Goal: Task Accomplishment & Management: Manage account settings

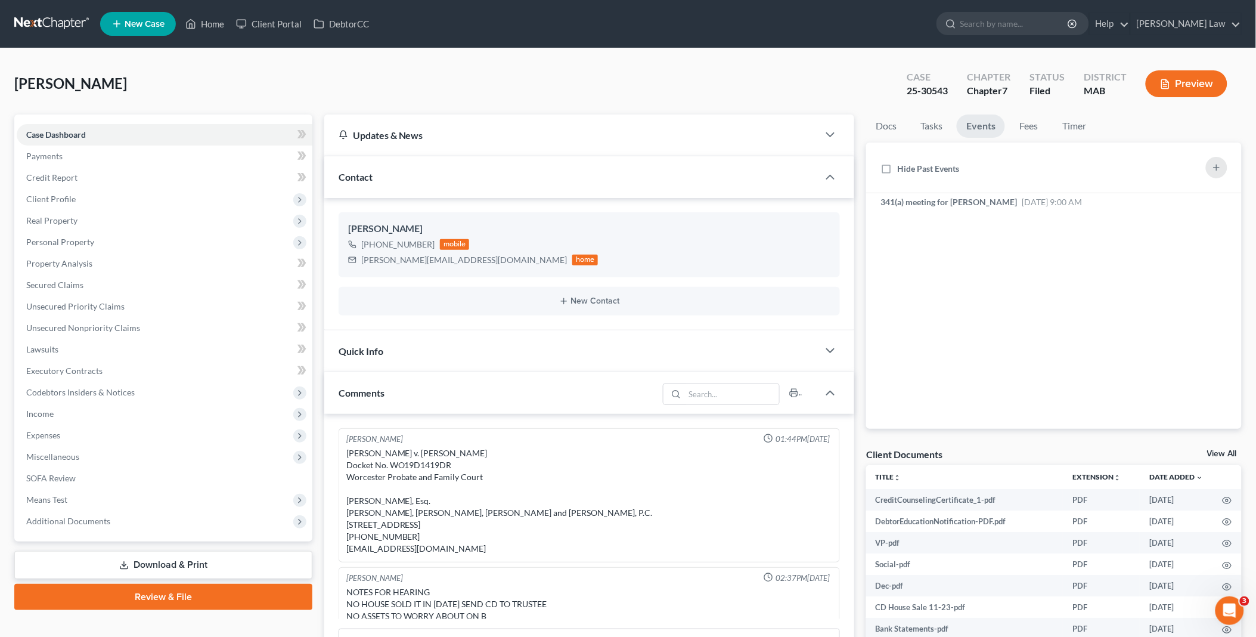
scroll to position [93, 0]
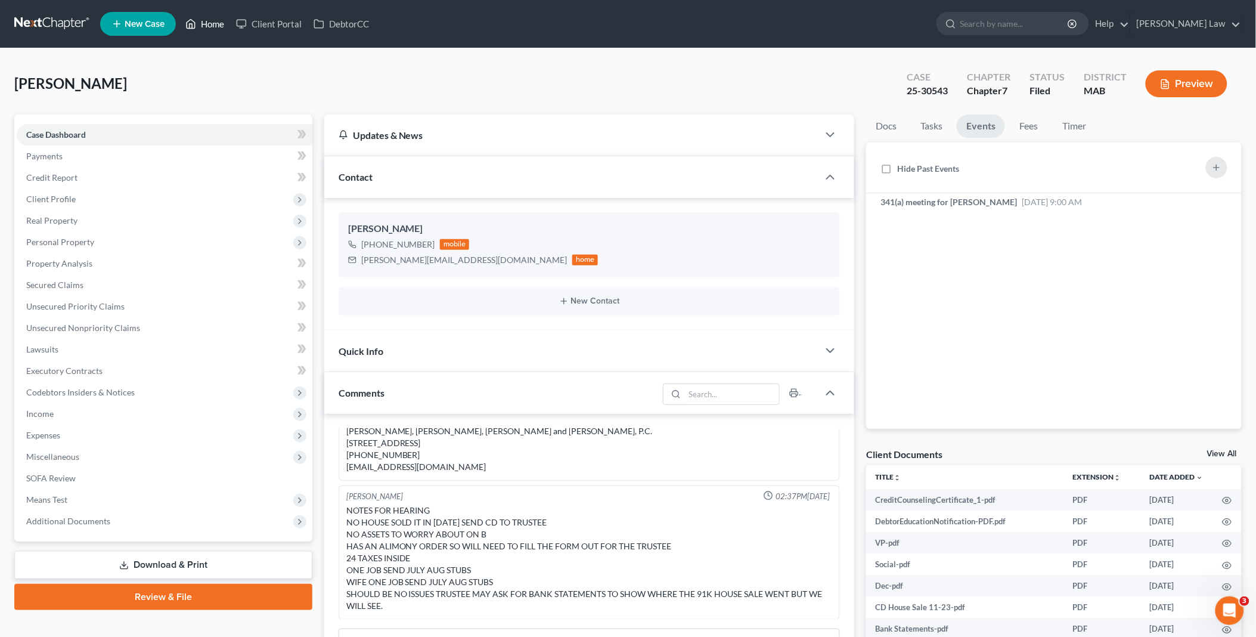
click at [204, 23] on link "Home" at bounding box center [204, 23] width 51 height 21
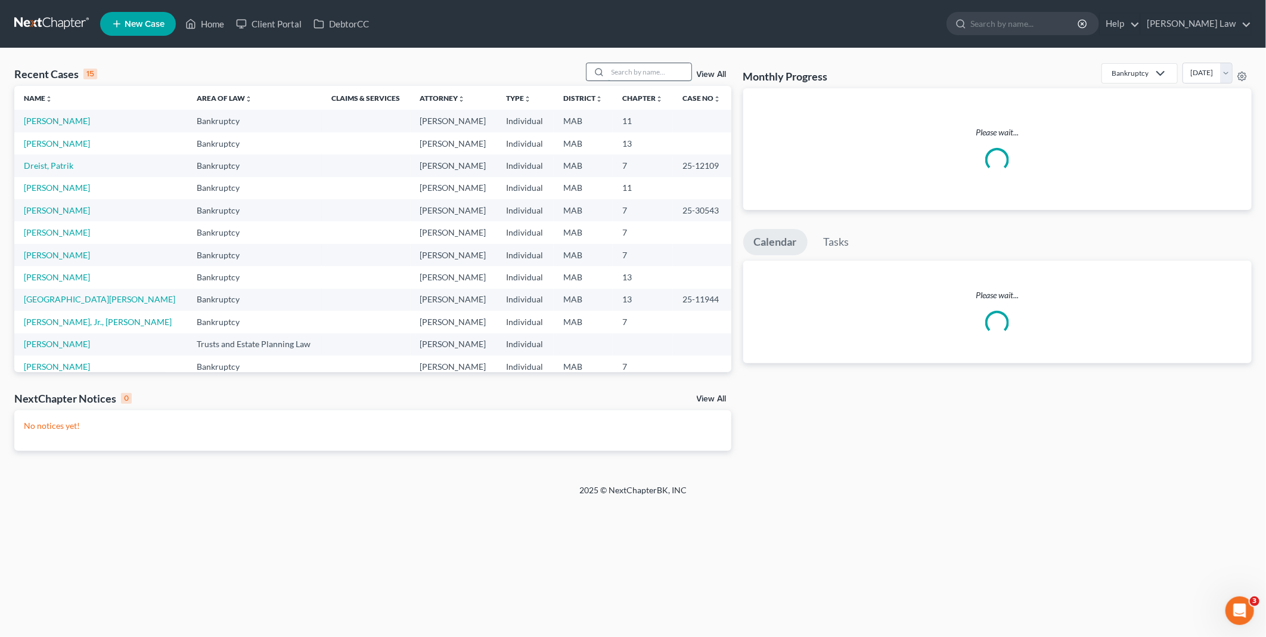
click at [639, 73] on input "search" at bounding box center [649, 71] width 83 height 17
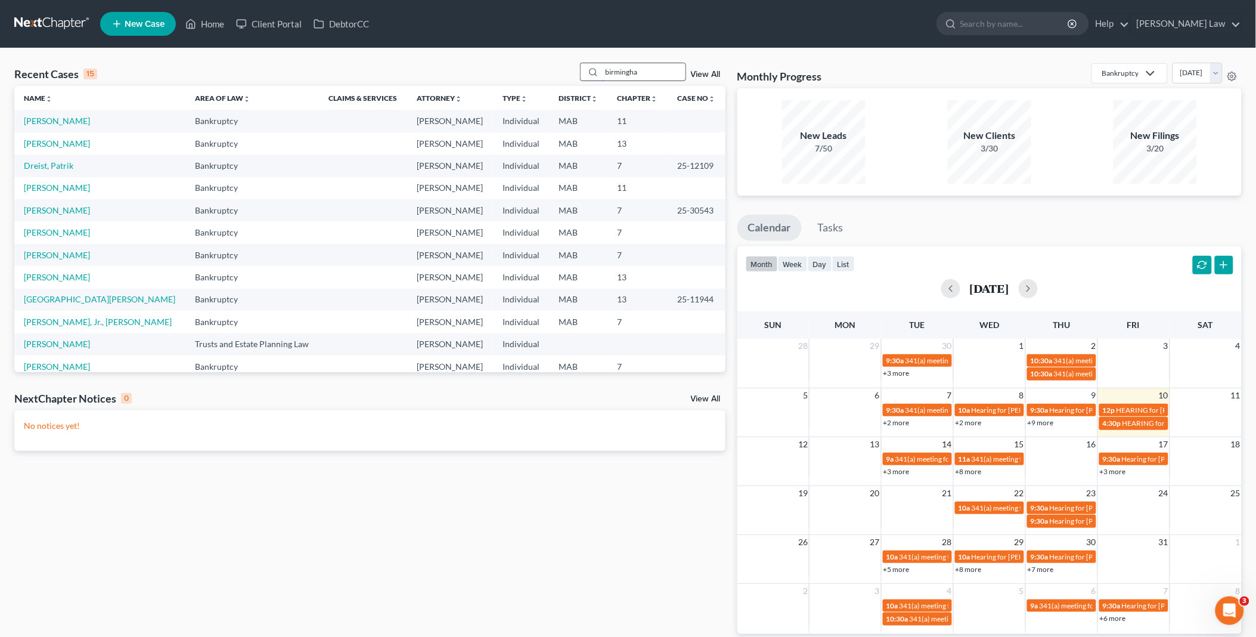
type input "birmingha"
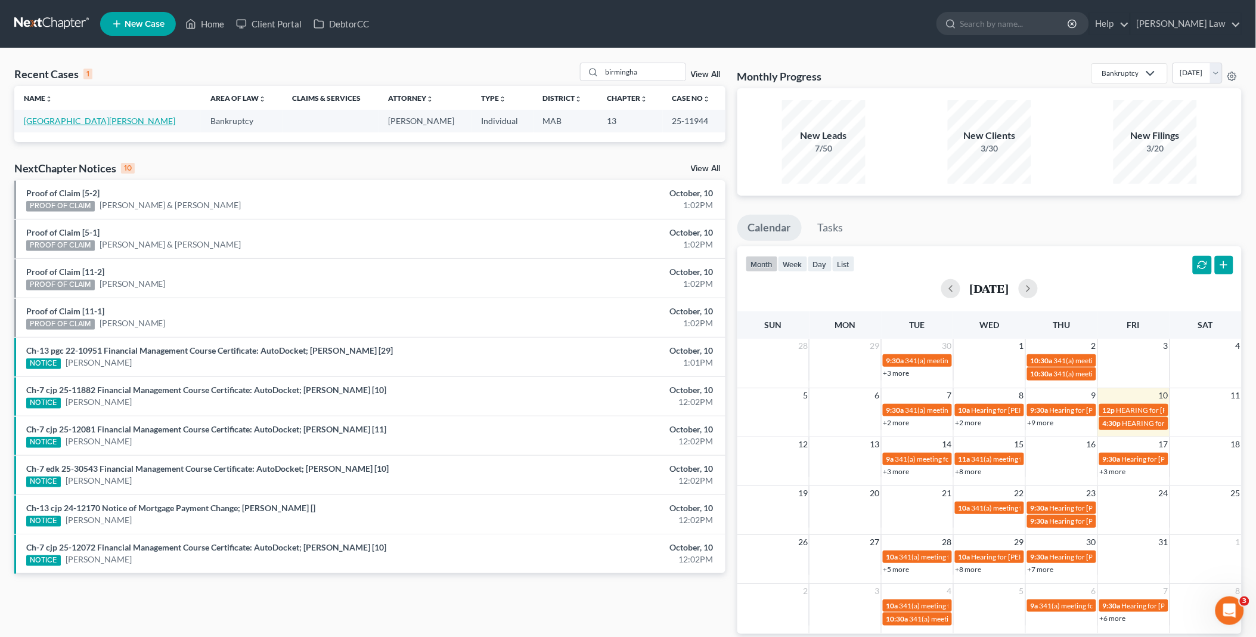
click at [79, 116] on link "[GEOGRAPHIC_DATA][PERSON_NAME]" at bounding box center [99, 121] width 151 height 10
click at [75, 122] on link "[GEOGRAPHIC_DATA][PERSON_NAME]" at bounding box center [99, 121] width 151 height 10
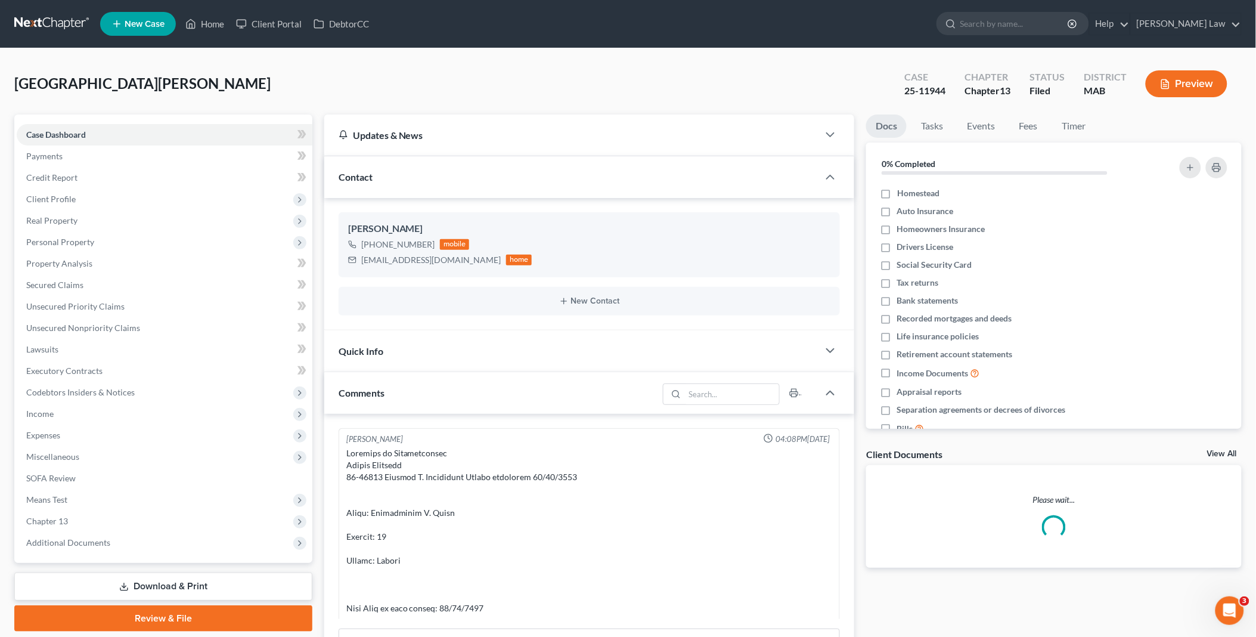
scroll to position [5614, 0]
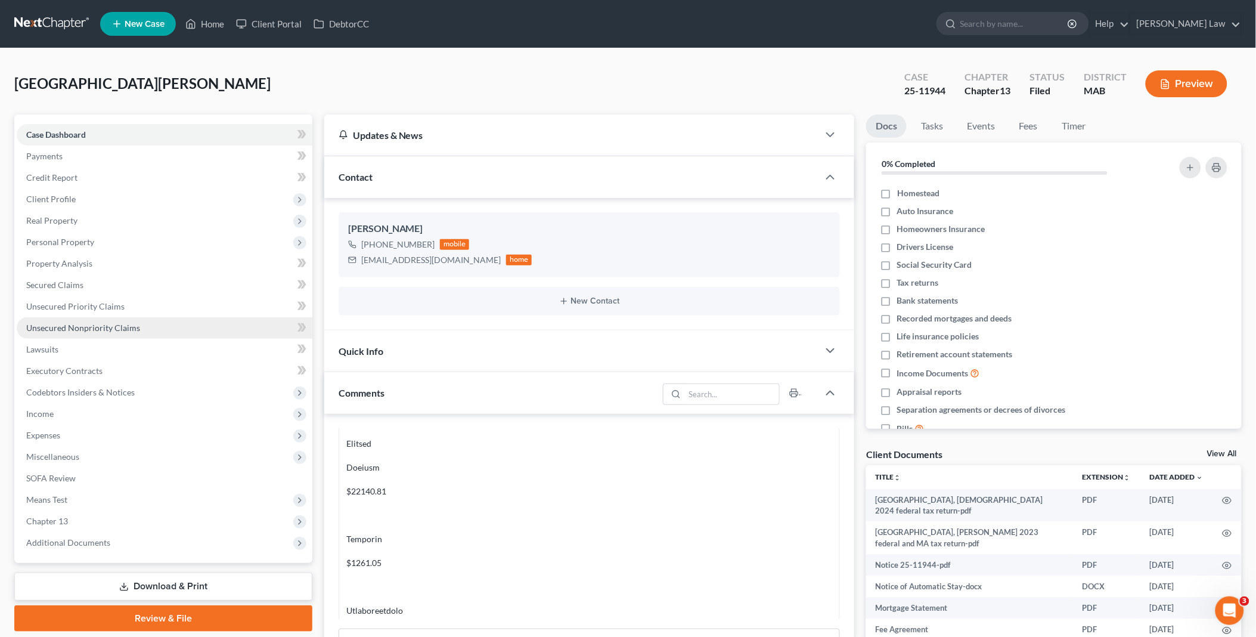
click at [93, 328] on span "Unsecured Nonpriority Claims" at bounding box center [83, 328] width 114 height 10
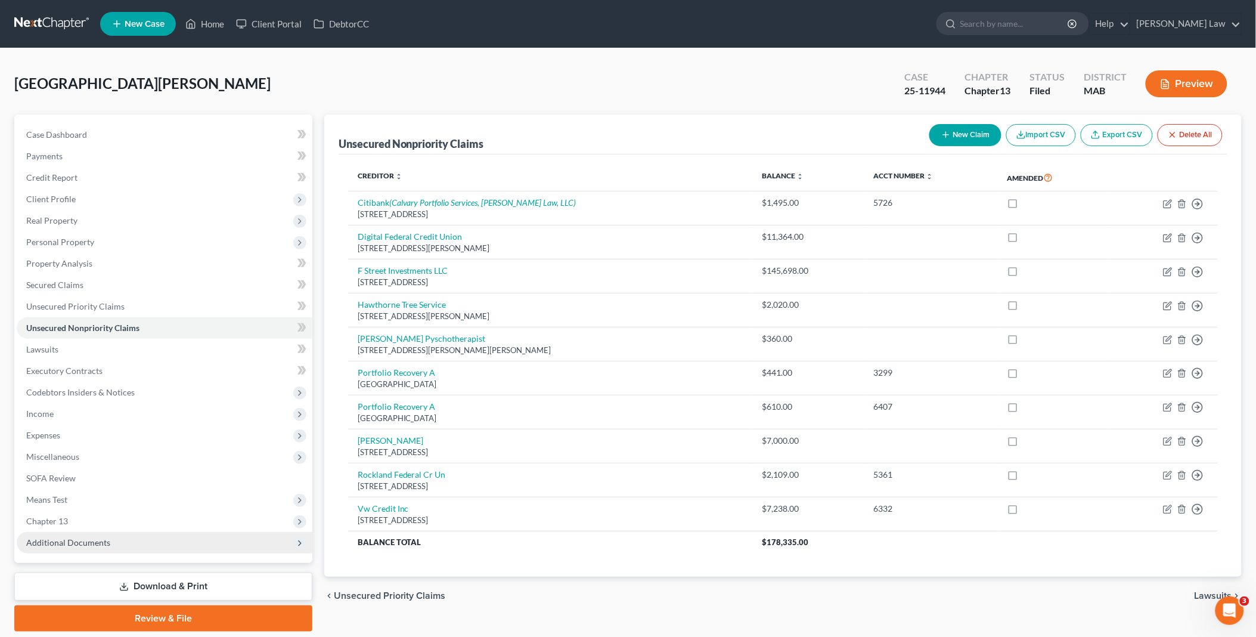
click at [68, 538] on span "Additional Documents" at bounding box center [68, 542] width 84 height 10
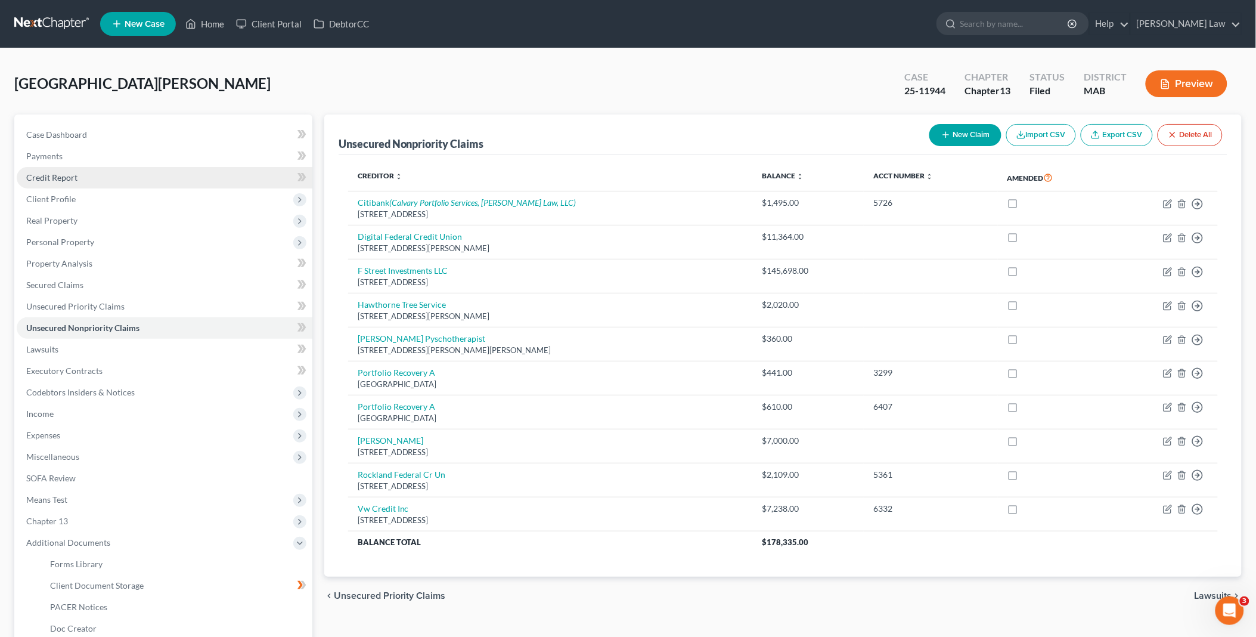
click at [93, 171] on link "Credit Report" at bounding box center [165, 177] width 296 height 21
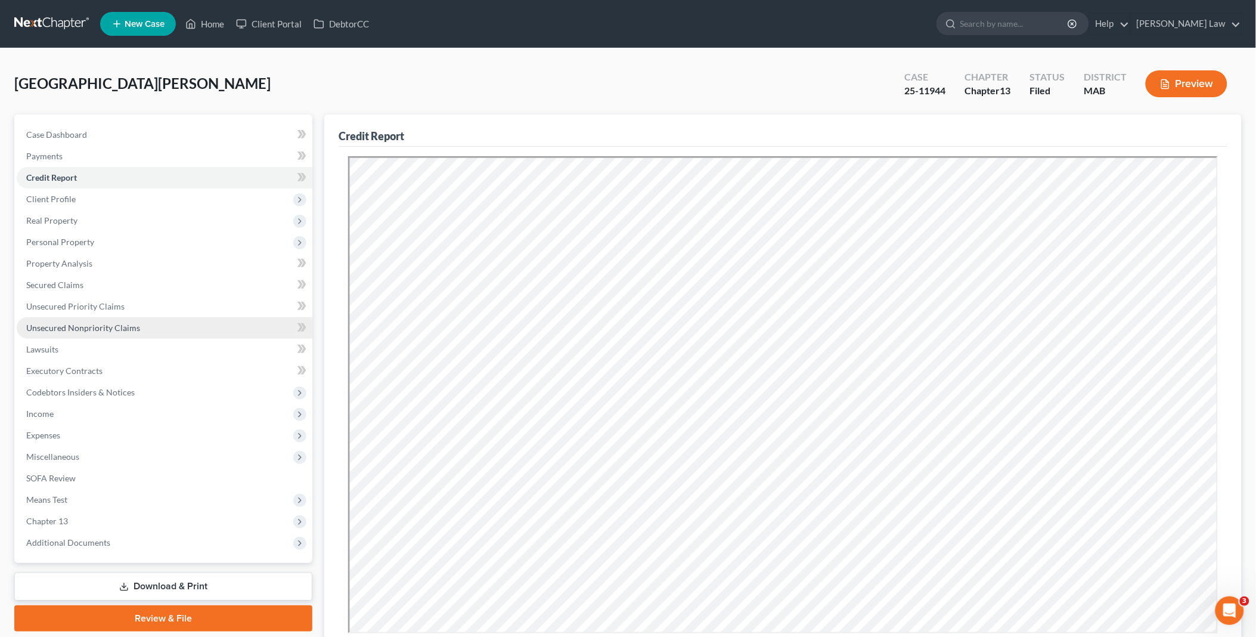
click at [95, 329] on span "Unsecured Nonpriority Claims" at bounding box center [83, 328] width 114 height 10
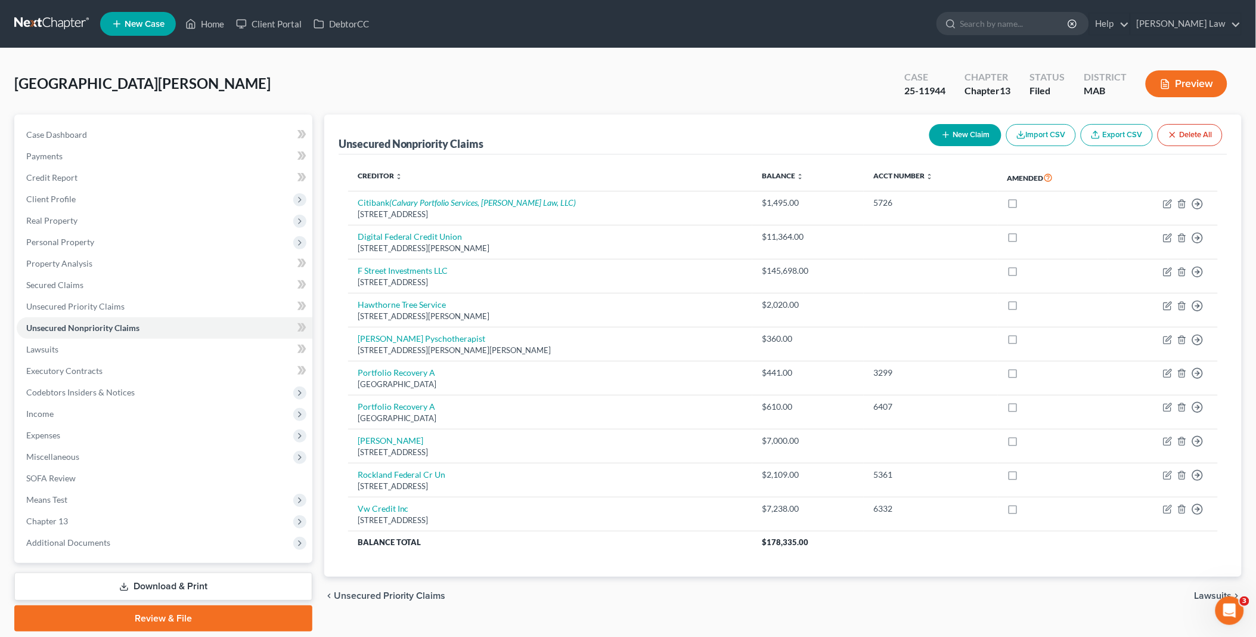
click at [973, 129] on button "New Claim" at bounding box center [965, 135] width 72 height 22
select select "0"
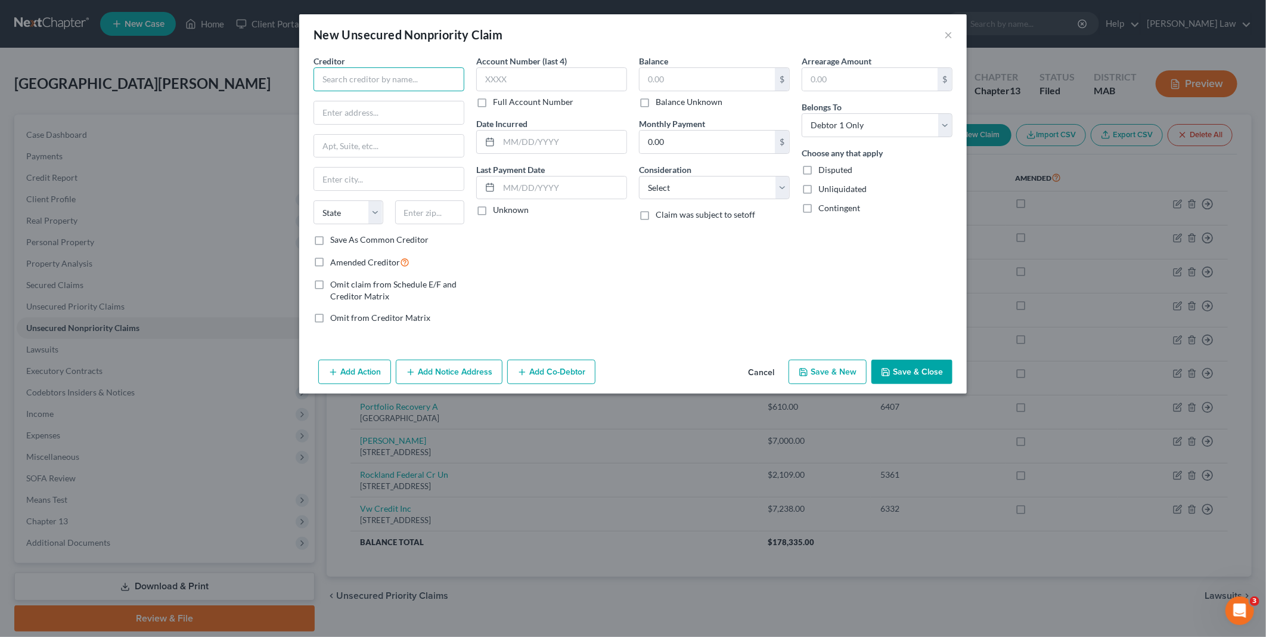
click at [364, 81] on input "text" at bounding box center [389, 79] width 151 height 24
type input "Arrived Moto"
click at [769, 367] on button "Cancel" at bounding box center [761, 373] width 45 height 24
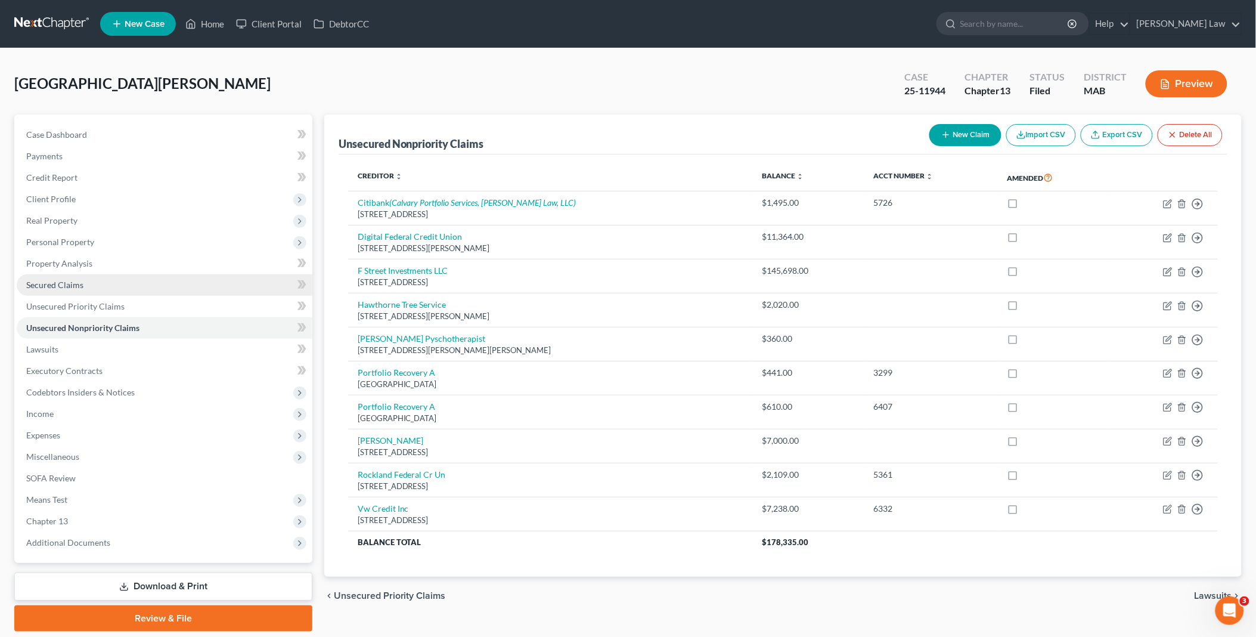
click at [73, 274] on link "Secured Claims" at bounding box center [165, 284] width 296 height 21
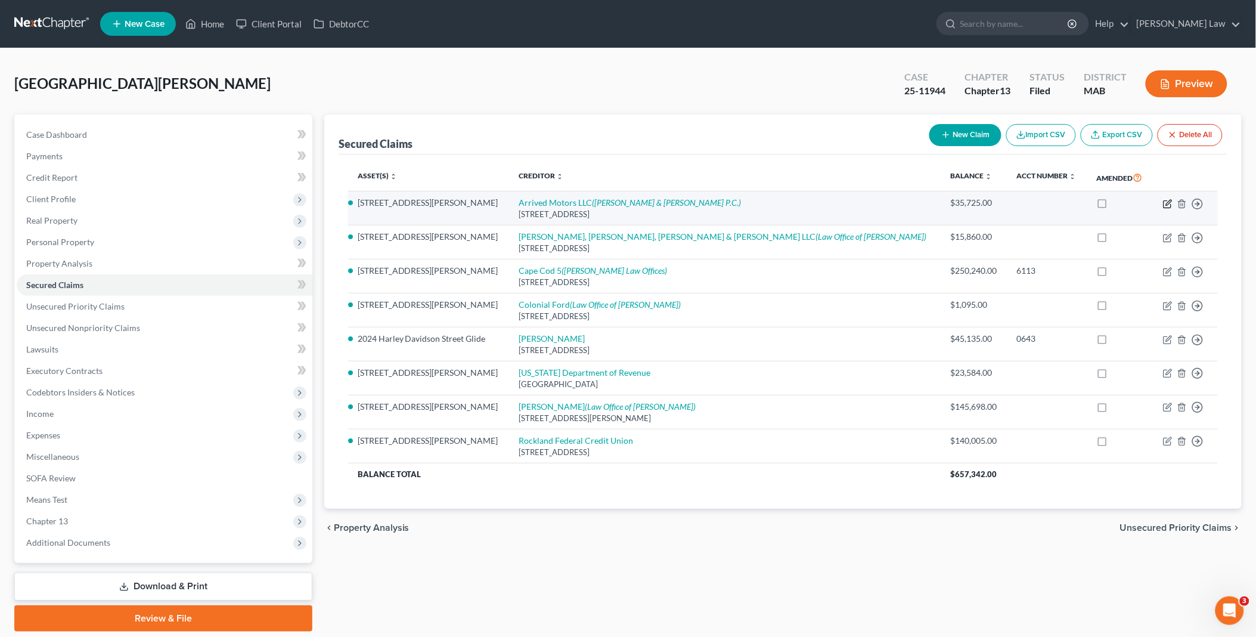
click at [1170, 203] on icon "button" at bounding box center [1168, 202] width 5 height 5
select select "39"
select select "3"
select select "0"
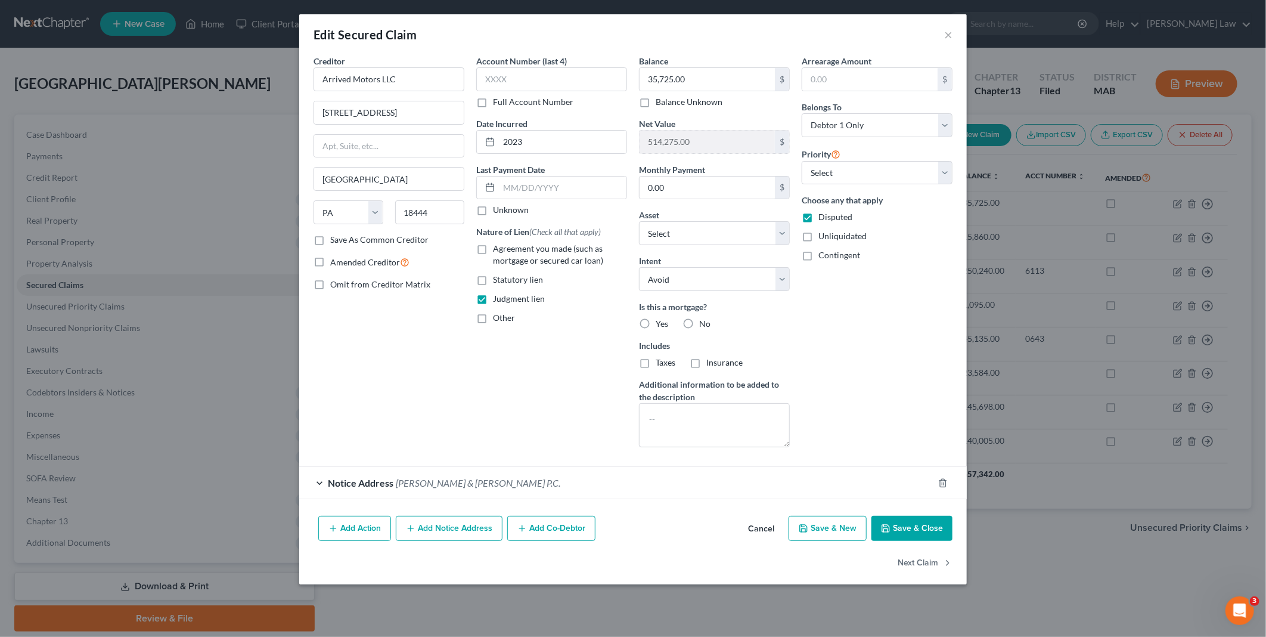
click at [903, 526] on button "Save & Close" at bounding box center [912, 528] width 81 height 25
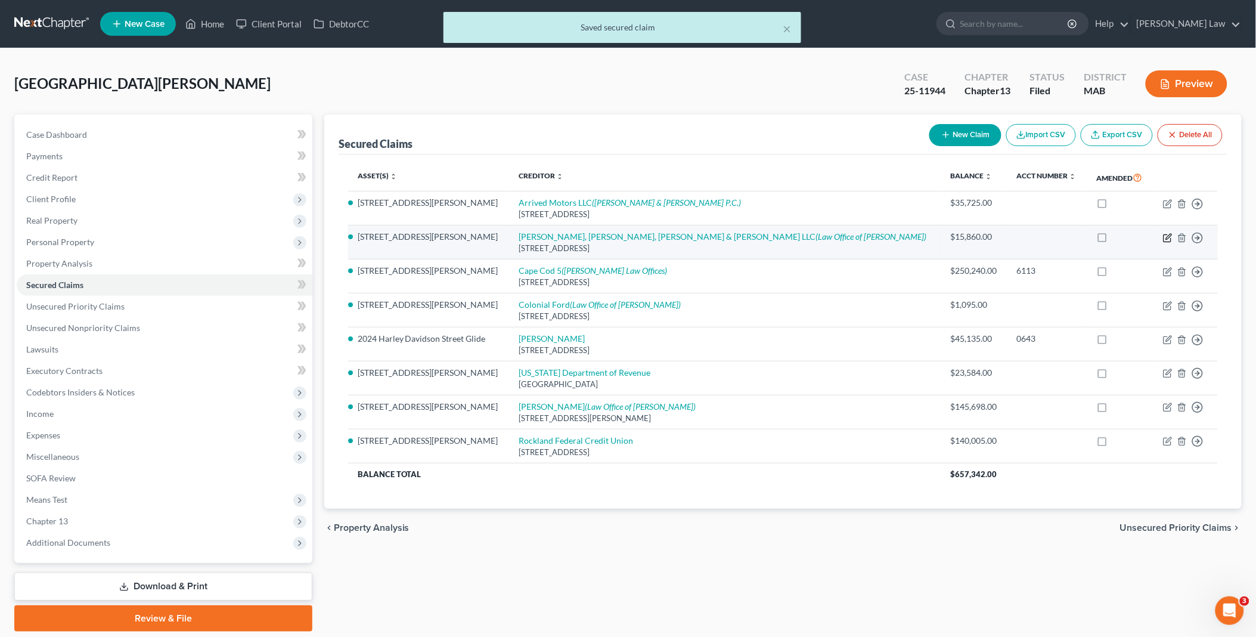
click at [1169, 237] on icon "button" at bounding box center [1168, 238] width 10 height 10
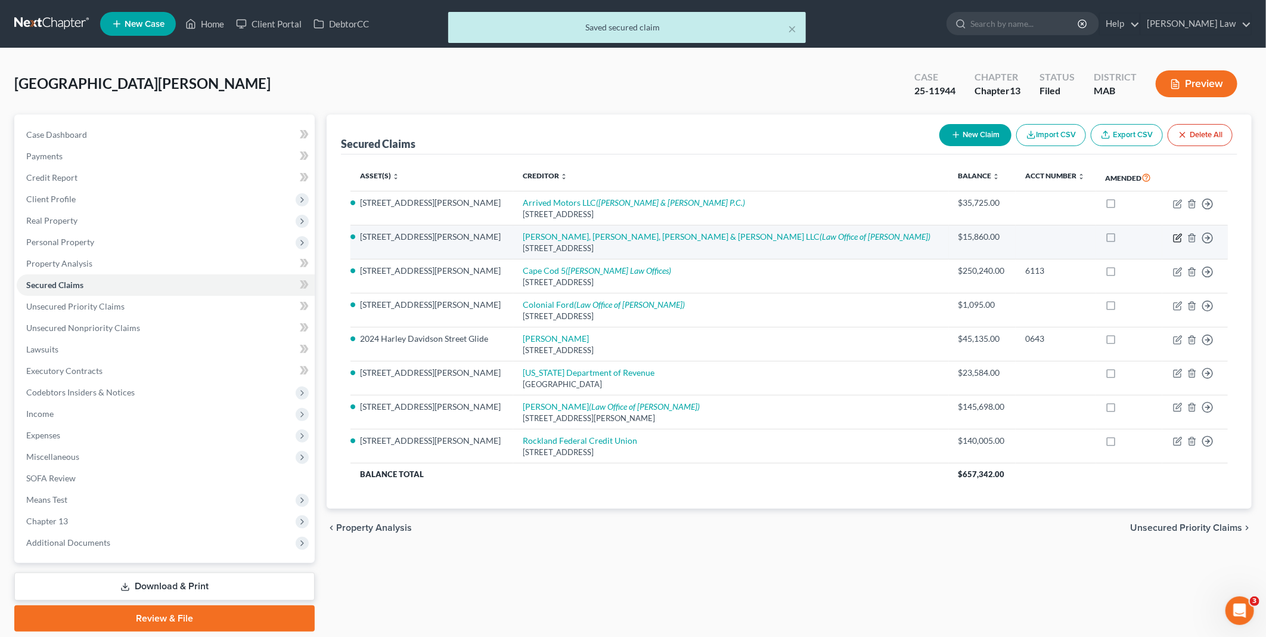
select select "22"
select select "2"
select select "0"
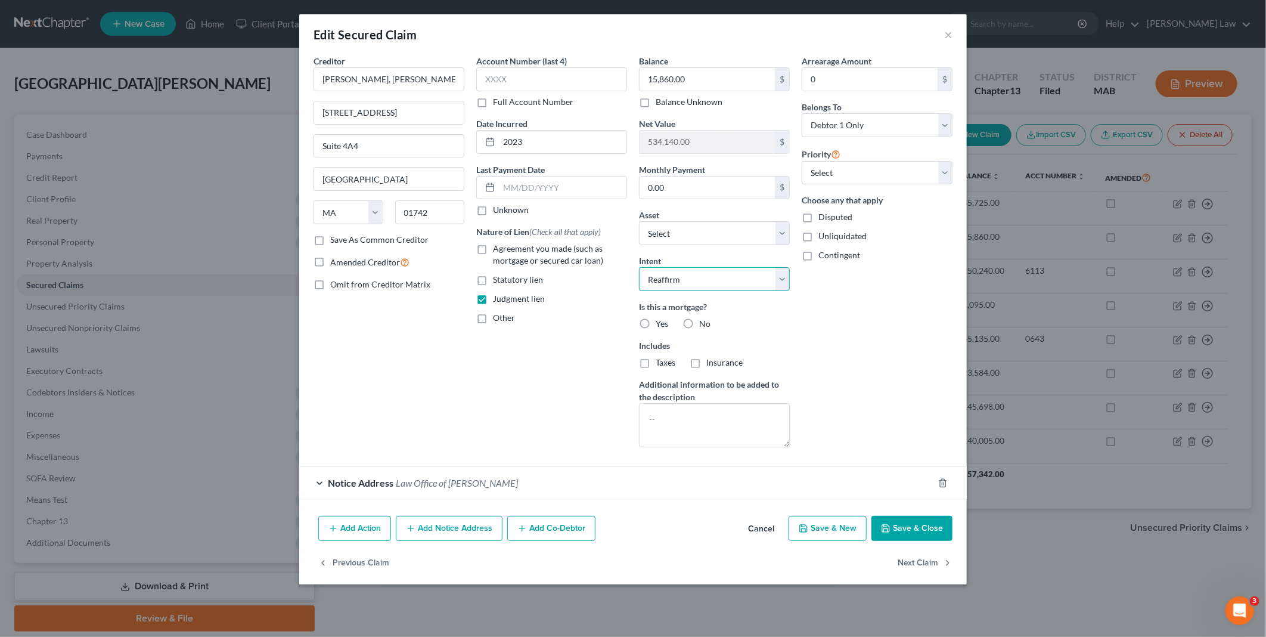
click at [782, 279] on select "Select Surrender Redeem Reaffirm Avoid Other" at bounding box center [714, 279] width 151 height 24
select select "3"
click at [639, 267] on select "Select Surrender Redeem Reaffirm Avoid Other" at bounding box center [714, 279] width 151 height 24
click at [905, 522] on button "Save & Close" at bounding box center [912, 528] width 81 height 25
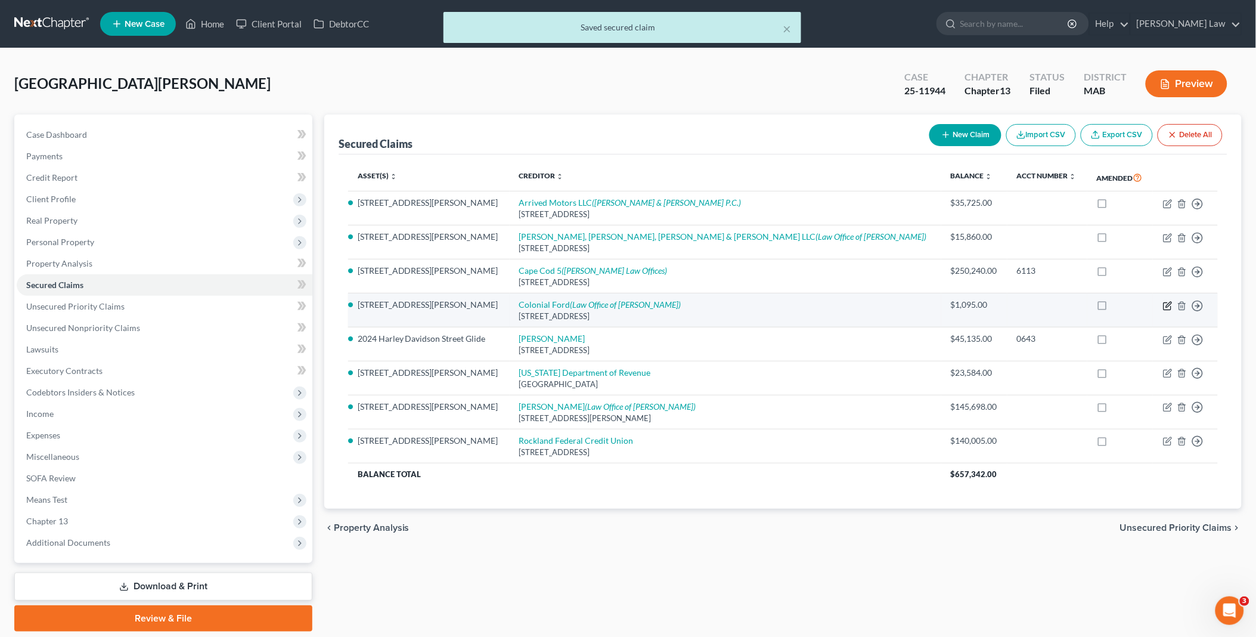
click at [1167, 302] on icon "button" at bounding box center [1168, 306] width 10 height 10
select select "22"
select select "3"
select select "0"
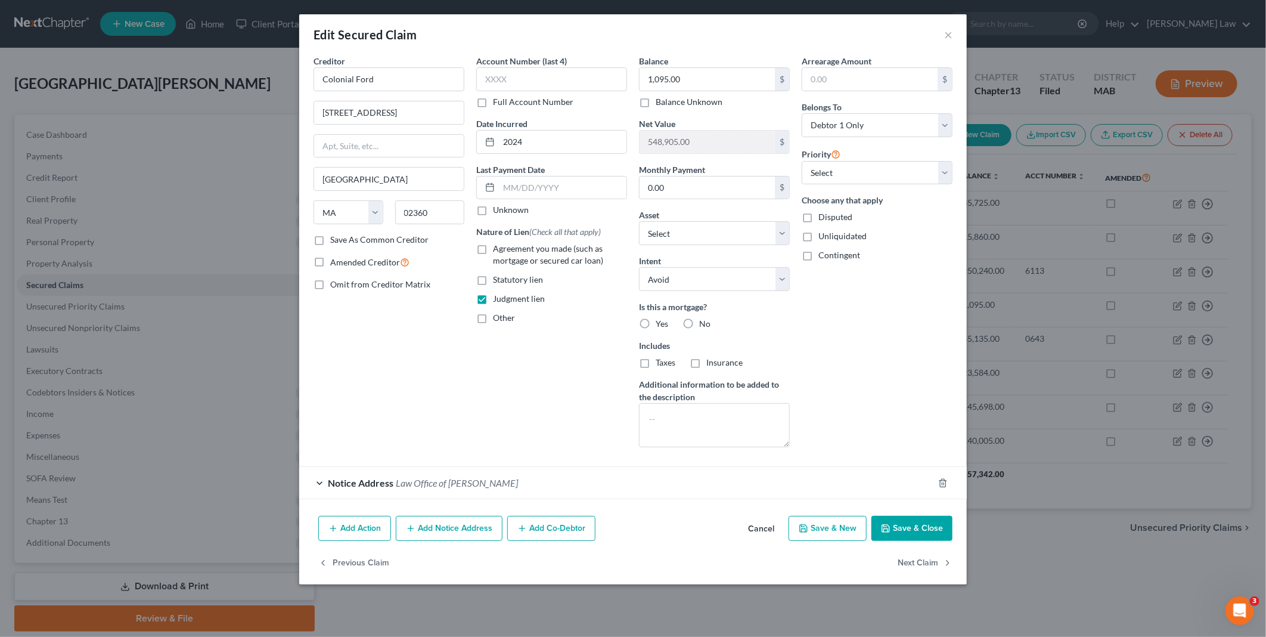
click at [905, 525] on button "Save & Close" at bounding box center [912, 528] width 81 height 25
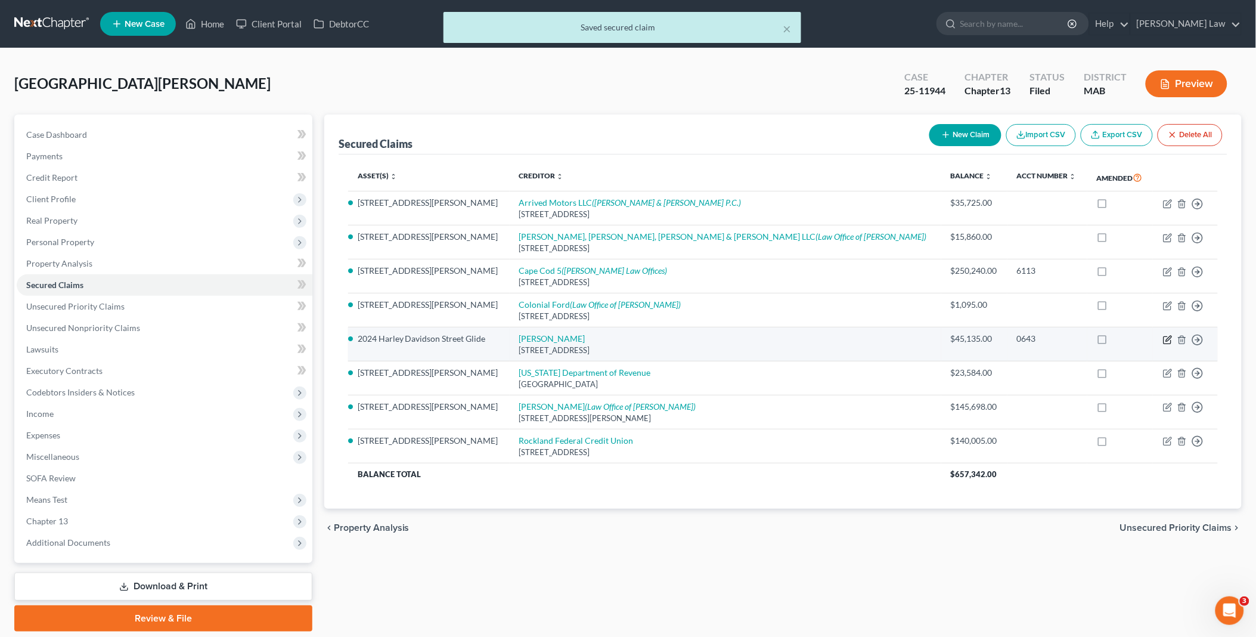
click at [1169, 338] on icon "button" at bounding box center [1168, 340] width 10 height 10
select select "31"
select select "0"
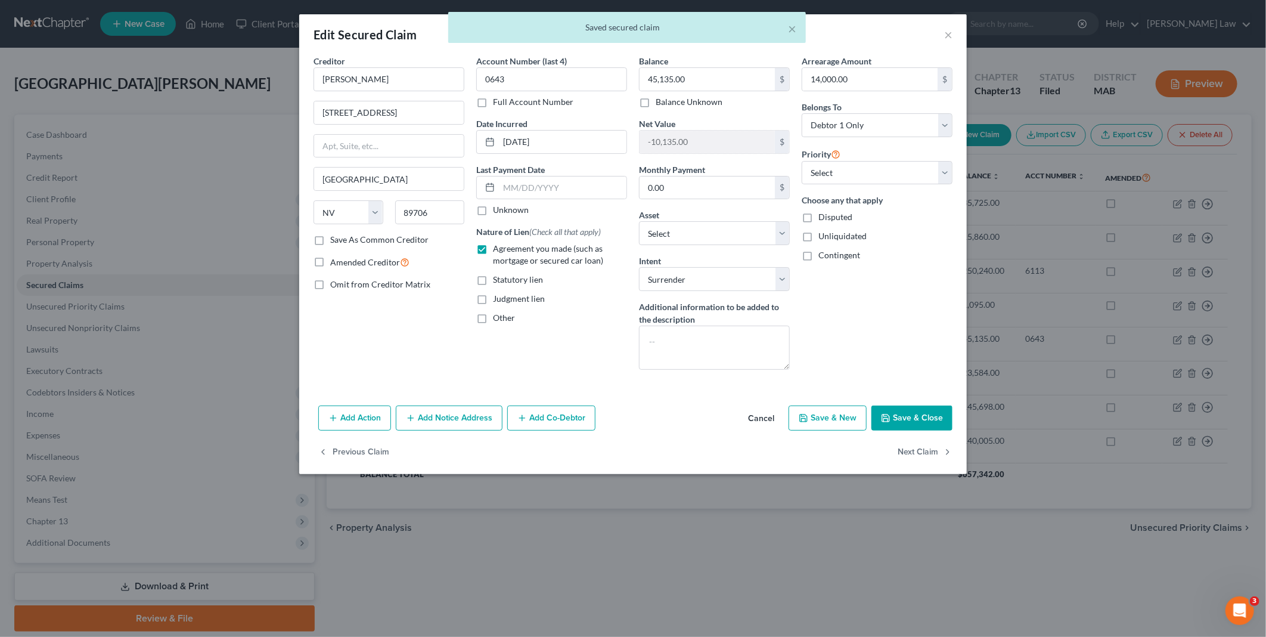
click at [897, 411] on button "Save & Close" at bounding box center [912, 417] width 81 height 25
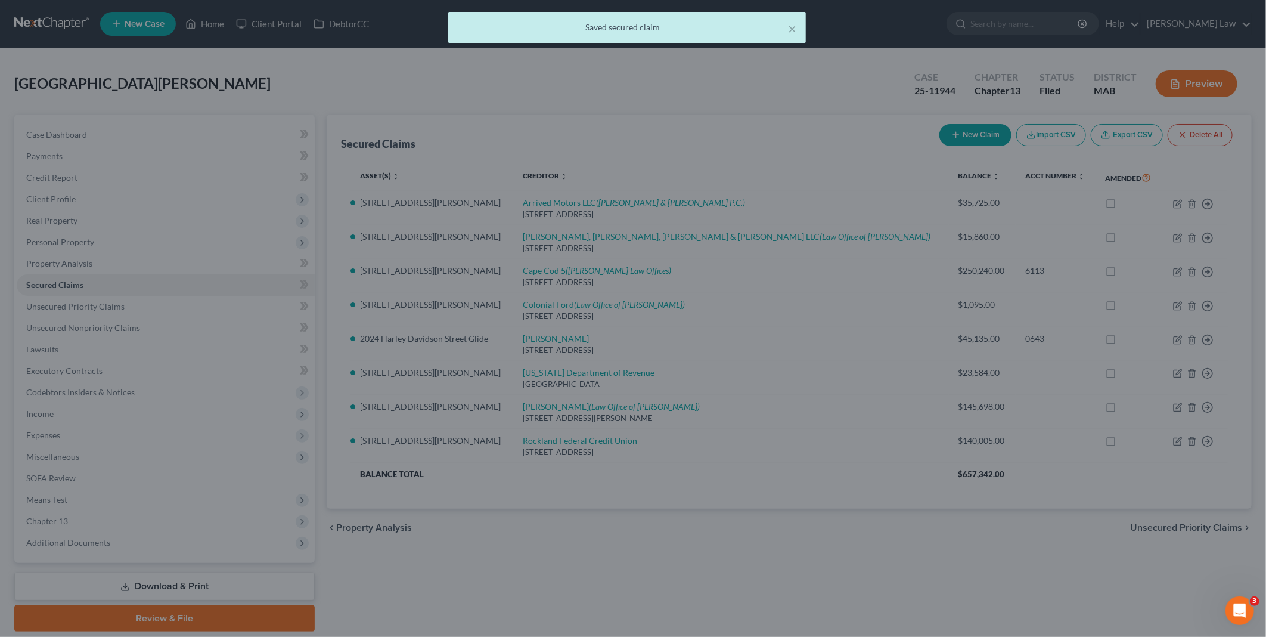
select select "9"
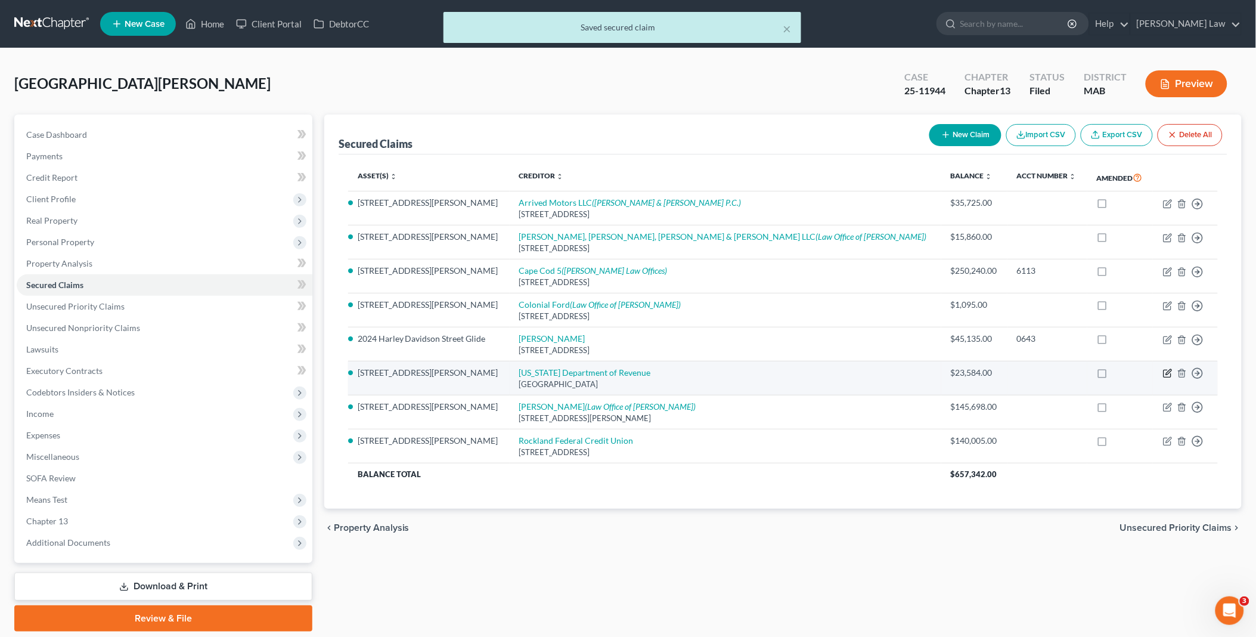
click at [1166, 371] on icon "button" at bounding box center [1168, 373] width 10 height 10
select select "22"
select select "0"
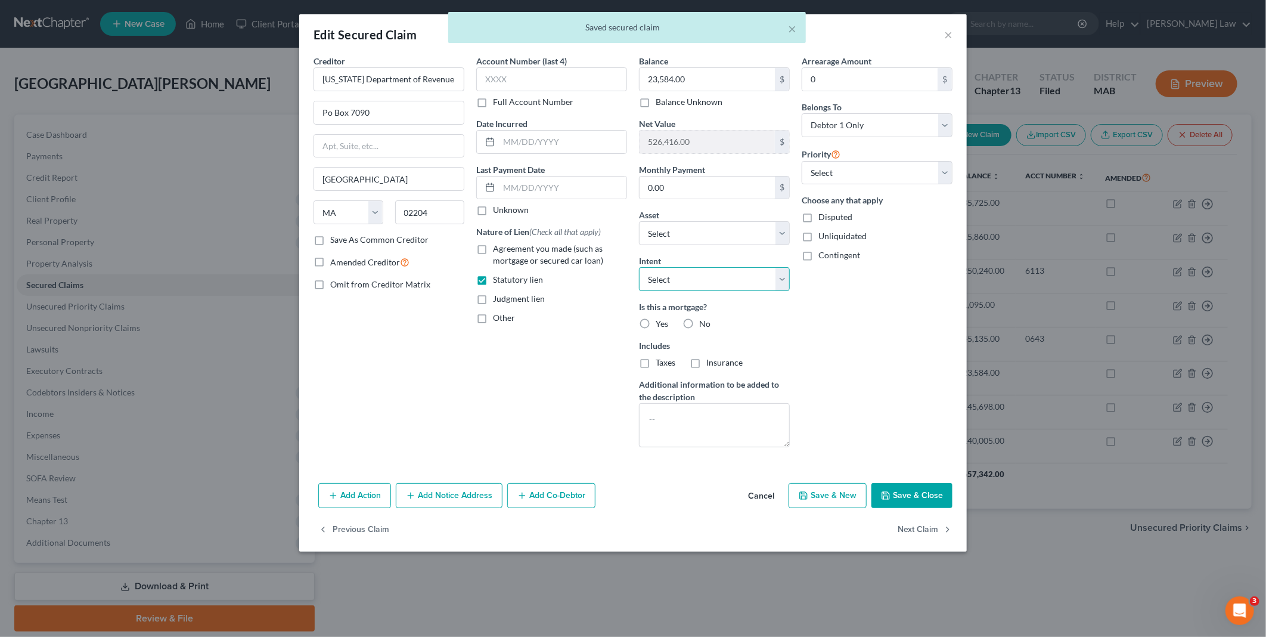
click at [782, 280] on select "Select Surrender Redeem Reaffirm Avoid Other" at bounding box center [714, 279] width 151 height 24
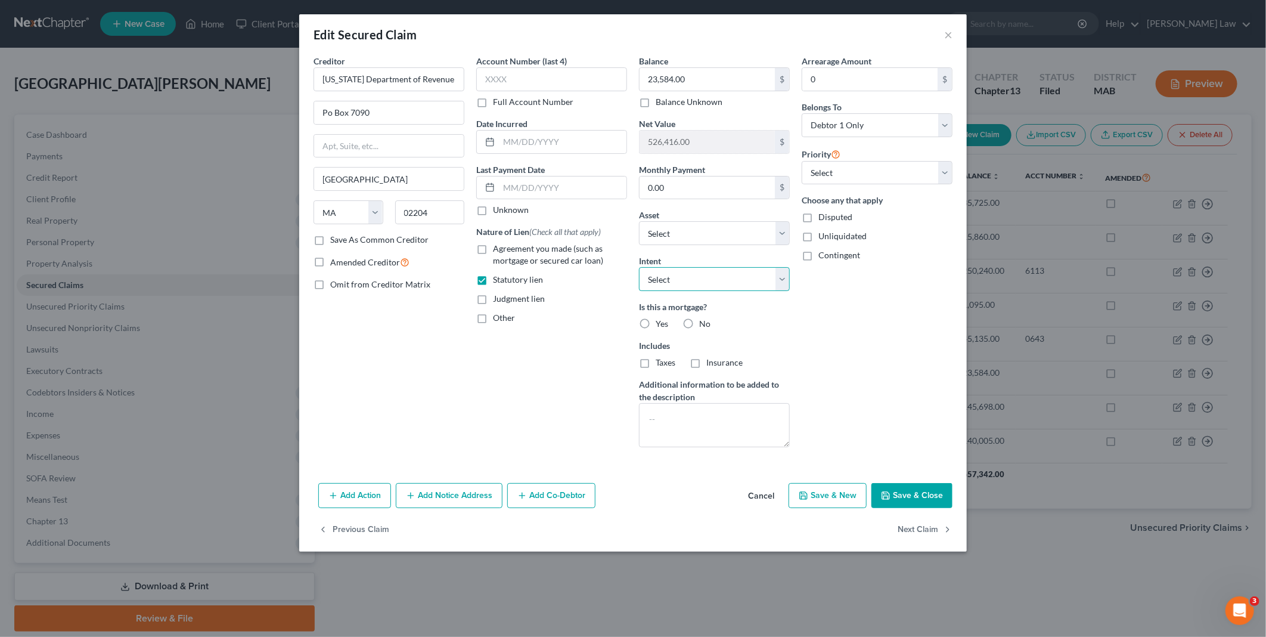
click at [782, 280] on select "Select Surrender Redeem Reaffirm Avoid Other" at bounding box center [714, 279] width 151 height 24
click at [914, 495] on button "Save & Close" at bounding box center [912, 495] width 81 height 25
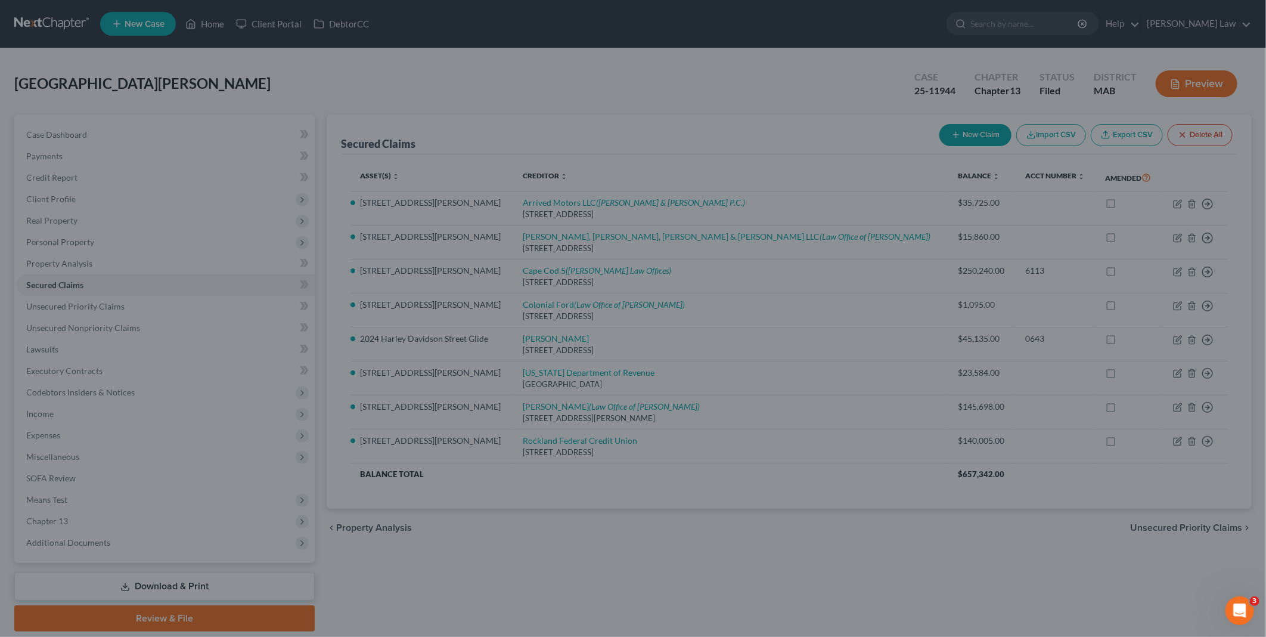
select select "2"
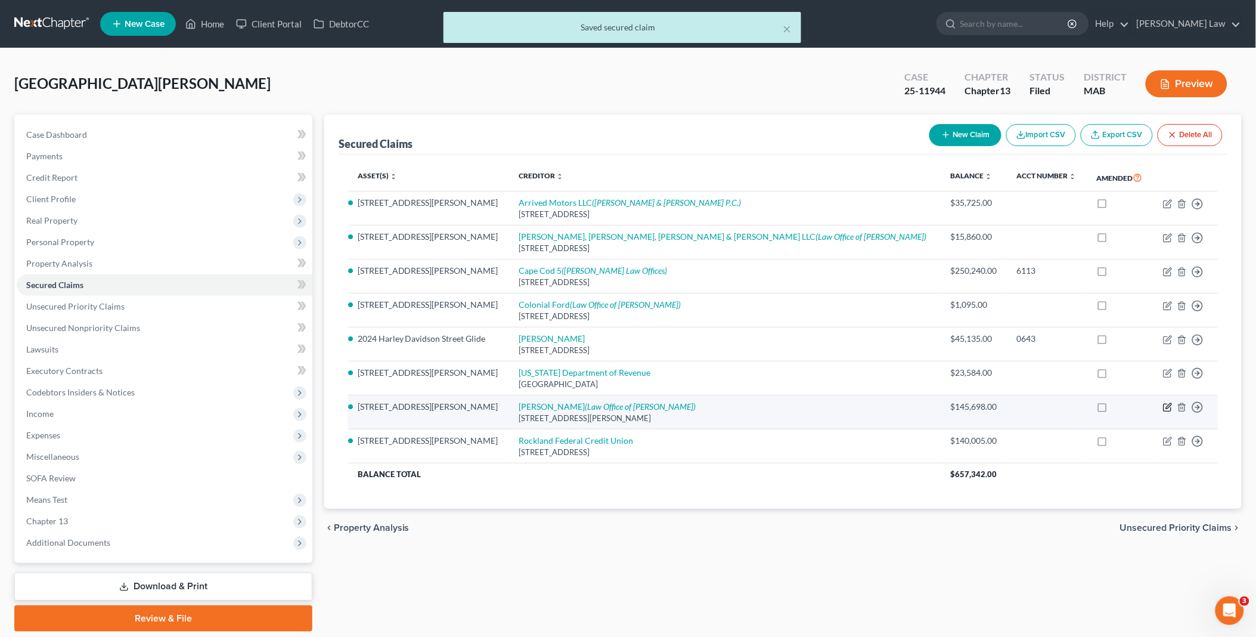
click at [1170, 406] on icon "button" at bounding box center [1168, 406] width 5 height 5
select select "22"
select select "3"
select select "0"
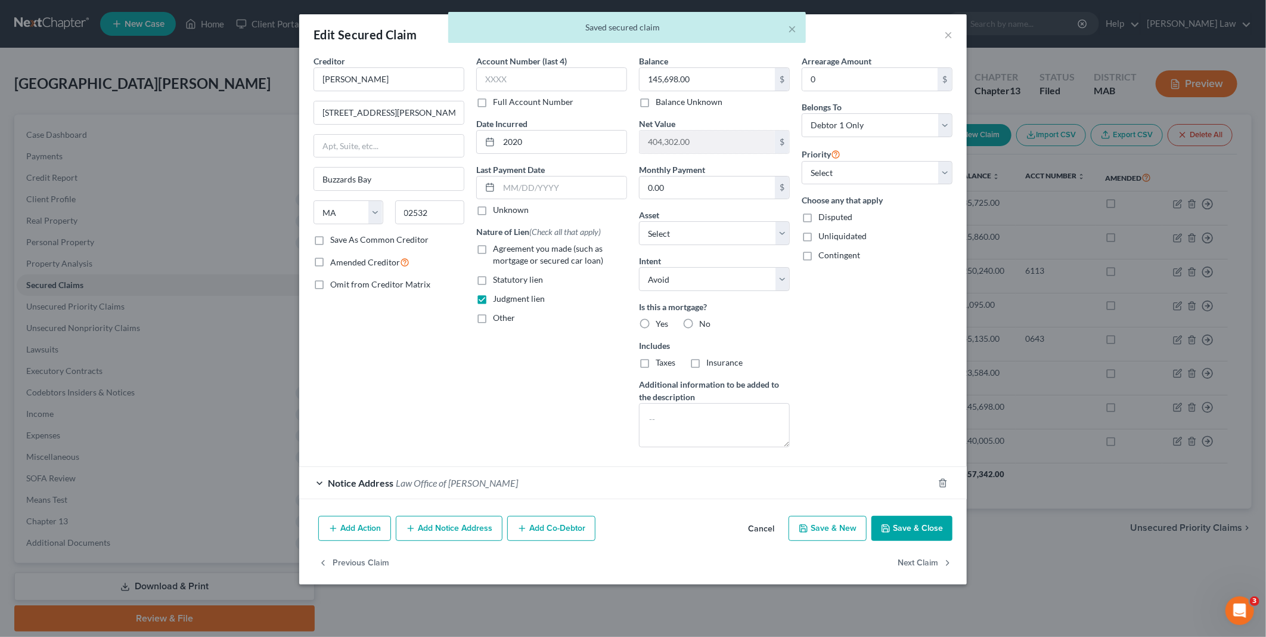
click at [915, 528] on button "Save & Close" at bounding box center [912, 528] width 81 height 25
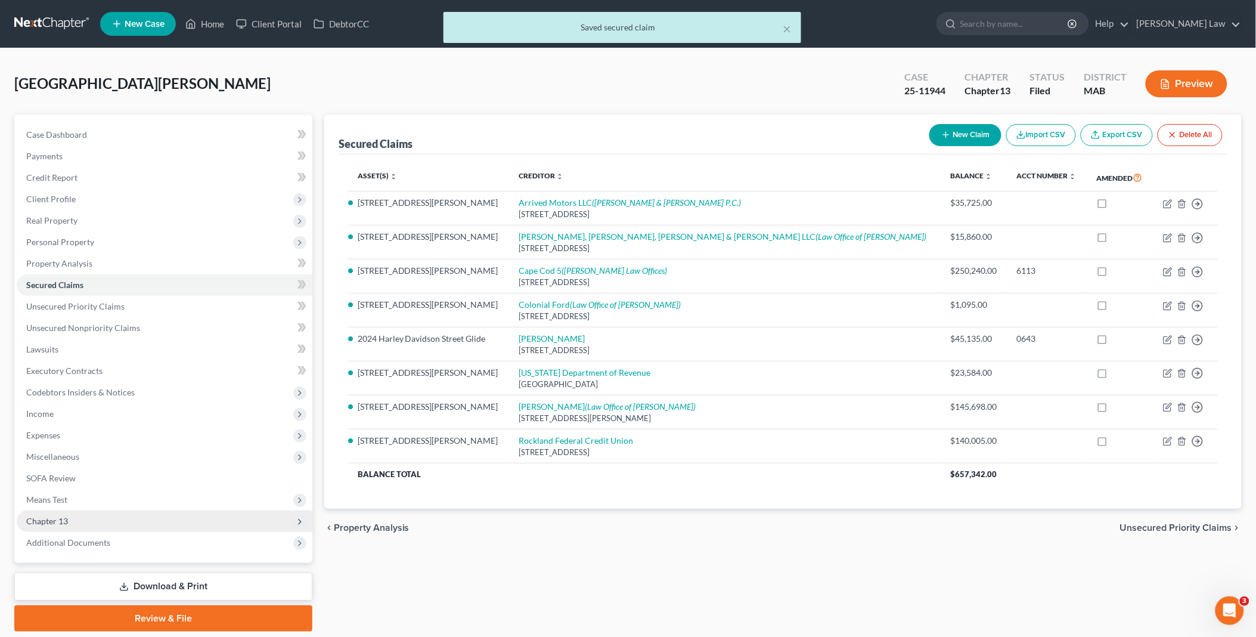
click at [95, 515] on span "Chapter 13" at bounding box center [165, 520] width 296 height 21
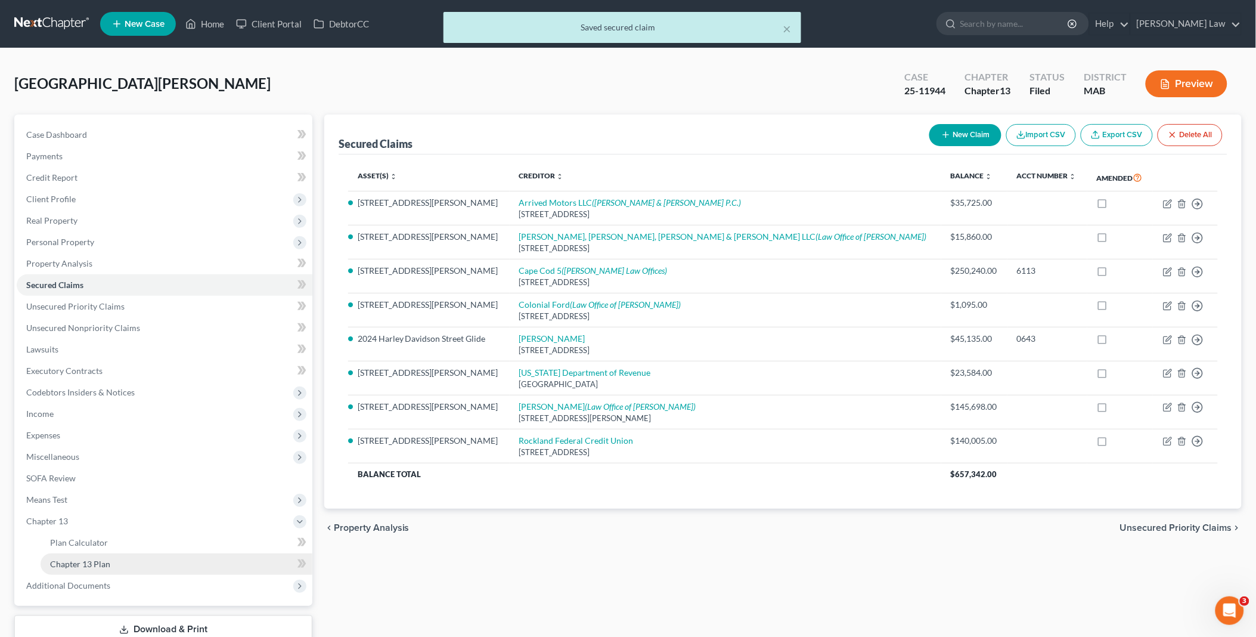
click at [113, 562] on link "Chapter 13 Plan" at bounding box center [177, 563] width 272 height 21
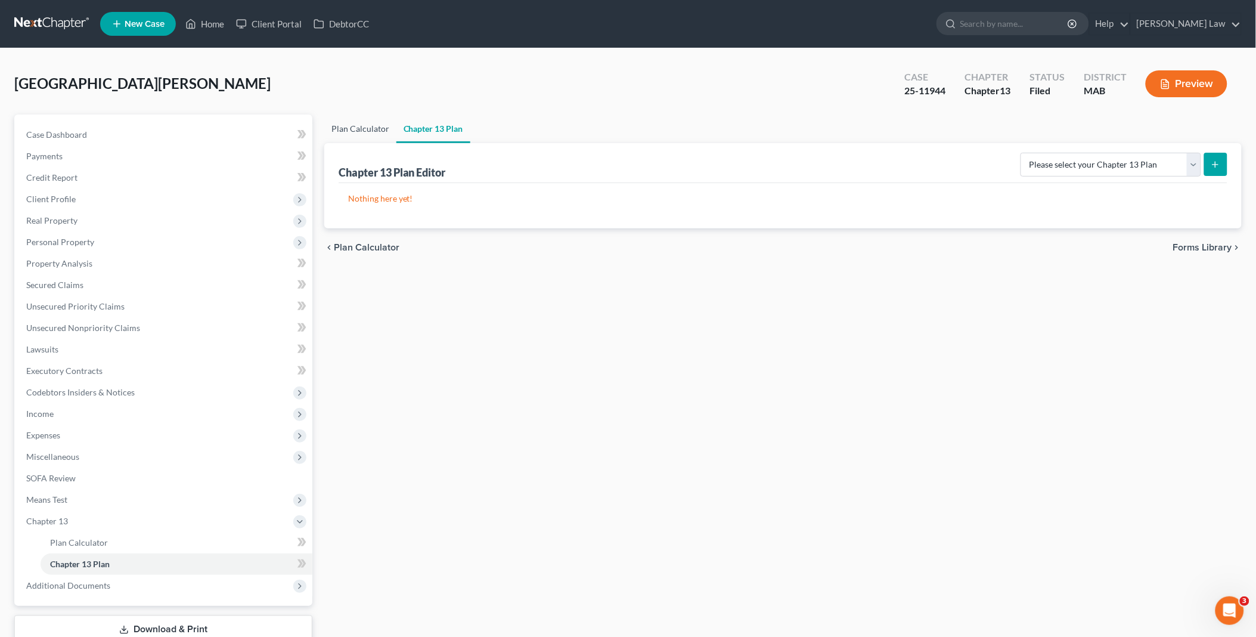
click at [339, 126] on link "Plan Calculator" at bounding box center [360, 128] width 72 height 29
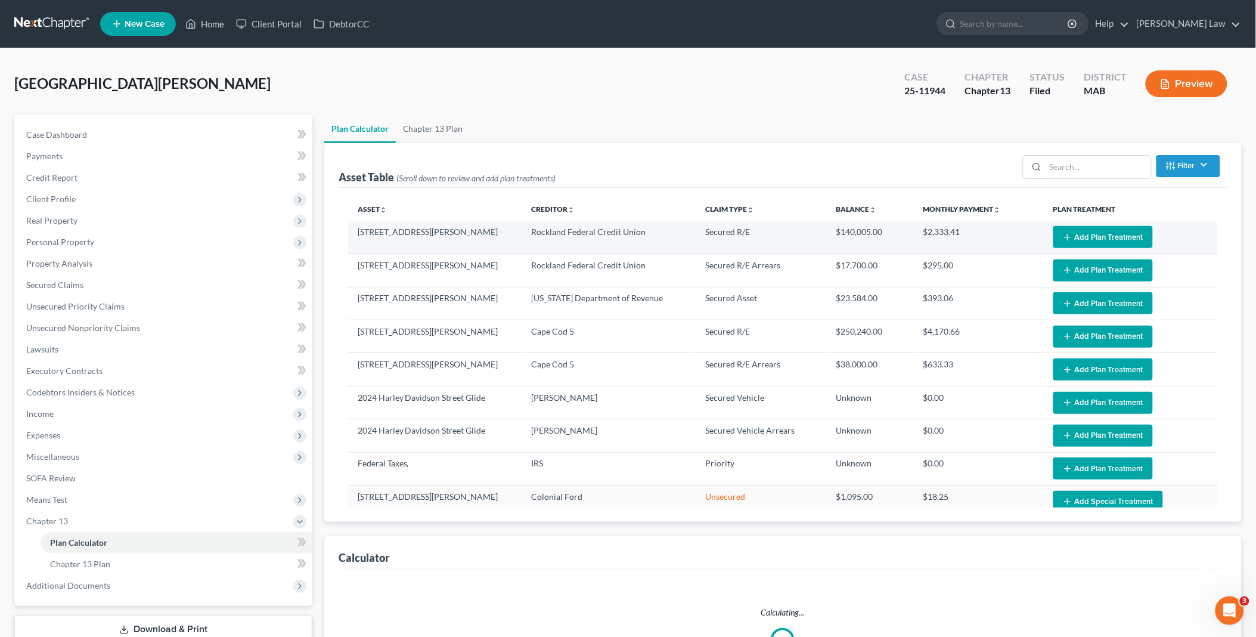
select select "59"
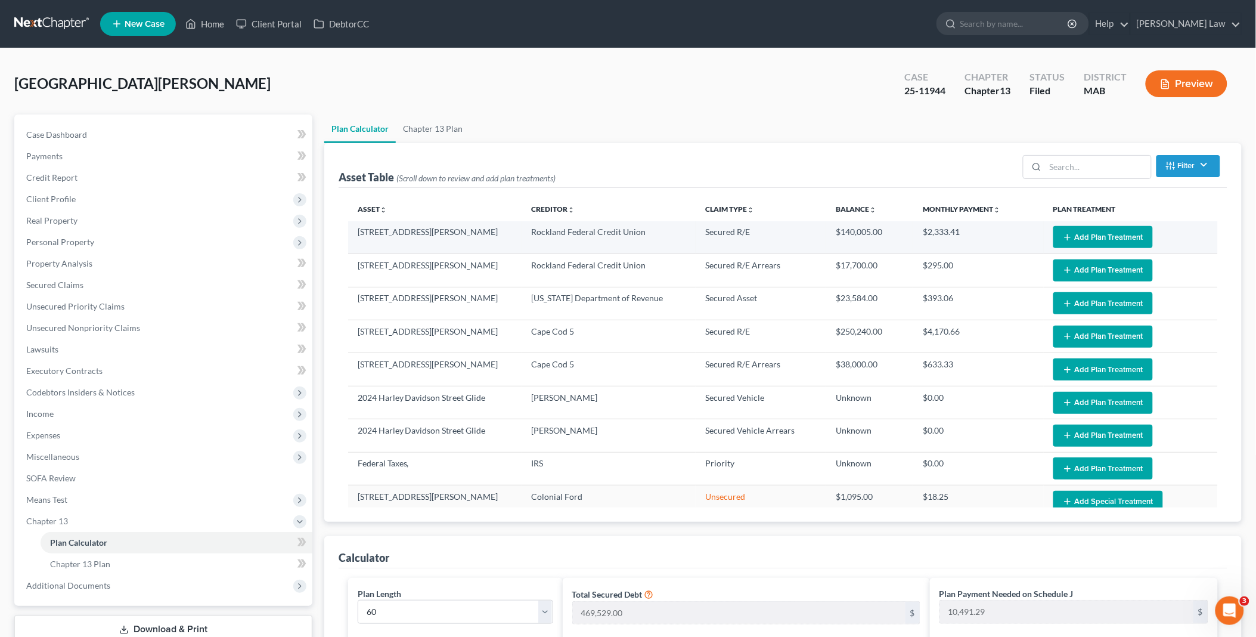
click at [1063, 233] on icon "button" at bounding box center [1068, 238] width 10 height 10
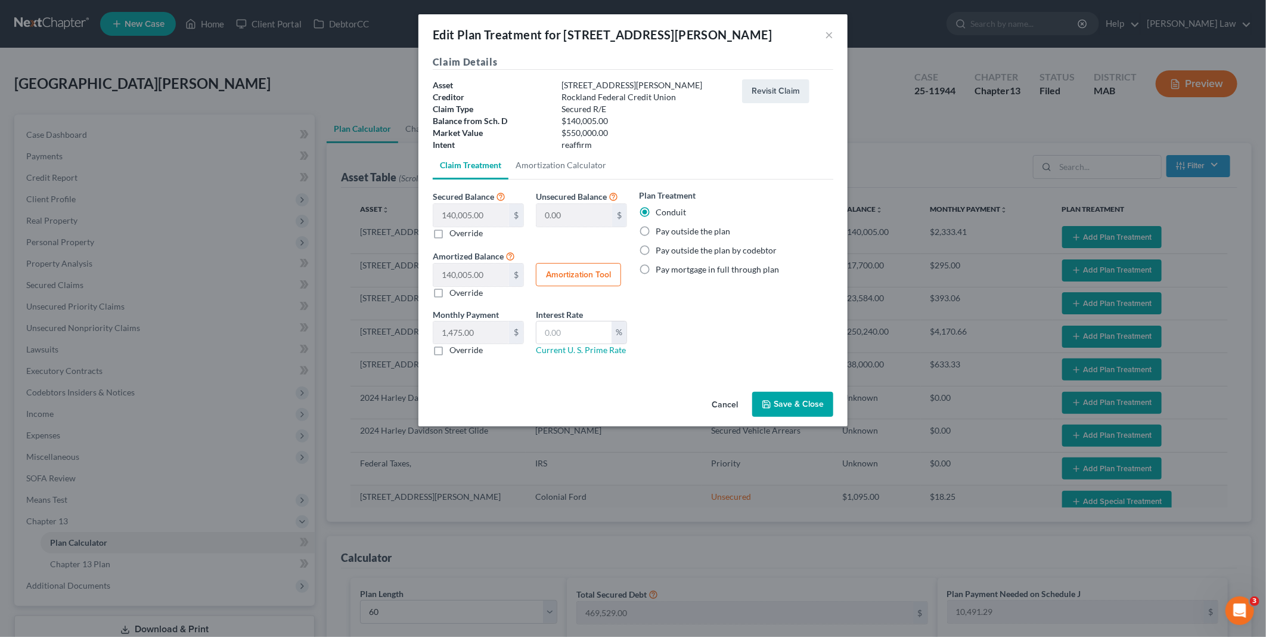
click at [656, 231] on label "Pay outside the plan" at bounding box center [693, 231] width 75 height 12
click at [661, 231] on input "Pay outside the plan" at bounding box center [665, 229] width 8 height 8
radio input "true"
click at [783, 402] on button "Save & Close" at bounding box center [792, 404] width 81 height 25
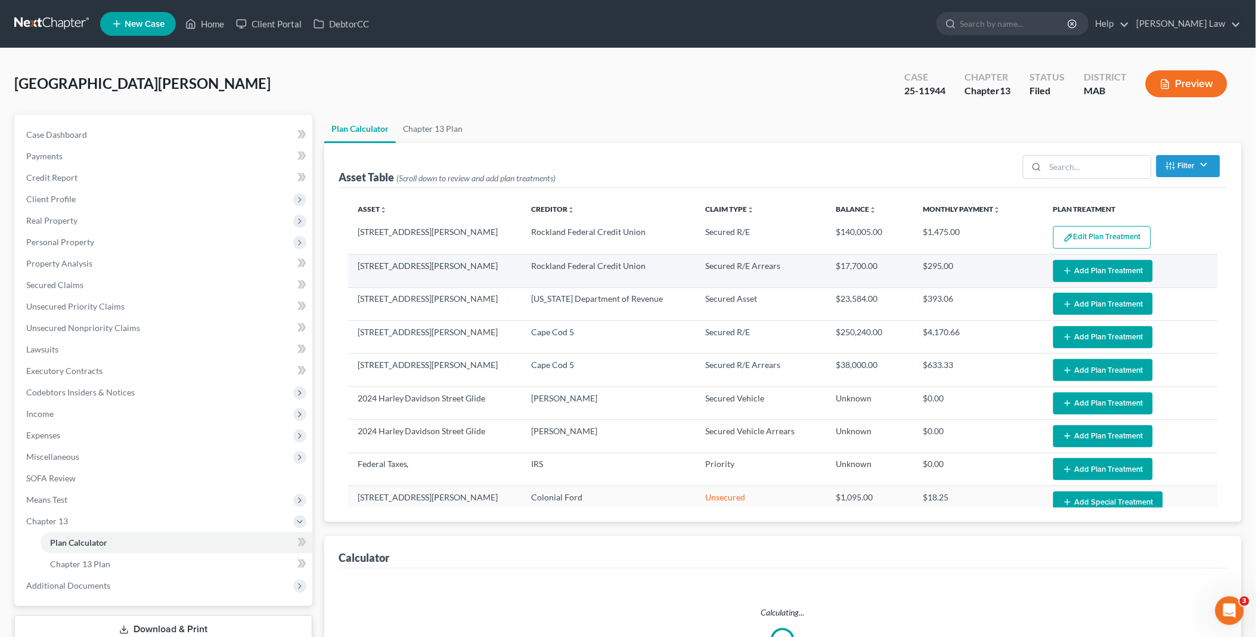
select select "59"
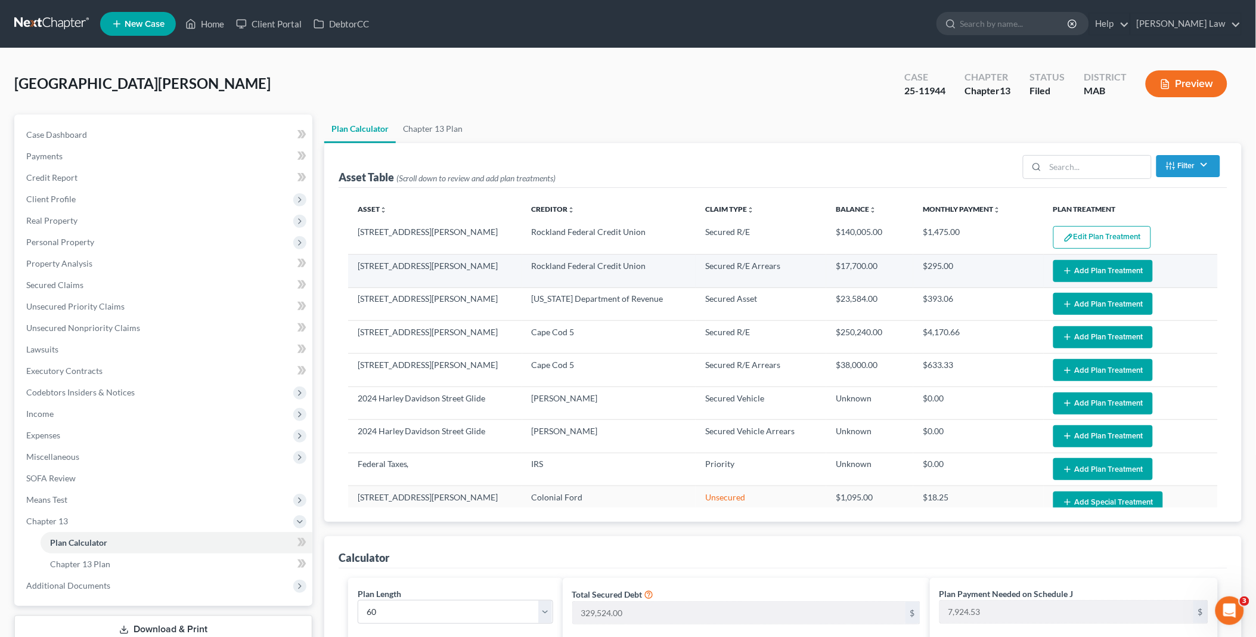
click at [1074, 269] on button "Add Plan Treatment" at bounding box center [1103, 271] width 100 height 22
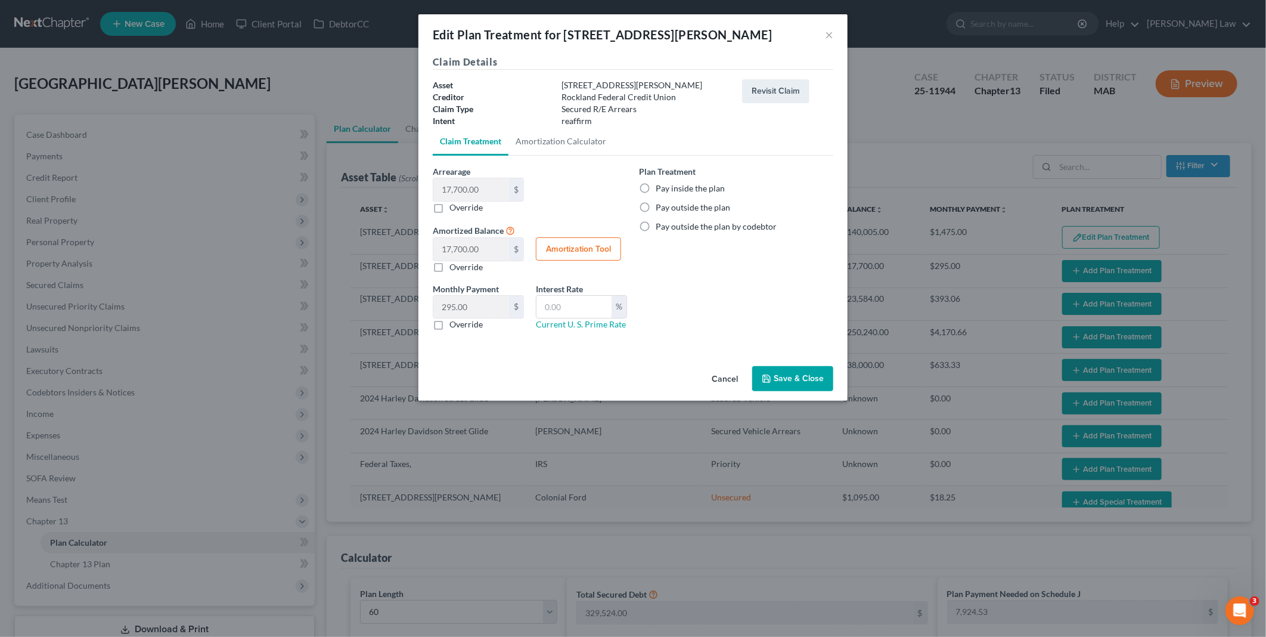
click at [656, 182] on label "Pay inside the plan" at bounding box center [690, 188] width 69 height 12
click at [661, 182] on input "Pay inside the plan" at bounding box center [665, 186] width 8 height 8
radio input "true"
click at [784, 377] on button "Save & Close" at bounding box center [792, 378] width 81 height 25
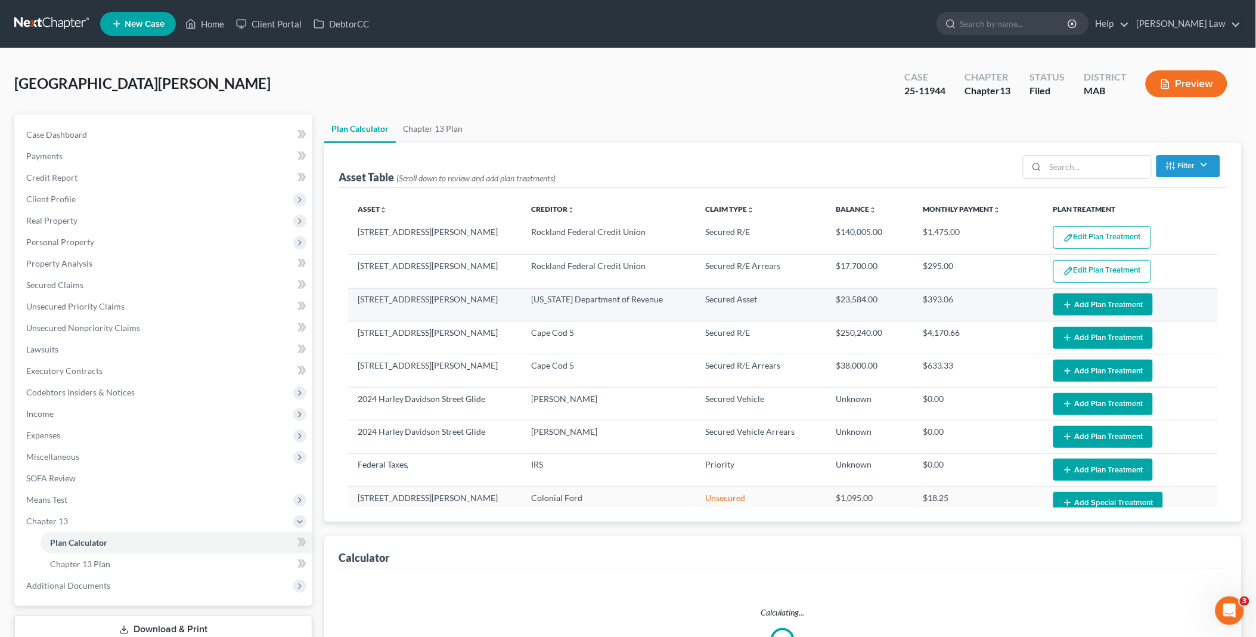
select select "59"
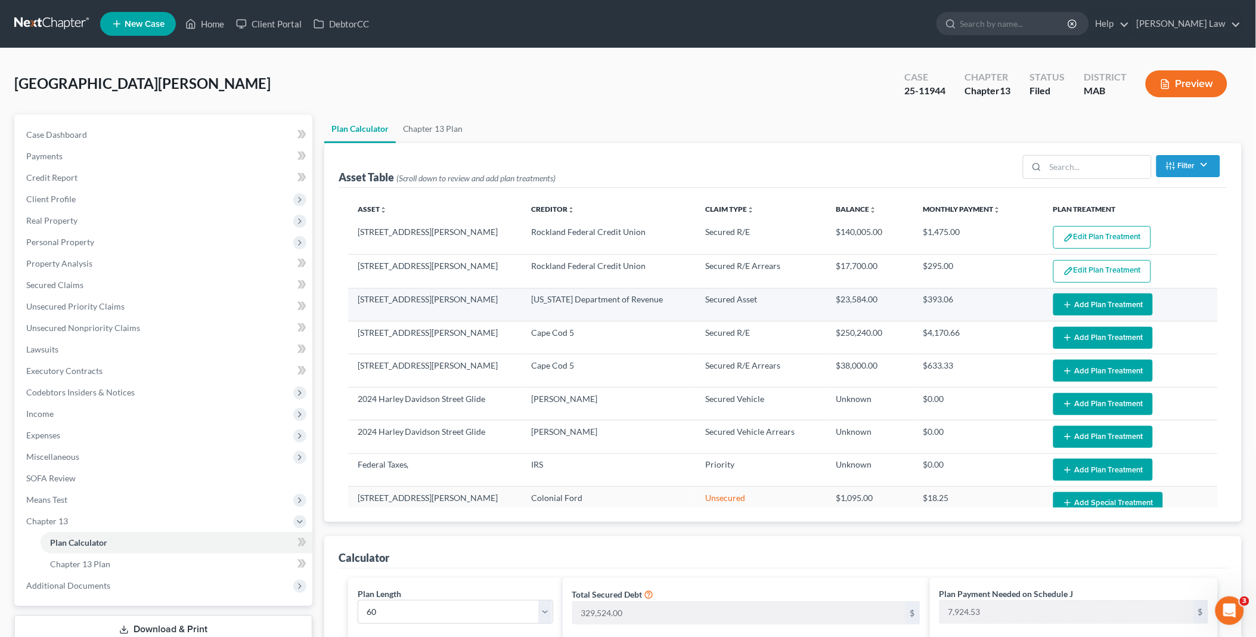
click at [1064, 305] on icon "button" at bounding box center [1068, 305] width 10 height 10
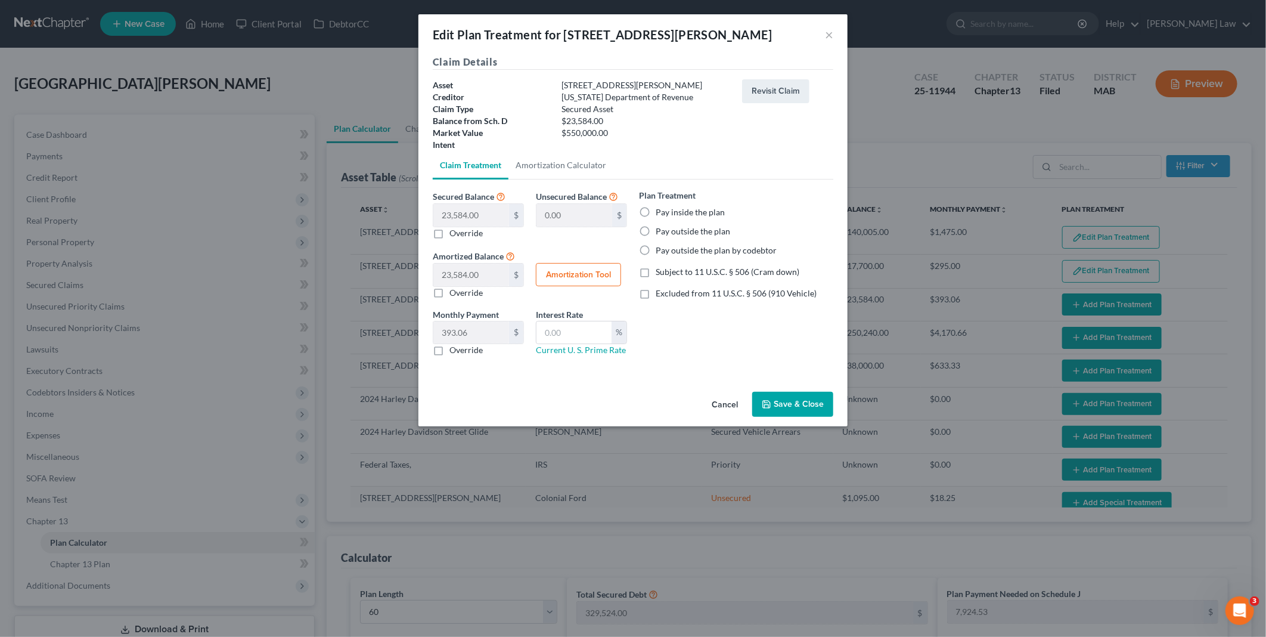
click at [656, 210] on label "Pay inside the plan" at bounding box center [690, 212] width 69 height 12
click at [661, 210] on input "Pay inside the plan" at bounding box center [665, 210] width 8 height 8
radio input "true"
click at [799, 404] on button "Save & Close" at bounding box center [792, 404] width 81 height 25
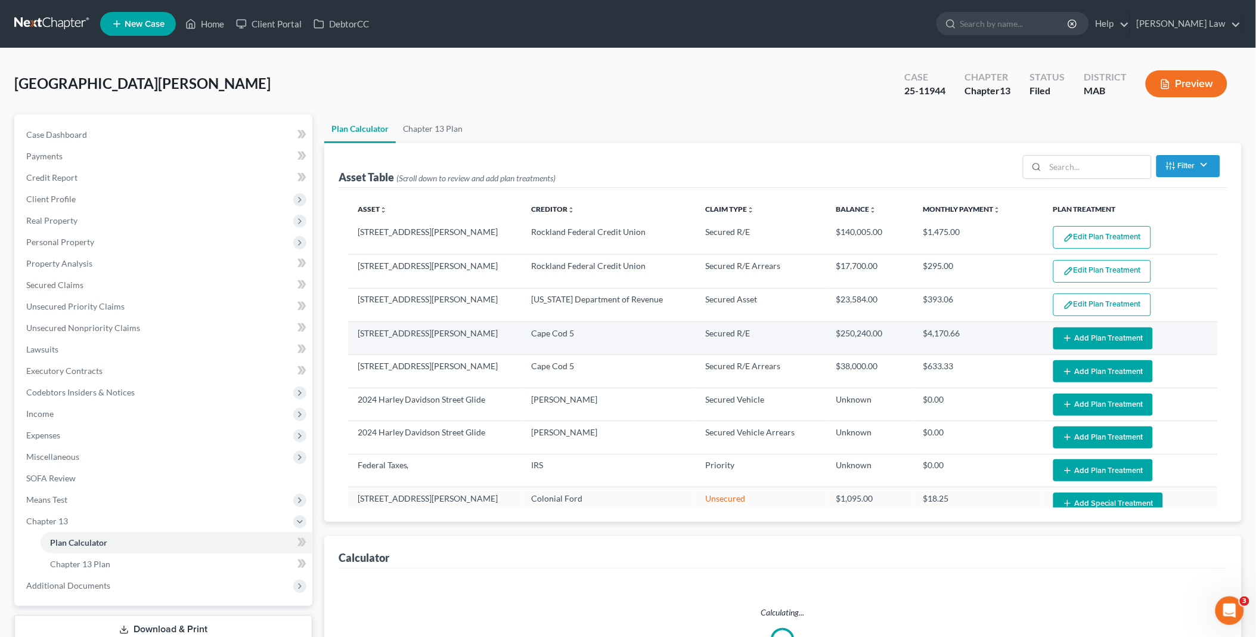
select select "59"
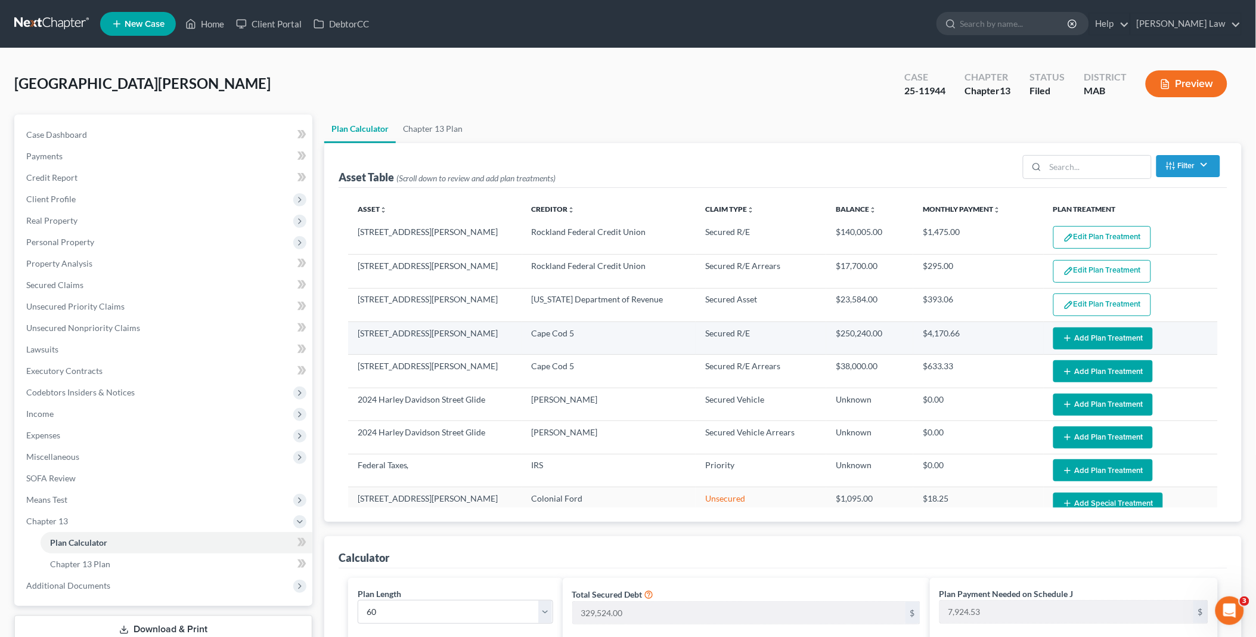
click at [1063, 337] on icon "button" at bounding box center [1068, 338] width 10 height 10
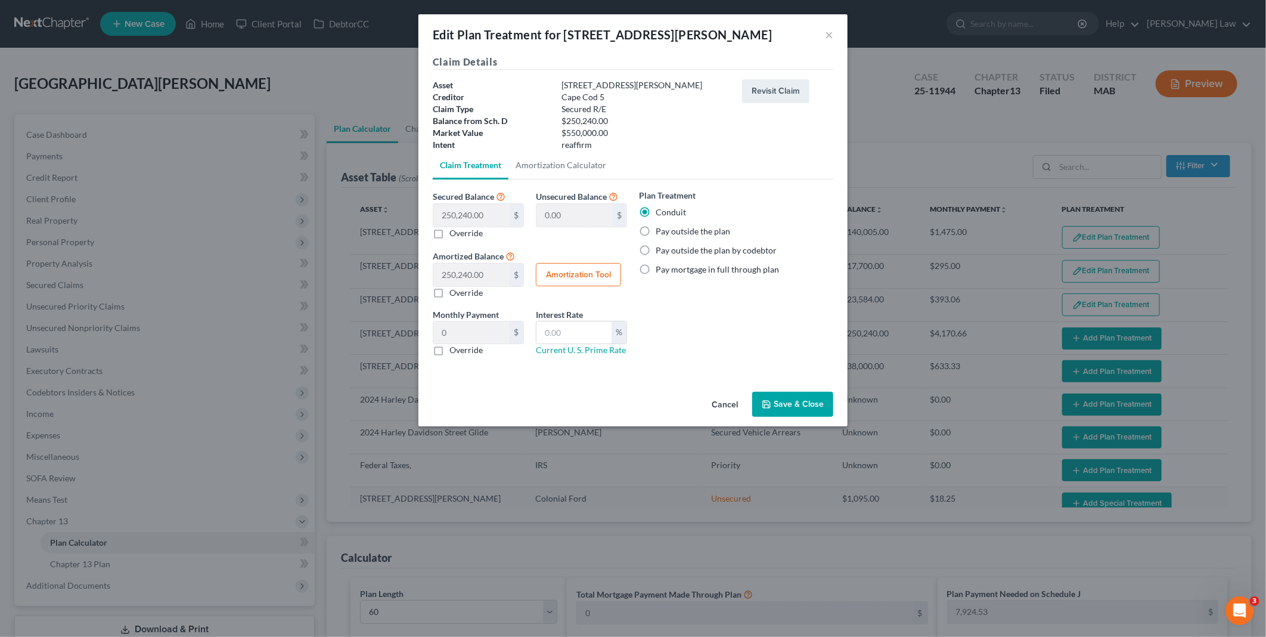
click at [656, 231] on label "Pay outside the plan" at bounding box center [693, 231] width 75 height 12
click at [661, 231] on input "Pay outside the plan" at bounding box center [665, 229] width 8 height 8
radio input "true"
click at [773, 394] on button "Save & Close" at bounding box center [792, 404] width 81 height 25
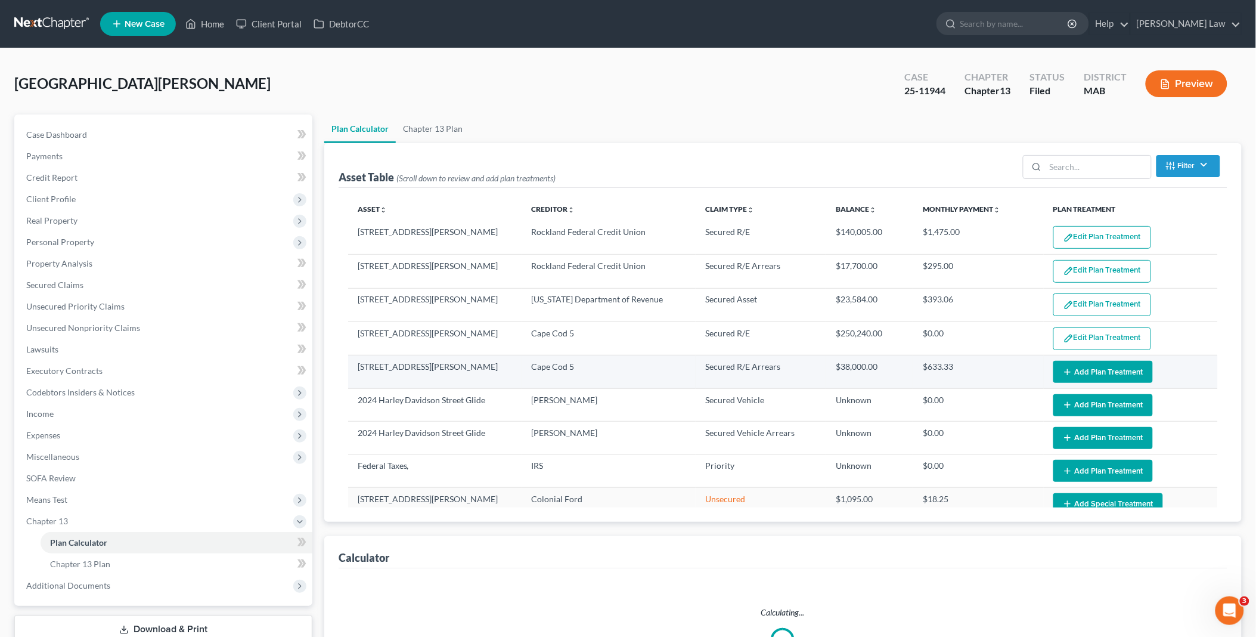
select select "59"
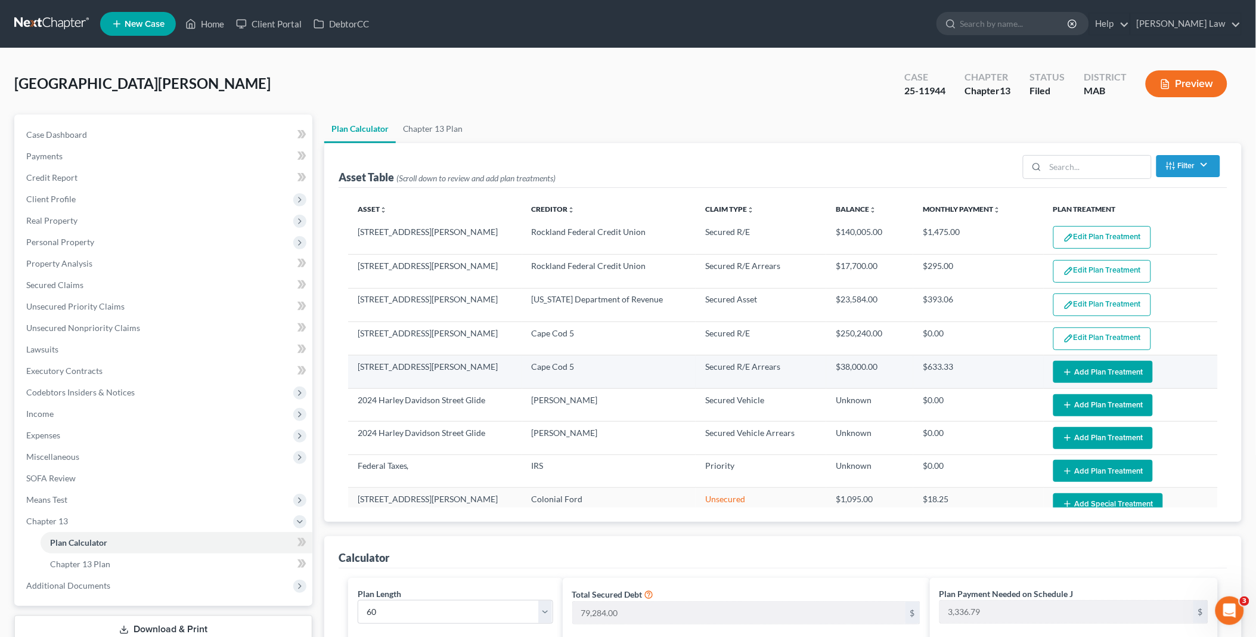
click at [1064, 370] on icon "button" at bounding box center [1068, 372] width 10 height 10
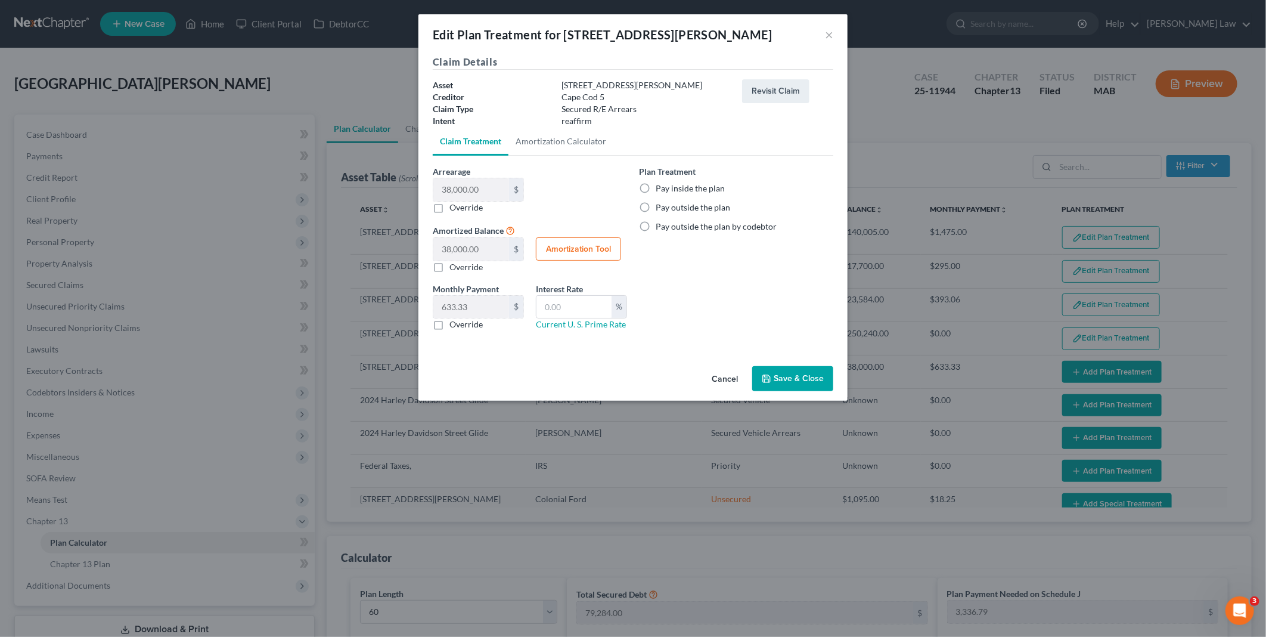
click at [656, 187] on label "Pay inside the plan" at bounding box center [690, 188] width 69 height 12
click at [661, 187] on input "Pay inside the plan" at bounding box center [665, 186] width 8 height 8
radio input "true"
click at [792, 376] on button "Save & Close" at bounding box center [792, 378] width 81 height 25
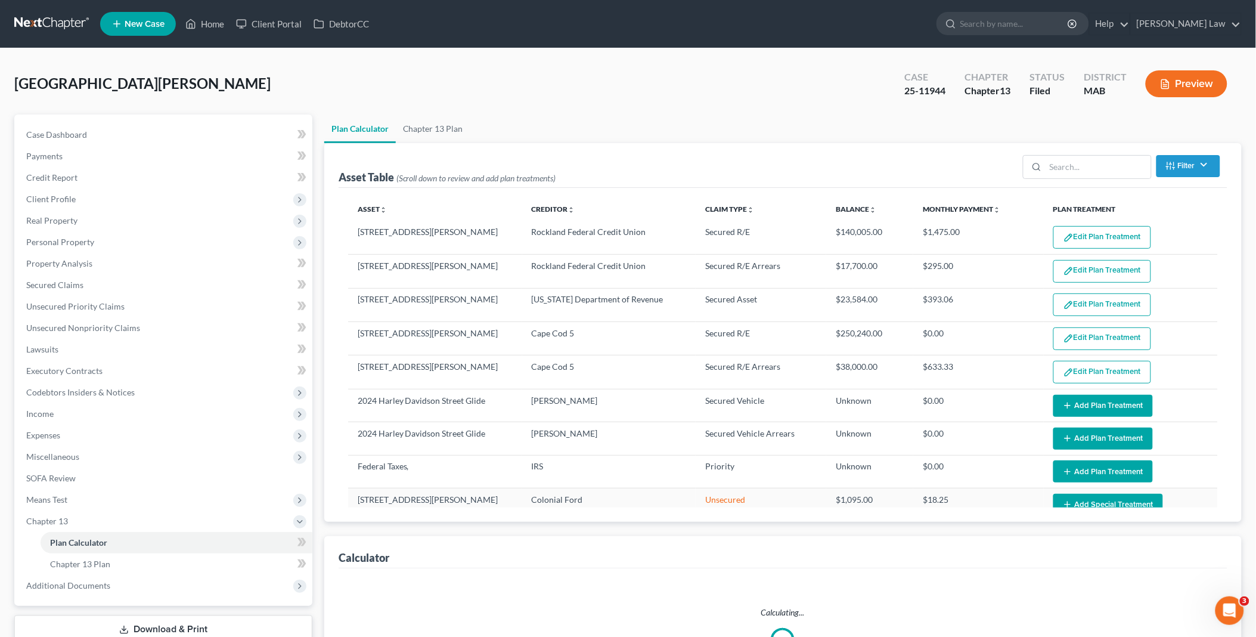
select select "59"
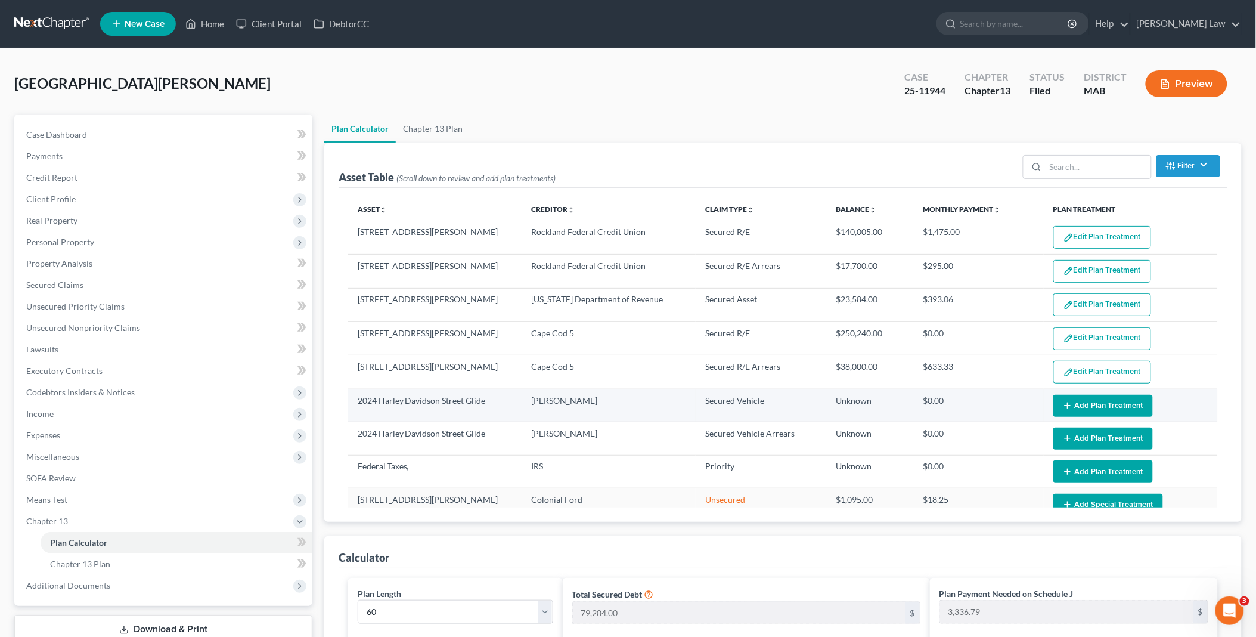
click at [1069, 404] on button "Add Plan Treatment" at bounding box center [1103, 406] width 100 height 22
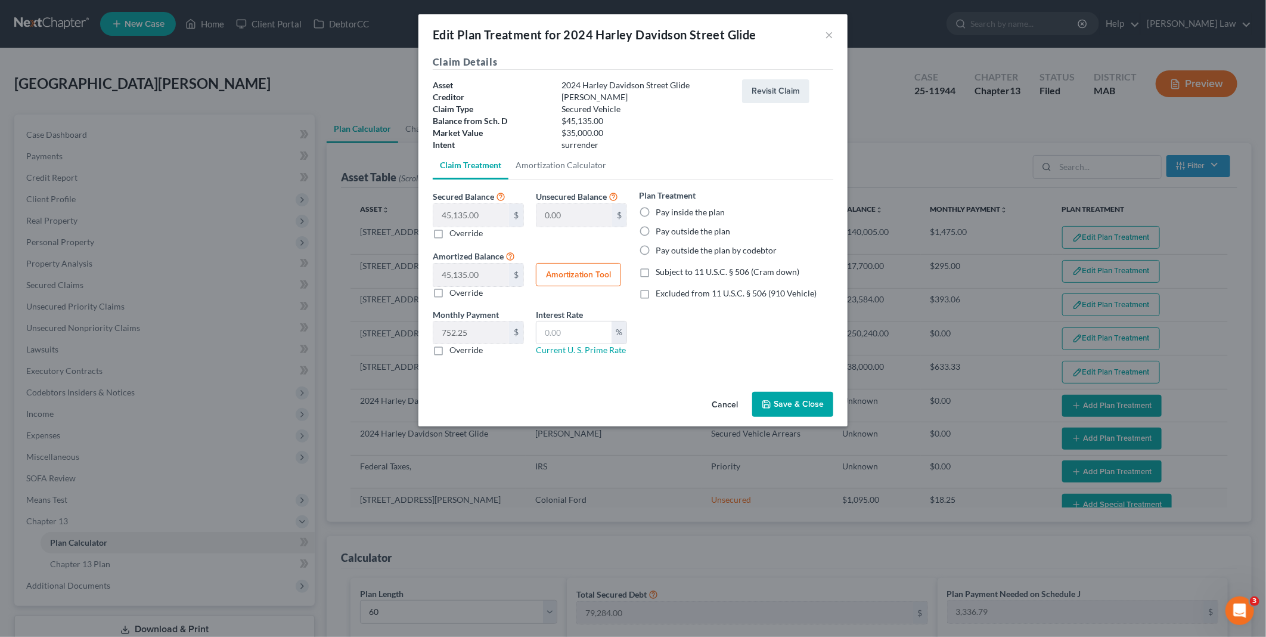
click at [729, 399] on button "Cancel" at bounding box center [724, 405] width 45 height 24
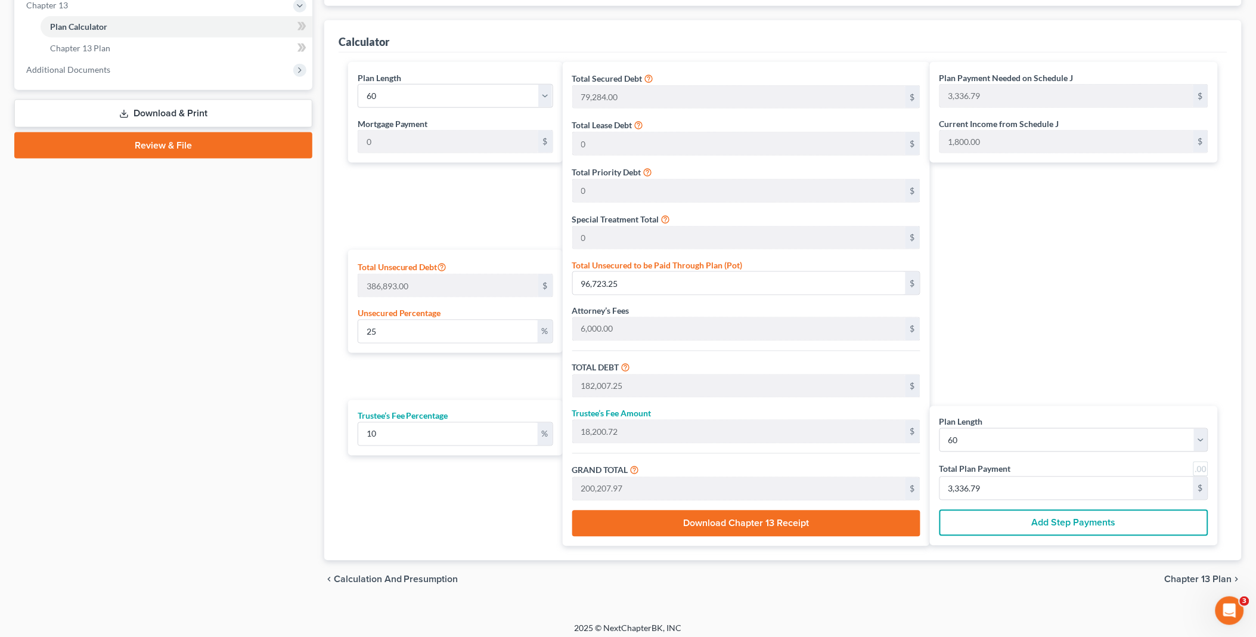
scroll to position [525, 0]
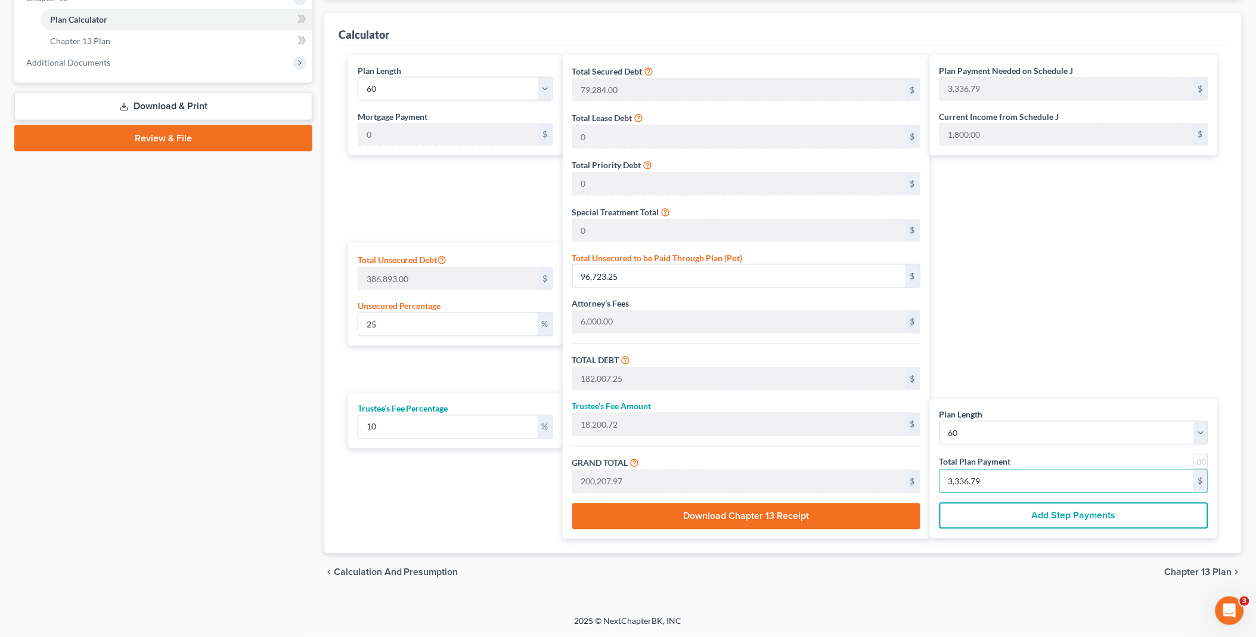
type input "0"
type input "54.54"
type input "5.45"
type input "60.00"
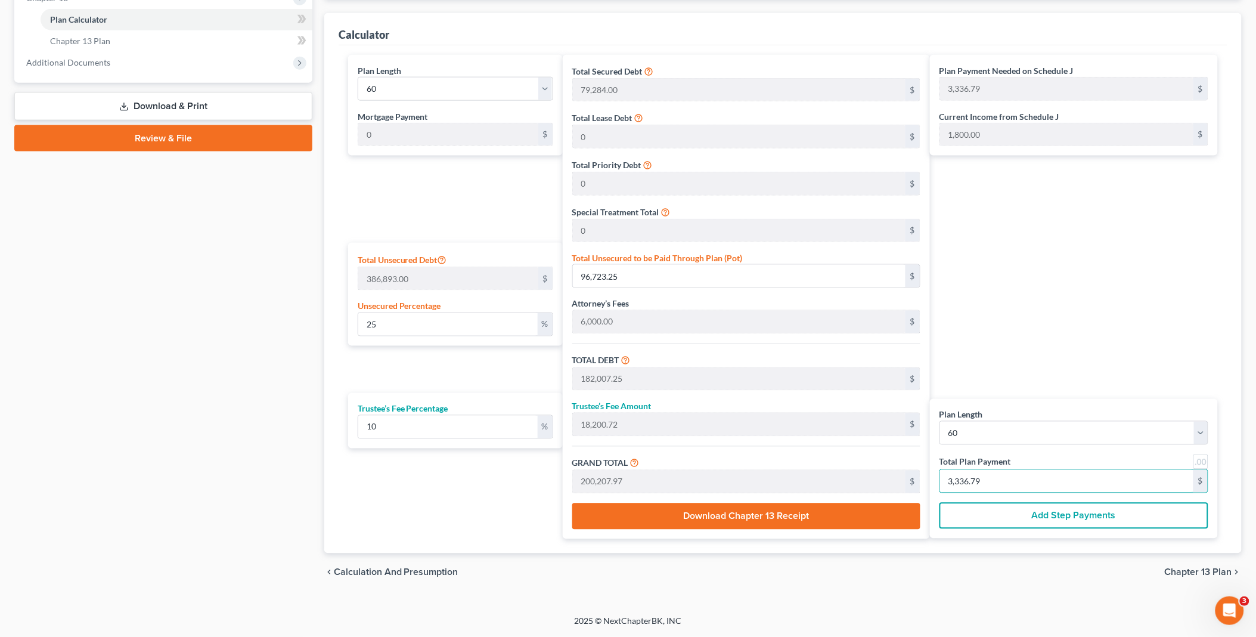
type input "1"
type input "981.81"
type input "98.18"
type input "1,080.00"
type input "18"
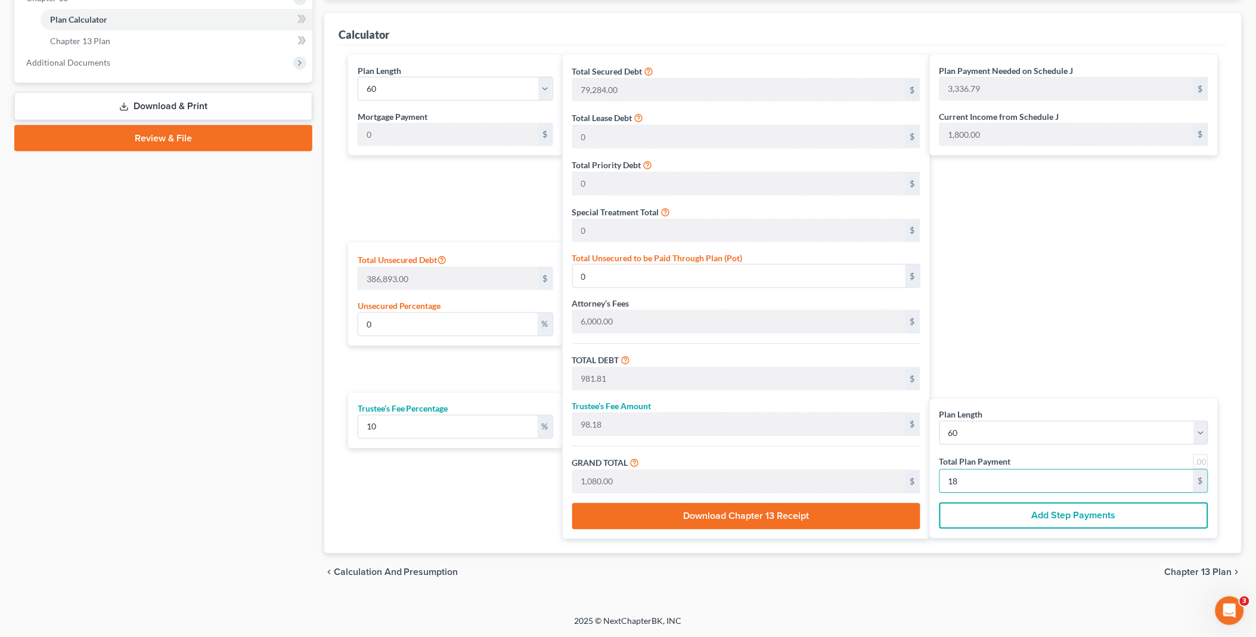
type input "9,818.18"
type input "981.81"
type input "10,800.00"
type input "180"
type input "3.33"
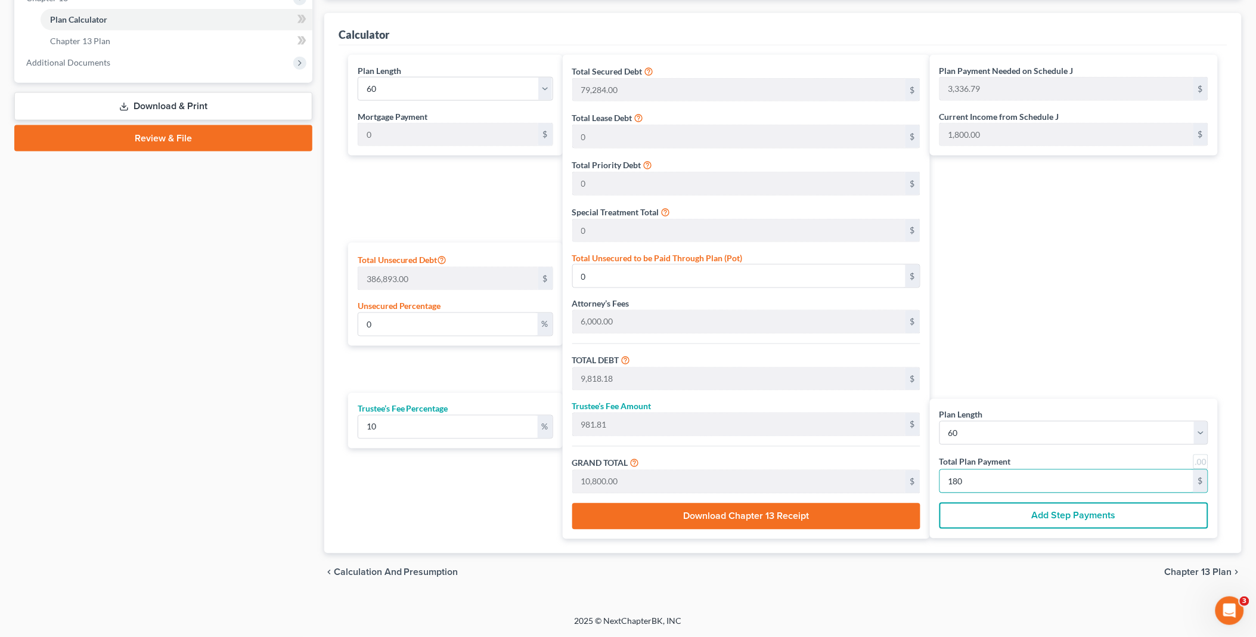
type input "12,897.81"
type input "98,181.81"
type input "9,818.18"
type input "108,000.00"
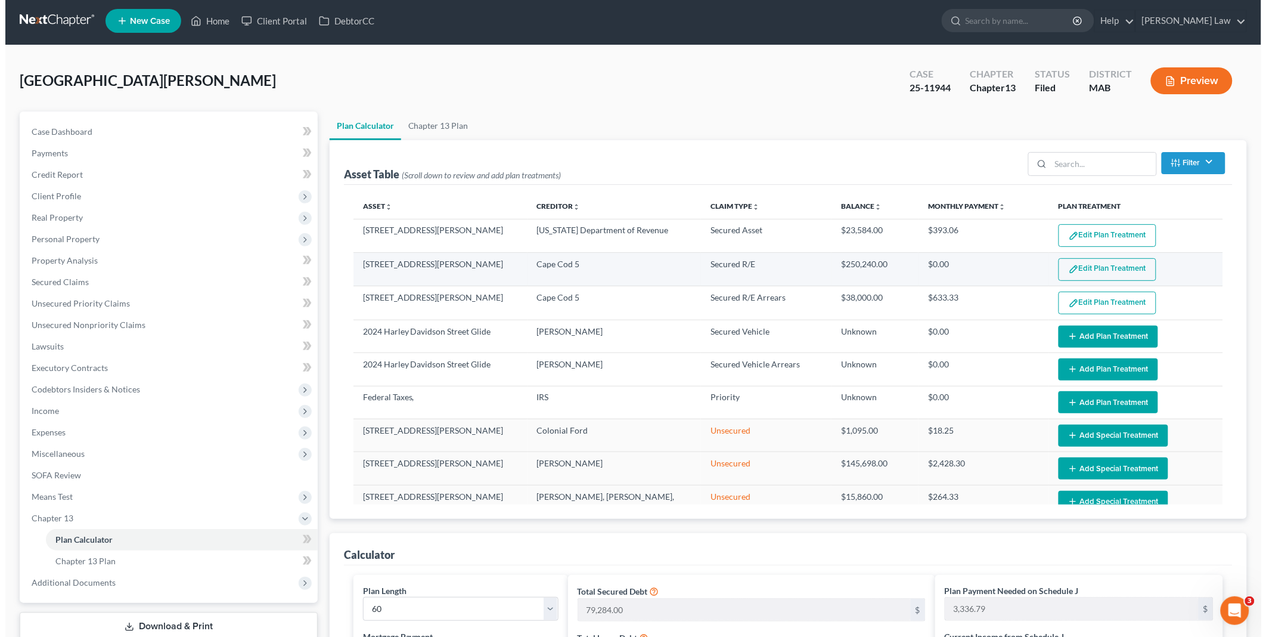
scroll to position [0, 0]
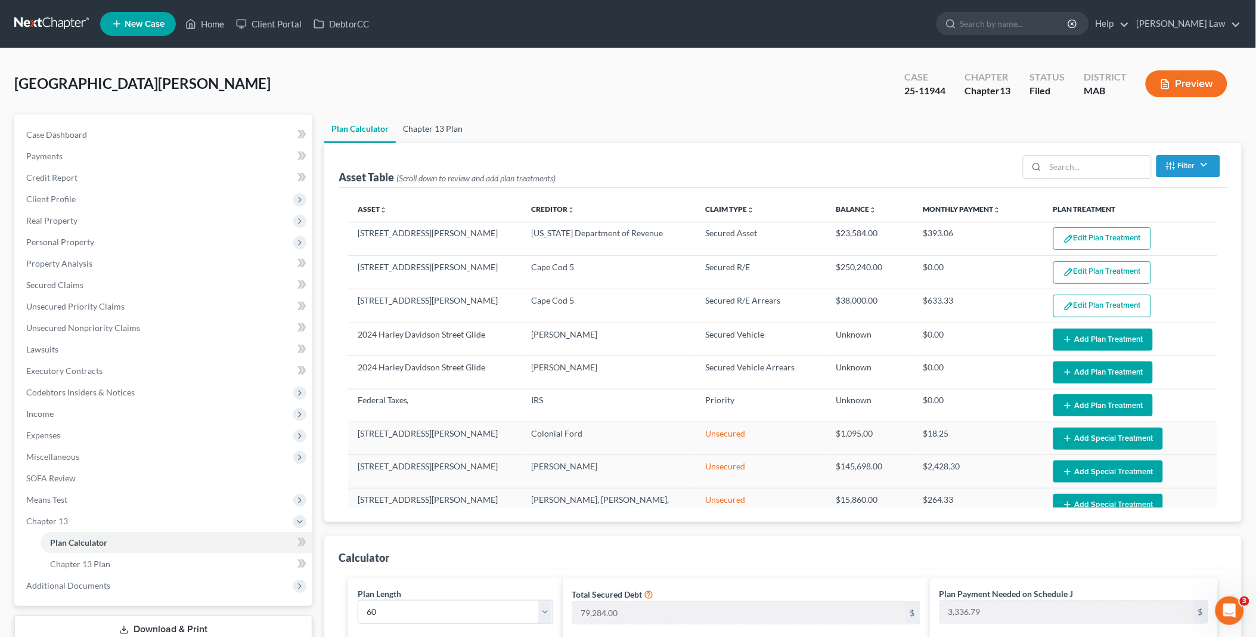
type input "1,800.00"
drag, startPoint x: 426, startPoint y: 127, endPoint x: 435, endPoint y: 134, distance: 11.1
click at [426, 127] on link "Chapter 13 Plan" at bounding box center [433, 128] width 75 height 29
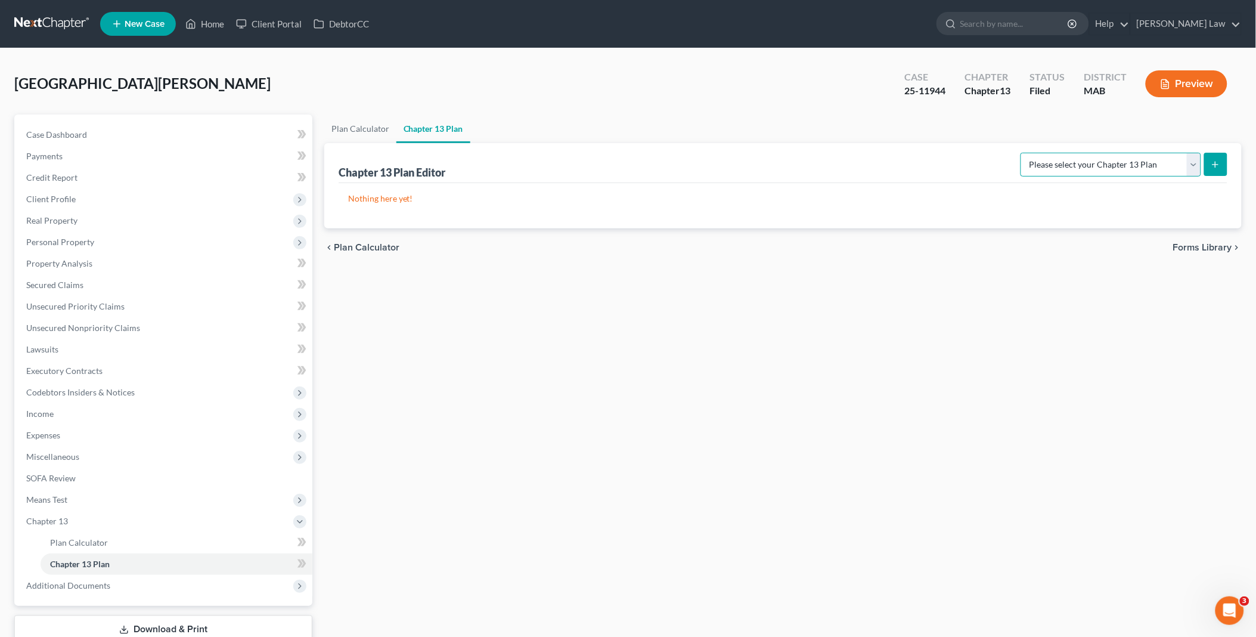
click at [1195, 168] on select "Please select your Chapter 13 Plan District of [US_STATE] - Effective [DATE] Na…" at bounding box center [1111, 165] width 181 height 24
select select "0"
click at [1021, 153] on select "Please select your Chapter 13 Plan District of [US_STATE] - Effective [DATE] Na…" at bounding box center [1111, 165] width 181 height 24
click at [1215, 162] on icon "submit" at bounding box center [1216, 165] width 10 height 10
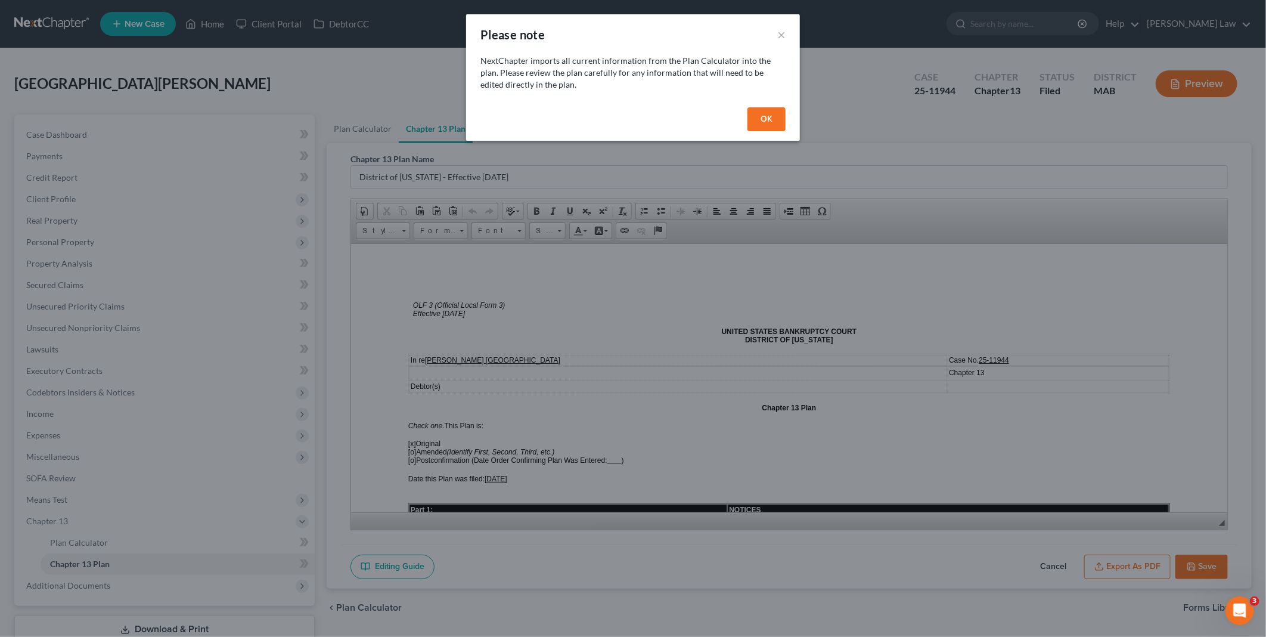
click at [760, 119] on button "OK" at bounding box center [767, 119] width 38 height 24
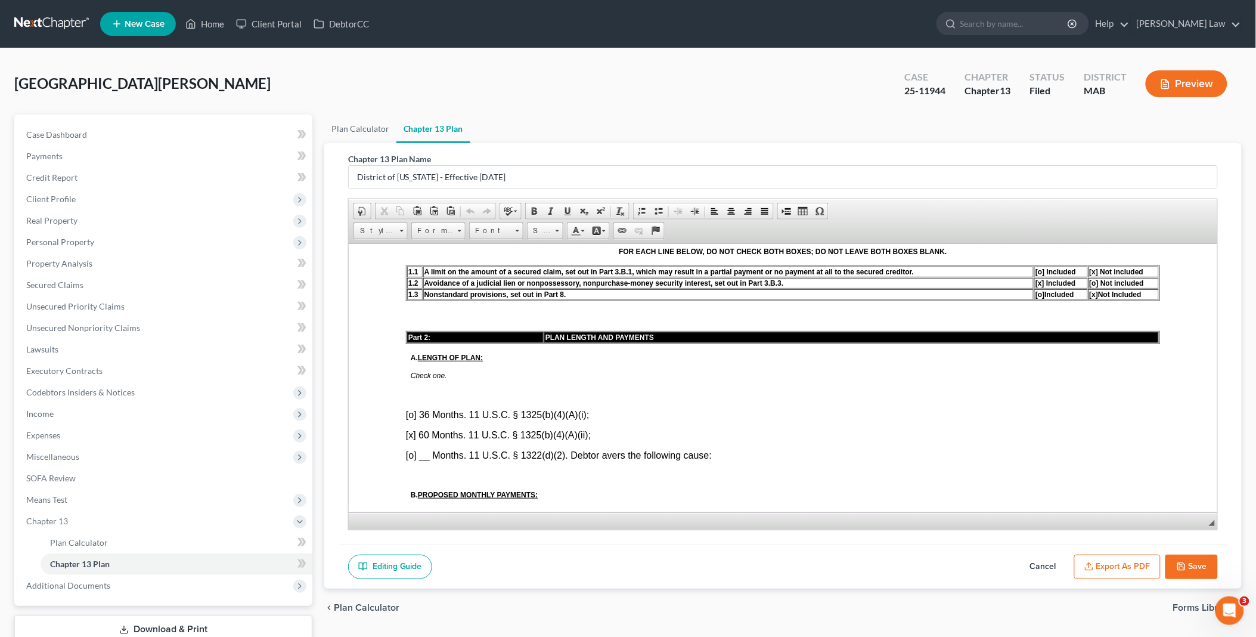
scroll to position [463, 0]
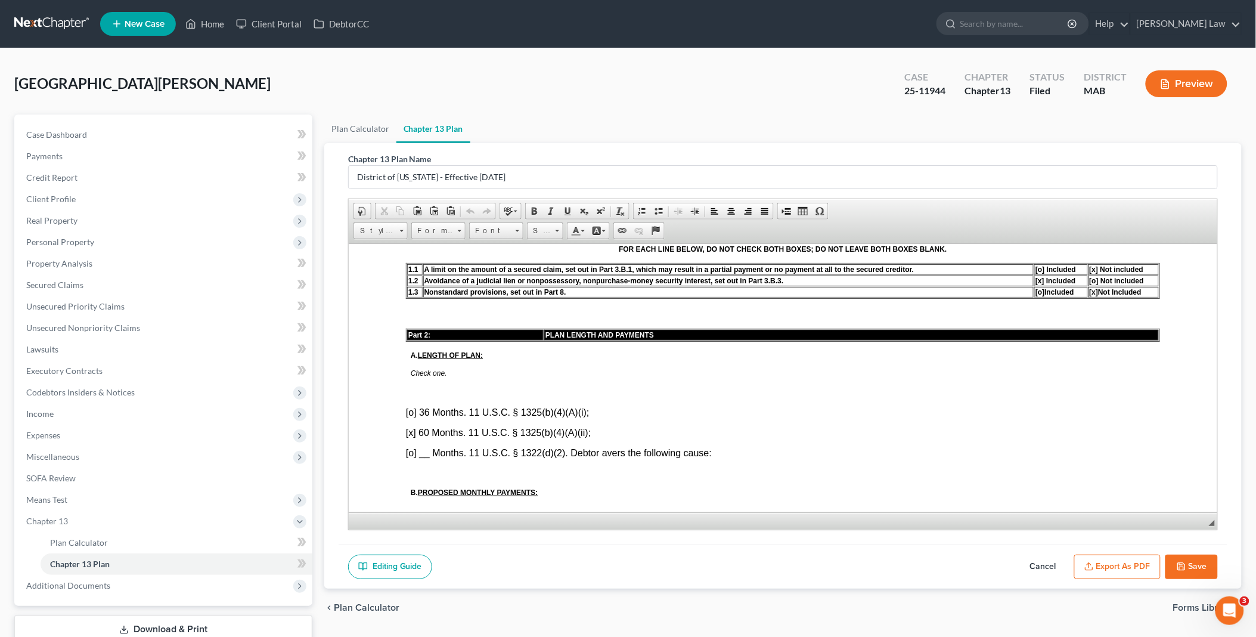
click at [410, 447] on font "[o] __ Months. 11 U.S.C. § 1322(d)(2). Debtor avers the following cause:" at bounding box center [558, 452] width 306 height 10
click at [407, 427] on font "[x] 60 Months. 11 U.S.C. § 1325(b)(4)(A)(ii);" at bounding box center [497, 432] width 185 height 10
click at [419, 447] on font "[X ] __ Months. 11 U.S.C. § 1322(d)(2). Debtor avers the following cause:" at bounding box center [558, 452] width 307 height 10
click at [726, 447] on p "[X ] 60 Months. 11 U.S.C. § 1322(d)(2). Debtor avers the following cause:" at bounding box center [782, 452] width 754 height 11
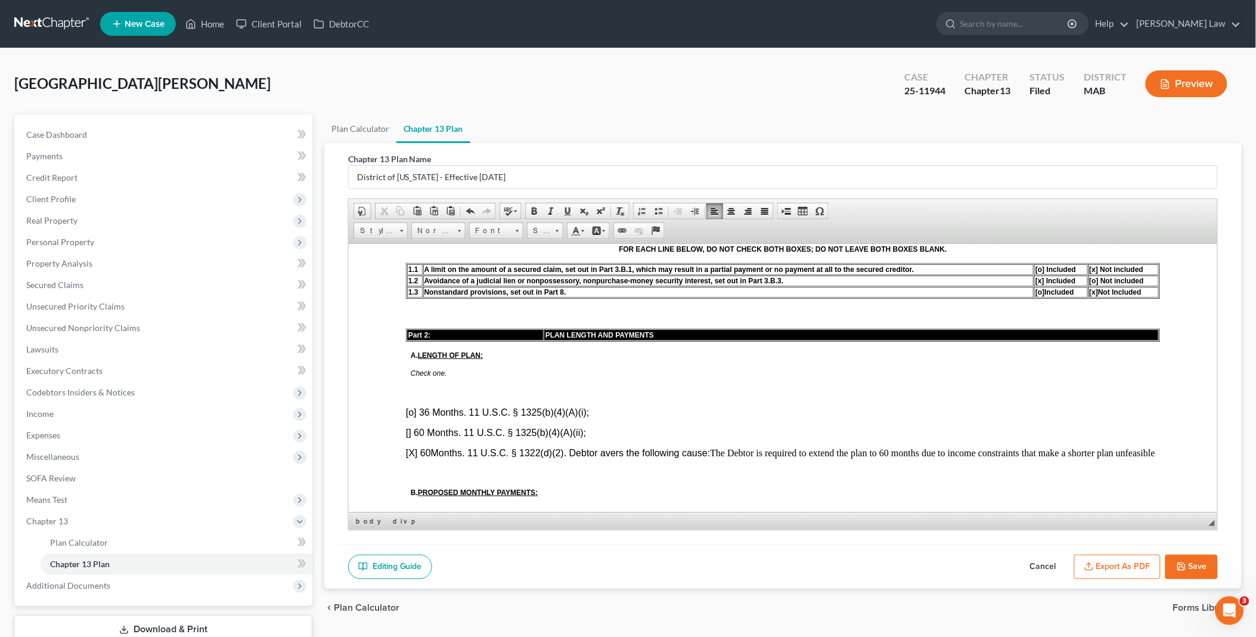
scroll to position [529, 0]
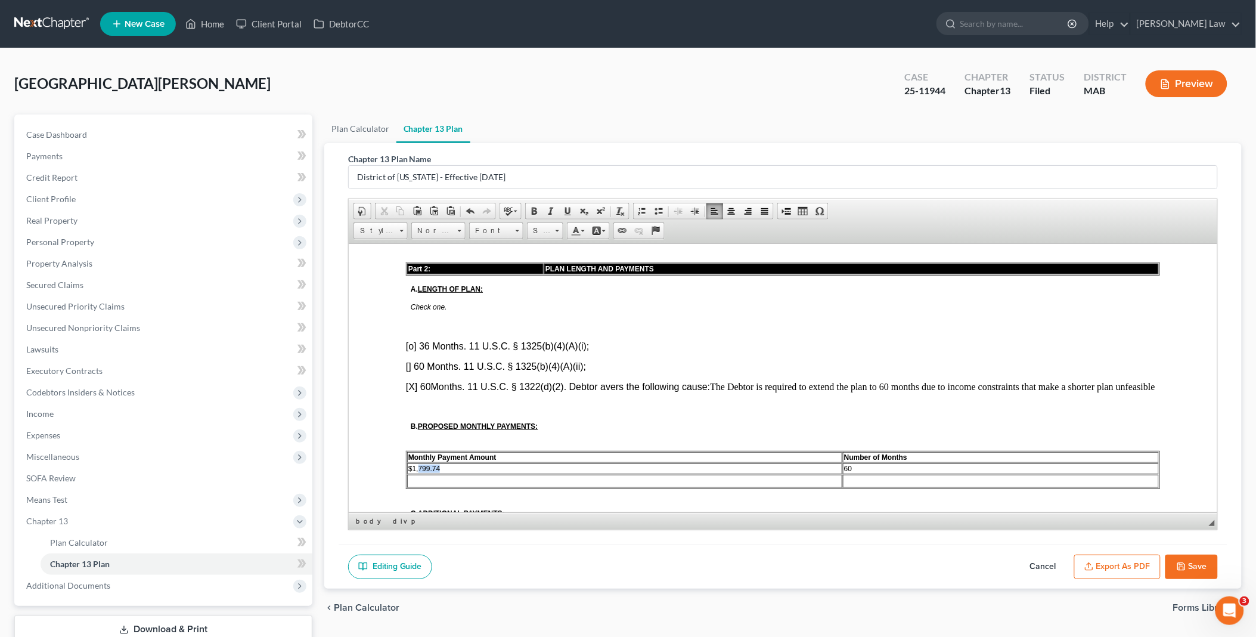
drag, startPoint x: 417, startPoint y: 459, endPoint x: 472, endPoint y: 459, distance: 54.9
click at [472, 463] on td "$1,799.74" at bounding box center [624, 468] width 435 height 11
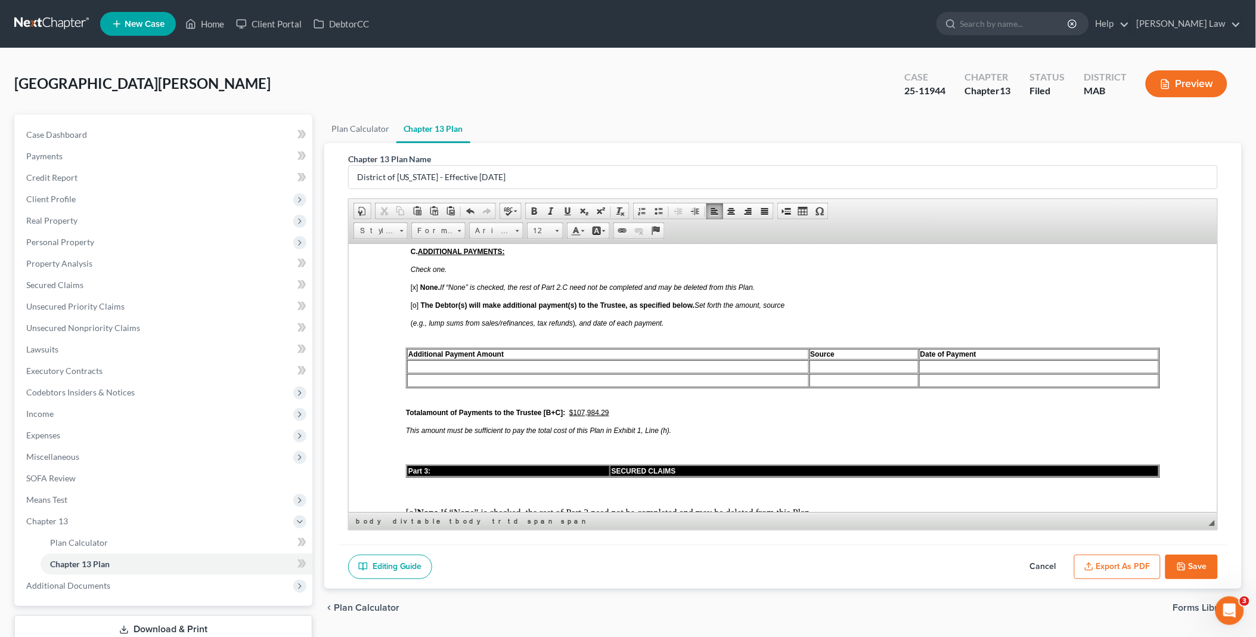
scroll to position [795, 0]
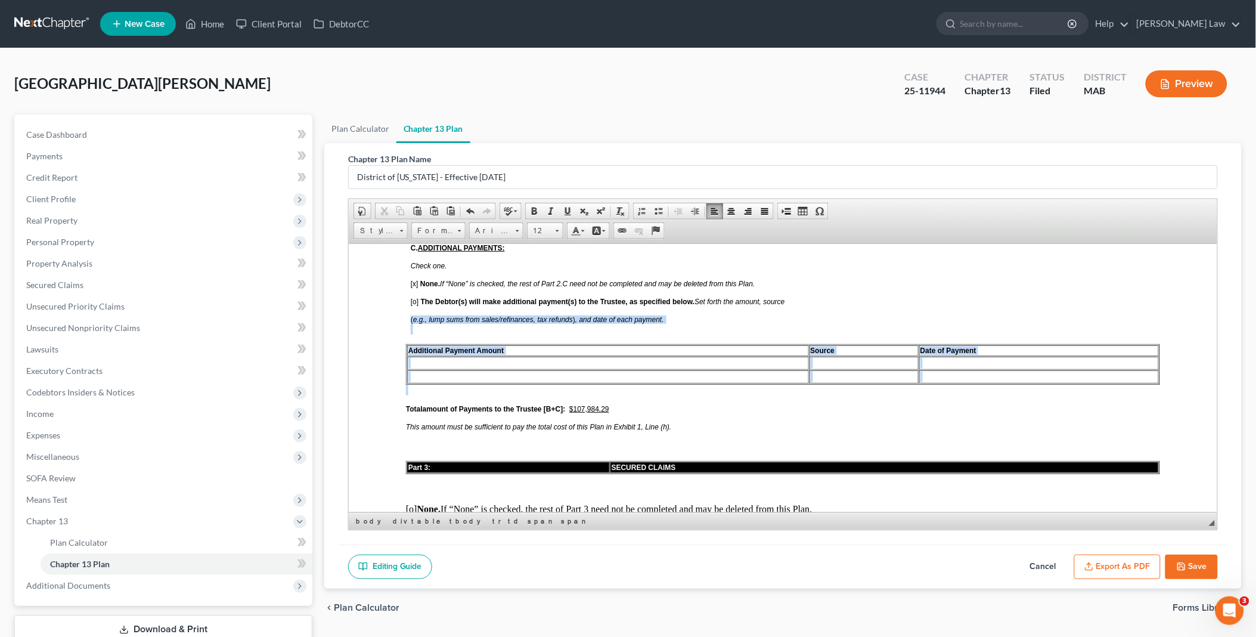
drag, startPoint x: 406, startPoint y: 303, endPoint x: 396, endPoint y: 389, distance: 85.9
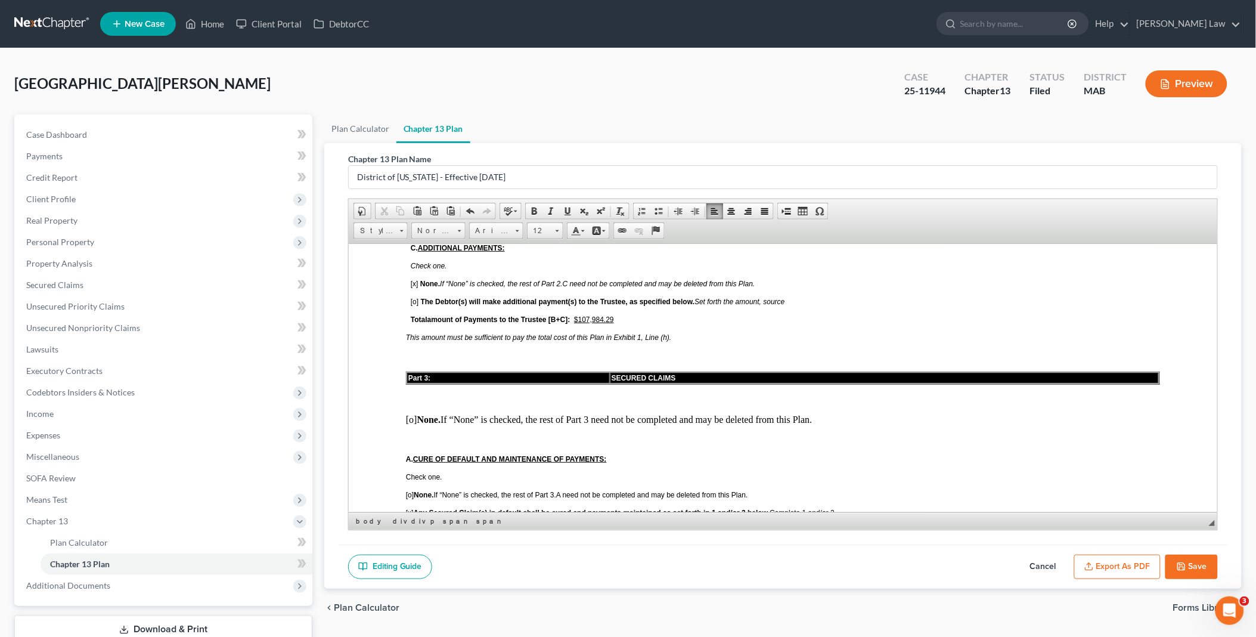
click at [588, 315] on u "$107,984.29" at bounding box center [594, 319] width 40 height 8
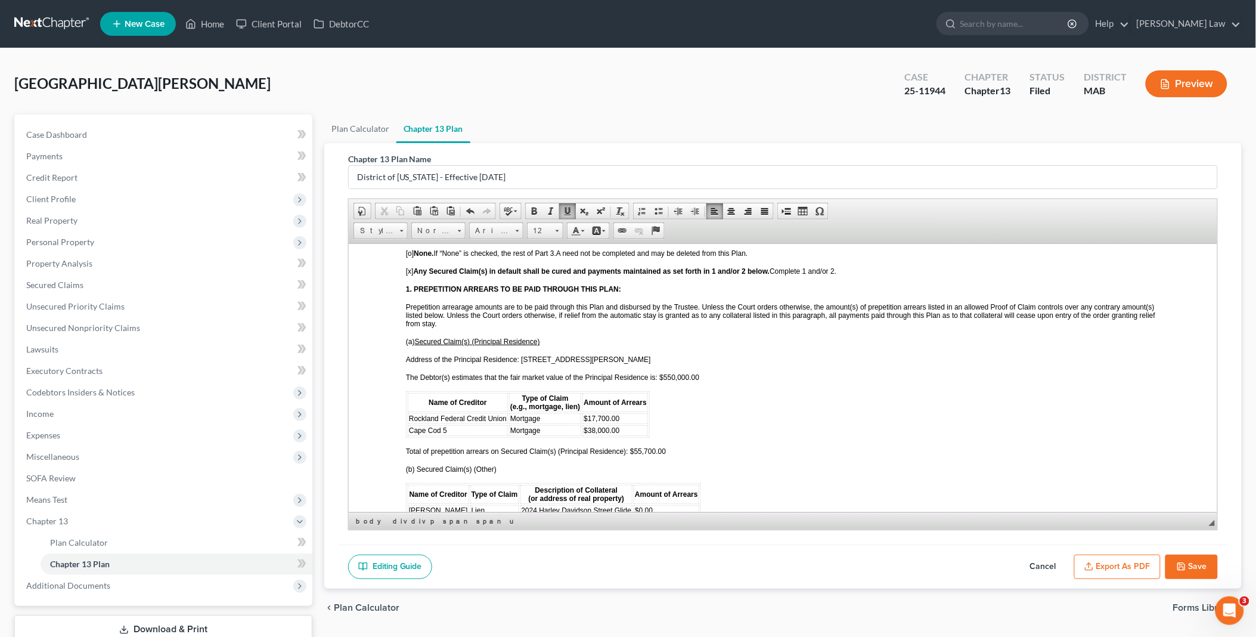
scroll to position [1059, 0]
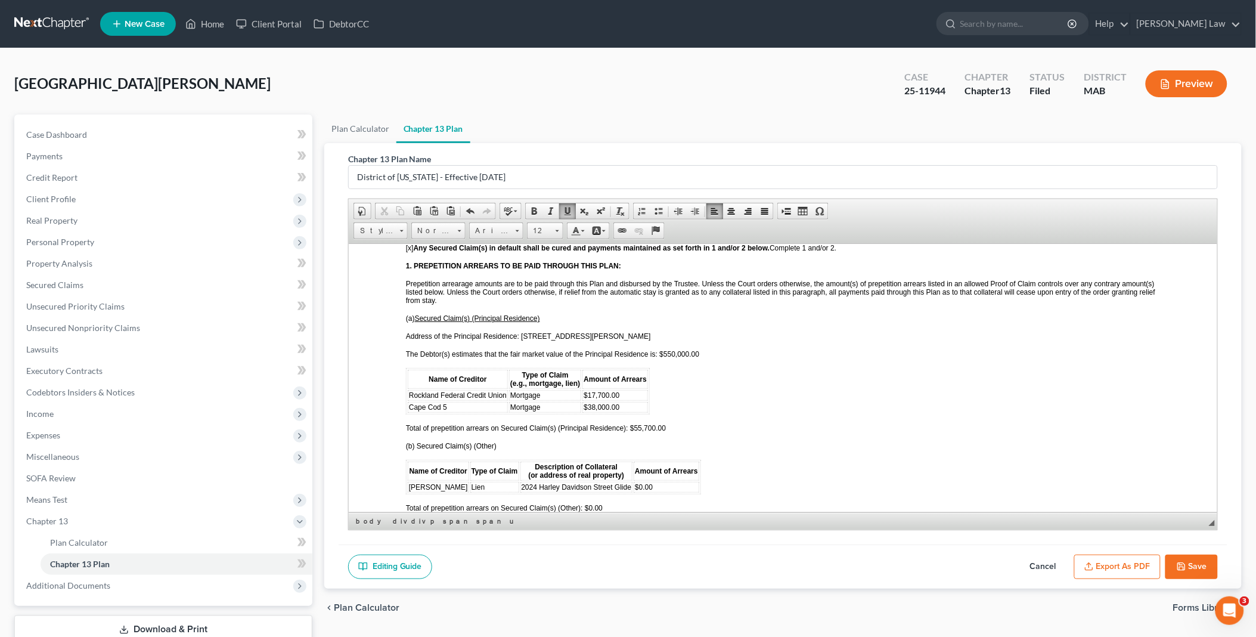
click at [594, 331] on p "Address of the Principal Residence: [STREET_ADDRESS][PERSON_NAME]" at bounding box center [782, 335] width 754 height 8
drag, startPoint x: 451, startPoint y: 467, endPoint x: 408, endPoint y: 466, distance: 42.3
click at [408, 481] on td "[PERSON_NAME]" at bounding box center [437, 486] width 61 height 11
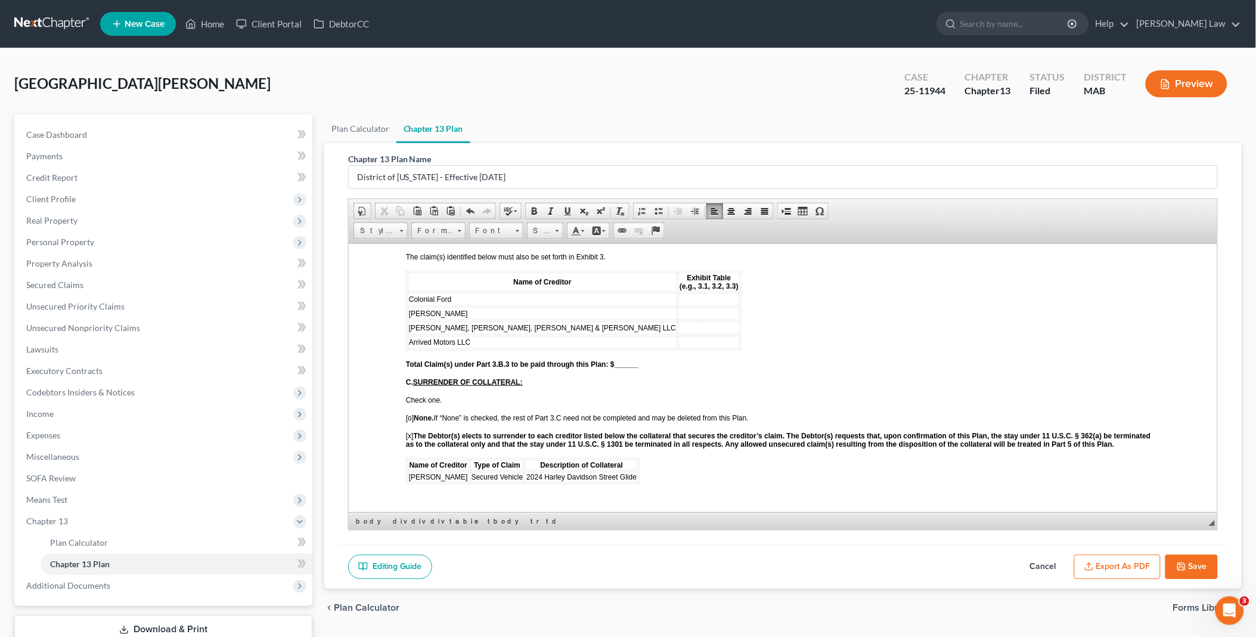
scroll to position [1921, 0]
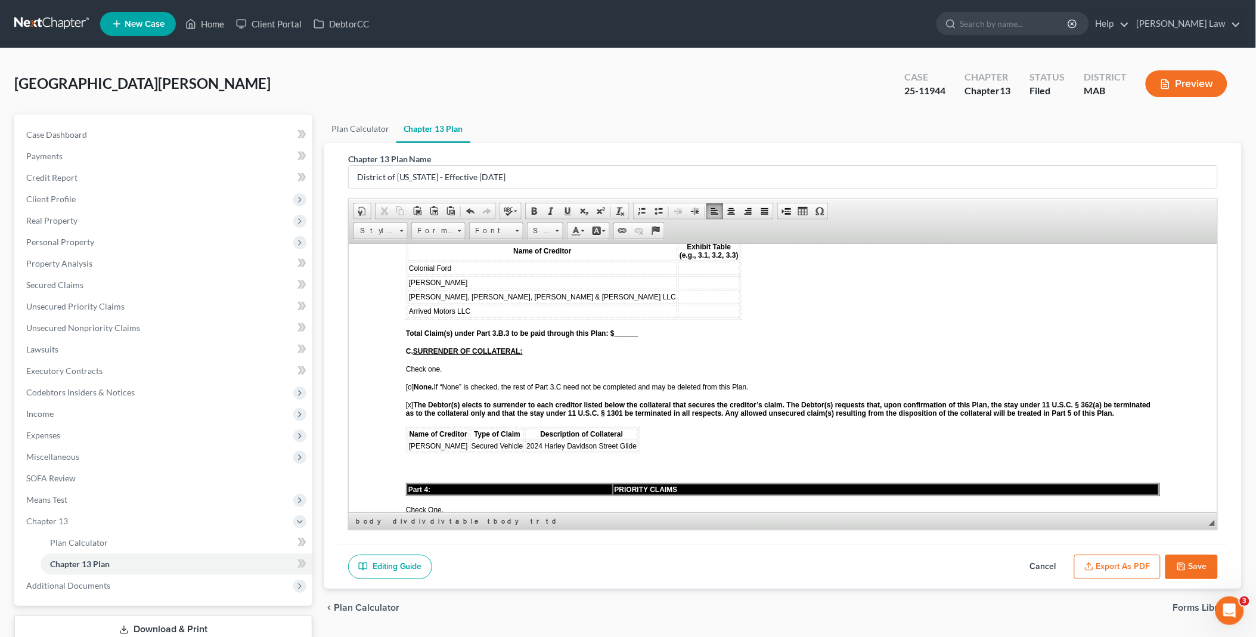
click at [471, 441] on span "Secured Vehicle" at bounding box center [497, 445] width 52 height 8
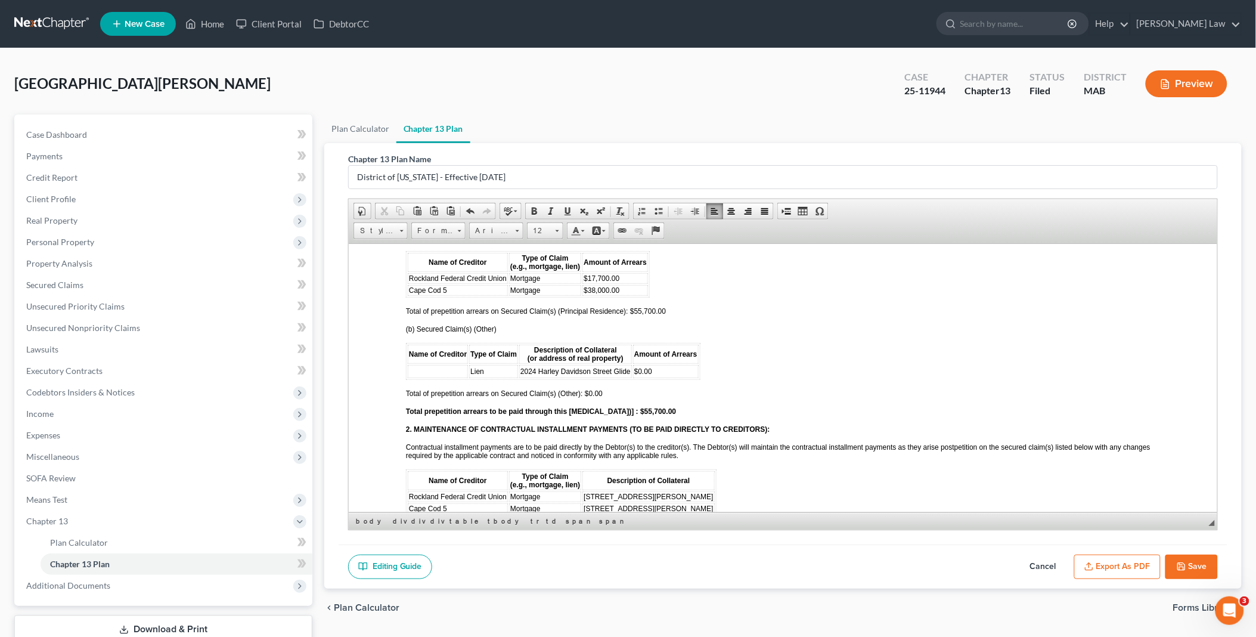
scroll to position [1126, 0]
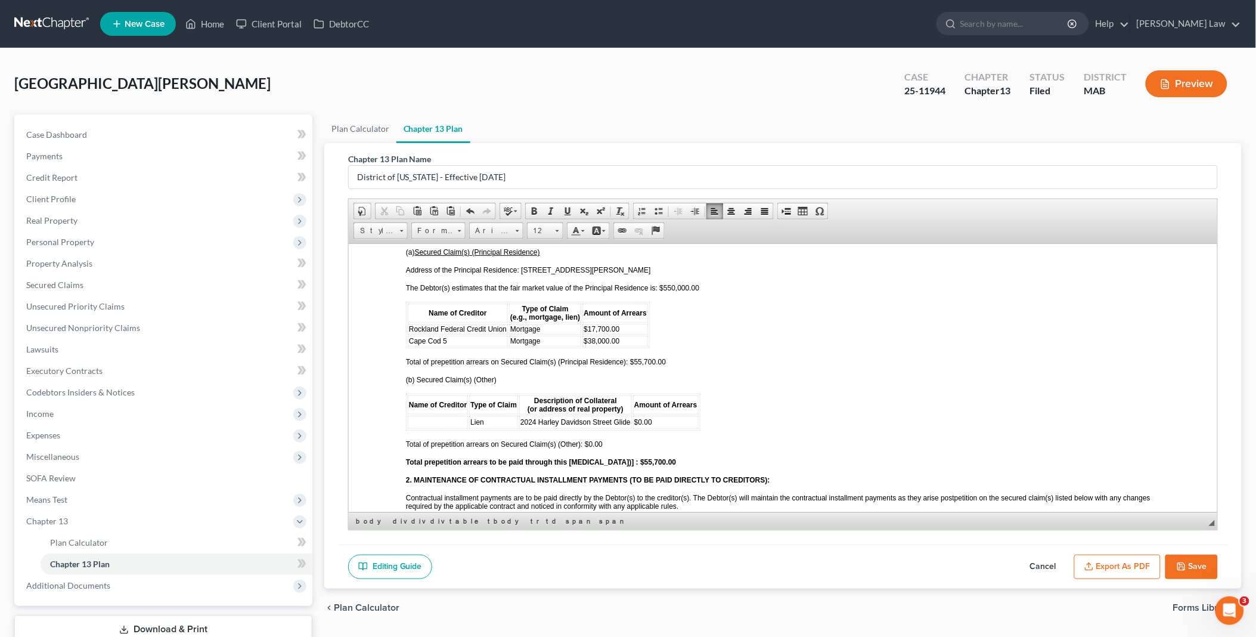
click at [491, 415] on td "Lien" at bounding box center [493, 421] width 49 height 13
click at [437, 415] on td at bounding box center [437, 421] width 60 height 13
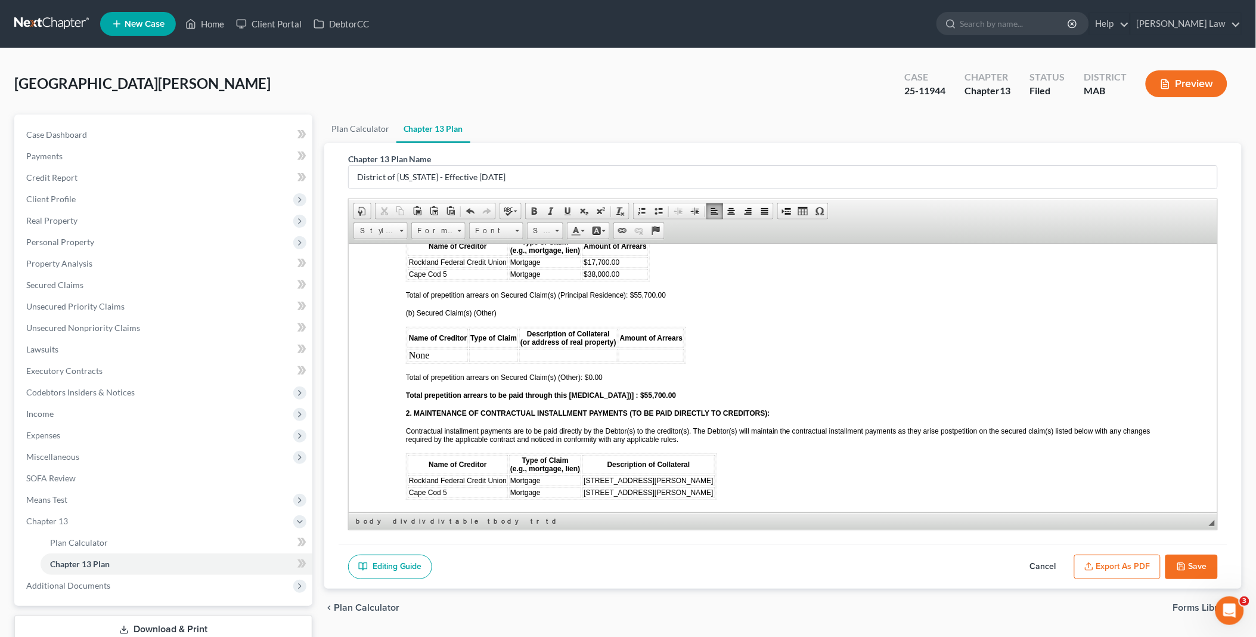
scroll to position [1259, 0]
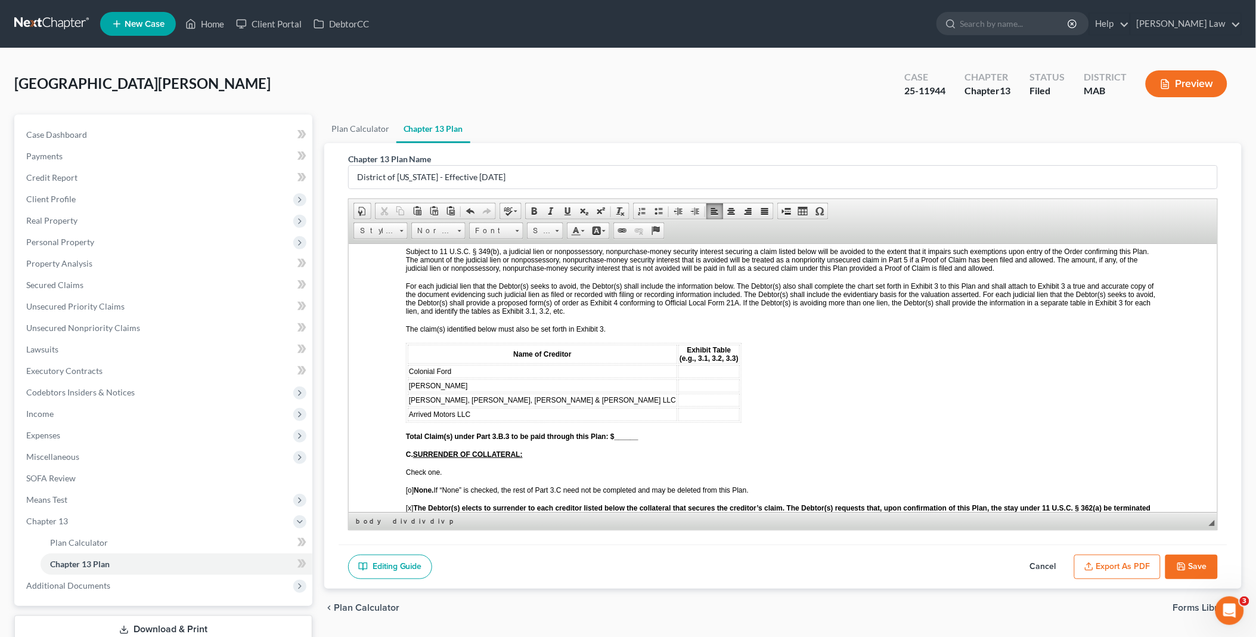
scroll to position [1855, 0]
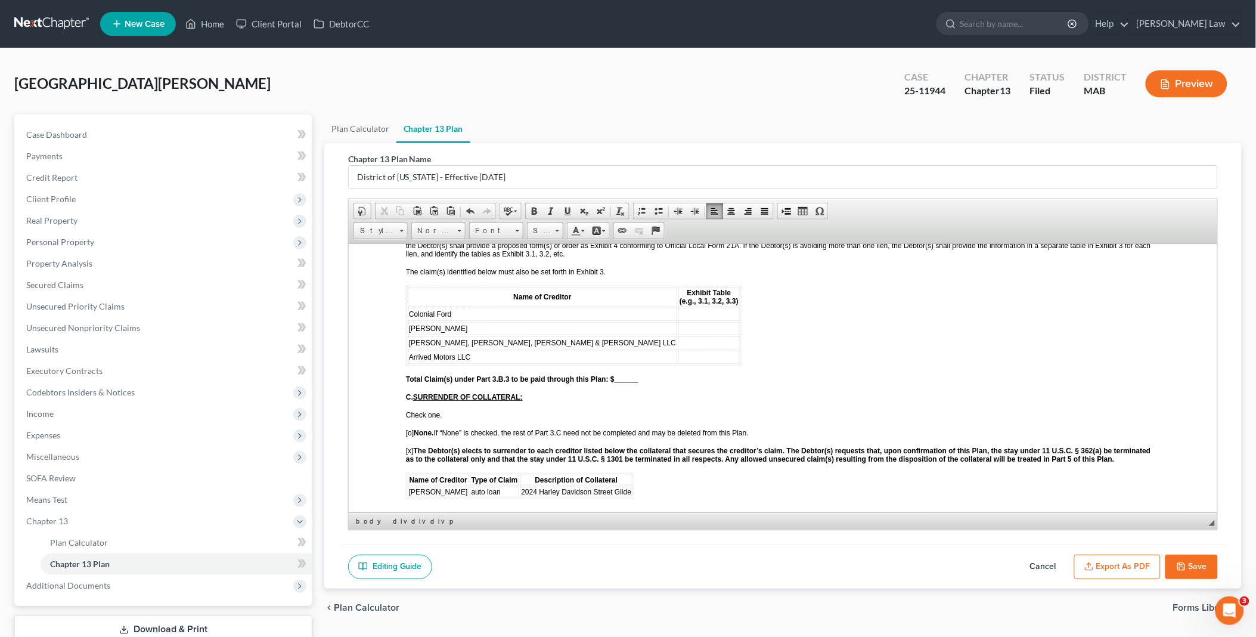
click at [678, 307] on td at bounding box center [708, 313] width 61 height 13
click at [678, 321] on td at bounding box center [708, 327] width 61 height 13
click at [678, 336] on td at bounding box center [708, 342] width 61 height 13
click at [678, 350] on td at bounding box center [708, 356] width 61 height 13
click at [615, 374] on strong "Total Claim(s) under Part 3.B.3 to be paid through this Plan: $______" at bounding box center [521, 378] width 233 height 8
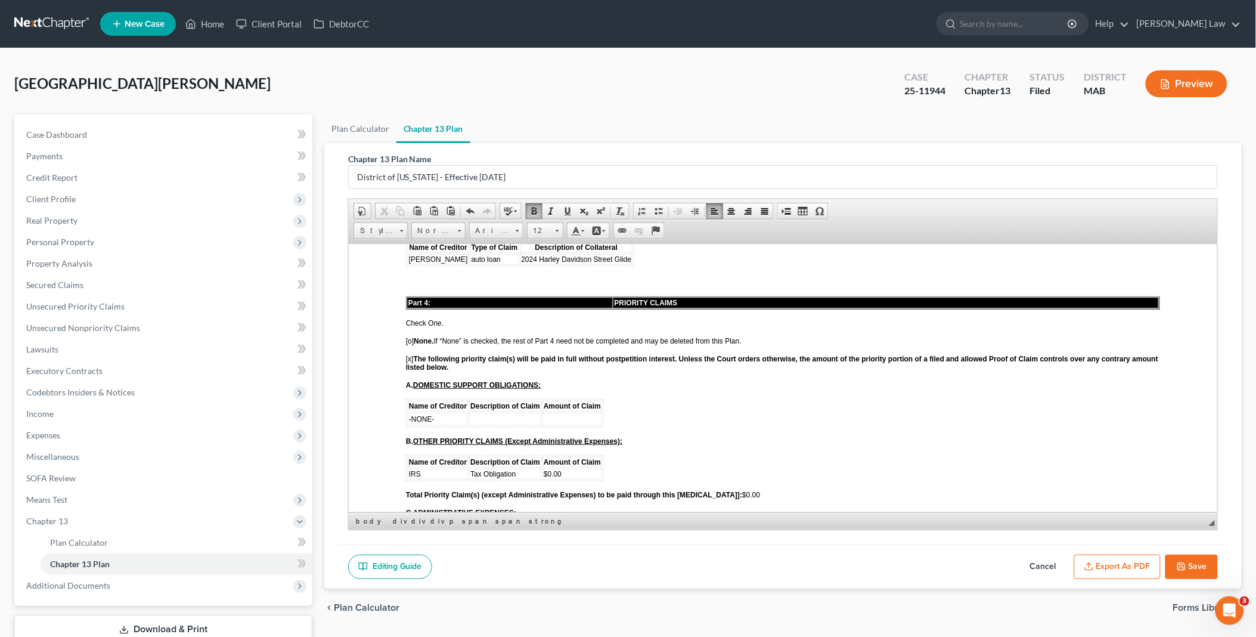
scroll to position [2120, 0]
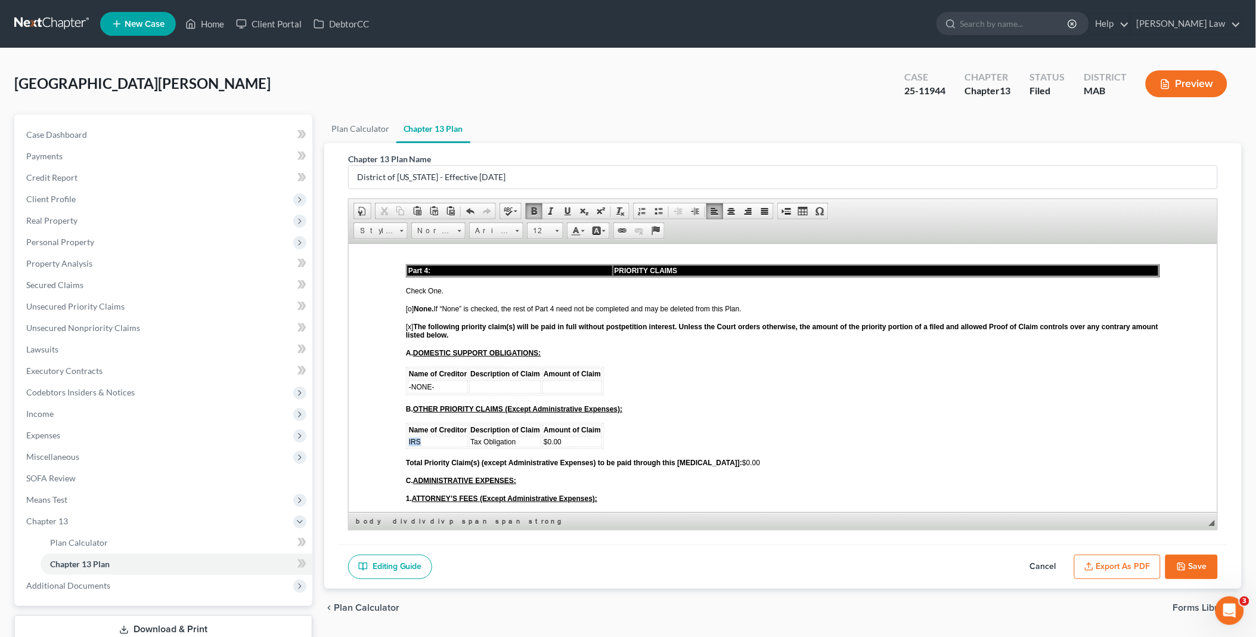
drag, startPoint x: 441, startPoint y: 412, endPoint x: 407, endPoint y: 414, distance: 34.7
click at [407, 436] on td "IRS" at bounding box center [437, 441] width 60 height 11
drag, startPoint x: 442, startPoint y: 417, endPoint x: 414, endPoint y: 419, distance: 28.1
click at [414, 436] on td "DOR" at bounding box center [437, 441] width 60 height 11
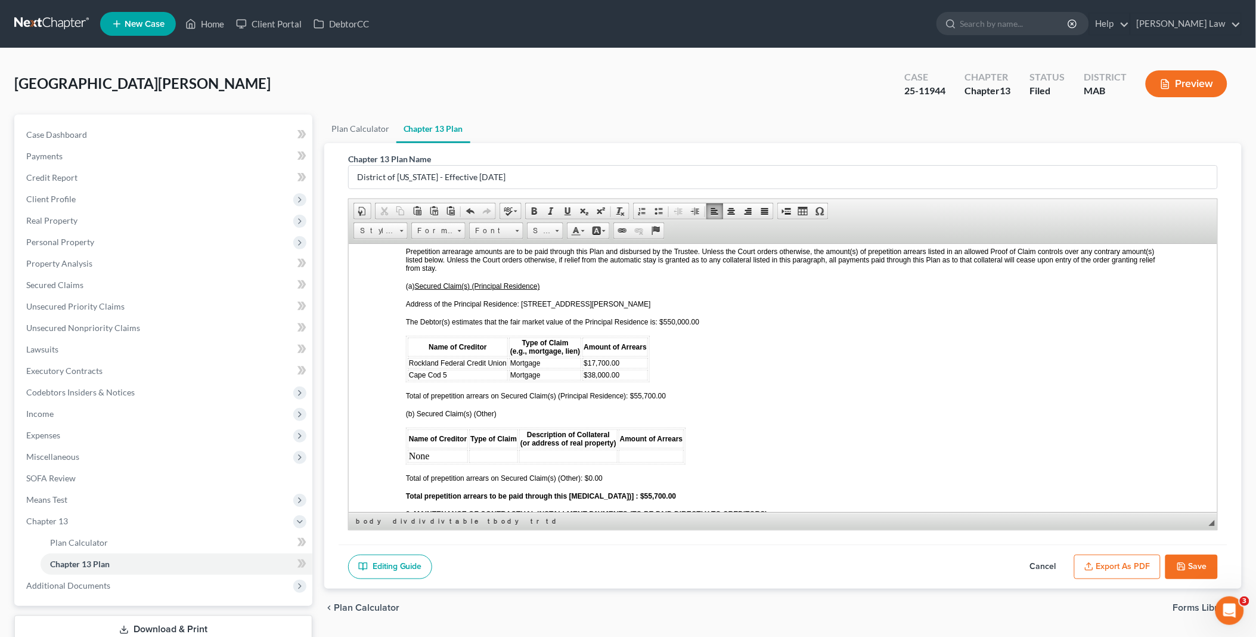
scroll to position [1059, 0]
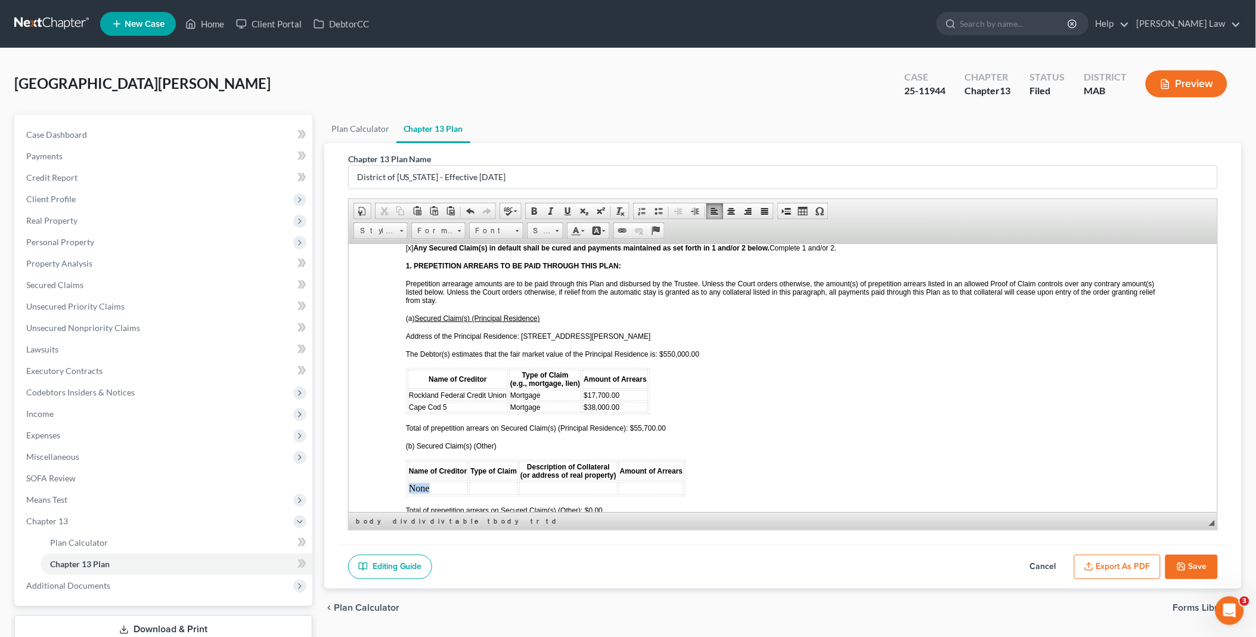
drag, startPoint x: 430, startPoint y: 468, endPoint x: 410, endPoint y: 468, distance: 20.9
click at [410, 481] on td "None" at bounding box center [437, 487] width 60 height 13
drag, startPoint x: 408, startPoint y: 379, endPoint x: 505, endPoint y: 380, distance: 96.6
click at [505, 391] on span "Rockland Federal Credit Union" at bounding box center [457, 395] width 98 height 8
copy span "Rockland Federal Credit Union"
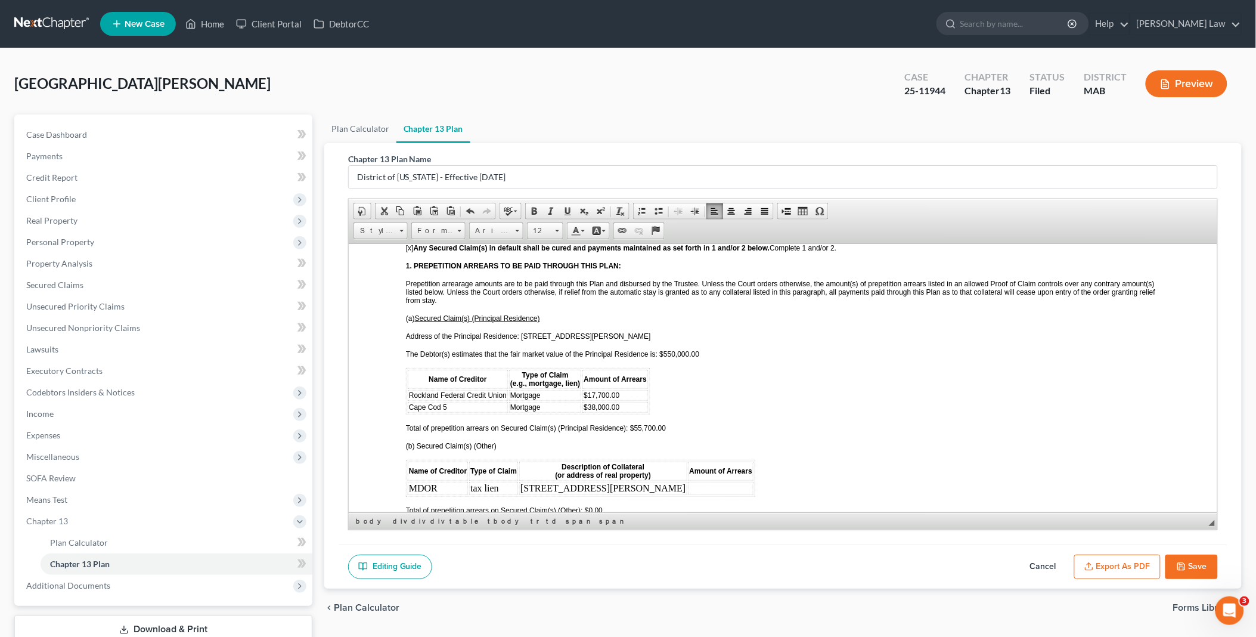
click at [464, 401] on td "Cape Cod 5" at bounding box center [457, 406] width 100 height 11
drag, startPoint x: 445, startPoint y: 390, endPoint x: 406, endPoint y: 388, distance: 38.8
click at [407, 401] on td "Cape Cod 5 Rockland Federal Credit Union" at bounding box center [476, 406] width 138 height 11
copy span "Cape Cod 5"
click at [408, 391] on span "Rockland Federal Credit Union" at bounding box center [457, 395] width 98 height 8
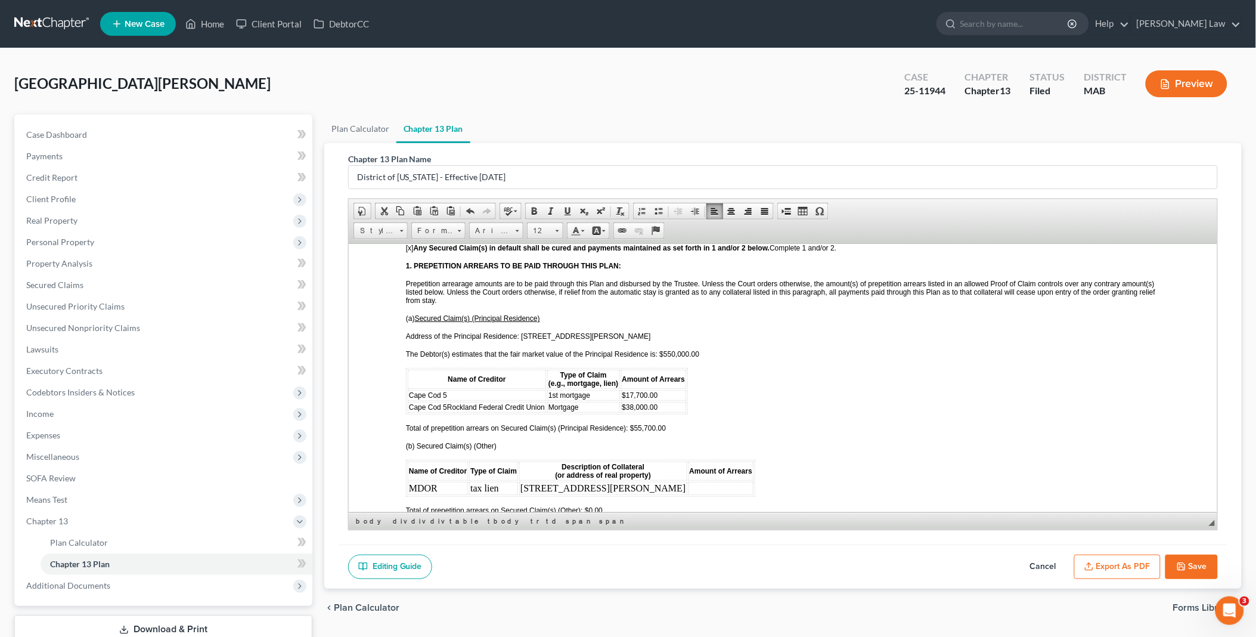
click at [627, 402] on span "$38,000.00" at bounding box center [640, 406] width 36 height 8
click at [625, 391] on span "$17,700.00" at bounding box center [640, 395] width 36 height 8
click at [551, 402] on span "Mortgage" at bounding box center [563, 406] width 30 height 8
click at [446, 402] on span "Cape Cod 5" at bounding box center [427, 406] width 38 height 8
click at [688, 481] on td at bounding box center [721, 487] width 66 height 13
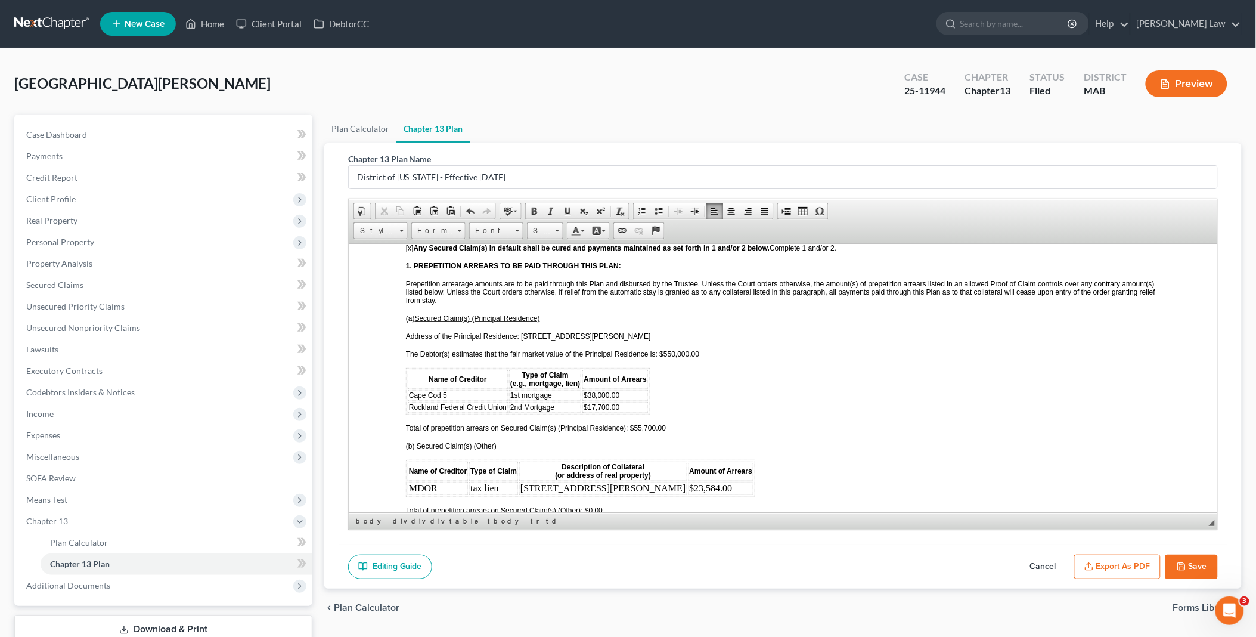
scroll to position [1126, 0]
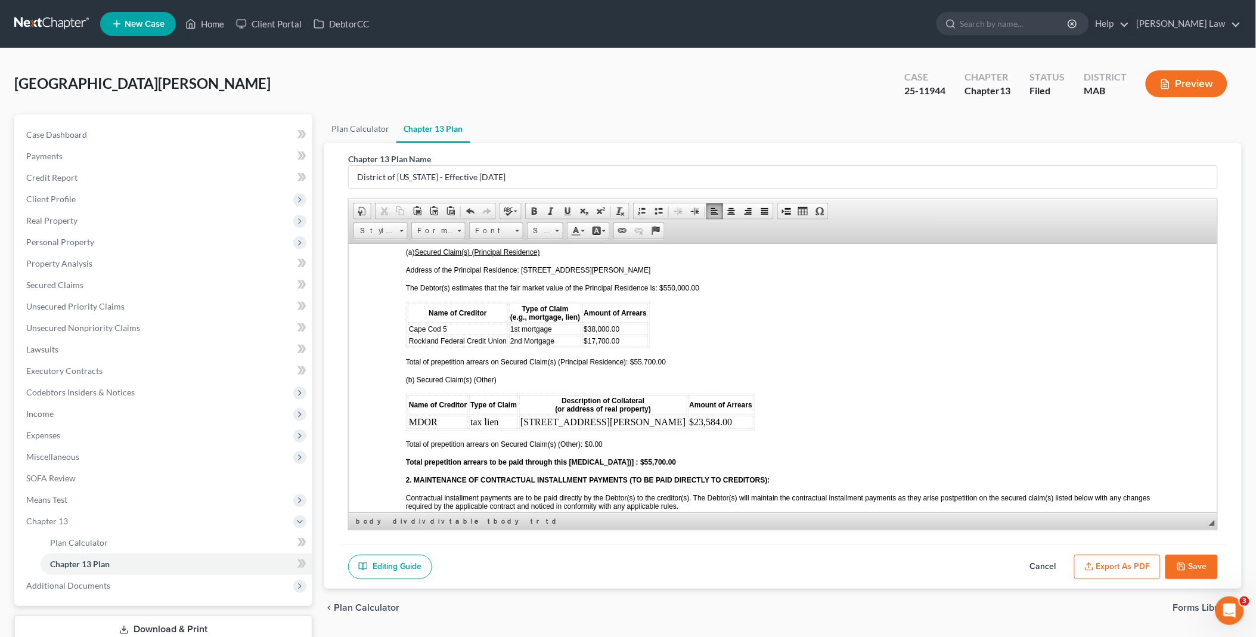
click at [587, 439] on span "Total of prepetition arrears on Secured Claim(s) (Other): $0.00" at bounding box center [503, 443] width 197 height 8
click at [627, 457] on strong "Total prepetition arrears to be paid through this [MEDICAL_DATA])] : $55,700.00" at bounding box center [540, 461] width 270 height 8
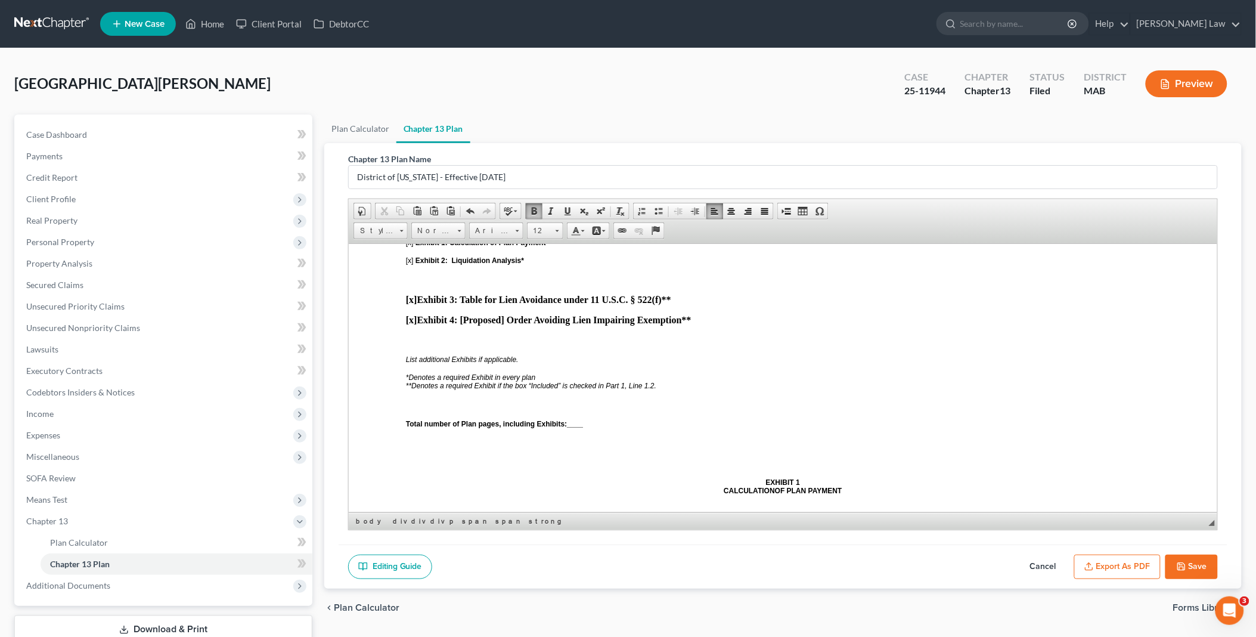
scroll to position [3577, 0]
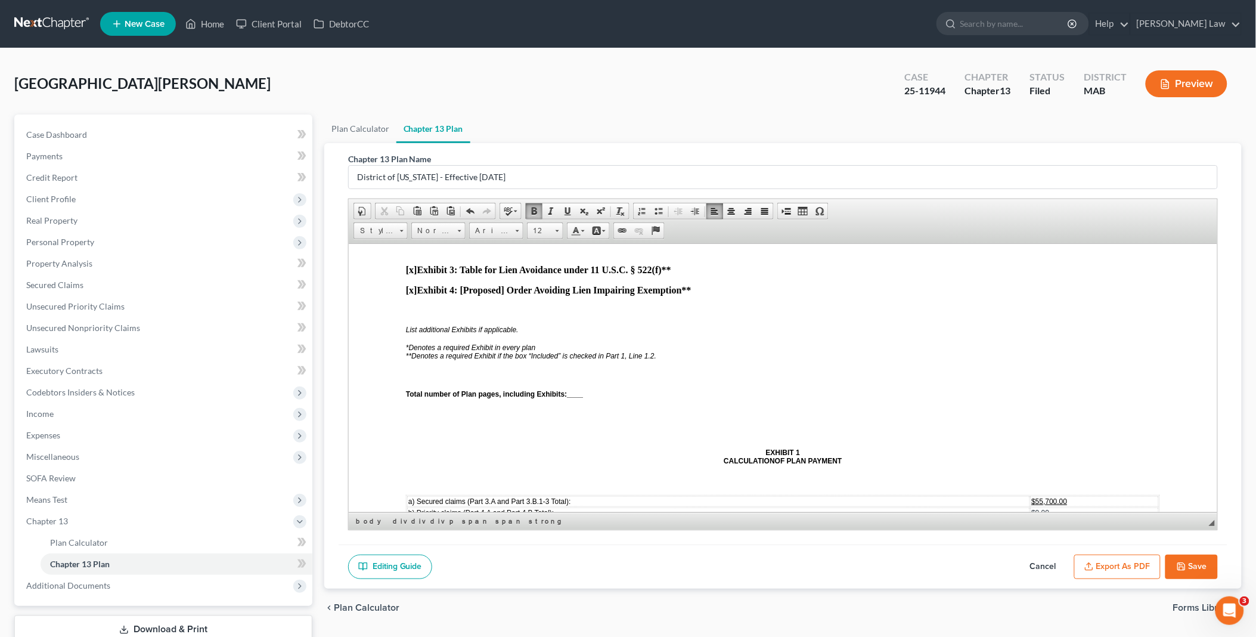
click at [1031, 497] on span "$55,700.00" at bounding box center [1049, 501] width 36 height 8
click at [1031, 531] on span "$12,883.54" at bounding box center [1049, 535] width 36 height 8
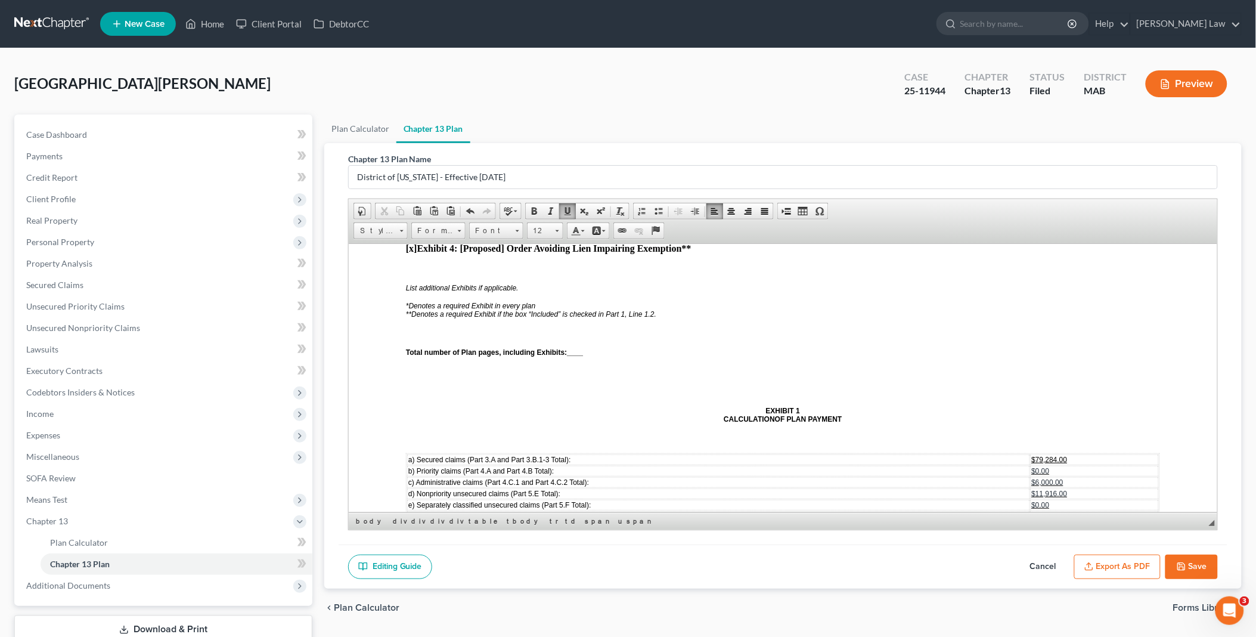
scroll to position [3710, 0]
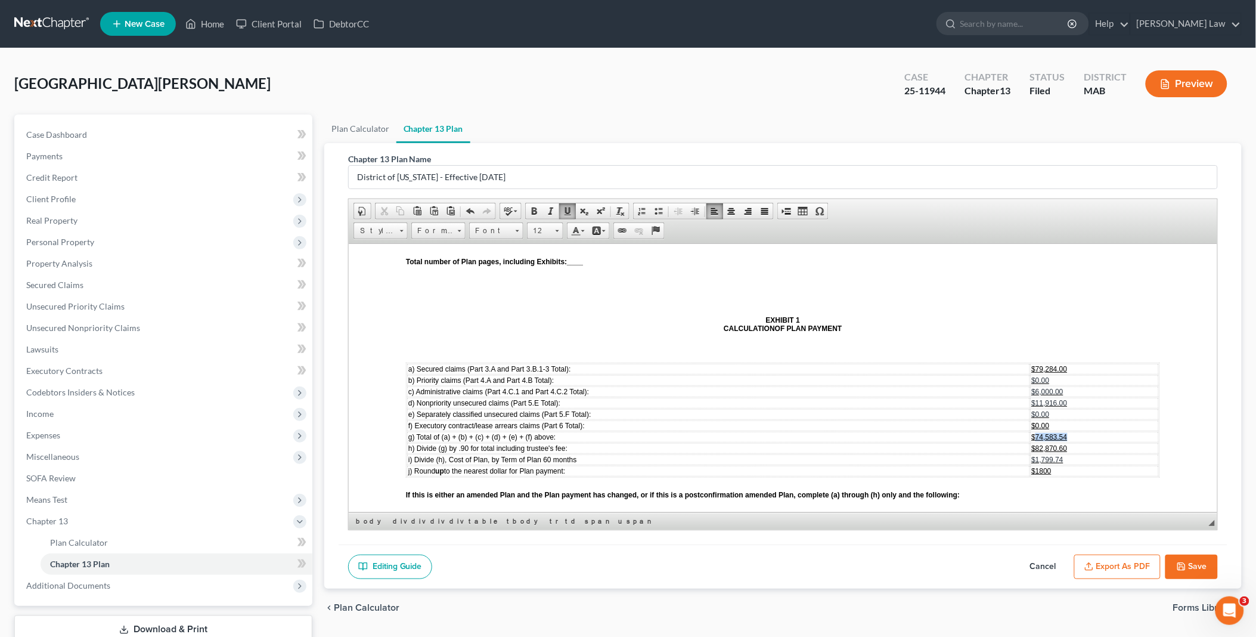
drag, startPoint x: 1028, startPoint y: 372, endPoint x: 1067, endPoint y: 371, distance: 38.8
click at [1067, 431] on td "$74,583.54" at bounding box center [1094, 436] width 128 height 11
click at [1031, 444] on span "$82,870.60" at bounding box center [1049, 448] width 36 height 8
click at [1022, 455] on span "$1,799.74" at bounding box center [1036, 459] width 32 height 8
click at [1036, 465] on td "$1800" at bounding box center [1089, 470] width 140 height 11
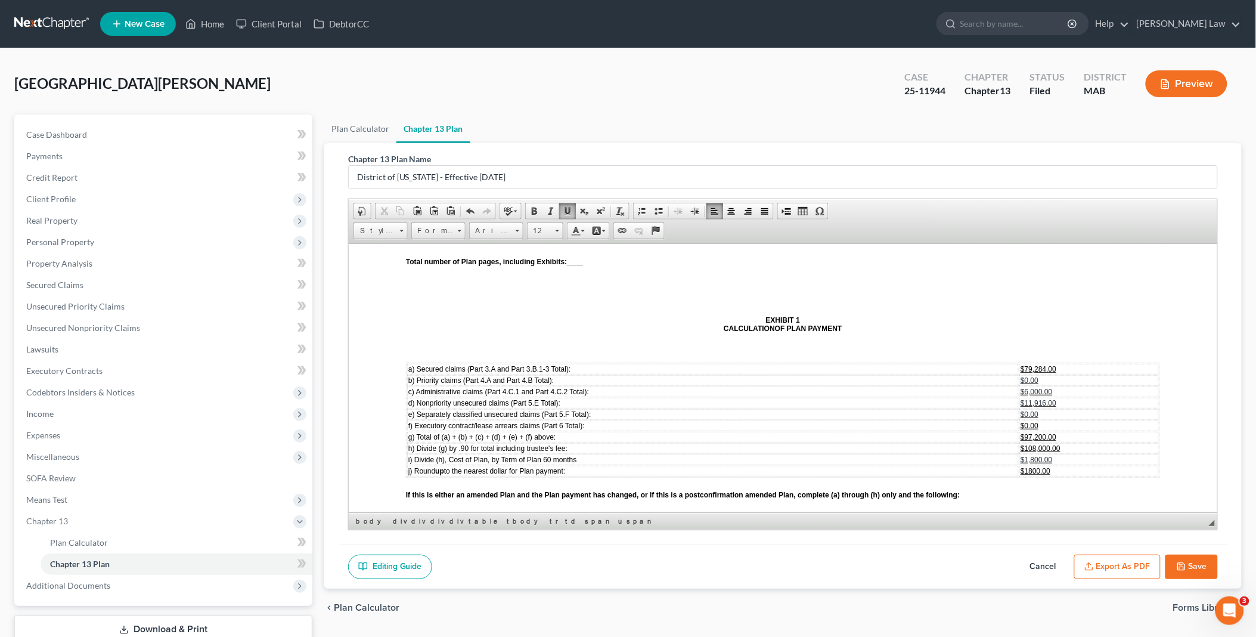
click at [1020, 466] on span "$1800.00" at bounding box center [1035, 470] width 30 height 8
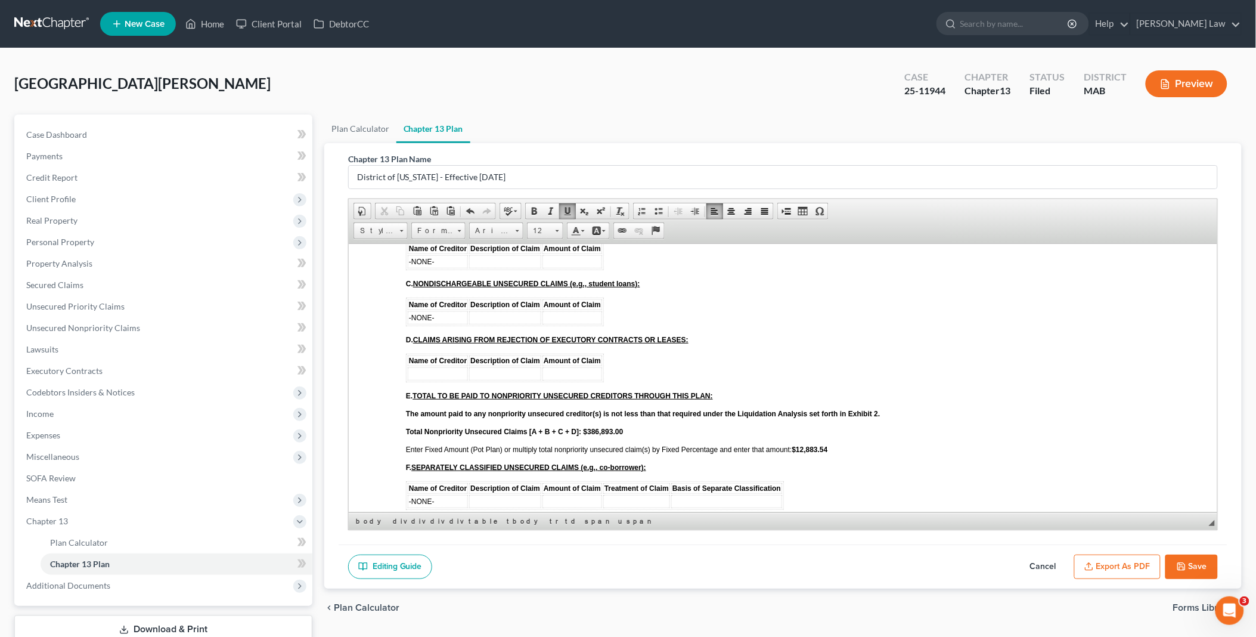
scroll to position [2716, 0]
click at [800, 446] on strong "$12,883.54" at bounding box center [810, 450] width 36 height 8
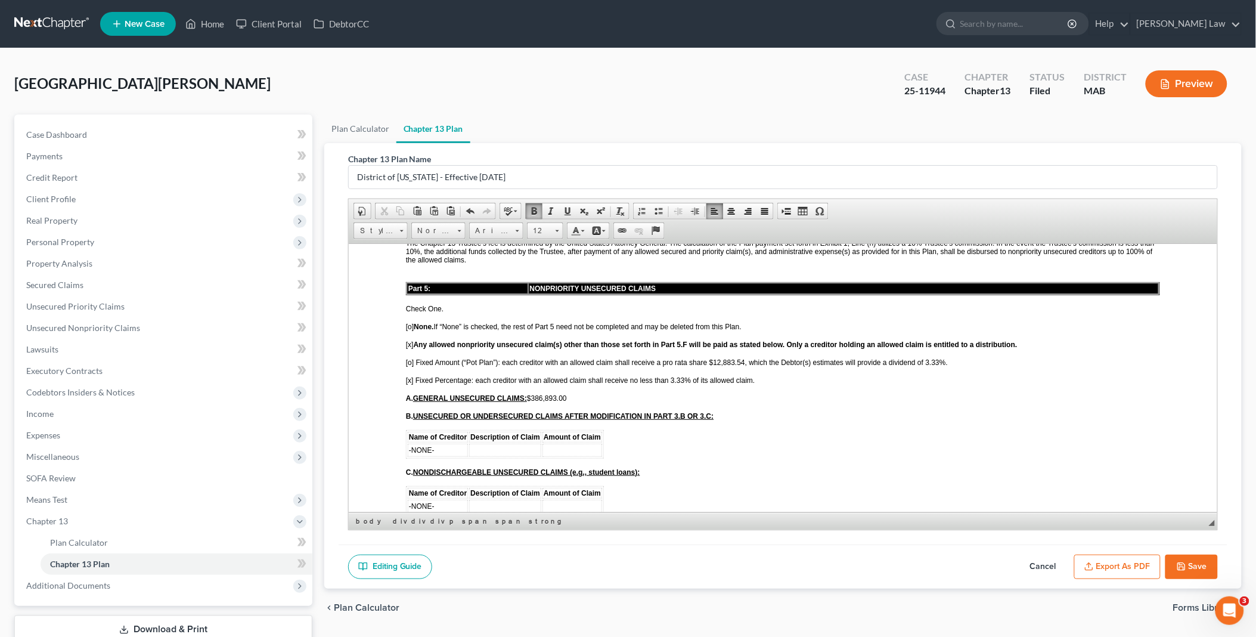
scroll to position [2517, 0]
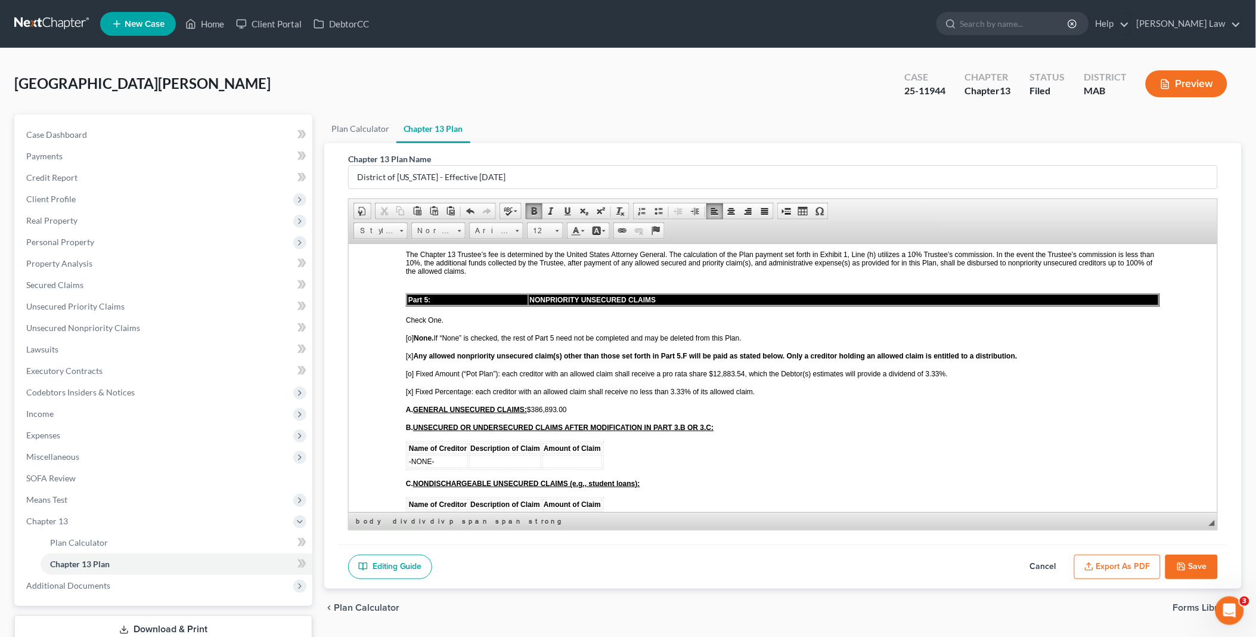
click at [925, 369] on span "[o] Fixed Amount (“Pot Plan”): each creditor with an allowed claim shall receiv…" at bounding box center [676, 373] width 542 height 8
click at [718, 369] on span "[o] Fixed Amount (“Pot Plan”): each creditor with an allowed claim shall receiv…" at bounding box center [675, 373] width 540 height 8
click at [408, 369] on span "[o] Fixed Amount (“Pot Plan”): each creditor with an allowed claim shall receiv…" at bounding box center [675, 373] width 540 height 8
click at [407, 387] on span "[x] Fixed Percentage: each creditor with an allowed claim shall receive no less…" at bounding box center [579, 391] width 349 height 8
click at [670, 387] on span "[ ] Fixed Percentage: each creditor with an allowed claim shall receive no less…" at bounding box center [578, 391] width 346 height 8
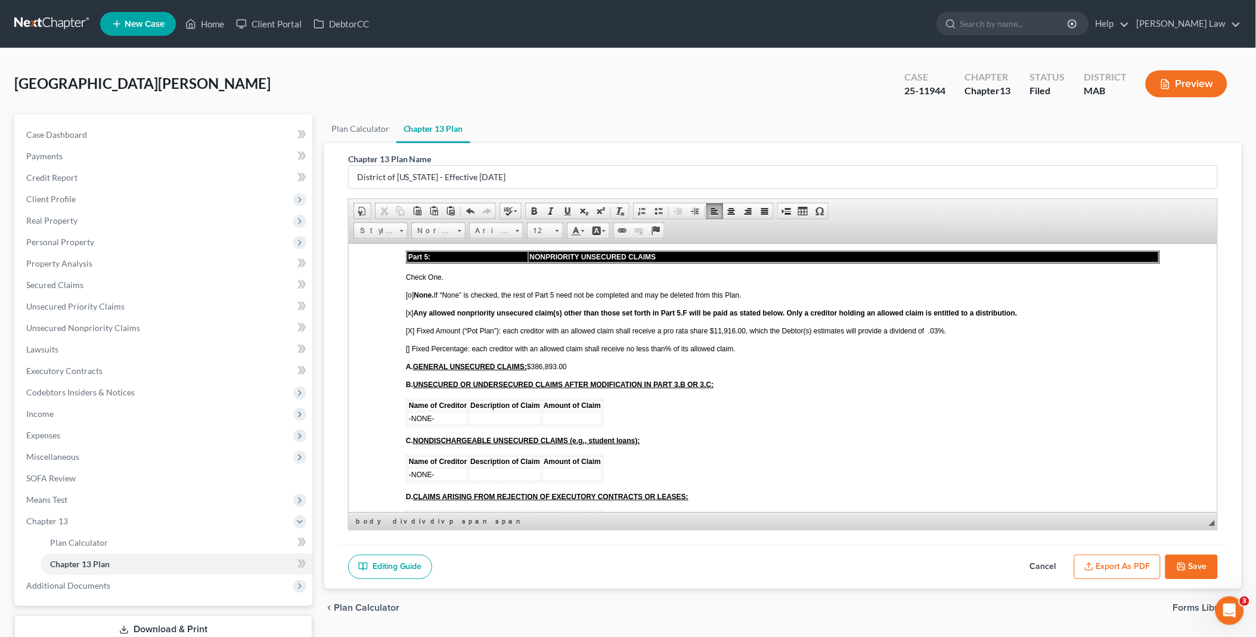
scroll to position [2583, 0]
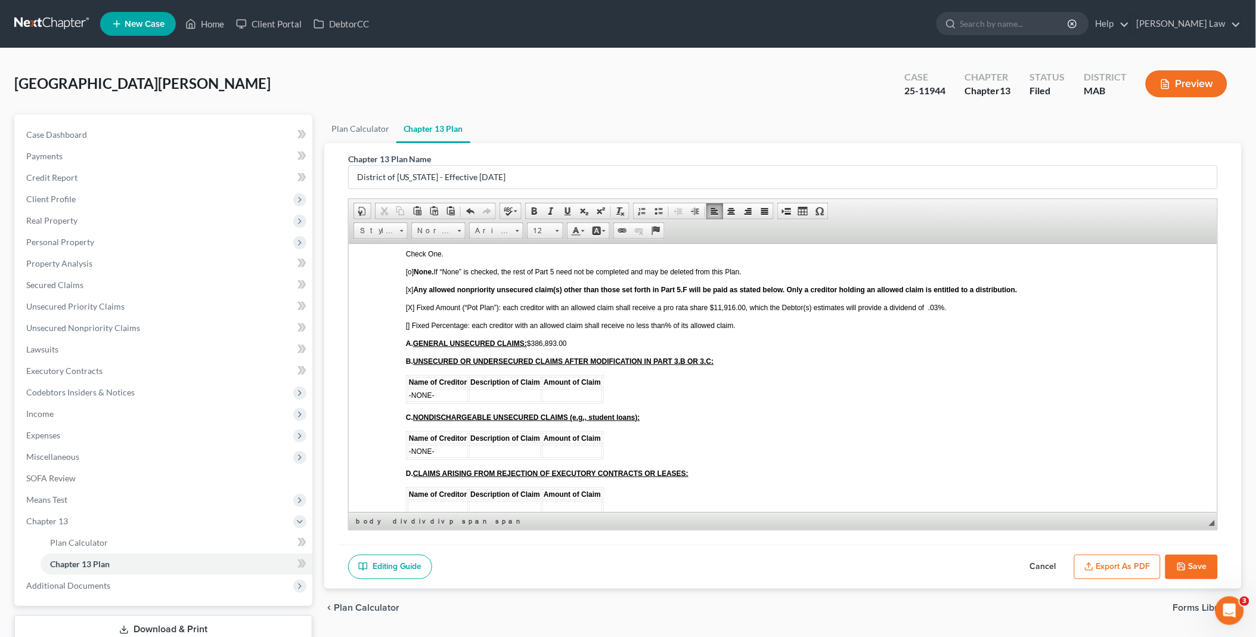
click at [436, 388] on td "-NONE-" at bounding box center [437, 394] width 60 height 13
click at [473, 396] on span "Row" at bounding box center [480, 396] width 58 height 15
click at [565, 414] on span "Insert Row After" at bounding box center [563, 412] width 69 height 15
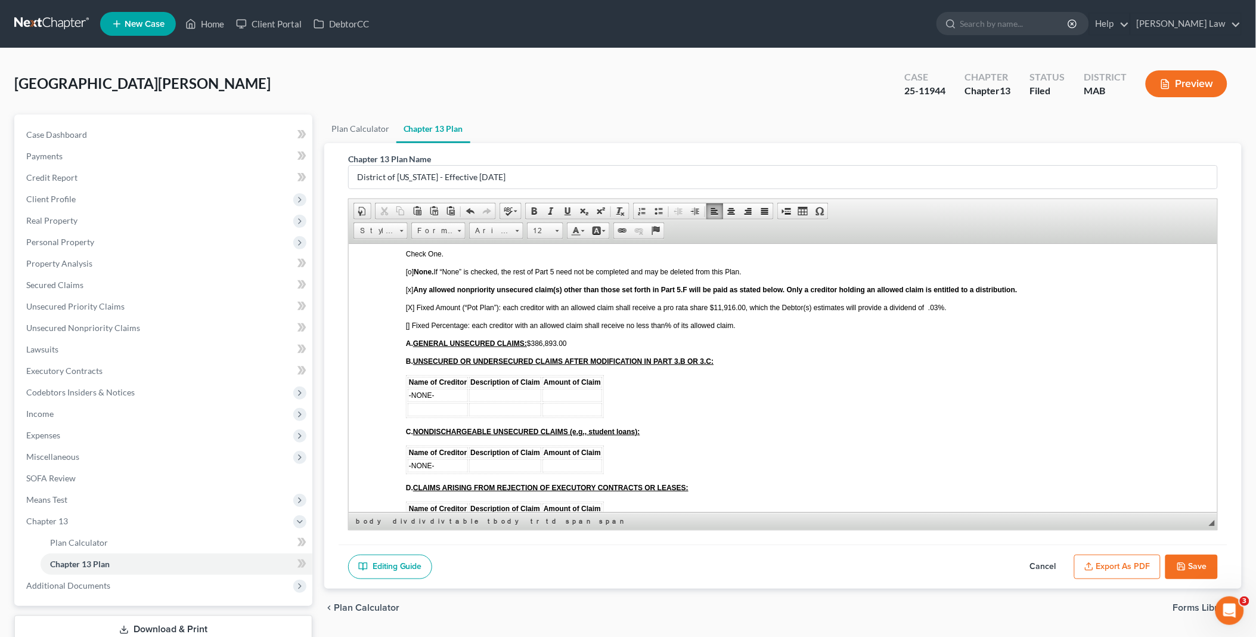
click at [423, 402] on td at bounding box center [437, 408] width 60 height 13
click at [450, 407] on span "Row" at bounding box center [466, 410] width 58 height 15
click at [551, 426] on span "Insert Row After" at bounding box center [549, 426] width 69 height 15
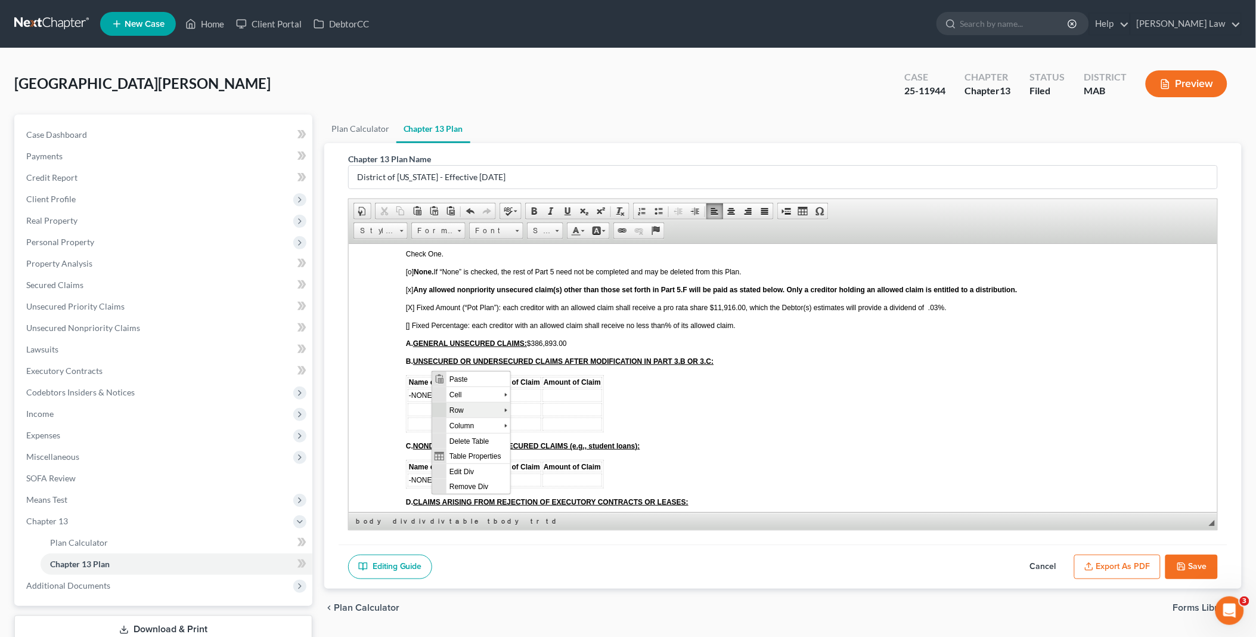
click at [467, 411] on span "Row" at bounding box center [475, 409] width 58 height 15
click at [565, 425] on span "Insert Row After" at bounding box center [558, 424] width 69 height 15
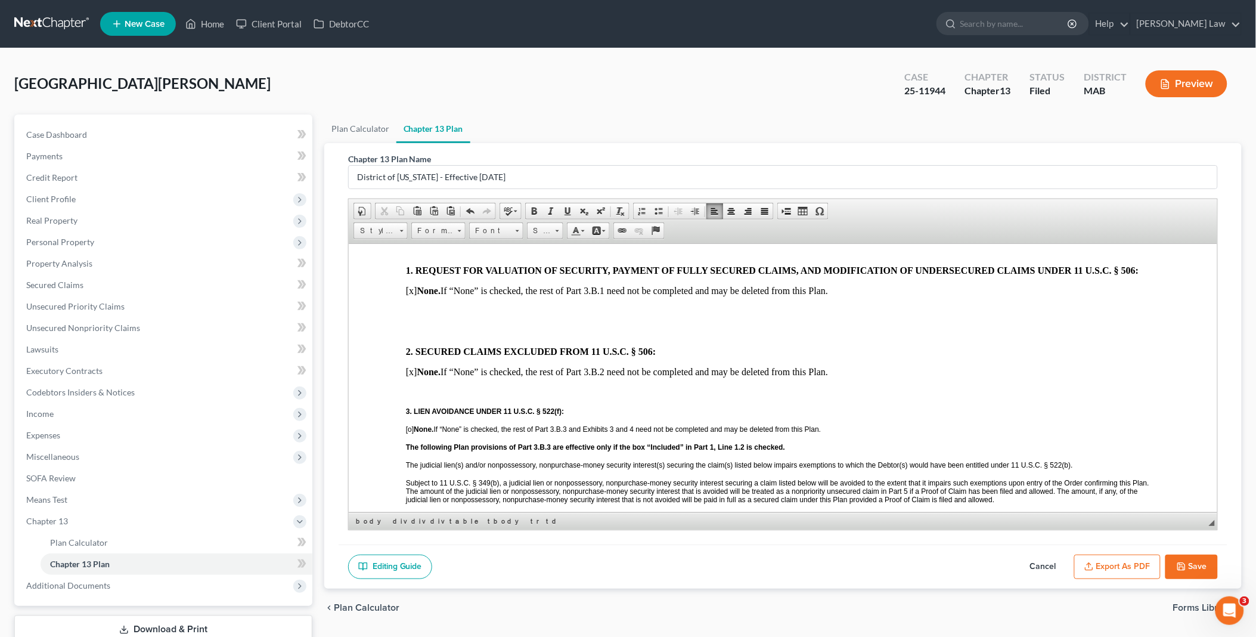
scroll to position [1523, 0]
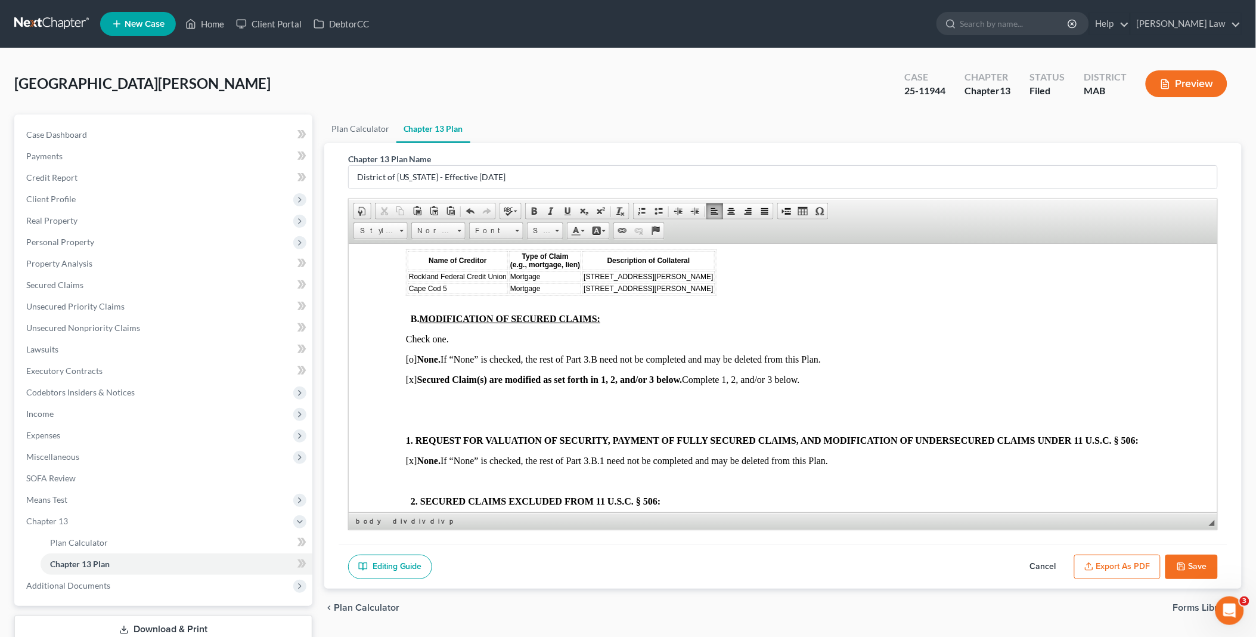
scroll to position [1391, 0]
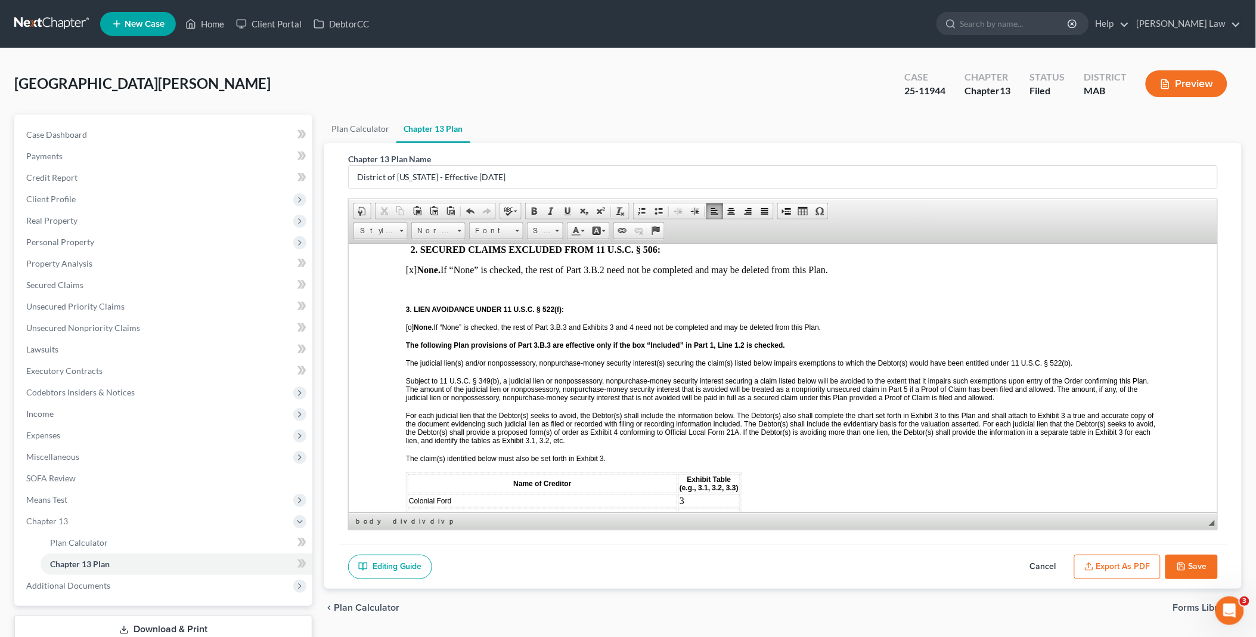
scroll to position [1722, 0]
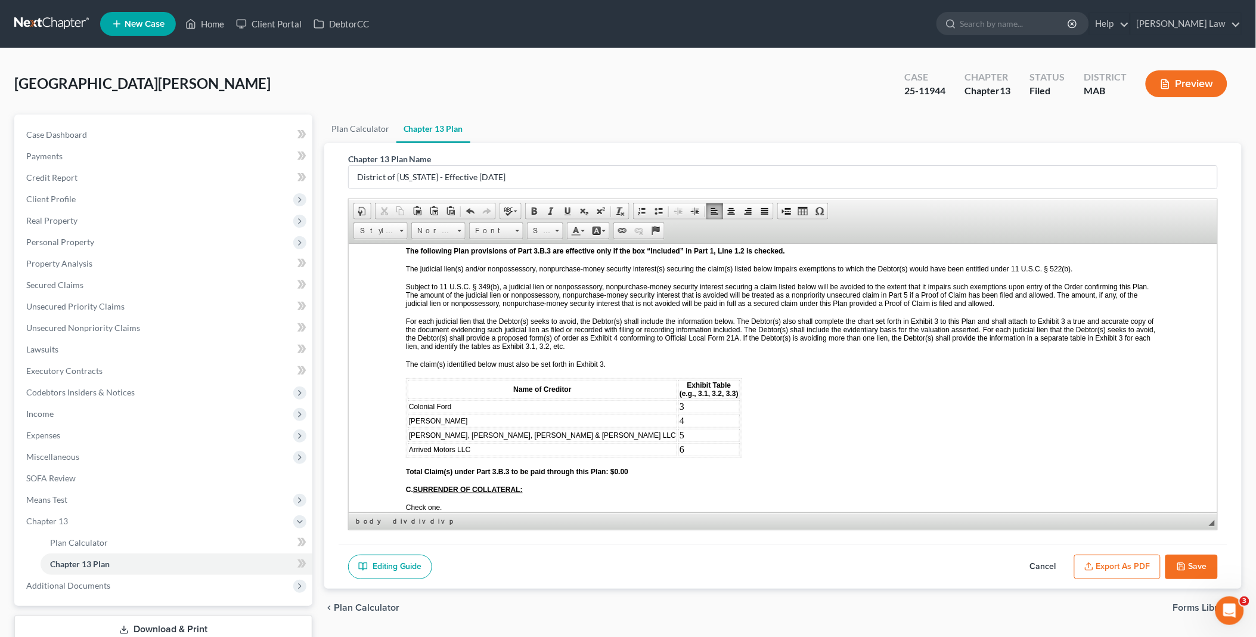
click at [1197, 569] on button "Save" at bounding box center [1192, 566] width 52 height 25
select select "0"
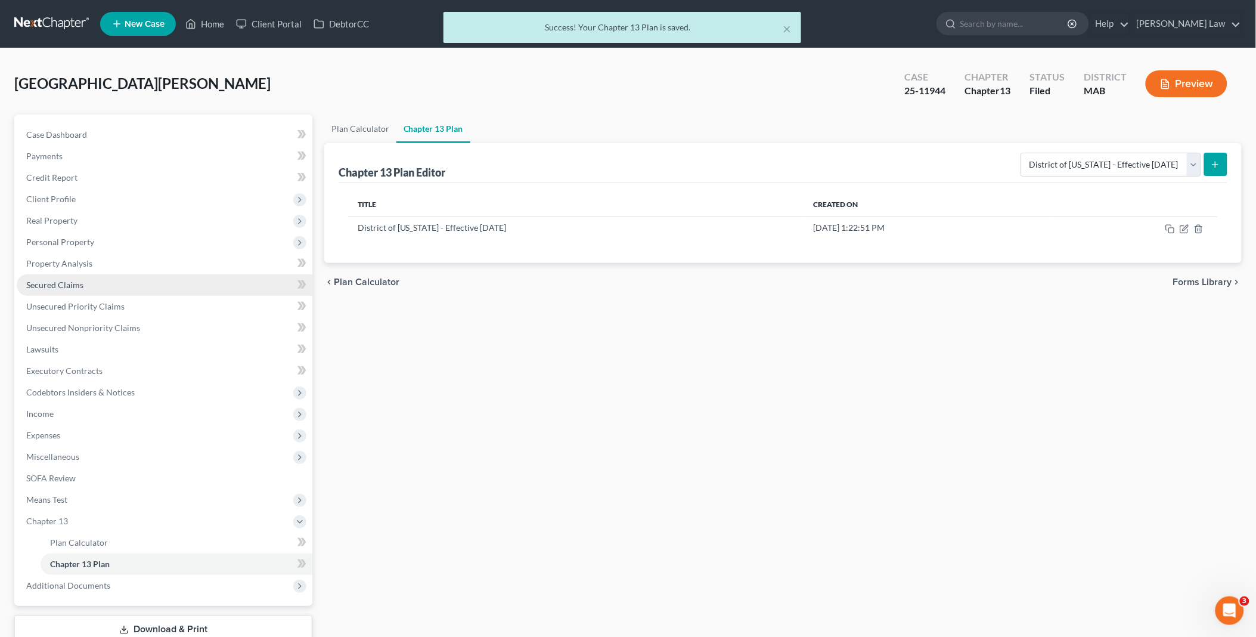
click at [75, 284] on span "Secured Claims" at bounding box center [54, 285] width 57 height 10
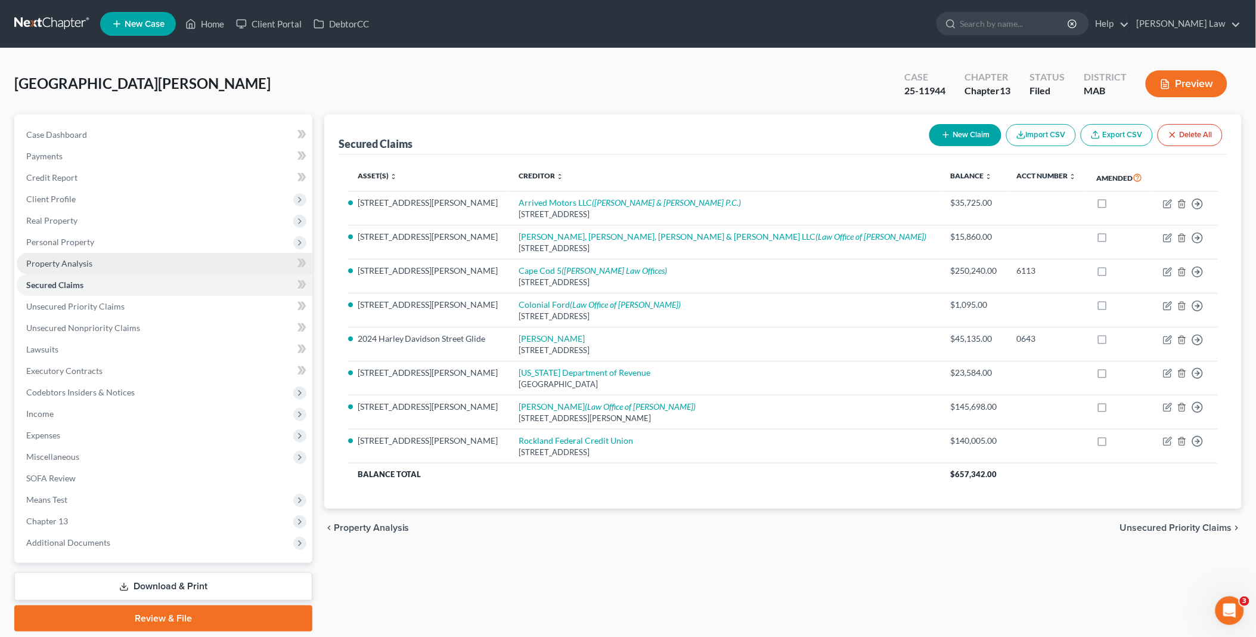
click at [73, 256] on link "Property Analysis" at bounding box center [165, 263] width 296 height 21
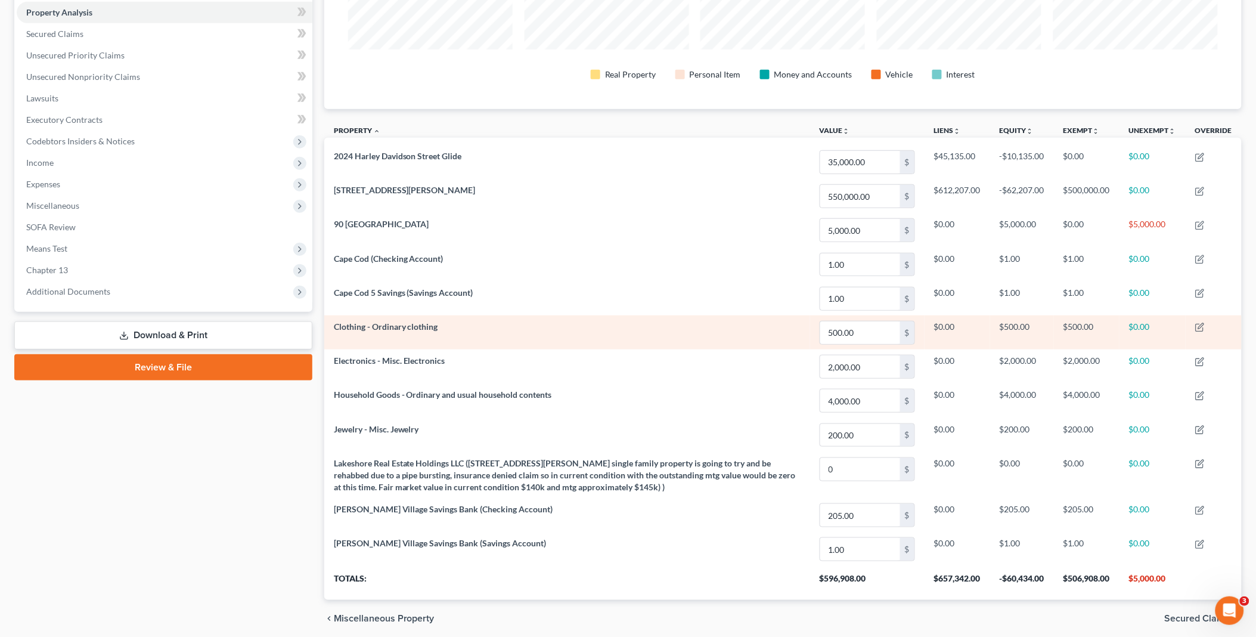
scroll to position [265, 0]
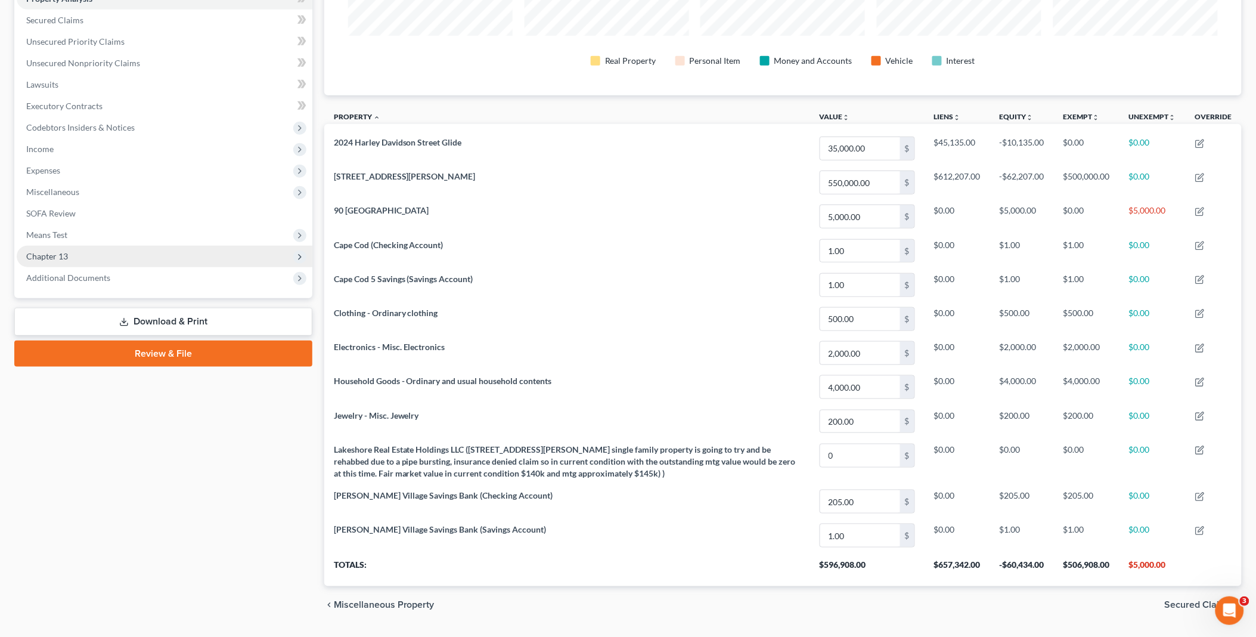
click at [120, 252] on span "Chapter 13" at bounding box center [165, 256] width 296 height 21
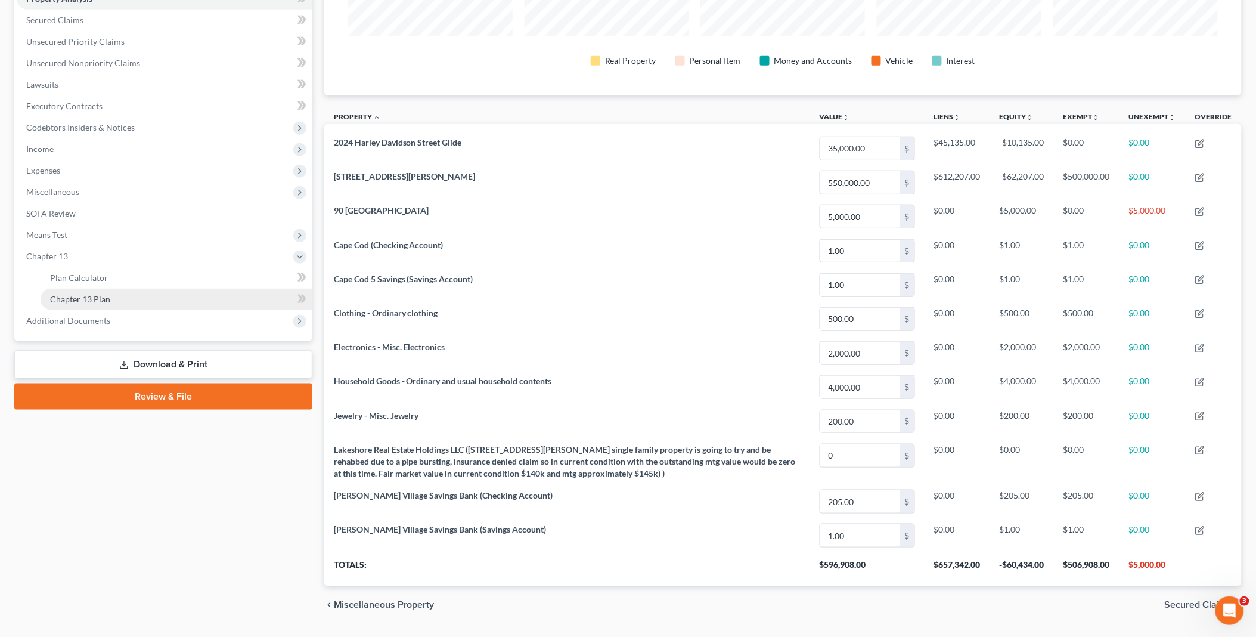
click at [150, 289] on link "Chapter 13 Plan" at bounding box center [177, 299] width 272 height 21
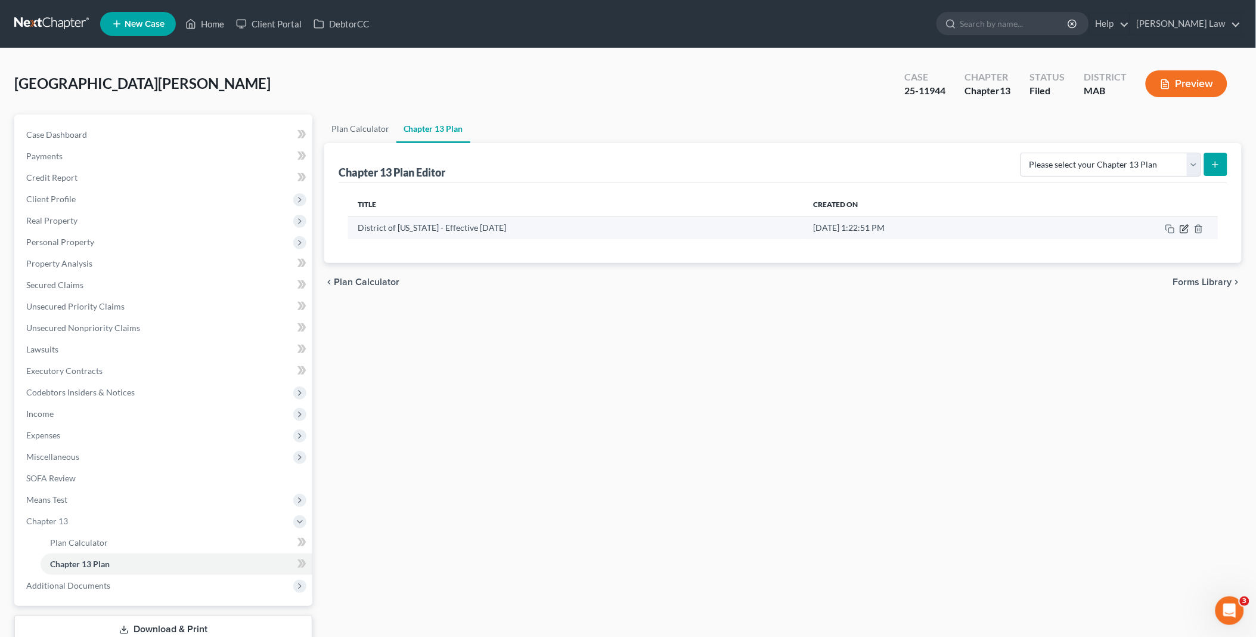
click at [1182, 224] on icon "button" at bounding box center [1185, 229] width 10 height 10
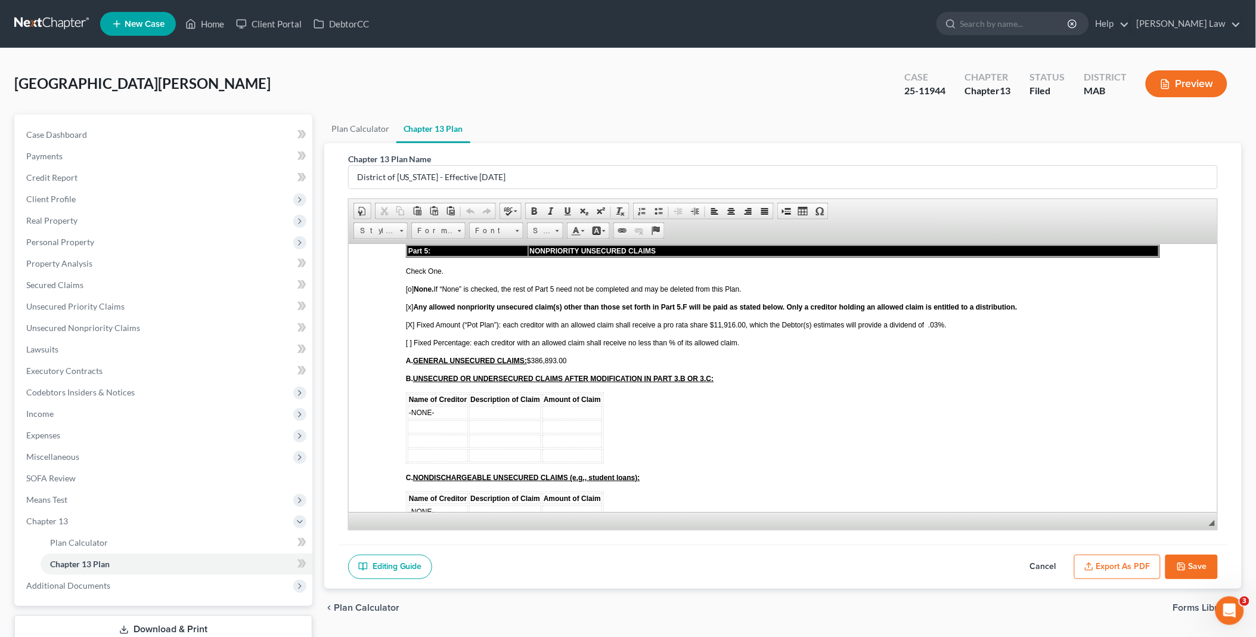
scroll to position [2583, 0]
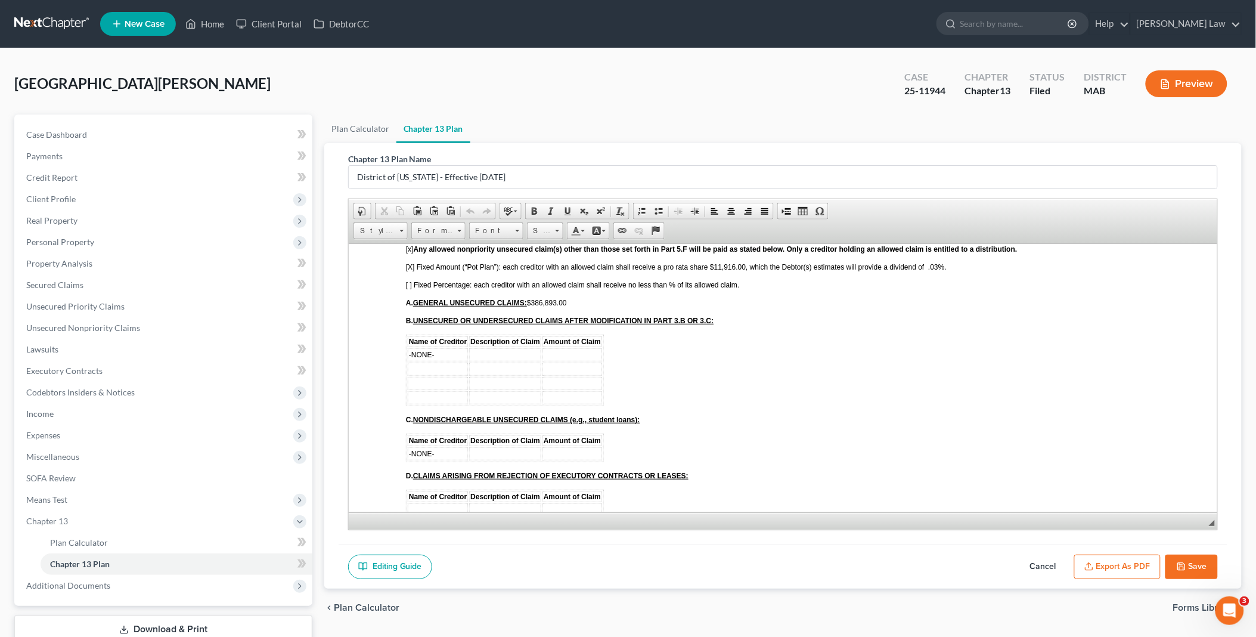
click at [441, 348] on td "-NONE-" at bounding box center [437, 354] width 60 height 13
click at [422, 350] on span "Coloonia Ford" at bounding box center [430, 354] width 45 height 8
click at [435, 348] on font "[GEOGRAPHIC_DATA]" at bounding box center [445, 353] width 75 height 10
click at [420, 362] on td at bounding box center [437, 368] width 60 height 13
click at [414, 376] on td at bounding box center [446, 382] width 78 height 13
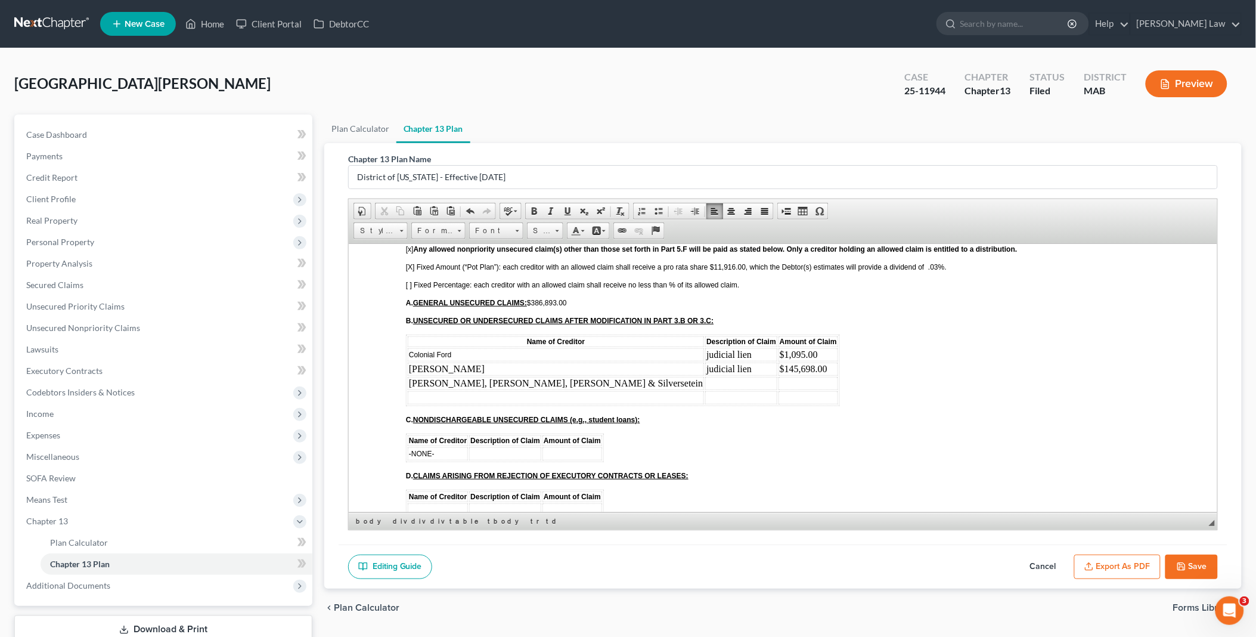
click at [705, 376] on td at bounding box center [741, 382] width 72 height 13
click at [533, 298] on span "A. GENERAL UNSECURED CLAIMS: $386,893.00" at bounding box center [485, 302] width 161 height 8
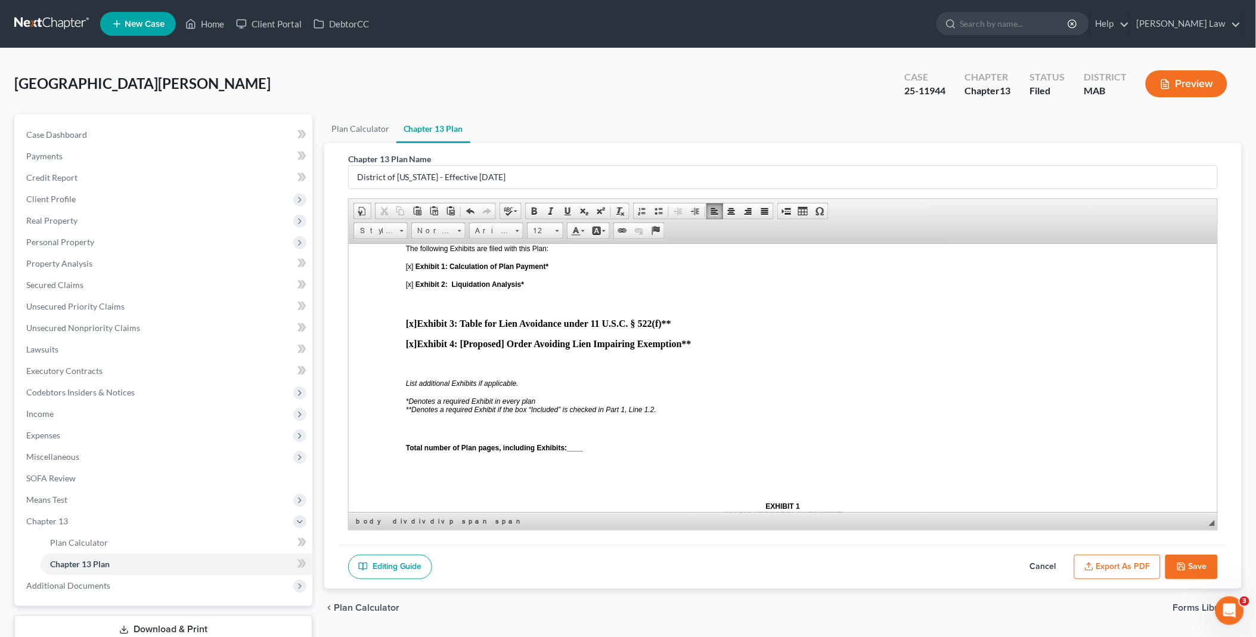
scroll to position [3510, 0]
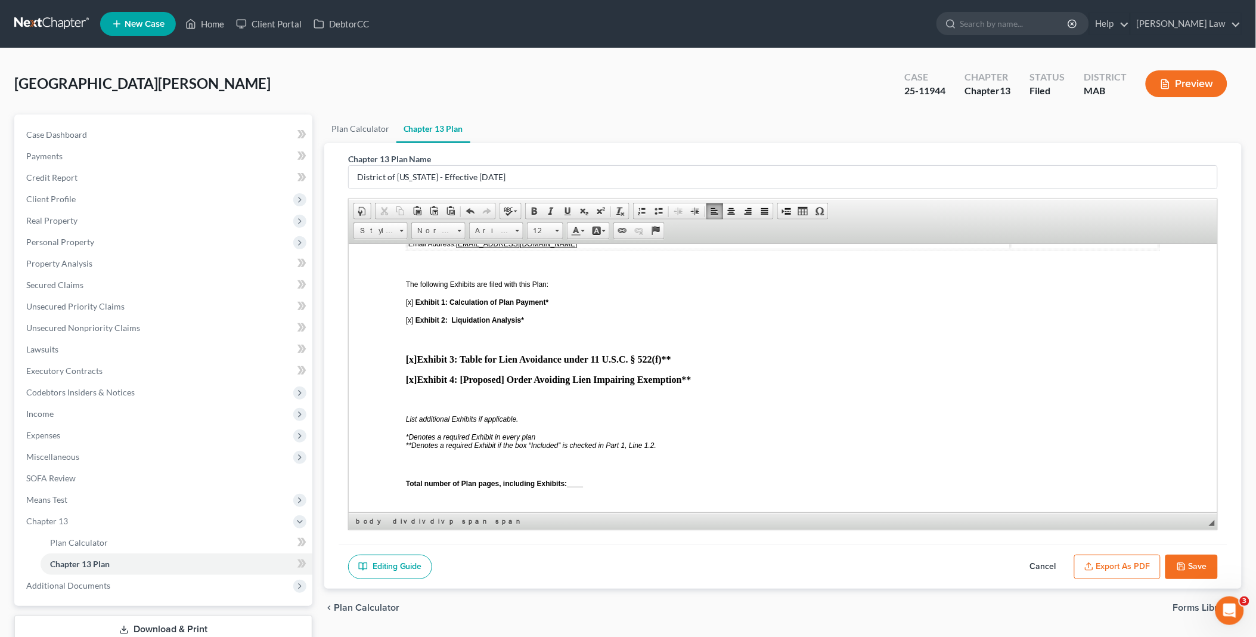
click at [569, 479] on span "____" at bounding box center [574, 483] width 16 height 8
click at [392, 453] on html "OLF 3 (Official Local Form 3) Effective [DATE] UNITED STATES BANKRUPTCY COURT D…" at bounding box center [782, 413] width 869 height 7360
click at [787, 212] on span at bounding box center [787, 211] width 10 height 10
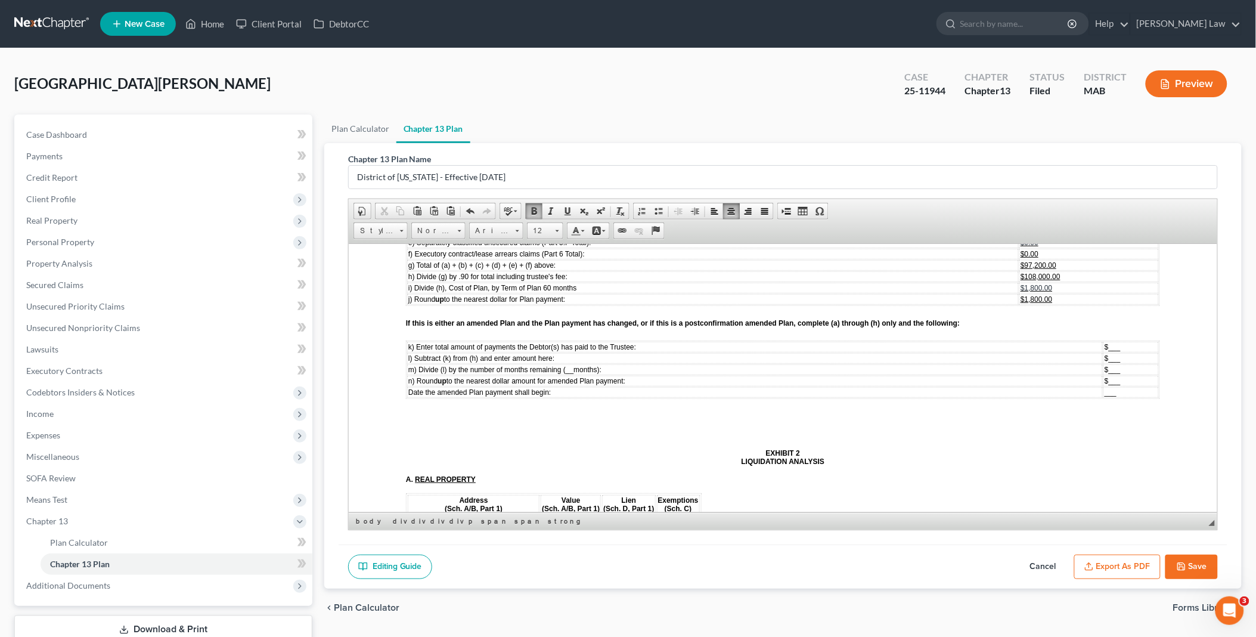
scroll to position [3908, 0]
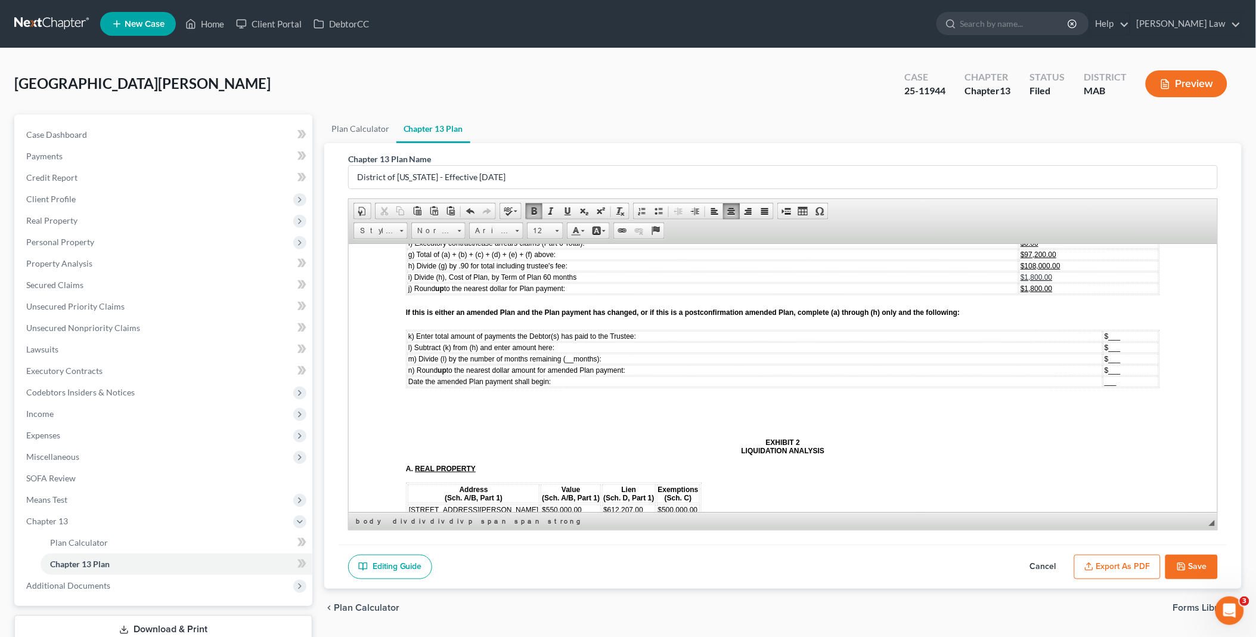
click at [405, 417] on p at bounding box center [782, 422] width 754 height 11
click at [785, 207] on span at bounding box center [787, 211] width 10 height 10
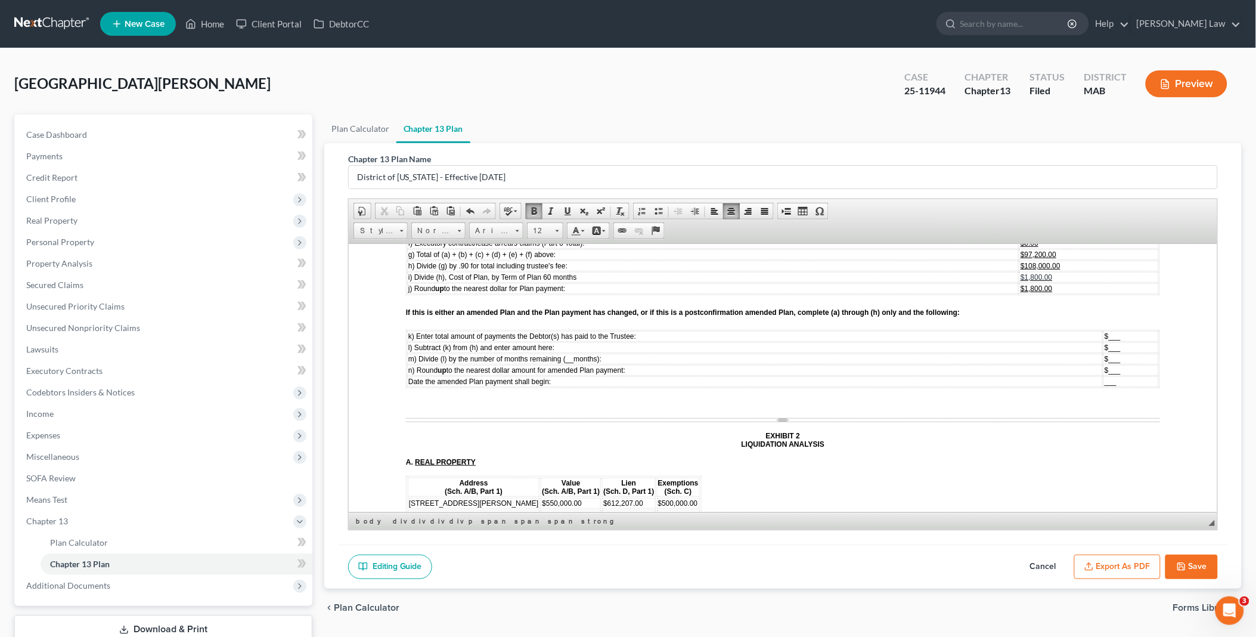
click at [462, 510] on span "[STREET_ADDRESS][PERSON_NAME]" at bounding box center [472, 514] width 129 height 8
click at [487, 469] on span "Row" at bounding box center [506, 475] width 58 height 15
click at [584, 502] on span "Delete Rows" at bounding box center [589, 505] width 69 height 15
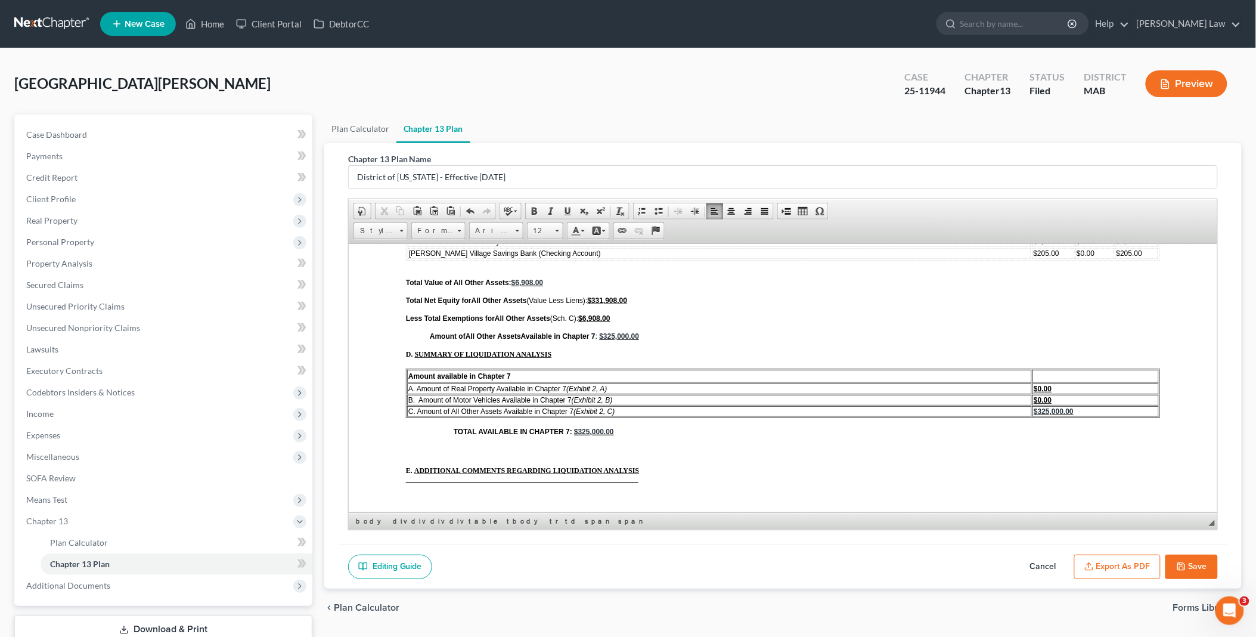
scroll to position [4571, 0]
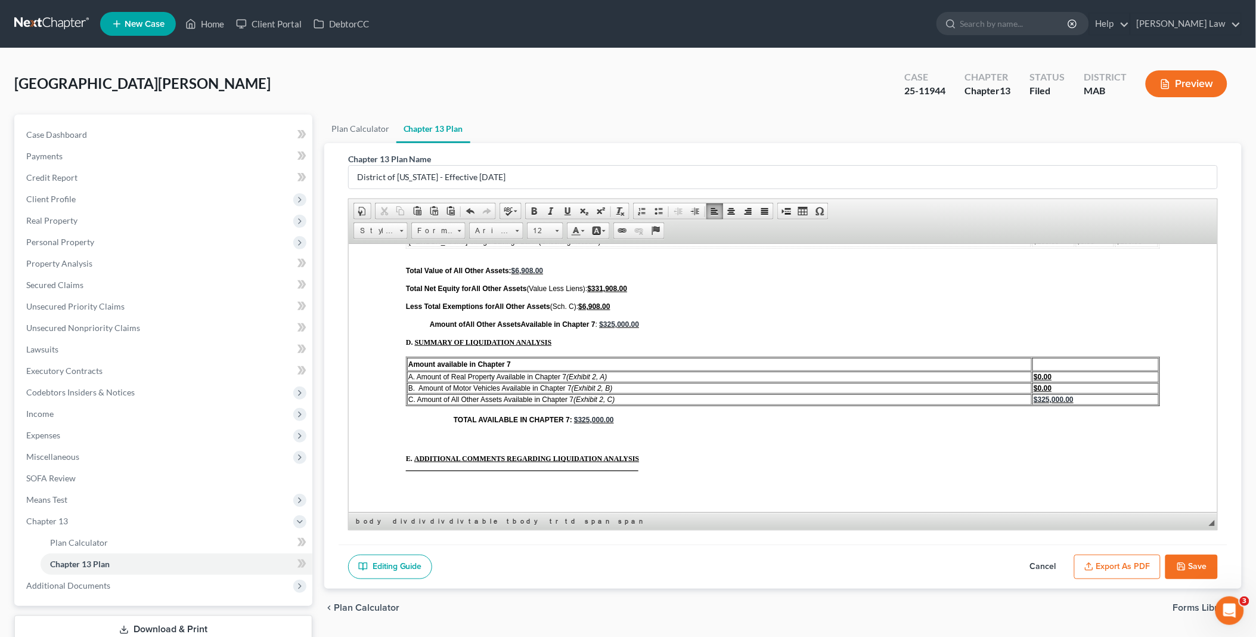
click at [785, 209] on span at bounding box center [787, 211] width 10 height 10
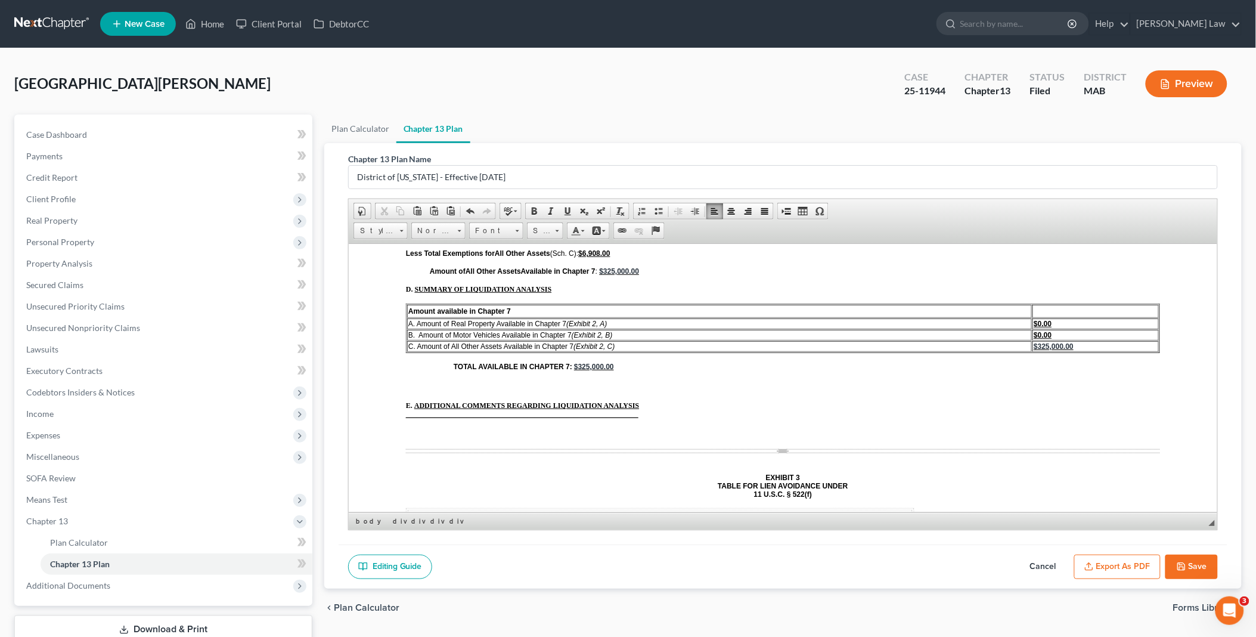
scroll to position [4637, 0]
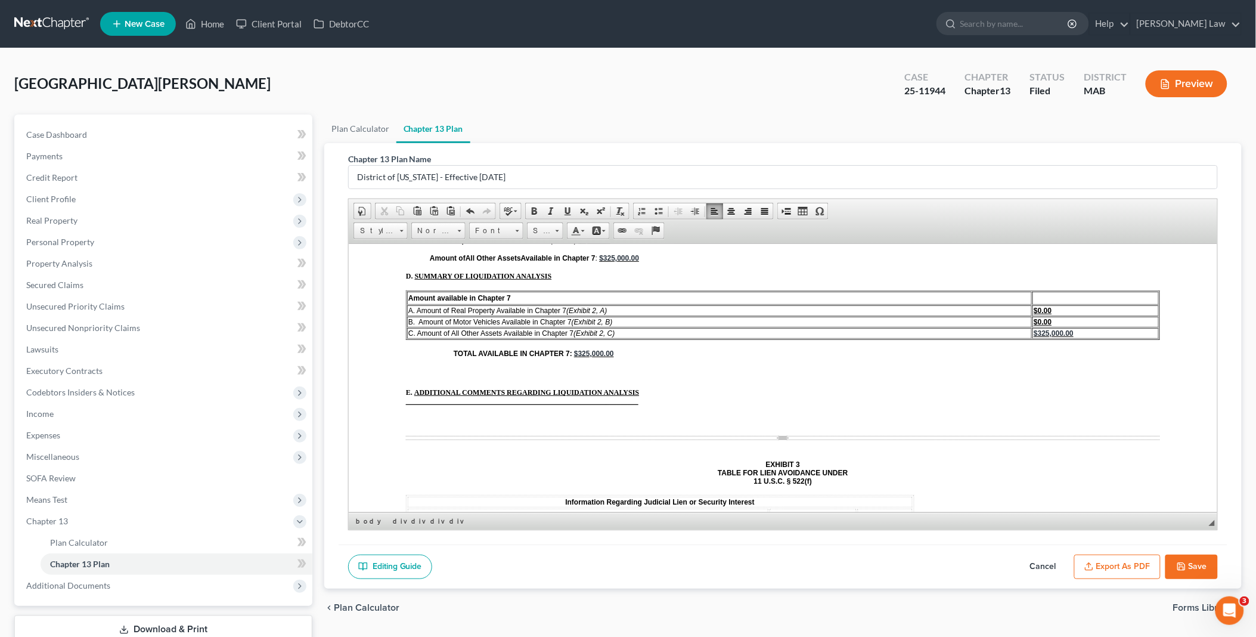
click at [825, 522] on td "Colonial Ford" at bounding box center [840, 527] width 142 height 11
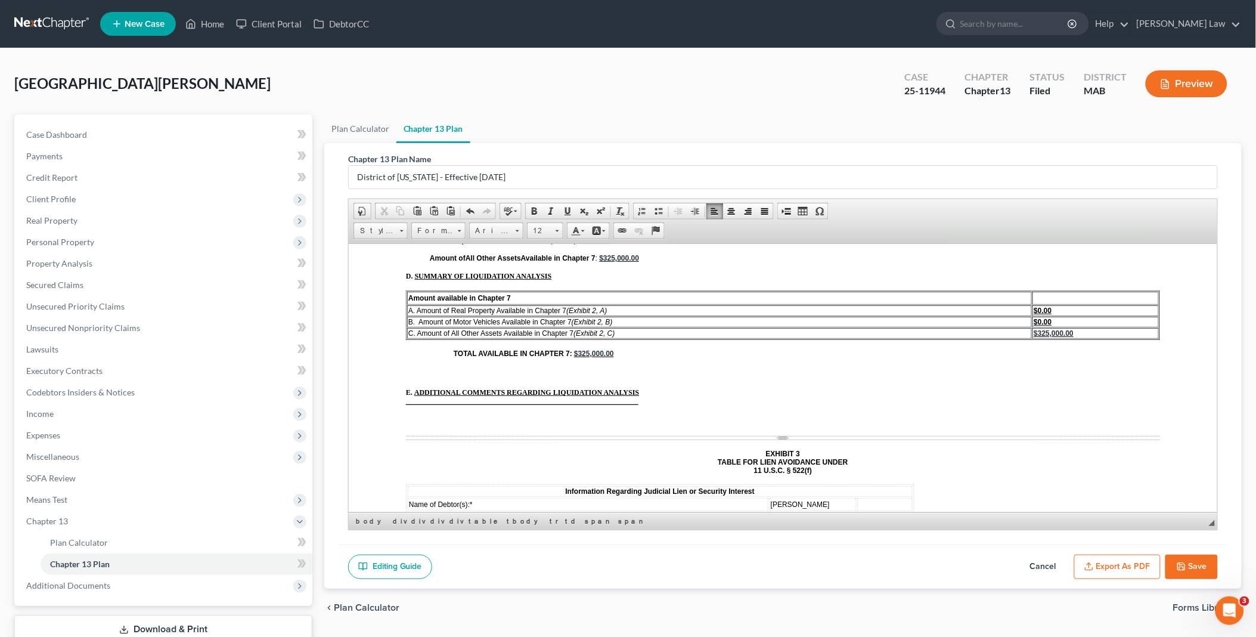
click at [708, 535] on td "Lien Identification:** (e.g., judgment date, date of lien recording, book and p…" at bounding box center [587, 541] width 361 height 13
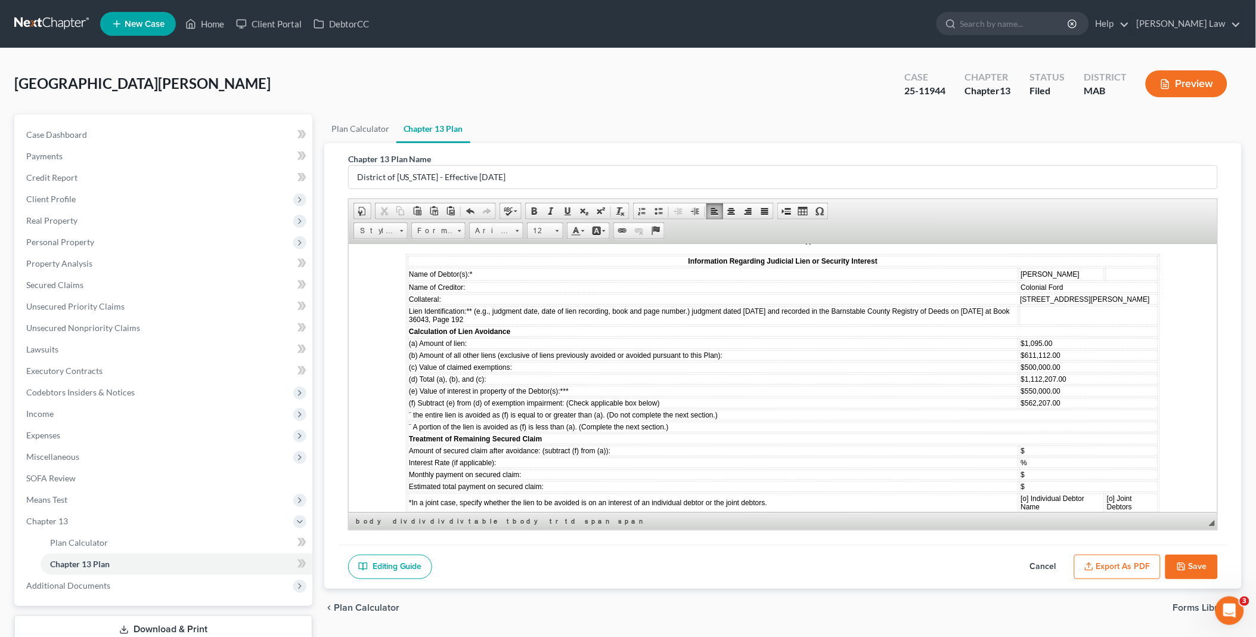
scroll to position [4902, 0]
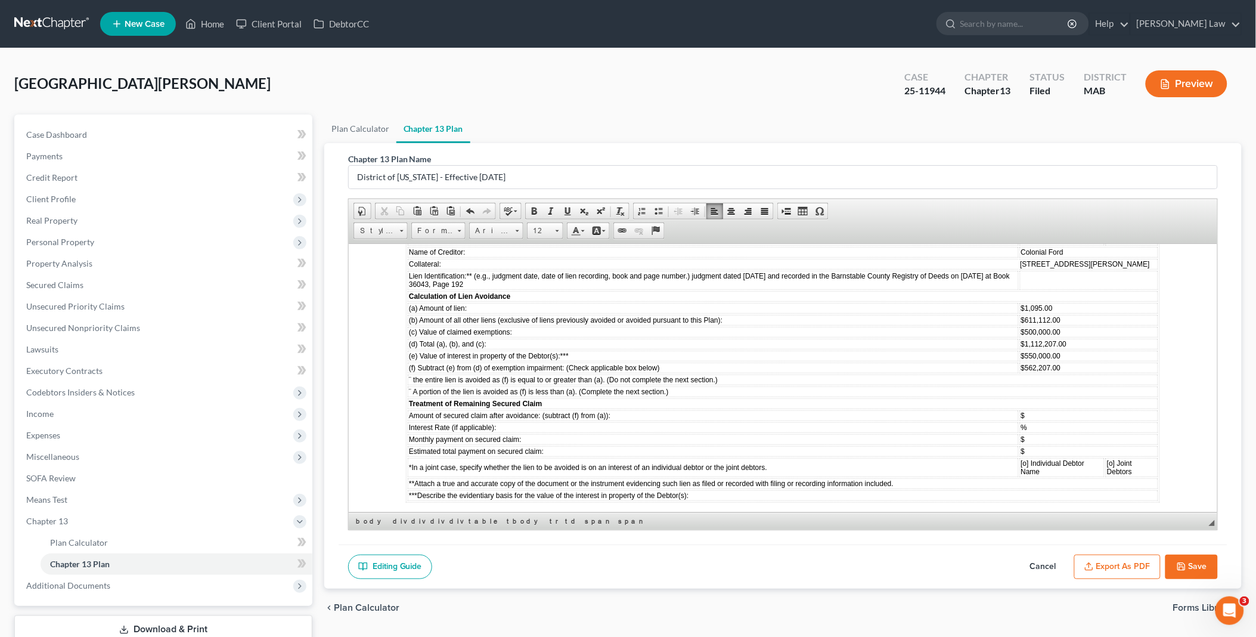
click at [711, 489] on td "***Describe the evidentiary basis for the value of the interest in property of …" at bounding box center [782, 494] width 751 height 11
click at [791, 532] on strong "EXHIBIT 4 UNITED STATES BANKRUPTCY COURT DISTRICT OF [US_STATE]" at bounding box center [782, 544] width 135 height 25
click at [407, 512] on p at bounding box center [782, 517] width 754 height 11
click at [789, 211] on span at bounding box center [787, 211] width 10 height 10
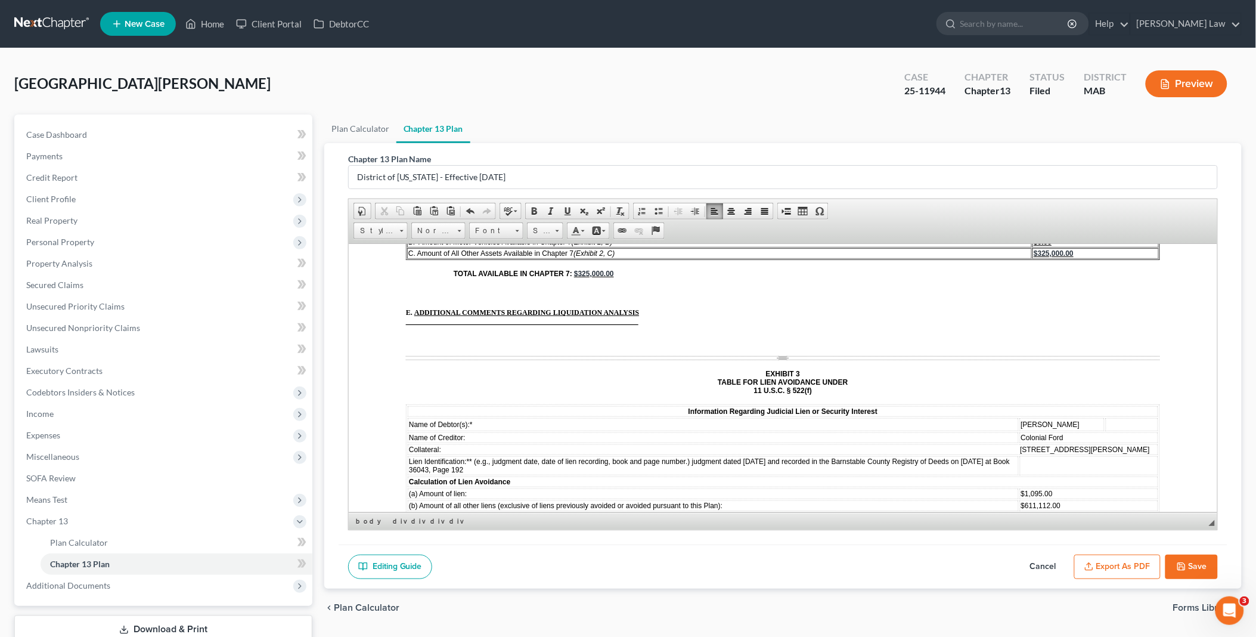
scroll to position [4703, 0]
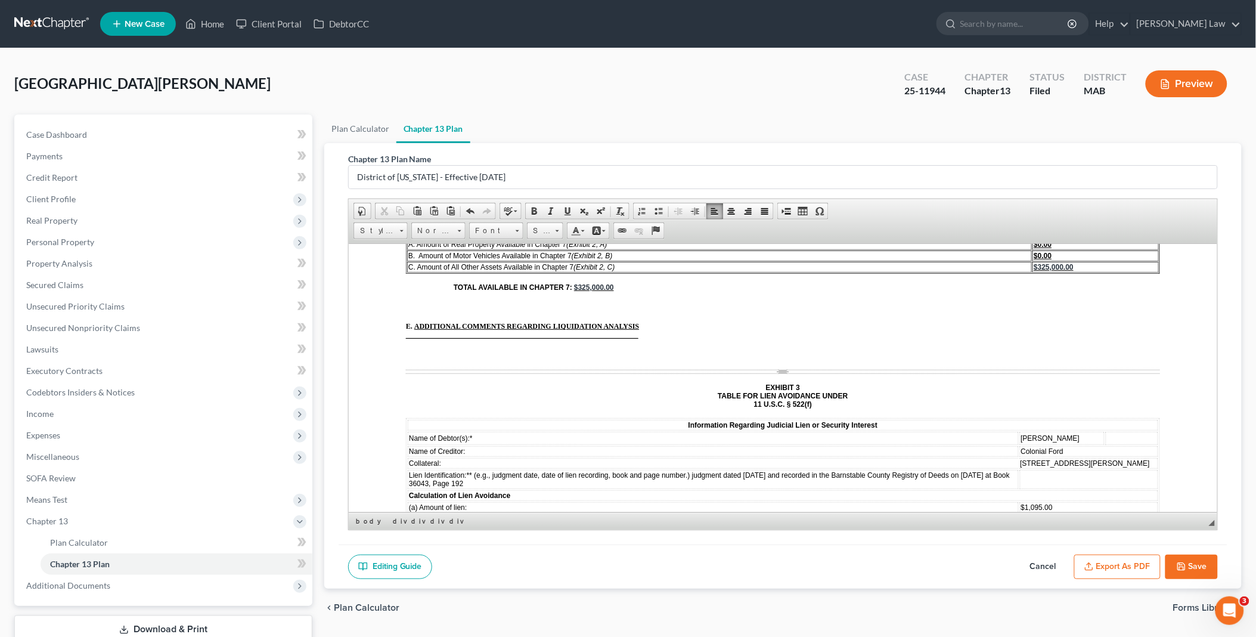
drag, startPoint x: 839, startPoint y: 369, endPoint x: 842, endPoint y: 376, distance: 7.8
click at [842, 469] on td "Lien Identification:** (e.g., judgment date, date of lien recording, book and p…" at bounding box center [712, 478] width 611 height 19
copy span "Barnstable County Registry of Deeds on [DATE] at Book 36043, Page 192"
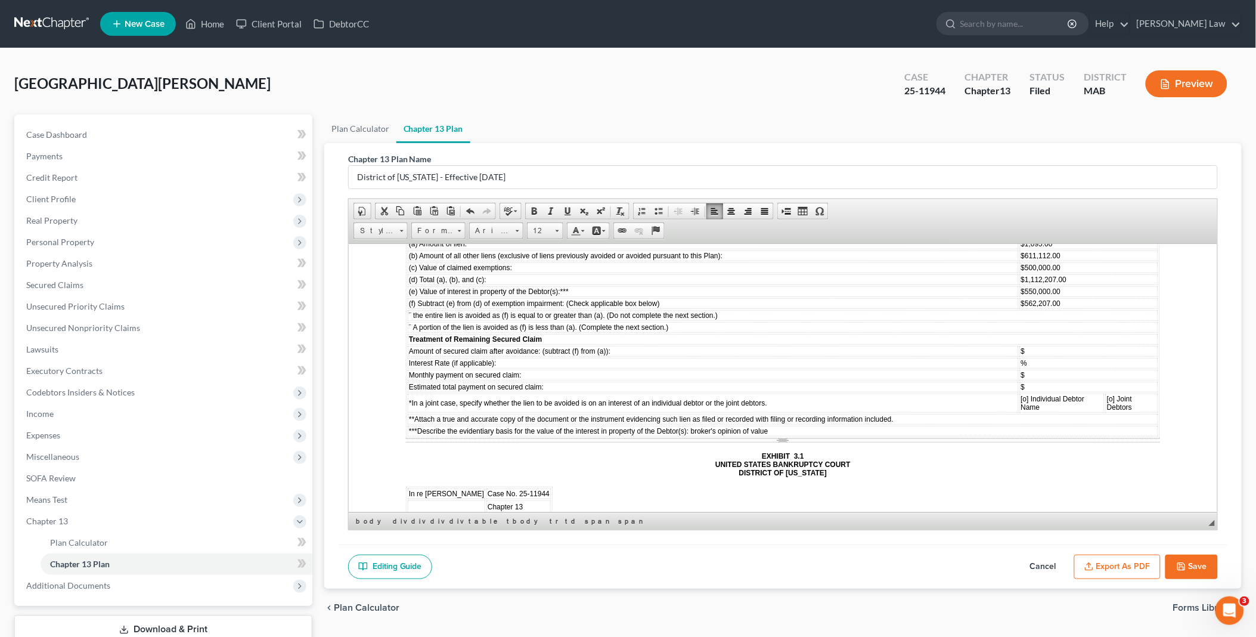
scroll to position [4968, 0]
click at [634, 589] on span "The Court hereby orders and decrees that the lien of _____ recorded on _____ at…" at bounding box center [774, 597] width 738 height 17
click at [634, 589] on span "The Court hereby orders and decrees that the lien of _____ recorded on" at bounding box center [519, 593] width 228 height 8
click at [575, 589] on span "The Court hereby orders and decrees that the lien of _____ recorded on [DATE] i…" at bounding box center [548, 593] width 286 height 8
click at [795, 554] on u "[name of creditor]" at bounding box center [818, 558] width 55 height 8
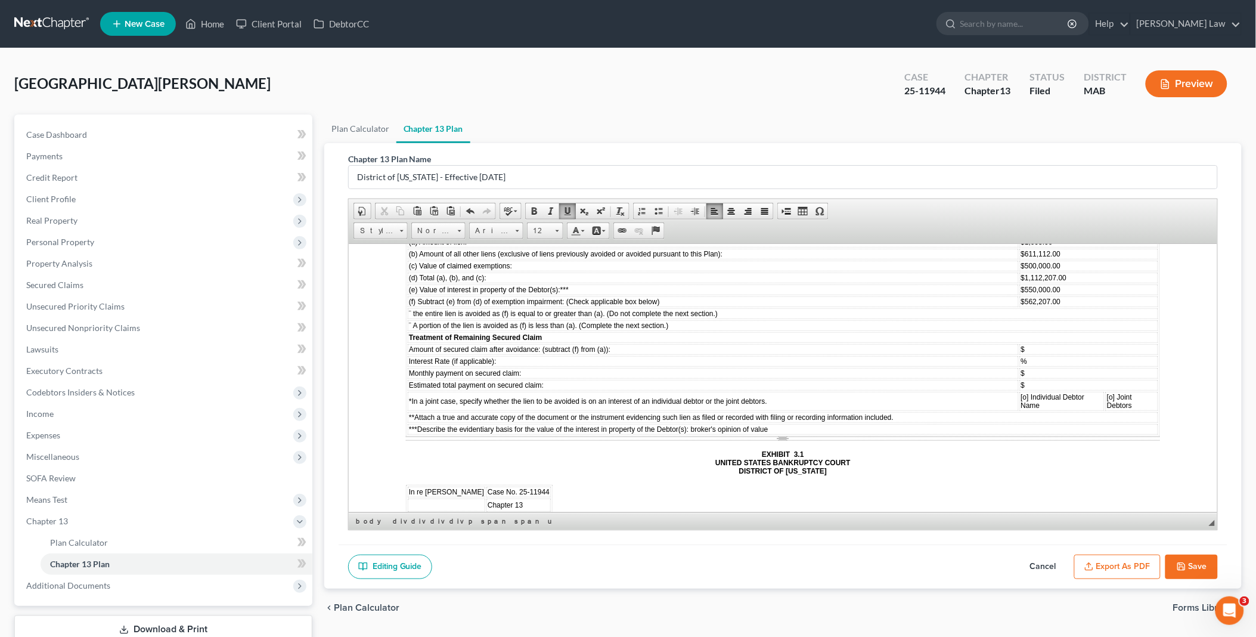
click at [794, 554] on u "[name of creditor]" at bounding box center [818, 558] width 55 height 8
drag, startPoint x: 964, startPoint y: 467, endPoint x: 592, endPoint y: 478, distance: 372.2
click at [592, 589] on span "_____ at [registry or recording authority, as applicable] at [book, page, certi…" at bounding box center [782, 601] width 754 height 25
click at [1074, 589] on span "impairs the Debtor(s)’ exemption in [address of property or other description] …" at bounding box center [770, 597] width 731 height 17
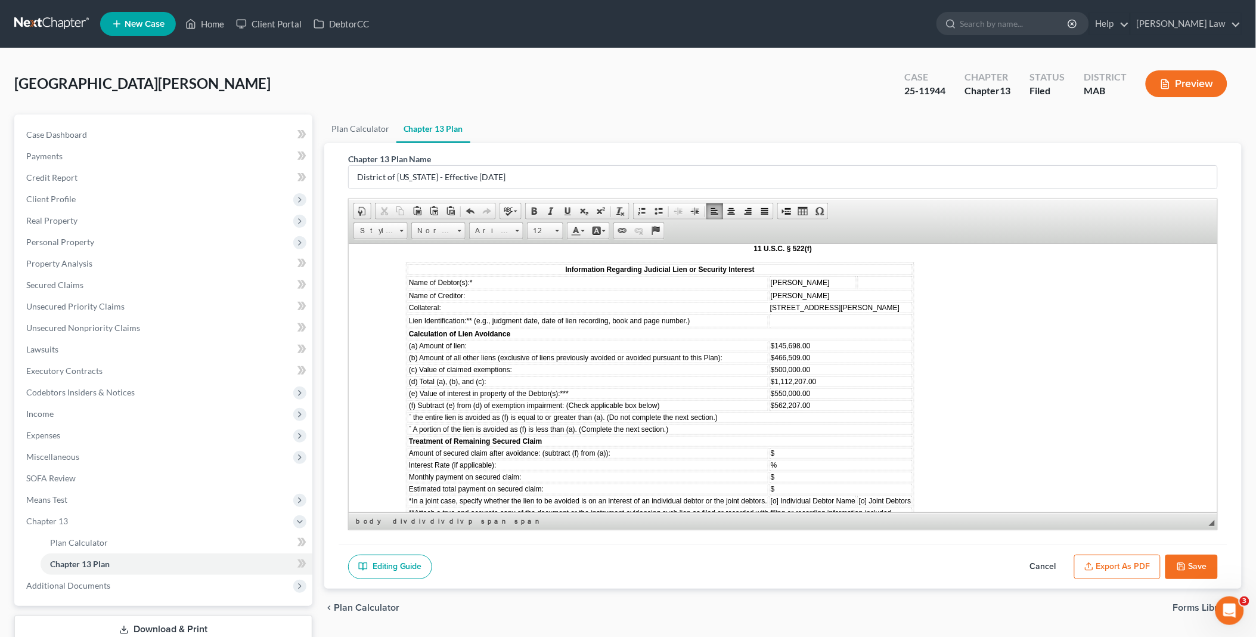
scroll to position [5498, 0]
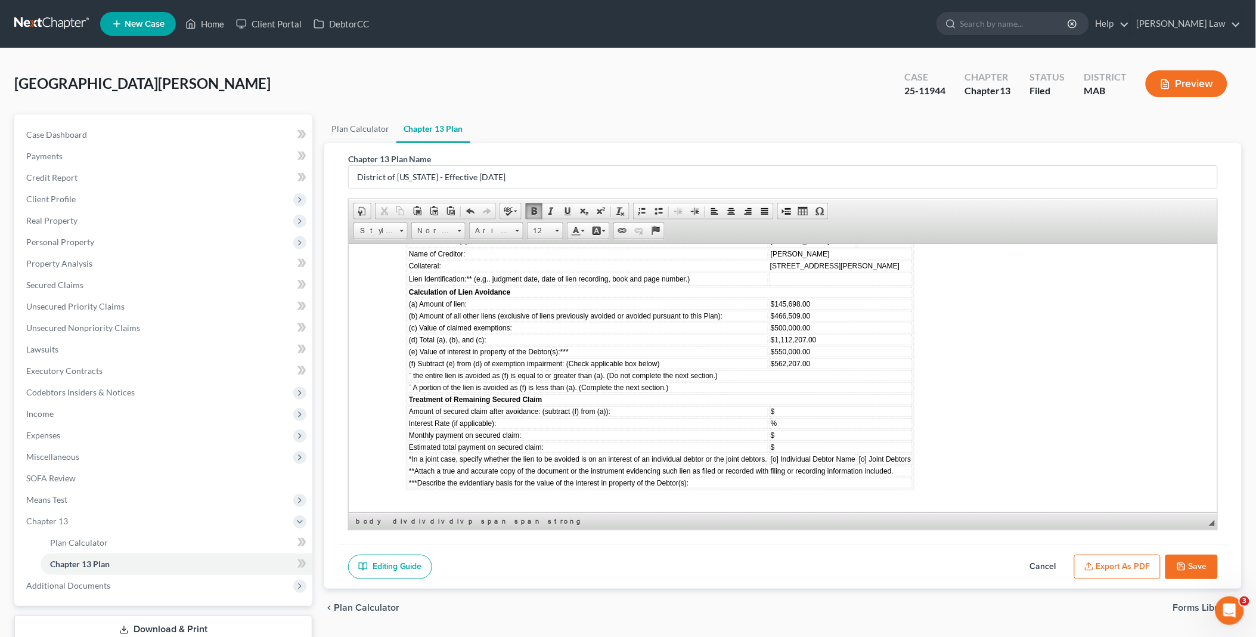
click at [788, 212] on span at bounding box center [787, 211] width 10 height 10
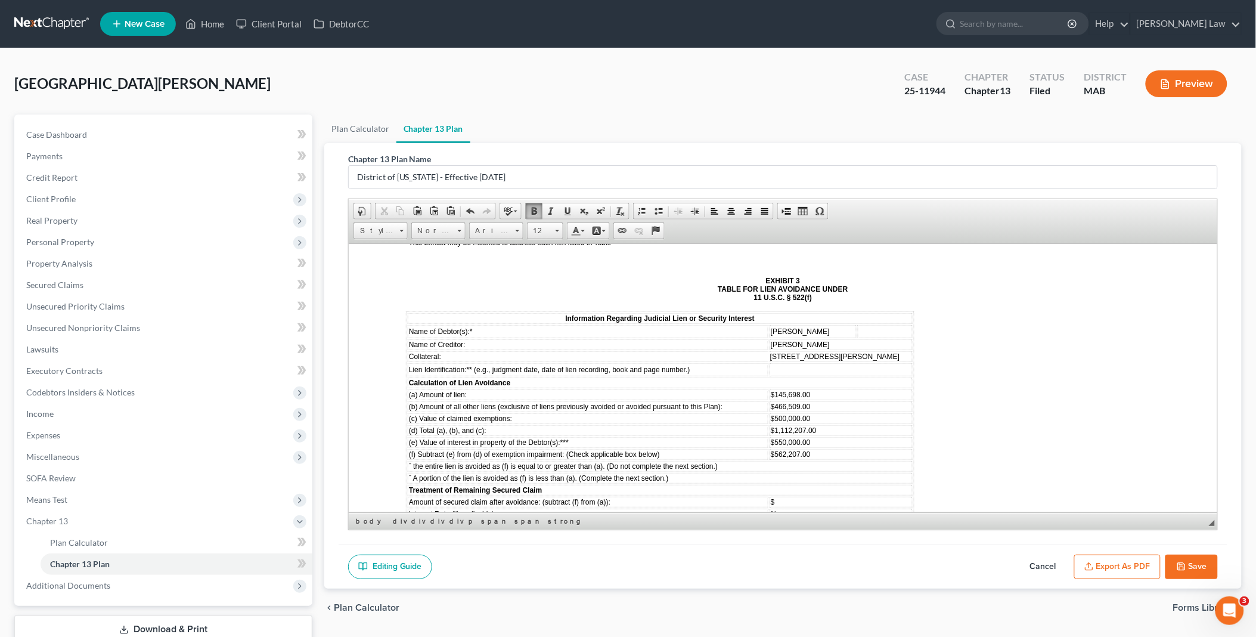
scroll to position [5233, 0]
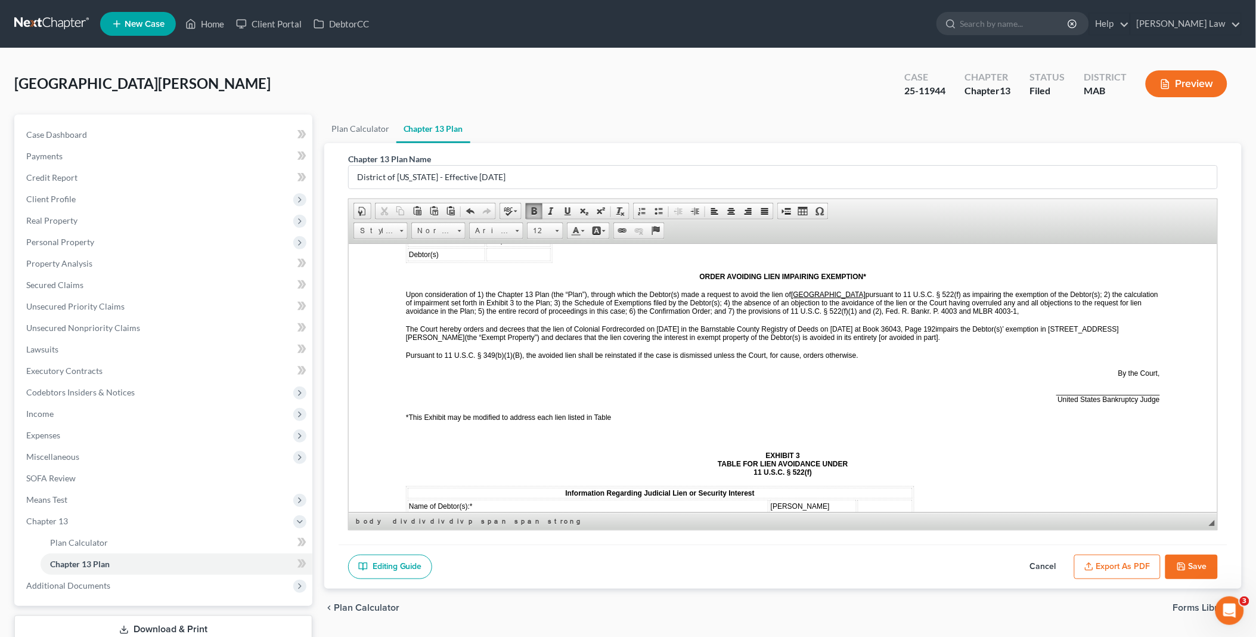
click at [792, 451] on strong "EXHIBIT 3 TABLE FOR LIEN AVOIDANCE UNDER 11 U.S.C. § 522(f)" at bounding box center [782, 463] width 130 height 25
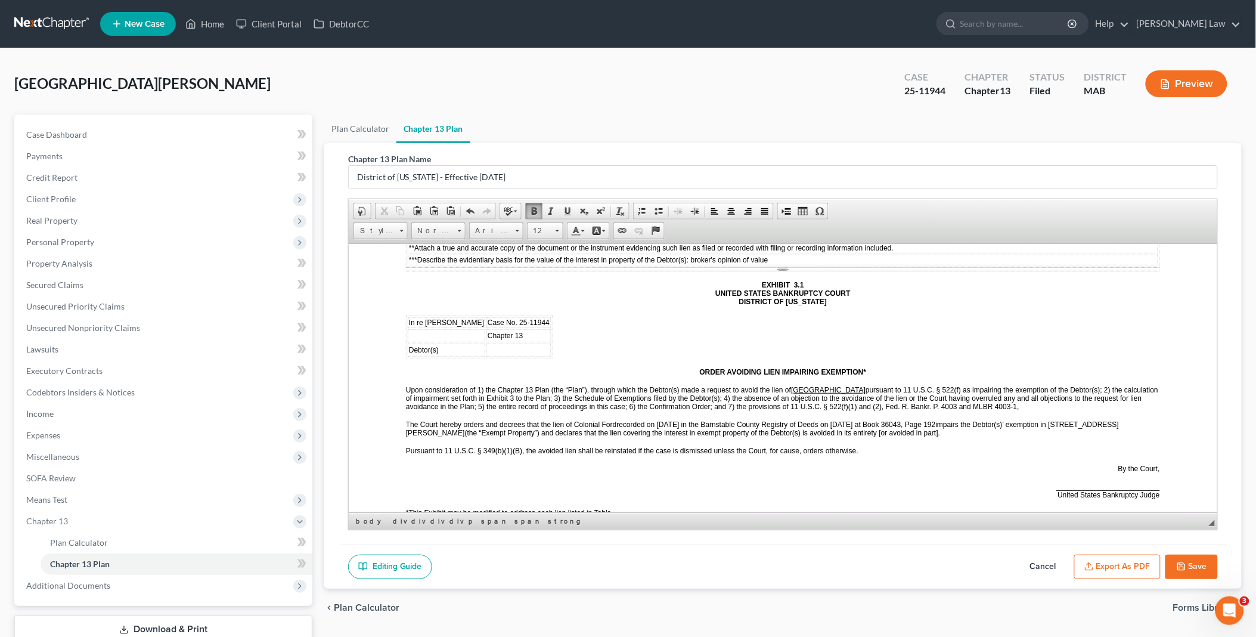
scroll to position [5167, 0]
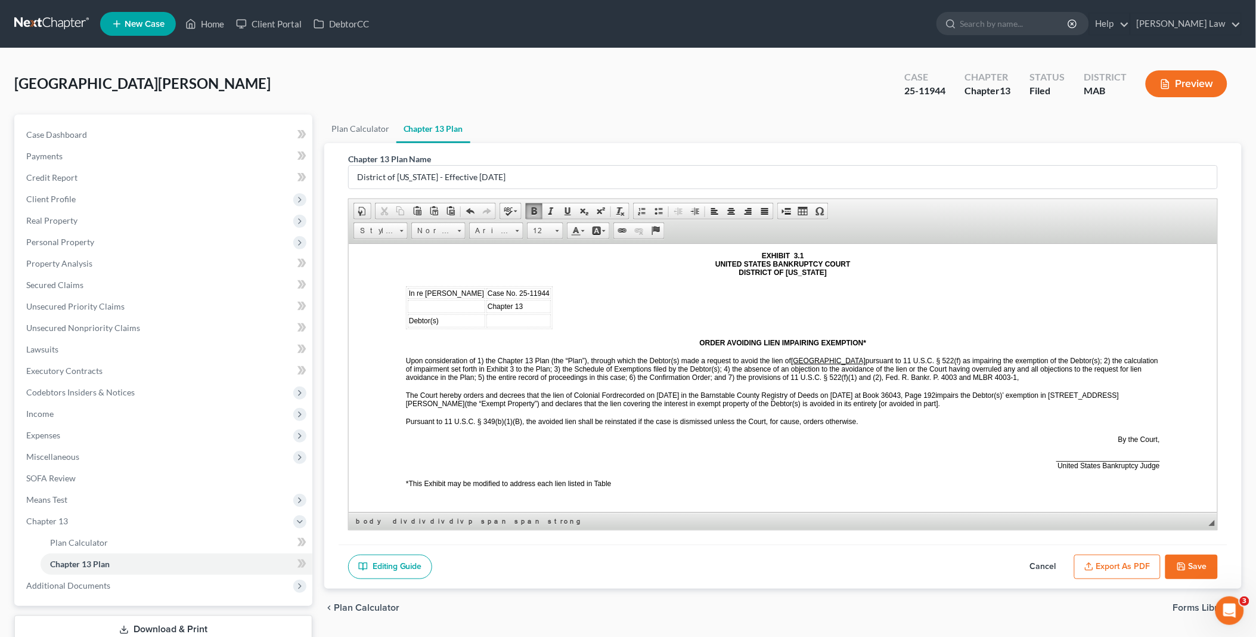
click at [785, 211] on span at bounding box center [787, 211] width 10 height 10
click at [836, 596] on td "[STREET_ADDRESS][PERSON_NAME]" at bounding box center [840, 601] width 142 height 11
click at [719, 597] on td "Lien Identification:** (e.g., judgment date, date of lien recording, book and p…" at bounding box center [587, 603] width 361 height 13
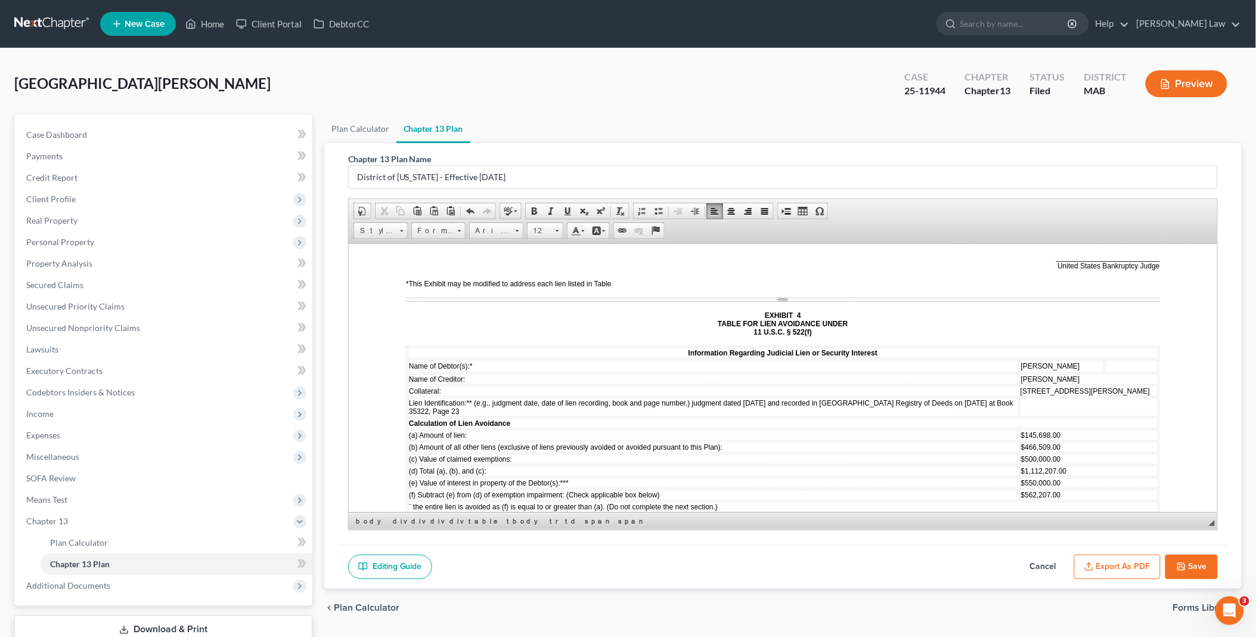
scroll to position [5498, 0]
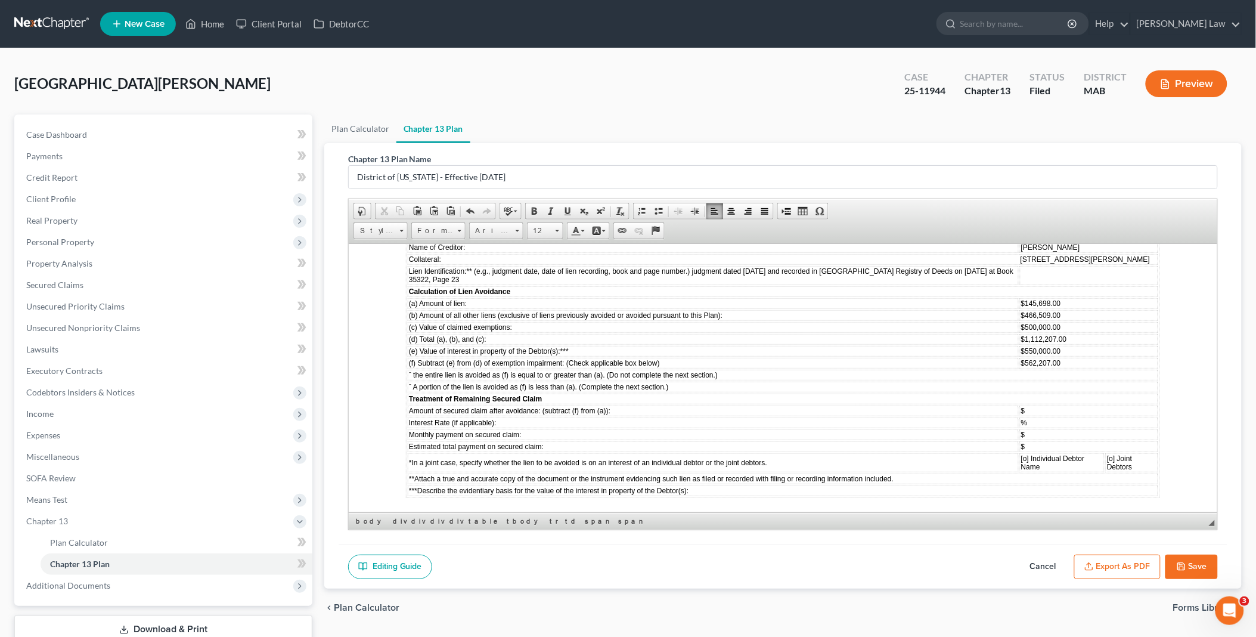
click at [712, 485] on td "***Describe the evidentiary basis for the value of the interest in property of …" at bounding box center [782, 490] width 751 height 11
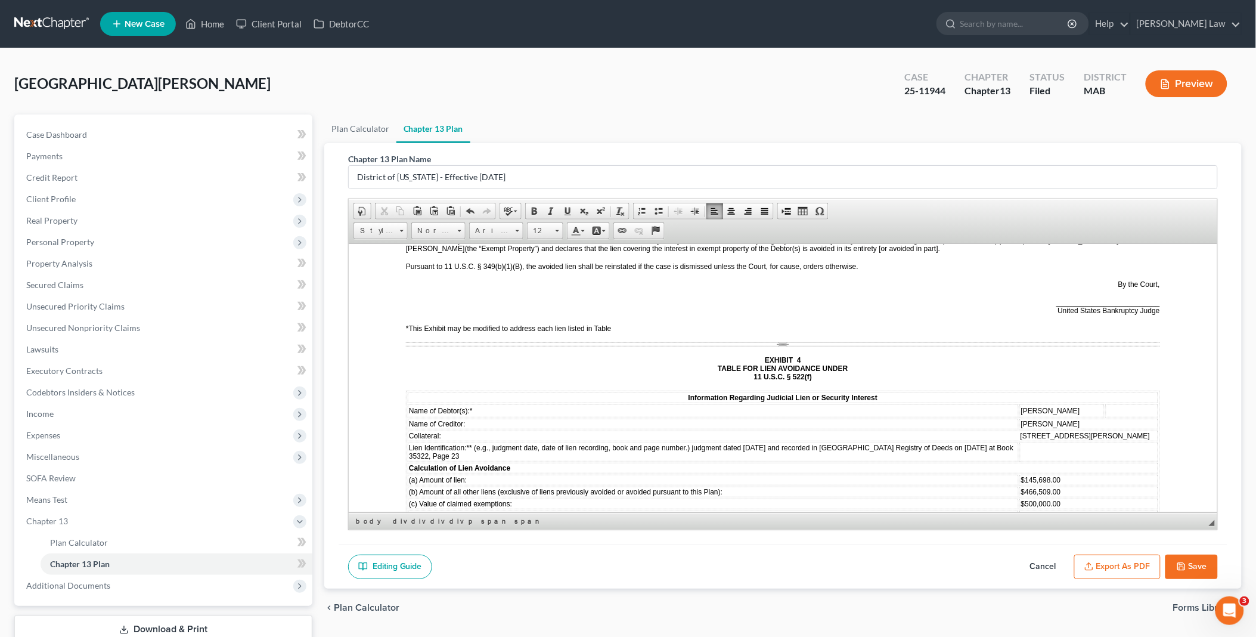
scroll to position [5233, 0]
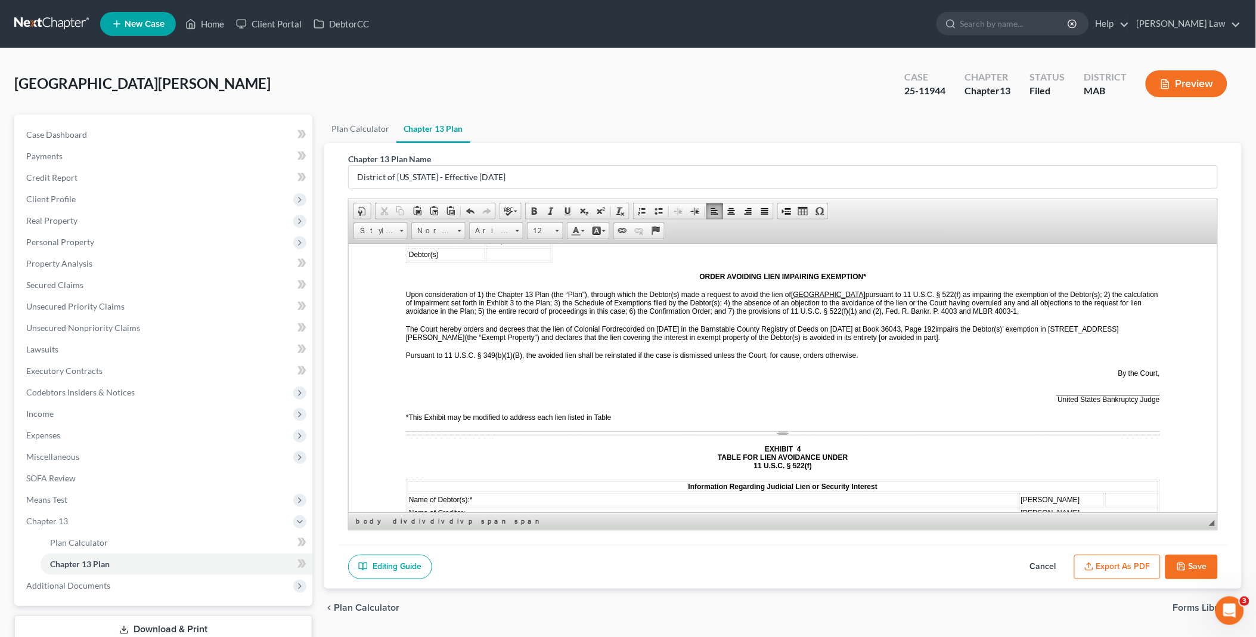
drag, startPoint x: 826, startPoint y: 401, endPoint x: 839, endPoint y: 428, distance: 29.9
click at [839, 492] on tbody "Name of Debtor(s):* [PERSON_NAME] Name of Creditor: [PERSON_NAME]: [STREET_ADDR…" at bounding box center [782, 626] width 751 height 268
drag, startPoint x: 826, startPoint y: 404, endPoint x: 850, endPoint y: 407, distance: 23.4
click at [851, 532] on span "Lien Identification:** (e.g., judgment date, date of lien recording, book and p…" at bounding box center [710, 540] width 605 height 17
drag, startPoint x: 826, startPoint y: 404, endPoint x: 983, endPoint y: 407, distance: 156.2
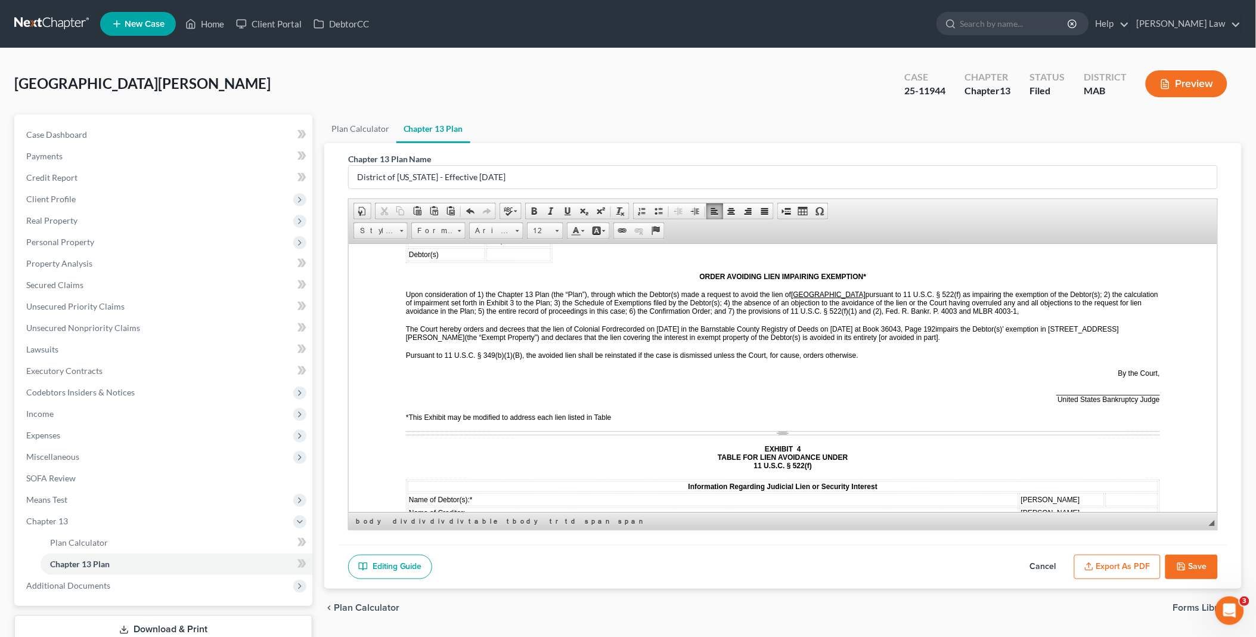
click at [983, 532] on span "Lien Identification:** (e.g., judgment date, date of lien recording, book and p…" at bounding box center [710, 540] width 605 height 17
click at [972, 531] on td "Lien Identification:** (e.g., judgment date, date of lien recording, book and p…" at bounding box center [712, 540] width 611 height 19
drag, startPoint x: 825, startPoint y: 401, endPoint x: 833, endPoint y: 413, distance: 14.6
click at [833, 531] on td "Lien Identification:** (e.g., judgment date, date of lien recording, book and p…" at bounding box center [712, 540] width 611 height 19
copy span "Barnstable County Registry of Deeds on [DATE] at Book 35322, Page 23"
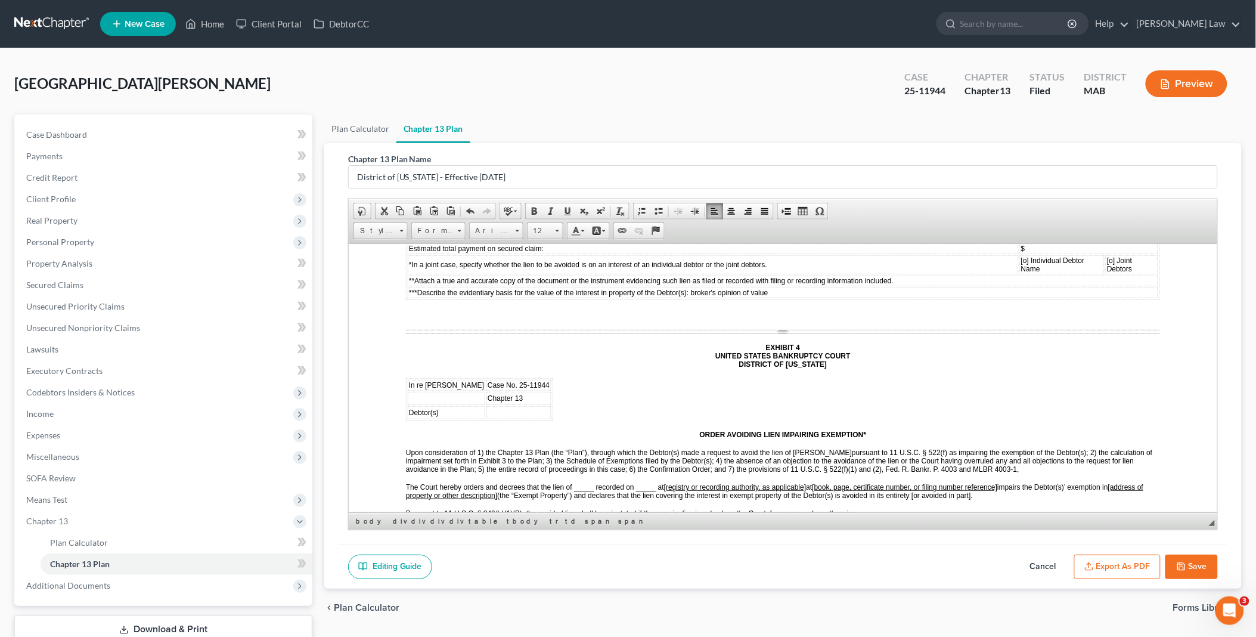
scroll to position [5697, 0]
click at [657, 482] on span "The Court hereby orders and decrees that the lien of _____ recorded on _____ at…" at bounding box center [774, 490] width 738 height 17
click at [574, 482] on span "The Court hereby orders and decrees that the lien of _____ recorded on _____" at bounding box center [530, 486] width 250 height 8
click at [664, 482] on span "The Court hereby orders and decrees that the lien of [PERSON_NAME] recorded on …" at bounding box center [548, 486] width 287 height 8
click at [833, 482] on span "Barnstable County Registry of Deeds on [DATE] at Book 35322, Page 23" at bounding box center [837, 486] width 231 height 8
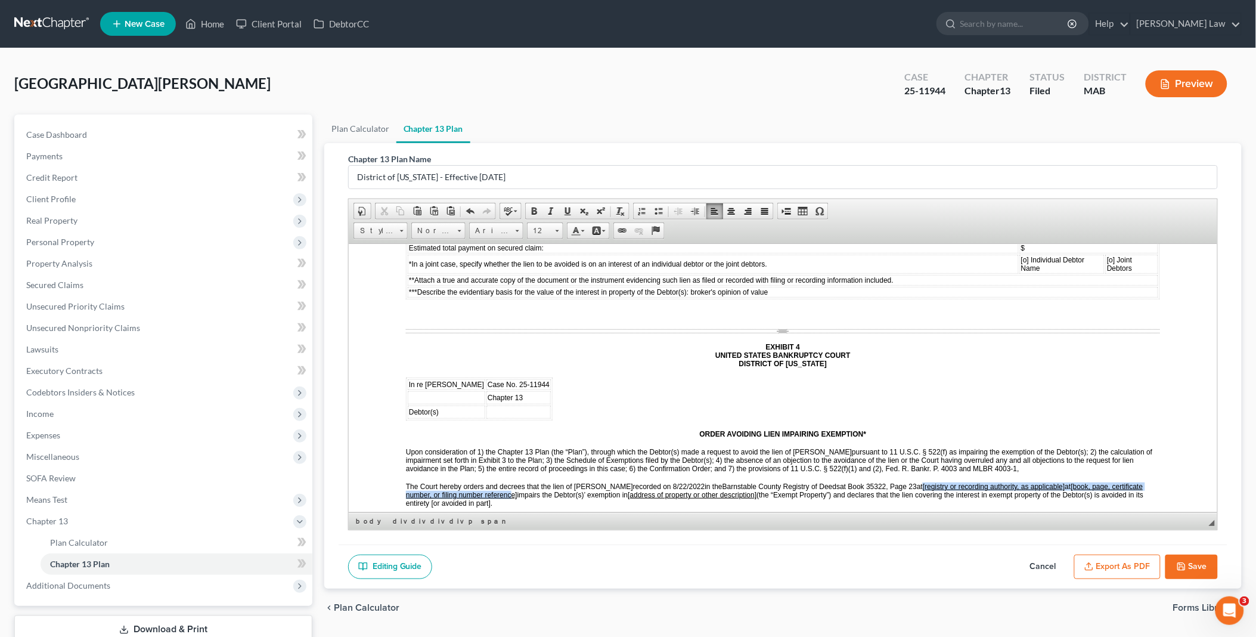
drag, startPoint x: 919, startPoint y: 335, endPoint x: 512, endPoint y: 346, distance: 407.4
click at [512, 482] on span "at [registry or recording authority, as applicable] at [book, page, certificate…" at bounding box center [774, 494] width 738 height 25
click at [1028, 482] on span "a impairs the Debtor(s)’ exemption in [address of property or other description…" at bounding box center [763, 490] width 716 height 17
click at [785, 210] on span at bounding box center [787, 211] width 10 height 10
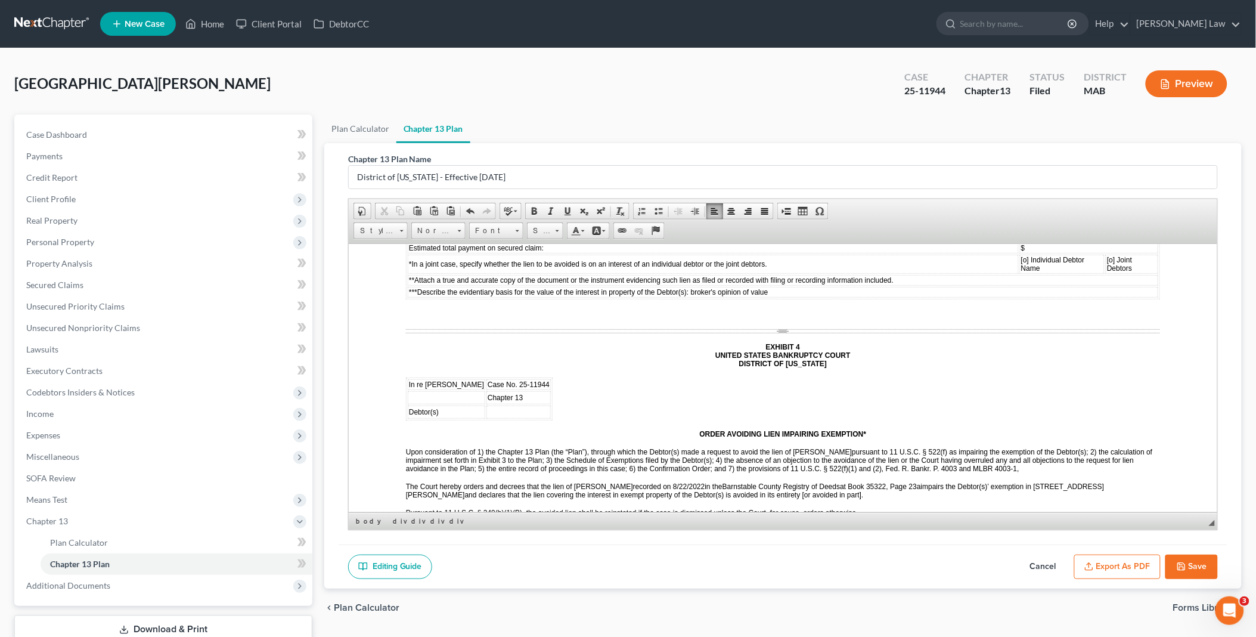
click at [790, 612] on strong "EXHIBIT 3 TABLE FOR LIEN AVOIDANCE UNDER 11 U.S.C. § 522(f)" at bounding box center [782, 624] width 130 height 25
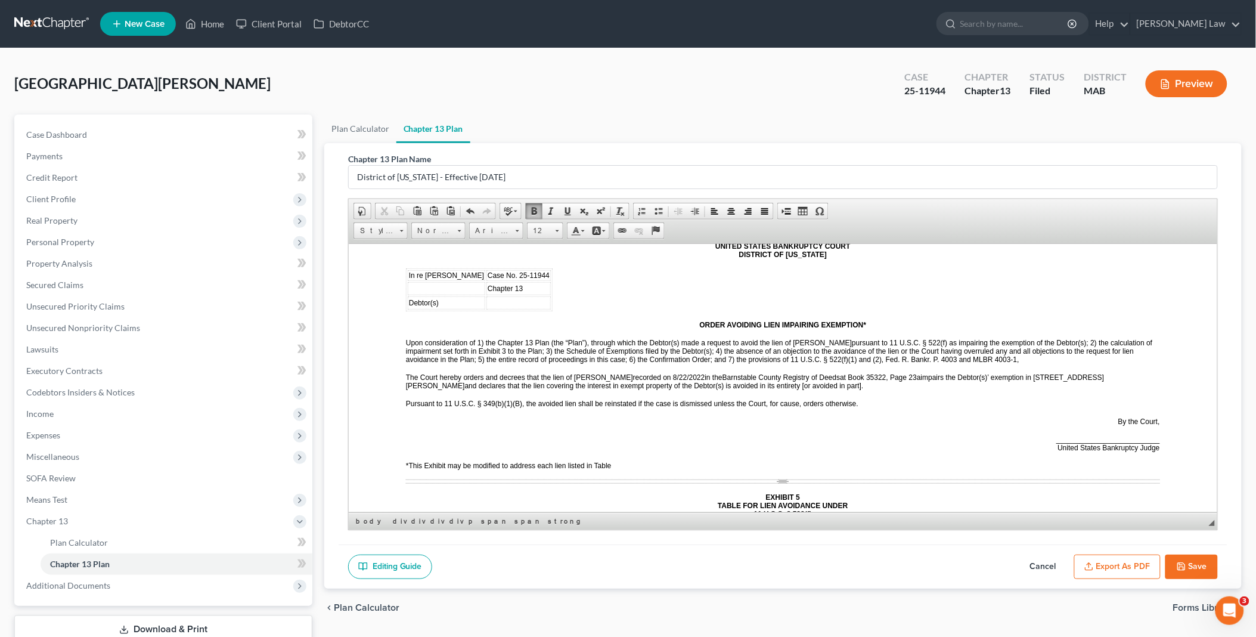
scroll to position [5829, 0]
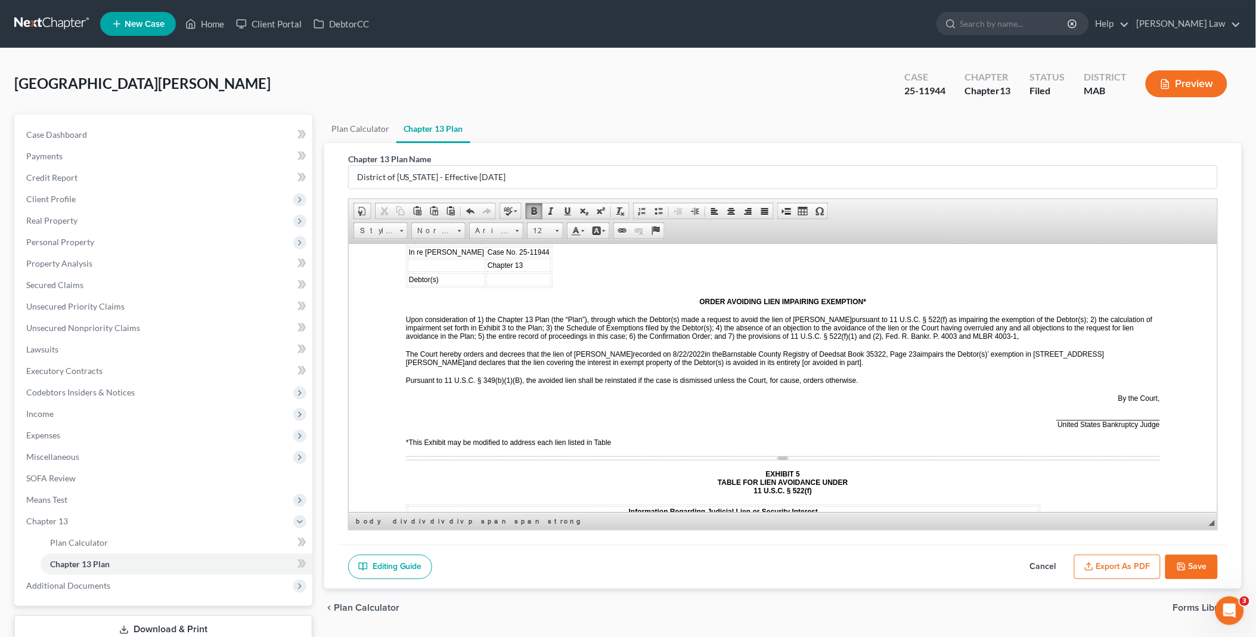
drag, startPoint x: 770, startPoint y: 381, endPoint x: 917, endPoint y: 382, distance: 147.3
click at [917, 533] on span "[PERSON_NAME], [PERSON_NAME], [PERSON_NAME] & [PERSON_NAME] LLC" at bounding box center [903, 537] width 267 height 8
copy span "[PERSON_NAME], [PERSON_NAME], [PERSON_NAME] & [PERSON_NAME] LLC"
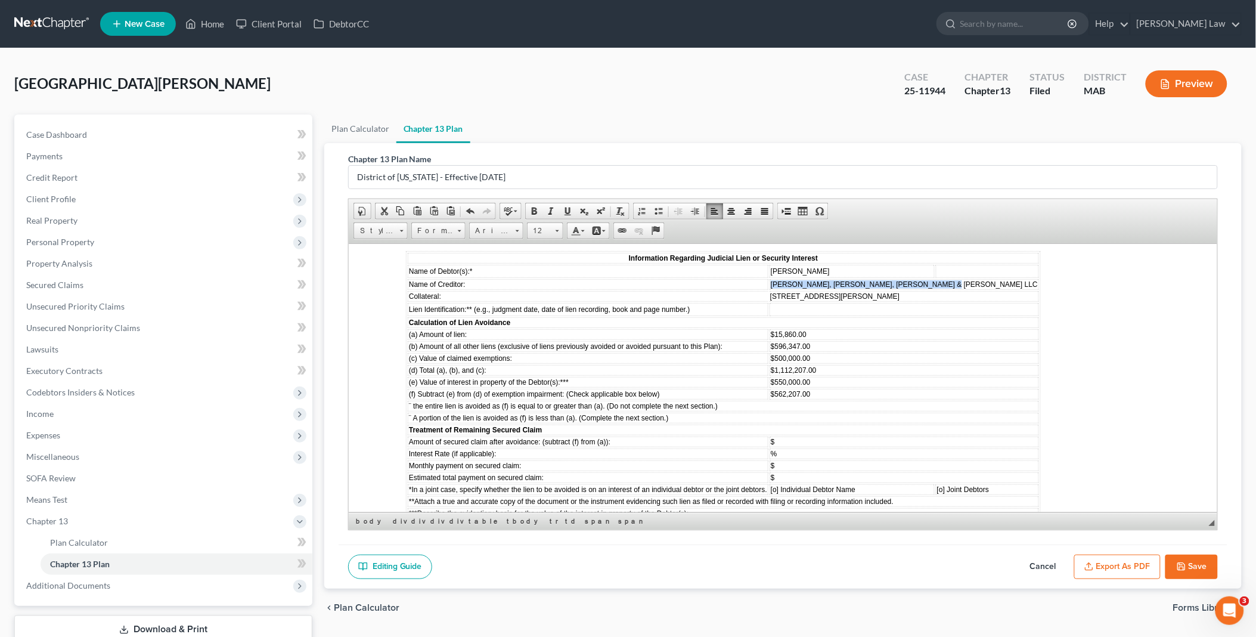
scroll to position [6094, 0]
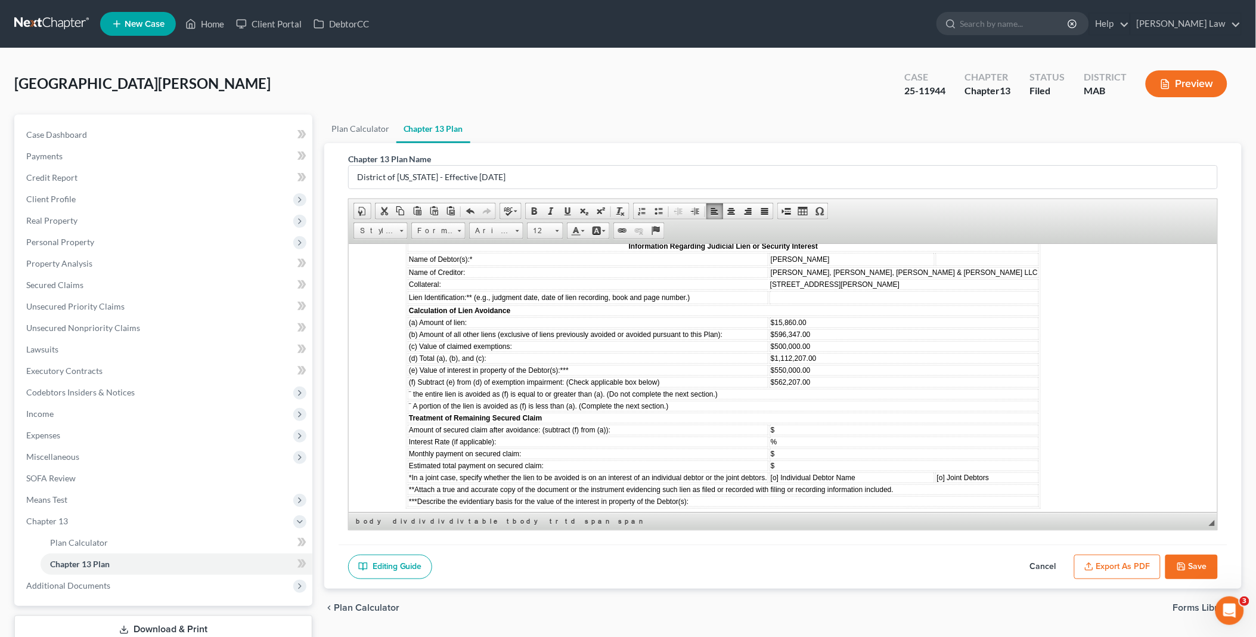
drag, startPoint x: 791, startPoint y: 473, endPoint x: 848, endPoint y: 474, distance: 57.2
click at [791, 636] on span "[PERSON_NAME], [PERSON_NAME], [PERSON_NAME] & [PERSON_NAME] LLC" at bounding box center [924, 647] width 267 height 8
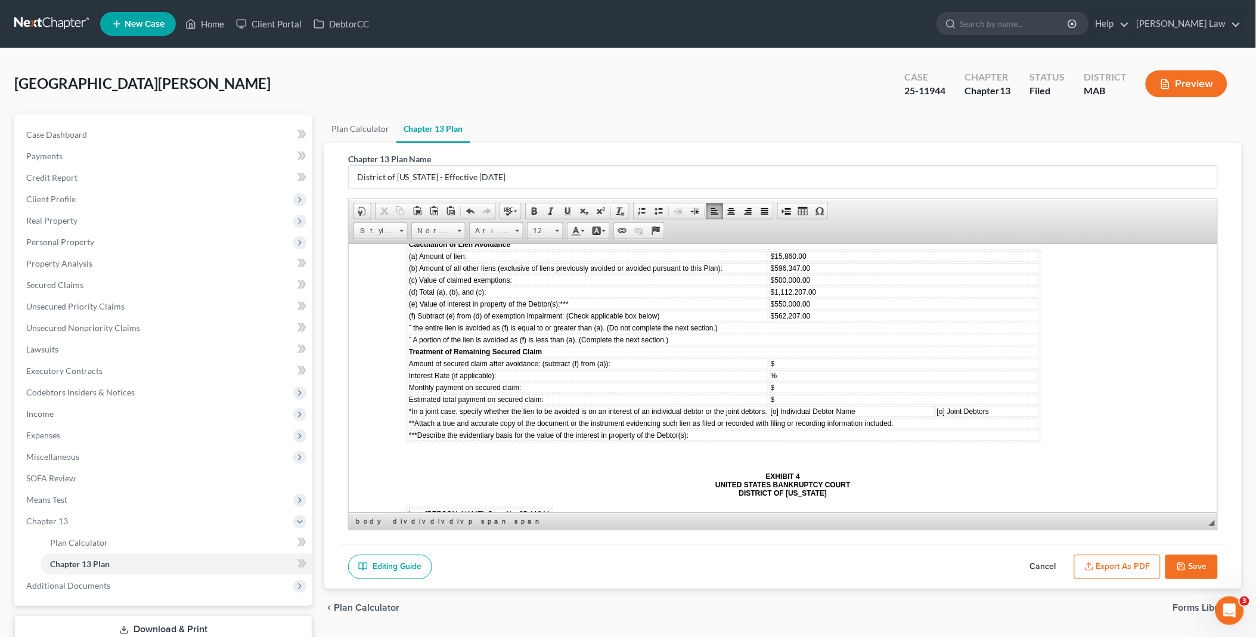
drag, startPoint x: 572, startPoint y: 441, endPoint x: 592, endPoint y: 442, distance: 19.8
click at [592, 619] on span "The Court hereby orders and decrees that the lien of _____ recorded on _____ at…" at bounding box center [774, 627] width 738 height 17
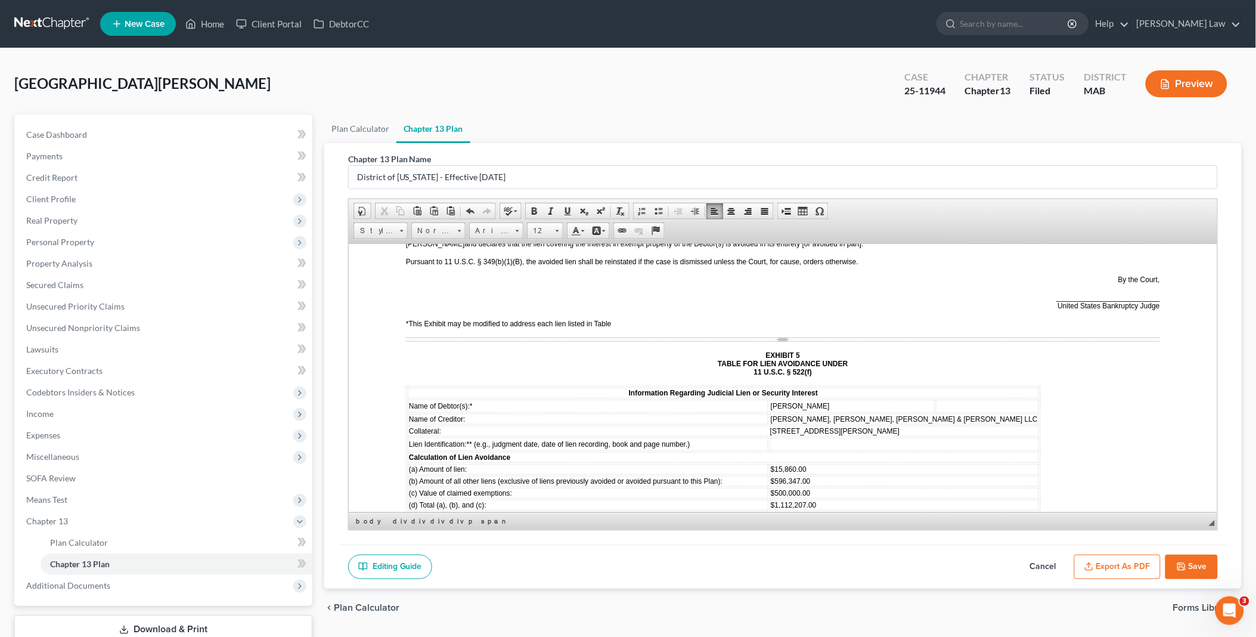
scroll to position [6028, 0]
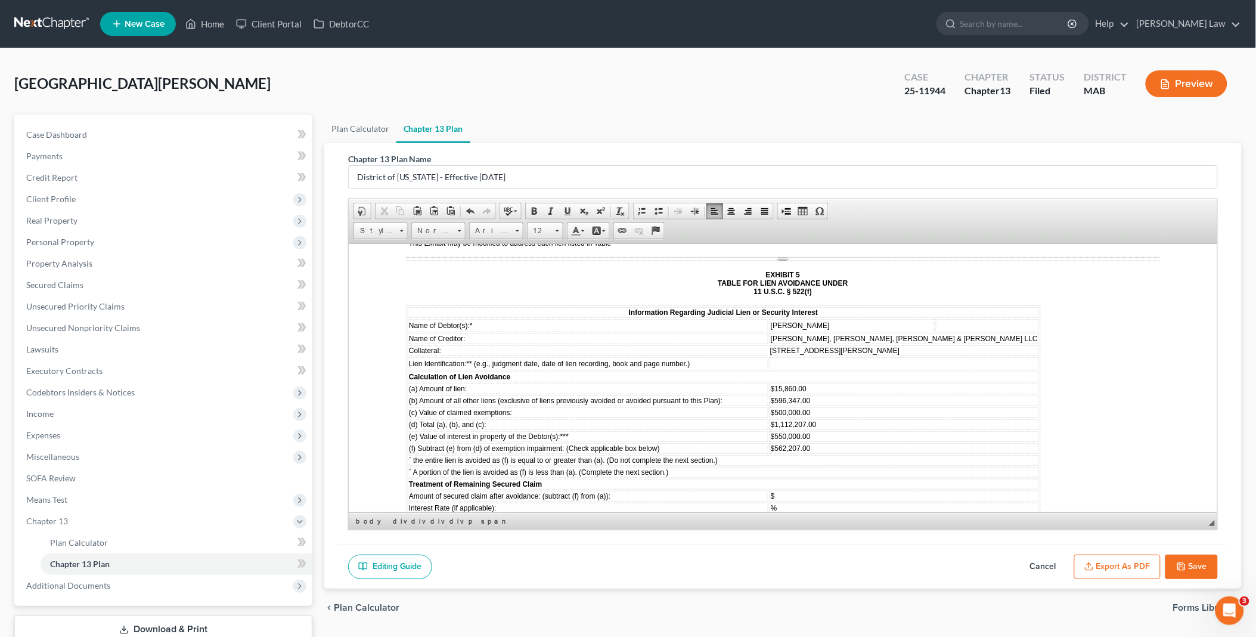
click at [789, 562] on td "***Describe the evidentiary basis for the value of the interest in property of …" at bounding box center [722, 567] width 631 height 11
click at [783, 212] on span at bounding box center [787, 211] width 10 height 10
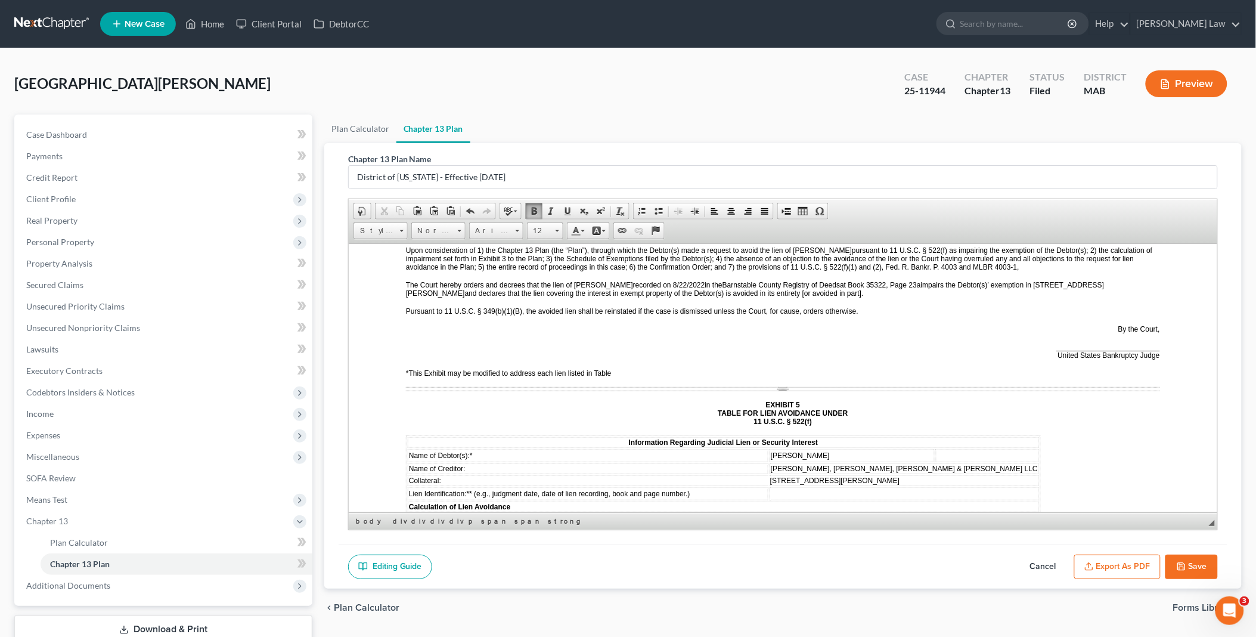
scroll to position [5895, 0]
click at [701, 489] on td "Lien Identification:** (e.g., judgment date, date of lien recording, book and p…" at bounding box center [587, 495] width 361 height 13
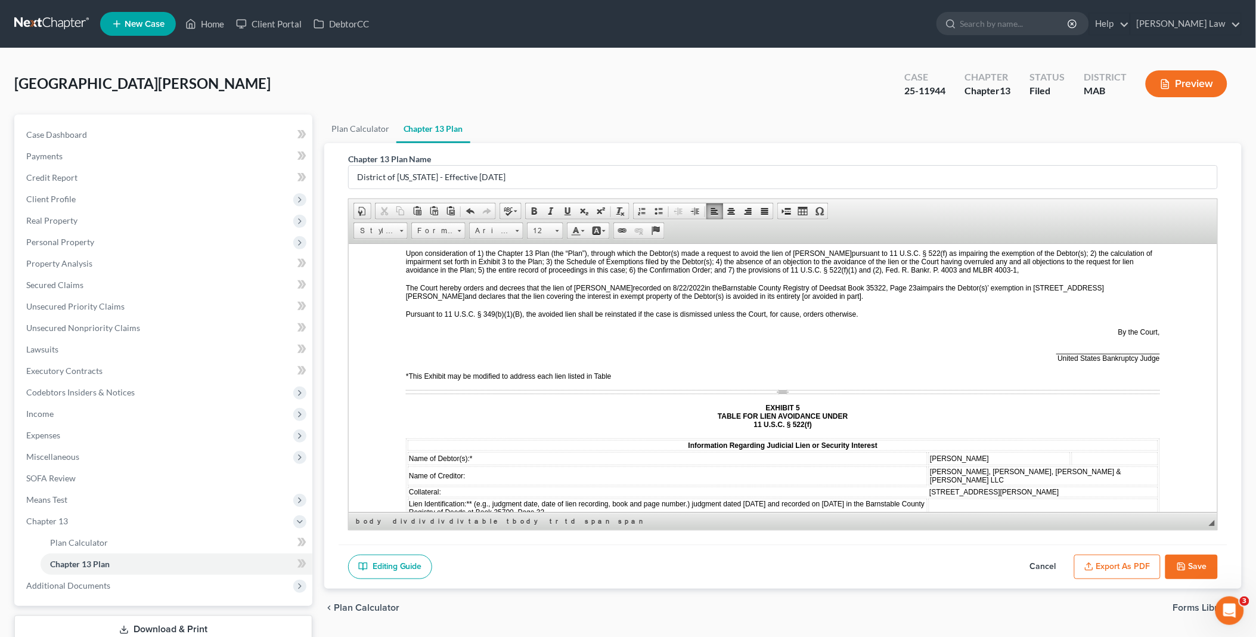
drag, startPoint x: 828, startPoint y: 345, endPoint x: 829, endPoint y: 355, distance: 10.2
click at [829, 498] on td "Lien Identification:** (e.g., judgment date, date of lien recording, book and p…" at bounding box center [667, 507] width 520 height 19
click at [823, 499] on span "Lien Identification:** (e.g., judgment date, date of lien recording, book and p…" at bounding box center [666, 507] width 516 height 17
drag, startPoint x: 827, startPoint y: 343, endPoint x: 833, endPoint y: 352, distance: 10.7
click at [833, 498] on td "Lien Identification:** (e.g., judgment date, date of lien recording, book and p…" at bounding box center [667, 507] width 520 height 19
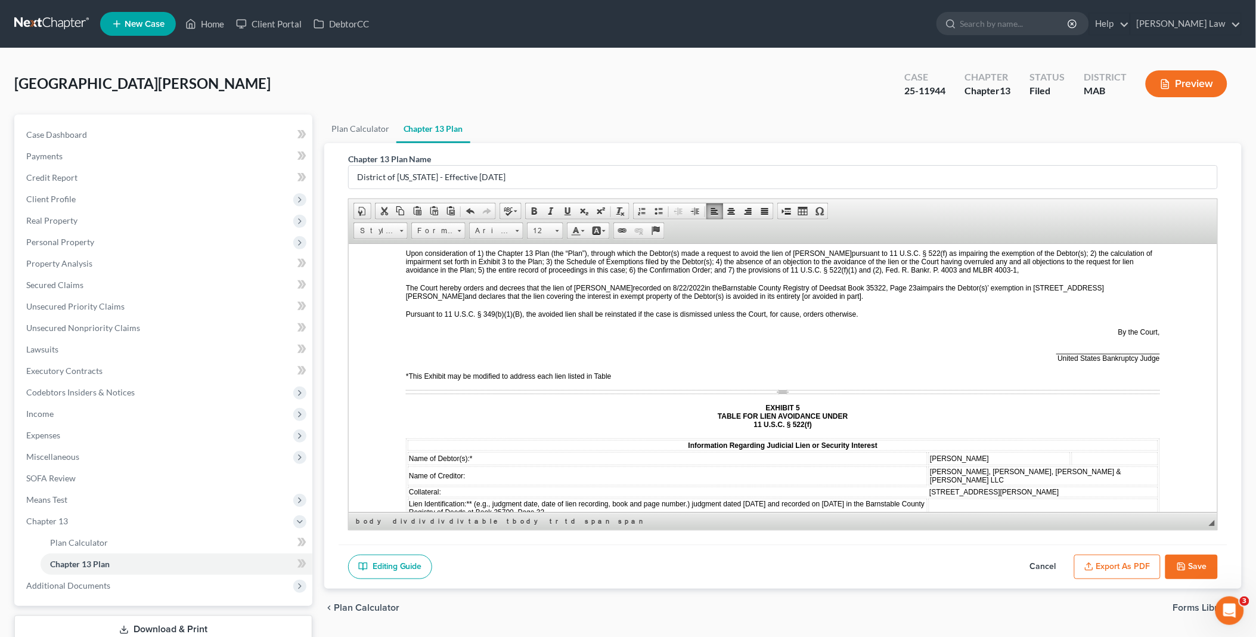
copy span "[DATE] in the Barnstable County Registry of Deeds at Book 35700, Page 32"
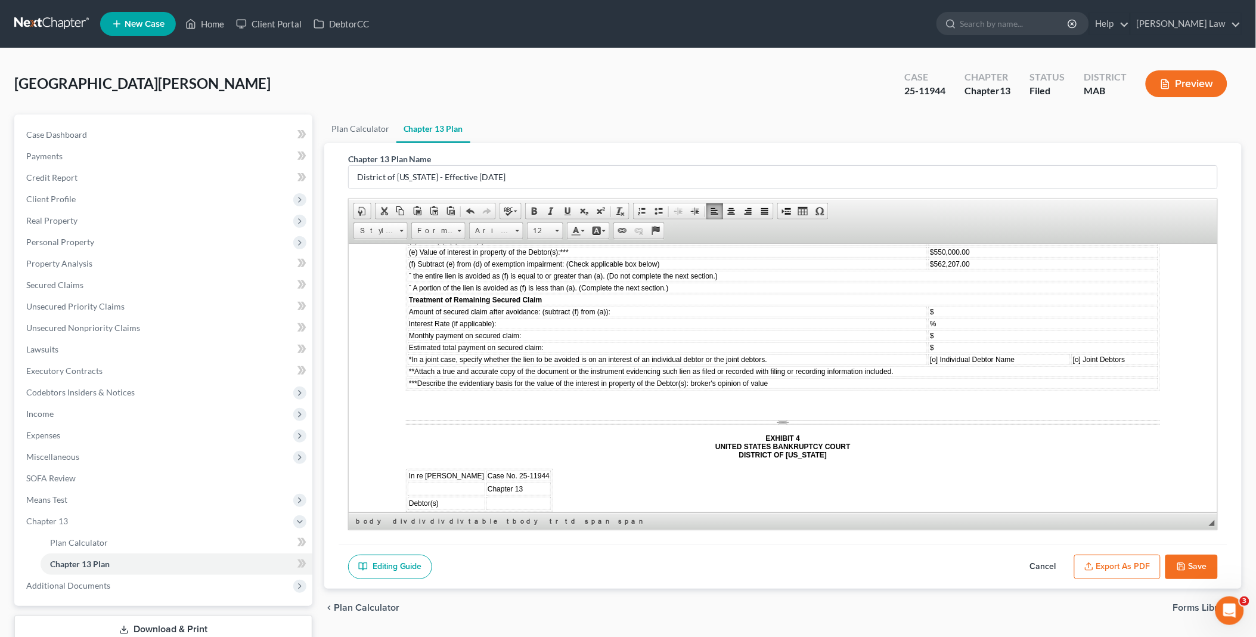
scroll to position [6293, 0]
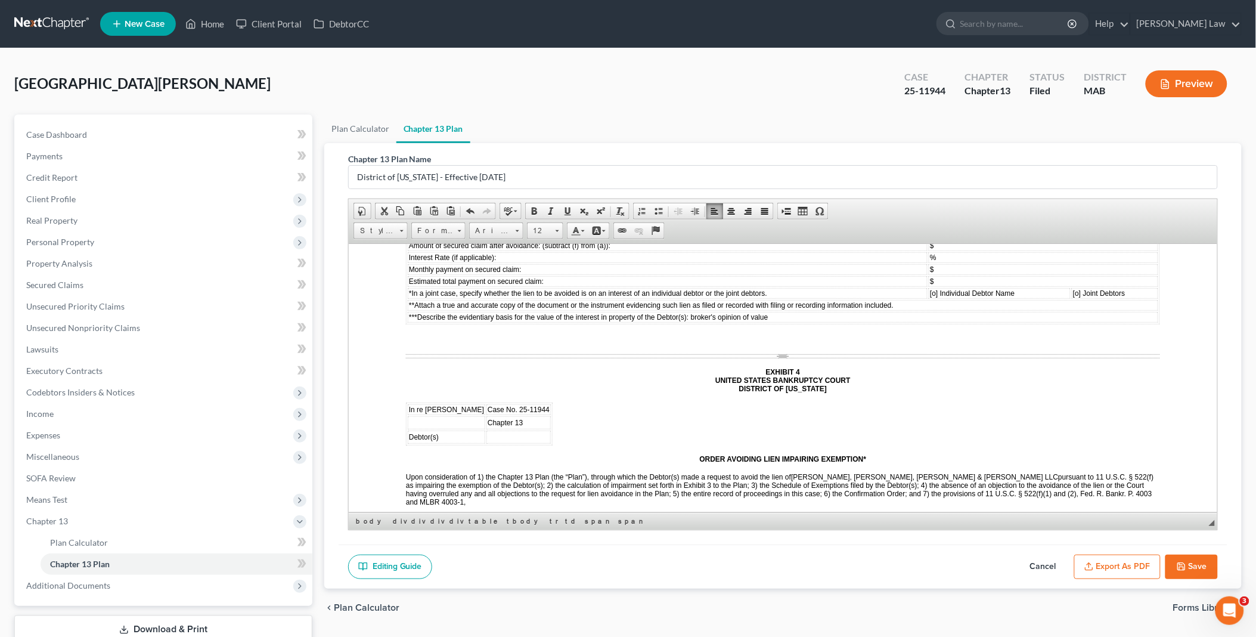
drag, startPoint x: 761, startPoint y: 343, endPoint x: 1126, endPoint y: 341, distance: 364.3
click at [1126, 515] on span "recorded on _____ at [registry or recording authority, as applicable] at [book,…" at bounding box center [779, 527] width 749 height 25
click at [785, 209] on span at bounding box center [787, 211] width 10 height 10
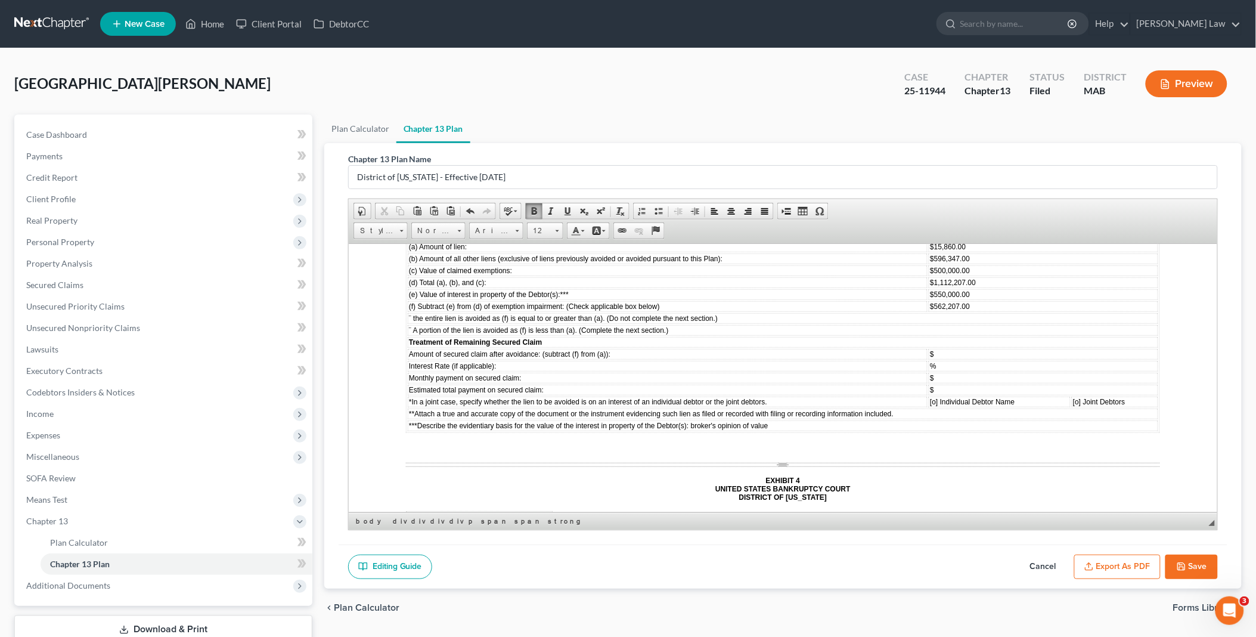
scroll to position [6161, 0]
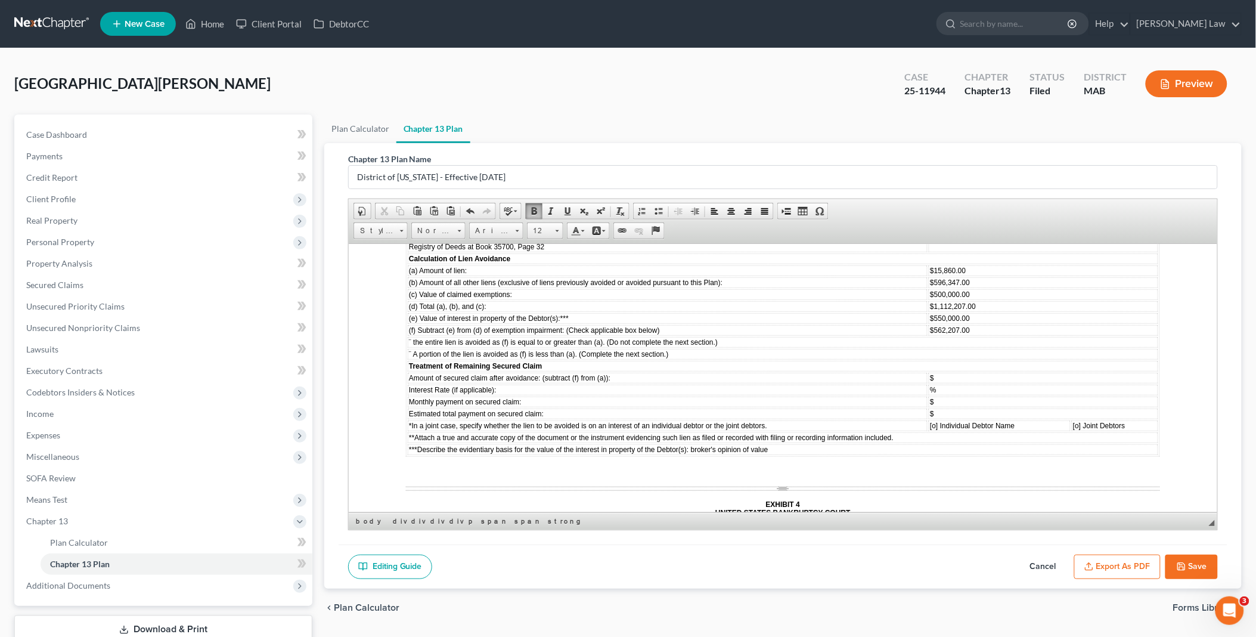
click at [801, 500] on p "EXHIBIT 4 UNITED STATES BANKRUPTCY COURT DISTRICT OF [US_STATE]" at bounding box center [782, 512] width 754 height 25
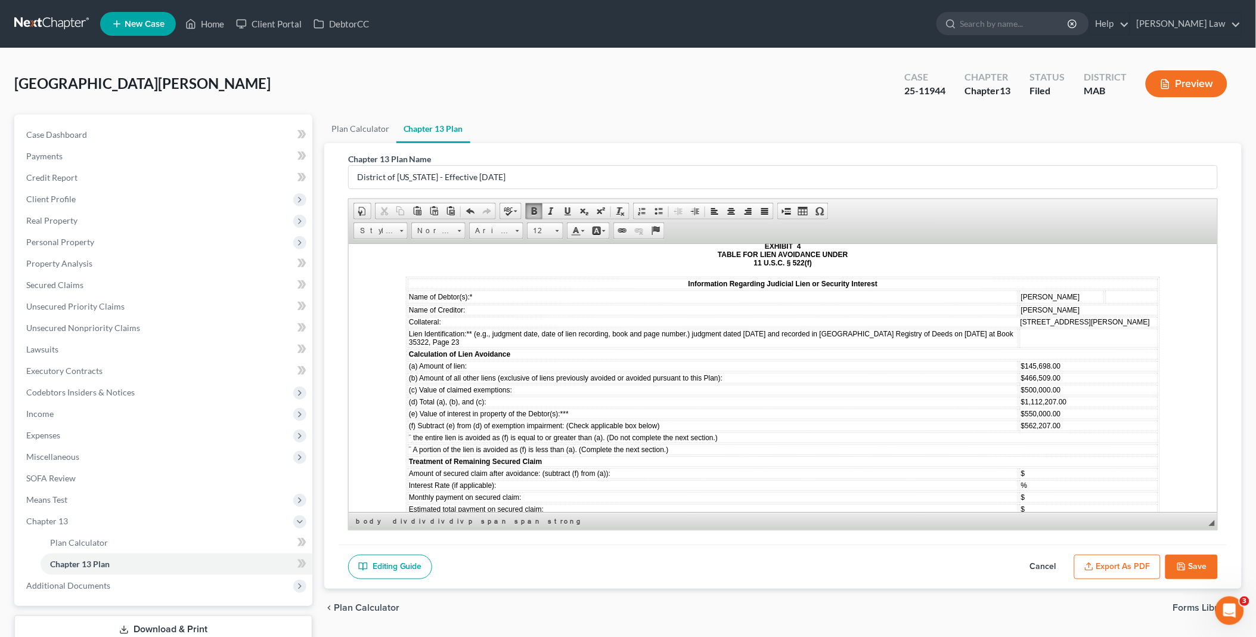
scroll to position [5498, 0]
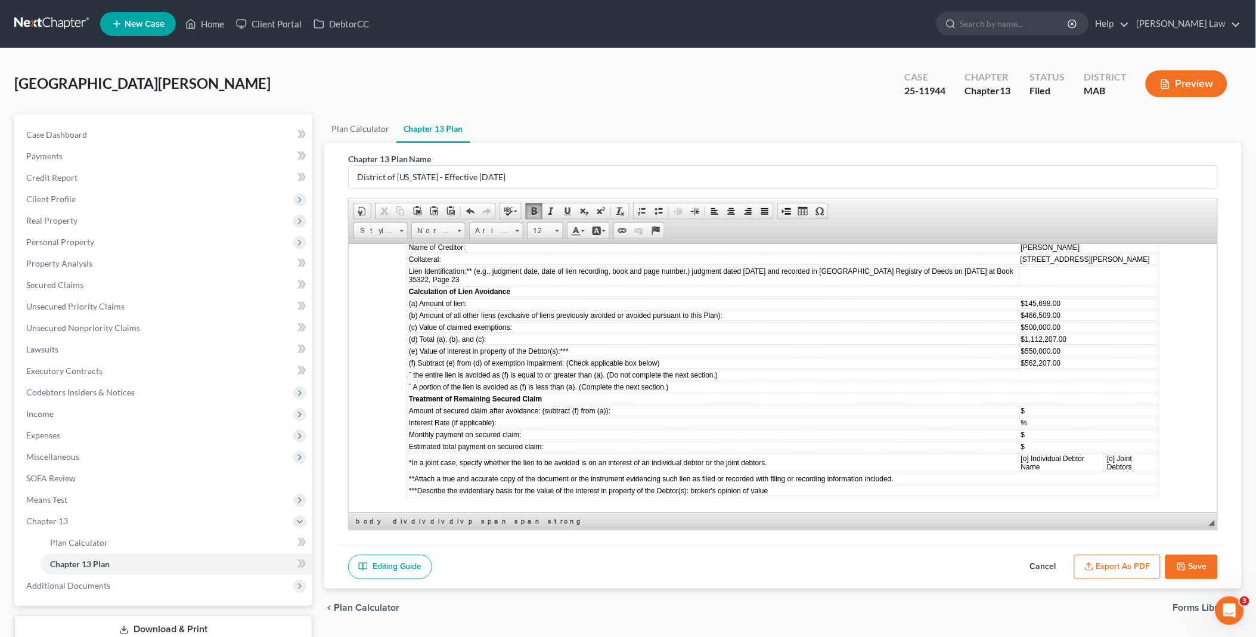
click at [808, 541] on p "EXHIBIT 4 UNITED STATES BANKRUPTCY COURT DISTRICT OF [US_STATE]" at bounding box center [782, 553] width 754 height 25
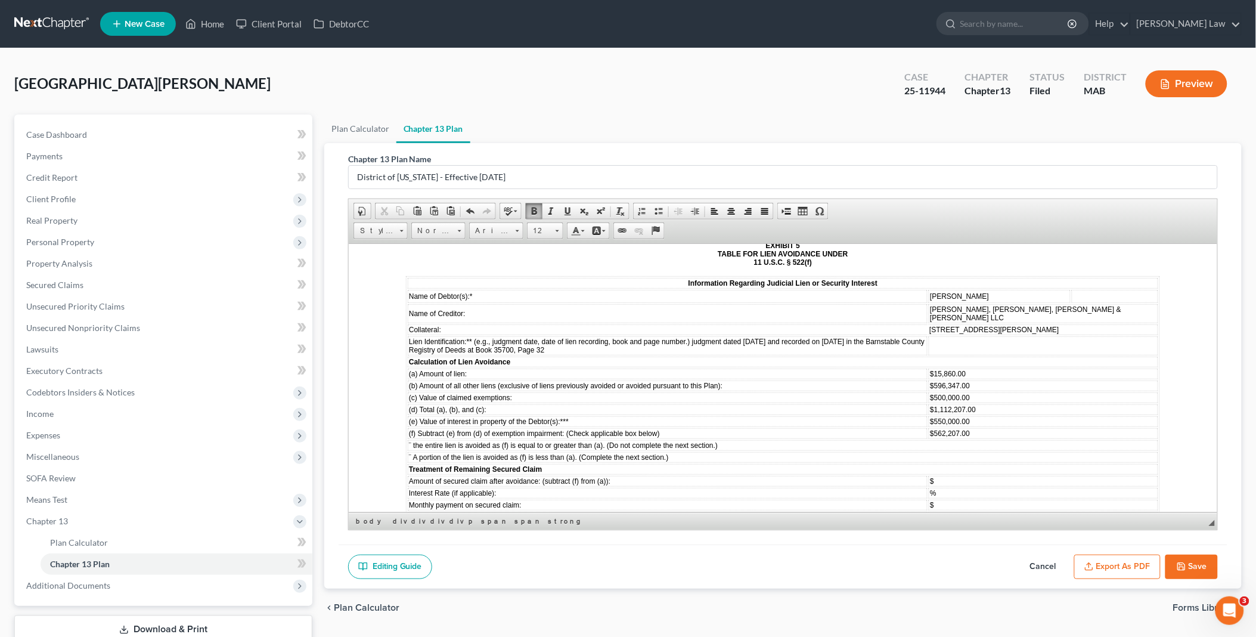
scroll to position [6094, 0]
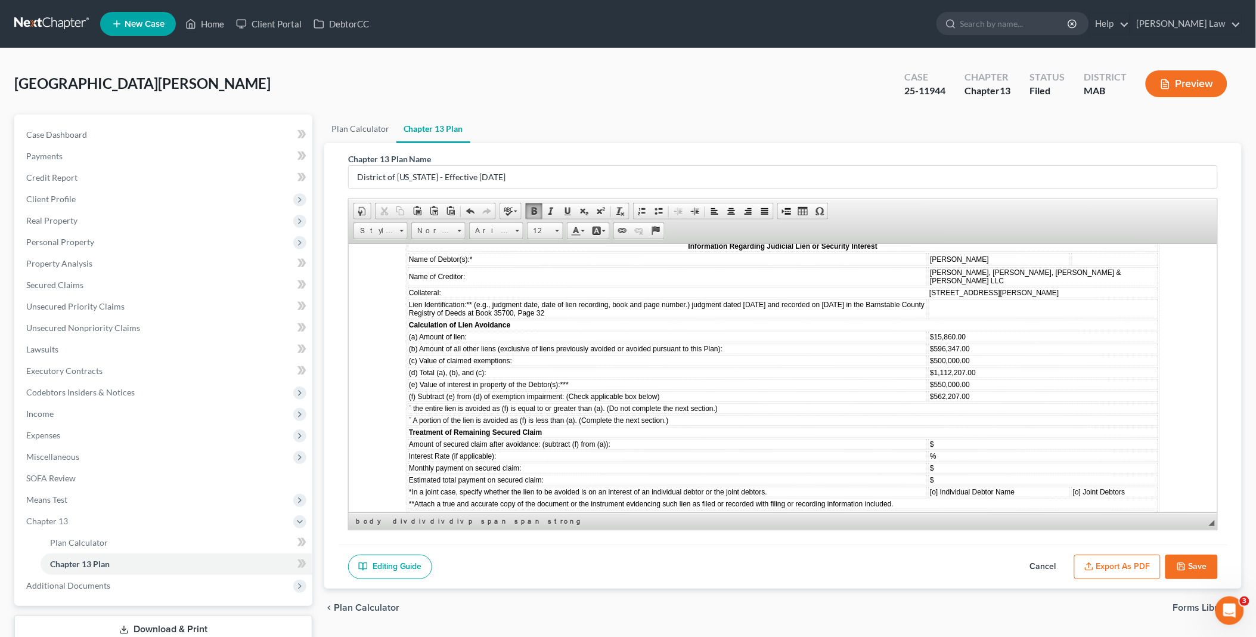
click at [790, 566] on strong "EXHIBIT 4.1 UNITED STATES BANKRUPTCY COURT DISTRICT OF [US_STATE]" at bounding box center [782, 578] width 135 height 25
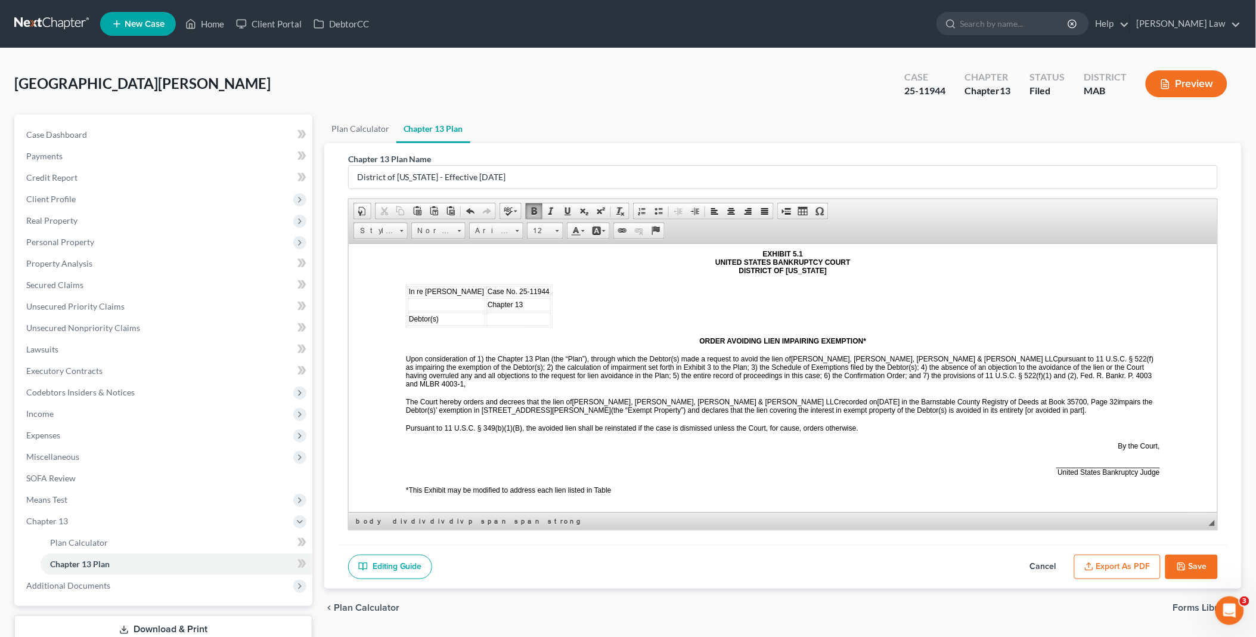
scroll to position [6425, 0]
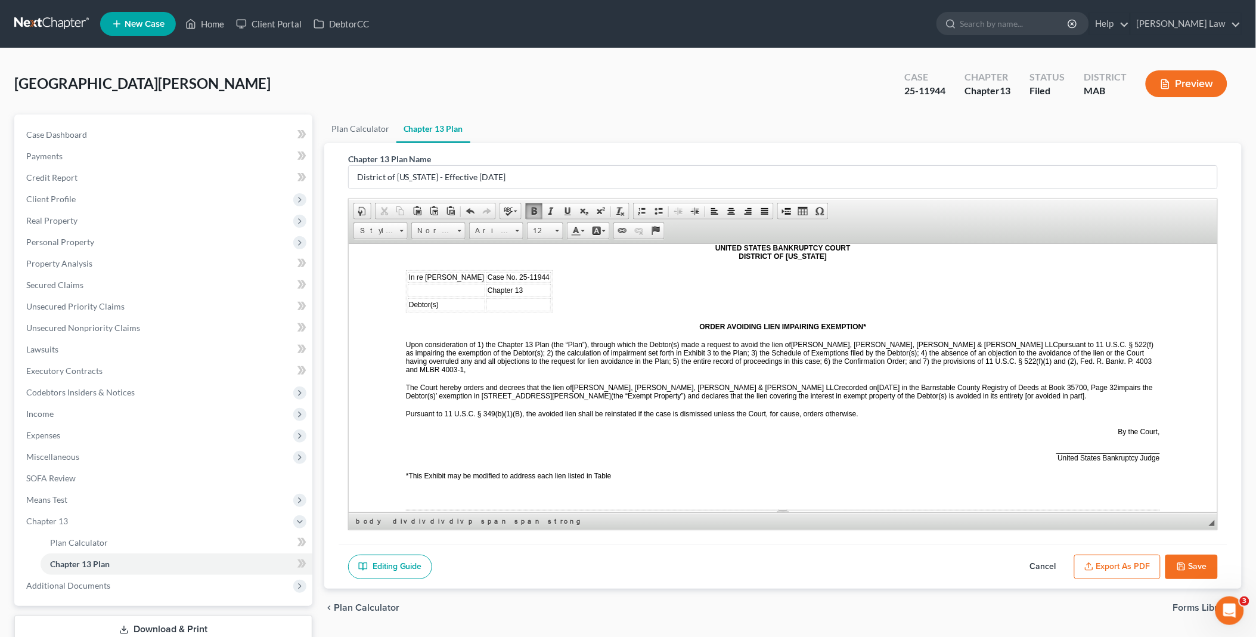
click at [836, 597] on td "[STREET_ADDRESS][PERSON_NAME]" at bounding box center [840, 602] width 142 height 11
click at [713, 609] on td "Lien Identification:** (e.g., judgment date, date of lien recording, book and p…" at bounding box center [587, 615] width 361 height 13
drag, startPoint x: 830, startPoint y: 432, endPoint x: 835, endPoint y: 441, distance: 10.9
click at [835, 609] on td "Lien Identification:** (e.g., judgment date, date of lien recording, book and p…" at bounding box center [712, 618] width 611 height 19
copy span "[DATE] in the Barnstable County Registry of Deeds at Book 36043, Page 192"
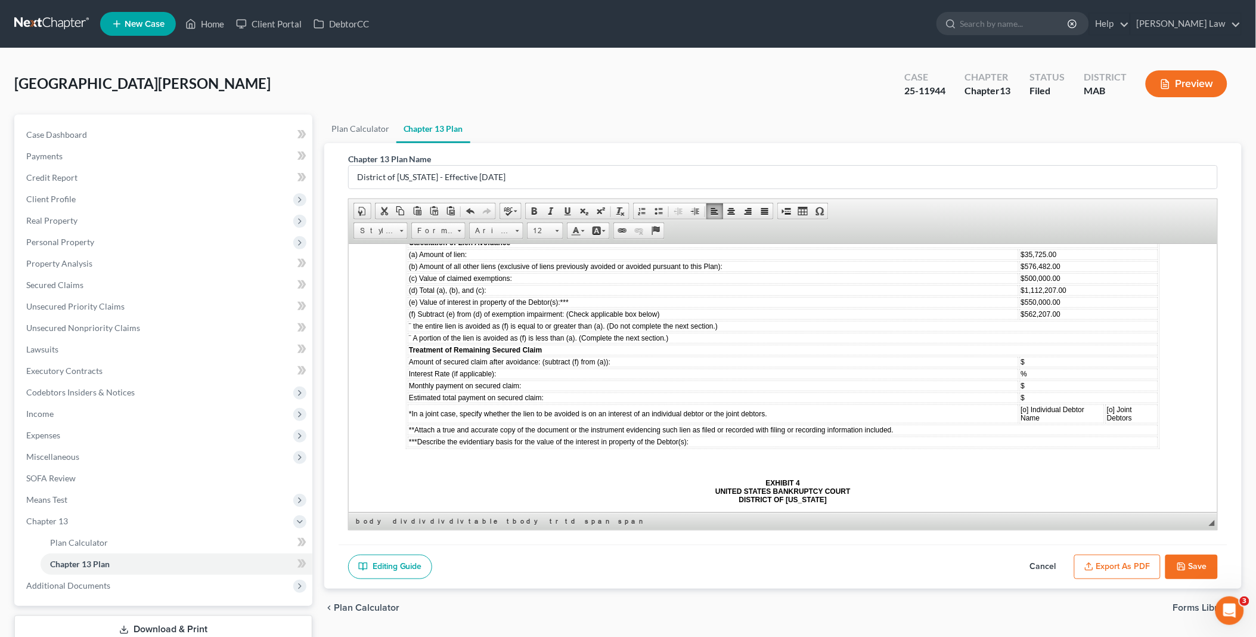
scroll to position [6823, 0]
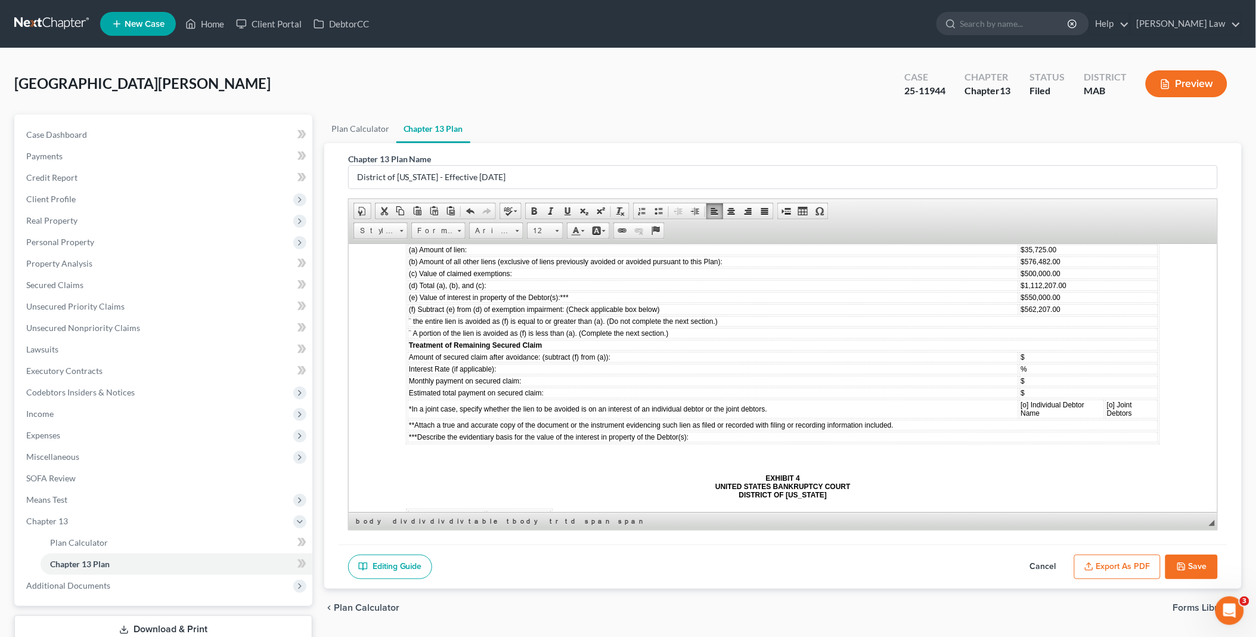
click at [636, 613] on span "The Court hereby orders and decrees that the lien of _____ recorded on _____ at…" at bounding box center [774, 621] width 738 height 17
click at [1006, 613] on span "impairs the Debtor(s)’ exemption in [address of property or other description] …" at bounding box center [781, 621] width 753 height 17
click at [792, 578] on u "[name of creditor]" at bounding box center [818, 582] width 55 height 8
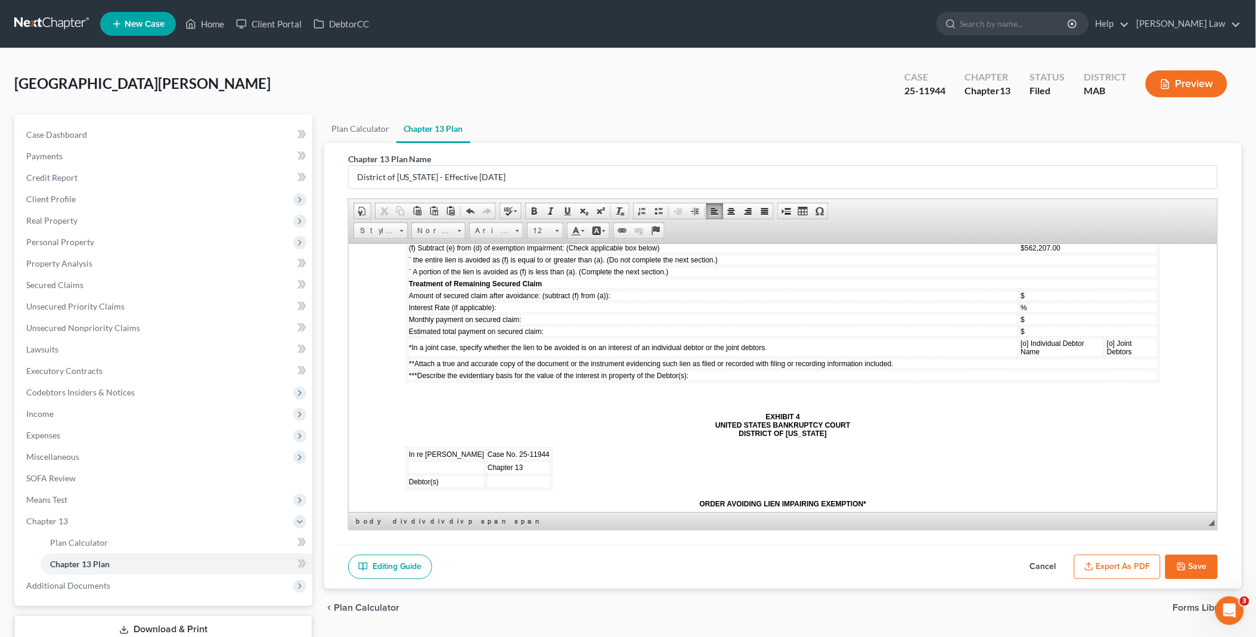
scroll to position [6889, 0]
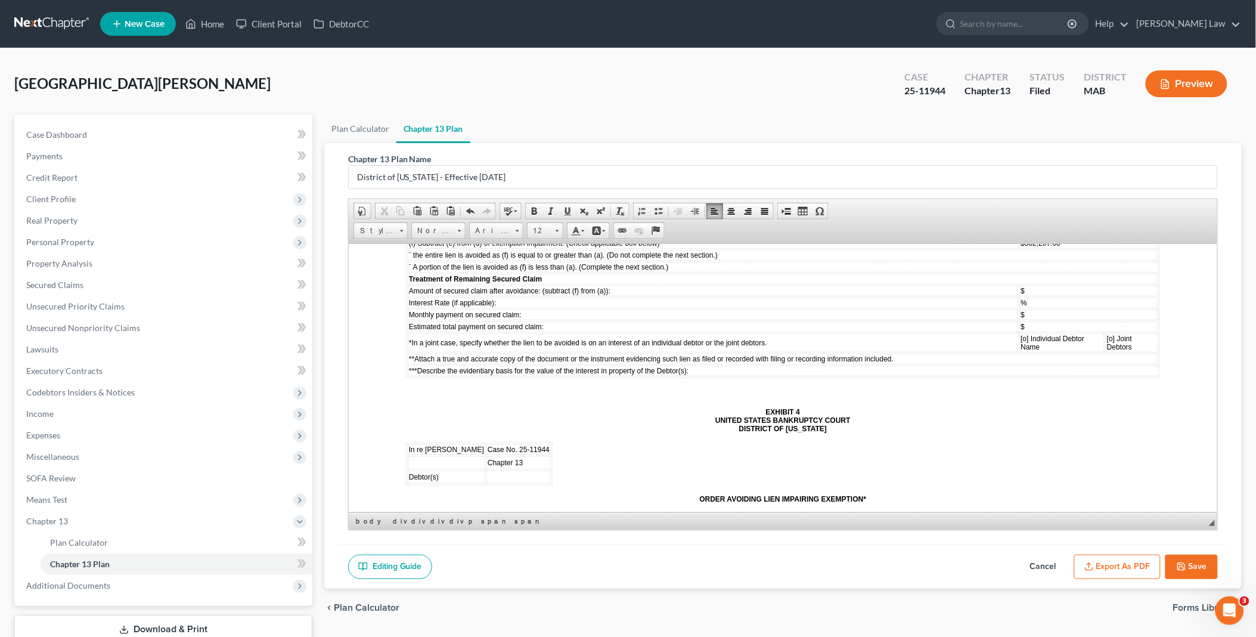
click at [854, 512] on span "Upon consideration of 1) the Chapter 13 Plan (the “Plan”), through which the De…" at bounding box center [781, 524] width 753 height 25
click at [571, 547] on span "The Court hereby orders and decrees that the lien of _____ recorded on" at bounding box center [519, 551] width 228 height 8
click at [574, 547] on span "The Court hereby orders and decrees that the lien of _____ recorded on" at bounding box center [519, 551] width 228 height 8
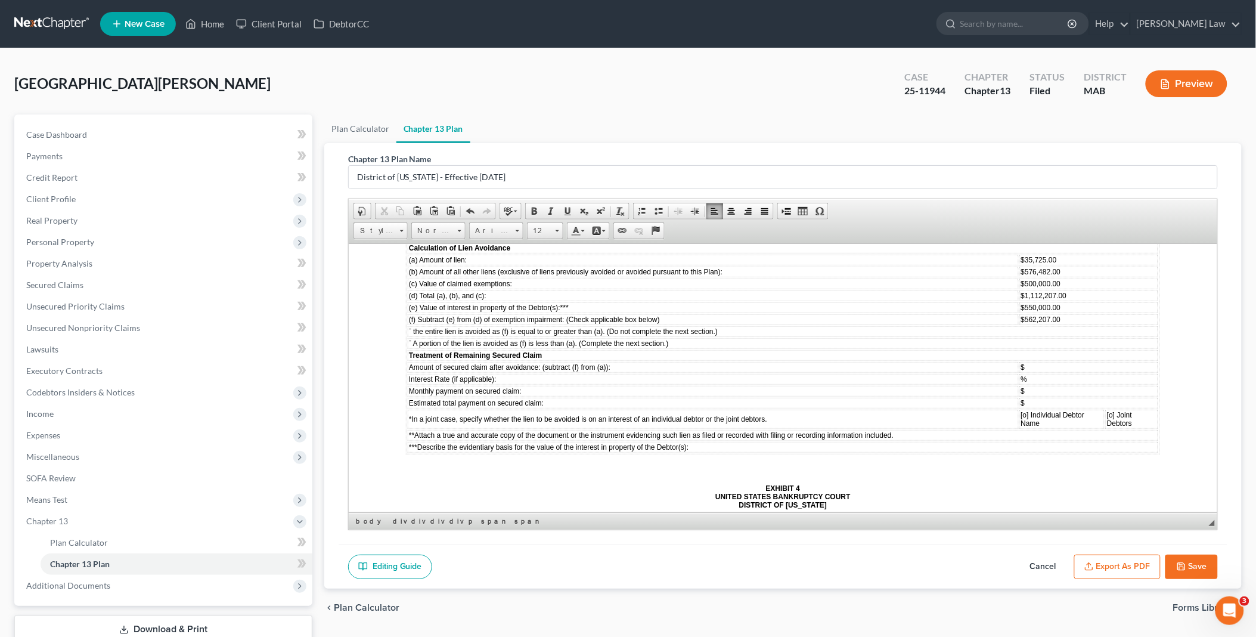
scroll to position [6757, 0]
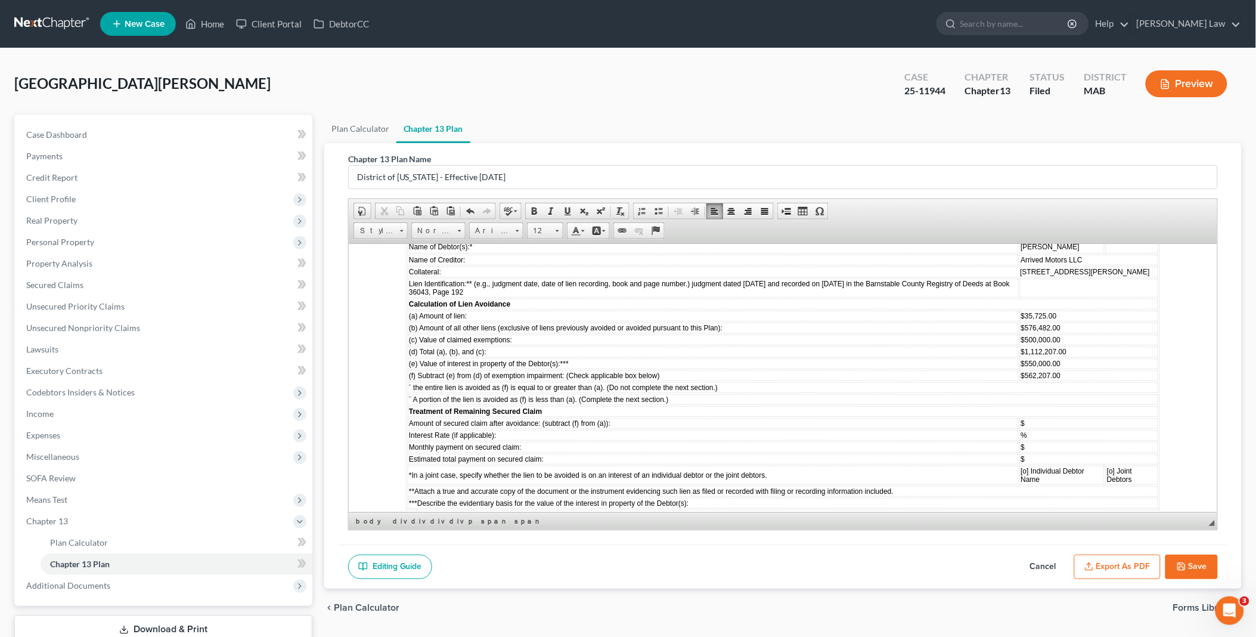
click at [790, 540] on strong "EXHIBIT 4 UNITED STATES BANKRUPTCY COURT DISTRICT OF [US_STATE]" at bounding box center [782, 552] width 135 height 25
click at [718, 497] on td "***Describe the evidentiary basis for the value of the interest in property of …" at bounding box center [782, 502] width 751 height 11
click at [791, 211] on link "Insert Page Break for Printing" at bounding box center [786, 211] width 17 height 16
click at [723, 540] on p "EXHIBIT 6.1 UNITED STATES BANKRUPTCY COURT DISTRICT OF [US_STATE]" at bounding box center [782, 552] width 754 height 25
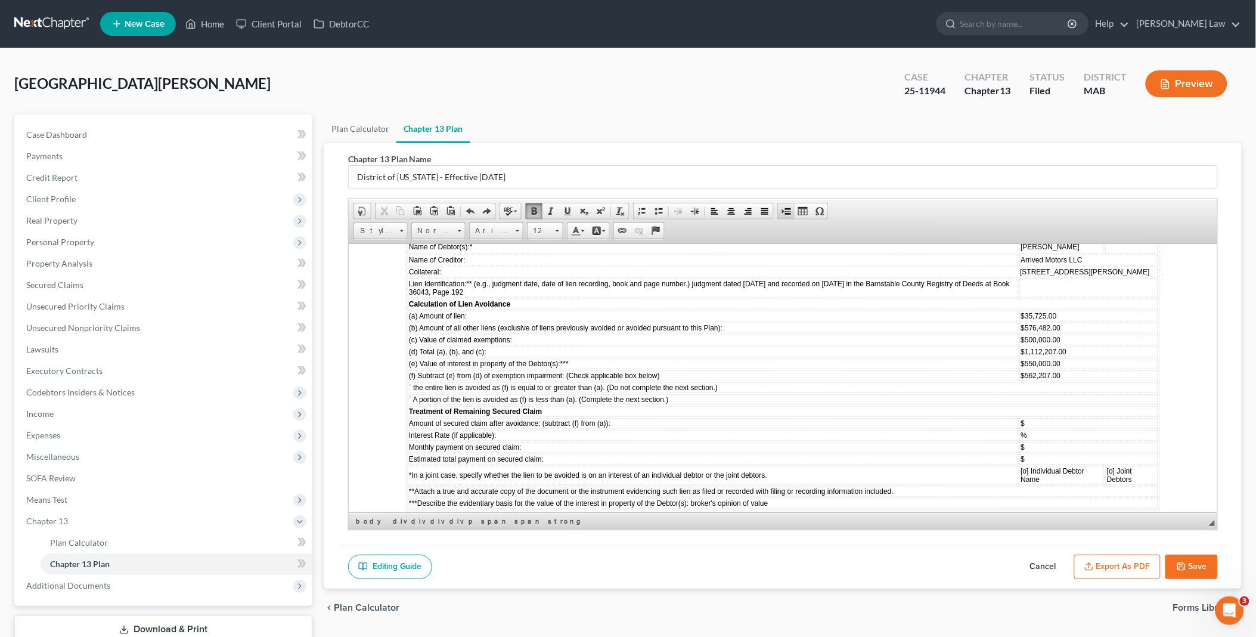
click at [786, 210] on span at bounding box center [787, 211] width 10 height 10
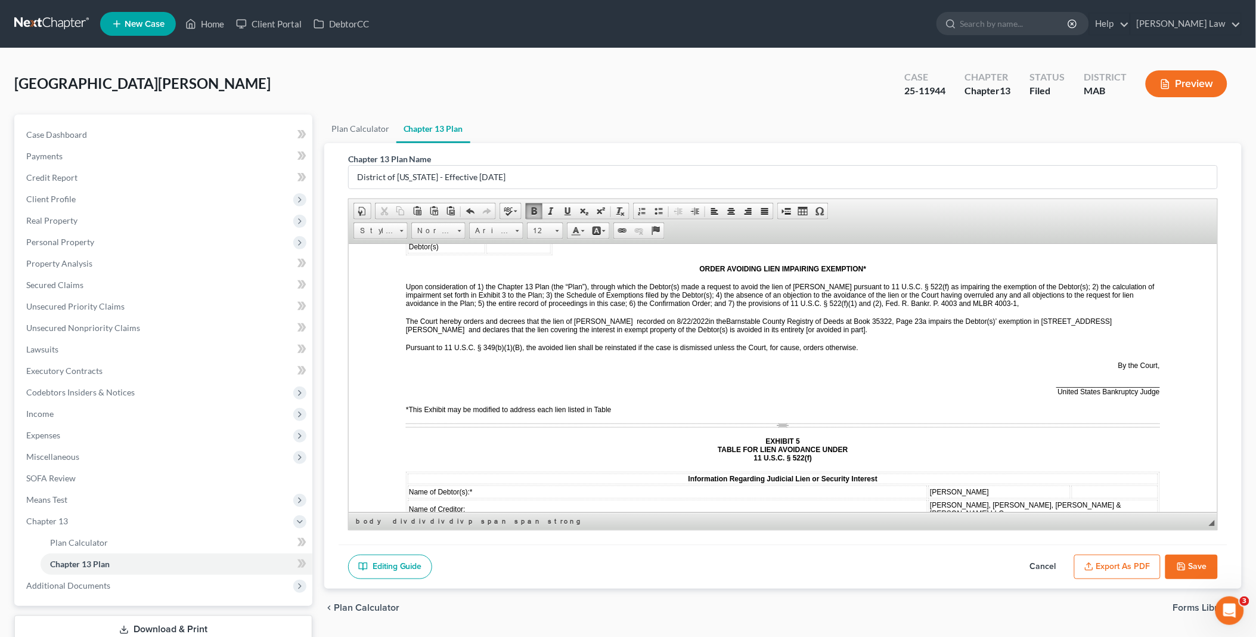
scroll to position [5829, 0]
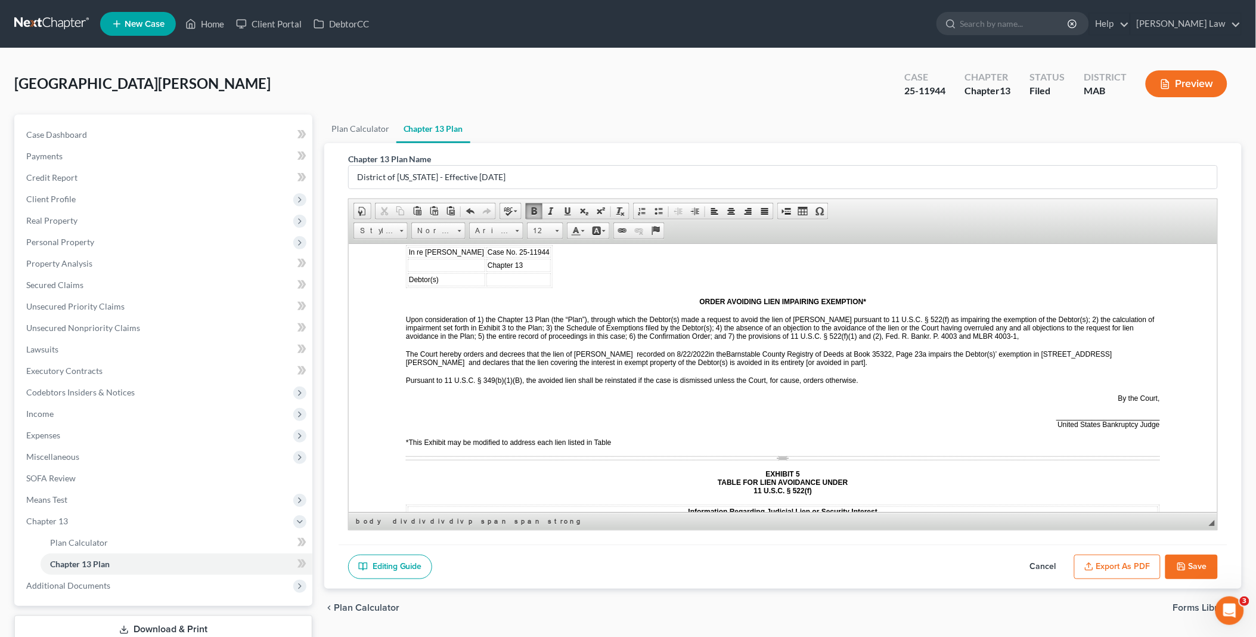
click at [1094, 552] on td "[STREET_ADDRESS][PERSON_NAME]" at bounding box center [1043, 557] width 230 height 11
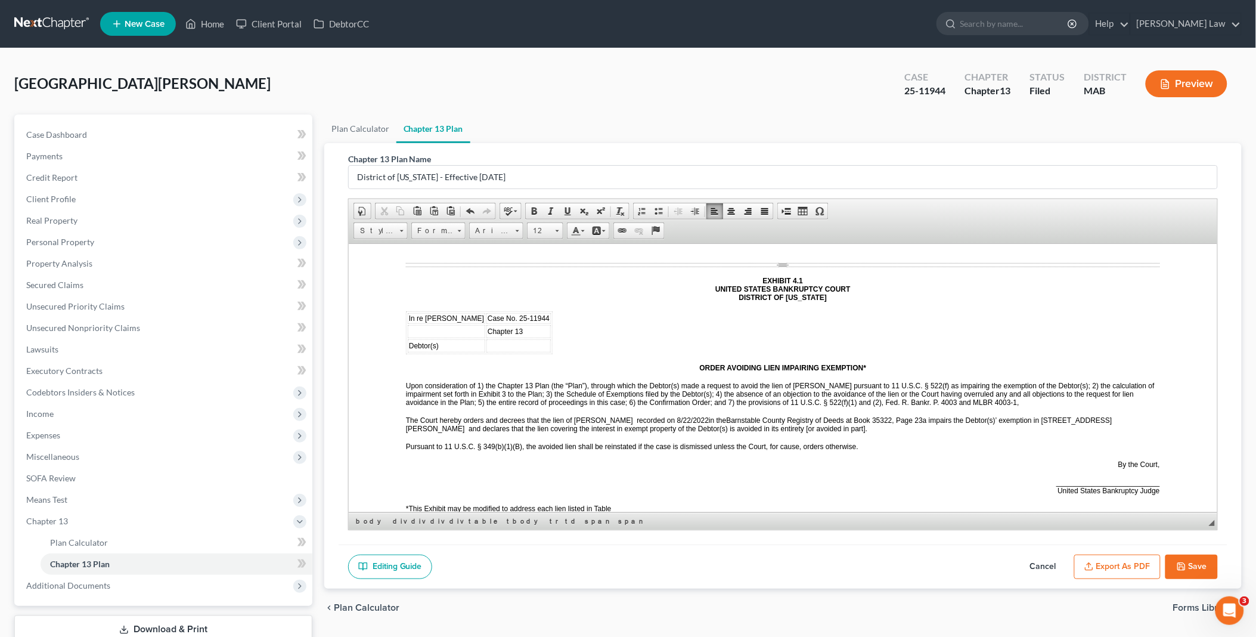
scroll to position [5697, 0]
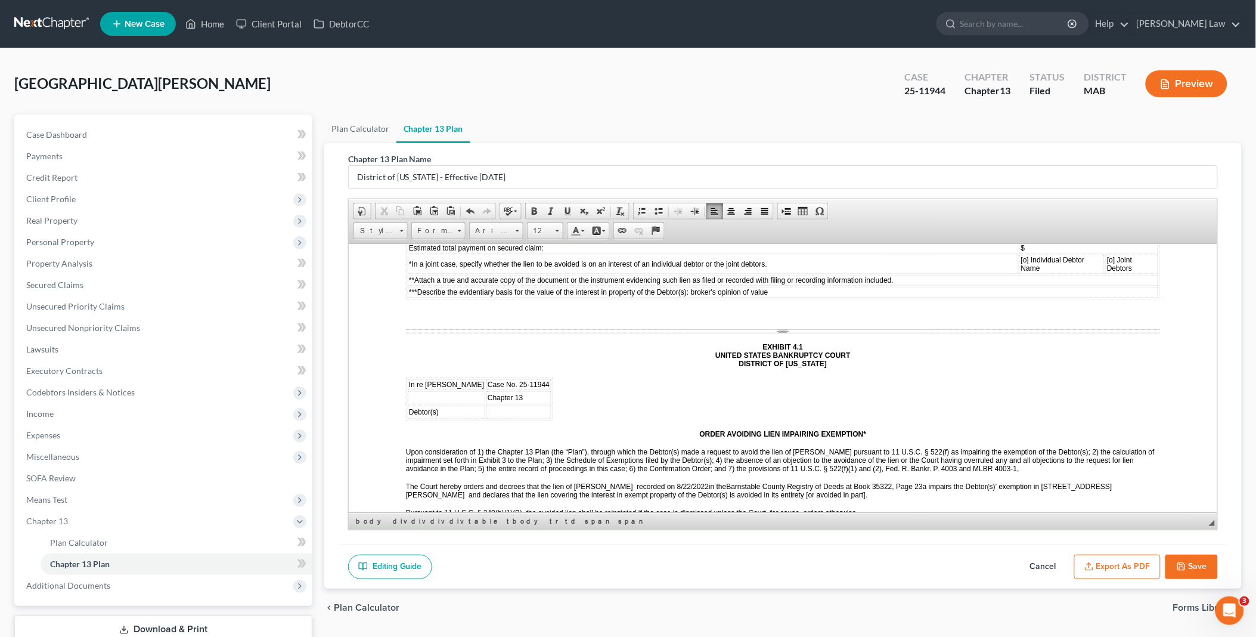
click at [419, 482] on span "a impairs the Debtor(s)’ exemption in [STREET_ADDRESS][PERSON_NAME] and declare…" at bounding box center [758, 490] width 707 height 17
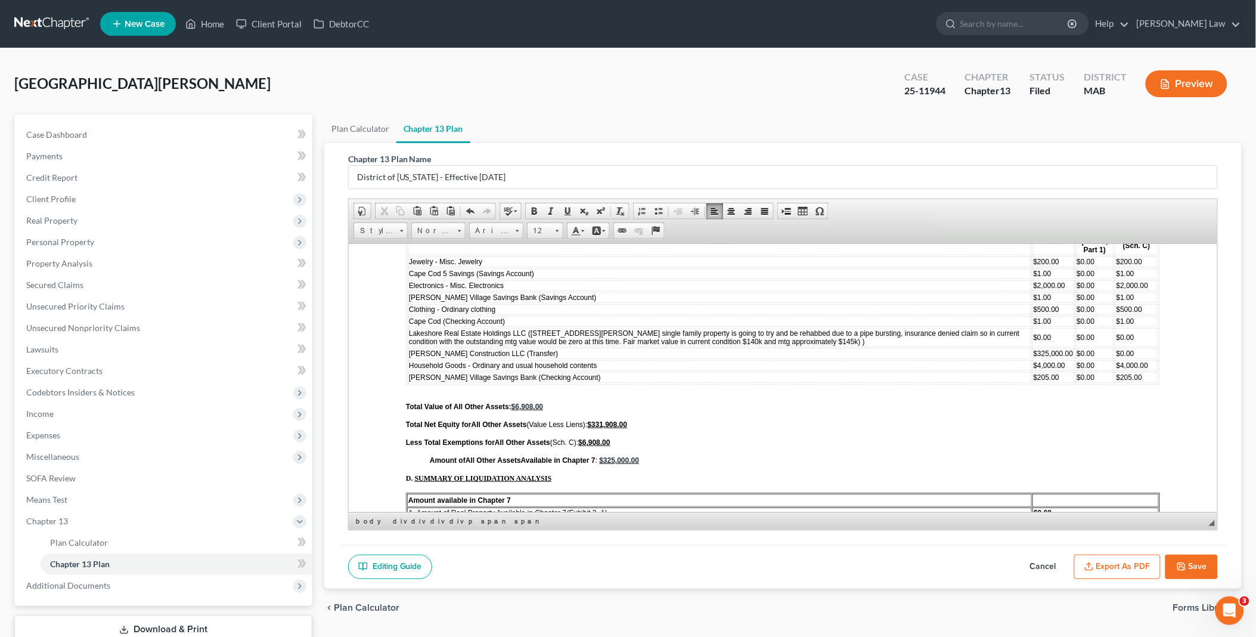
scroll to position [4637, 0]
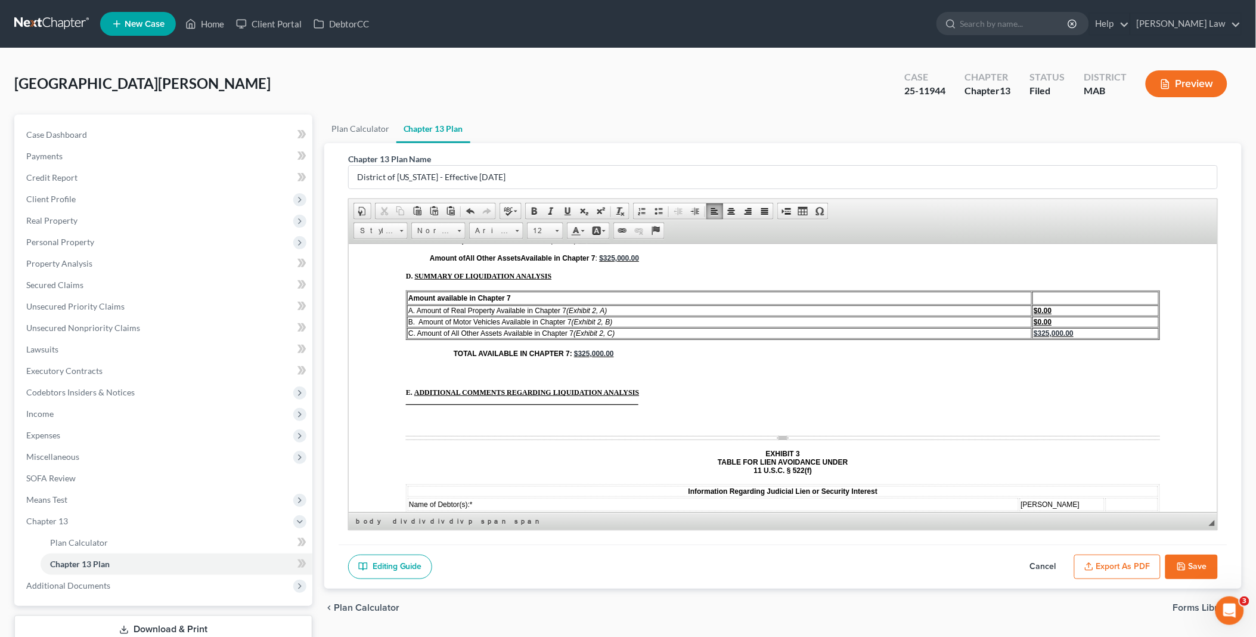
click at [1189, 562] on button "Save" at bounding box center [1192, 566] width 52 height 25
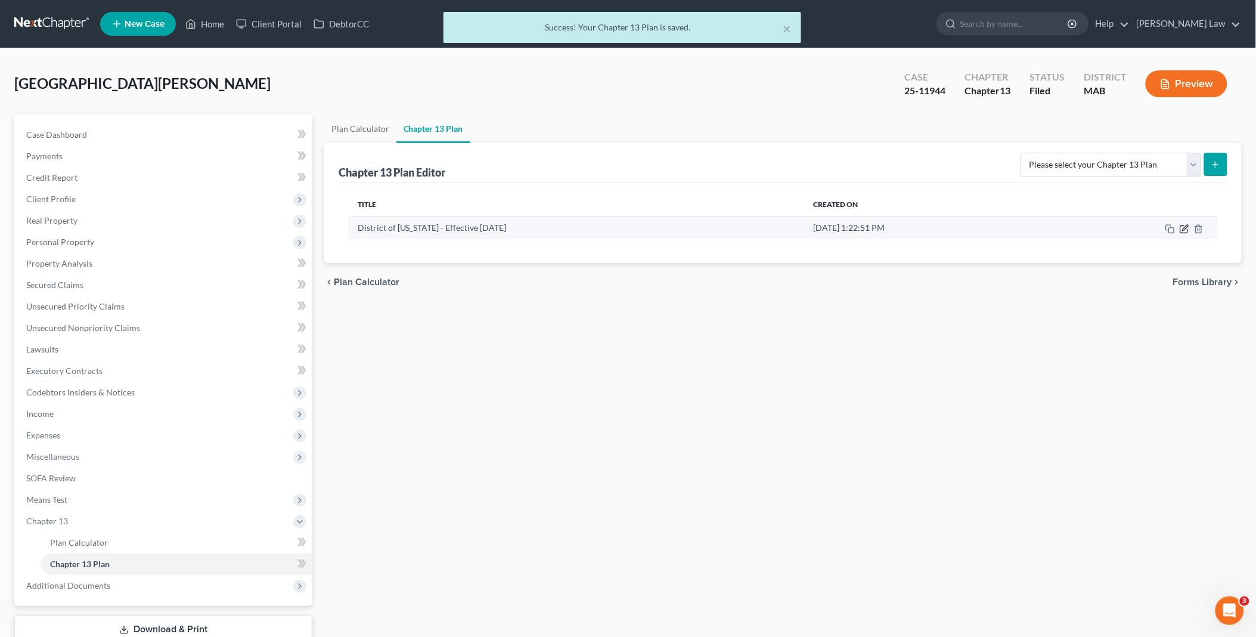
click at [1186, 229] on icon "button" at bounding box center [1185, 229] width 10 height 10
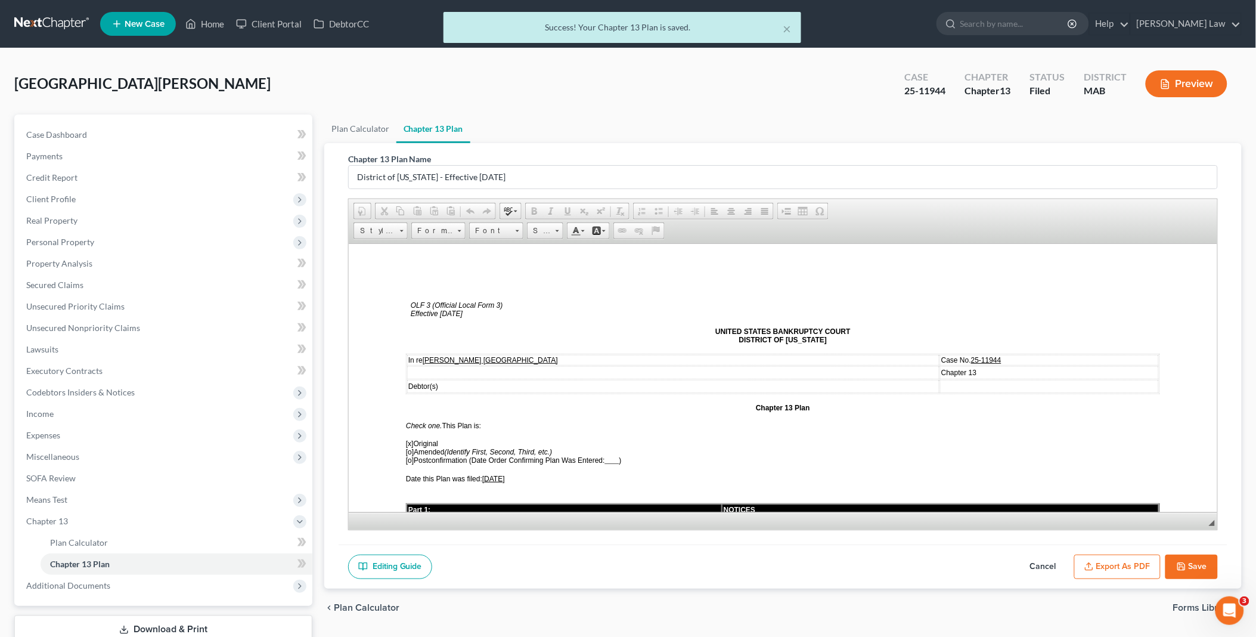
scroll to position [0, 0]
click at [1121, 557] on button "Export as PDF" at bounding box center [1117, 566] width 86 height 25
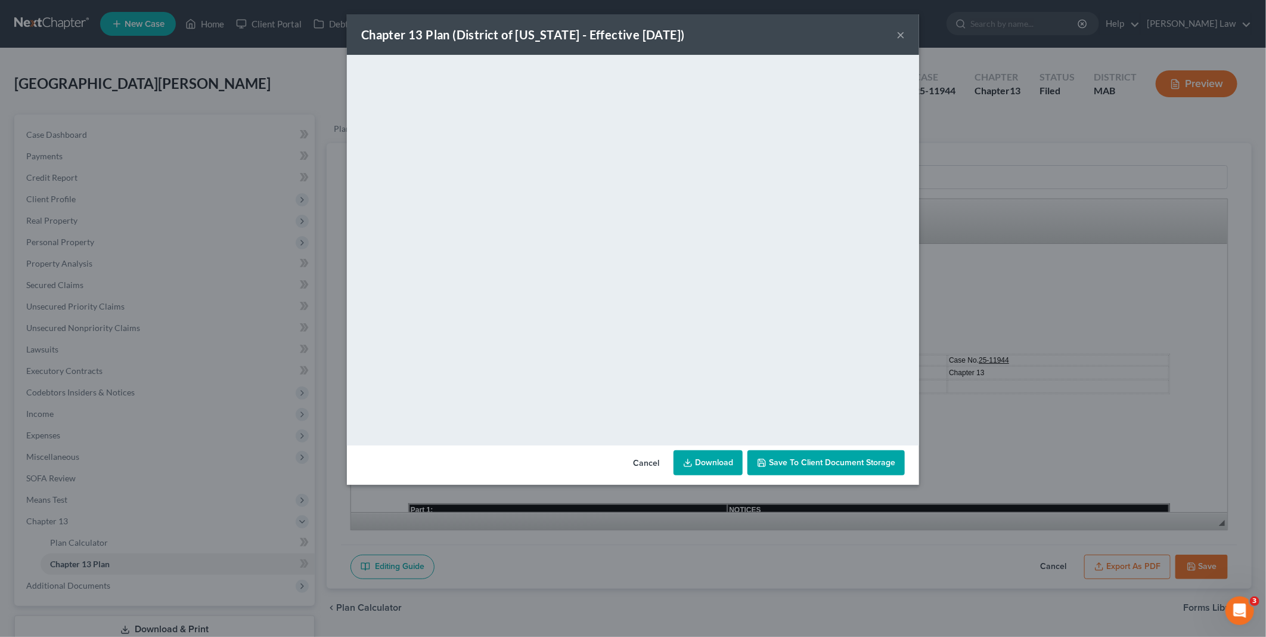
click at [714, 457] on link "Download" at bounding box center [708, 462] width 69 height 25
click at [651, 462] on button "Cancel" at bounding box center [646, 463] width 45 height 24
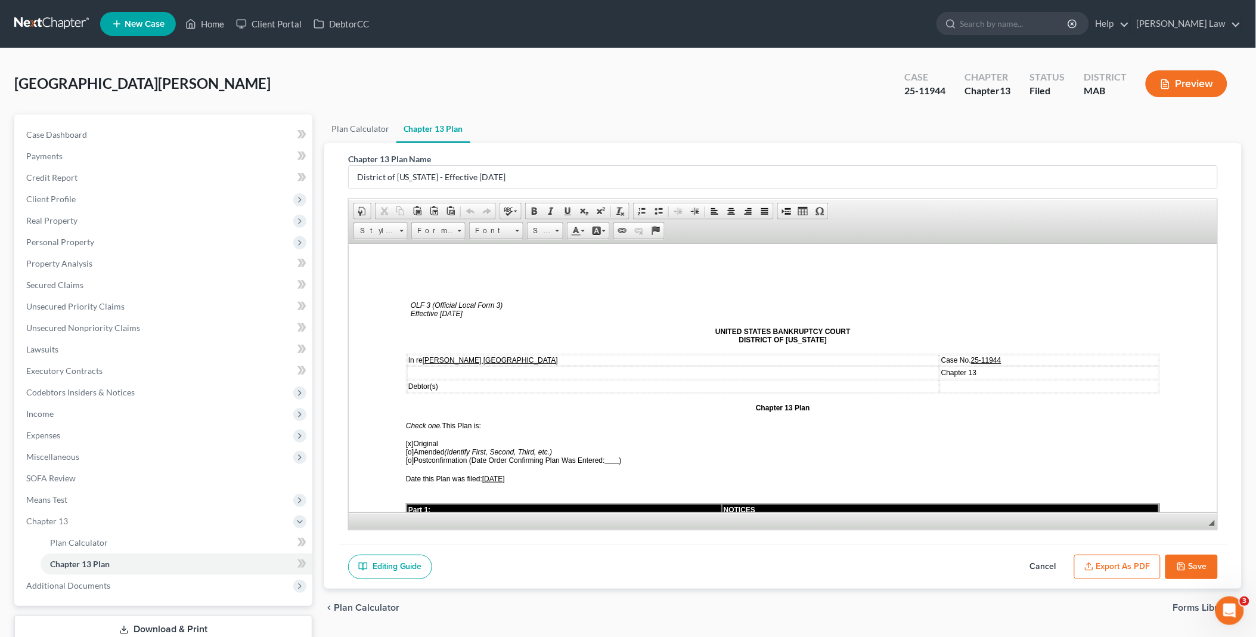
drag, startPoint x: 1193, startPoint y: 569, endPoint x: 1106, endPoint y: 544, distance: 90.6
click at [1193, 569] on button "Save" at bounding box center [1192, 566] width 52 height 25
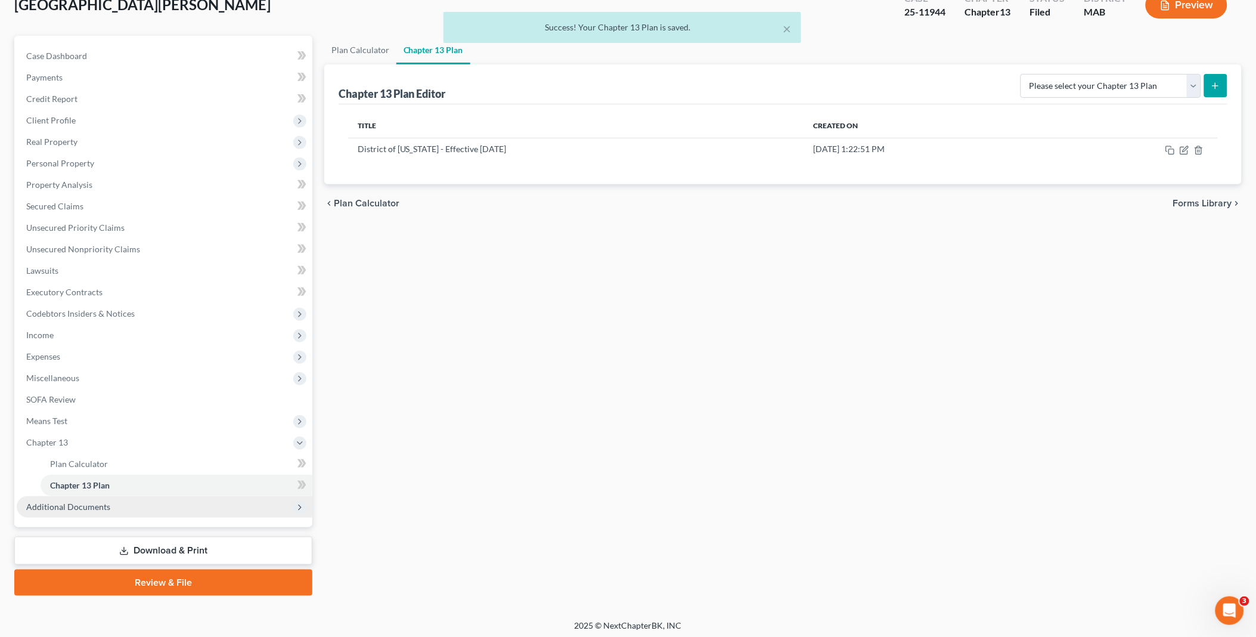
scroll to position [80, 0]
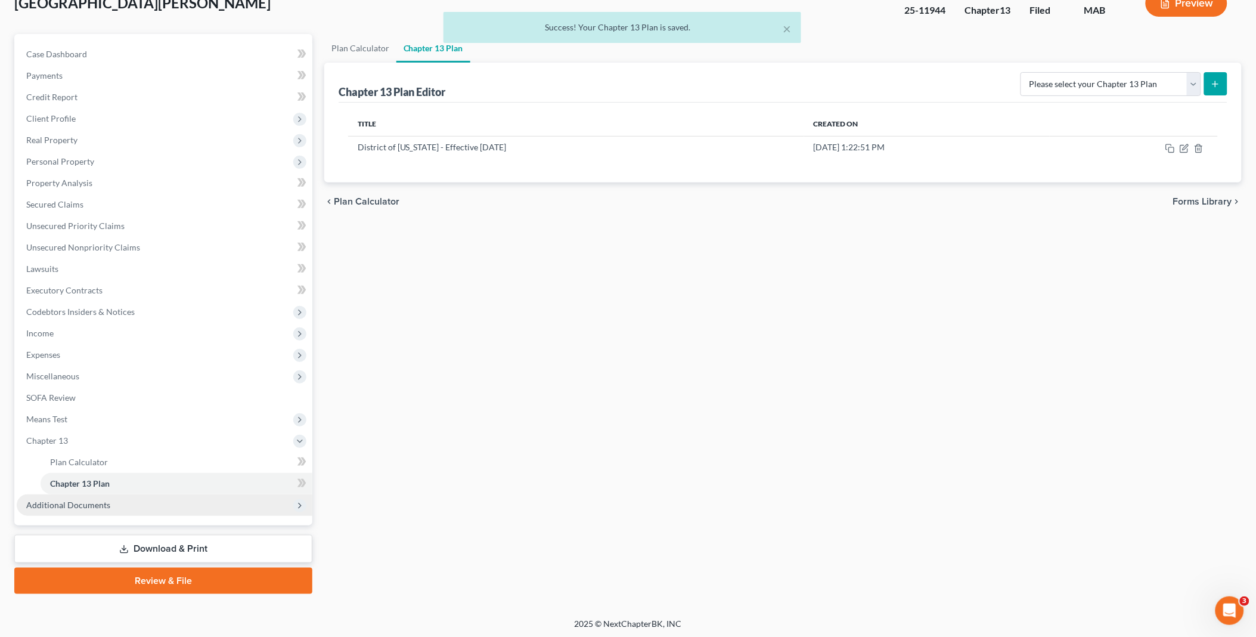
click at [100, 508] on span "Additional Documents" at bounding box center [68, 505] width 84 height 10
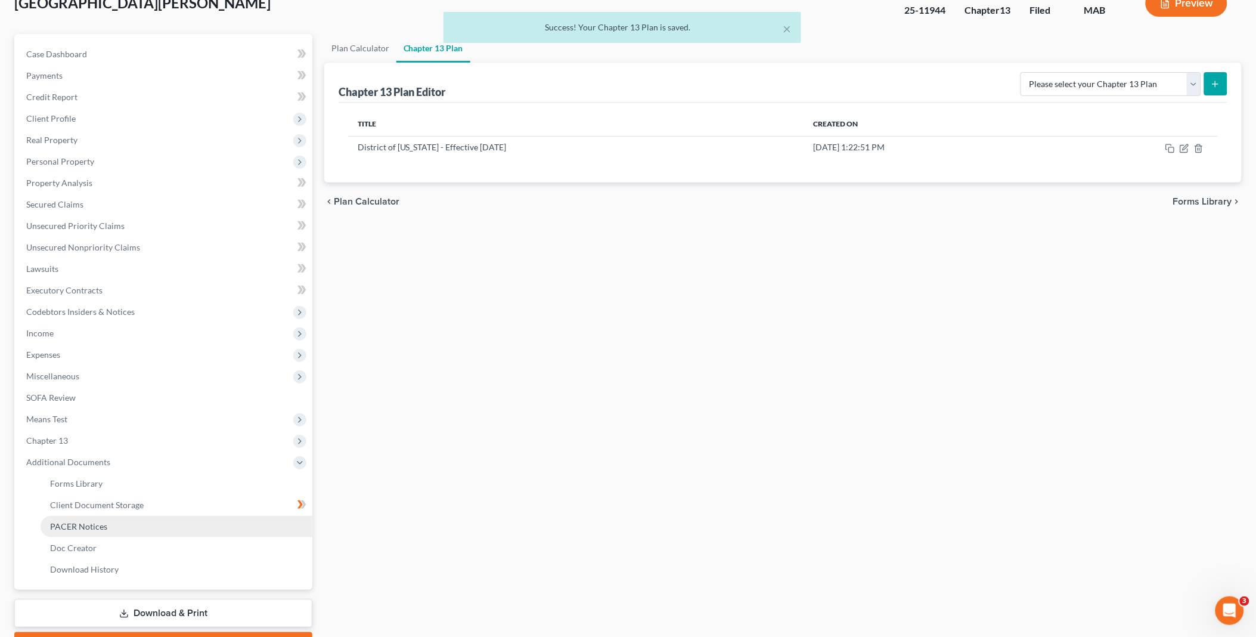
click at [92, 523] on span "PACER Notices" at bounding box center [78, 526] width 57 height 10
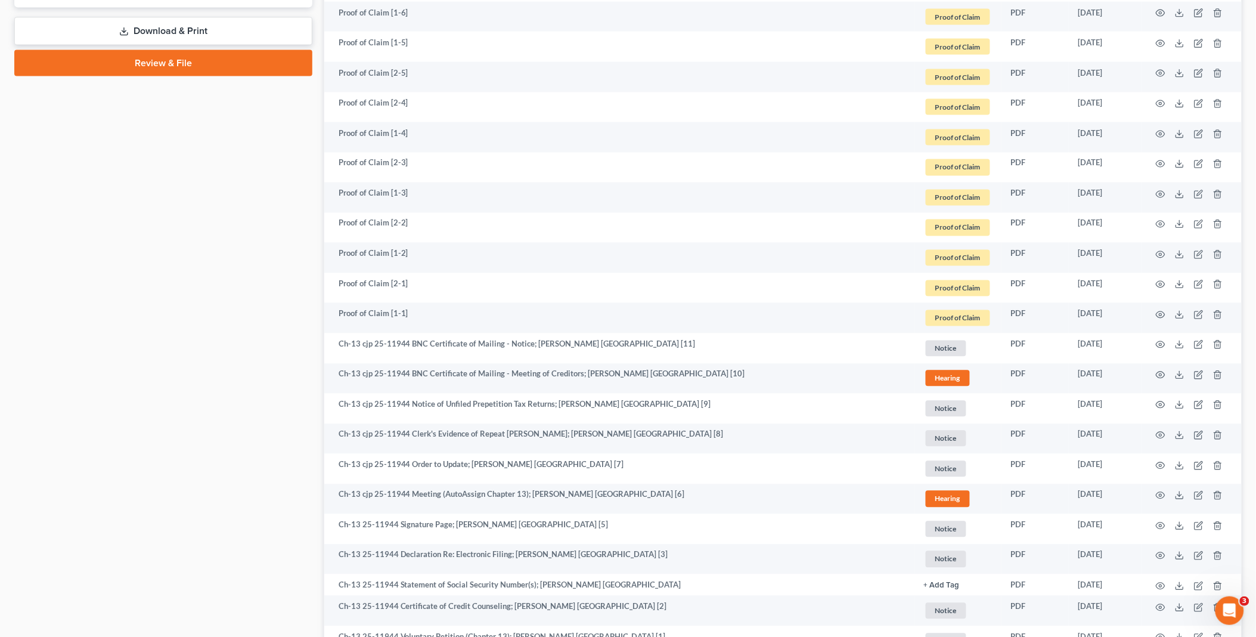
scroll to position [773, 0]
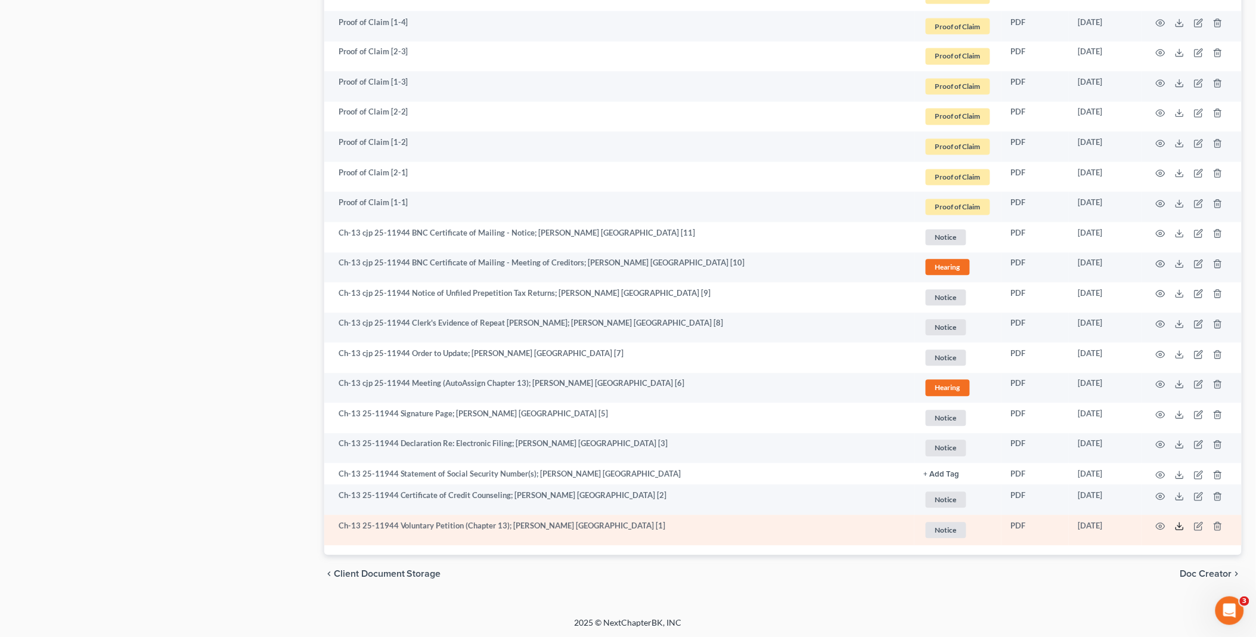
click at [1183, 522] on icon at bounding box center [1180, 527] width 10 height 10
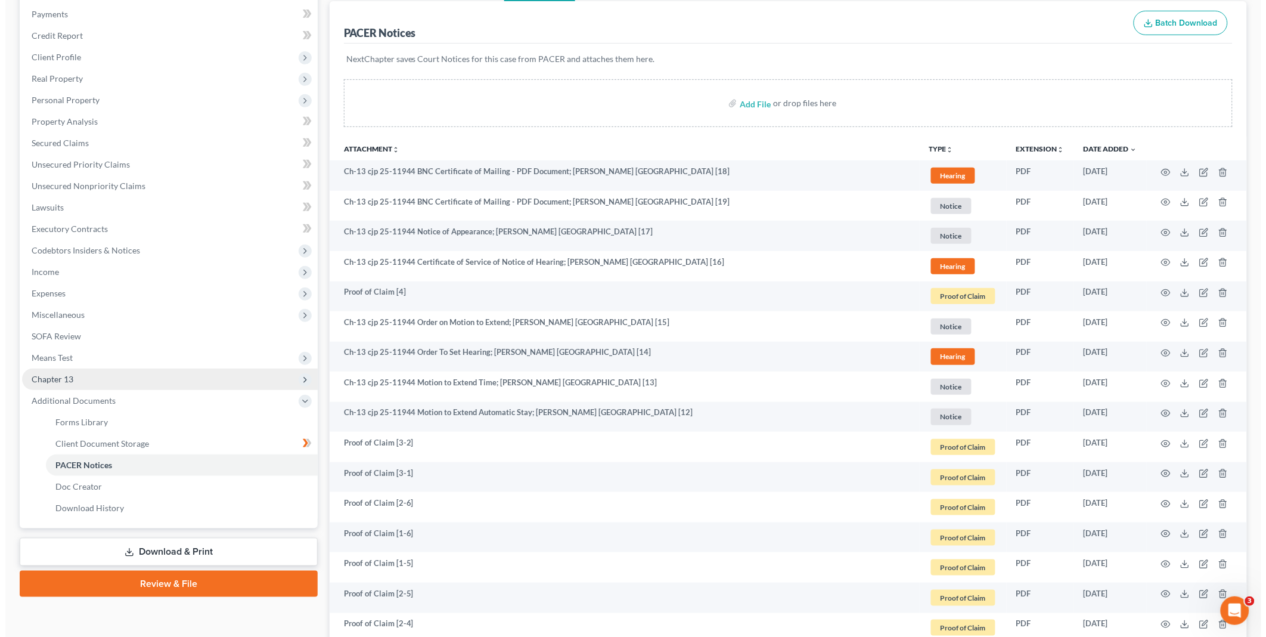
scroll to position [0, 0]
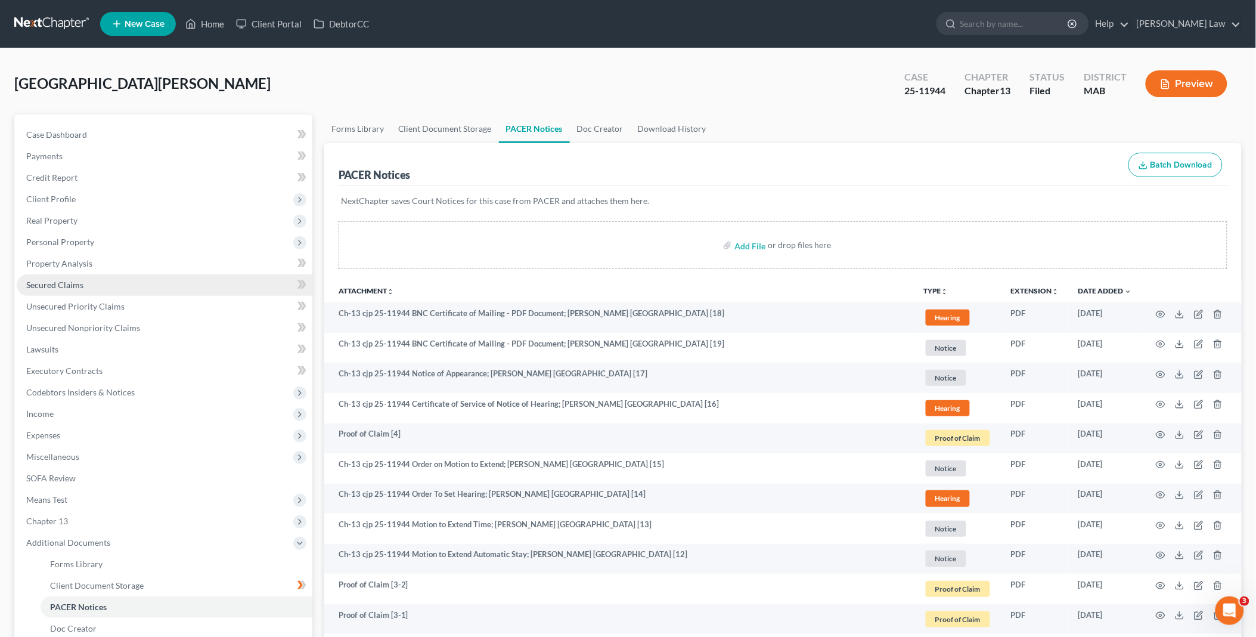
click at [93, 280] on link "Secured Claims" at bounding box center [165, 284] width 296 height 21
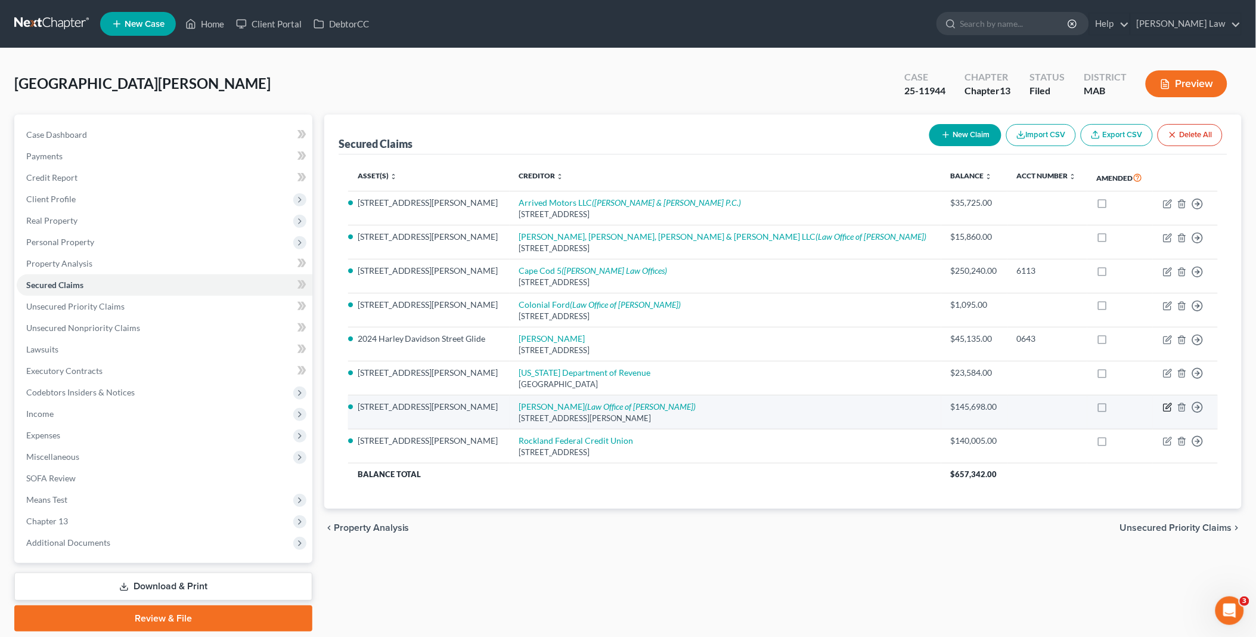
click at [1167, 407] on icon "button" at bounding box center [1168, 407] width 10 height 10
select select "22"
select select "3"
select select "0"
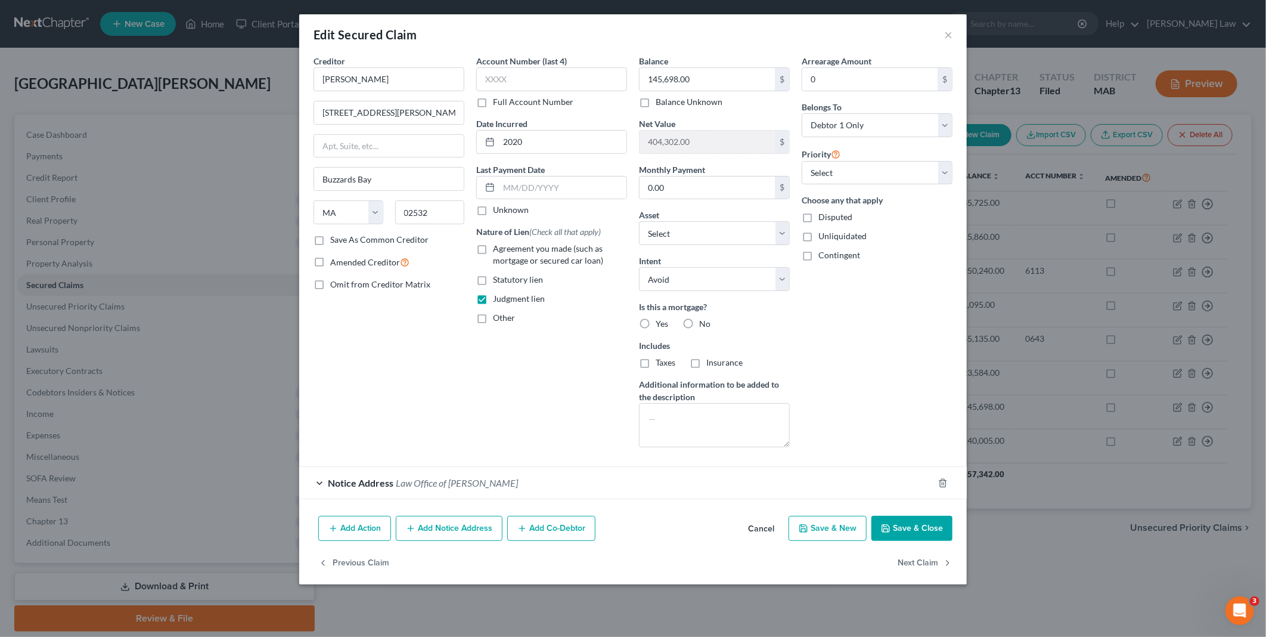
click at [343, 481] on span "Notice Address" at bounding box center [361, 482] width 66 height 11
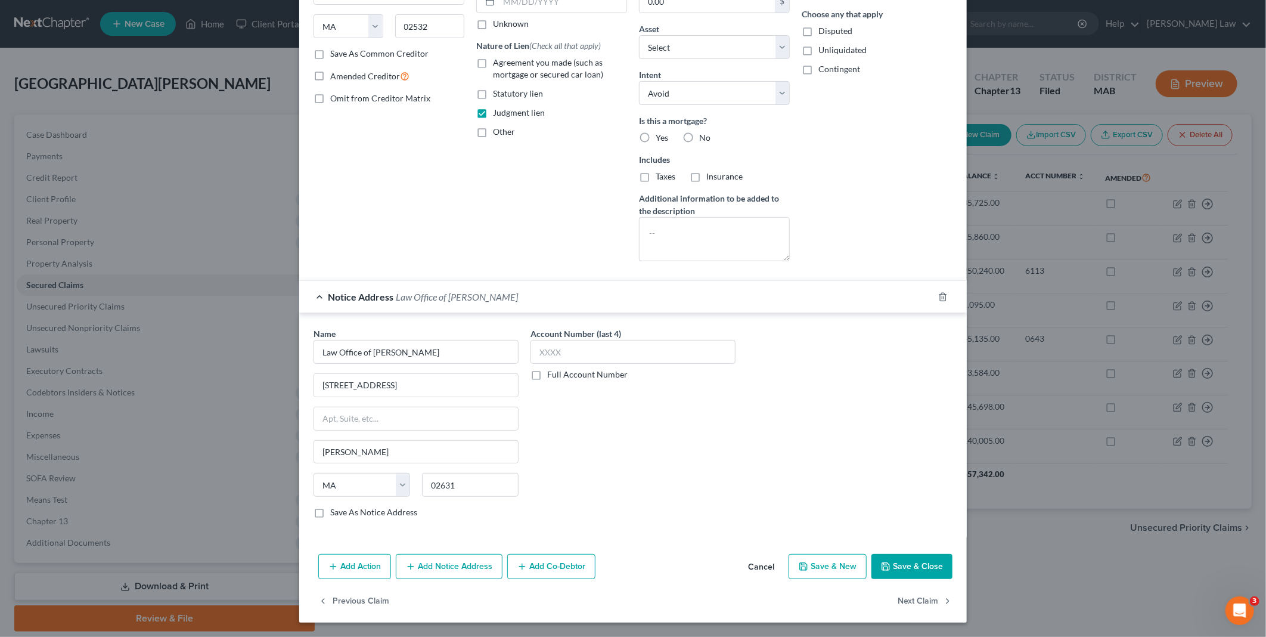
scroll to position [187, 0]
click at [897, 562] on button "Save & Close" at bounding box center [912, 566] width 81 height 25
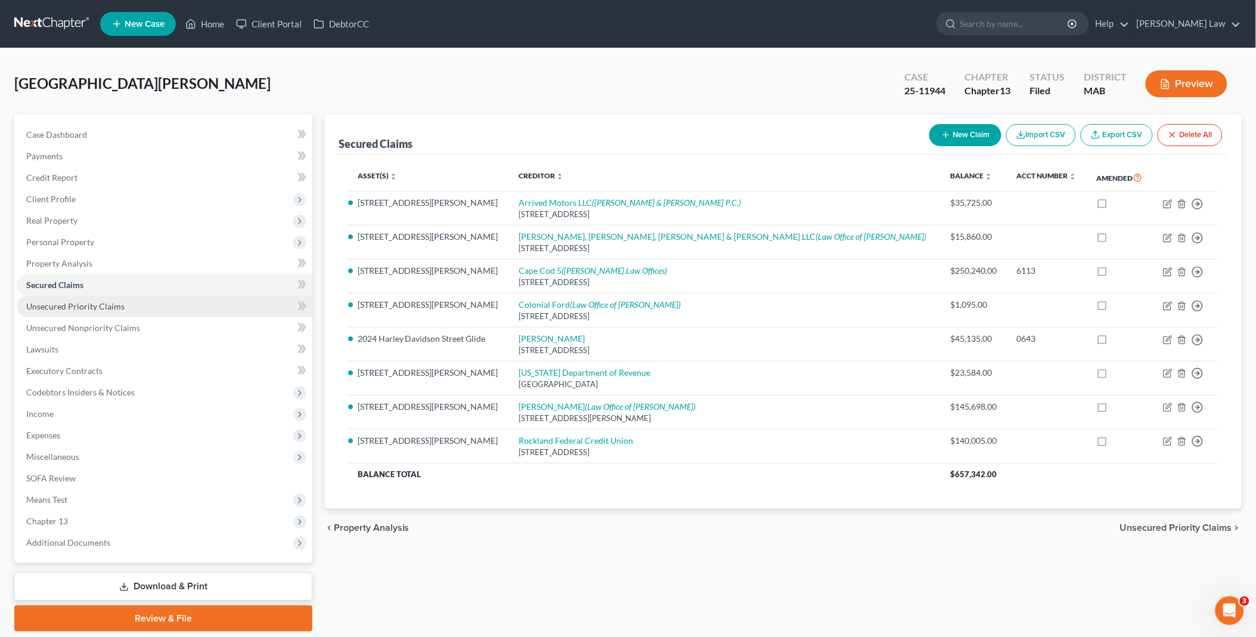
click at [100, 305] on span "Unsecured Priority Claims" at bounding box center [75, 306] width 98 height 10
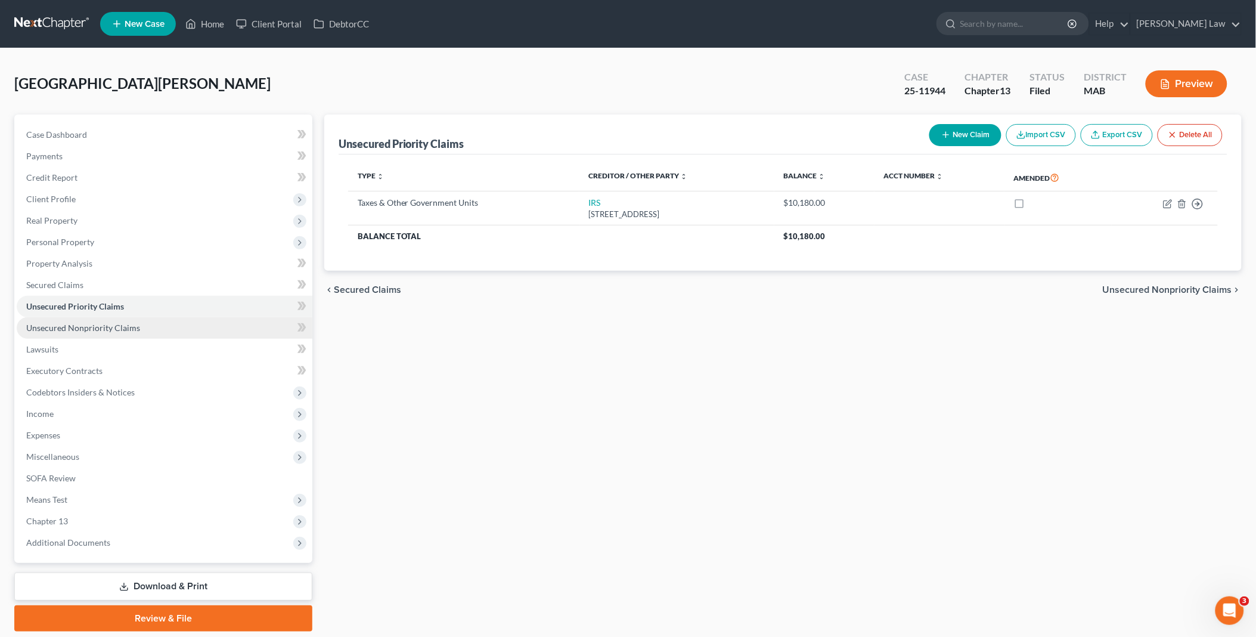
click at [103, 324] on span "Unsecured Nonpriority Claims" at bounding box center [83, 328] width 114 height 10
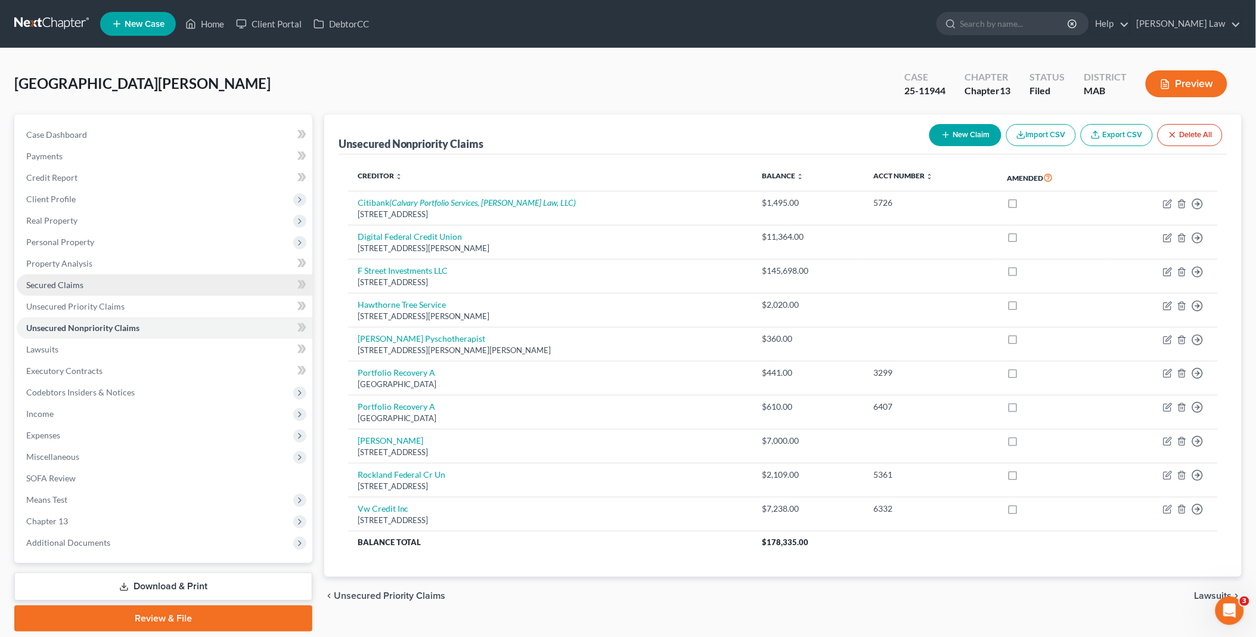
click at [80, 281] on span "Secured Claims" at bounding box center [54, 285] width 57 height 10
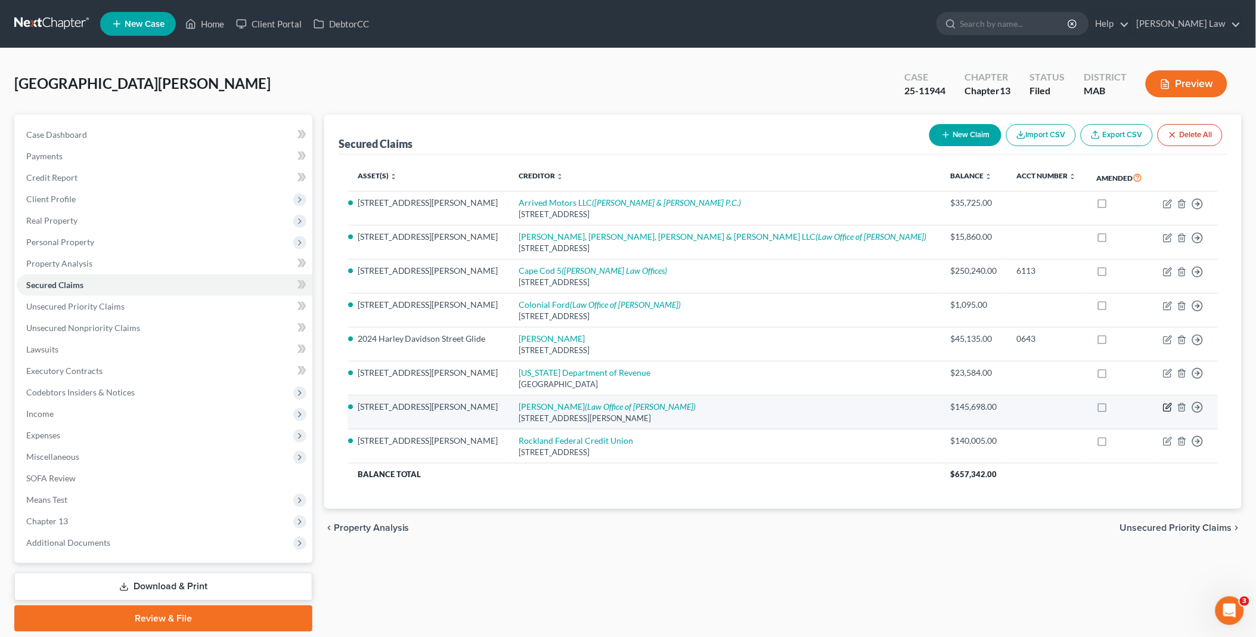
click at [1170, 408] on icon "button" at bounding box center [1168, 407] width 10 height 10
select select "22"
select select "3"
select select "0"
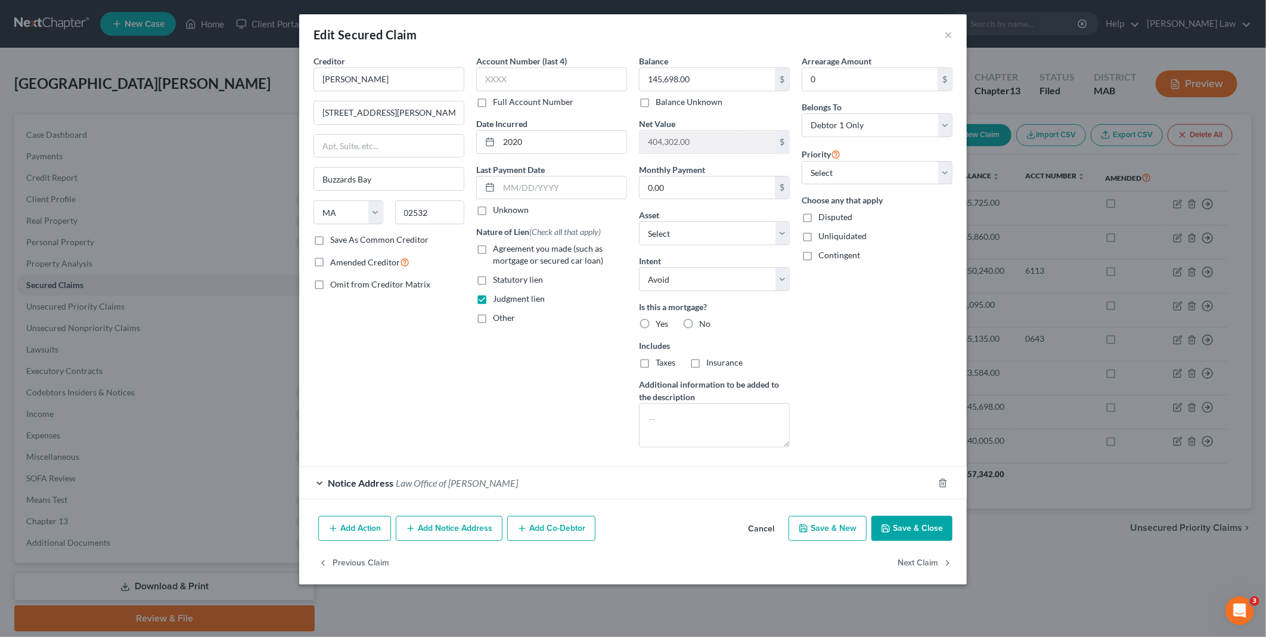
click at [768, 528] on button "Cancel" at bounding box center [761, 529] width 45 height 24
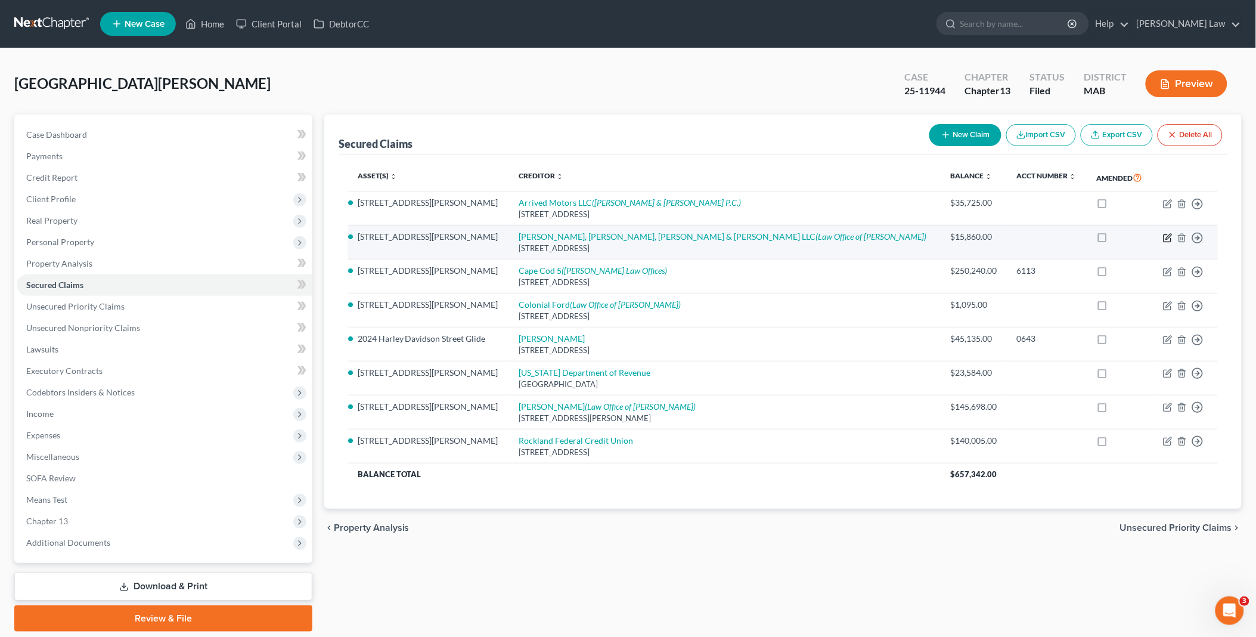
click at [1167, 236] on icon "button" at bounding box center [1168, 238] width 10 height 10
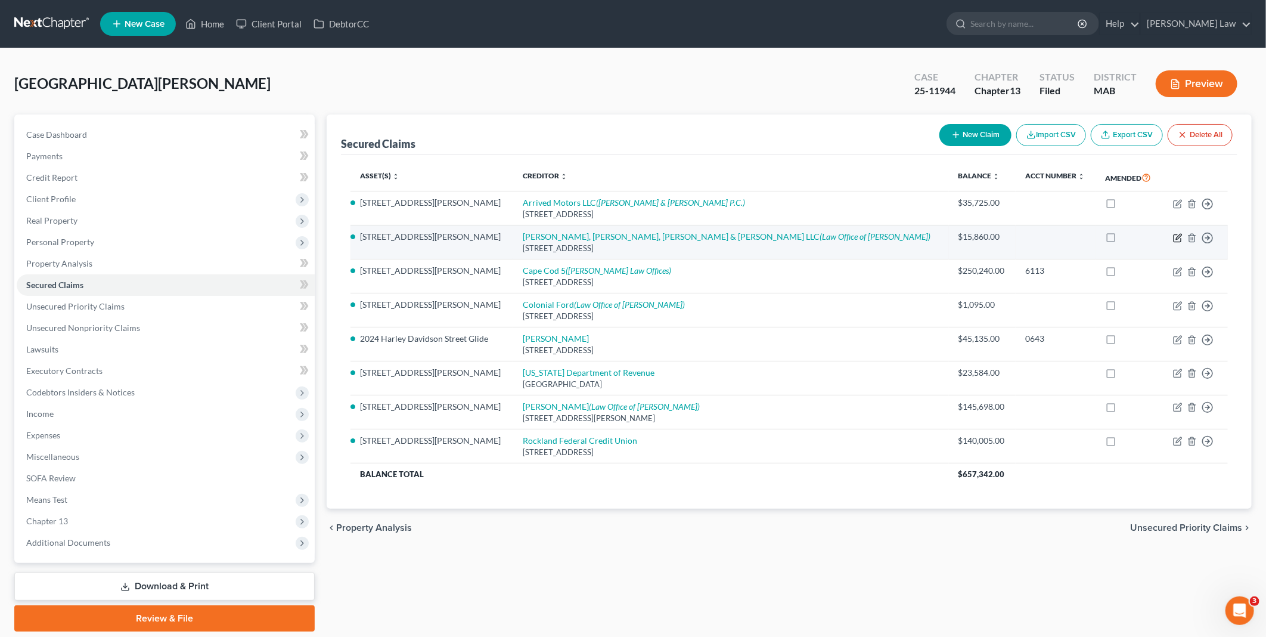
select select "22"
select select "2"
select select "3"
select select "0"
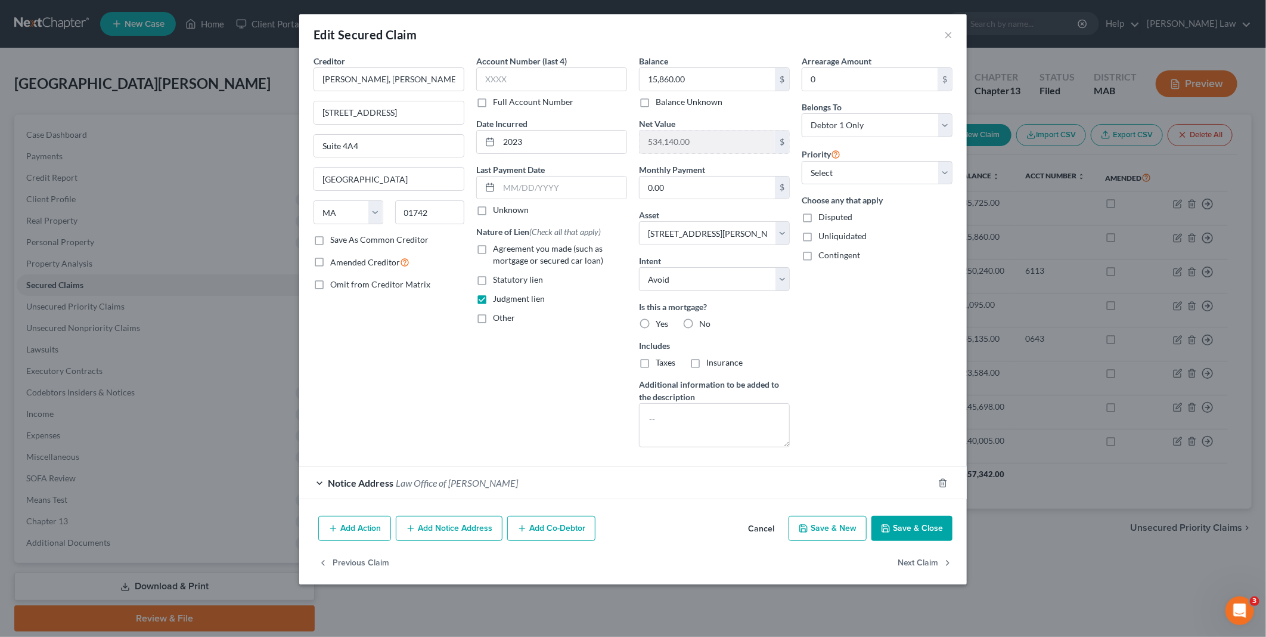
click at [509, 489] on div "Notice Address Law Office of [PERSON_NAME]" at bounding box center [616, 483] width 634 height 32
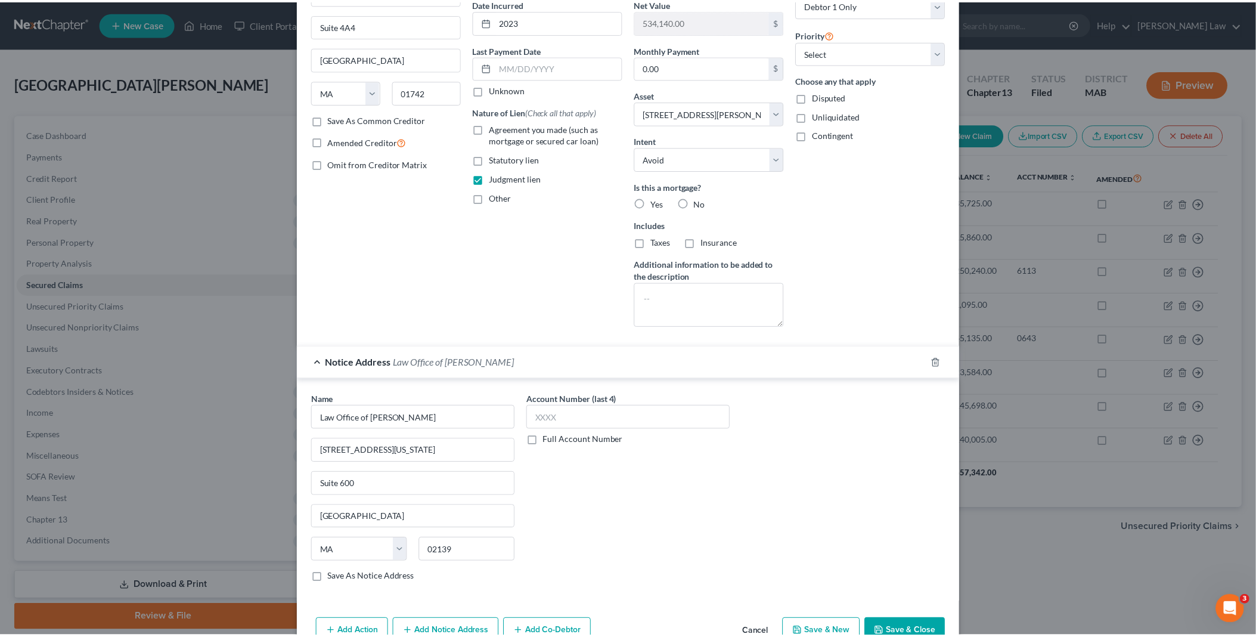
scroll to position [132, 0]
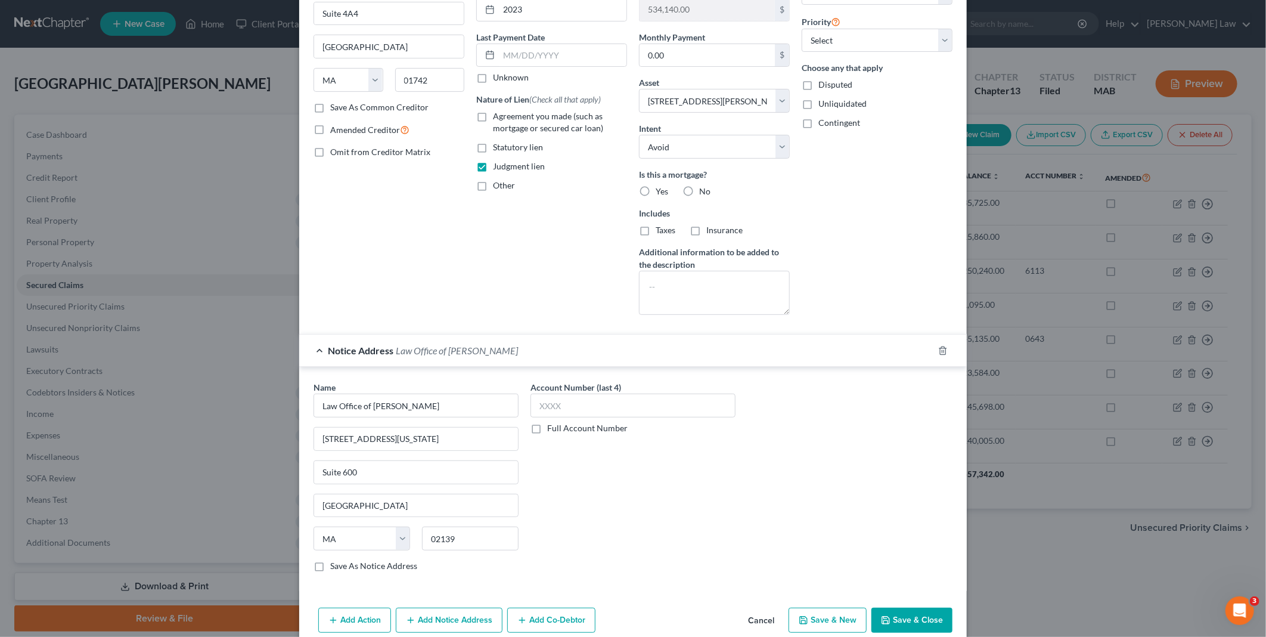
drag, startPoint x: 891, startPoint y: 619, endPoint x: 626, endPoint y: 636, distance: 265.3
click at [891, 618] on button "Save & Close" at bounding box center [912, 620] width 81 height 25
select select
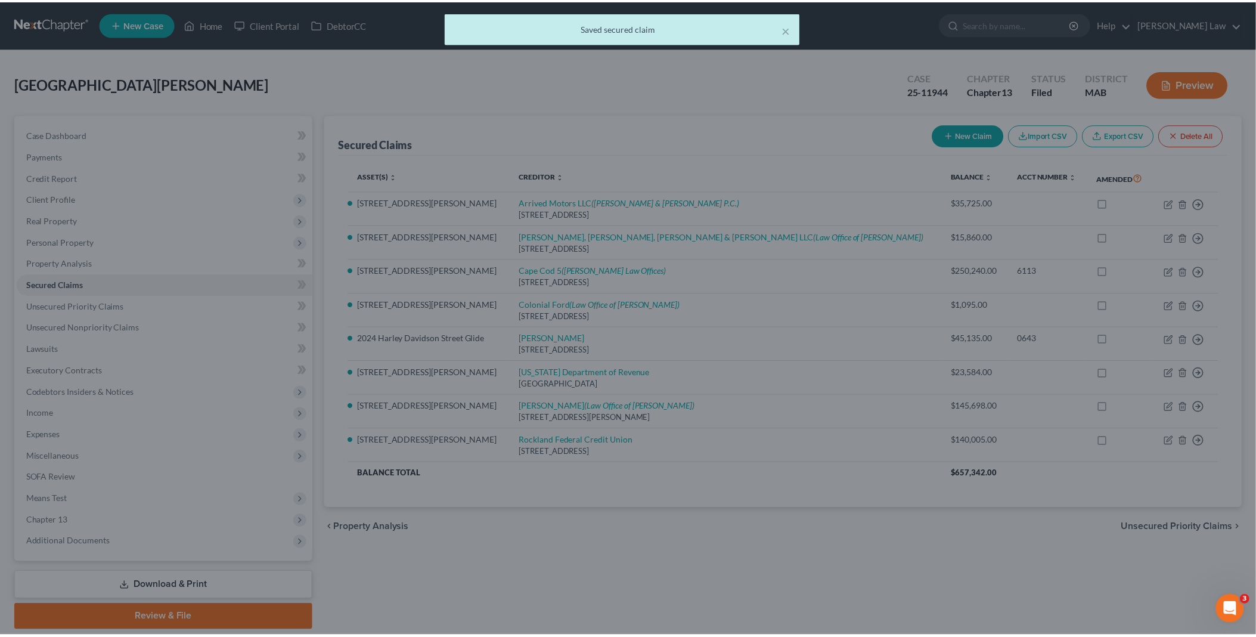
scroll to position [0, 0]
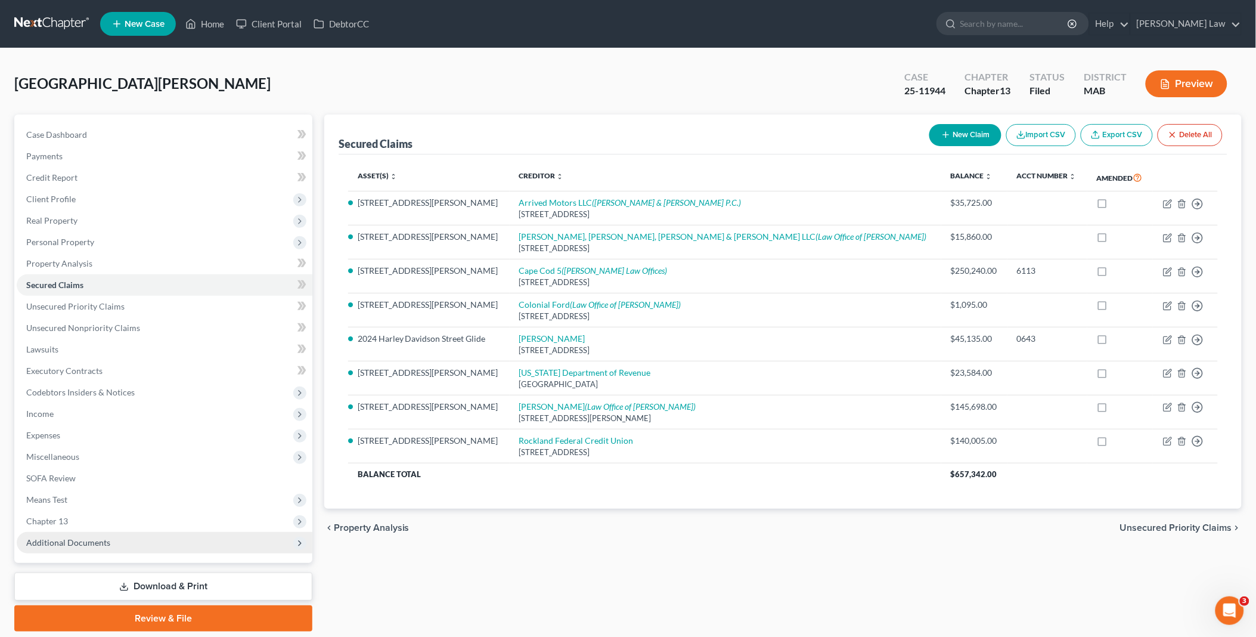
click at [103, 535] on span "Additional Documents" at bounding box center [165, 542] width 296 height 21
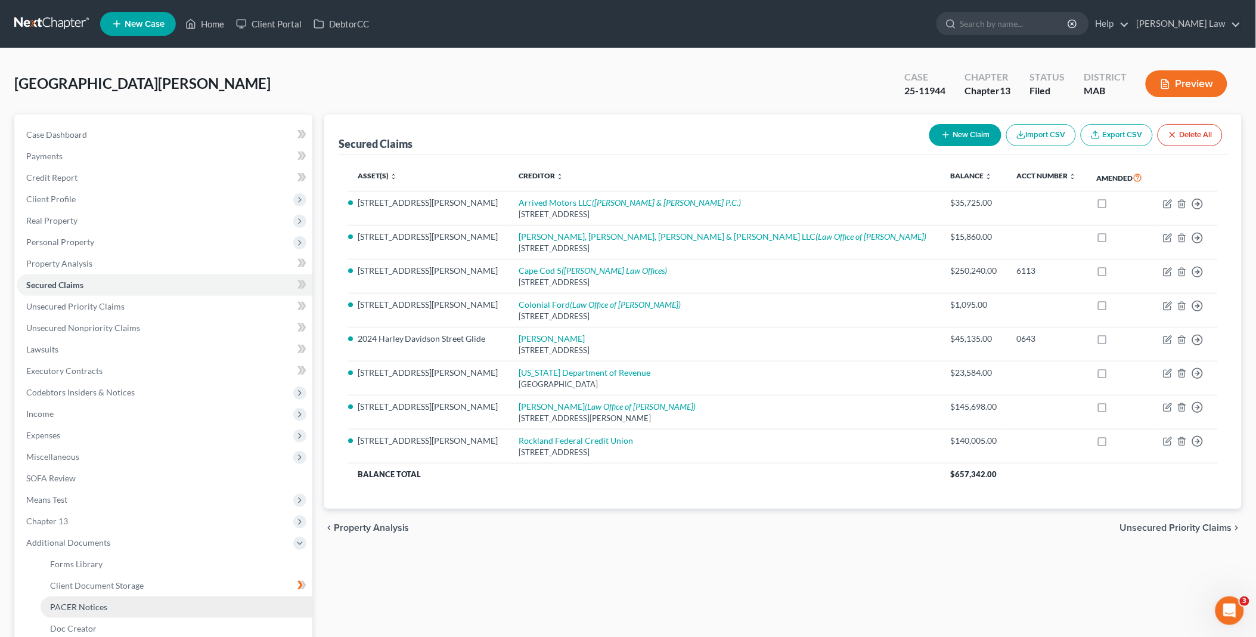
click at [126, 603] on link "PACER Notices" at bounding box center [177, 606] width 272 height 21
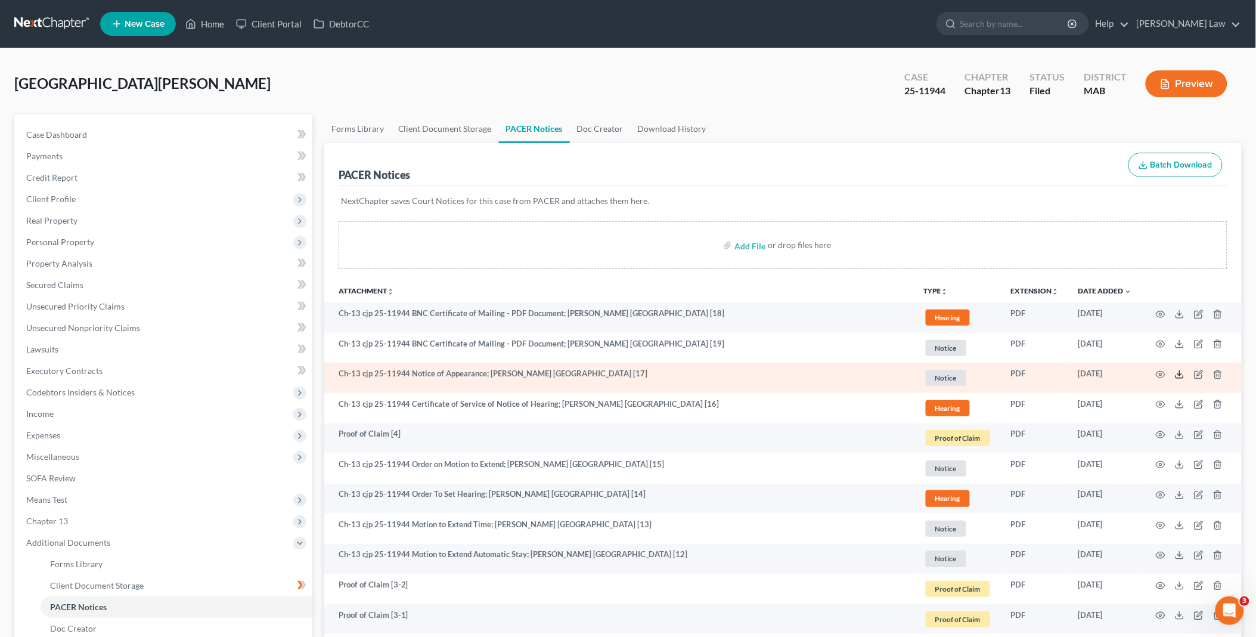
click at [1181, 373] on icon at bounding box center [1180, 375] width 10 height 10
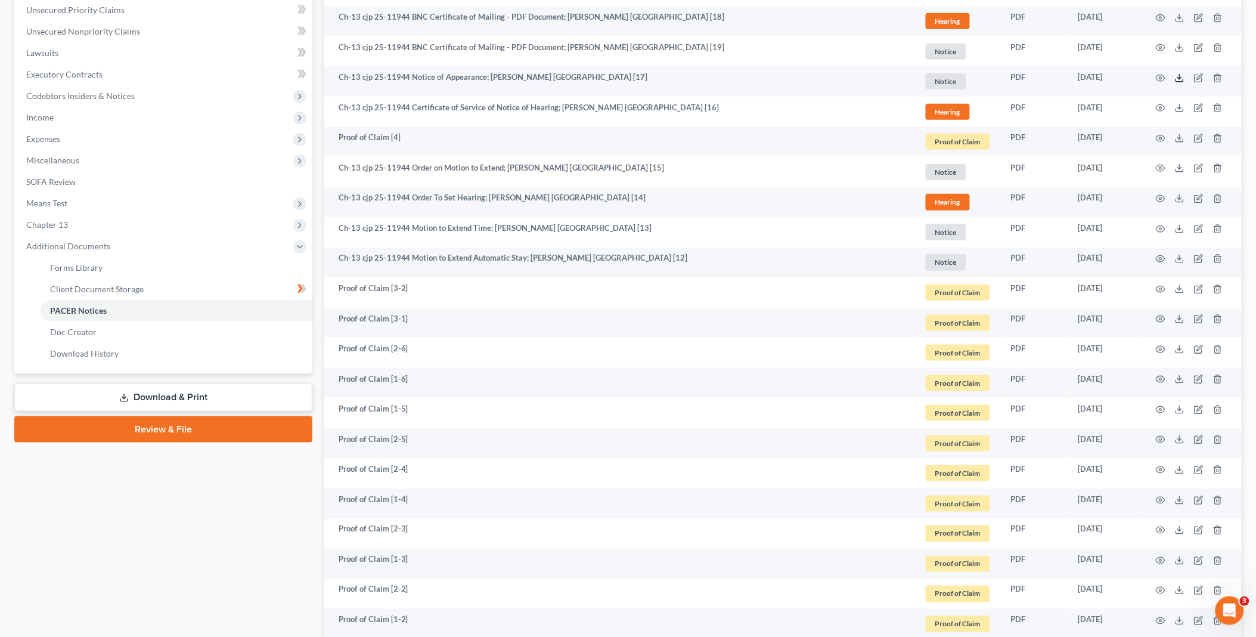
scroll to position [397, 0]
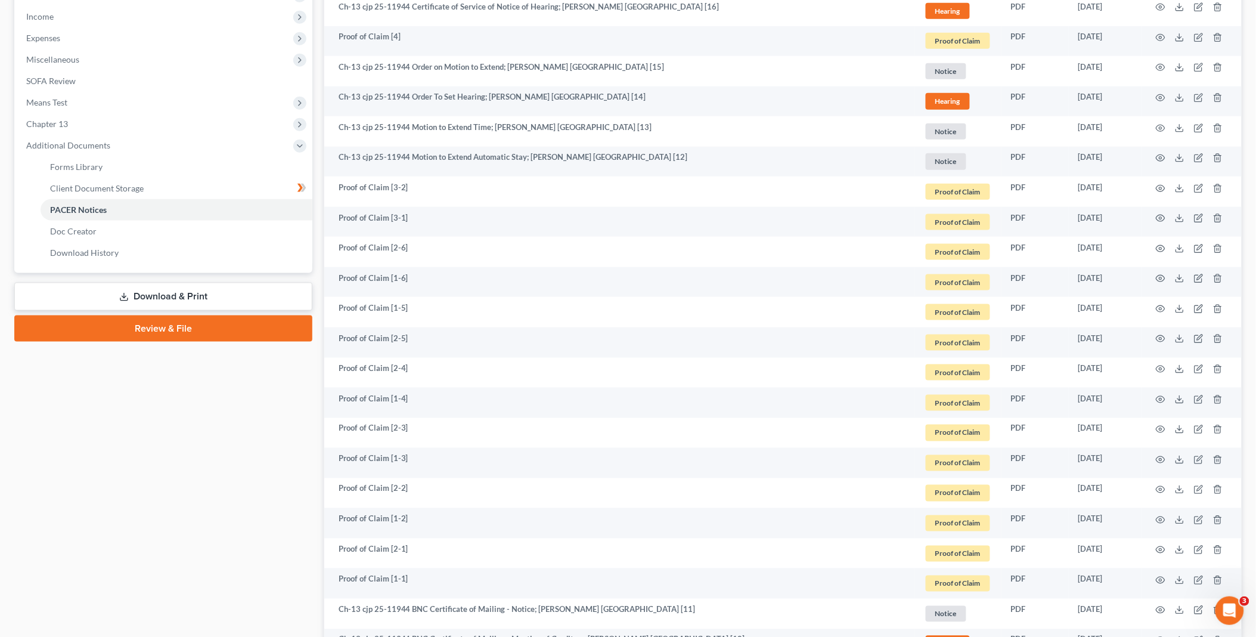
click at [153, 292] on link "Download & Print" at bounding box center [163, 297] width 298 height 28
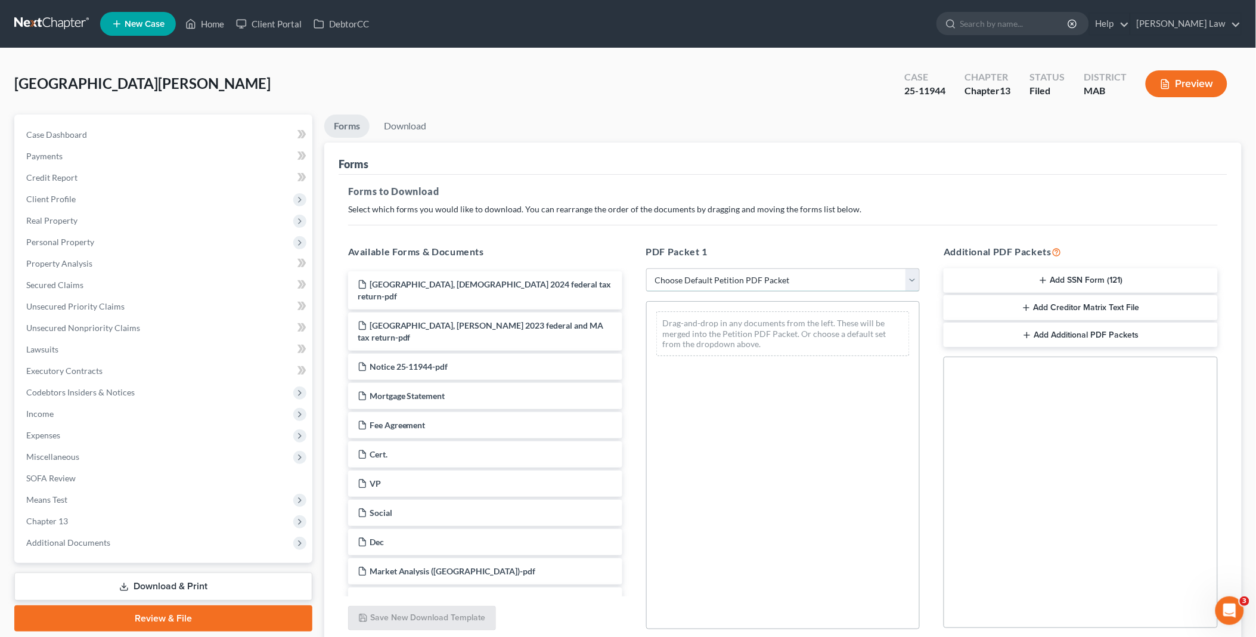
drag, startPoint x: 913, startPoint y: 278, endPoint x: 884, endPoint y: 291, distance: 32.0
click at [913, 278] on select "Choose Default Petition PDF Packet Complete Bankruptcy Petition (all forms and …" at bounding box center [783, 280] width 274 height 24
select select "2"
click at [646, 268] on select "Choose Default Petition PDF Packet Complete Bankruptcy Petition (all forms and …" at bounding box center [783, 280] width 274 height 24
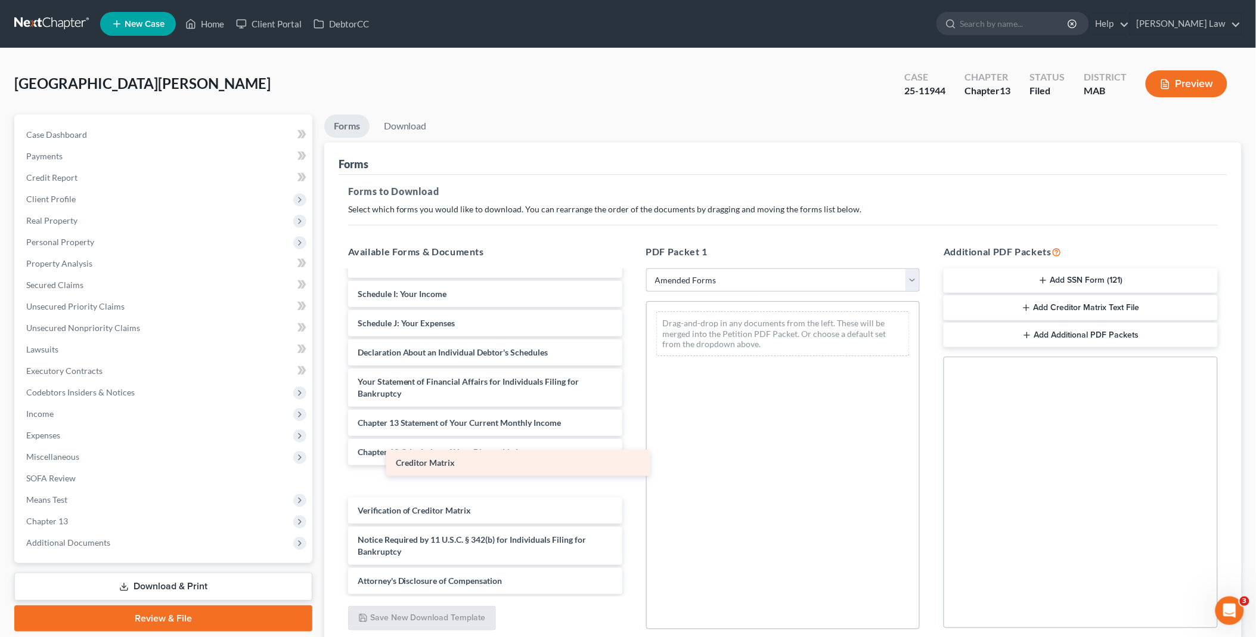
scroll to position [195, 0]
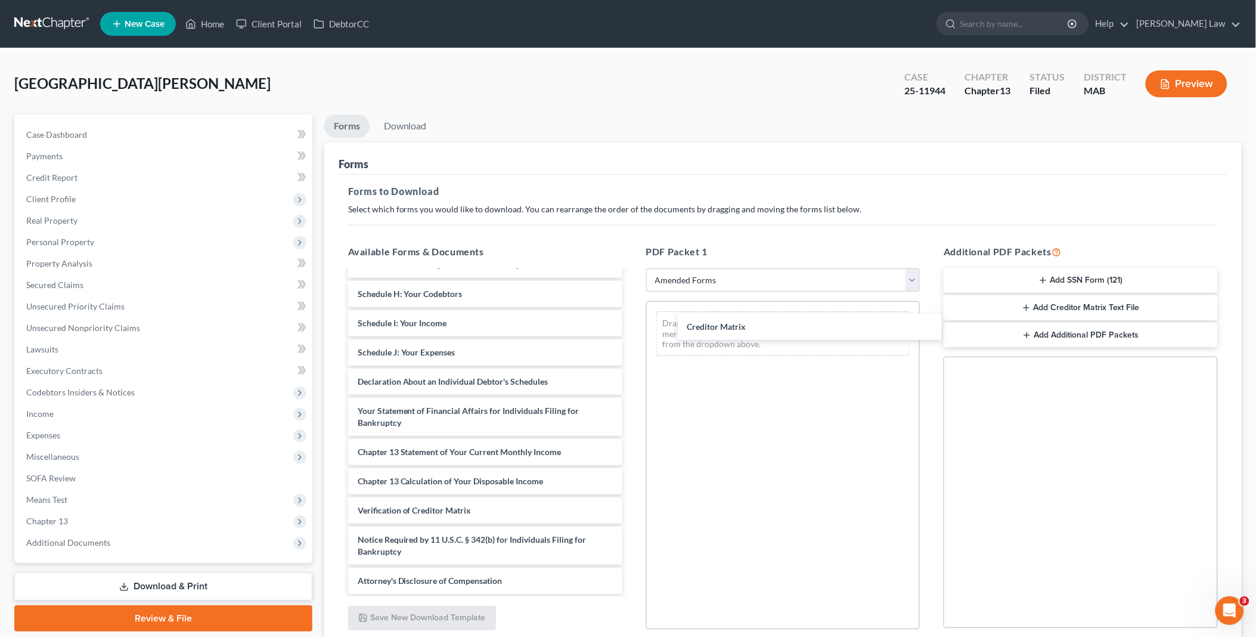
drag, startPoint x: 407, startPoint y: 478, endPoint x: 649, endPoint y: 398, distance: 254.9
click at [632, 324] on div "Creditor Matrix Voluntary Petition for Individuals Filing for Bankruptcy Summar…" at bounding box center [485, 335] width 293 height 518
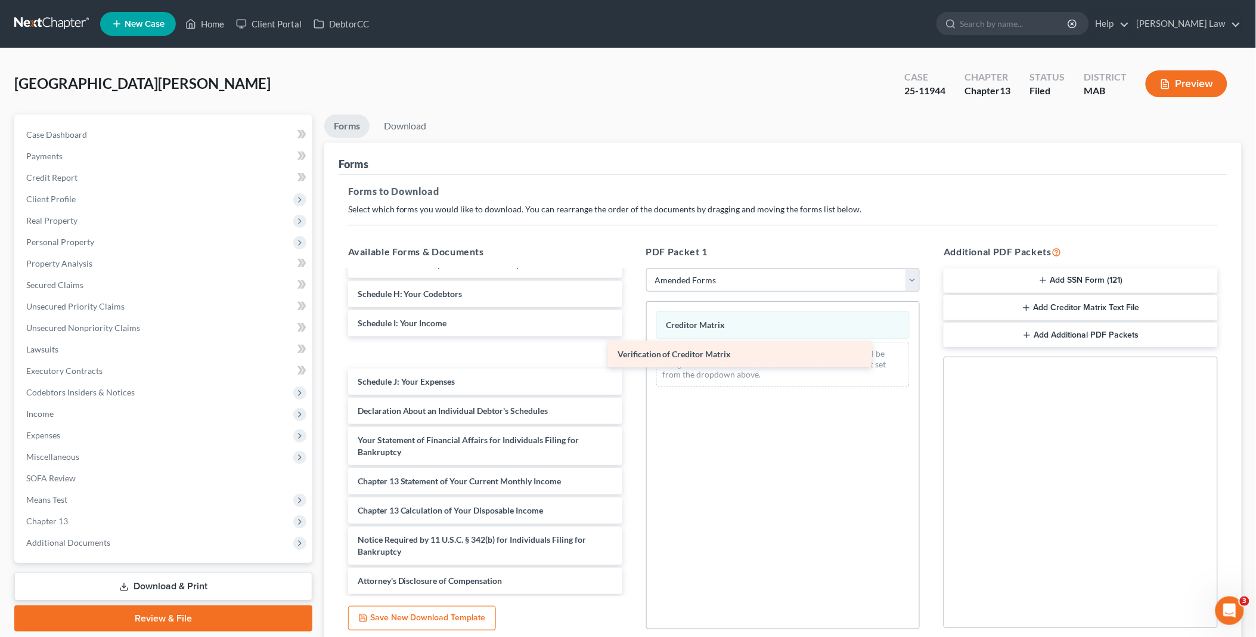
scroll to position [166, 0]
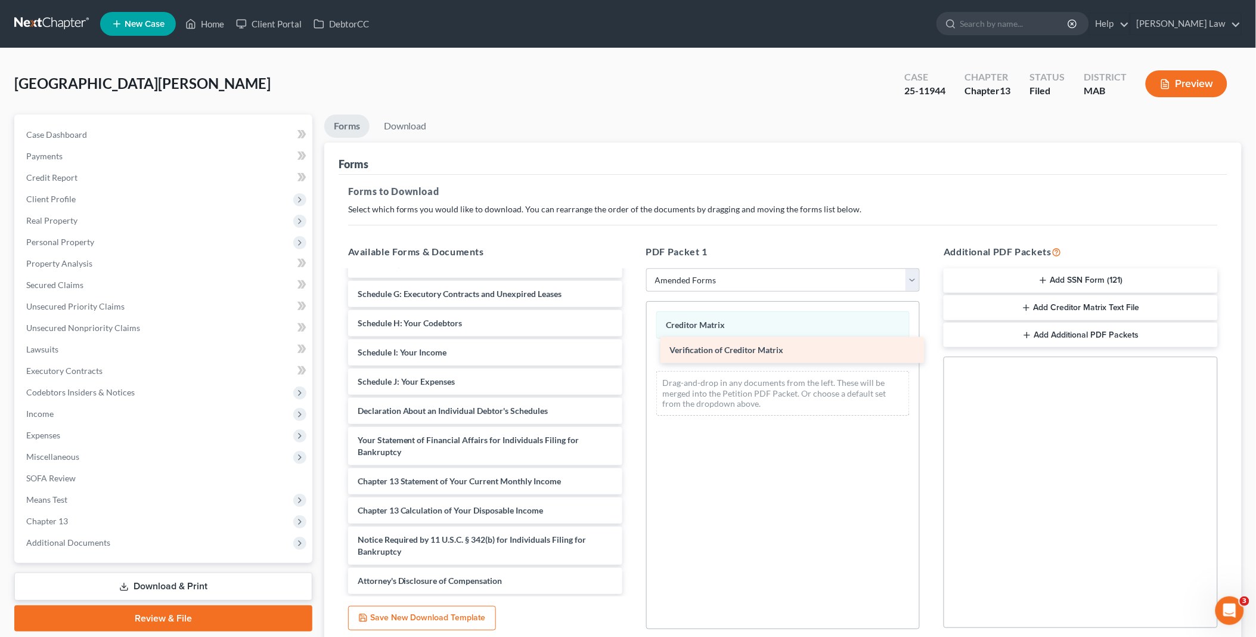
drag, startPoint x: 368, startPoint y: 506, endPoint x: 680, endPoint y: 346, distance: 350.6
click at [632, 346] on div "Verification of Creditor Matrix Voluntary Petition for Individuals Filing for B…" at bounding box center [485, 350] width 293 height 488
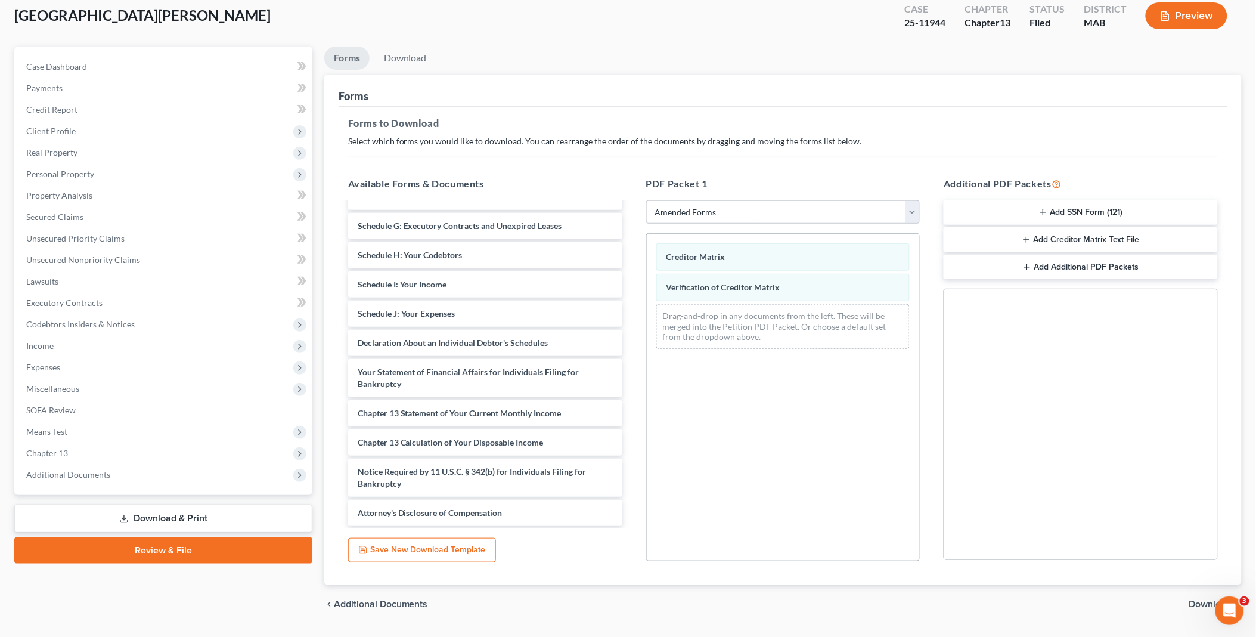
scroll to position [99, 0]
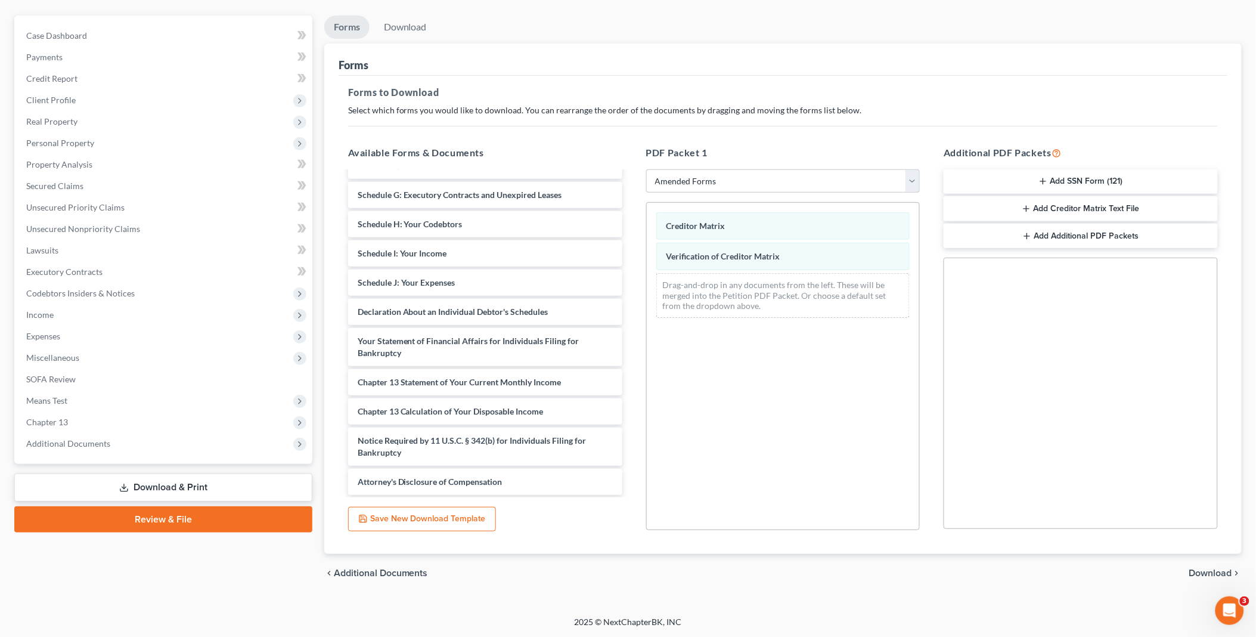
click at [1221, 568] on span "Download" at bounding box center [1210, 573] width 43 height 10
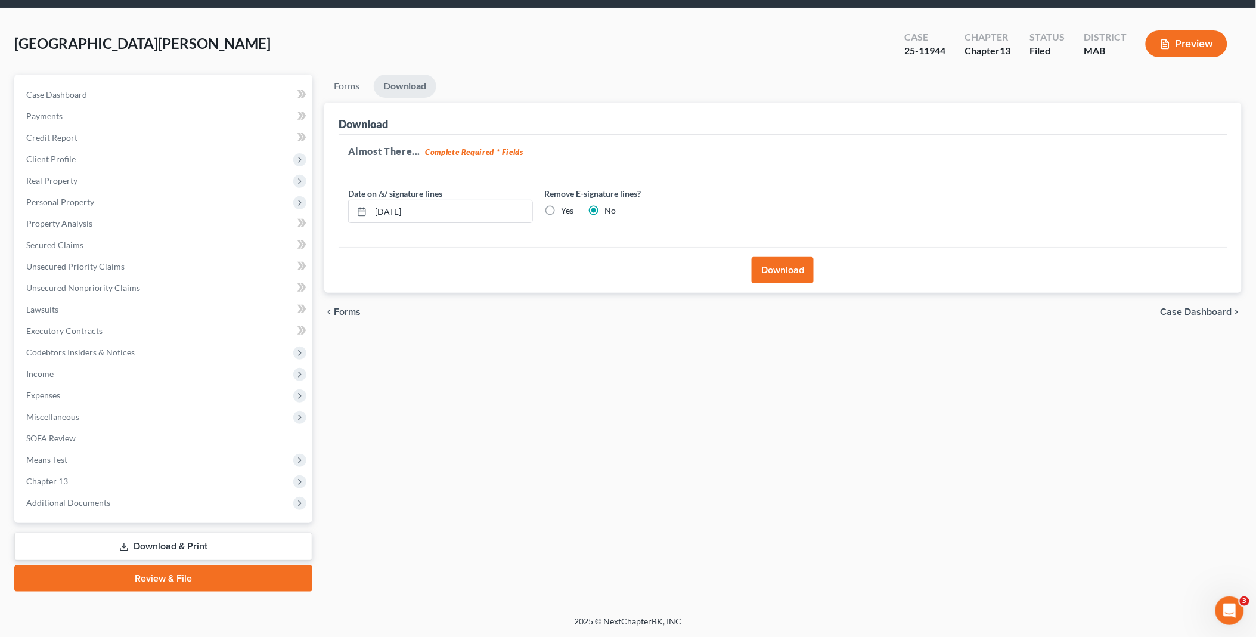
scroll to position [38, 0]
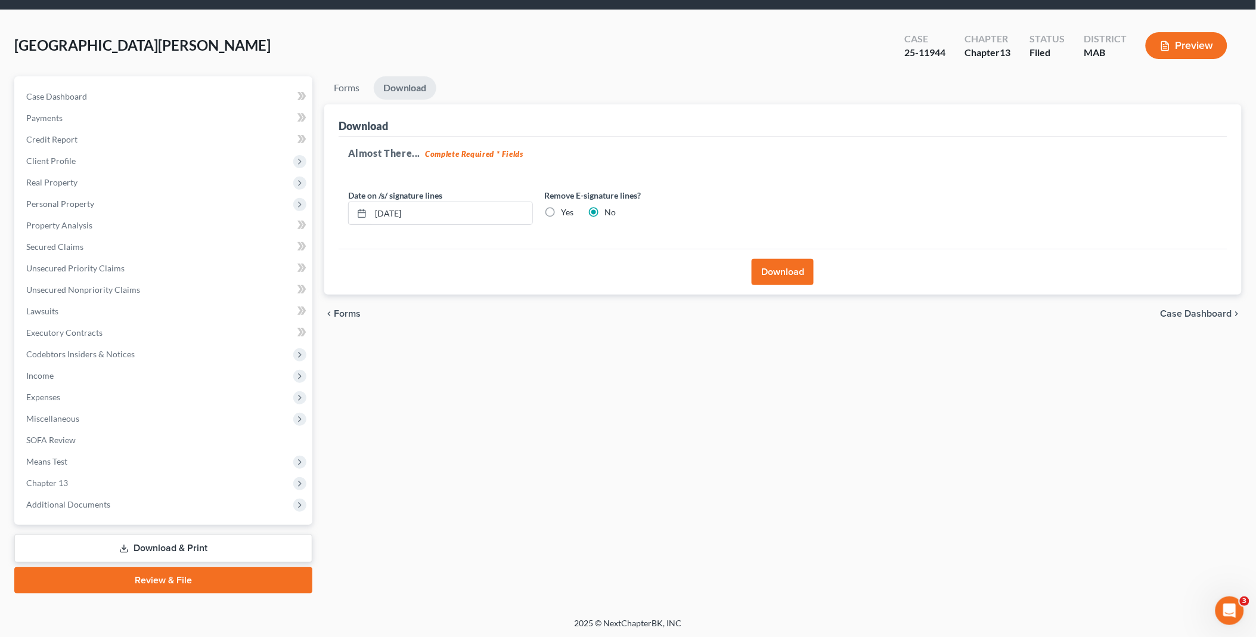
click at [766, 271] on button "Download" at bounding box center [783, 272] width 62 height 26
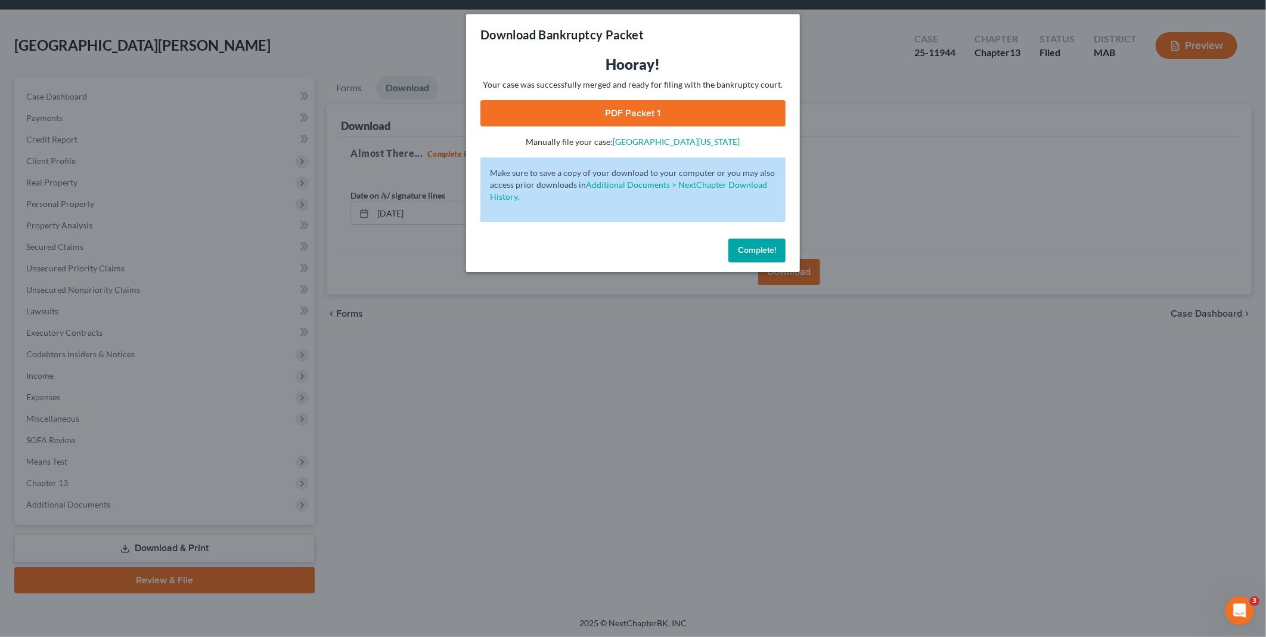
click at [633, 110] on link "PDF Packet 1" at bounding box center [633, 113] width 305 height 26
click at [754, 245] on span "Complete!" at bounding box center [757, 250] width 38 height 10
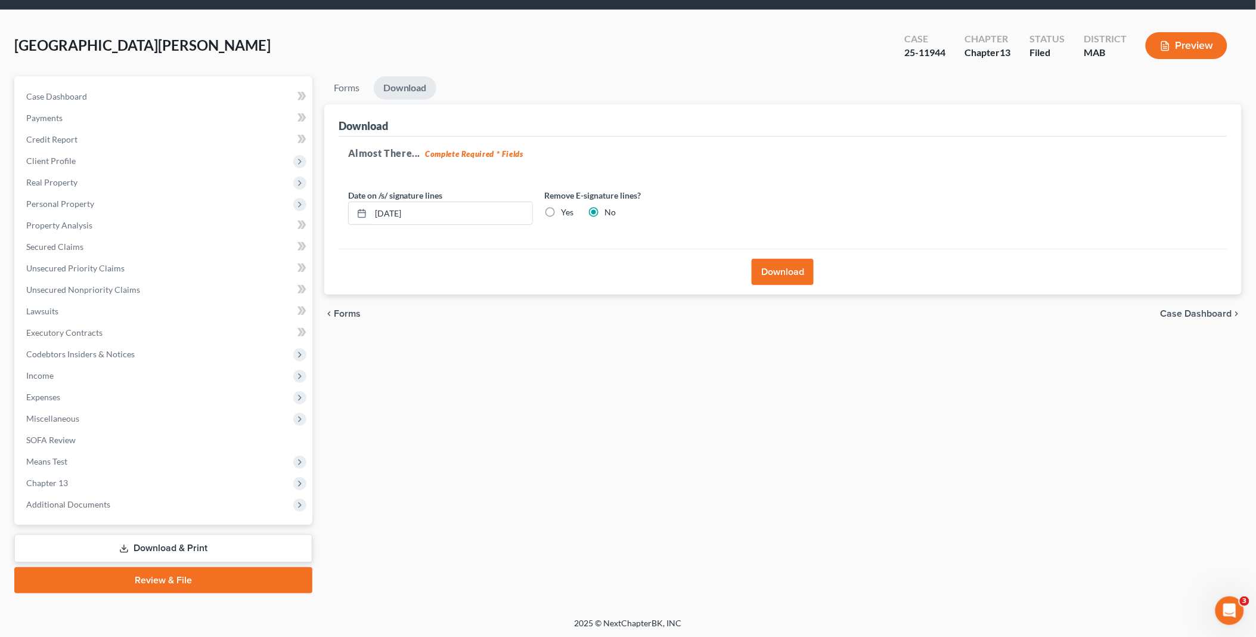
click at [146, 541] on link "Download & Print" at bounding box center [163, 548] width 298 height 28
click at [351, 86] on link "Forms" at bounding box center [346, 87] width 45 height 23
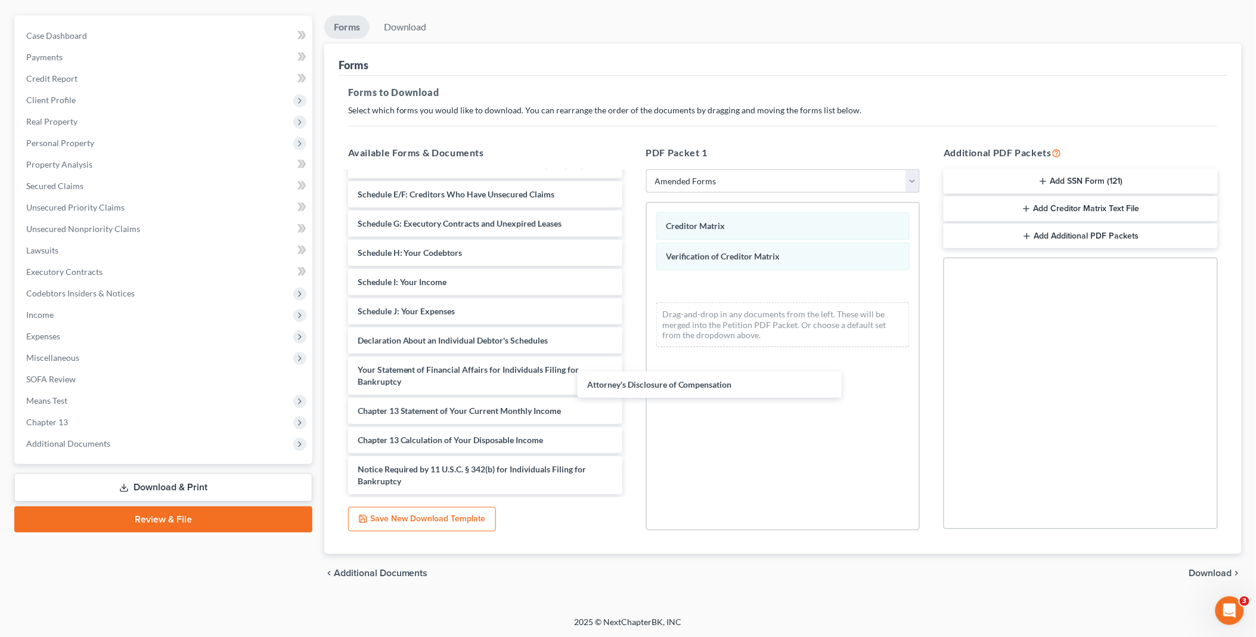
scroll to position [137, 0]
drag, startPoint x: 463, startPoint y: 471, endPoint x: 705, endPoint y: 347, distance: 272.5
click at [632, 358] on div "Attorney's Disclosure of Compensation Voluntary Petition for Individuals Filing…" at bounding box center [485, 264] width 293 height 459
click at [1220, 569] on span "Download" at bounding box center [1210, 573] width 43 height 10
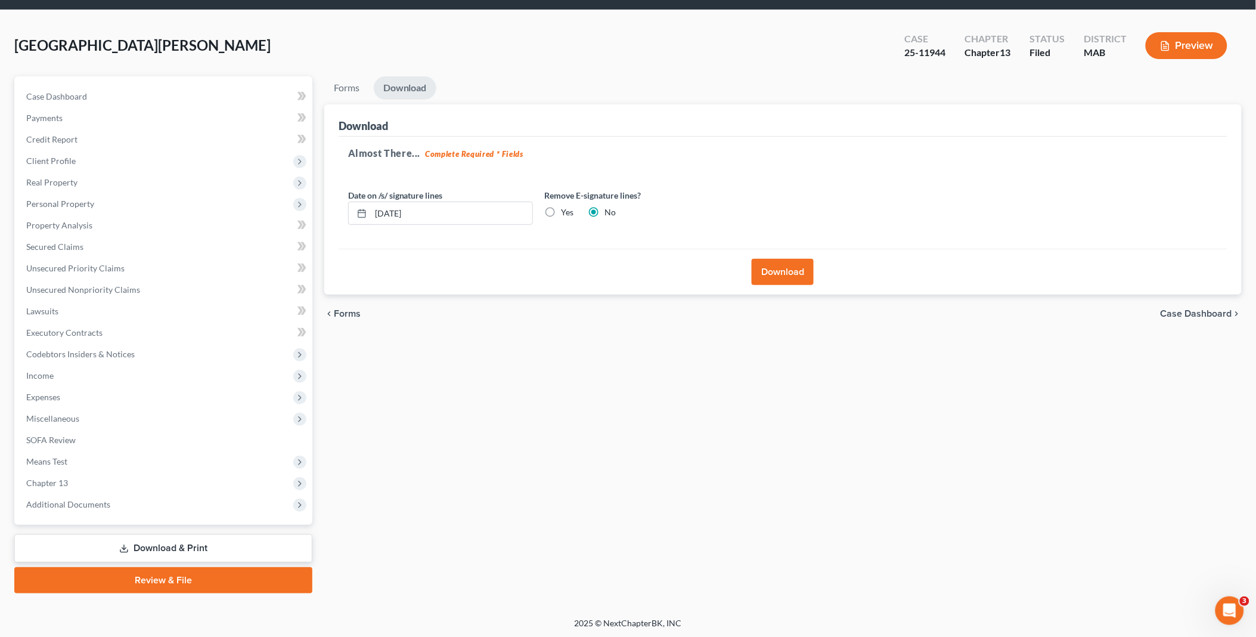
click at [770, 271] on button "Download" at bounding box center [783, 272] width 62 height 26
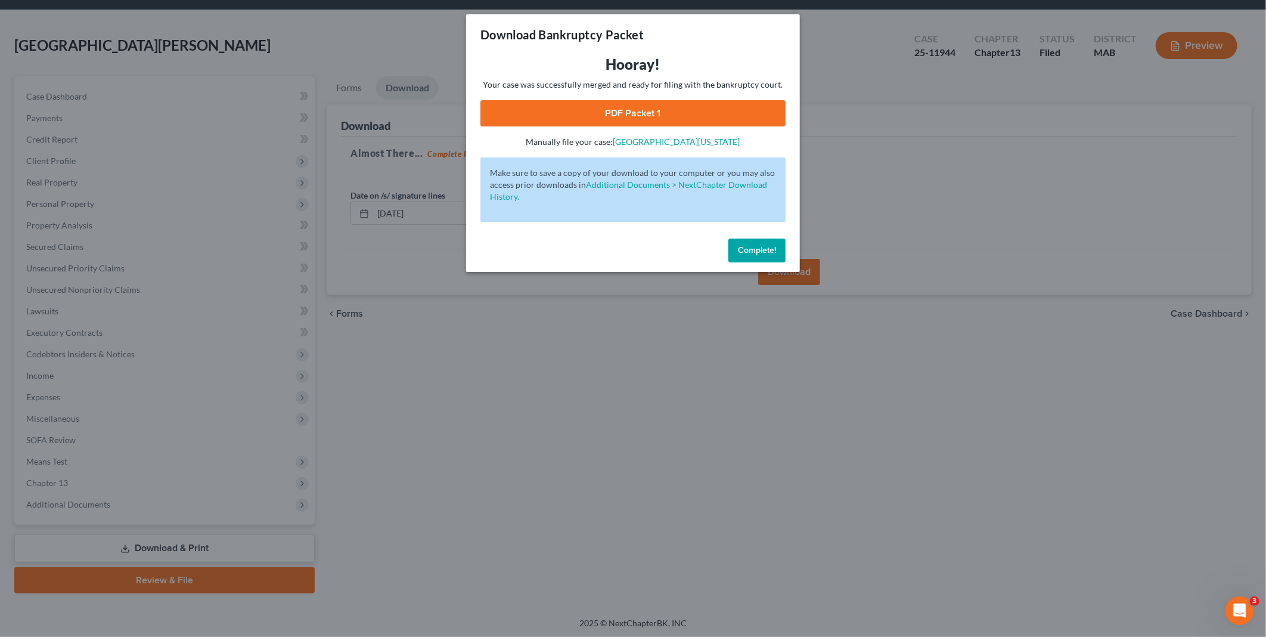
click at [615, 103] on link "PDF Packet 1" at bounding box center [633, 113] width 305 height 26
click at [762, 246] on span "Complete!" at bounding box center [757, 250] width 38 height 10
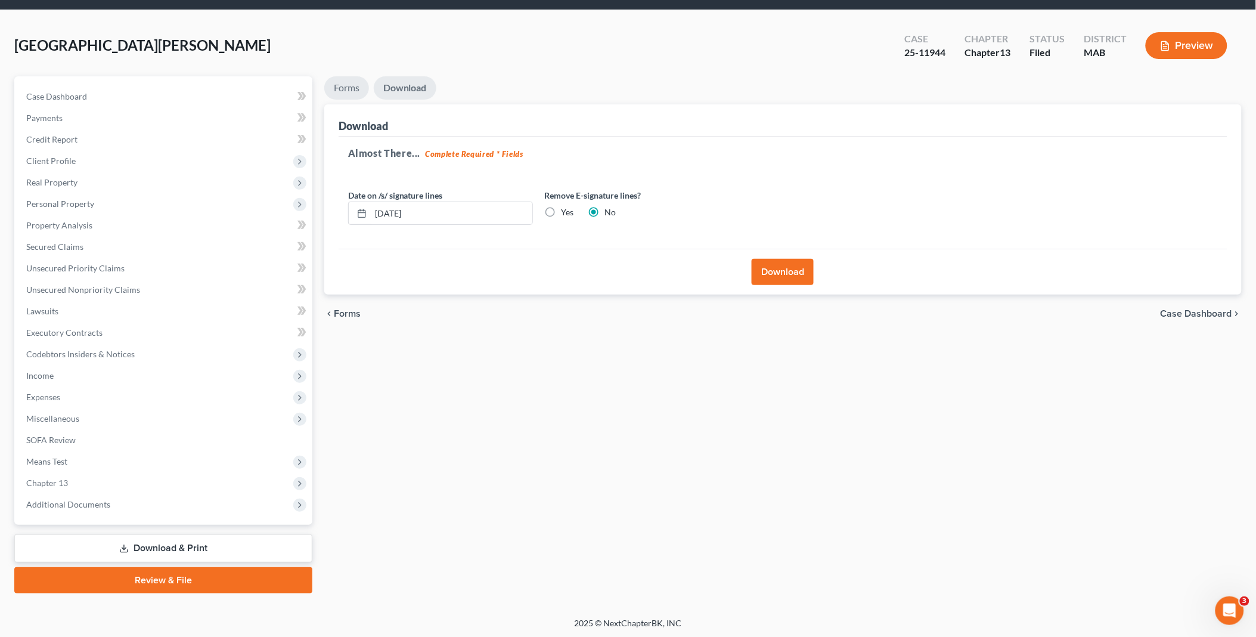
click at [348, 84] on link "Forms" at bounding box center [346, 87] width 45 height 23
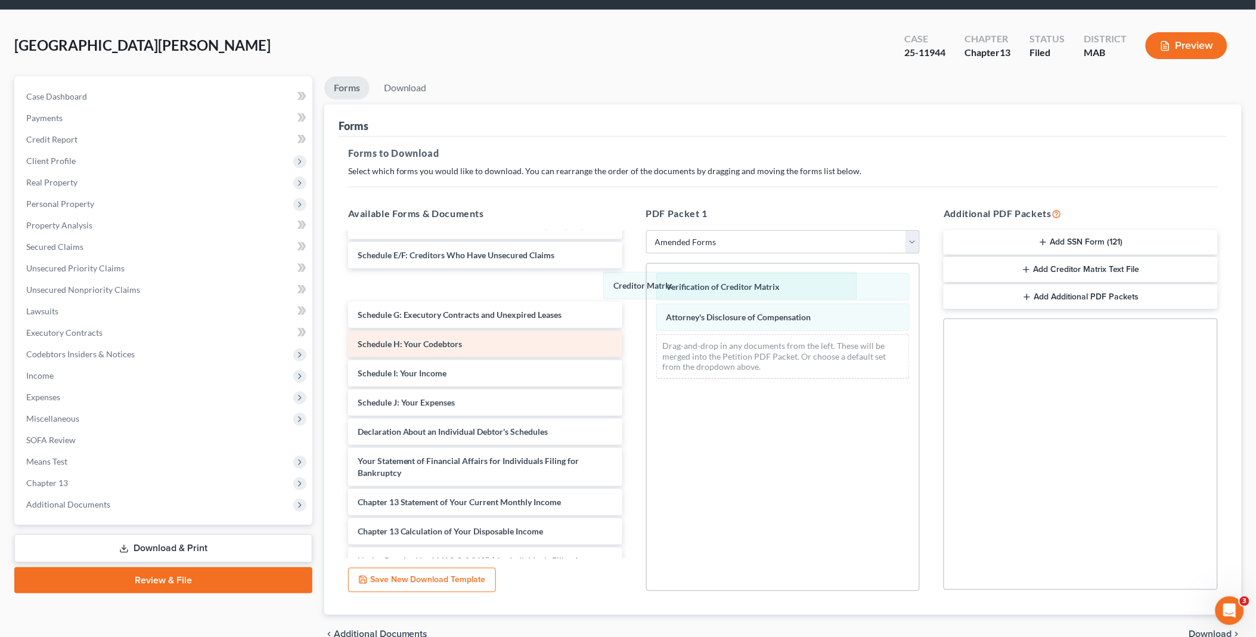
drag, startPoint x: 681, startPoint y: 283, endPoint x: 581, endPoint y: 341, distance: 115.4
click at [647, 281] on div "Creditor Matrix Creditor Matrix Verification of Creditor Matrix Attorney's Disc…" at bounding box center [783, 326] width 273 height 125
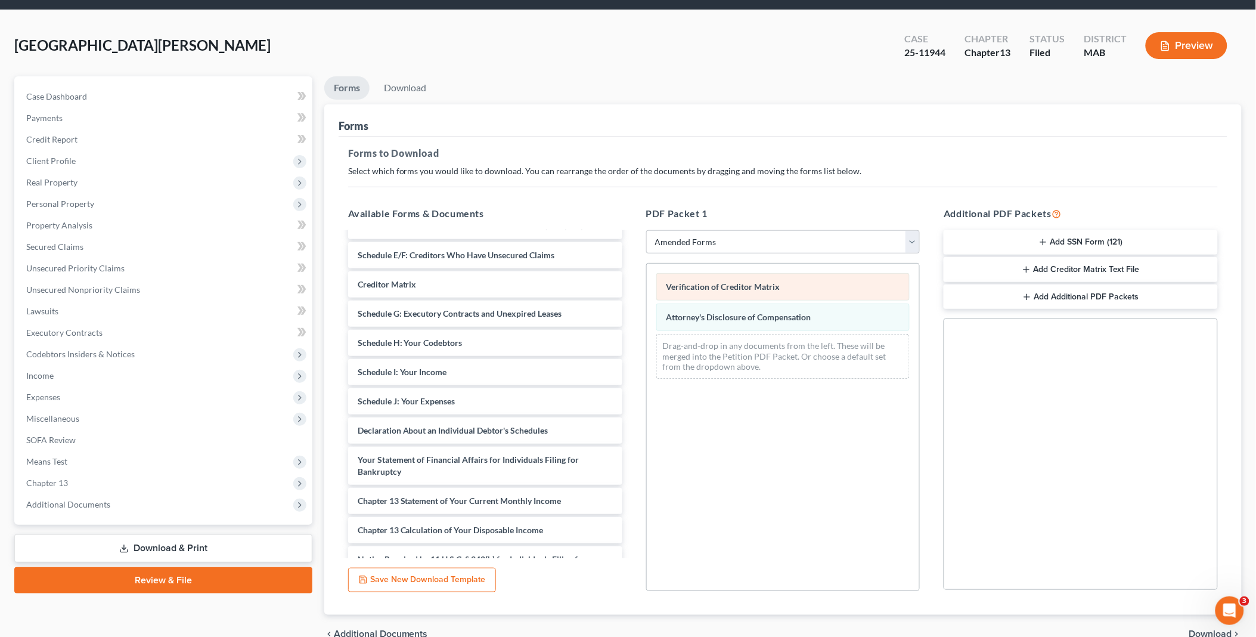
click at [647, 283] on div "Verification of Creditor Matrix Attorney's Disclosure of Compensation Drag-and-…" at bounding box center [783, 326] width 273 height 125
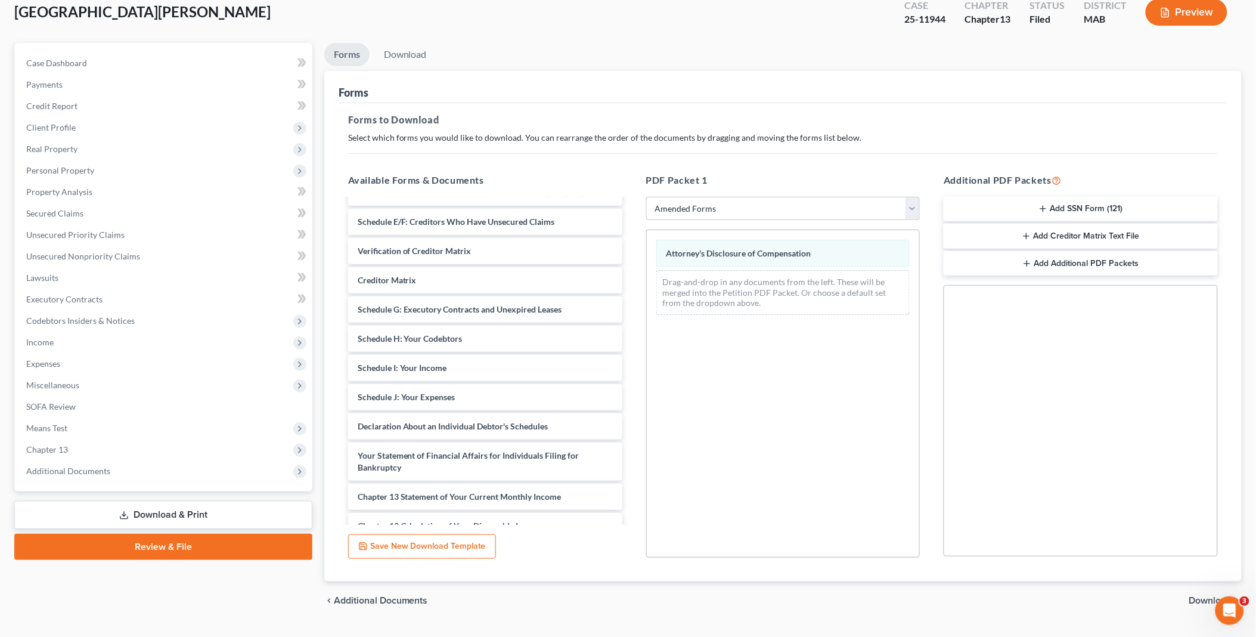
scroll to position [99, 0]
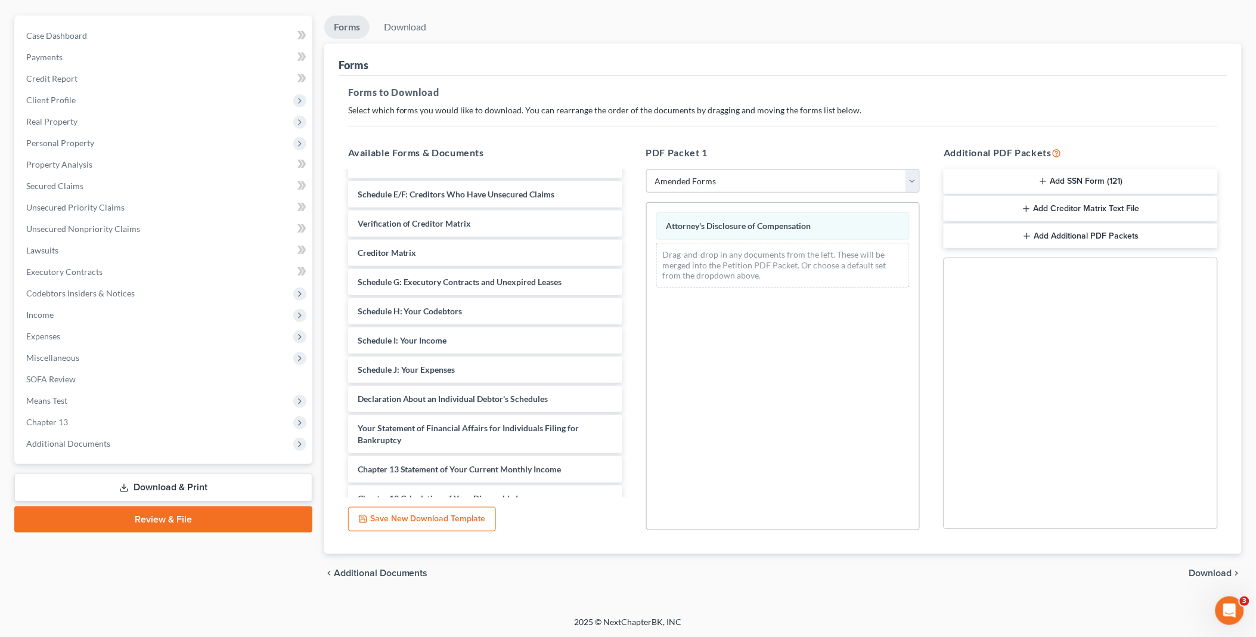
click at [1213, 571] on span "Download" at bounding box center [1210, 573] width 43 height 10
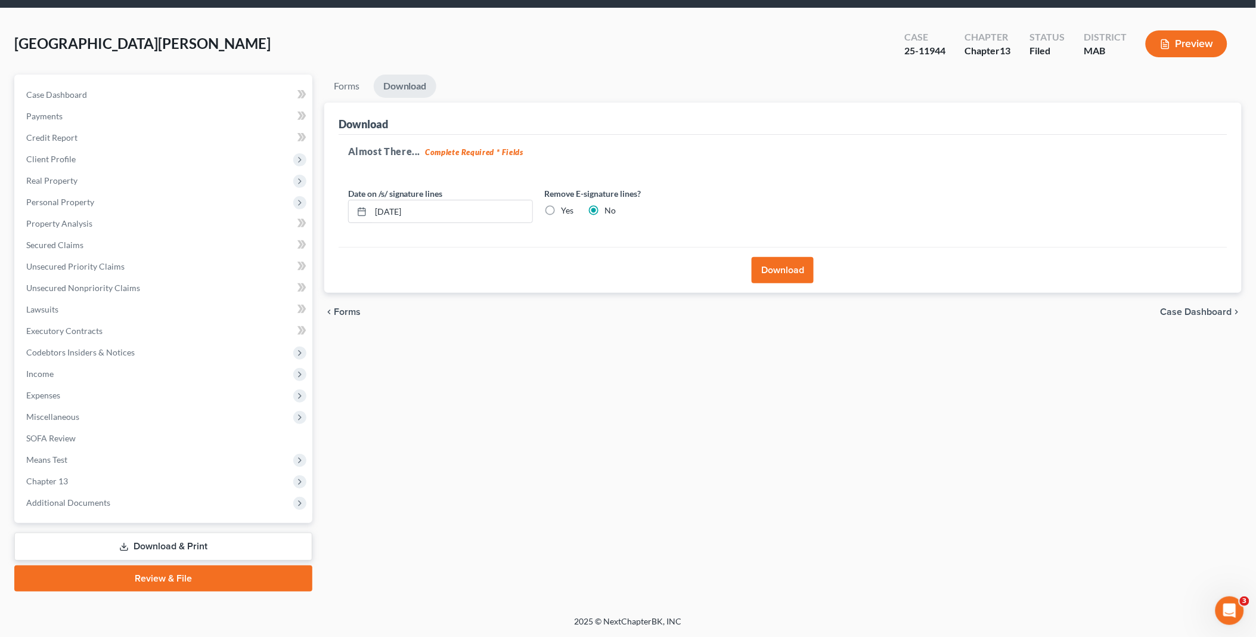
scroll to position [38, 0]
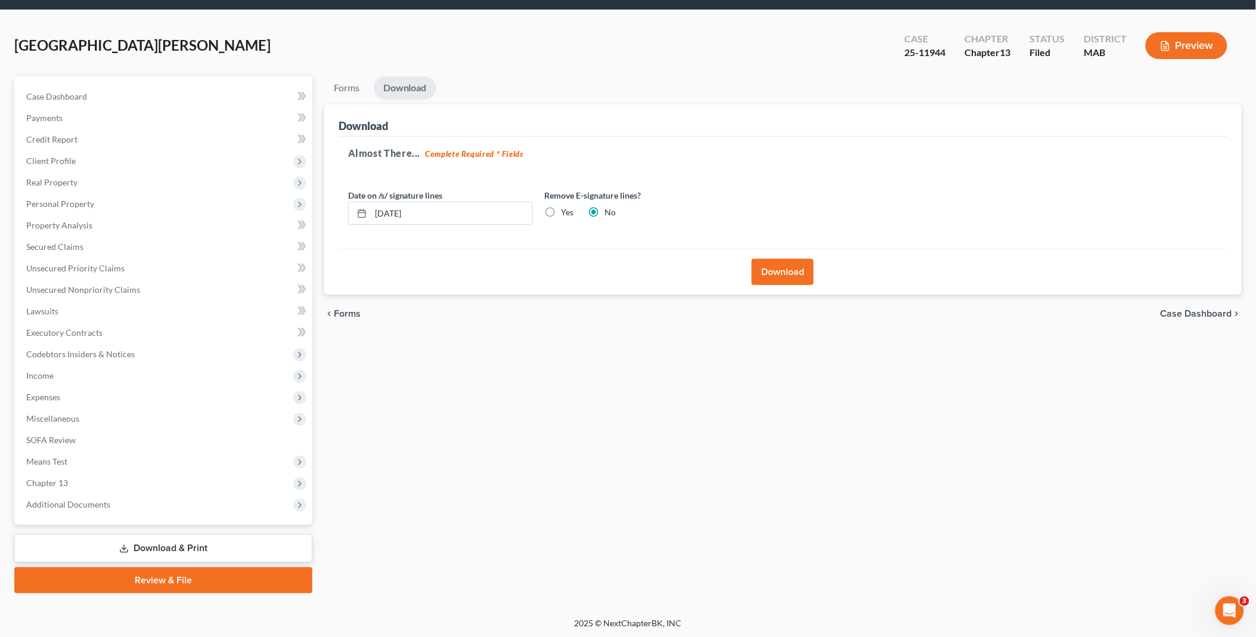
click at [771, 271] on button "Download" at bounding box center [783, 272] width 62 height 26
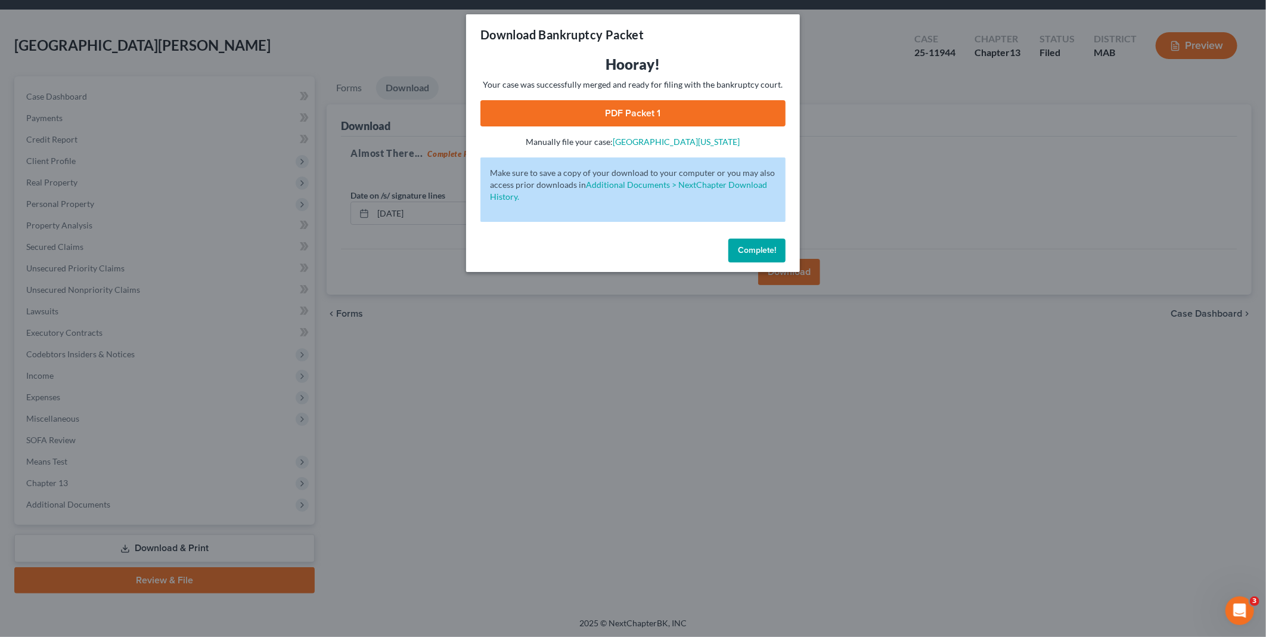
click at [665, 106] on link "PDF Packet 1" at bounding box center [633, 113] width 305 height 26
click at [758, 250] on span "Complete!" at bounding box center [757, 250] width 38 height 10
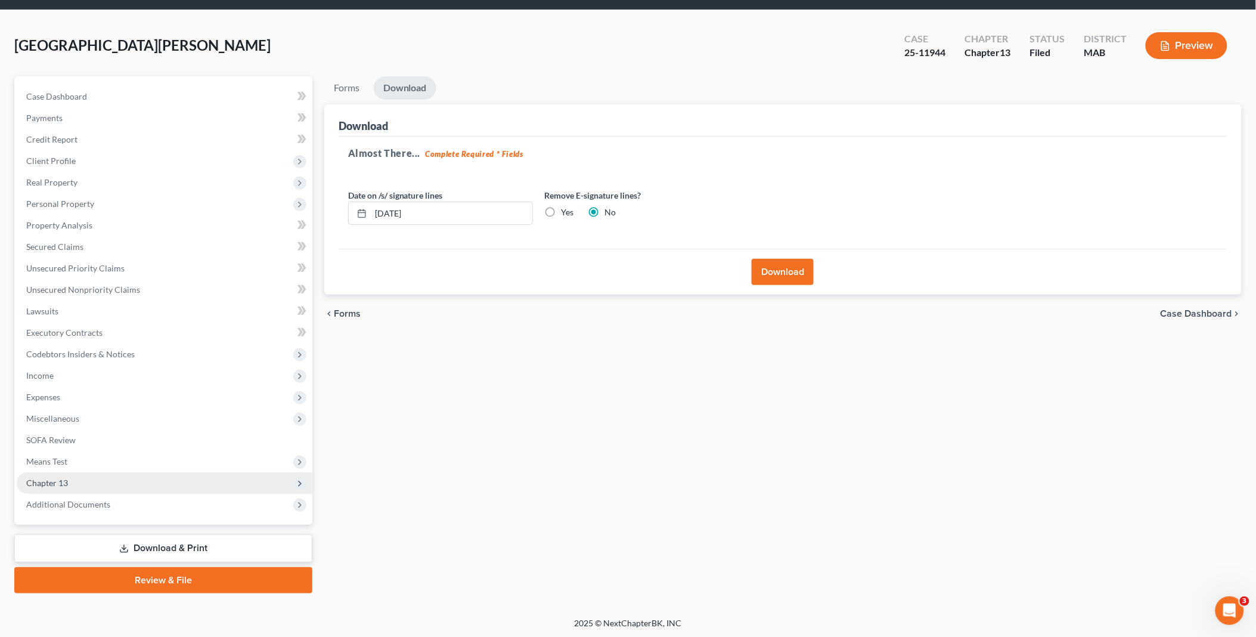
click at [72, 476] on span "Chapter 13" at bounding box center [165, 482] width 296 height 21
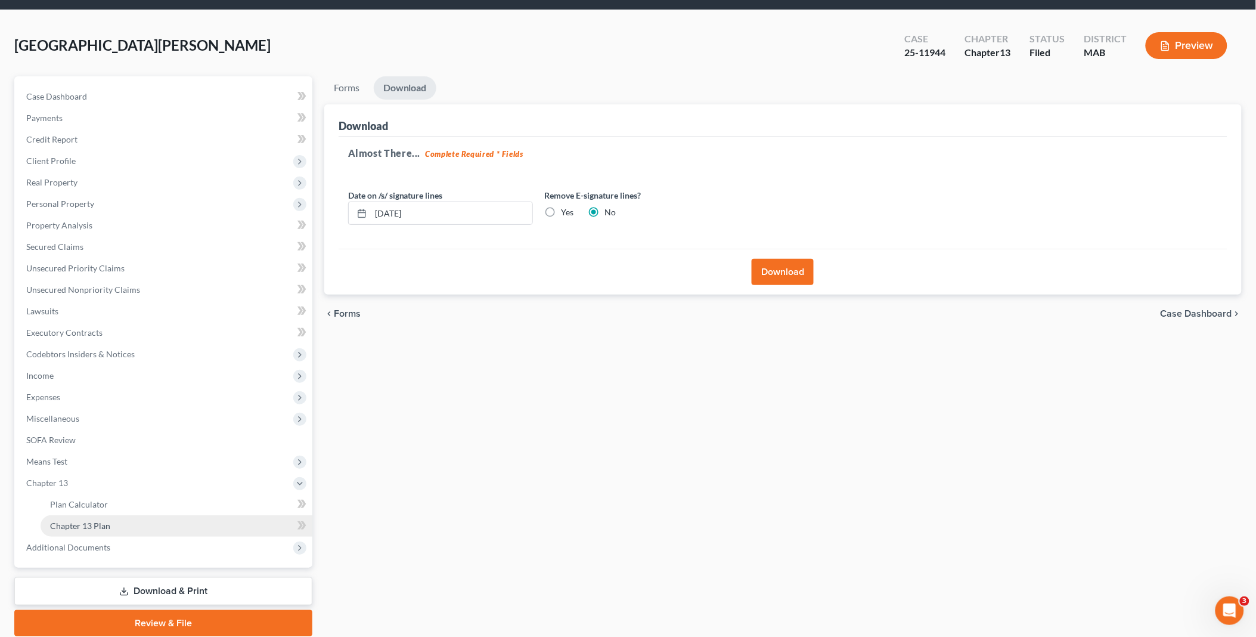
click at [98, 526] on span "Chapter 13 Plan" at bounding box center [80, 525] width 60 height 10
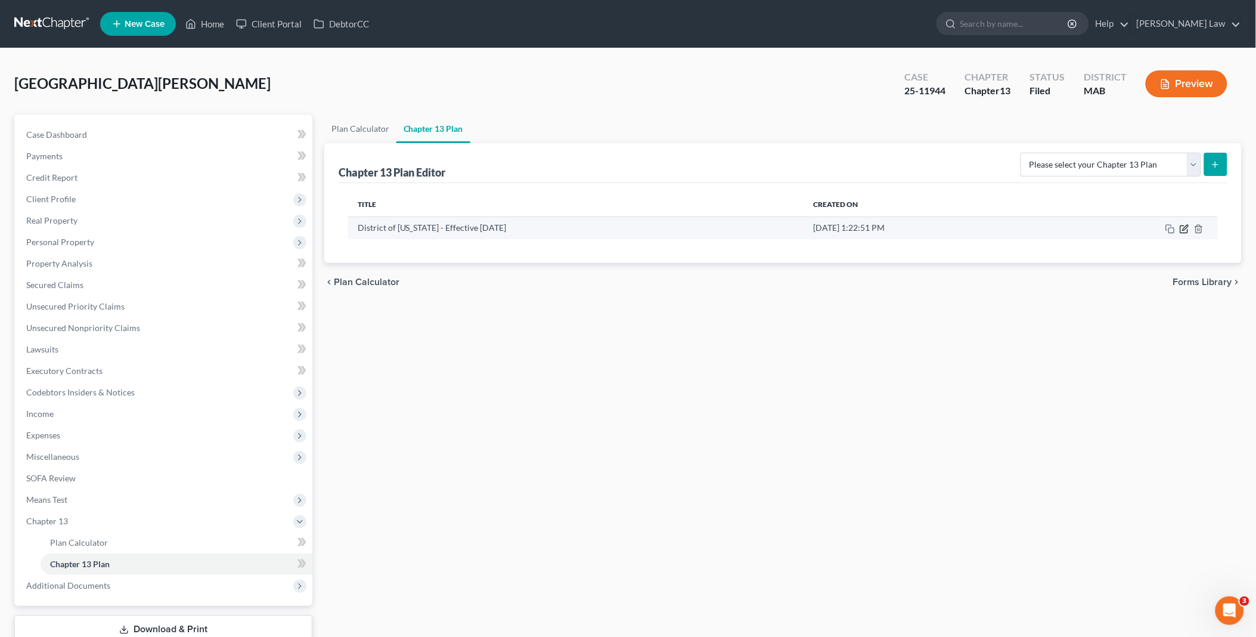
click at [1185, 227] on icon "button" at bounding box center [1185, 229] width 10 height 10
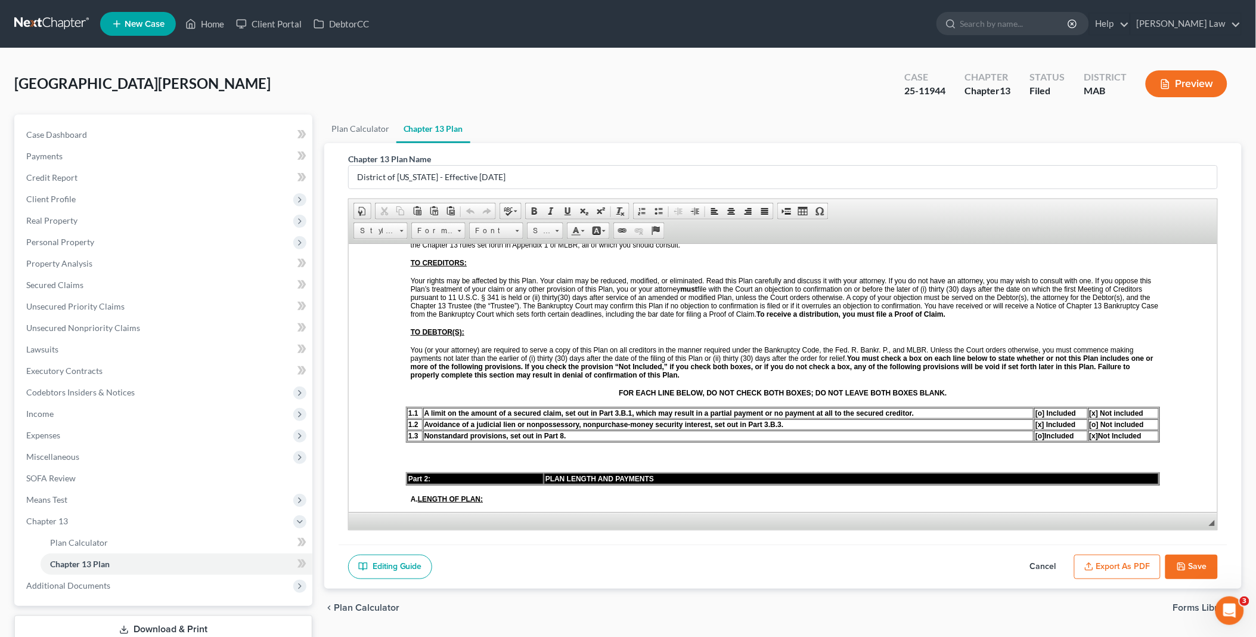
scroll to position [331, 0]
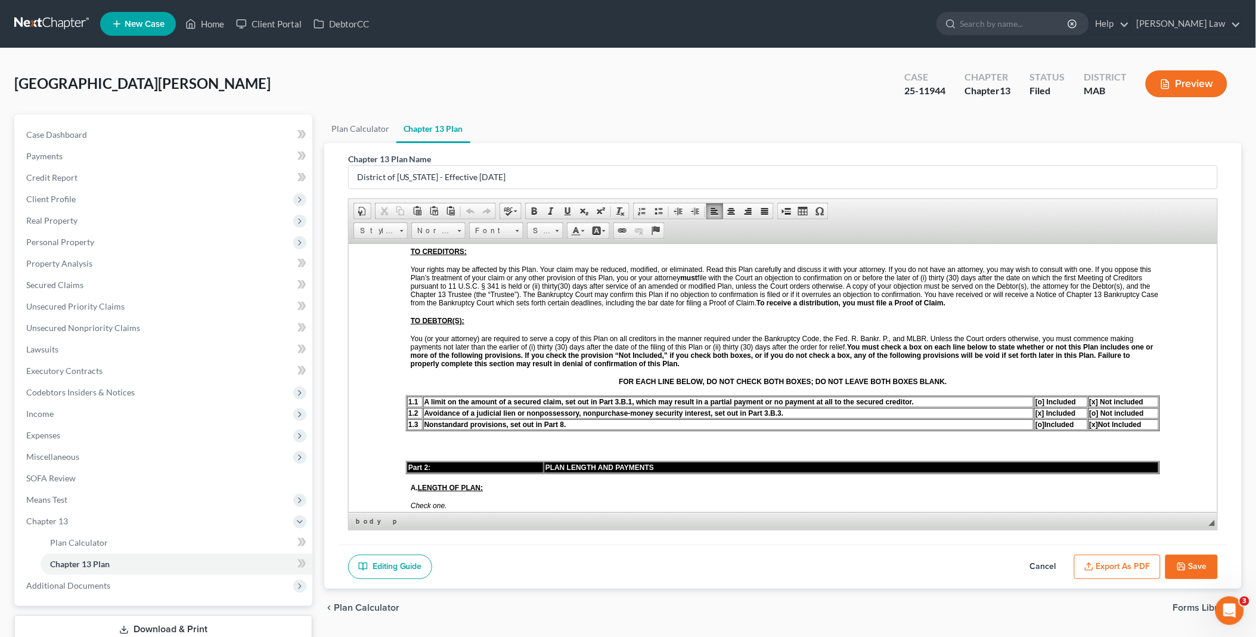
click at [1035, 420] on span "[o]" at bounding box center [1039, 424] width 9 height 8
click at [1089, 420] on span "[x]" at bounding box center [1093, 424] width 9 height 8
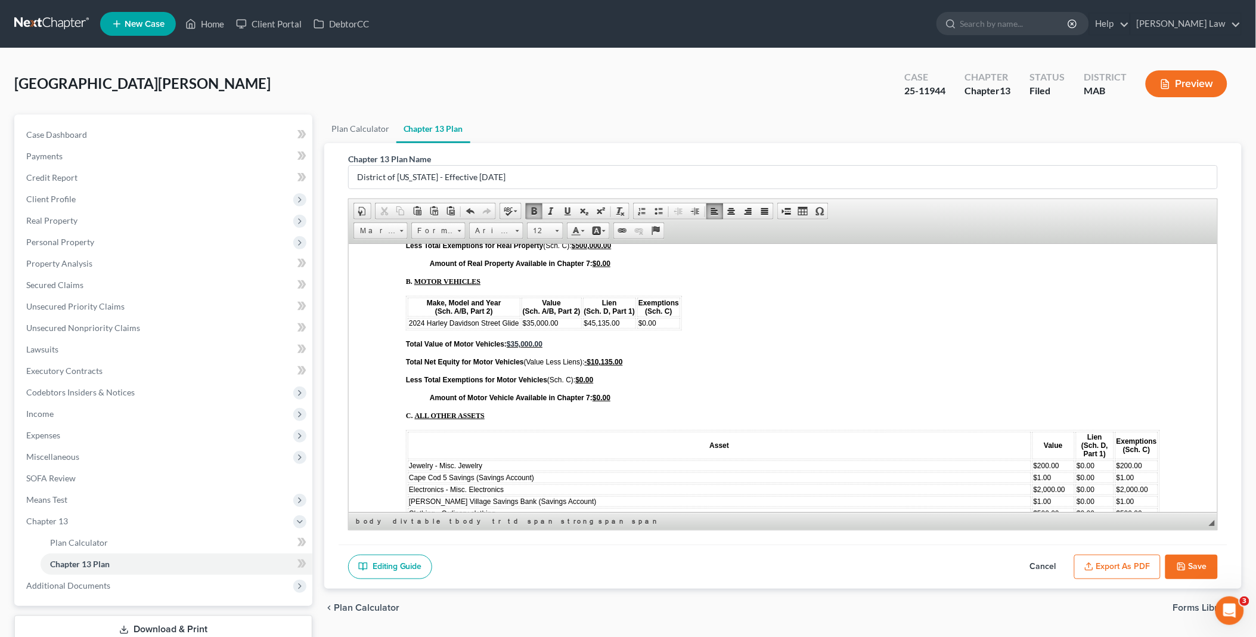
scroll to position [4240, 0]
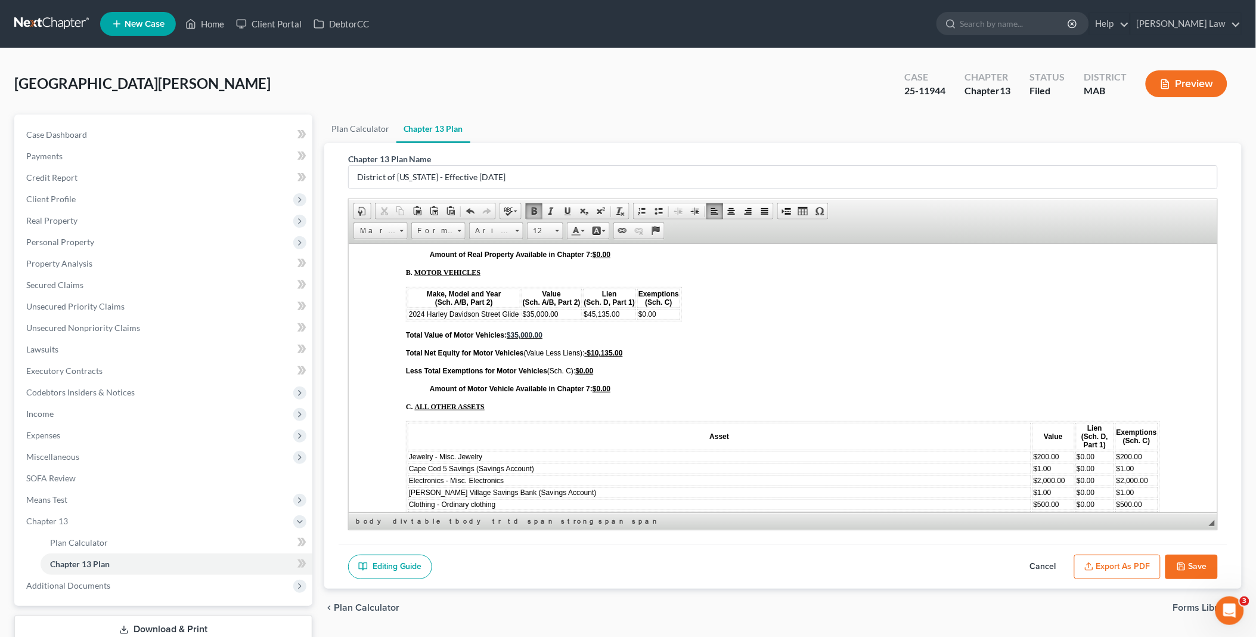
drag, startPoint x: 409, startPoint y: 438, endPoint x: 865, endPoint y: 445, distance: 456.2
click at [865, 522] on td "Lakeshore Real Estate Holdings LLC ([STREET_ADDRESS][PERSON_NAME] single family…" at bounding box center [719, 531] width 624 height 19
copy span "Lakeshore Real Estate Holdings LLC ([STREET_ADDRESS][PERSON_NAME] single family…"
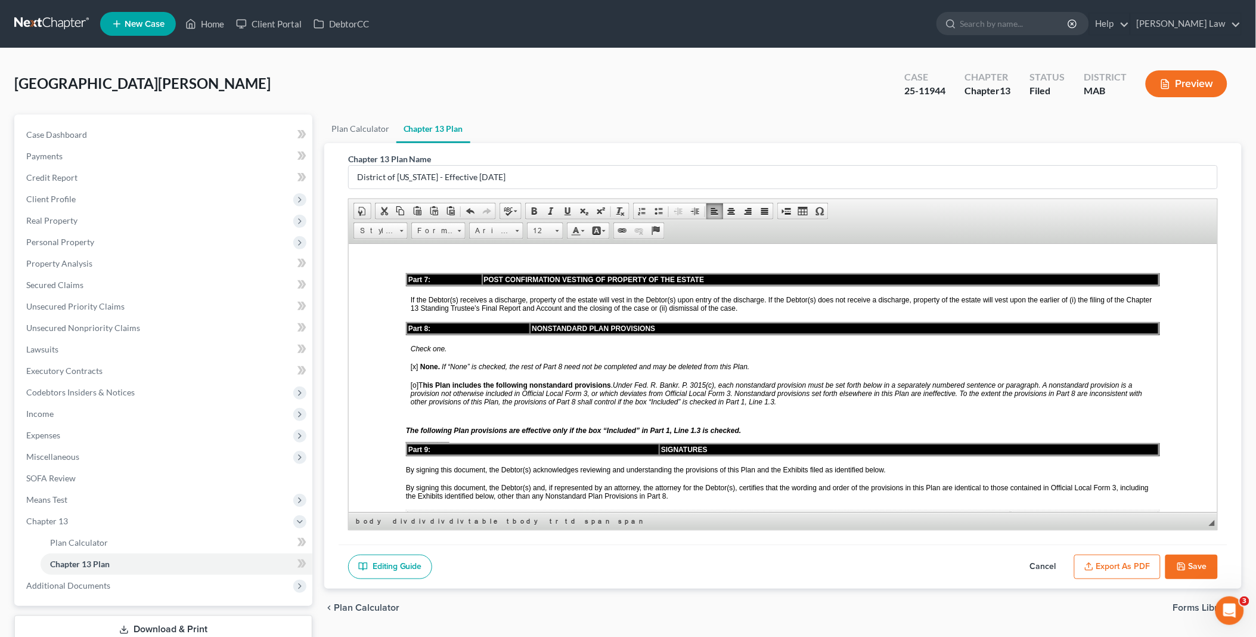
scroll to position [3113, 0]
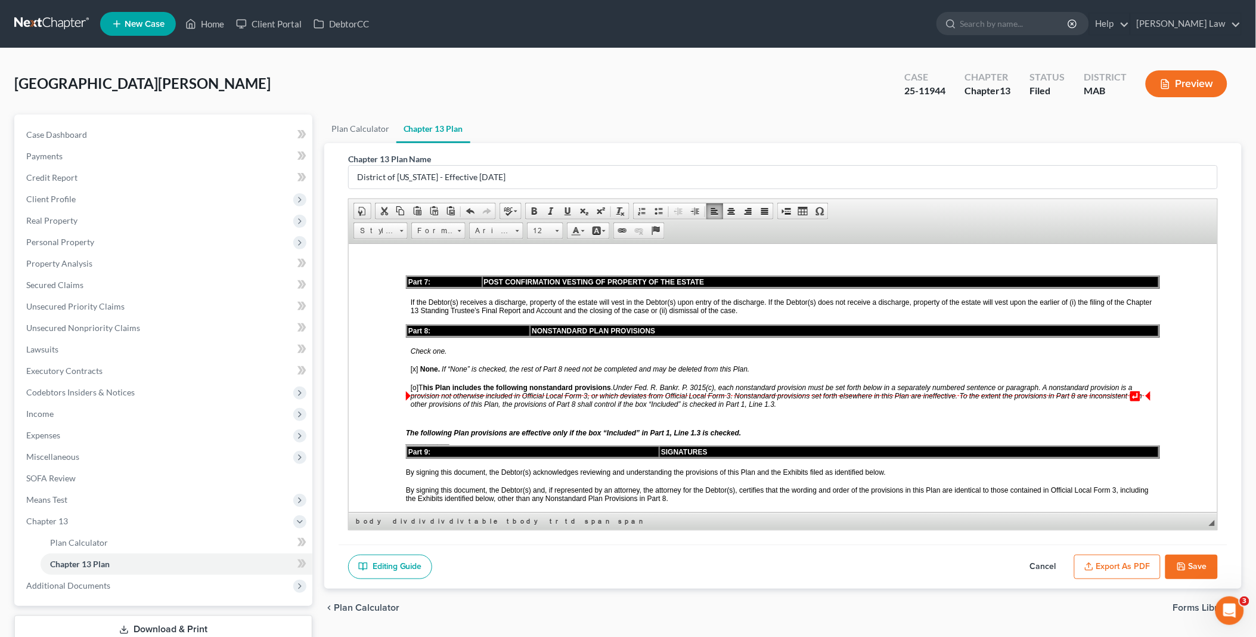
click at [771, 428] on div "The following Plan provisions are effective only if the box “Included” in Part …" at bounding box center [782, 432] width 754 height 8
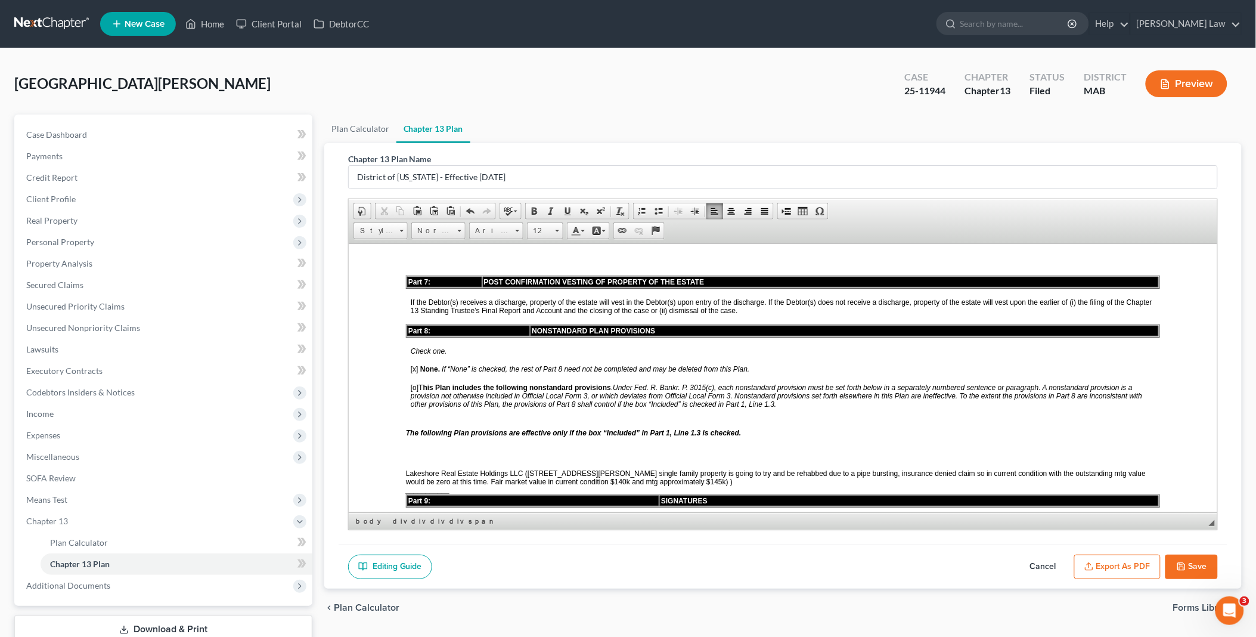
click at [413, 383] on span "[o]" at bounding box center [414, 387] width 8 height 8
click at [413, 364] on span "[x]" at bounding box center [414, 368] width 8 height 8
click at [406, 396] on span at bounding box center [407, 398] width 5 height 10
click at [406, 436] on div at bounding box center [782, 441] width 754 height 11
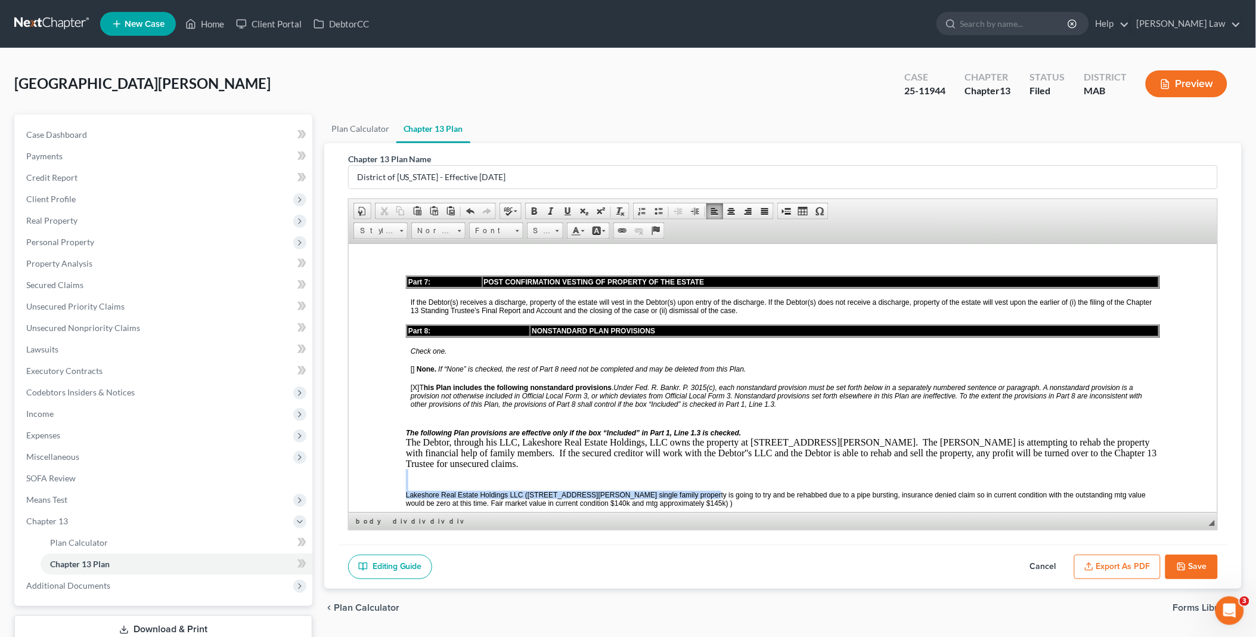
drag, startPoint x: 404, startPoint y: 431, endPoint x: 693, endPoint y: 450, distance: 290.4
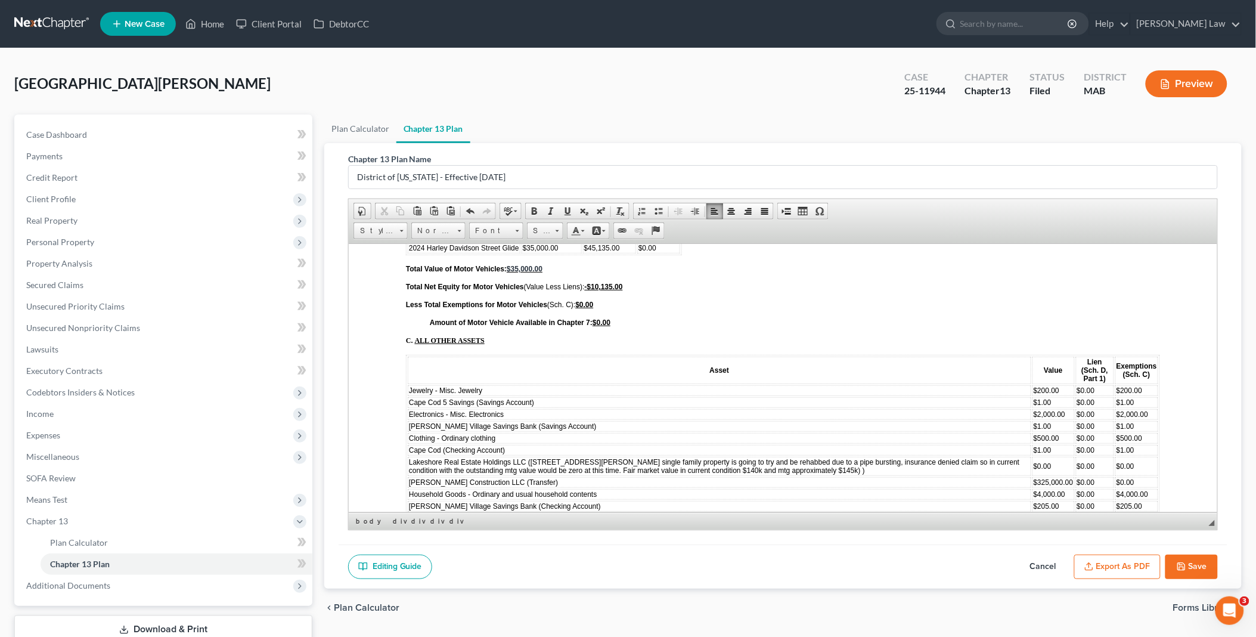
scroll to position [4372, 0]
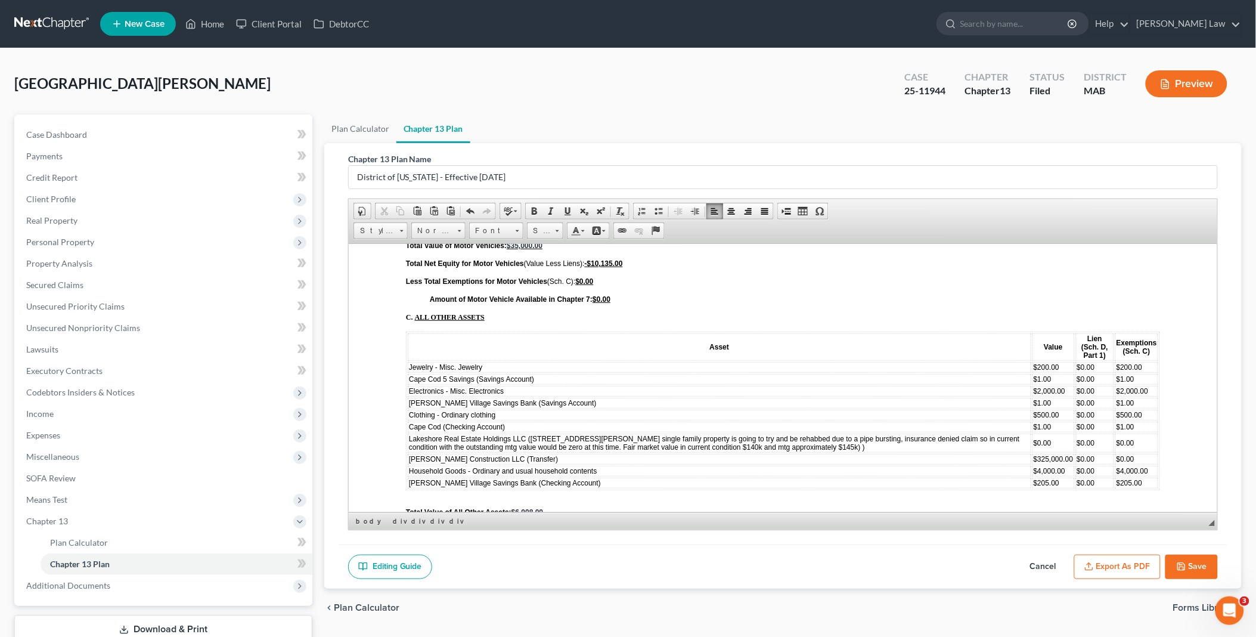
click at [505, 454] on span "[PERSON_NAME] Construction LLC (Transfer)" at bounding box center [482, 458] width 149 height 8
click at [525, 407] on span "Row" at bounding box center [548, 408] width 58 height 15
click at [624, 438] on span "Delete Rows" at bounding box center [631, 438] width 69 height 15
click at [594, 513] on u "$331,908.00" at bounding box center [607, 517] width 40 height 8
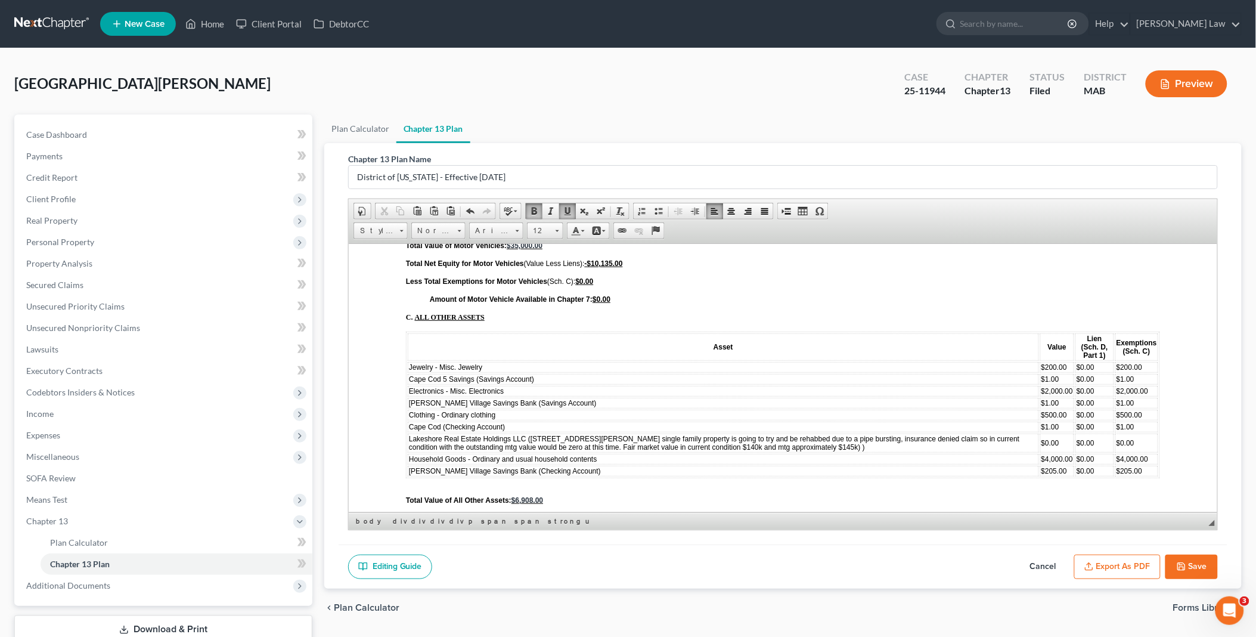
click at [605, 549] on span "$325,000.00" at bounding box center [619, 553] width 40 height 8
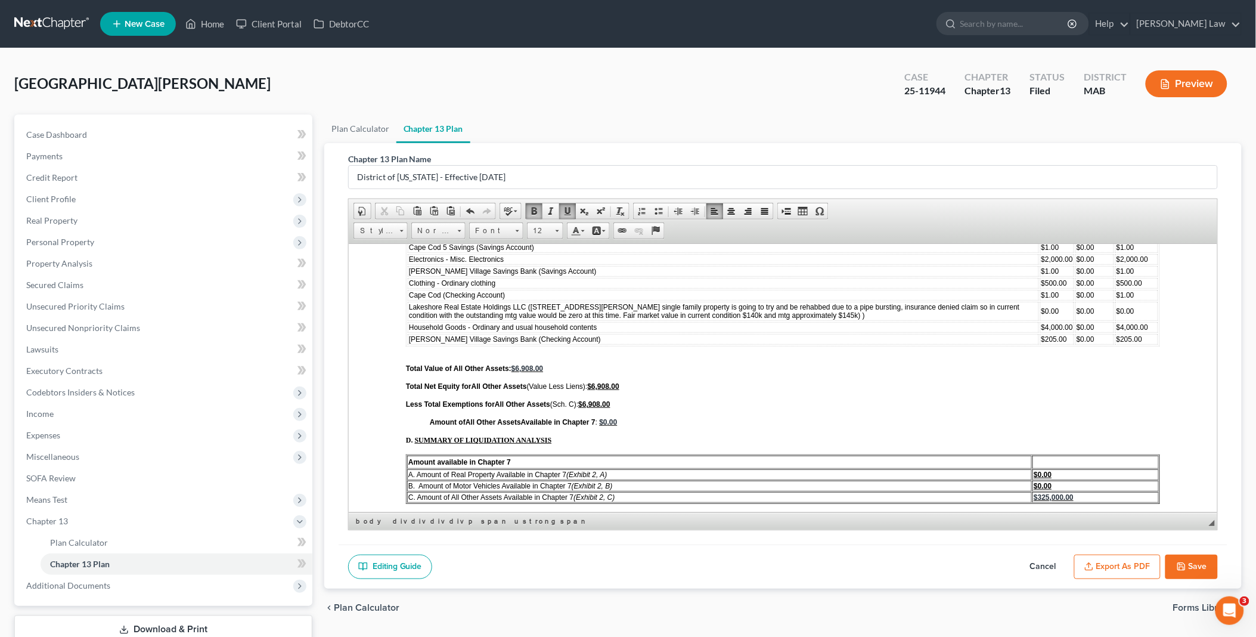
scroll to position [4504, 0]
click at [1033, 492] on span "$325,000.00" at bounding box center [1053, 496] width 40 height 8
click at [577, 512] on span "$325,000.00" at bounding box center [594, 516] width 40 height 8
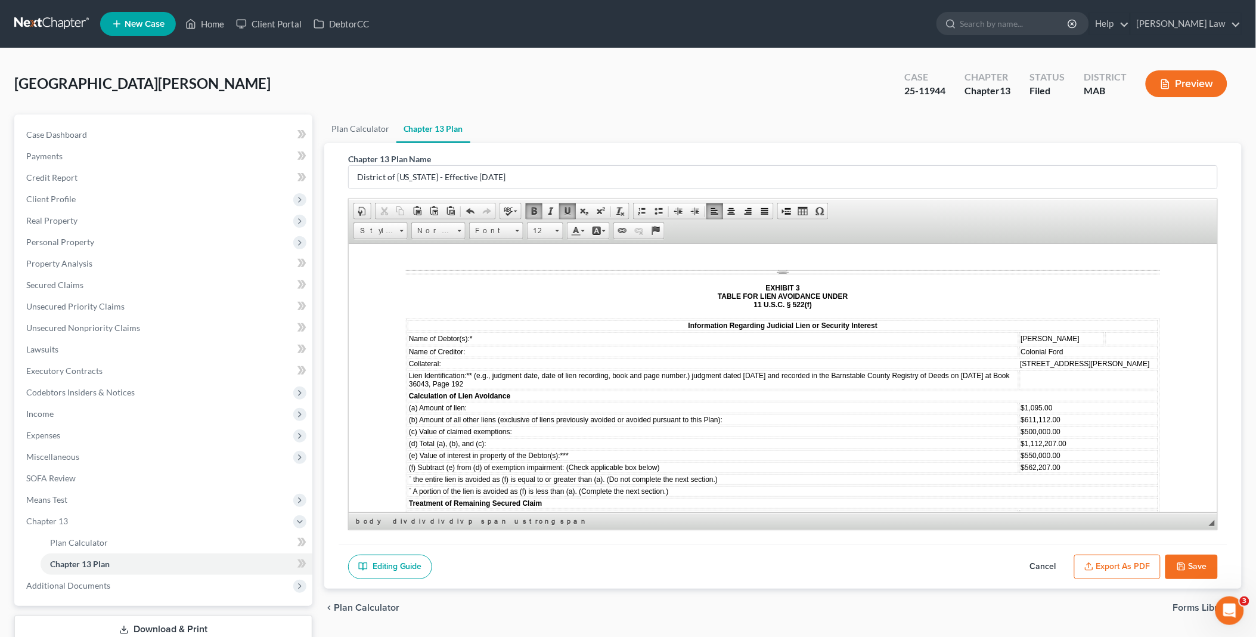
scroll to position [4836, 0]
click at [1186, 567] on icon "button" at bounding box center [1182, 567] width 10 height 10
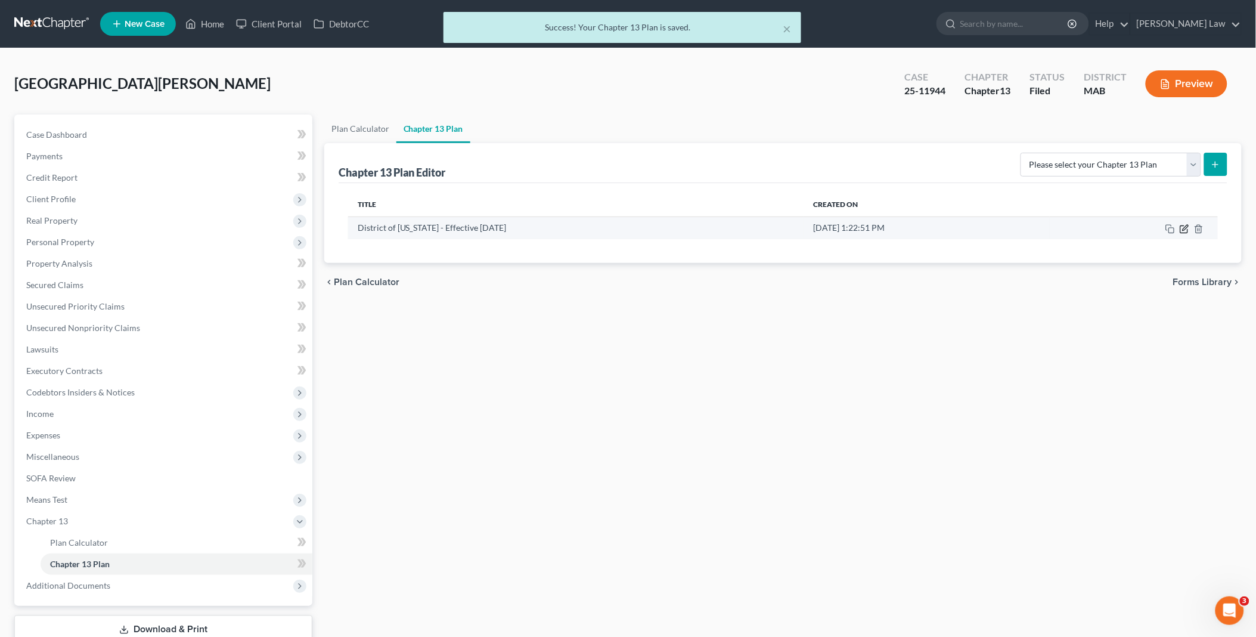
click at [1185, 227] on icon "button" at bounding box center [1185, 229] width 10 height 10
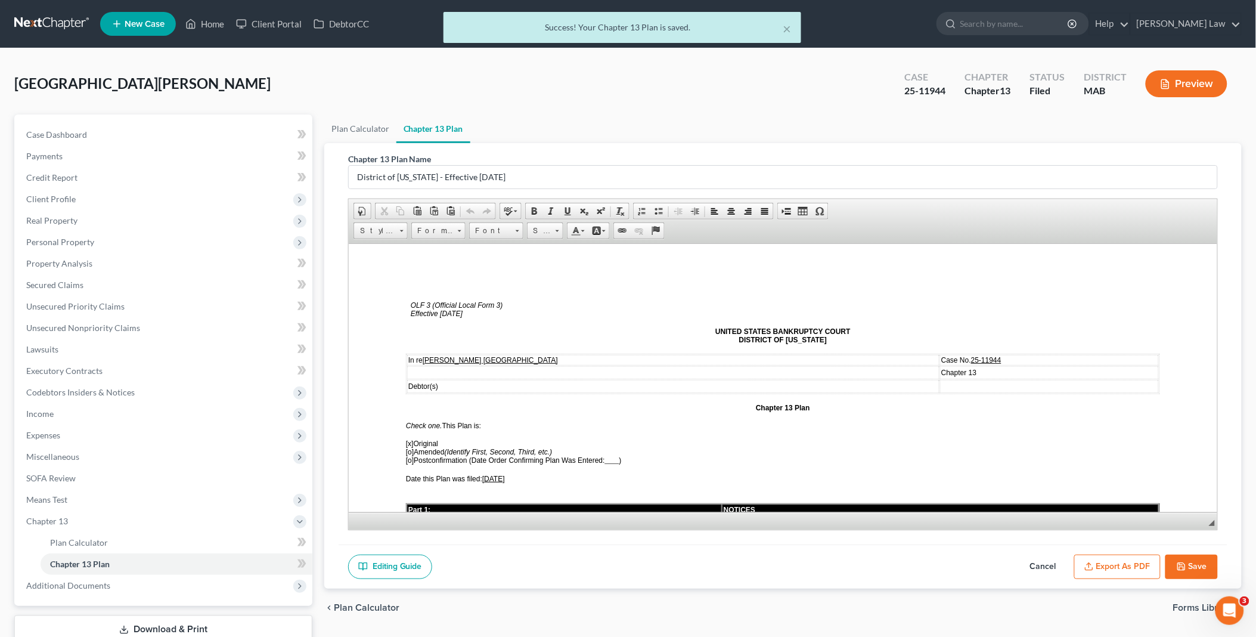
scroll to position [0, 0]
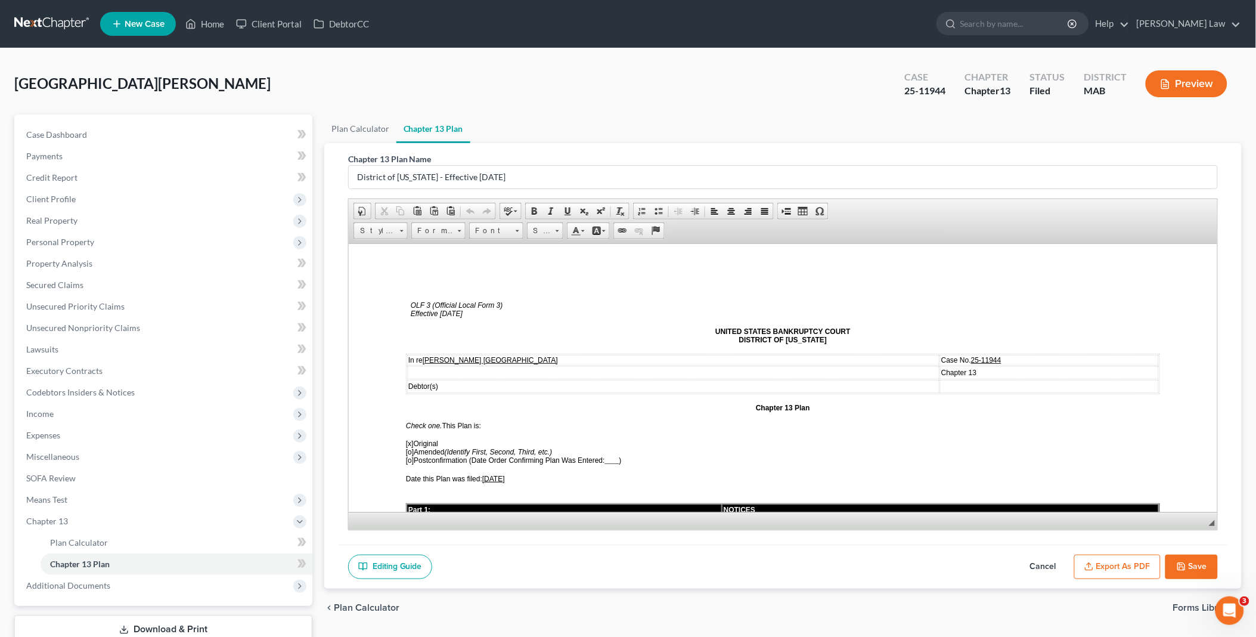
click at [1101, 557] on button "Export as PDF" at bounding box center [1117, 566] width 86 height 25
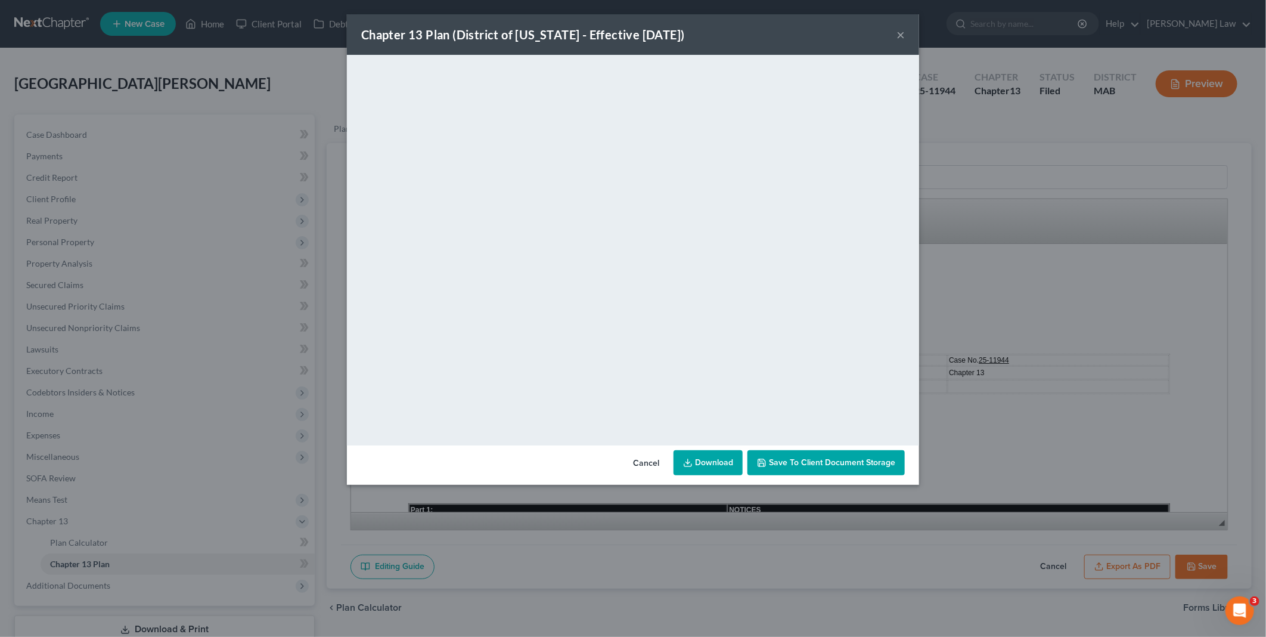
click at [728, 460] on link "Download" at bounding box center [708, 462] width 69 height 25
click at [652, 461] on button "Cancel" at bounding box center [646, 463] width 45 height 24
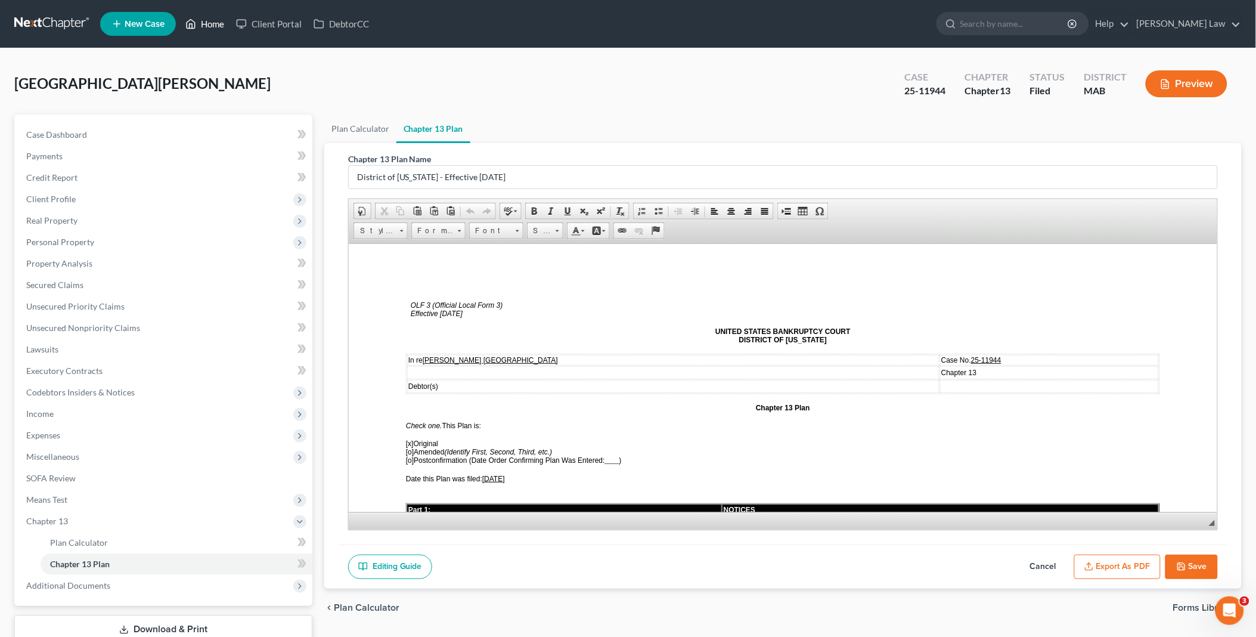
click at [213, 22] on link "Home" at bounding box center [204, 23] width 51 height 21
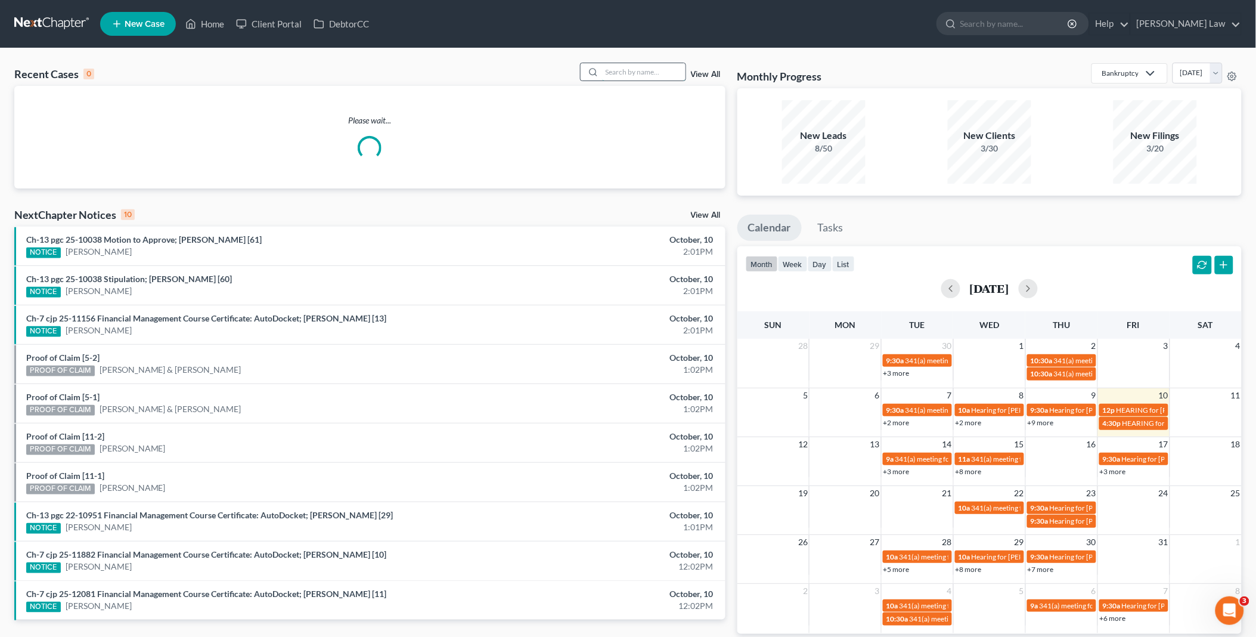
click at [614, 73] on input "search" at bounding box center [643, 71] width 83 height 17
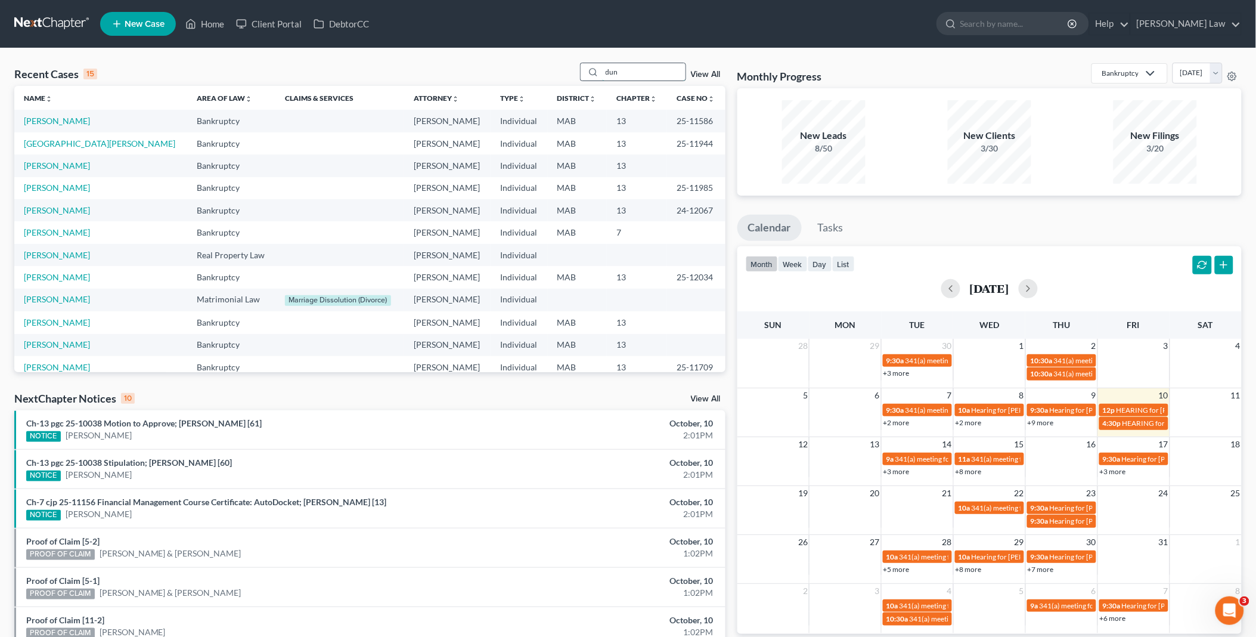
type input "dun"
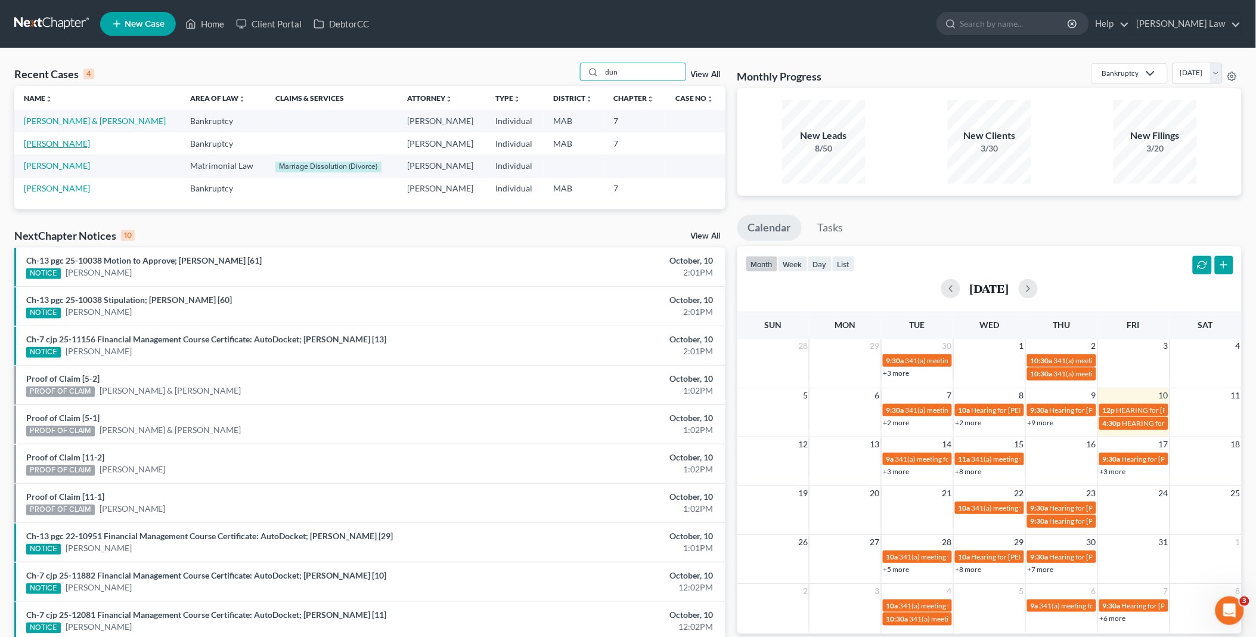
click at [51, 141] on link "[PERSON_NAME]" at bounding box center [57, 143] width 66 height 10
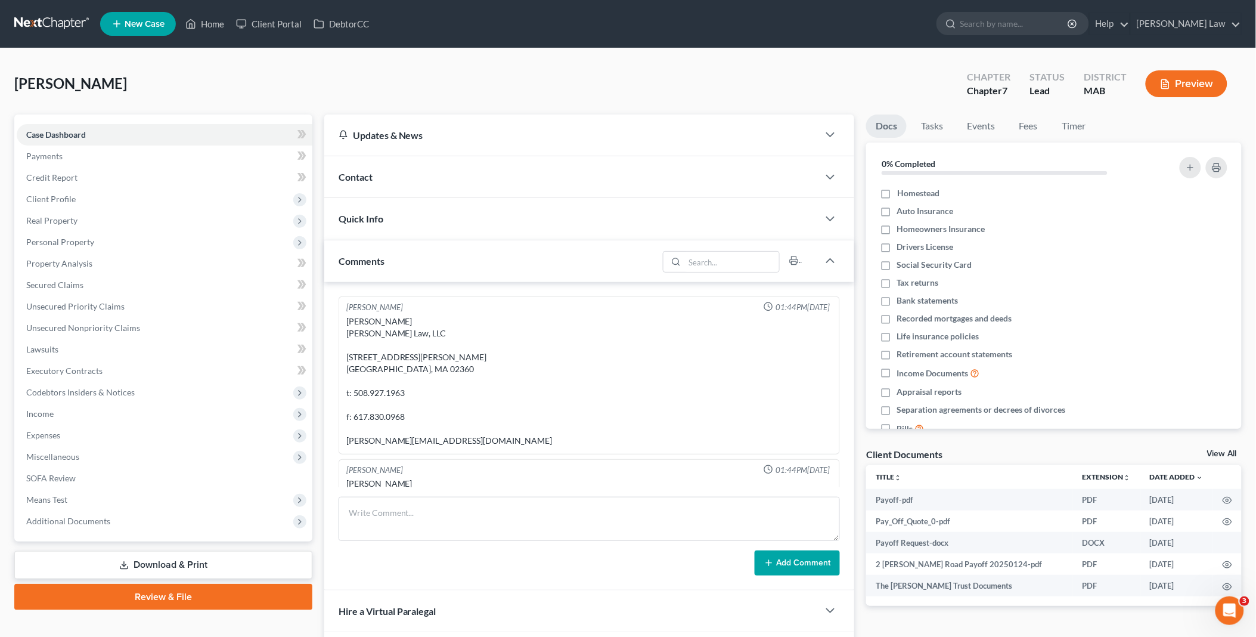
scroll to position [388, 0]
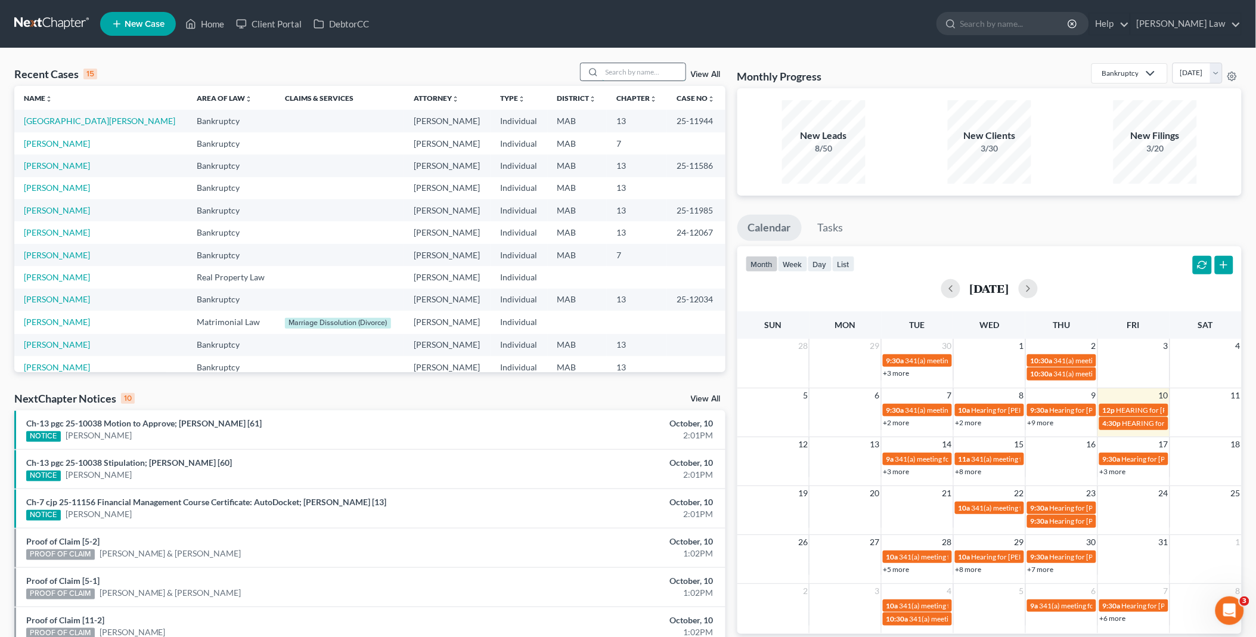
click at [649, 73] on input "search" at bounding box center [643, 71] width 83 height 17
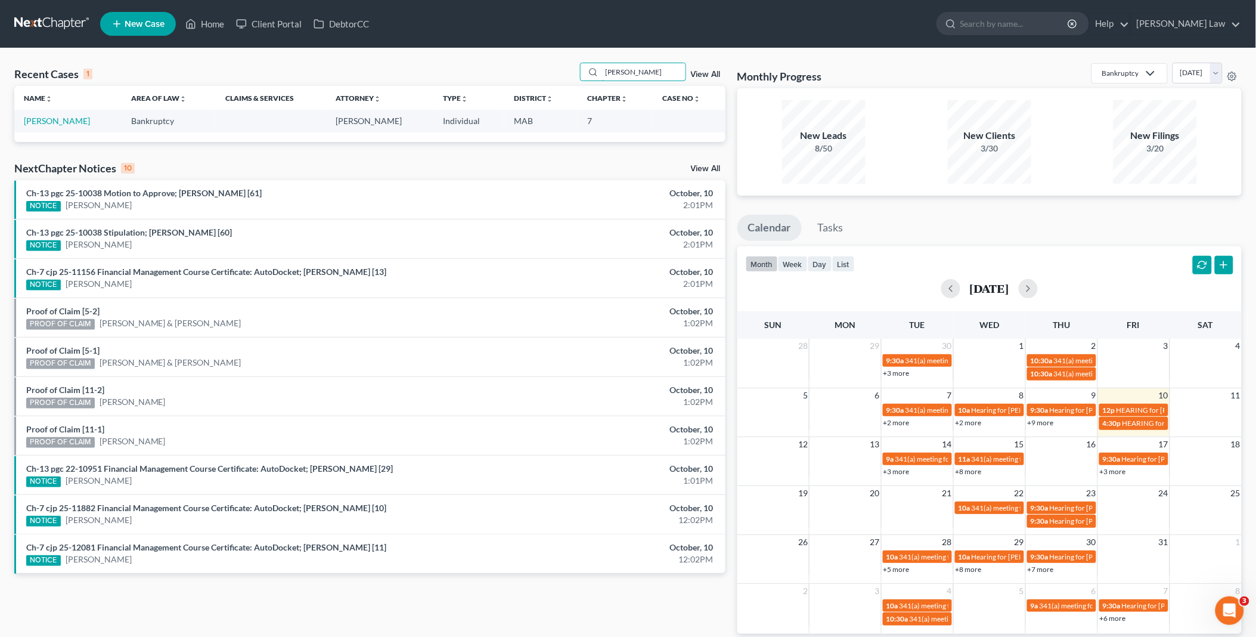
drag, startPoint x: 626, startPoint y: 72, endPoint x: 510, endPoint y: 63, distance: 116.1
click at [510, 63] on div "Recent Cases 1 [PERSON_NAME] View All" at bounding box center [369, 74] width 711 height 23
type input "[PERSON_NAME]"
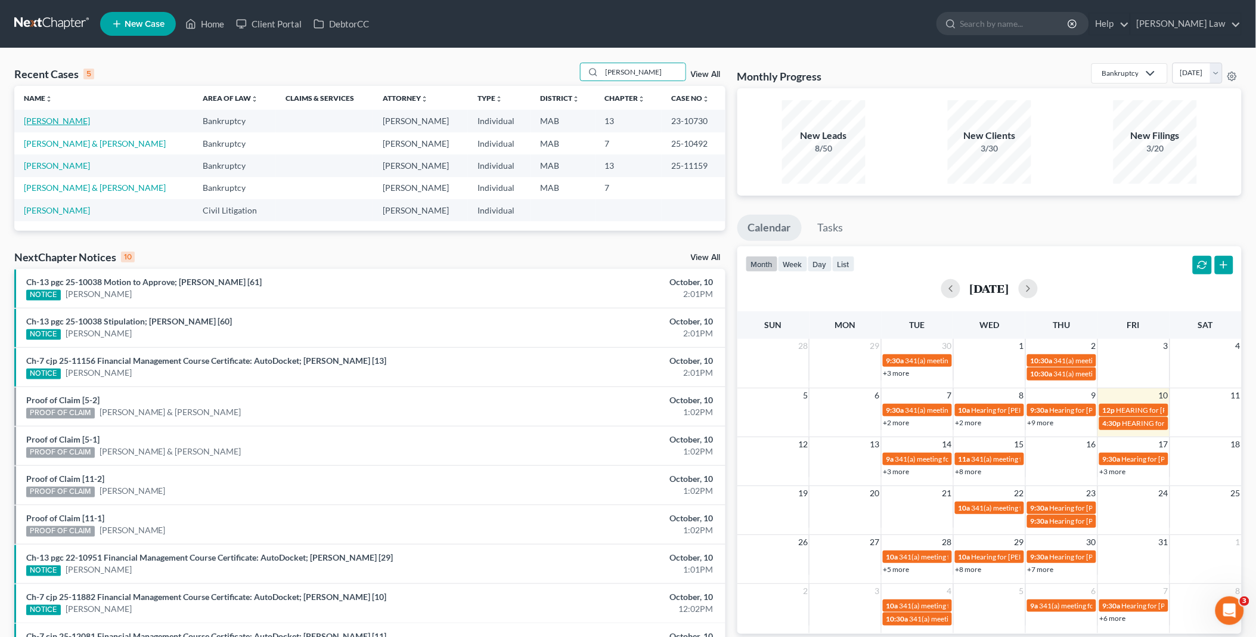
click at [33, 120] on link "[PERSON_NAME]" at bounding box center [57, 121] width 66 height 10
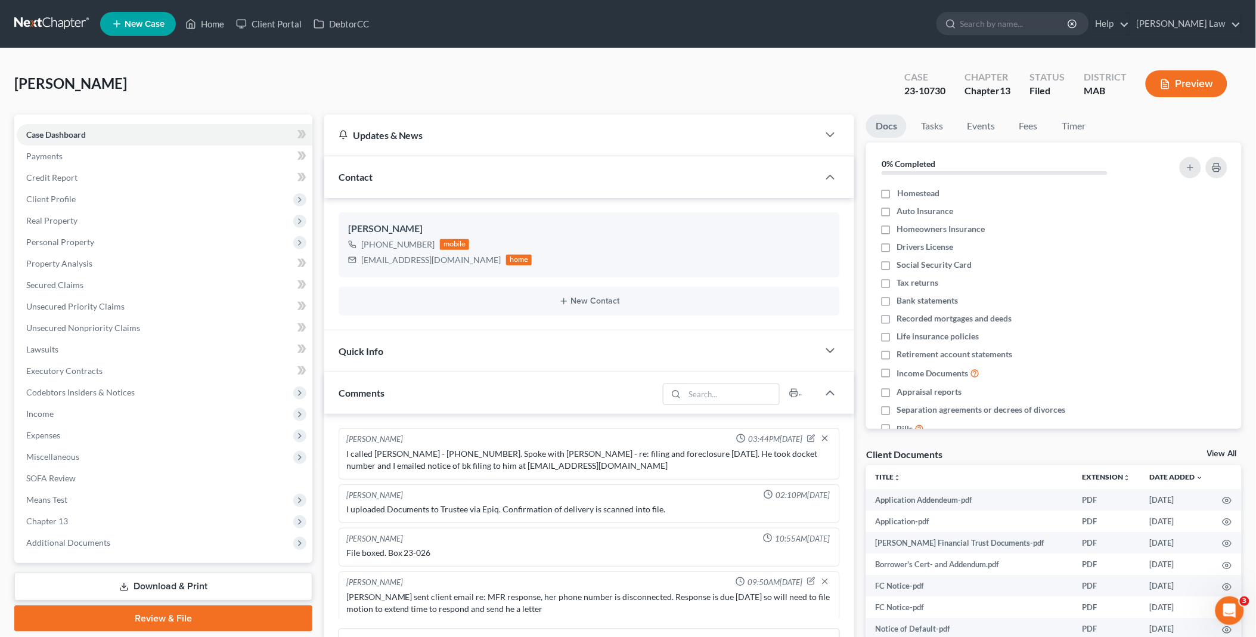
click at [1223, 451] on link "View All" at bounding box center [1222, 454] width 30 height 8
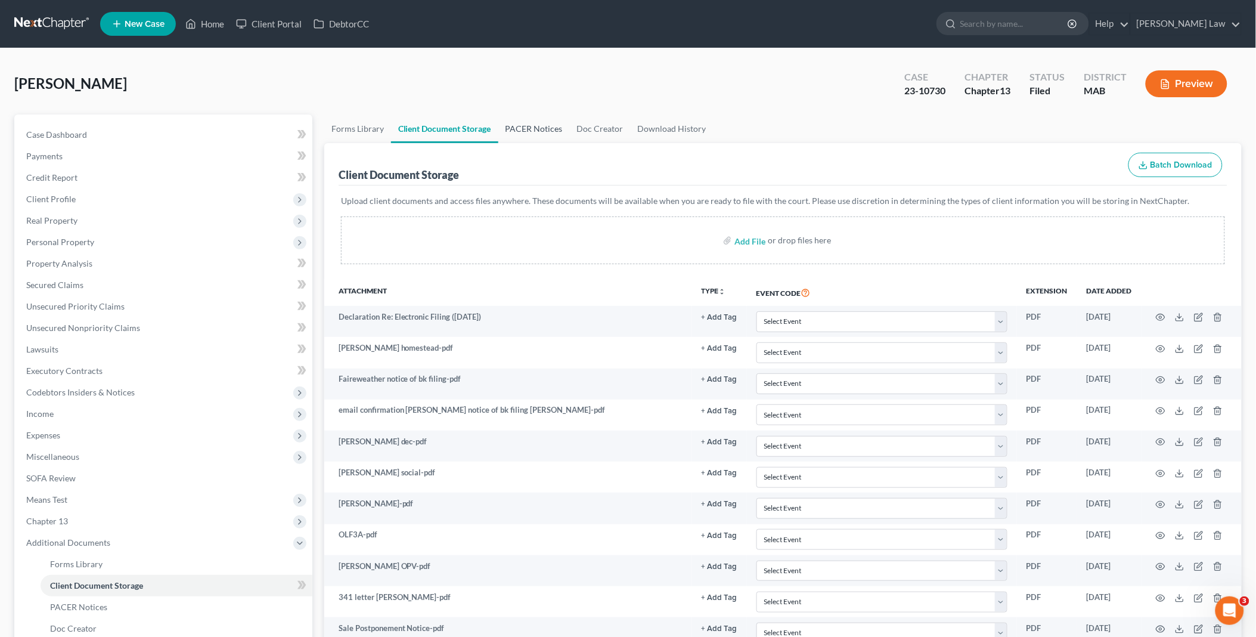
click at [511, 125] on link "PACER Notices" at bounding box center [534, 128] width 72 height 29
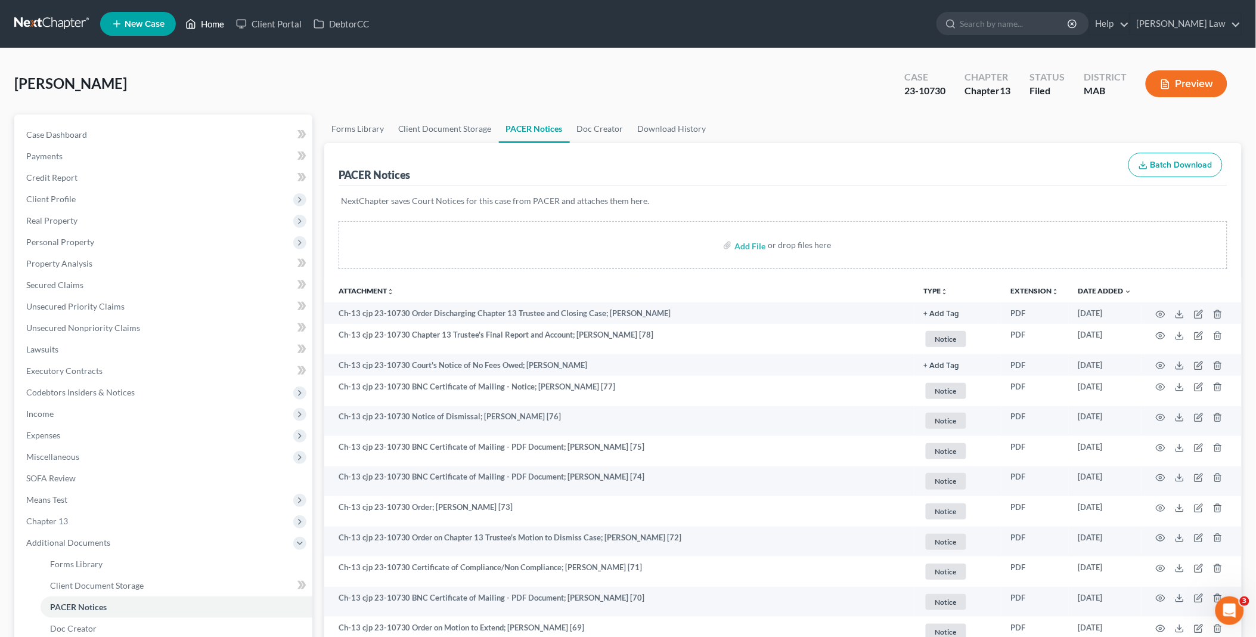
click at [205, 21] on link "Home" at bounding box center [204, 23] width 51 height 21
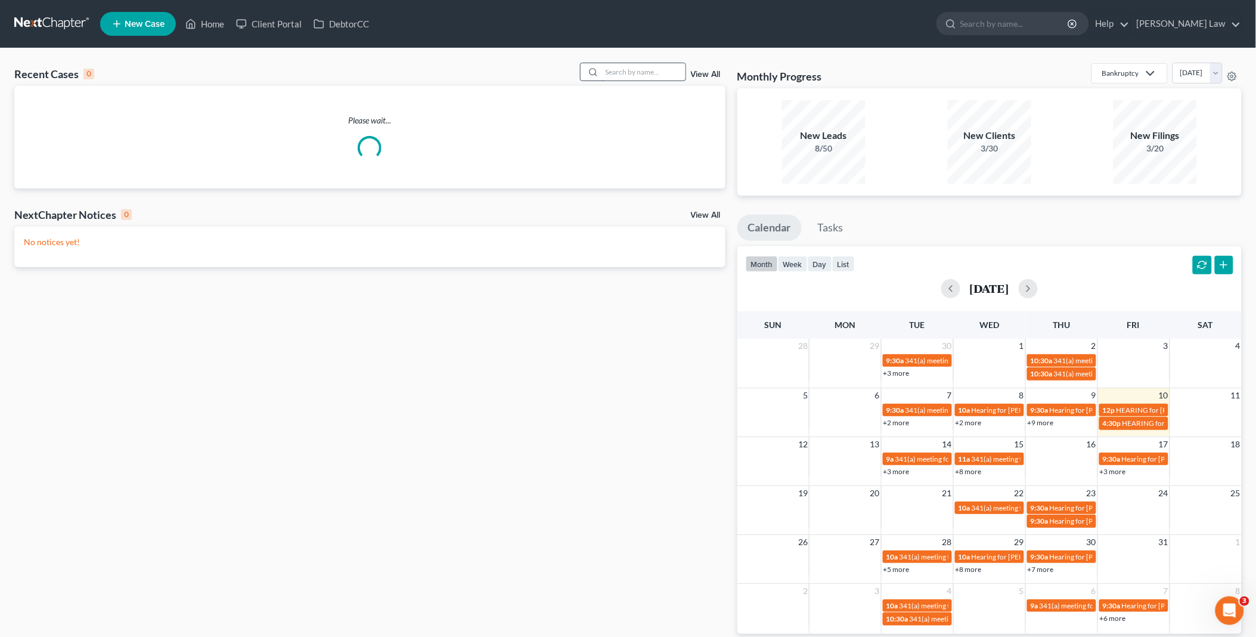
click at [652, 70] on input "search" at bounding box center [643, 71] width 83 height 17
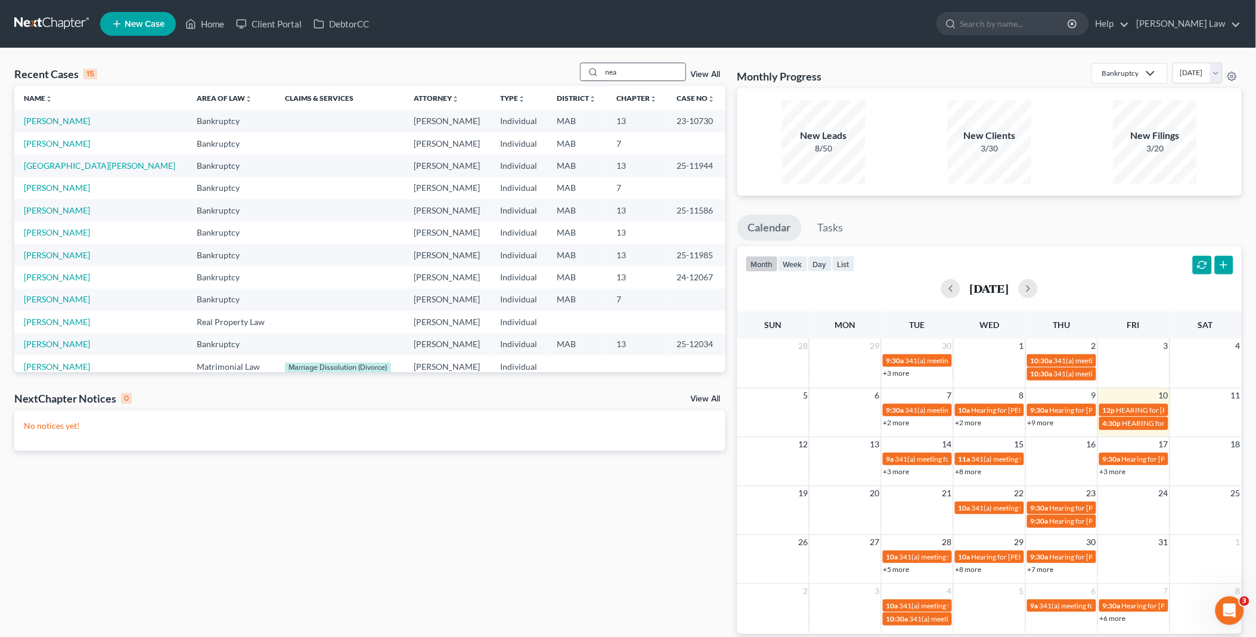
type input "nea"
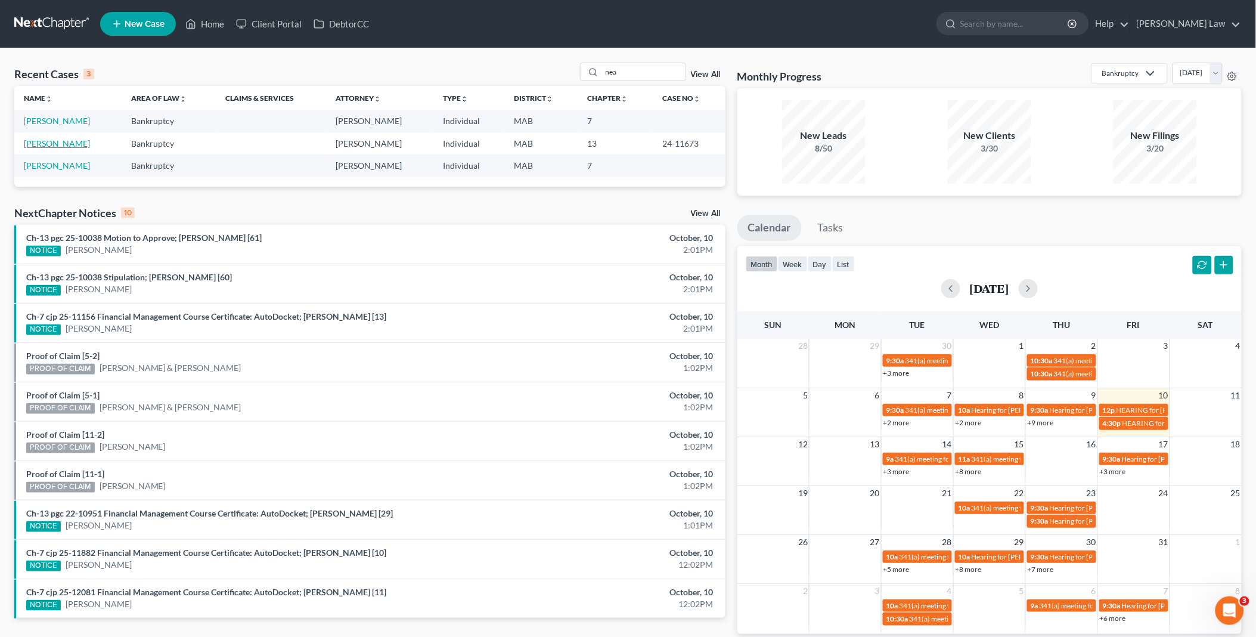
click at [48, 141] on link "[PERSON_NAME]" at bounding box center [57, 143] width 66 height 10
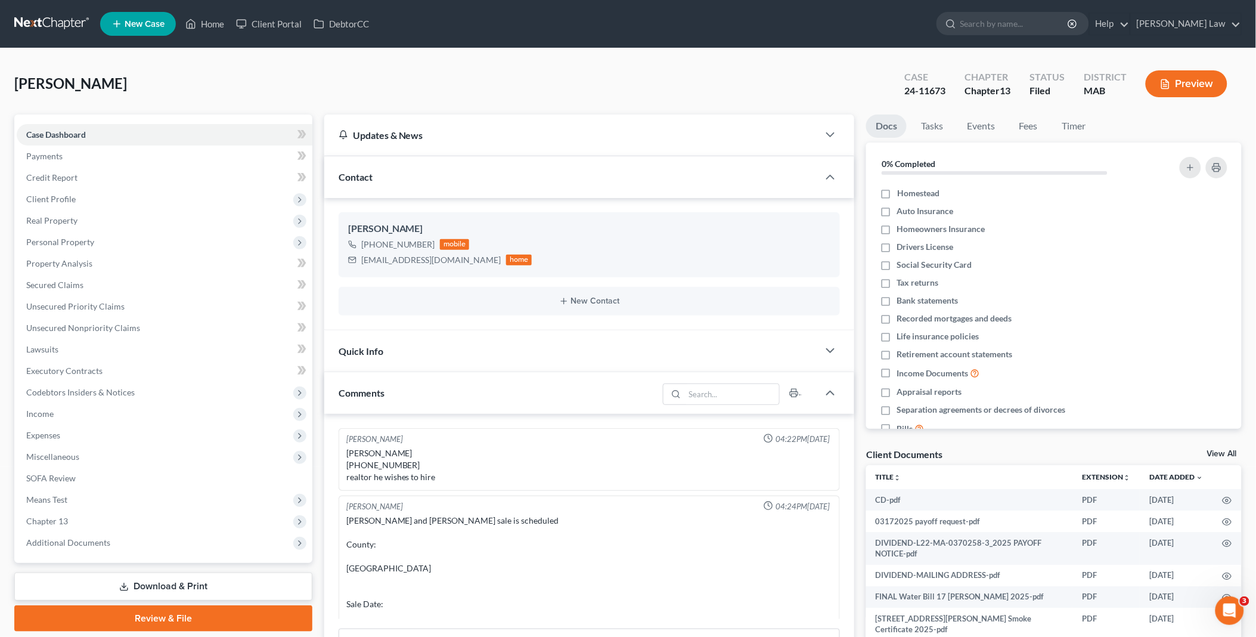
click at [1226, 448] on div "Client Documents View All" at bounding box center [1054, 456] width 376 height 17
click at [1225, 454] on link "View All" at bounding box center [1222, 454] width 30 height 8
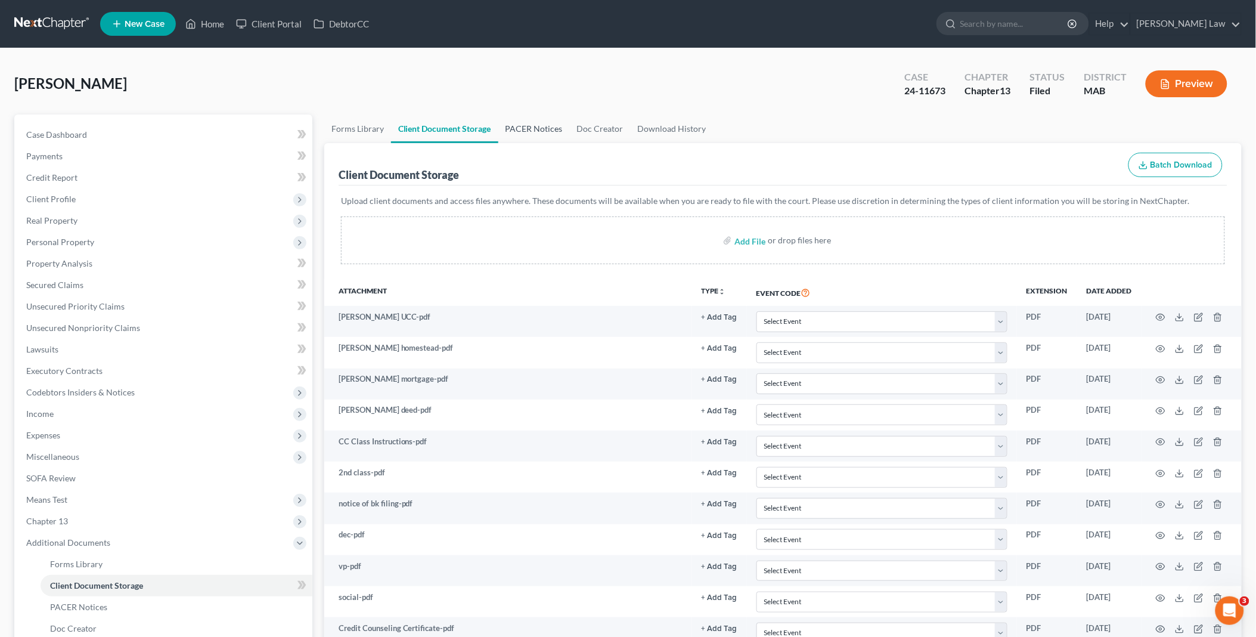
click at [534, 124] on link "PACER Notices" at bounding box center [534, 128] width 72 height 29
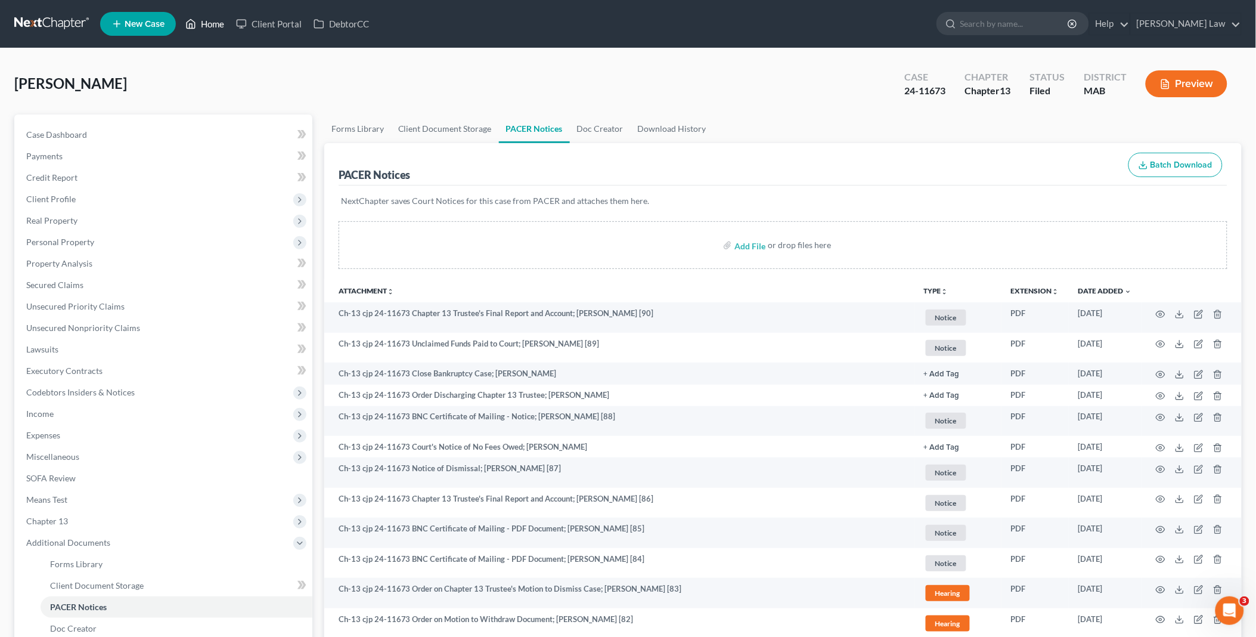
click at [209, 20] on link "Home" at bounding box center [204, 23] width 51 height 21
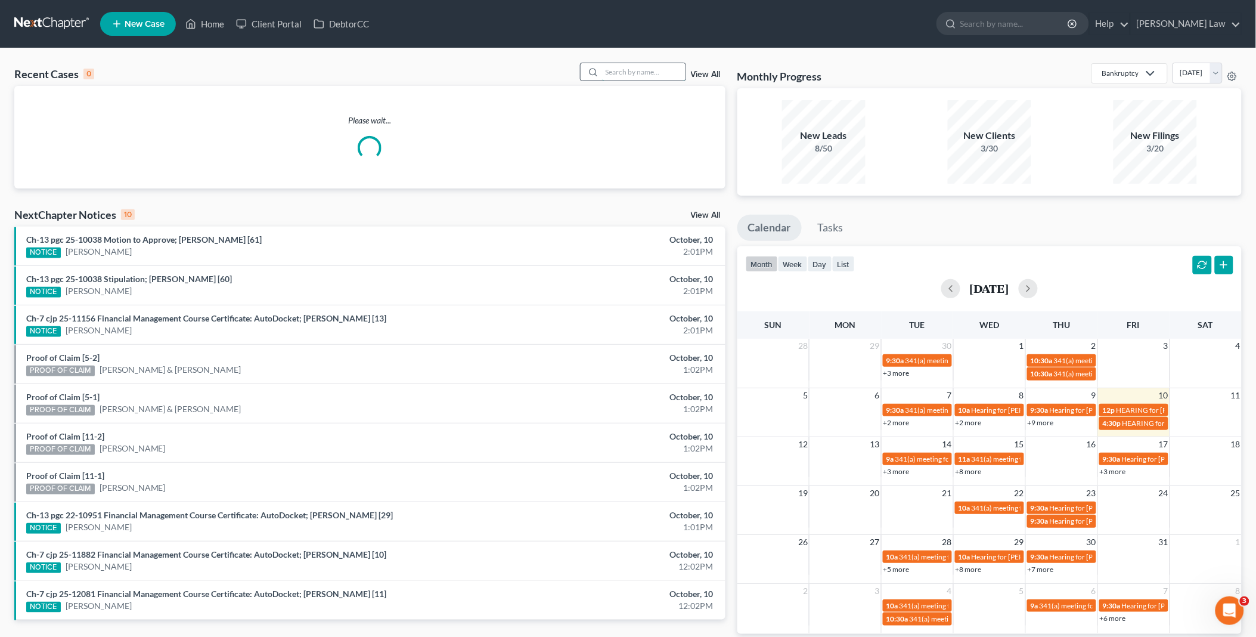
click at [615, 73] on input "search" at bounding box center [643, 71] width 83 height 17
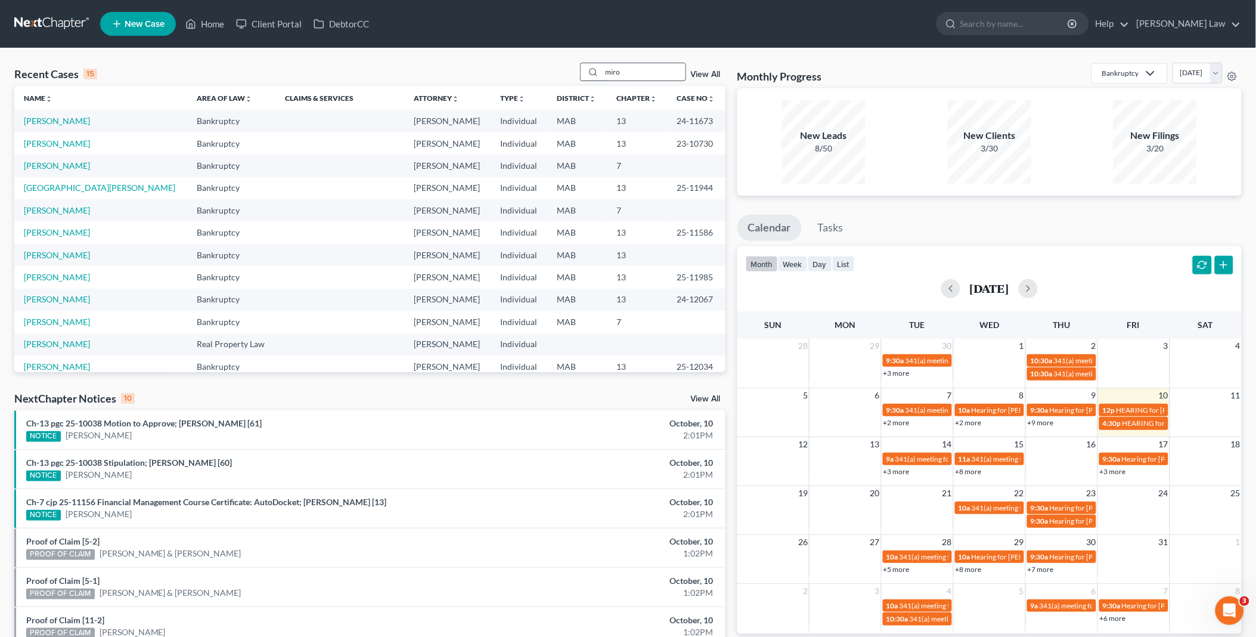
type input "miro"
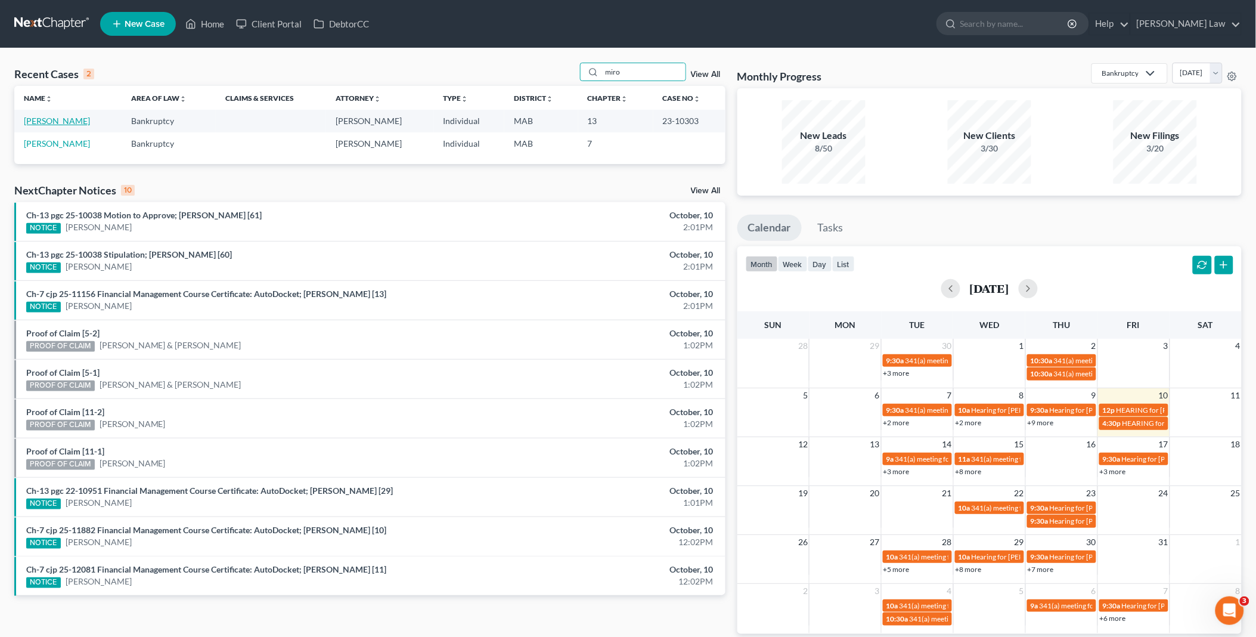
click at [68, 121] on link "[PERSON_NAME]" at bounding box center [57, 121] width 66 height 10
select select "2"
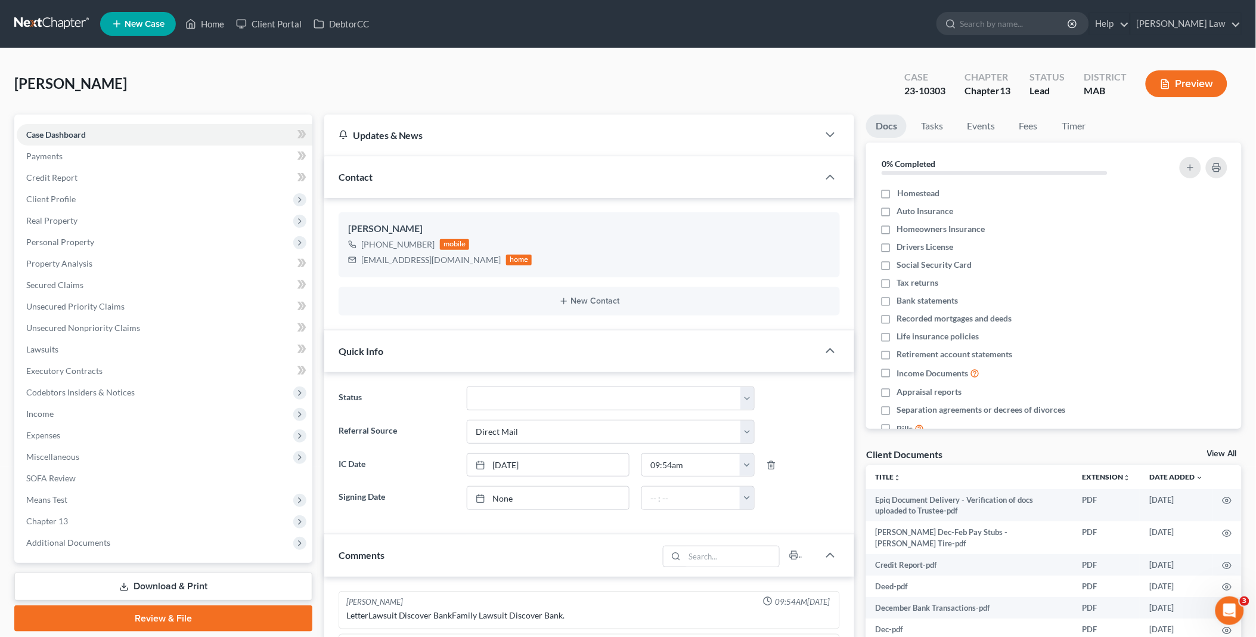
scroll to position [491, 0]
click at [1216, 451] on link "View All" at bounding box center [1222, 454] width 30 height 8
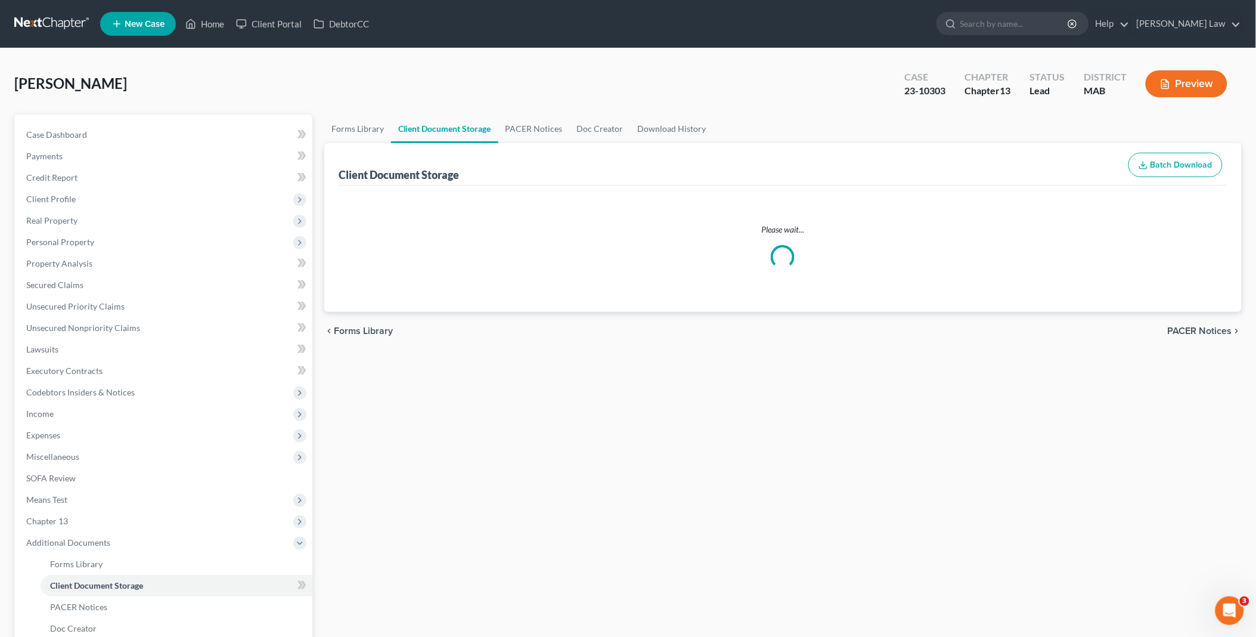
select select "7"
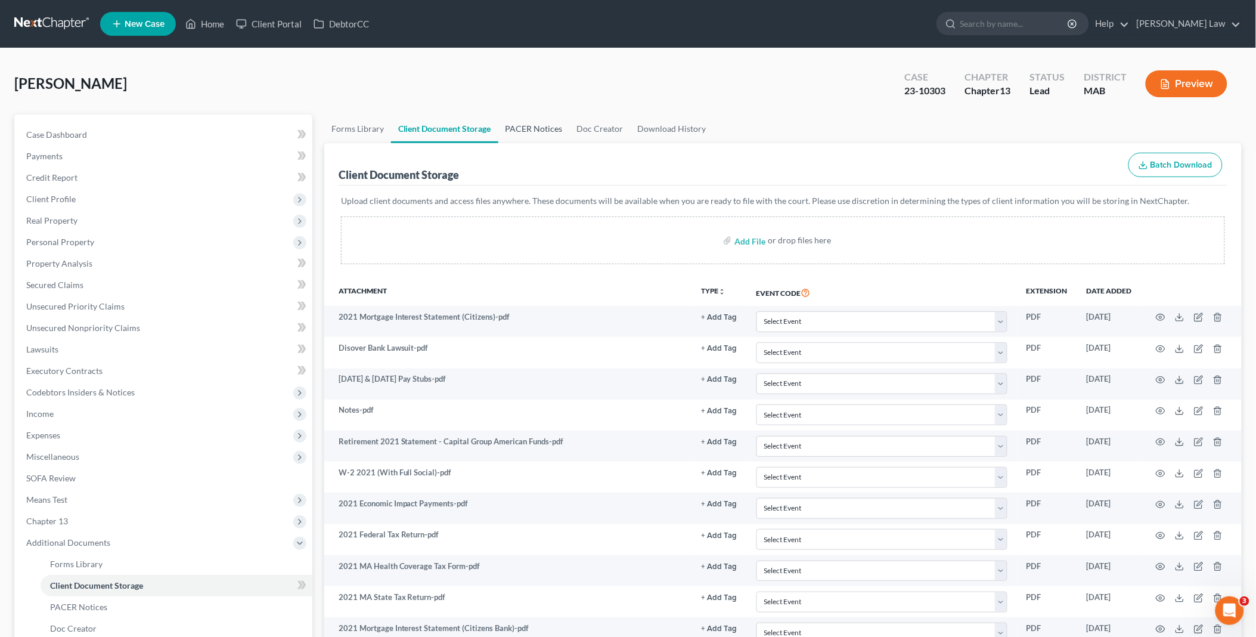
click at [529, 128] on link "PACER Notices" at bounding box center [534, 128] width 72 height 29
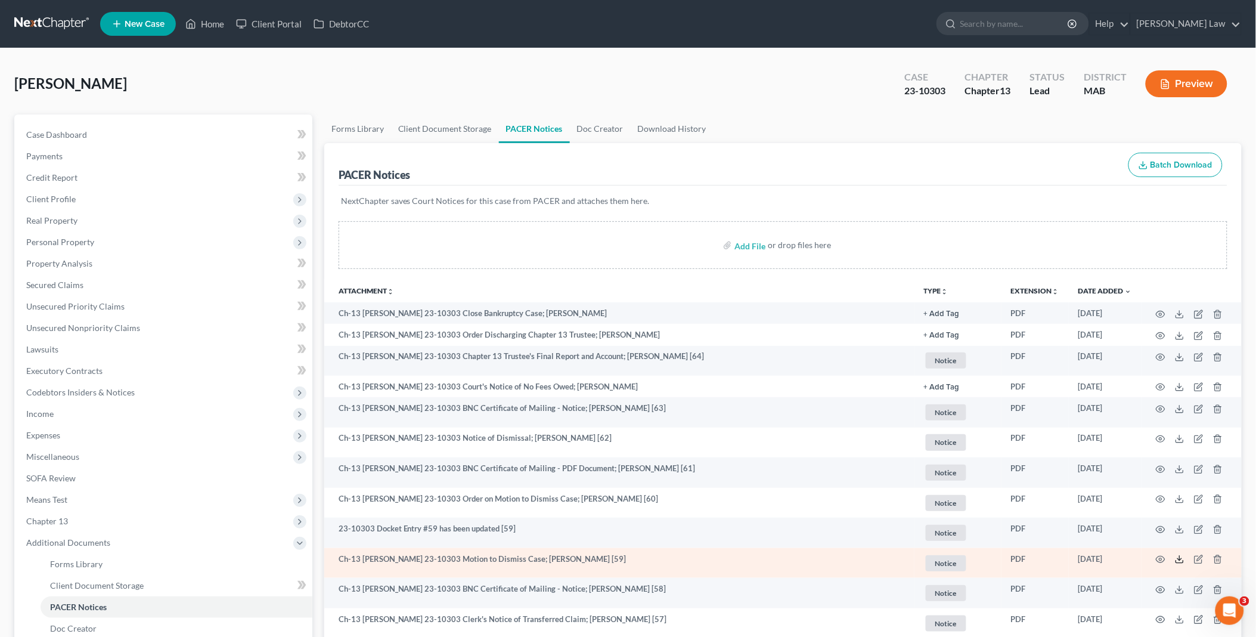
drag, startPoint x: 1183, startPoint y: 559, endPoint x: 1173, endPoint y: 559, distance: 10.2
click at [1183, 559] on icon at bounding box center [1180, 559] width 10 height 10
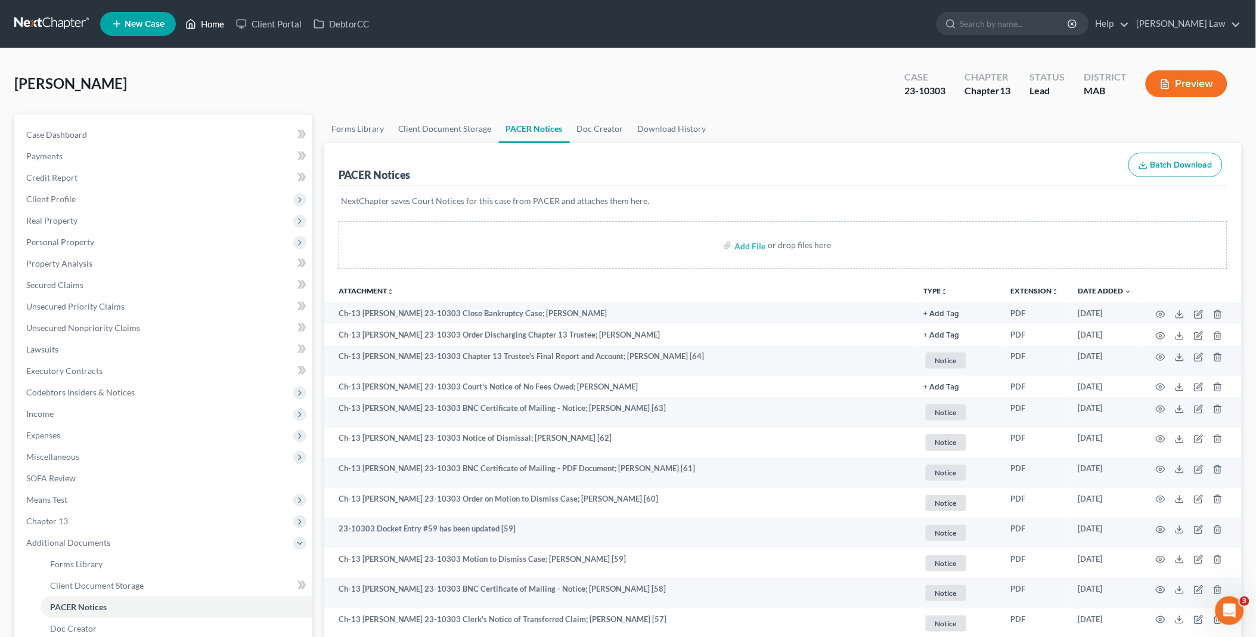
drag, startPoint x: 204, startPoint y: 26, endPoint x: 420, endPoint y: 104, distance: 230.1
click at [204, 26] on link "Home" at bounding box center [204, 23] width 51 height 21
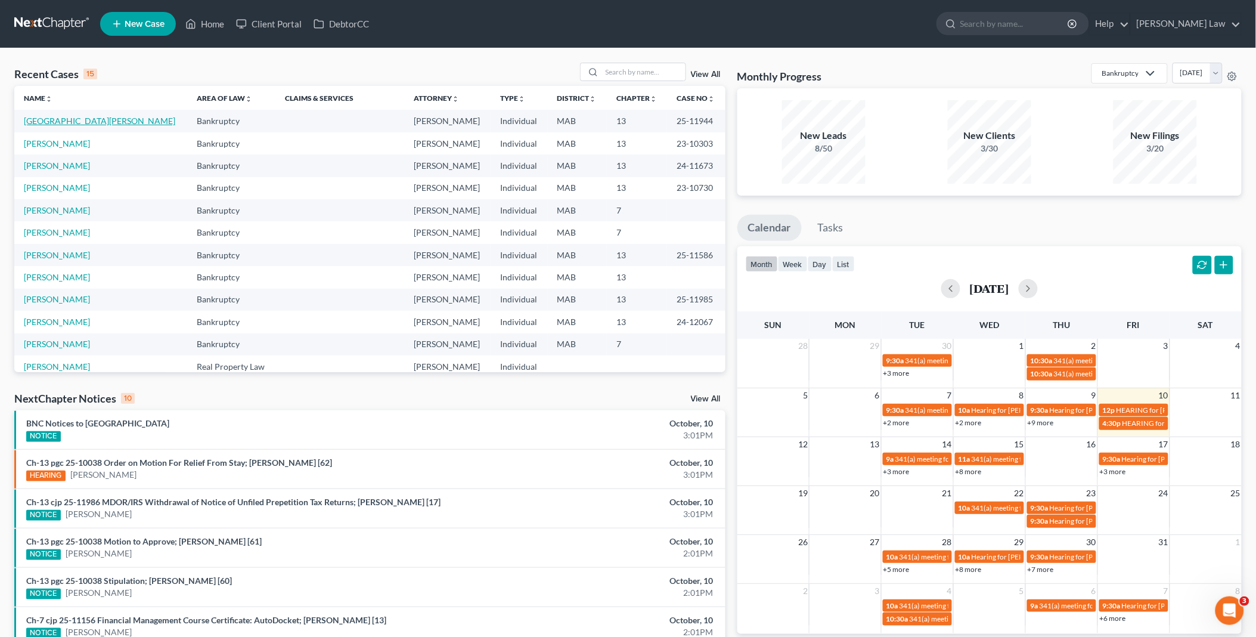
click at [79, 123] on link "[GEOGRAPHIC_DATA][PERSON_NAME]" at bounding box center [99, 121] width 151 height 10
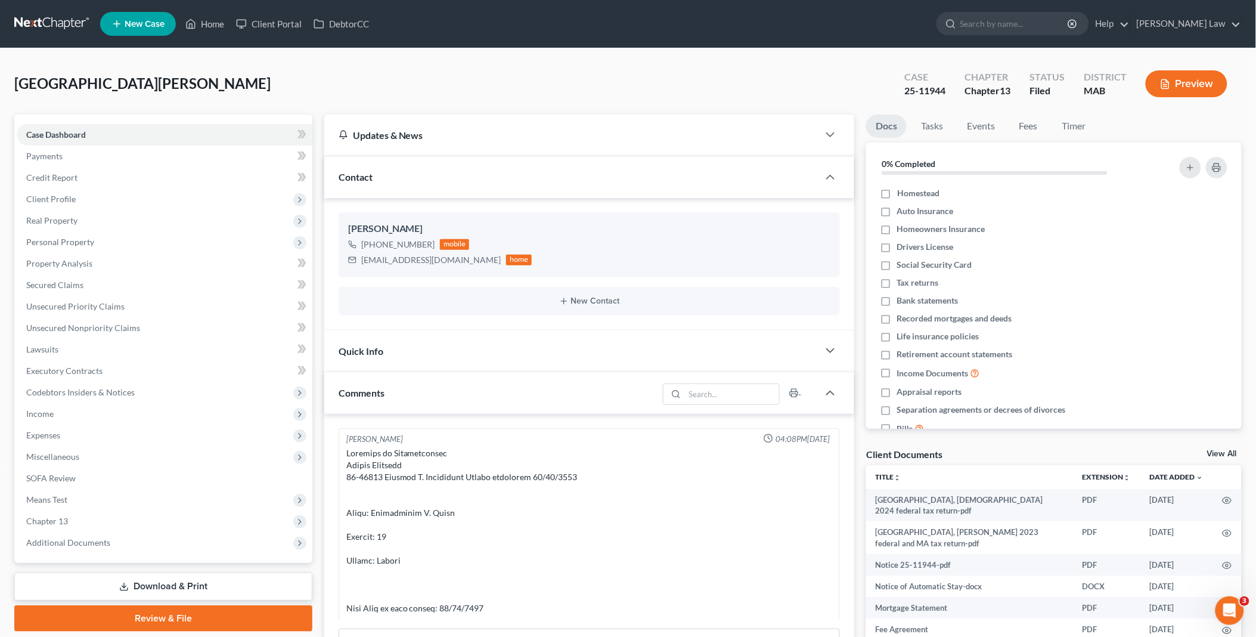
scroll to position [5614, 0]
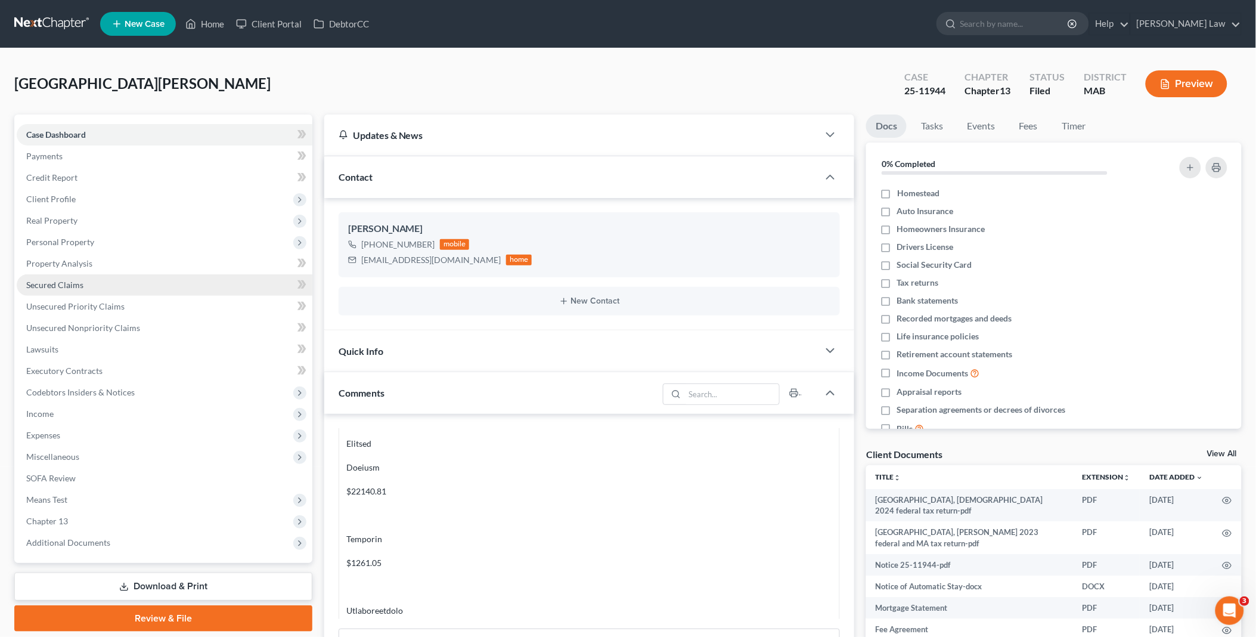
click at [55, 280] on span "Secured Claims" at bounding box center [54, 285] width 57 height 10
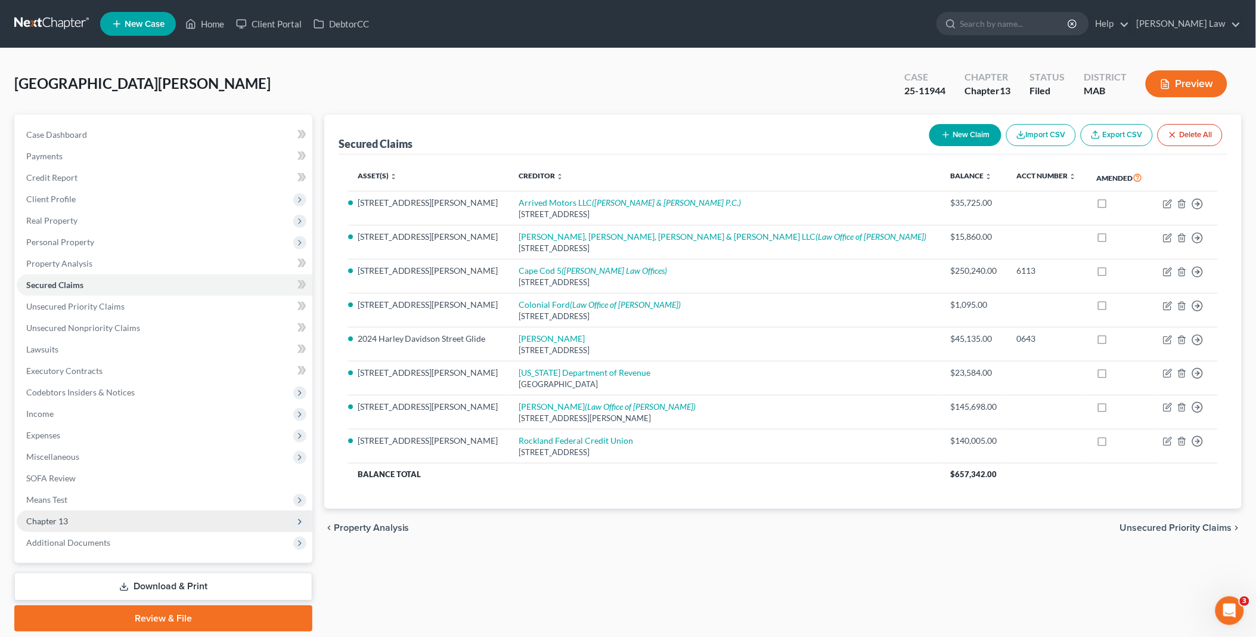
click at [93, 518] on span "Chapter 13" at bounding box center [165, 520] width 296 height 21
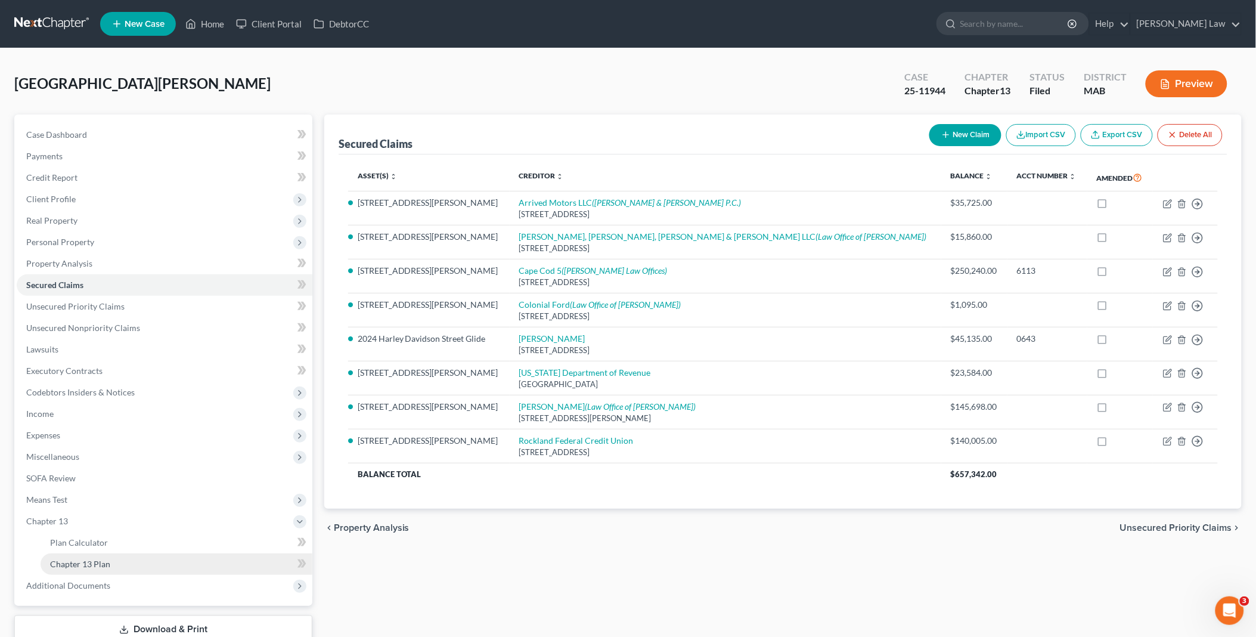
click at [119, 559] on link "Chapter 13 Plan" at bounding box center [177, 563] width 272 height 21
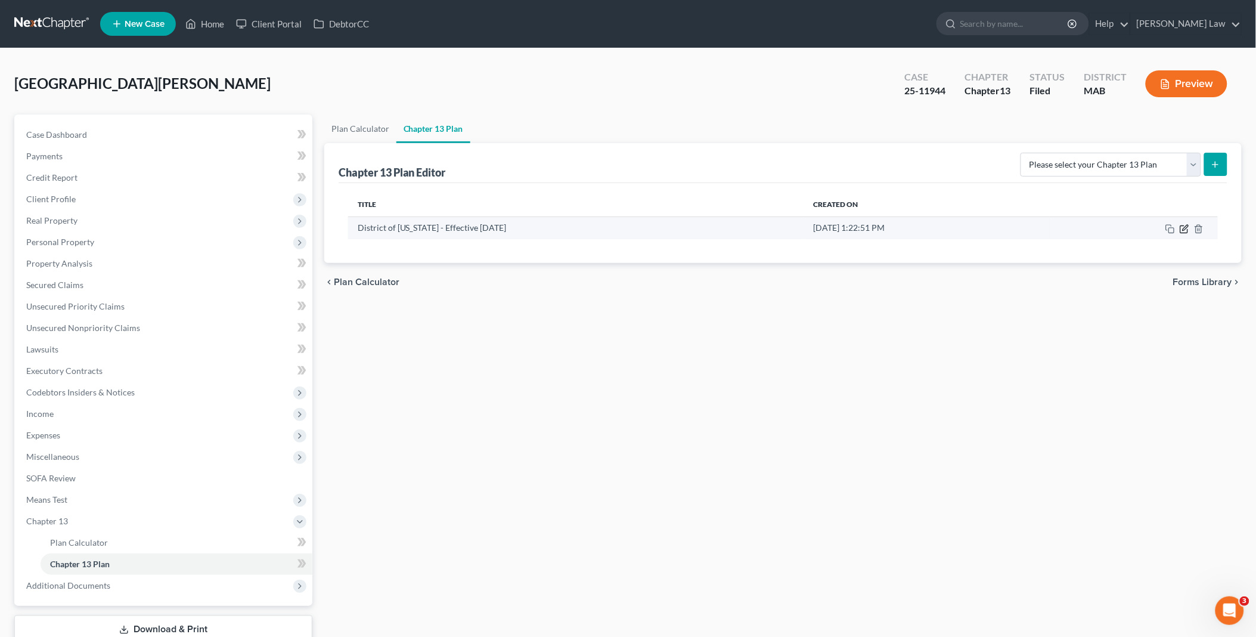
click at [1186, 227] on icon "button" at bounding box center [1185, 229] width 10 height 10
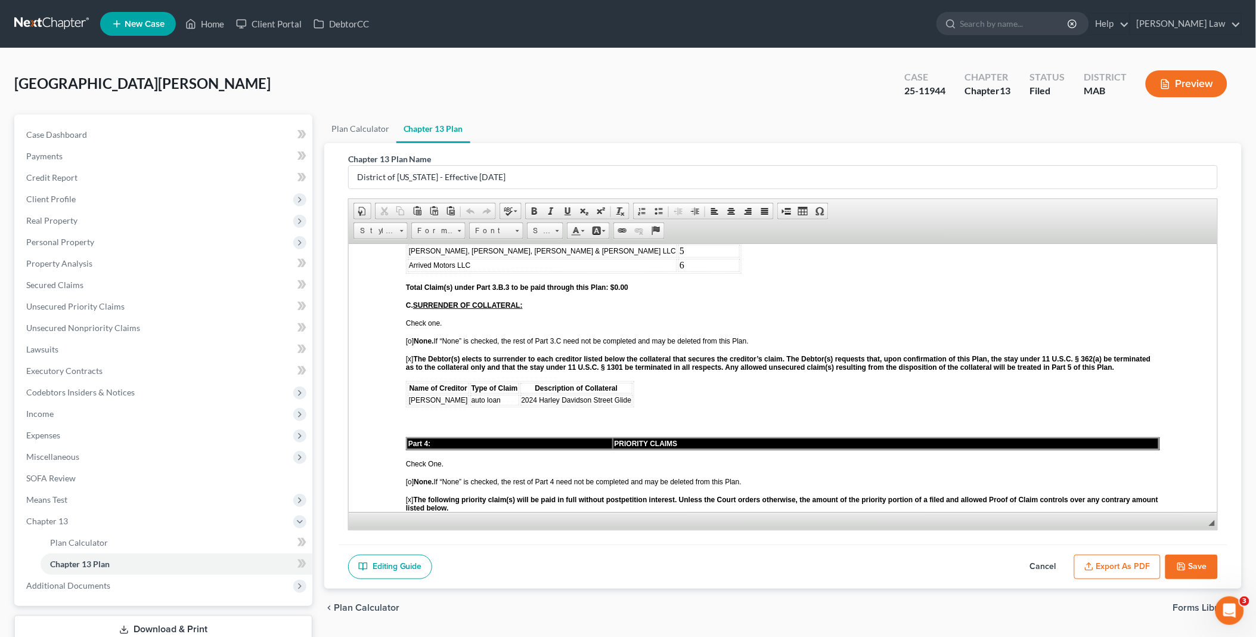
scroll to position [1921, 0]
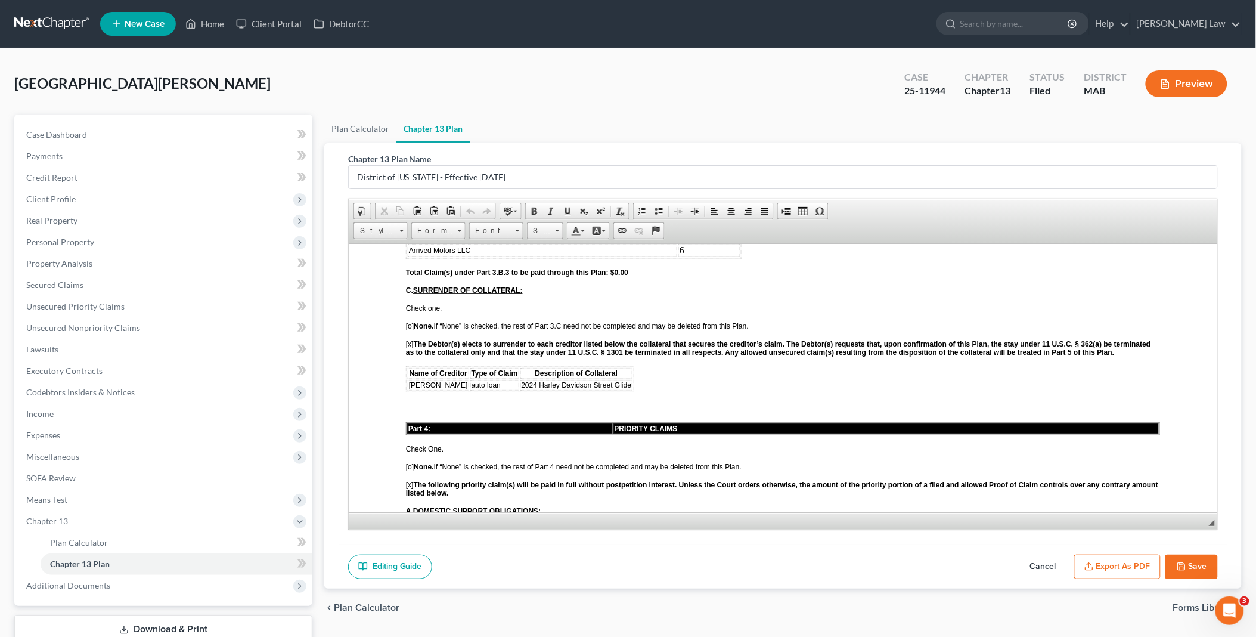
click at [456, 379] on td "[PERSON_NAME]" at bounding box center [437, 384] width 61 height 11
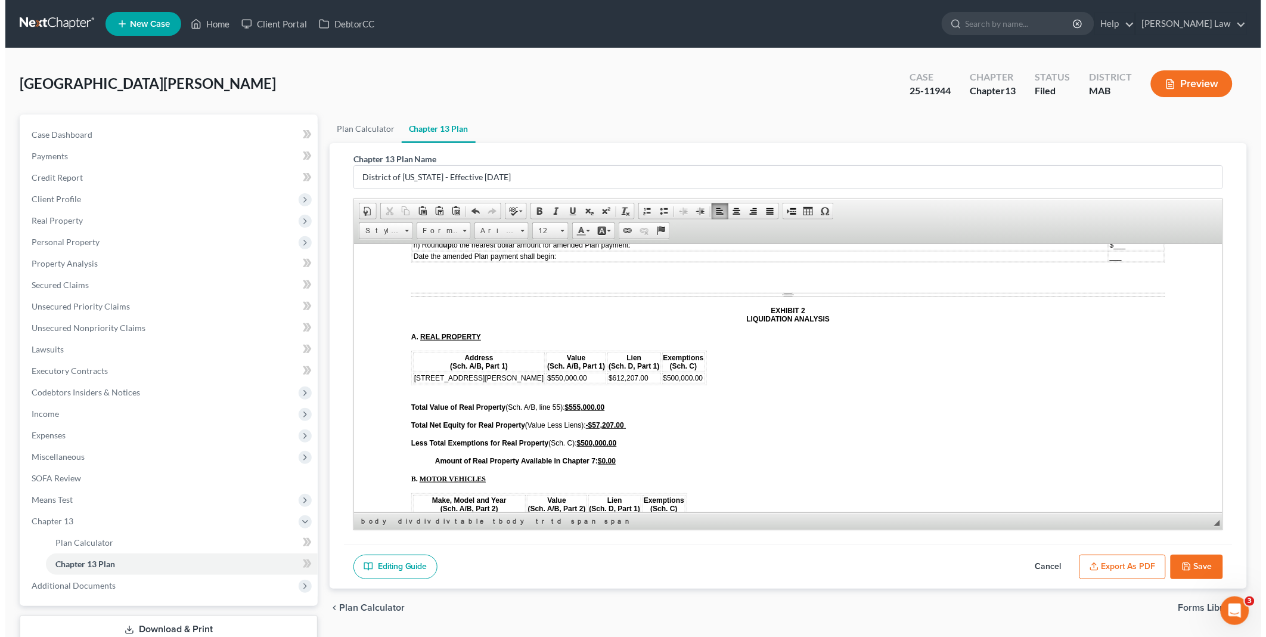
scroll to position [4107, 0]
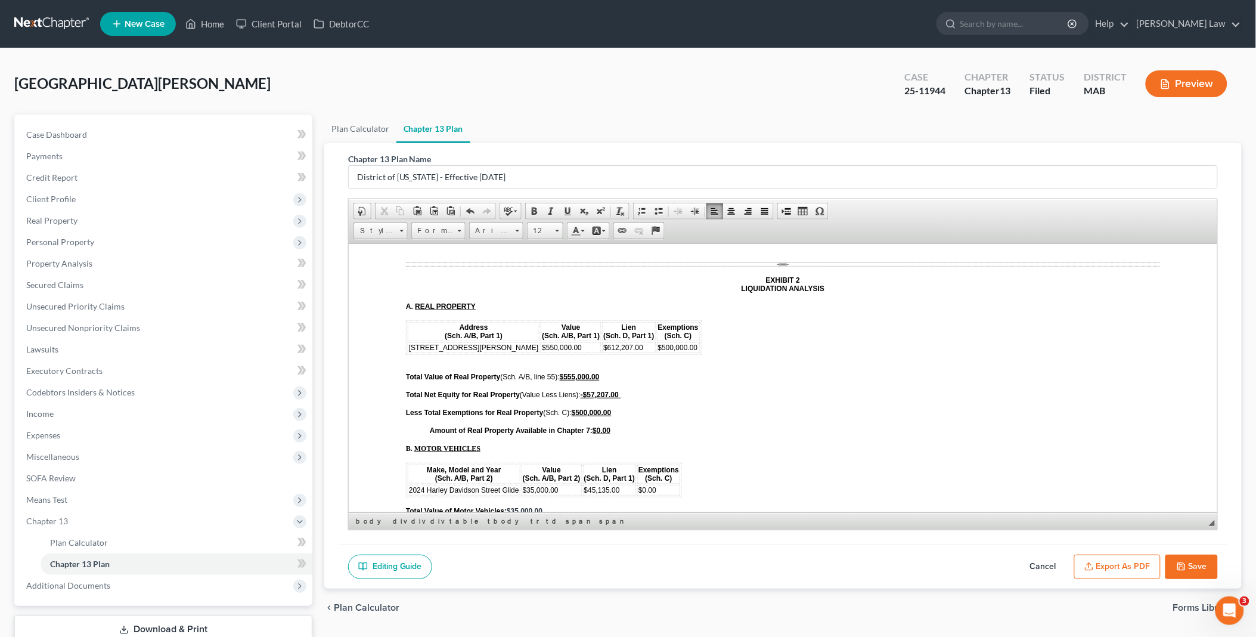
click at [1101, 565] on button "Export as PDF" at bounding box center [1117, 566] width 86 height 25
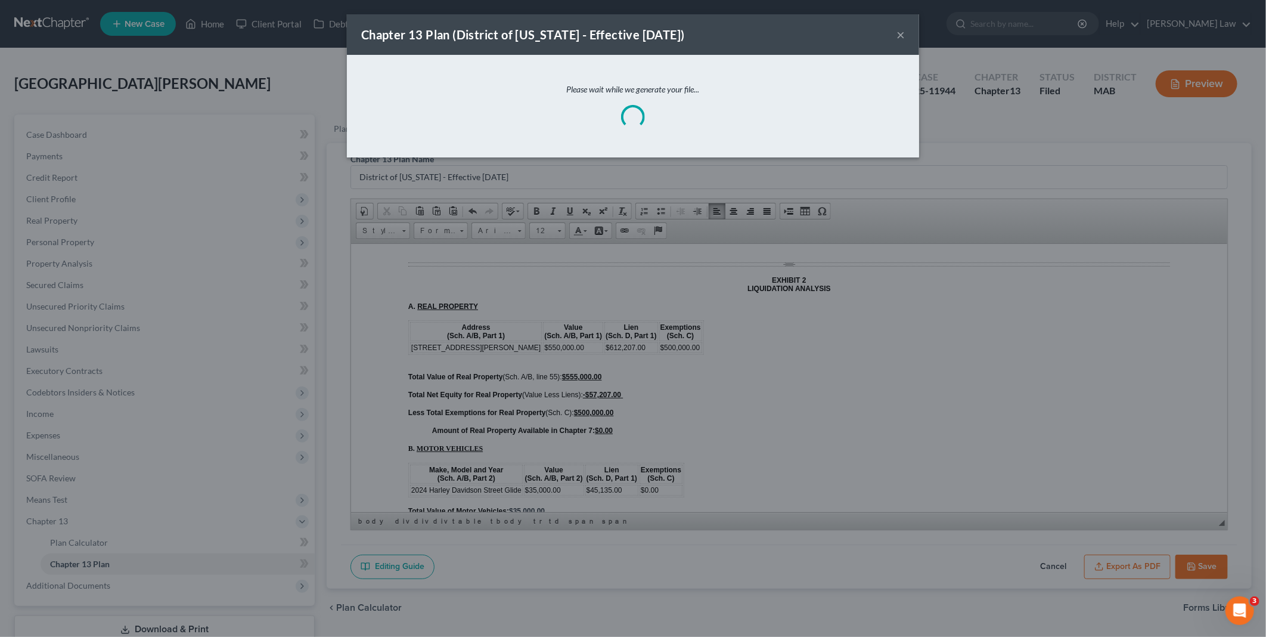
scroll to position [4099, 0]
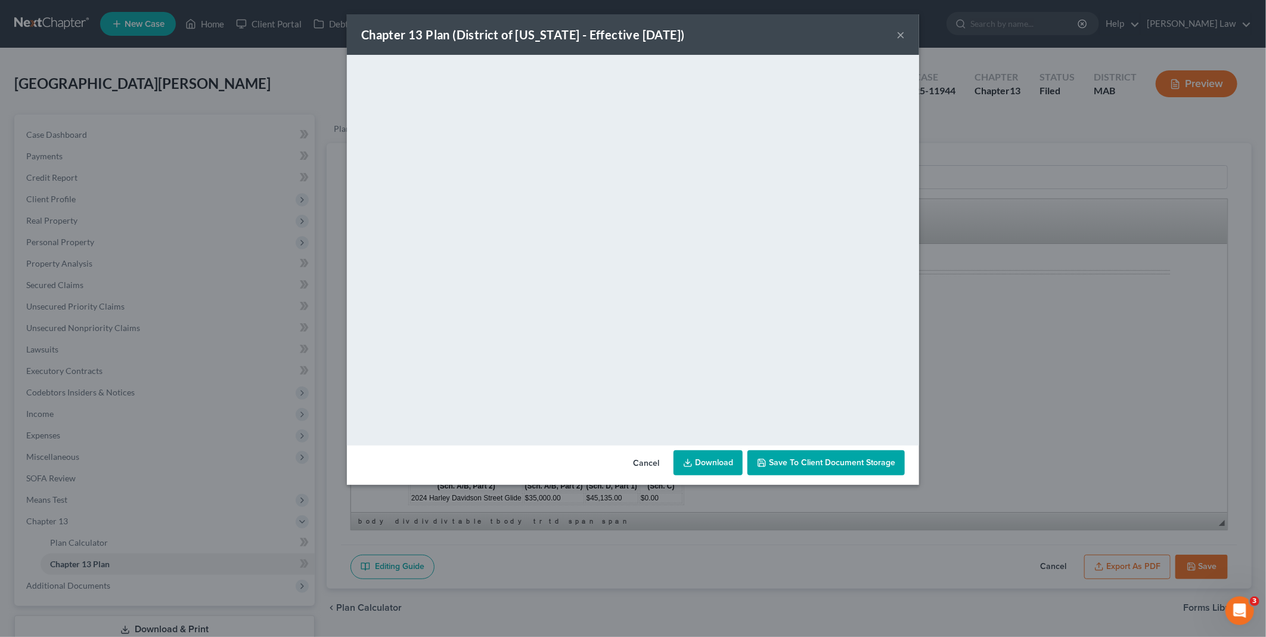
click at [714, 460] on link "Download" at bounding box center [708, 462] width 69 height 25
click at [647, 463] on button "Cancel" at bounding box center [646, 463] width 45 height 24
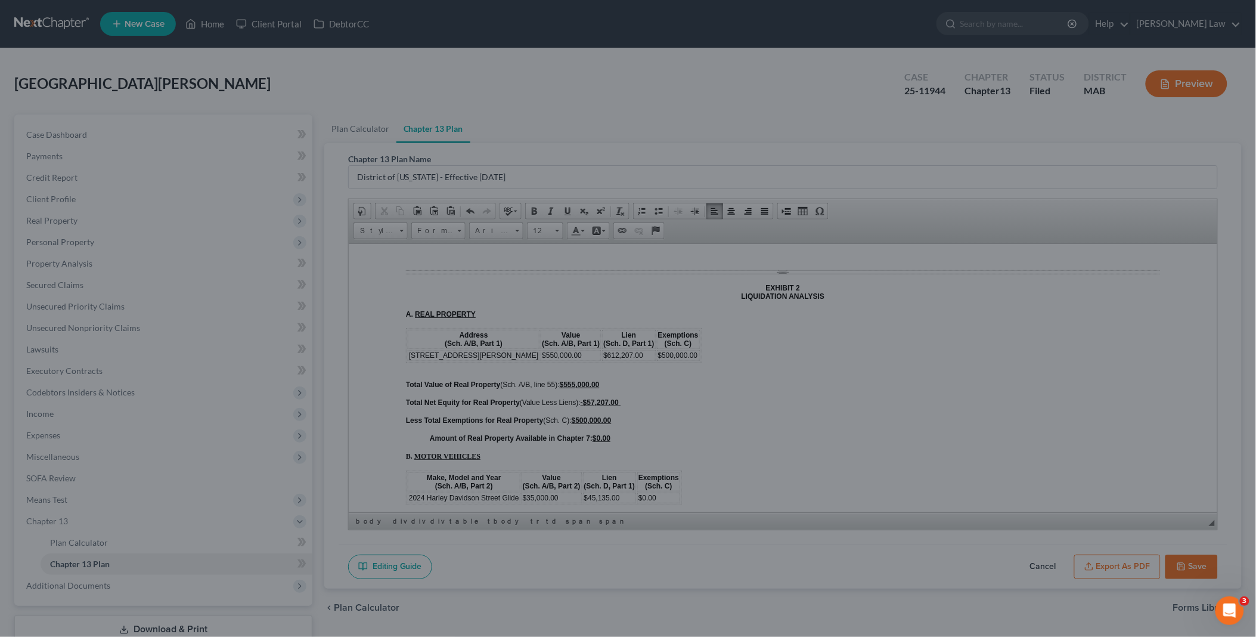
scroll to position [4107, 0]
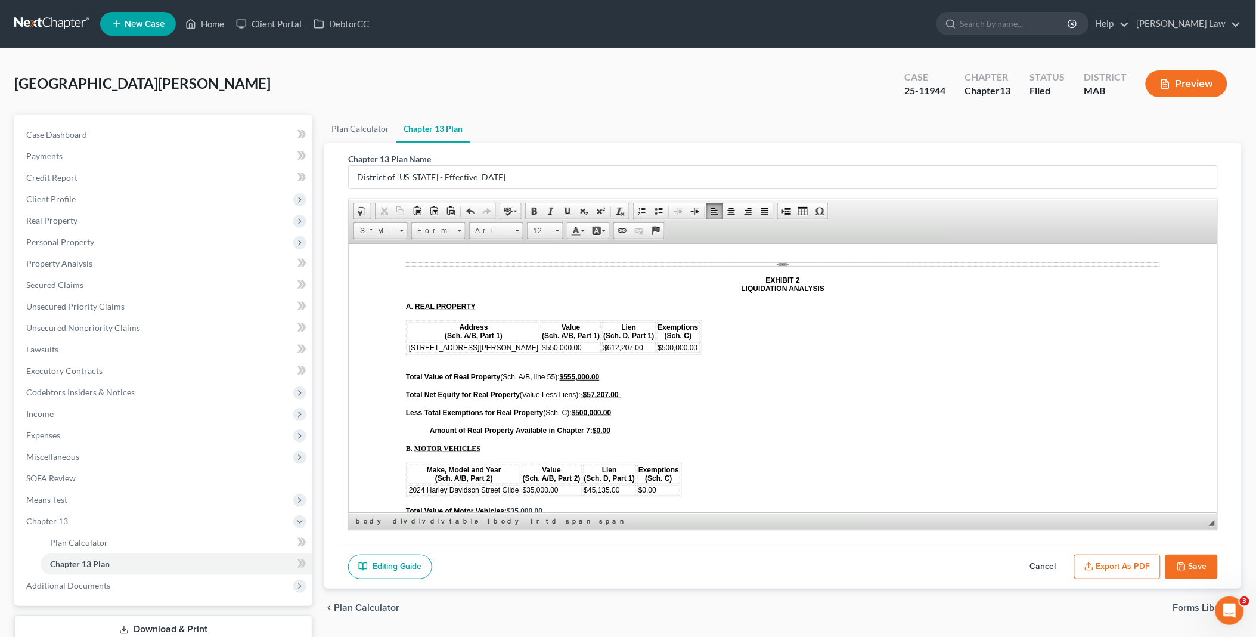
click at [1200, 563] on button "Save" at bounding box center [1192, 566] width 52 height 25
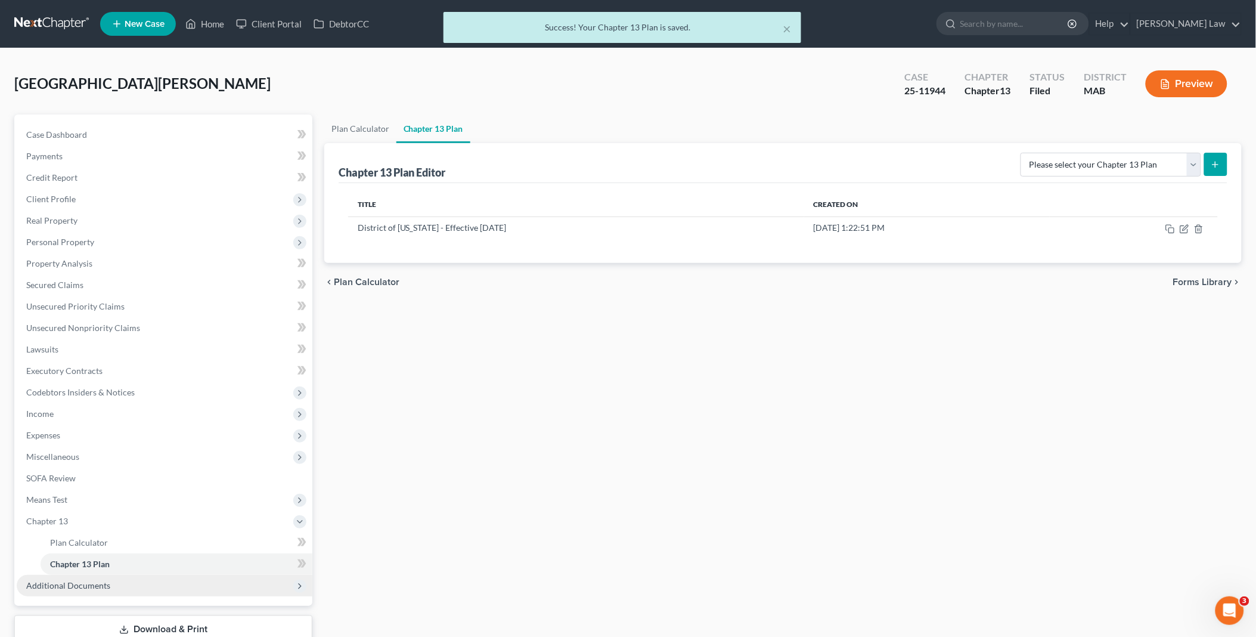
click at [97, 581] on span "Additional Documents" at bounding box center [68, 585] width 84 height 10
click at [134, 580] on span "Client Document Storage" at bounding box center [97, 585] width 94 height 10
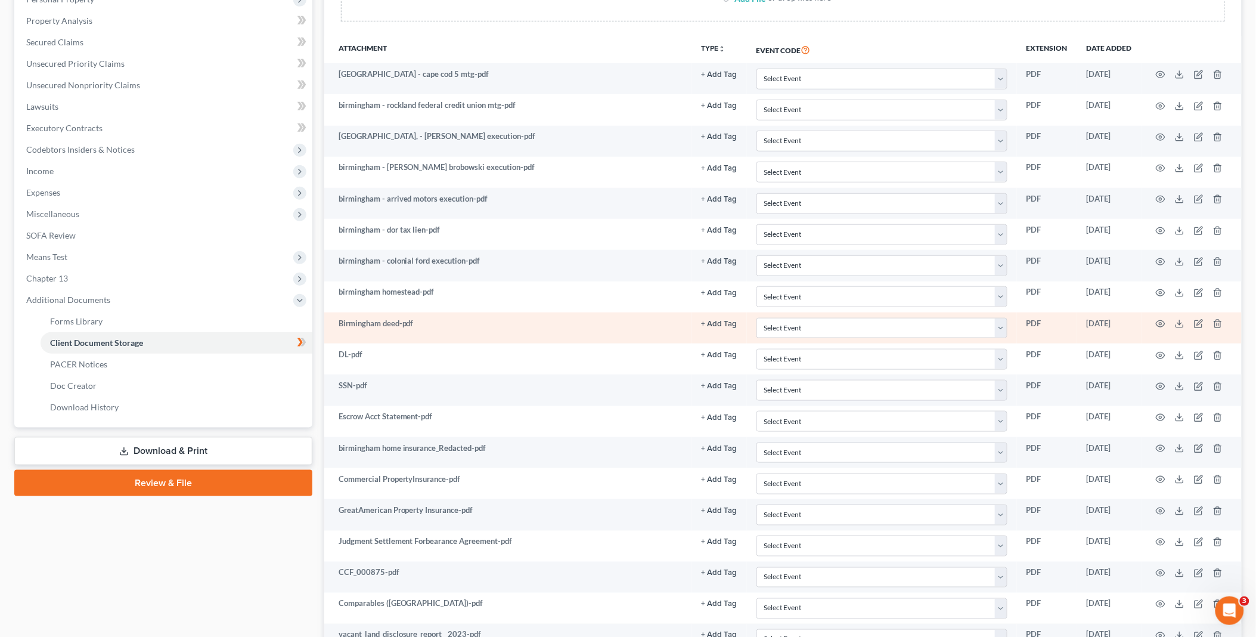
scroll to position [265, 0]
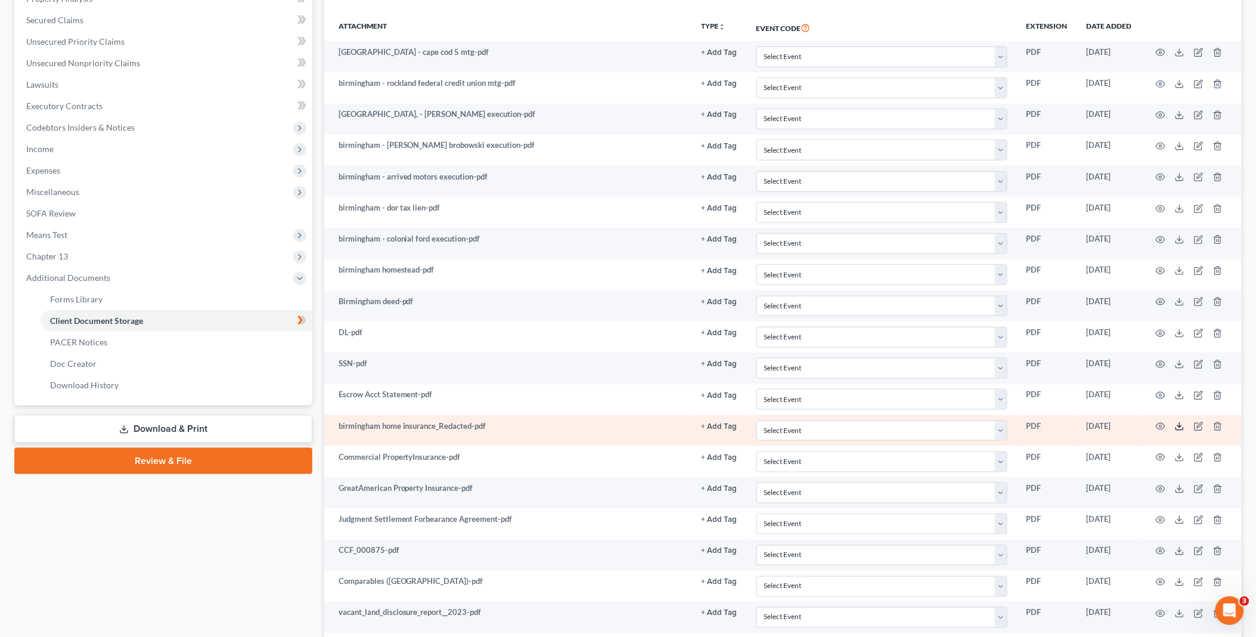
click at [1179, 430] on icon at bounding box center [1180, 427] width 10 height 10
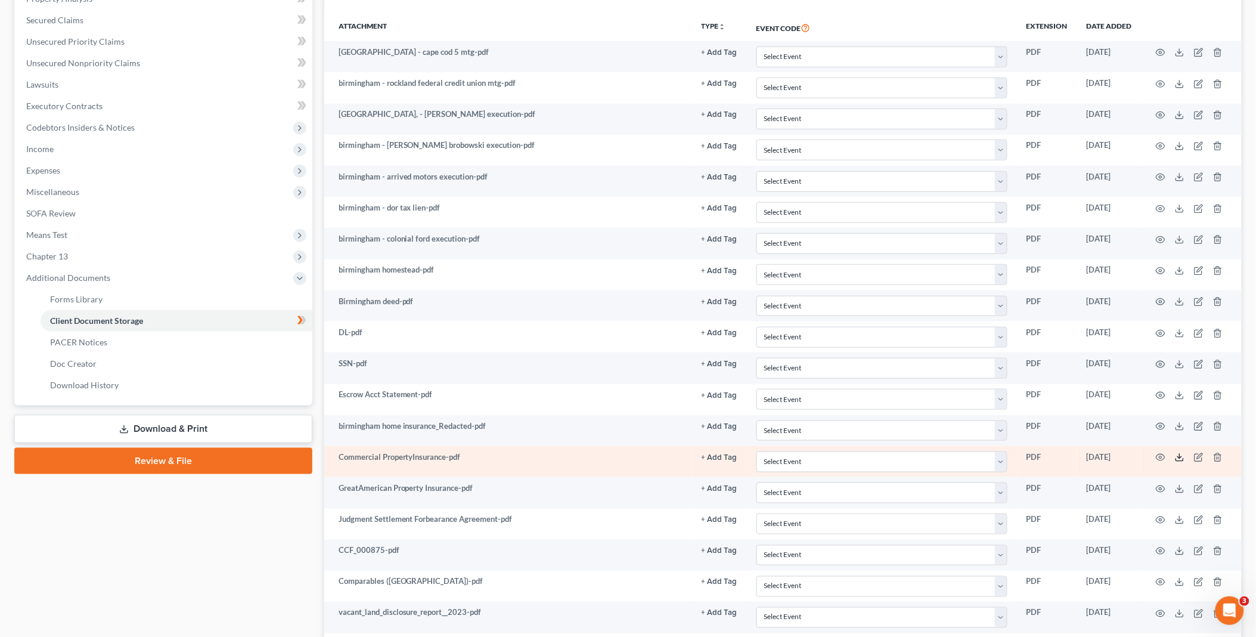
click at [1181, 458] on icon at bounding box center [1180, 458] width 10 height 10
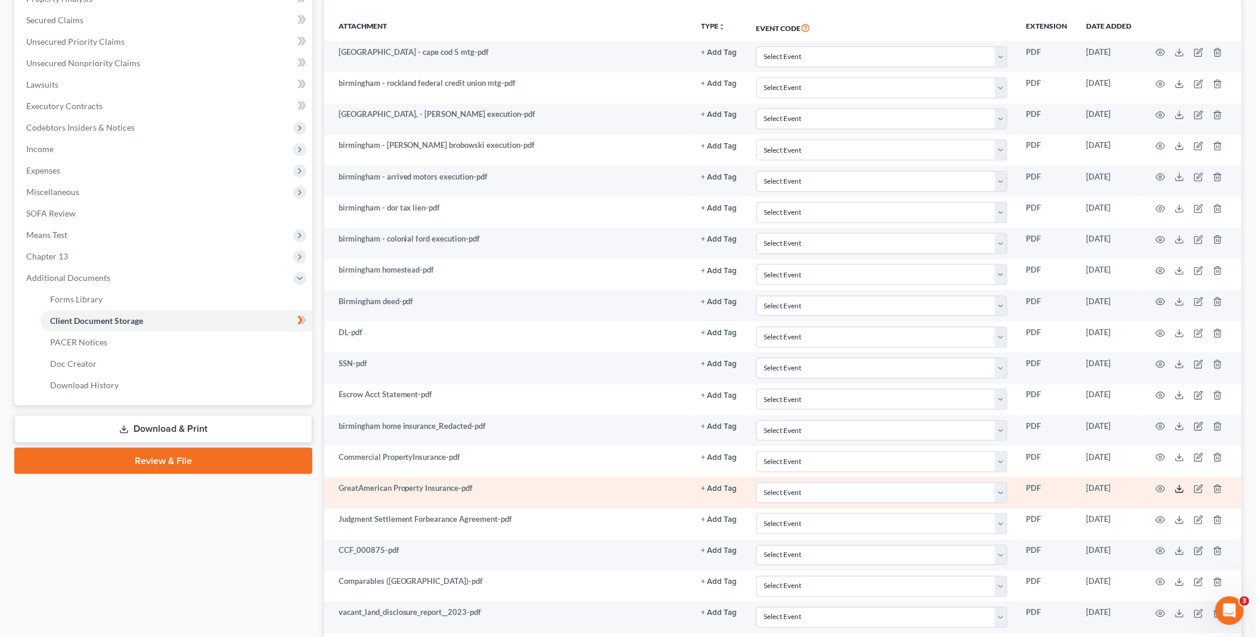
click at [1179, 487] on icon at bounding box center [1180, 489] width 10 height 10
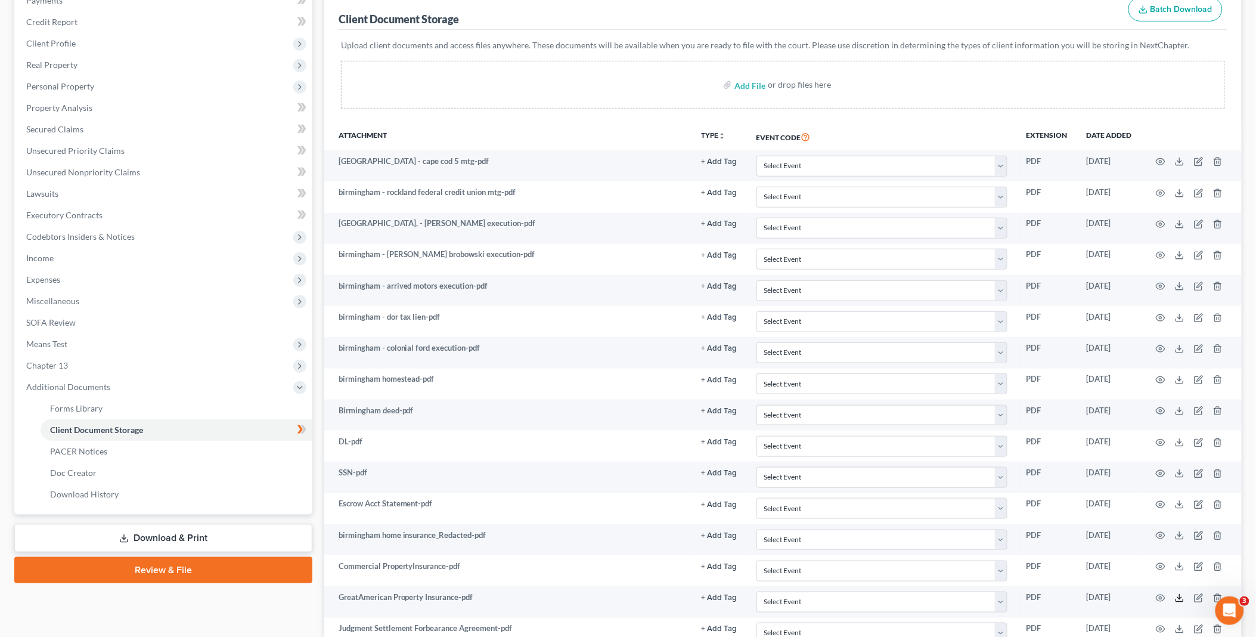
scroll to position [132, 0]
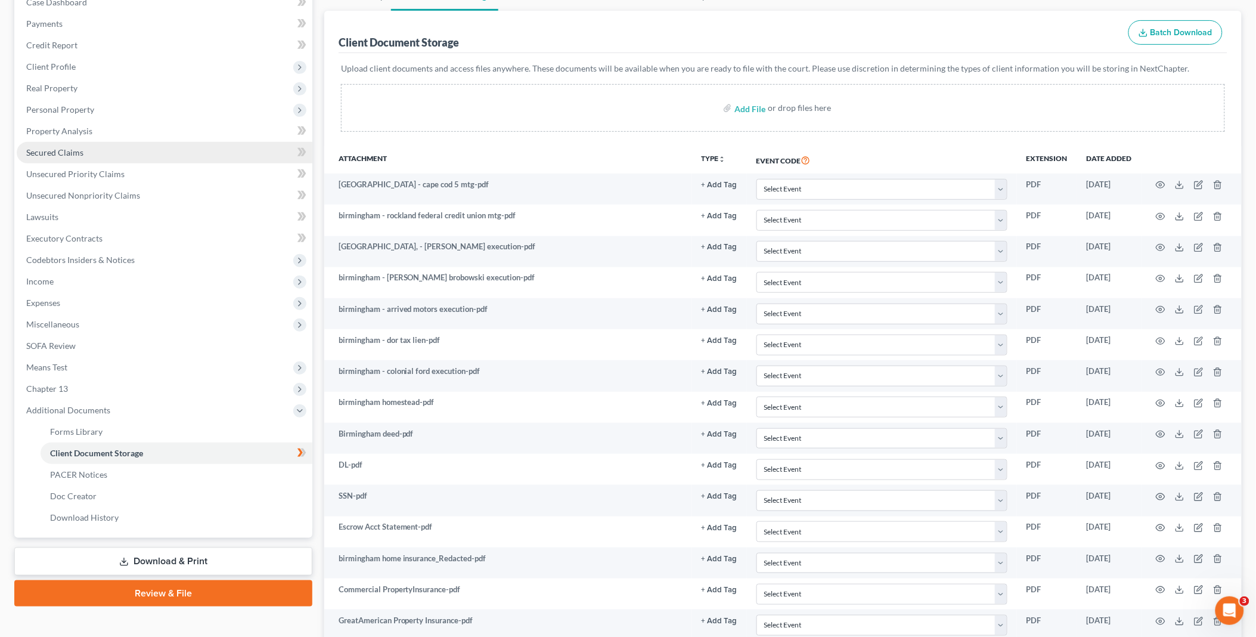
click at [79, 149] on span "Secured Claims" at bounding box center [54, 152] width 57 height 10
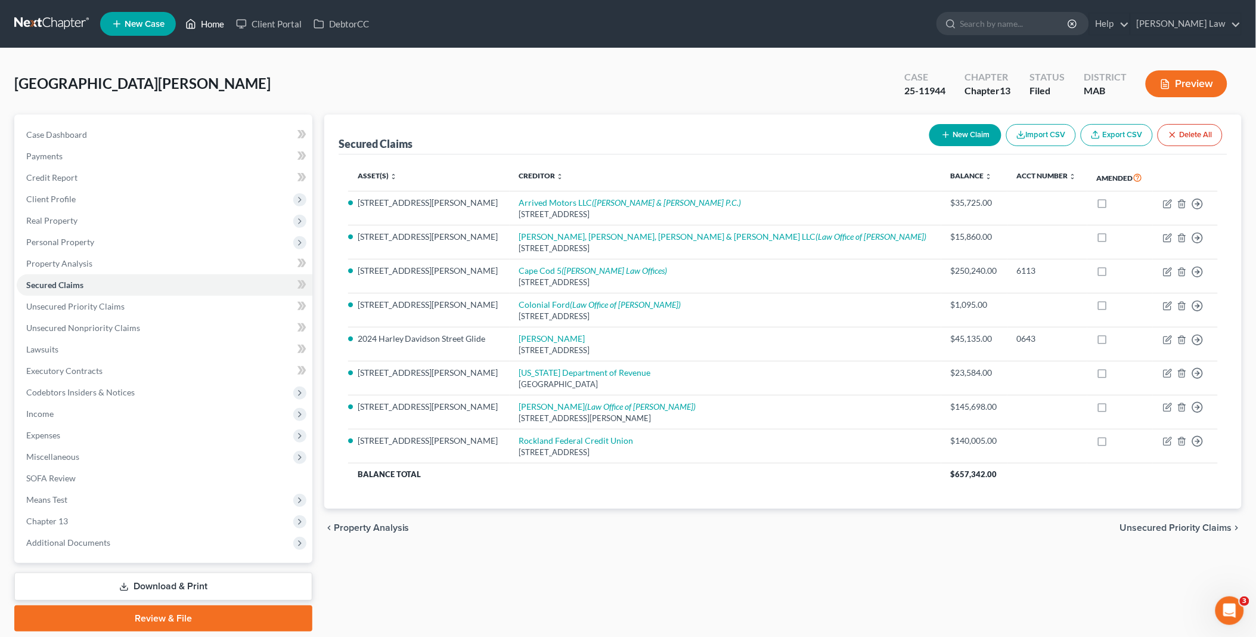
click at [207, 23] on link "Home" at bounding box center [204, 23] width 51 height 21
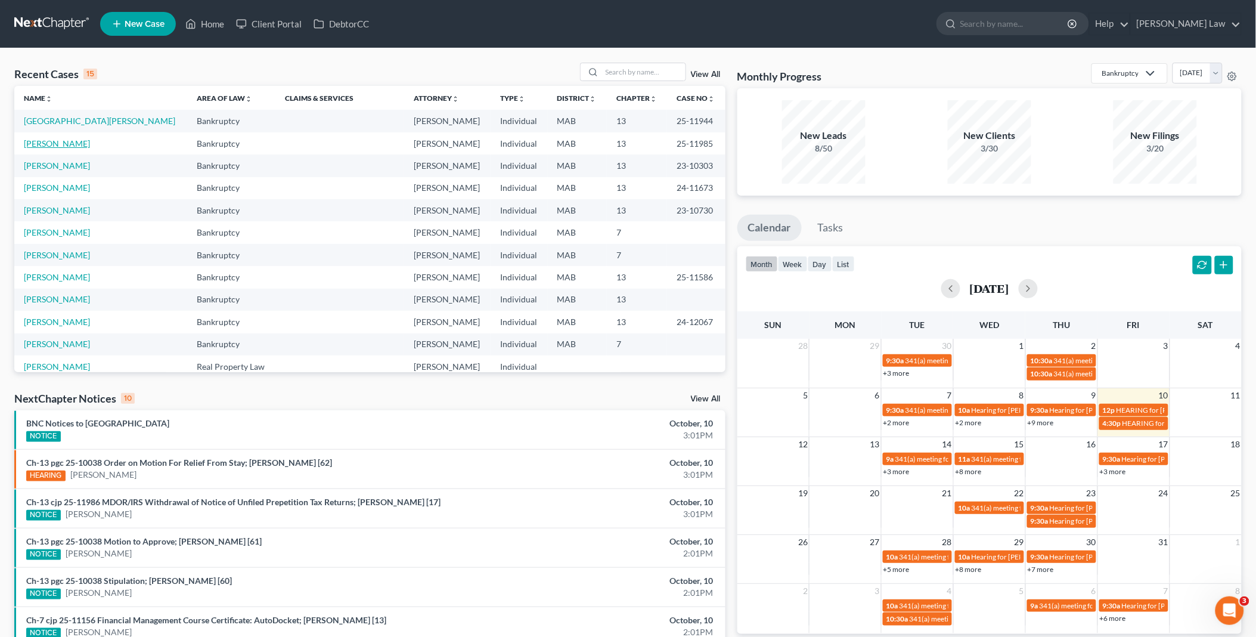
click at [64, 141] on link "[PERSON_NAME]" at bounding box center [57, 143] width 66 height 10
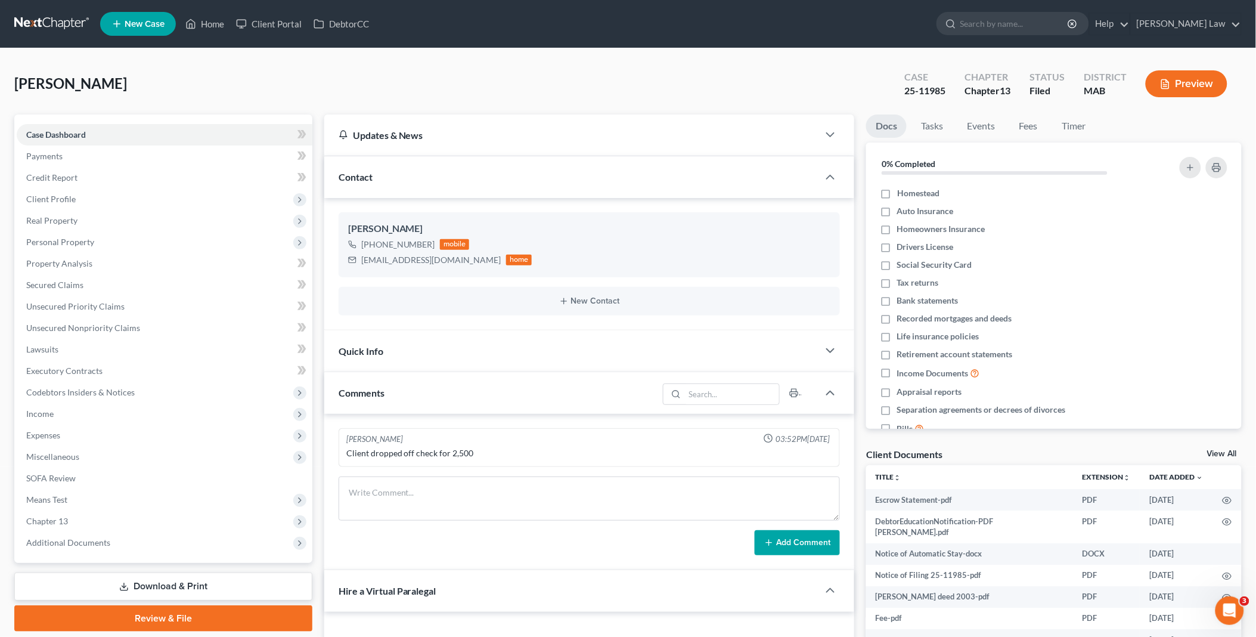
click at [1220, 451] on link "View All" at bounding box center [1222, 454] width 30 height 8
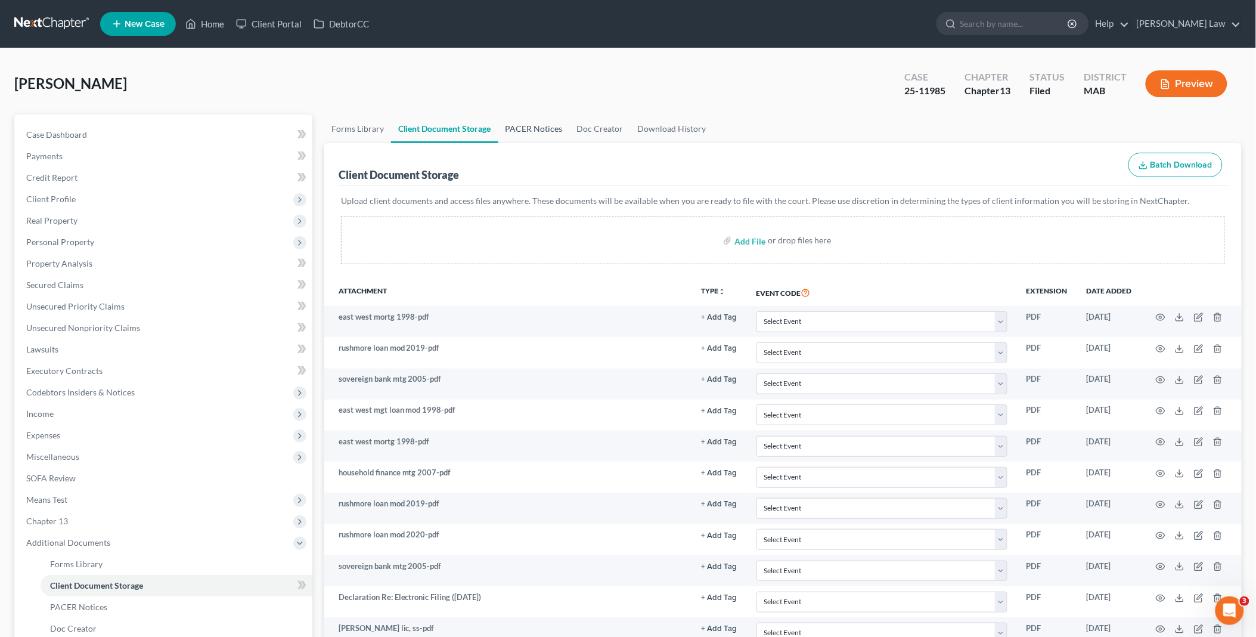
click at [540, 125] on link "PACER Notices" at bounding box center [534, 128] width 72 height 29
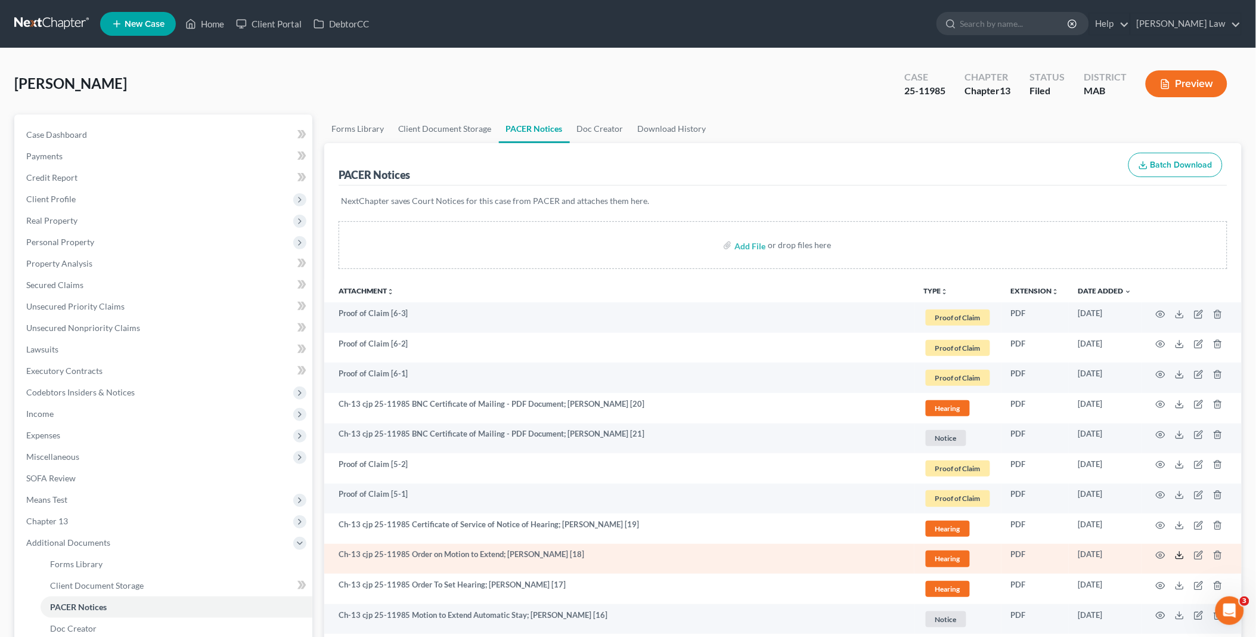
click at [1182, 556] on icon at bounding box center [1180, 555] width 10 height 10
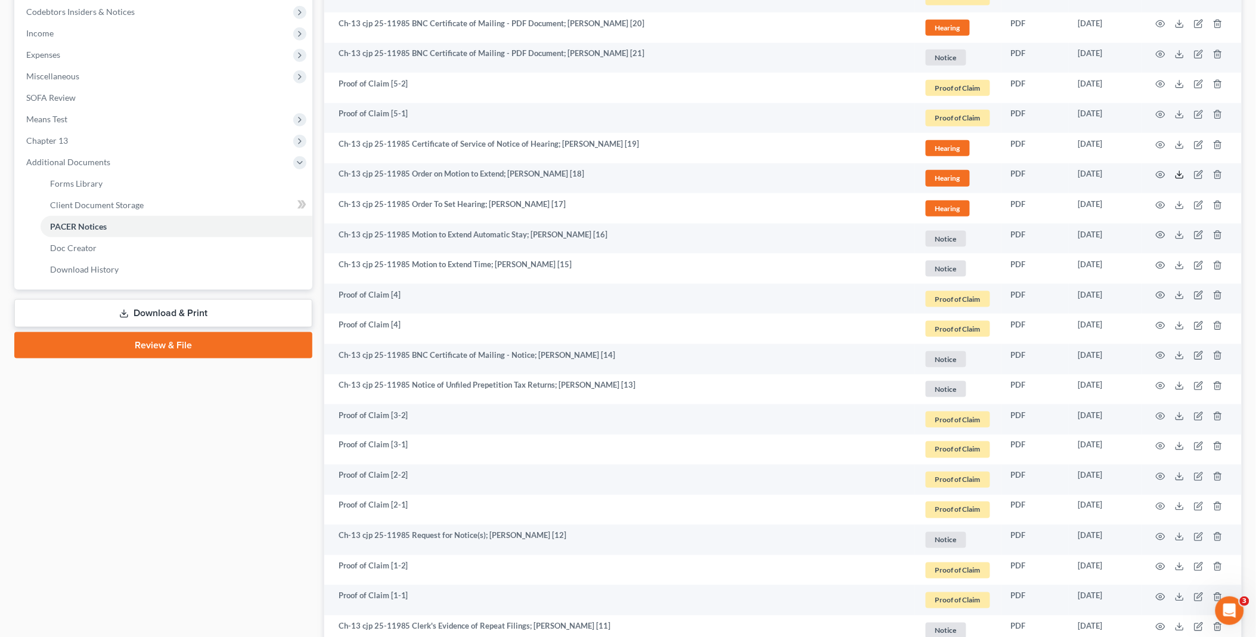
scroll to position [397, 0]
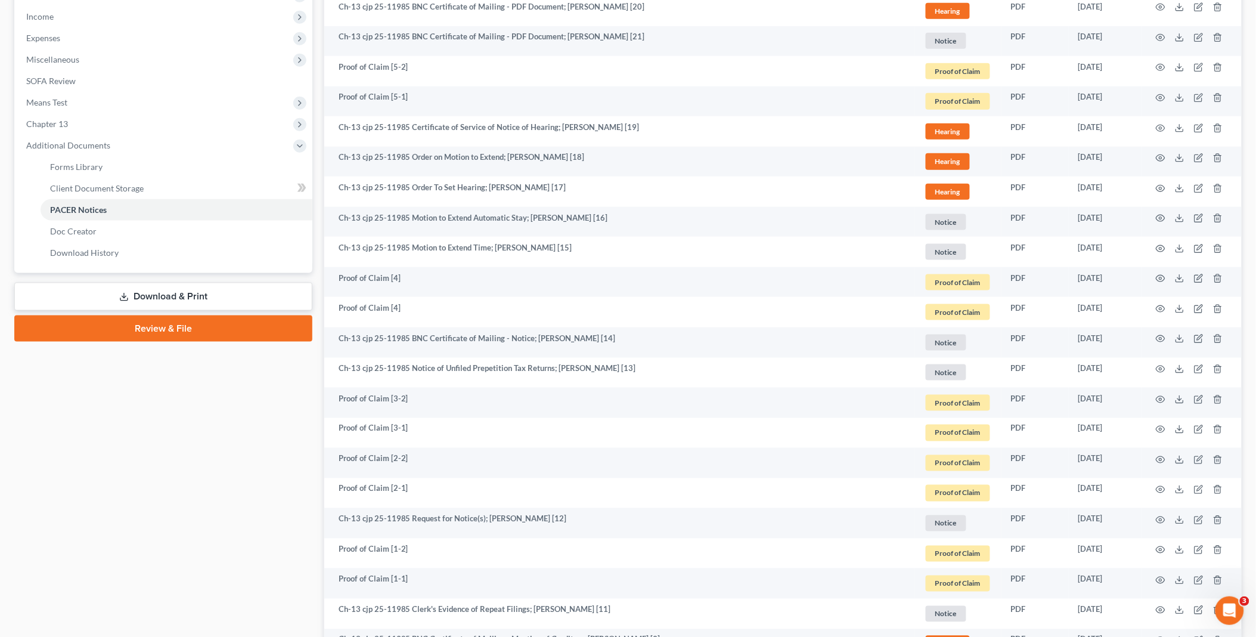
click at [157, 291] on link "Download & Print" at bounding box center [163, 297] width 298 height 28
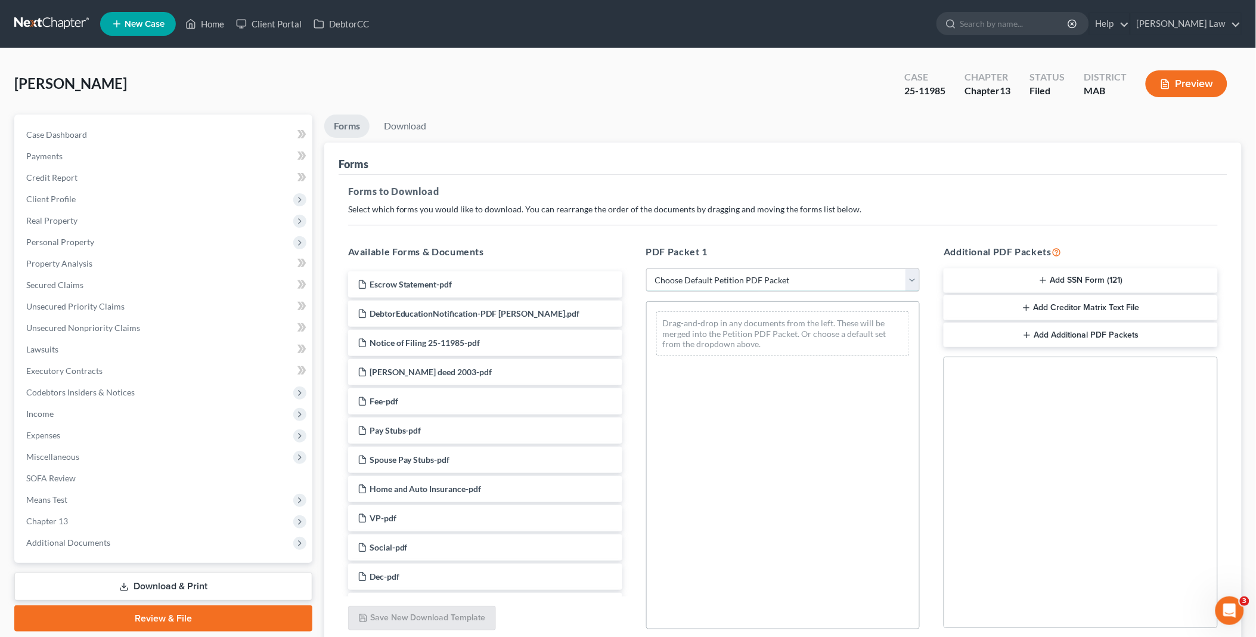
click at [912, 284] on select "Choose Default Petition PDF Packet Complete Bankruptcy Petition (all forms and …" at bounding box center [783, 280] width 274 height 24
select select "0"
click at [646, 268] on select "Choose Default Petition PDF Packet Complete Bankruptcy Petition (all forms and …" at bounding box center [783, 280] width 274 height 24
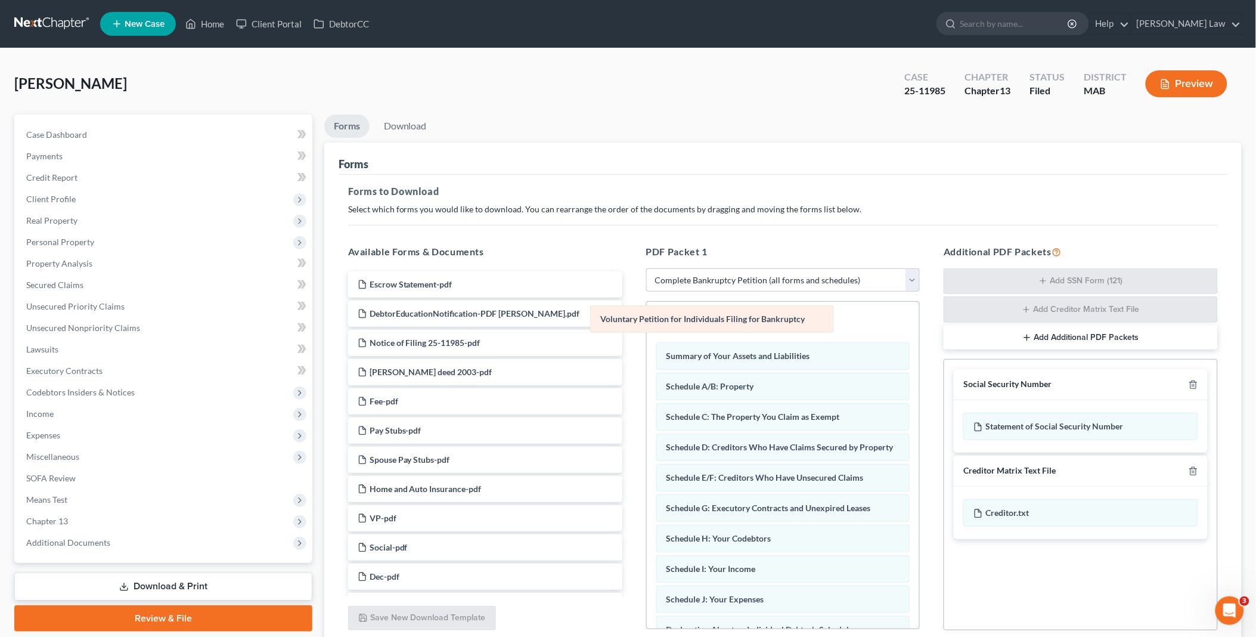
drag, startPoint x: 836, startPoint y: 319, endPoint x: 442, endPoint y: 304, distance: 395.0
click at [647, 304] on div "Voluntary Petition for Individuals Filing for Bankruptcy Voluntary Petition for…" at bounding box center [783, 604] width 273 height 605
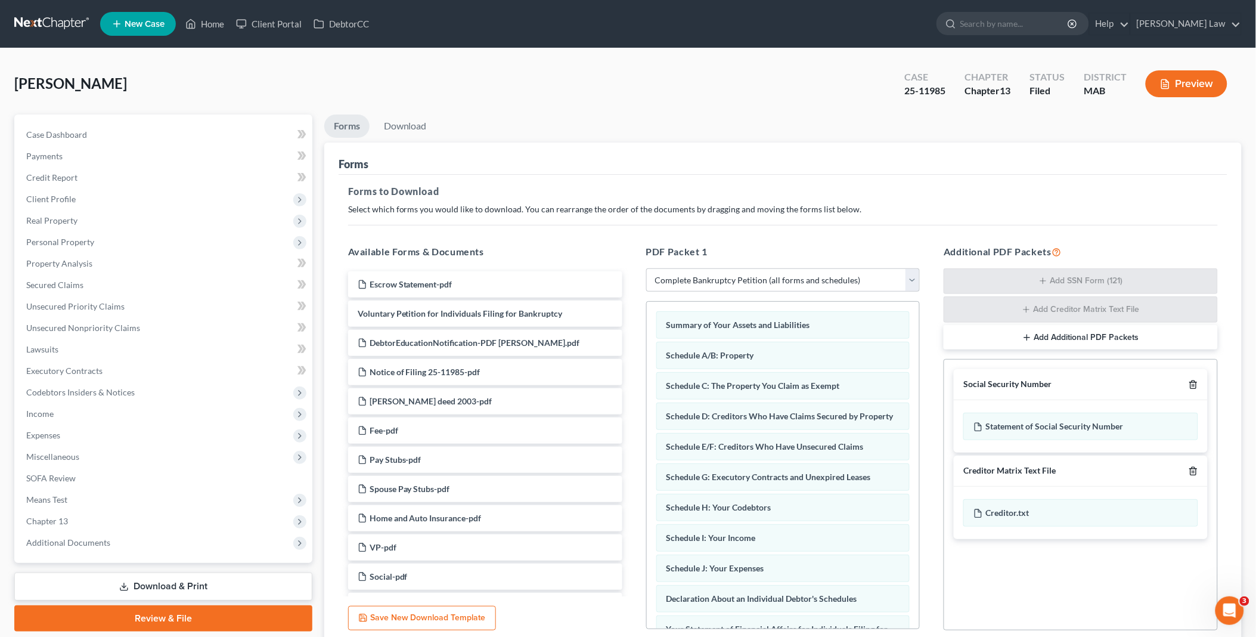
click at [1192, 385] on icon "button" at bounding box center [1194, 385] width 10 height 10
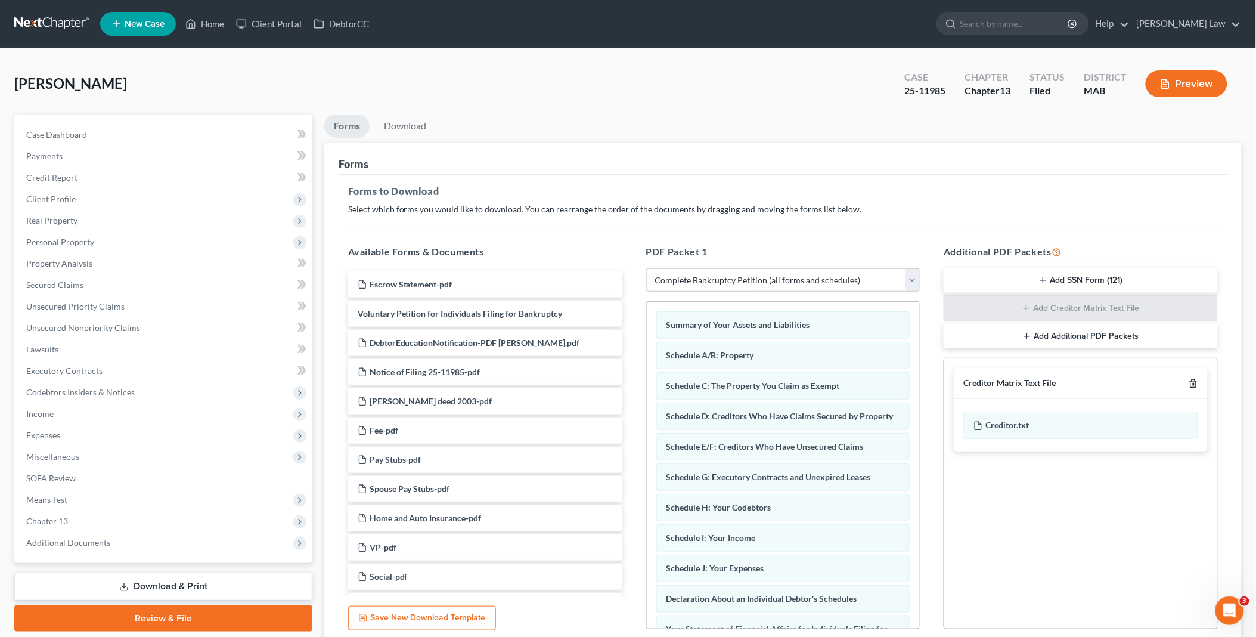
click at [1192, 385] on icon "button" at bounding box center [1194, 384] width 10 height 10
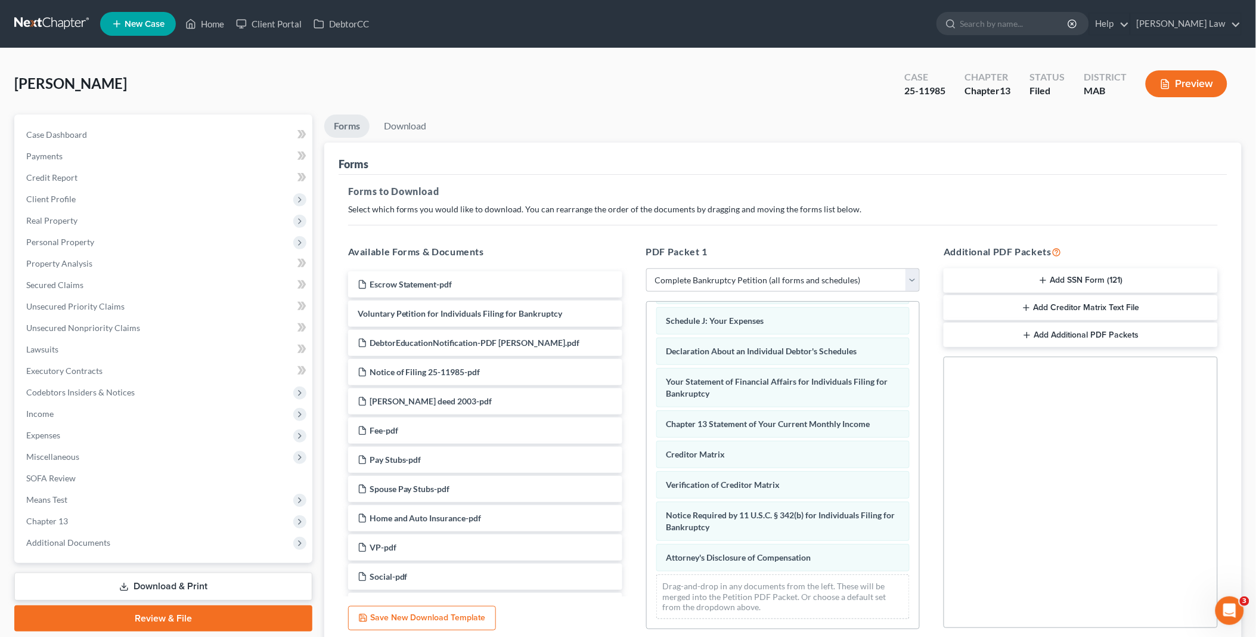
scroll to position [261, 0]
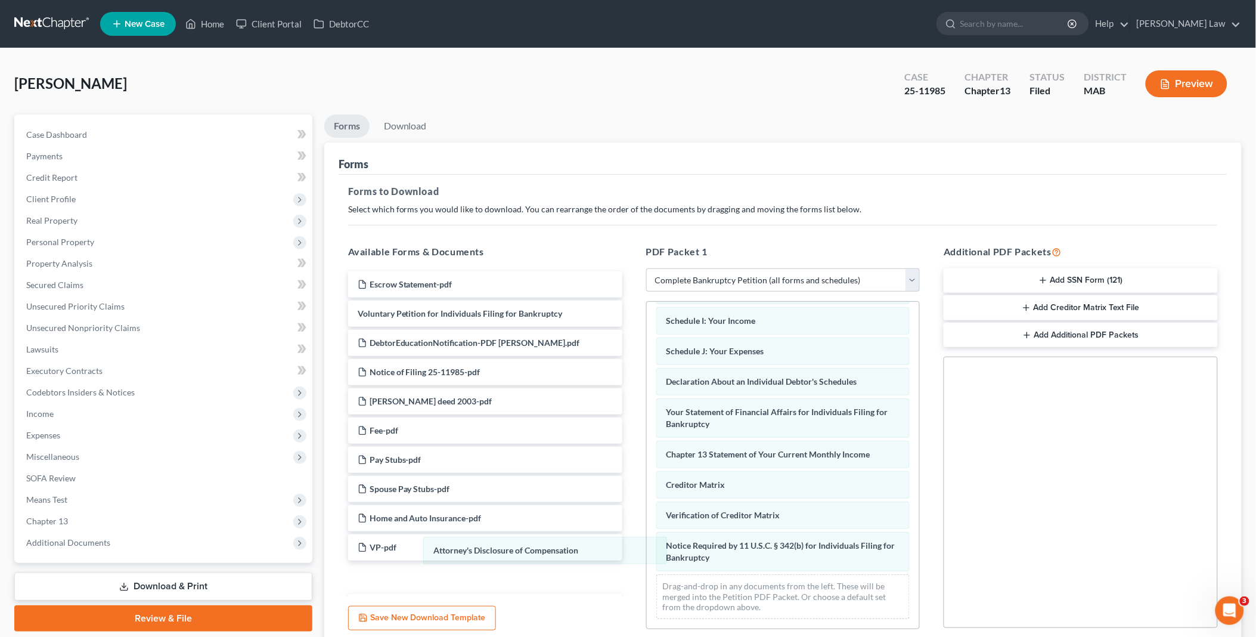
drag, startPoint x: 687, startPoint y: 559, endPoint x: 442, endPoint y: 565, distance: 245.7
click at [647, 550] on div "Attorney's Disclosure of Compensation Summary of Your Assets and Liabilities Sc…" at bounding box center [783, 357] width 273 height 544
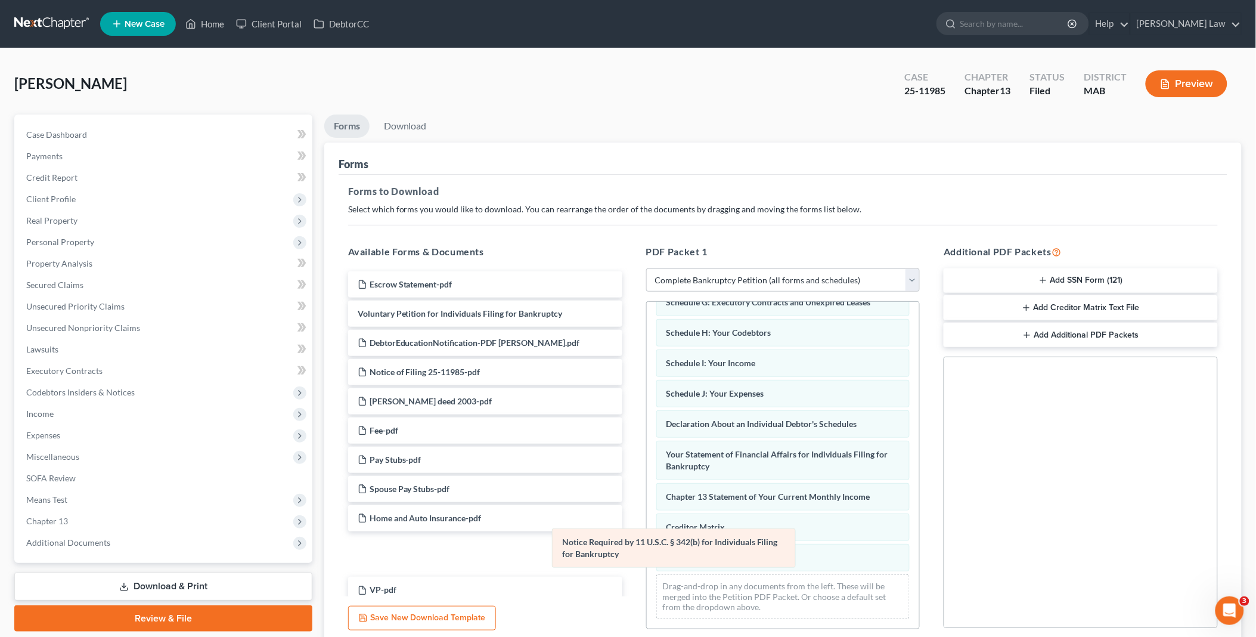
scroll to position [188, 0]
drag, startPoint x: 696, startPoint y: 541, endPoint x: 582, endPoint y: 525, distance: 115.1
click at [647, 527] on div "Notice Required by 11 U.S.C. § 342(b) for Individuals Filing for Bankruptcy Sum…" at bounding box center [783, 377] width 273 height 501
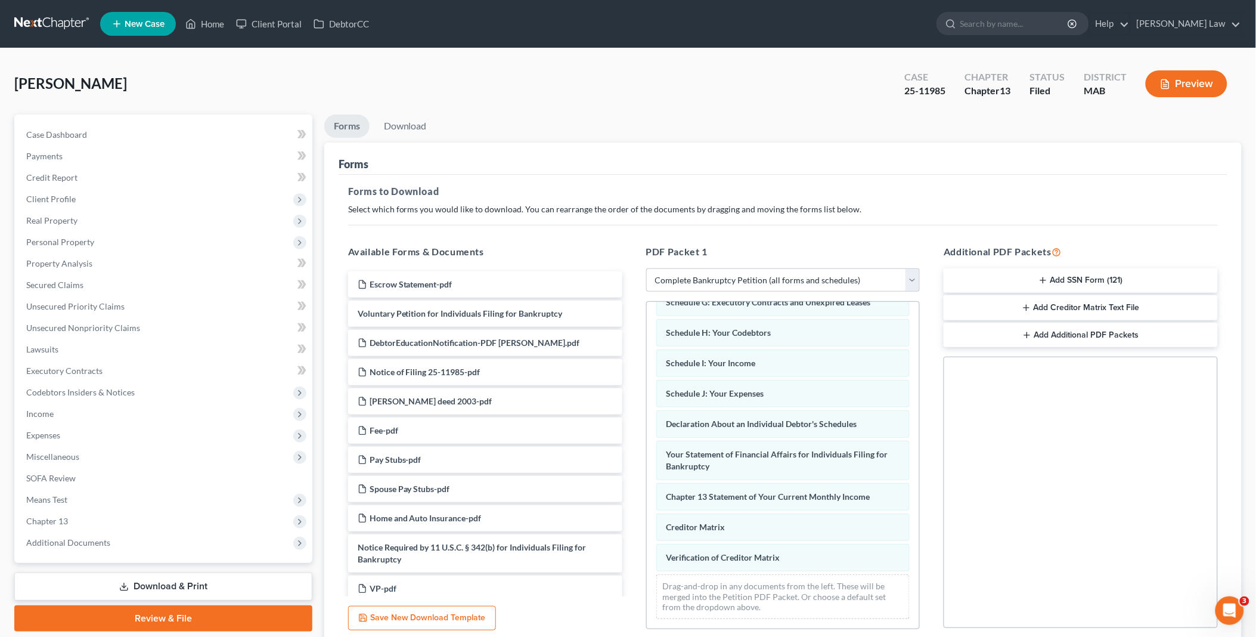
scroll to position [157, 0]
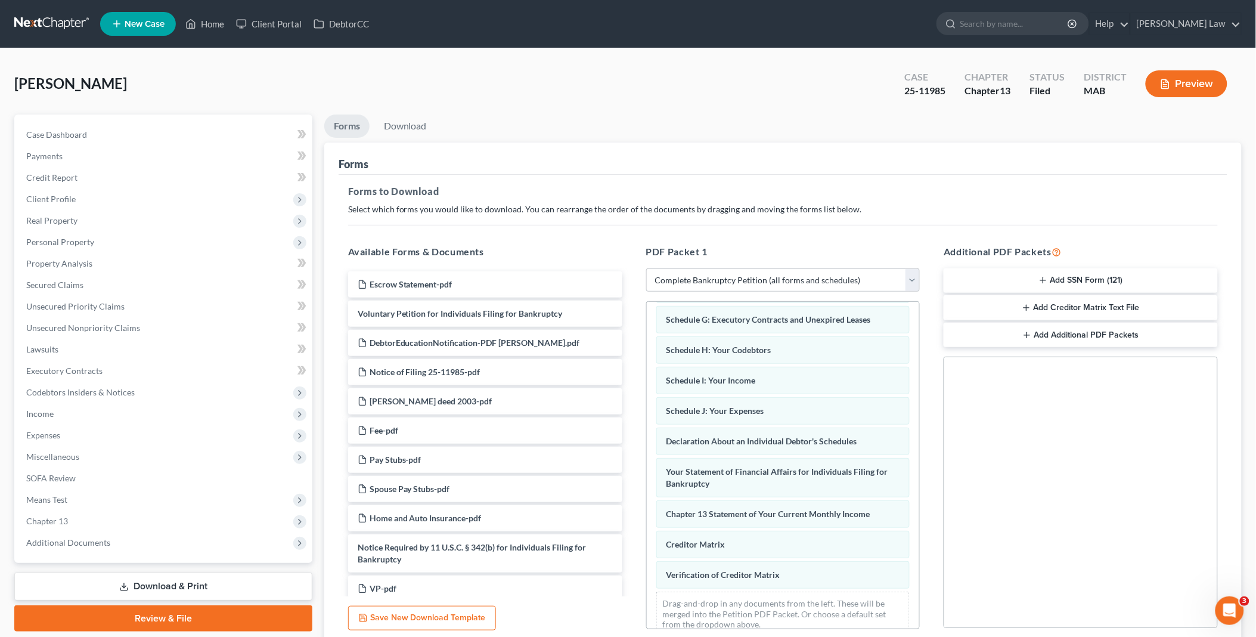
click at [647, 539] on div "Summary of Your Assets and Liabilities Schedule A/B: Property Schedule C: The P…" at bounding box center [783, 394] width 273 height 501
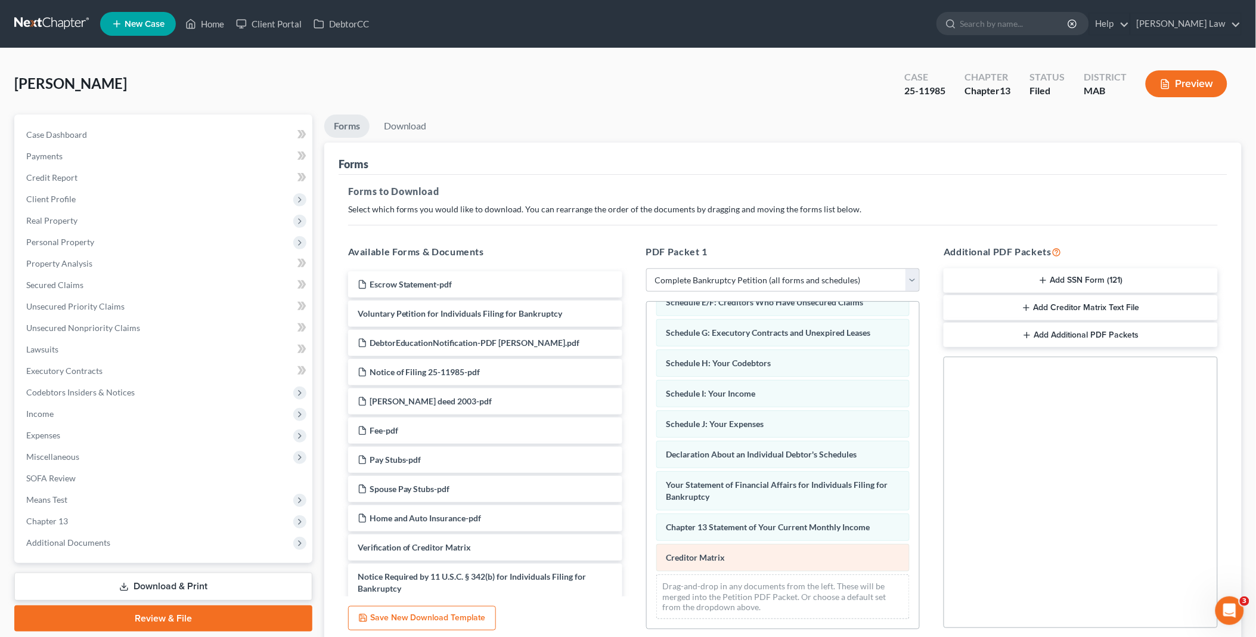
click at [647, 550] on div "Summary of Your Assets and Liabilities Schedule A/B: Property Schedule C: The P…" at bounding box center [783, 392] width 273 height 471
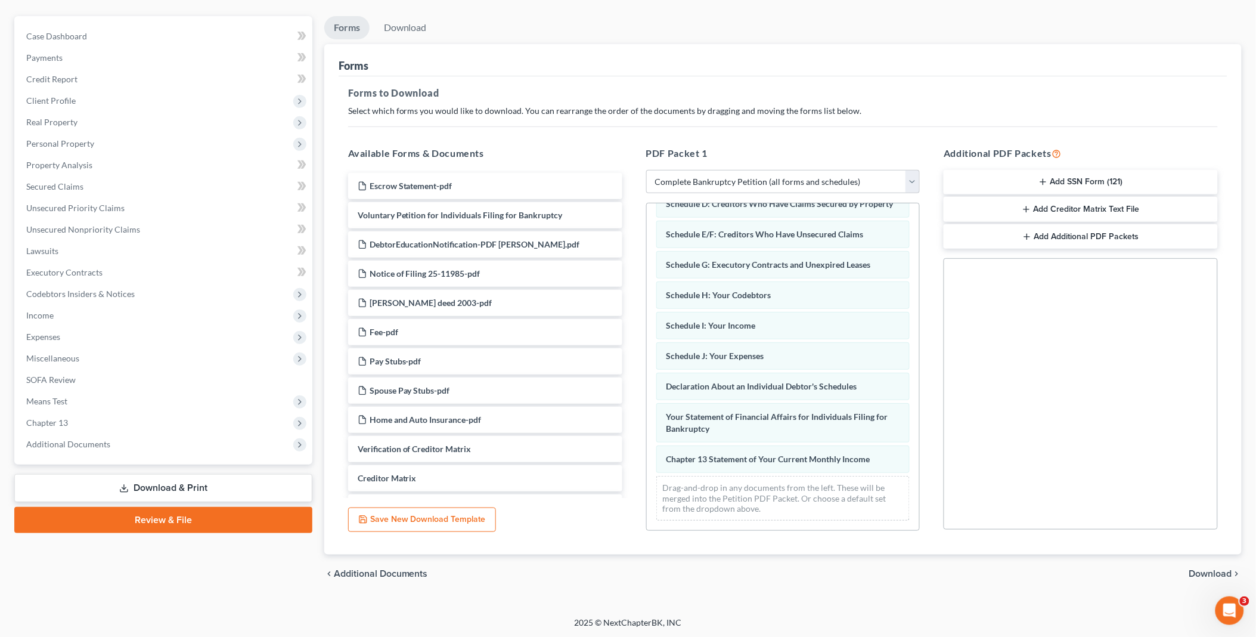
scroll to position [99, 0]
click at [1211, 571] on span "Download" at bounding box center [1210, 573] width 43 height 10
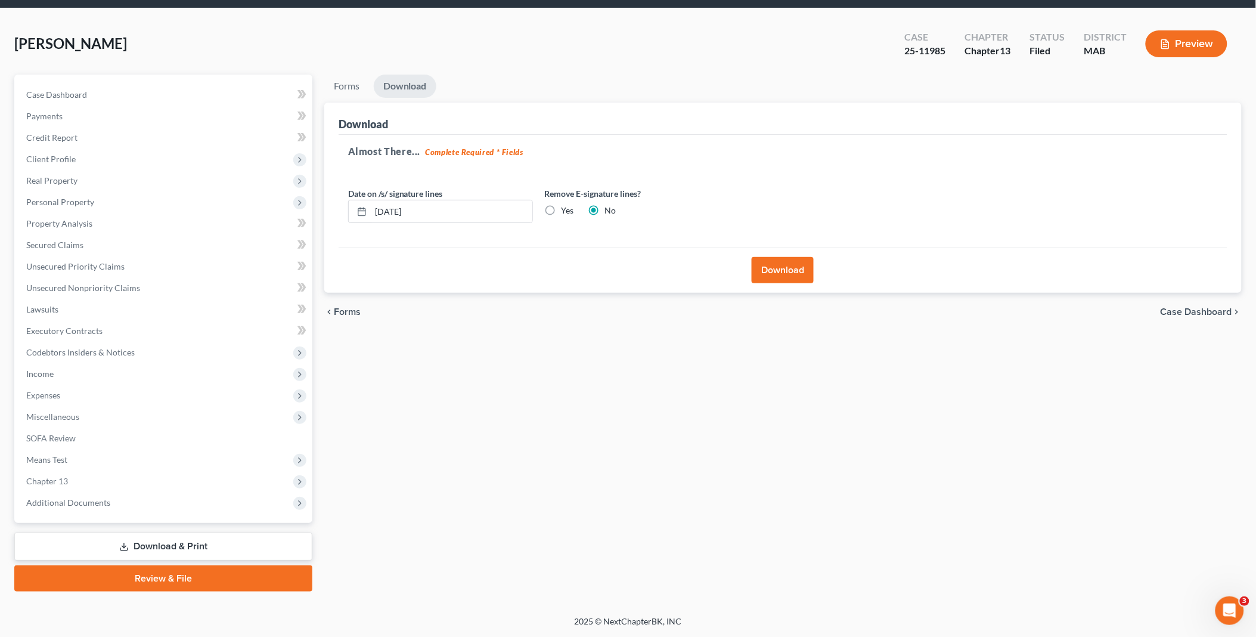
scroll to position [38, 0]
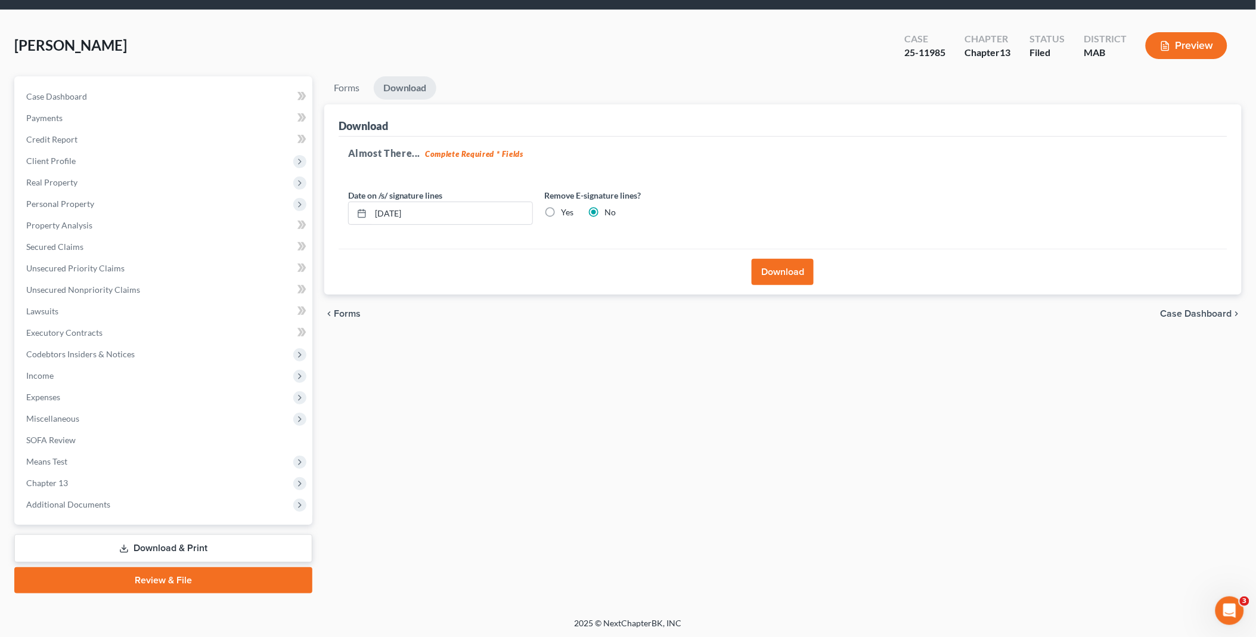
click at [781, 270] on button "Download" at bounding box center [783, 272] width 62 height 26
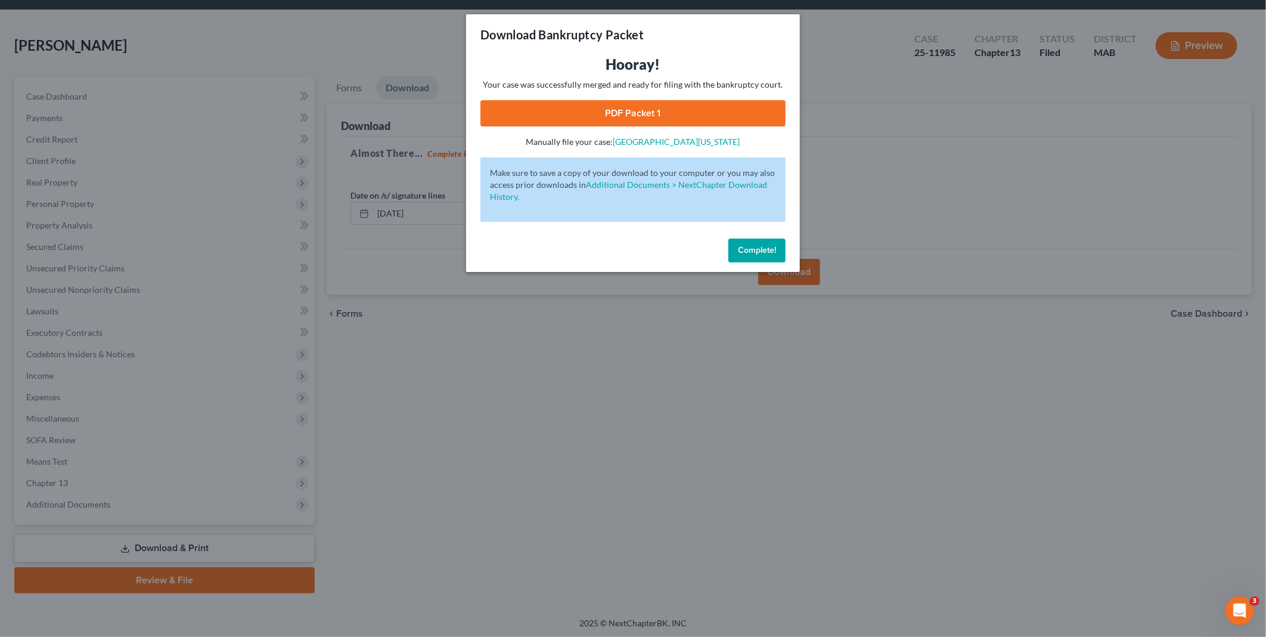
click at [640, 110] on link "PDF Packet 1" at bounding box center [633, 113] width 305 height 26
drag, startPoint x: 759, startPoint y: 249, endPoint x: 551, endPoint y: 188, distance: 216.6
click at [759, 249] on span "Complete!" at bounding box center [757, 250] width 38 height 10
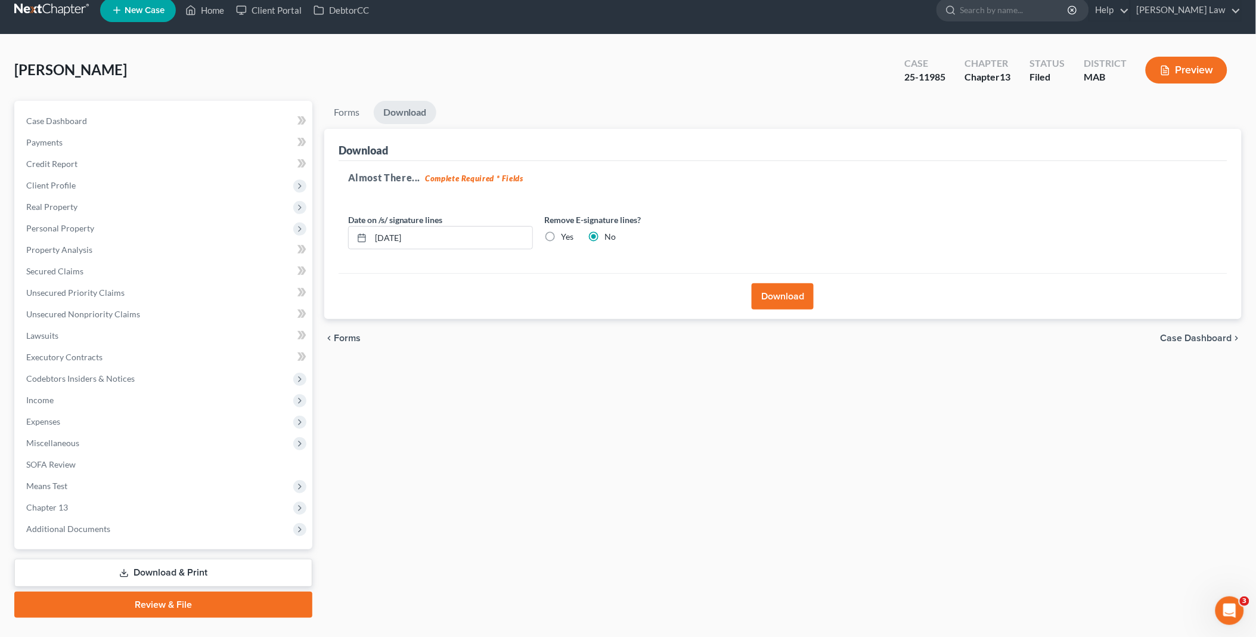
scroll to position [0, 0]
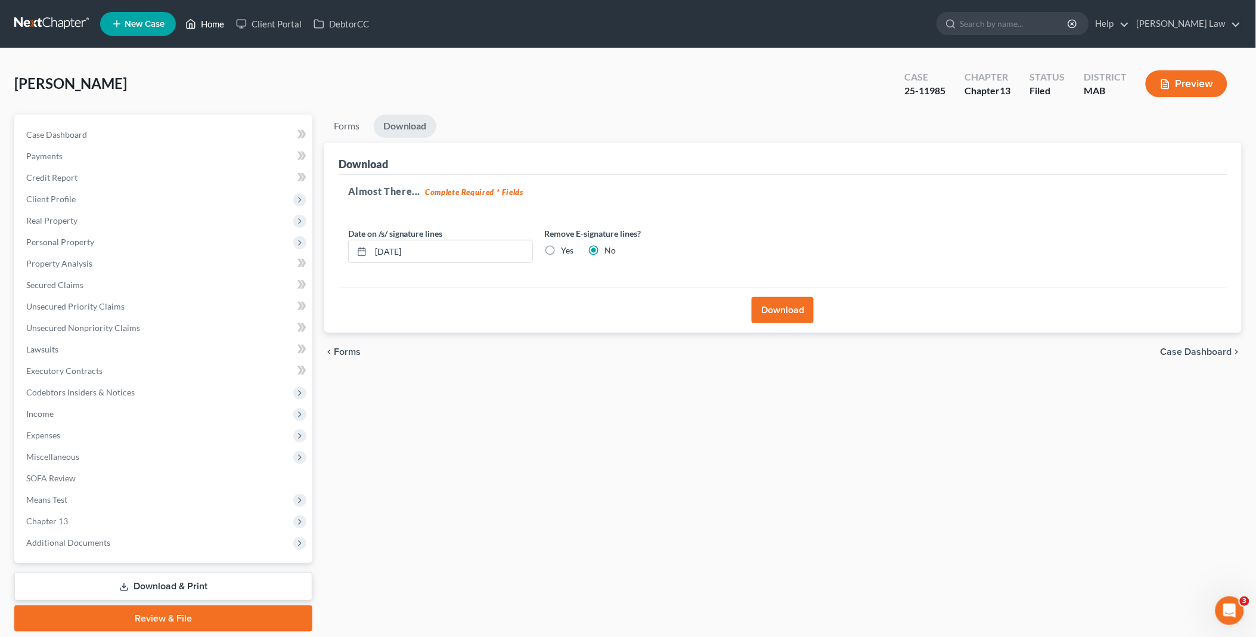
click at [213, 24] on link "Home" at bounding box center [204, 23] width 51 height 21
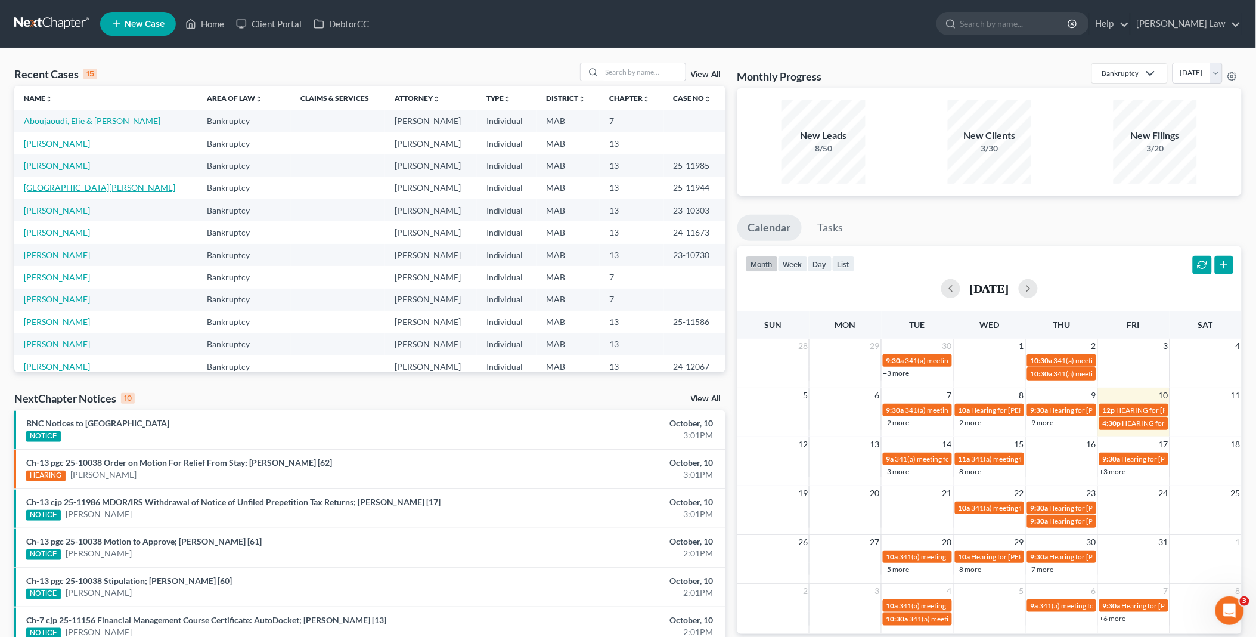
click at [58, 188] on link "[GEOGRAPHIC_DATA][PERSON_NAME]" at bounding box center [99, 187] width 151 height 10
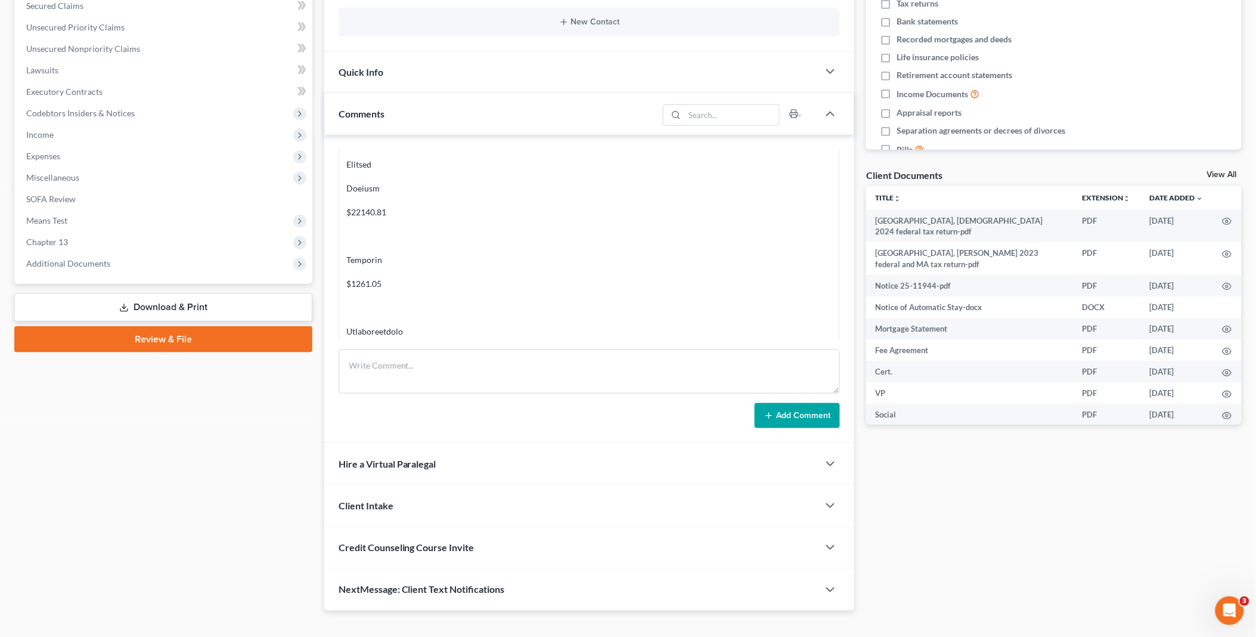
scroll to position [298, 0]
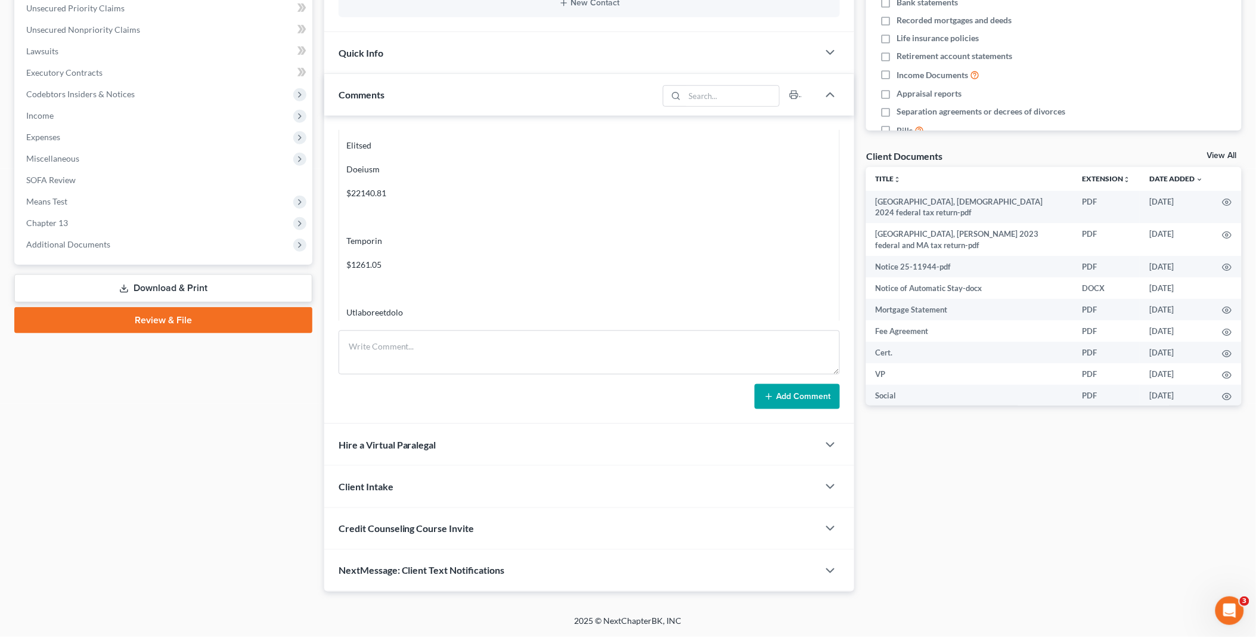
click at [186, 284] on link "Download & Print" at bounding box center [163, 288] width 298 height 28
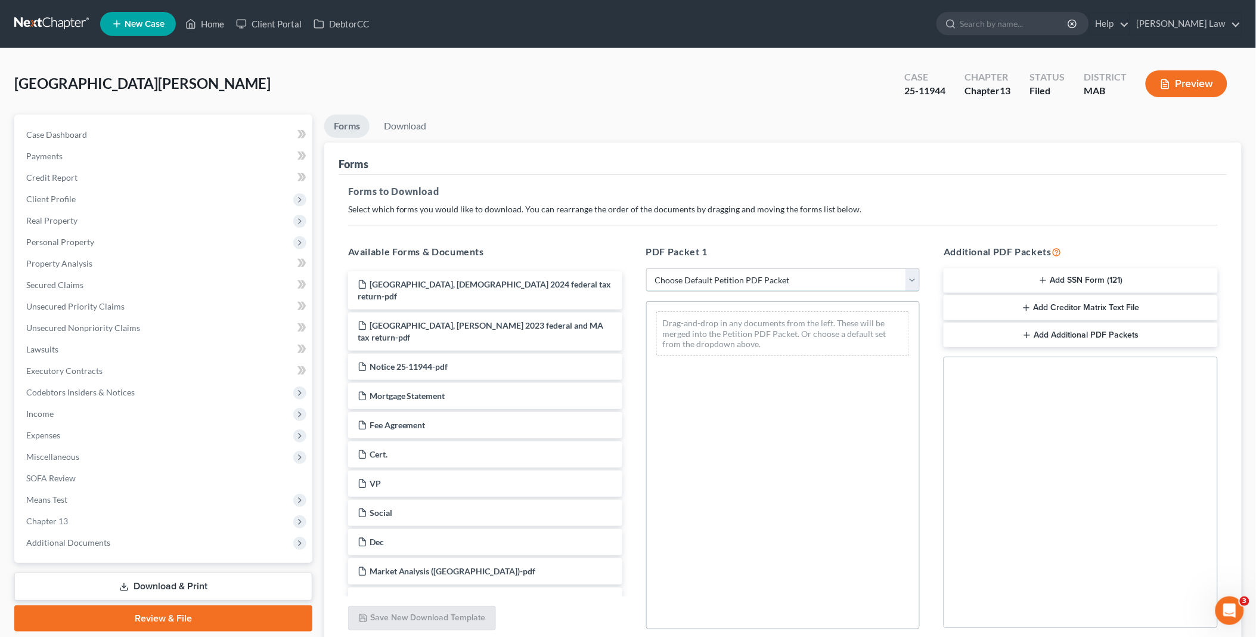
click at [913, 276] on select "Choose Default Petition PDF Packet Complete Bankruptcy Petition (all forms and …" at bounding box center [783, 280] width 274 height 24
select select "0"
click at [646, 268] on select "Choose Default Petition PDF Packet Complete Bankruptcy Petition (all forms and …" at bounding box center [783, 280] width 274 height 24
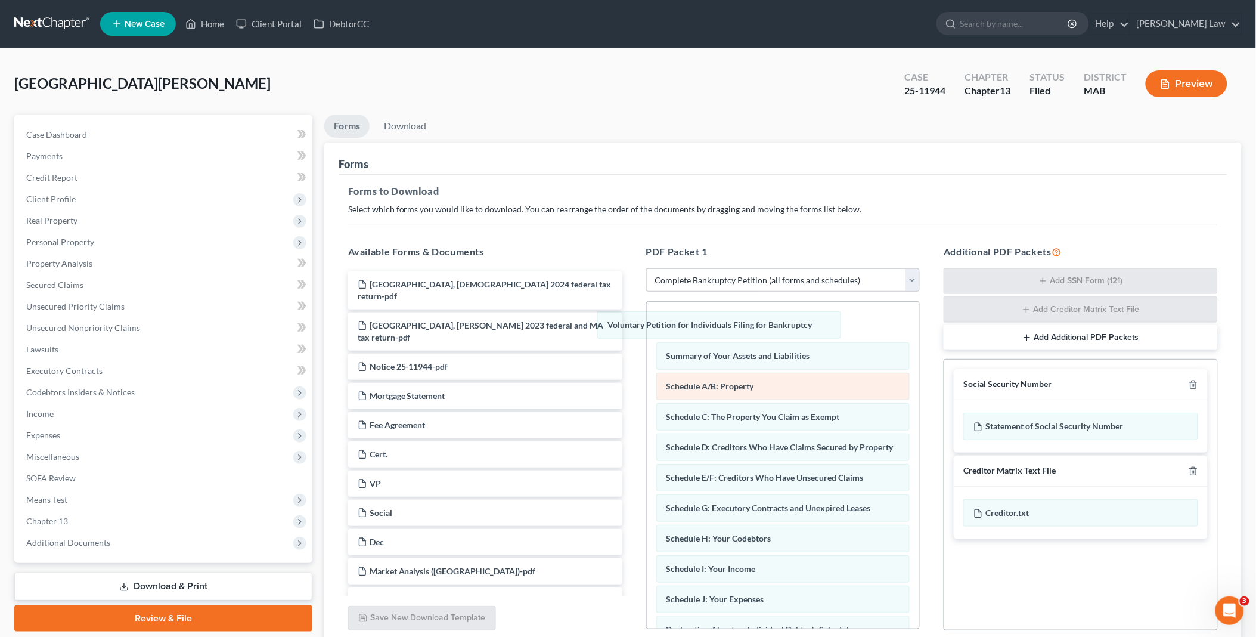
drag, startPoint x: 892, startPoint y: 293, endPoint x: 776, endPoint y: 361, distance: 135.0
click at [647, 303] on div "Voluntary Petition for Individuals Filing for Bankruptcy Voluntary Petition for…" at bounding box center [783, 604] width 273 height 605
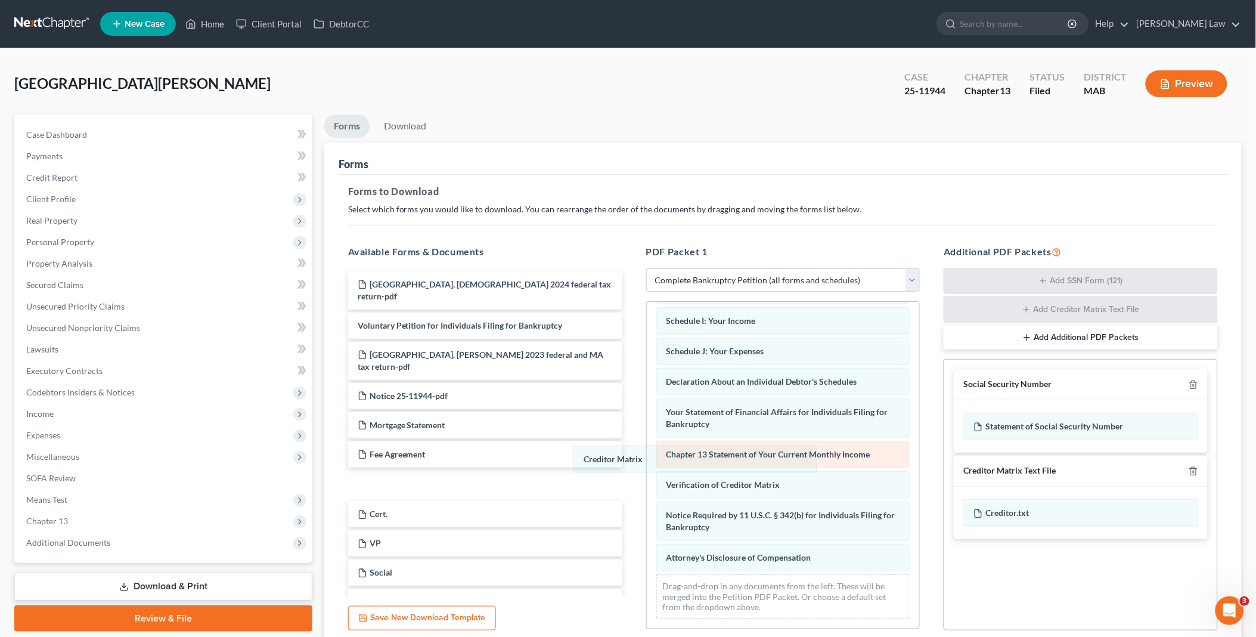
scroll to position [230, 0]
drag, startPoint x: 687, startPoint y: 444, endPoint x: 692, endPoint y: 464, distance: 20.8
click at [647, 457] on div "Creditor Matrix Summary of Your Assets and Liabilities Schedule A/B: Property S…" at bounding box center [783, 357] width 273 height 544
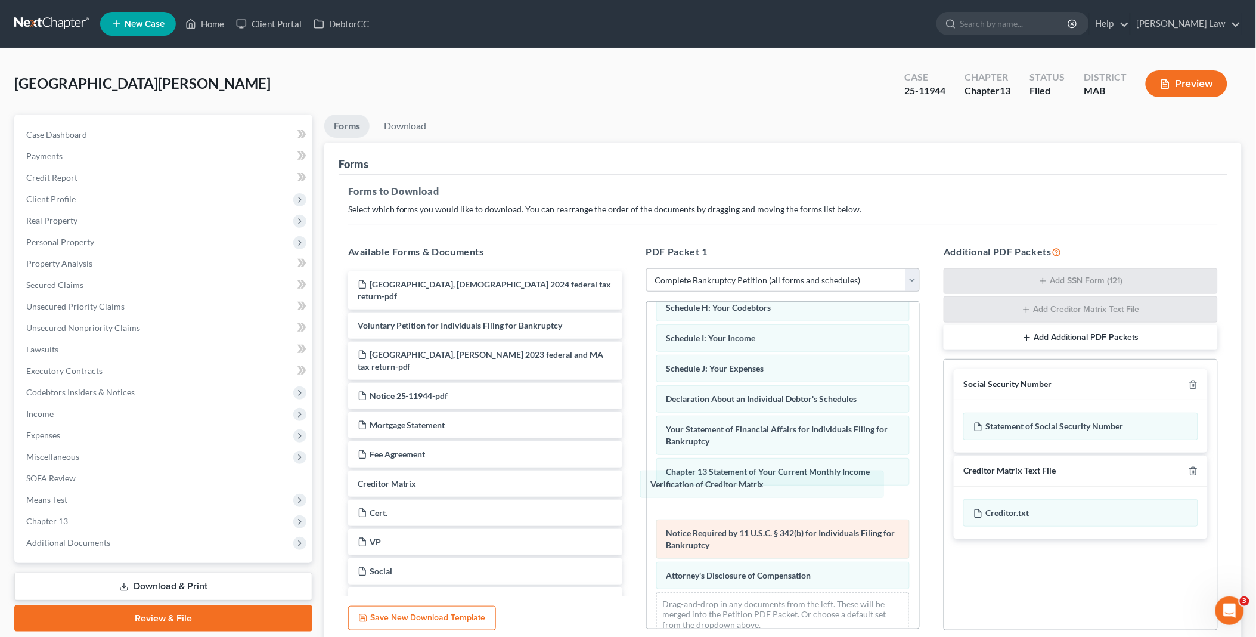
drag, startPoint x: 728, startPoint y: 480, endPoint x: 710, endPoint y: 518, distance: 41.6
click at [647, 477] on div "Verification of Creditor Matrix Summary of Your Assets and Liabilities Schedule…" at bounding box center [783, 374] width 273 height 544
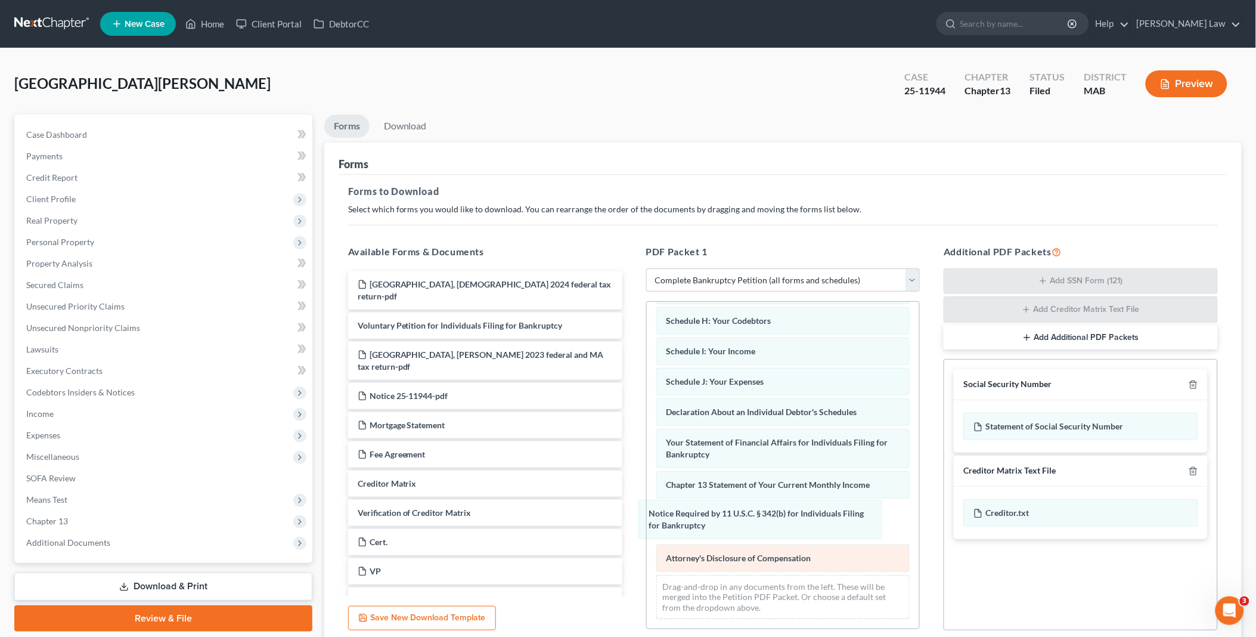
drag, startPoint x: 723, startPoint y: 514, endPoint x: 700, endPoint y: 545, distance: 38.8
click at [647, 498] on div "Notice Required by 11 U.S.C. § 342(b) for Individuals Filing for Bankruptcy Sum…" at bounding box center [783, 371] width 273 height 513
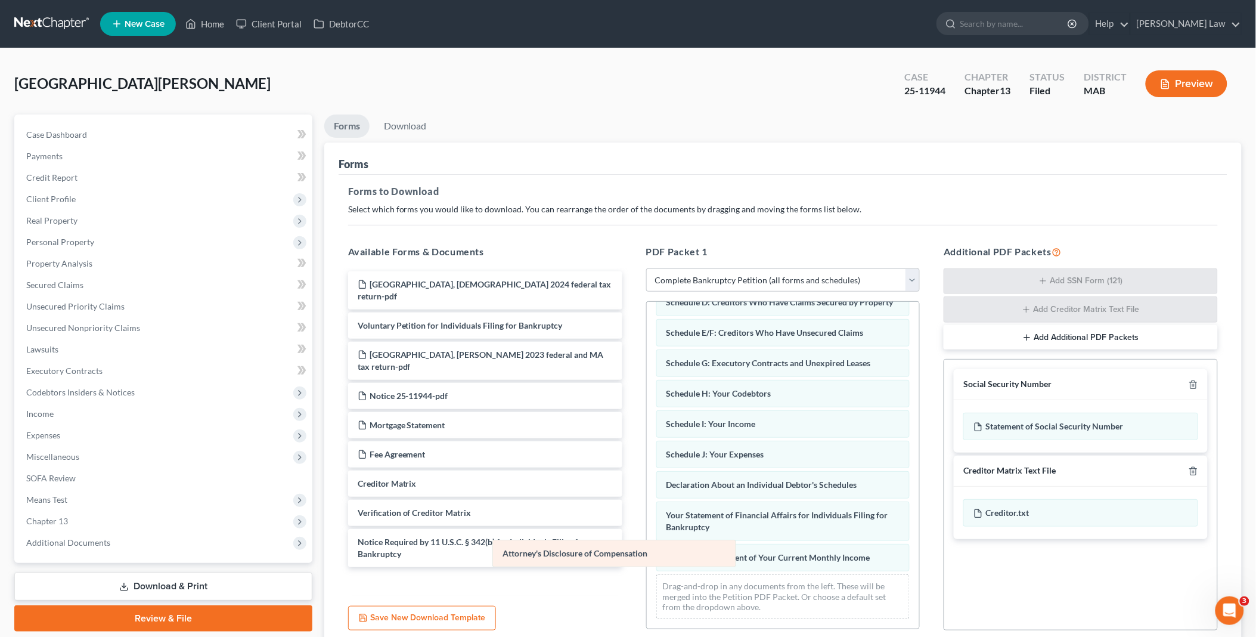
drag, startPoint x: 702, startPoint y: 550, endPoint x: 489, endPoint y: 550, distance: 212.8
click at [647, 549] on div "Attorney's Disclosure of Compensation Summary of Your Assets and Liabilities Sc…" at bounding box center [783, 408] width 273 height 441
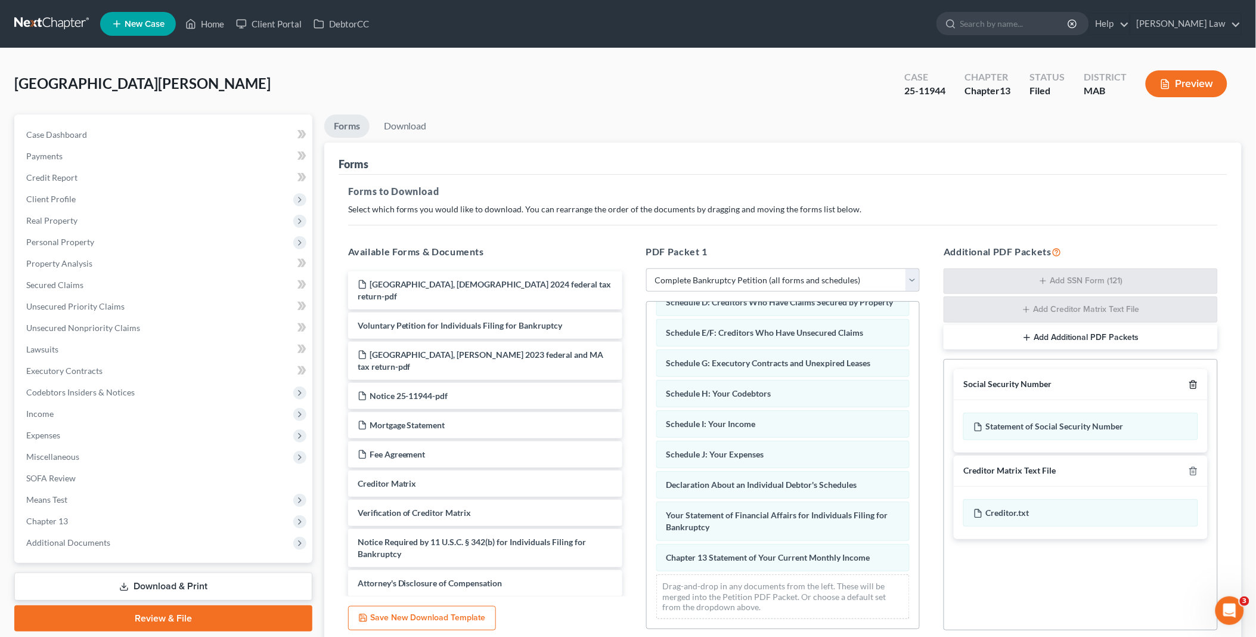
click at [1194, 385] on line "button" at bounding box center [1194, 386] width 0 height 2
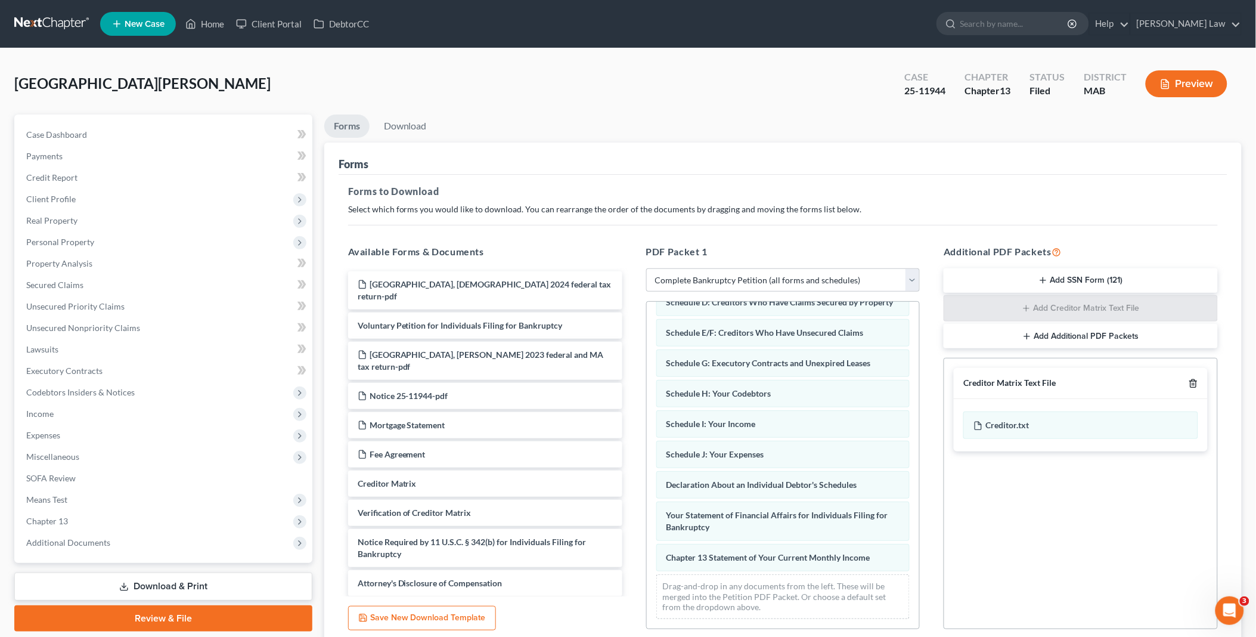
click at [1192, 379] on icon "button" at bounding box center [1194, 384] width 10 height 10
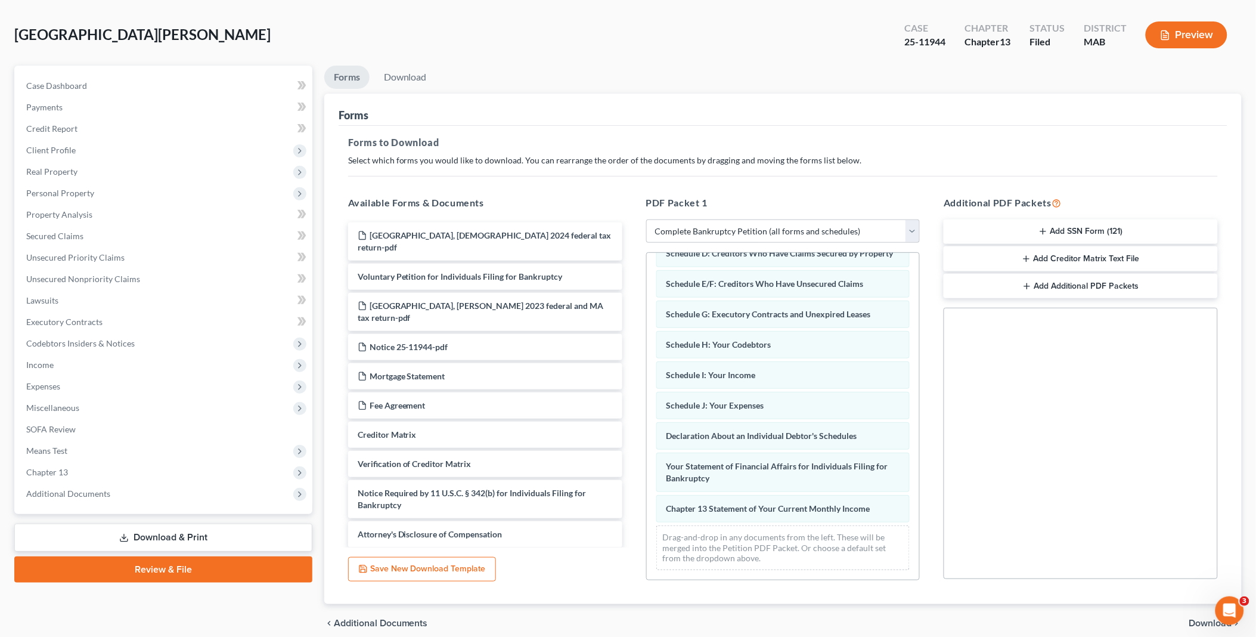
scroll to position [99, 0]
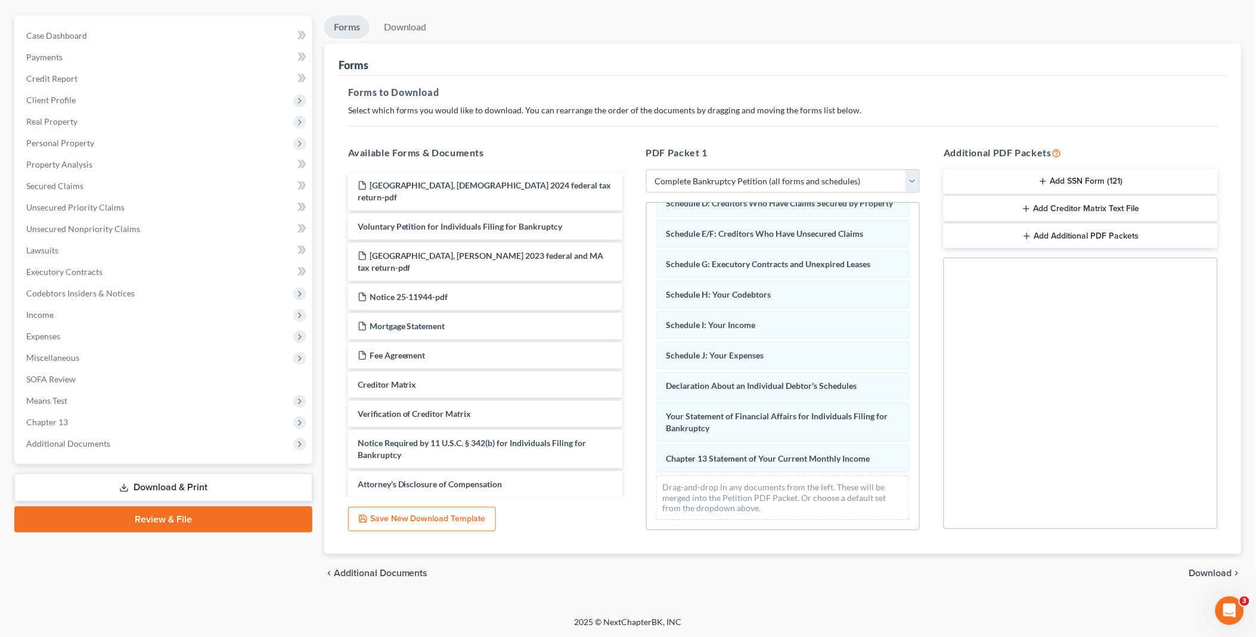
click at [1200, 574] on span "Download" at bounding box center [1210, 573] width 43 height 10
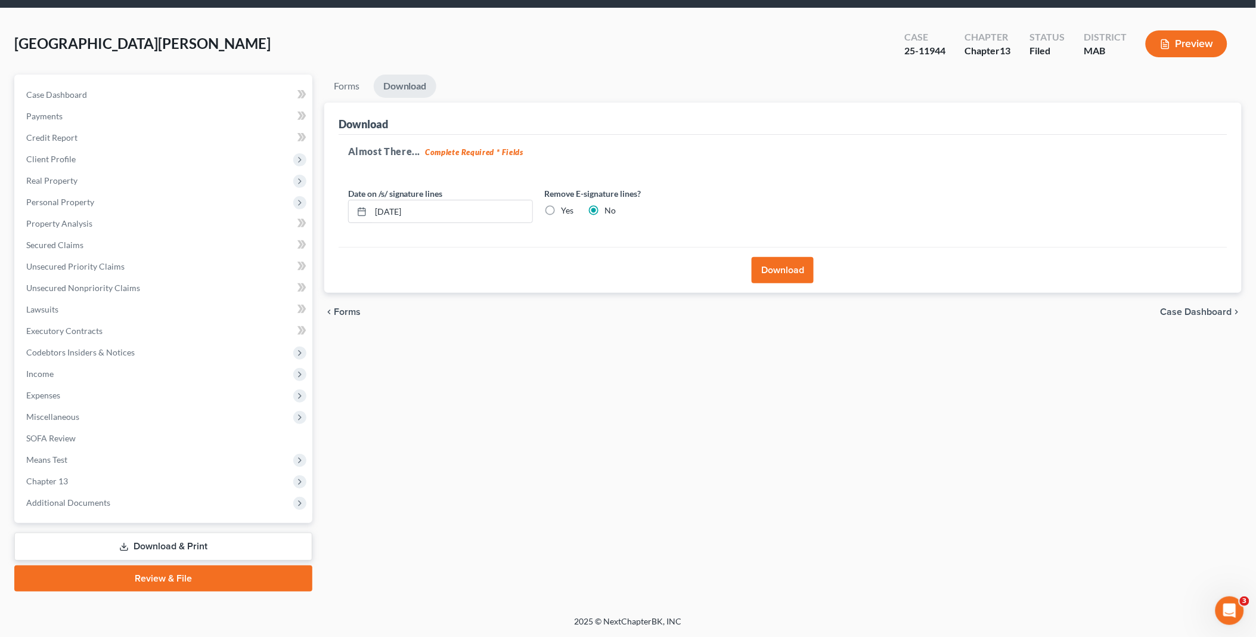
scroll to position [38, 0]
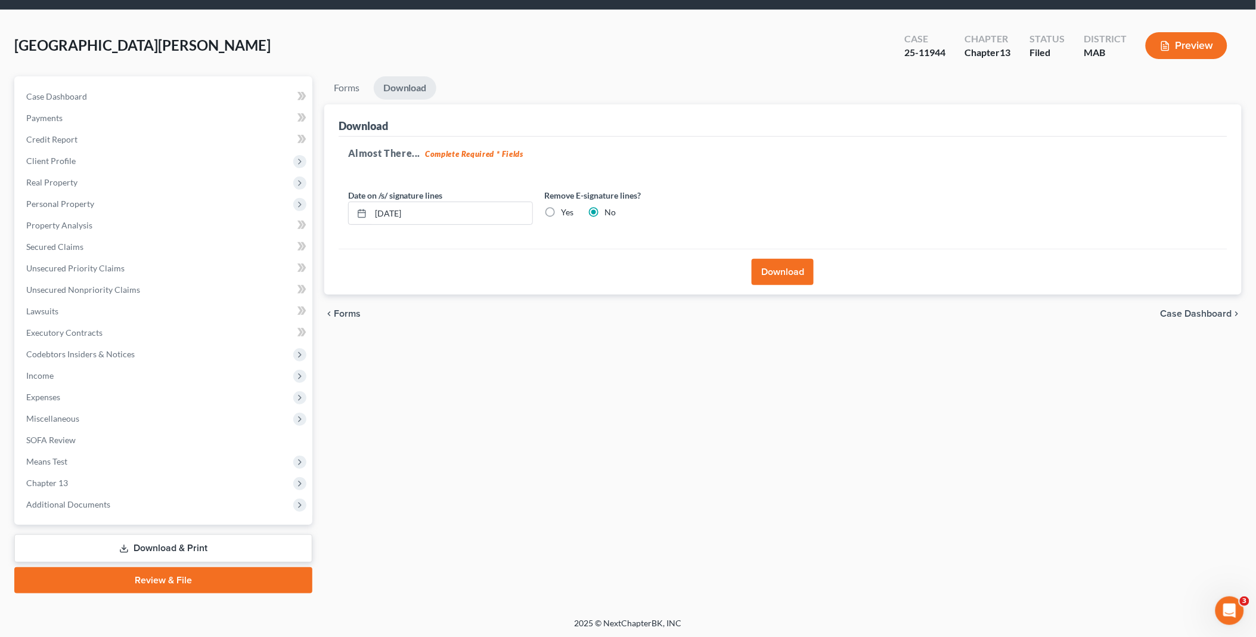
click at [770, 273] on button "Download" at bounding box center [783, 272] width 62 height 26
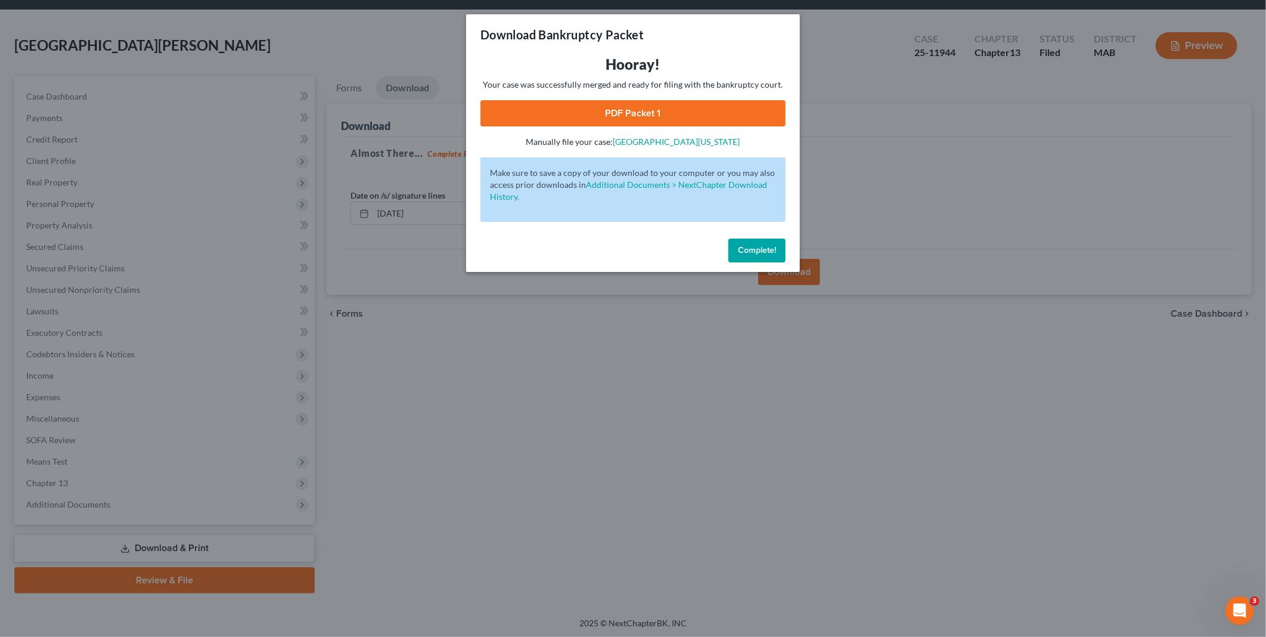
click at [640, 110] on link "PDF Packet 1" at bounding box center [633, 113] width 305 height 26
click at [758, 246] on span "Complete!" at bounding box center [757, 250] width 38 height 10
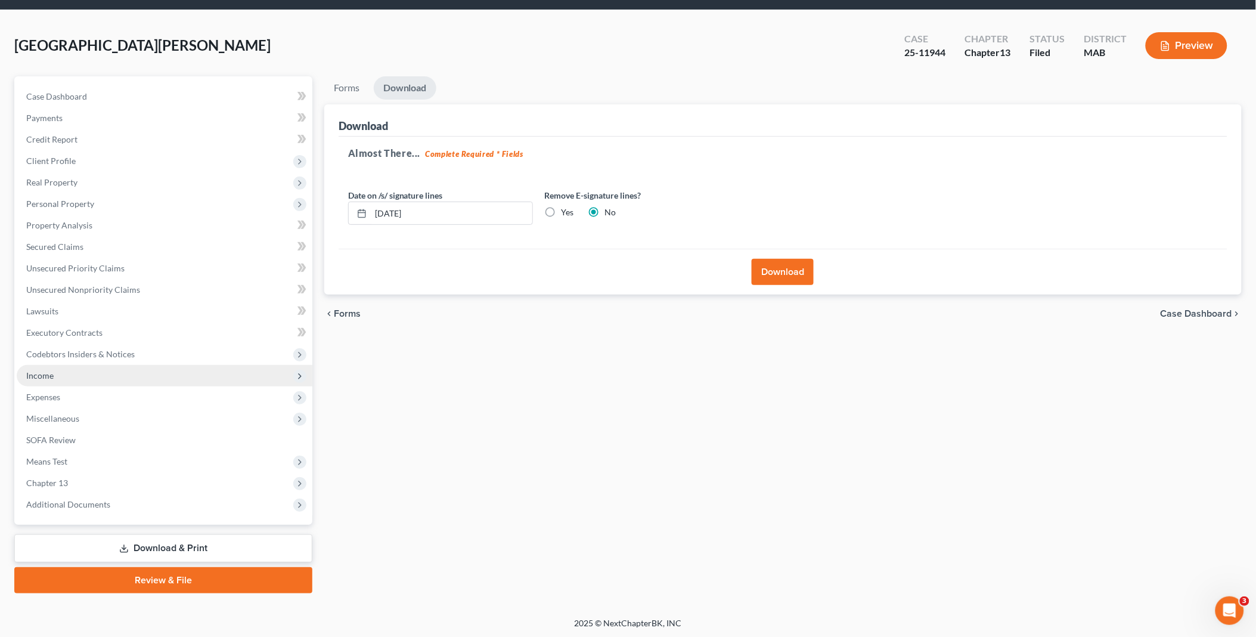
click at [48, 373] on span "Income" at bounding box center [39, 375] width 27 height 10
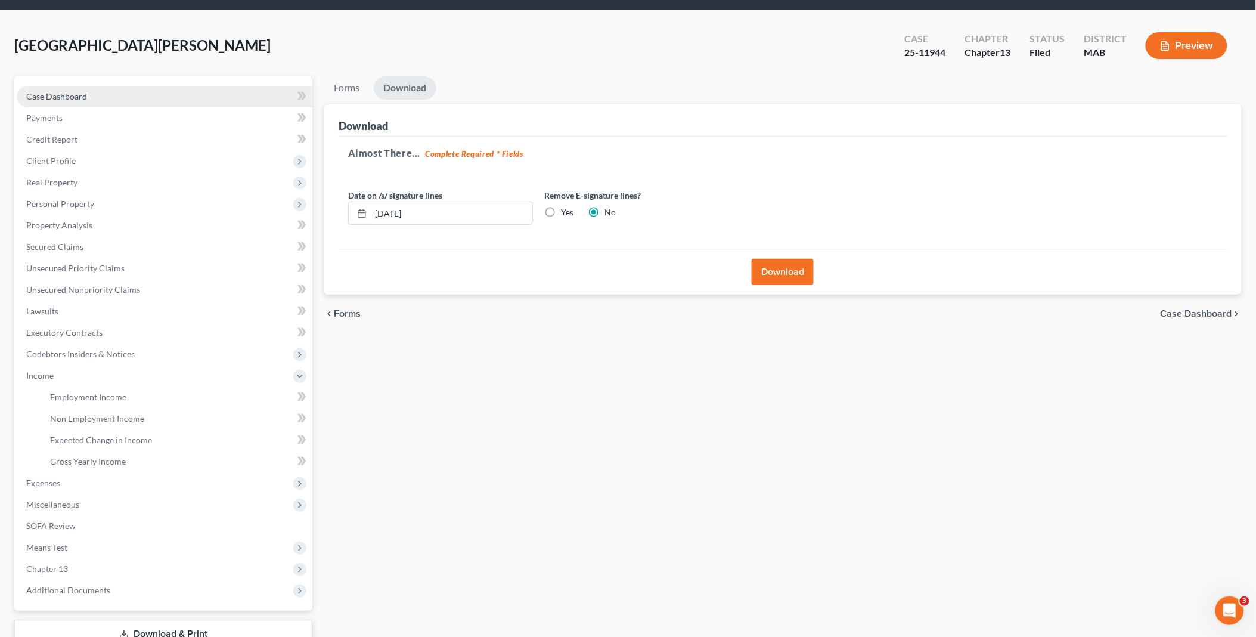
click at [60, 97] on span "Case Dashboard" at bounding box center [56, 96] width 61 height 10
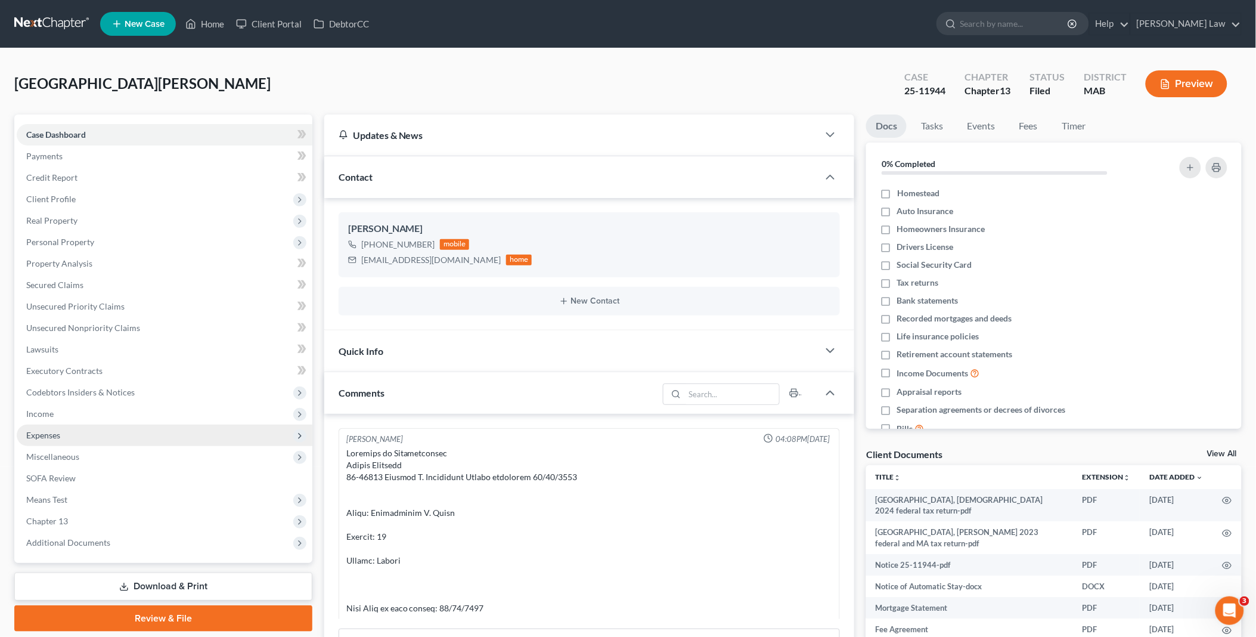
scroll to position [5614, 0]
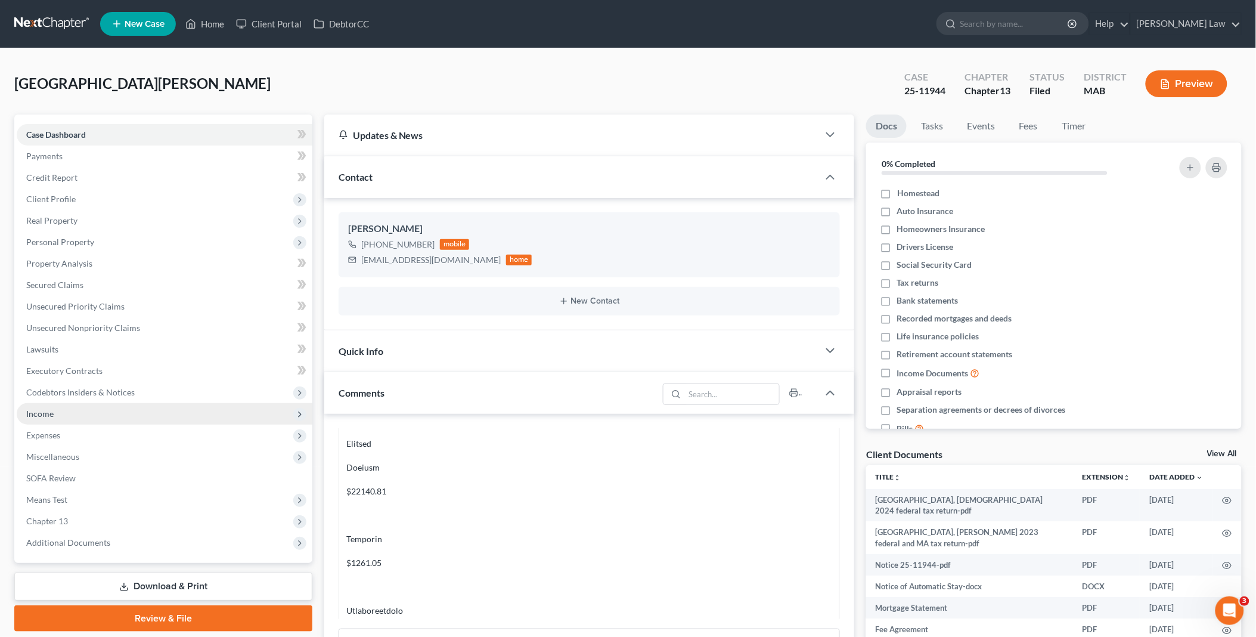
click at [66, 406] on span "Income" at bounding box center [165, 413] width 296 height 21
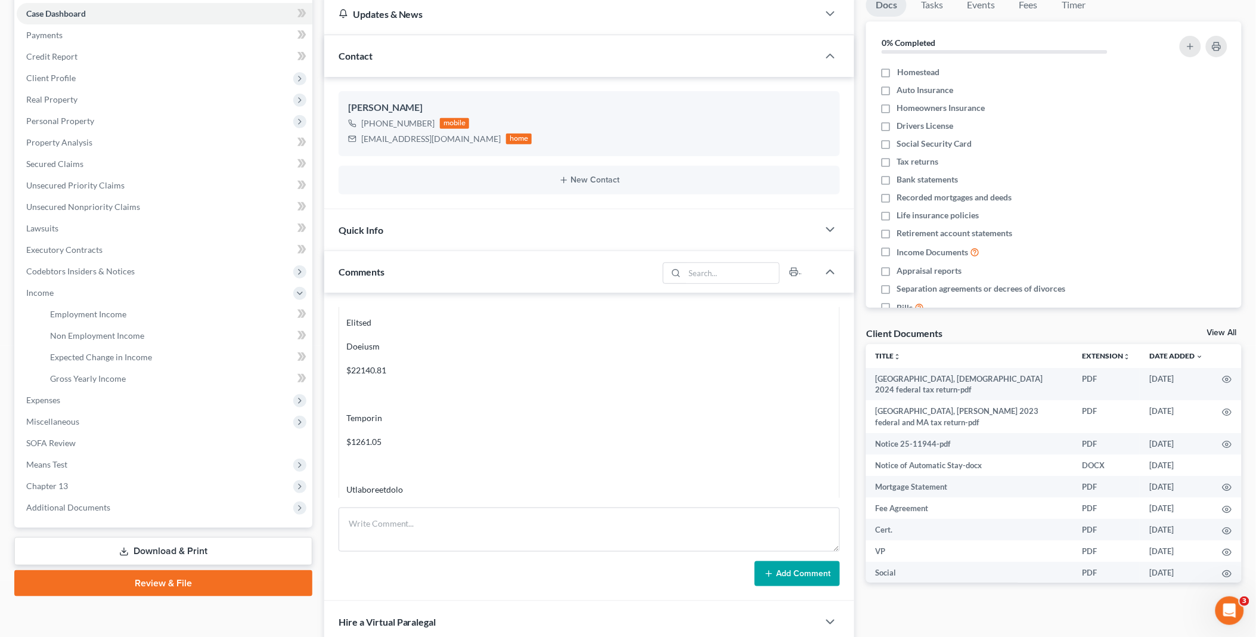
scroll to position [199, 0]
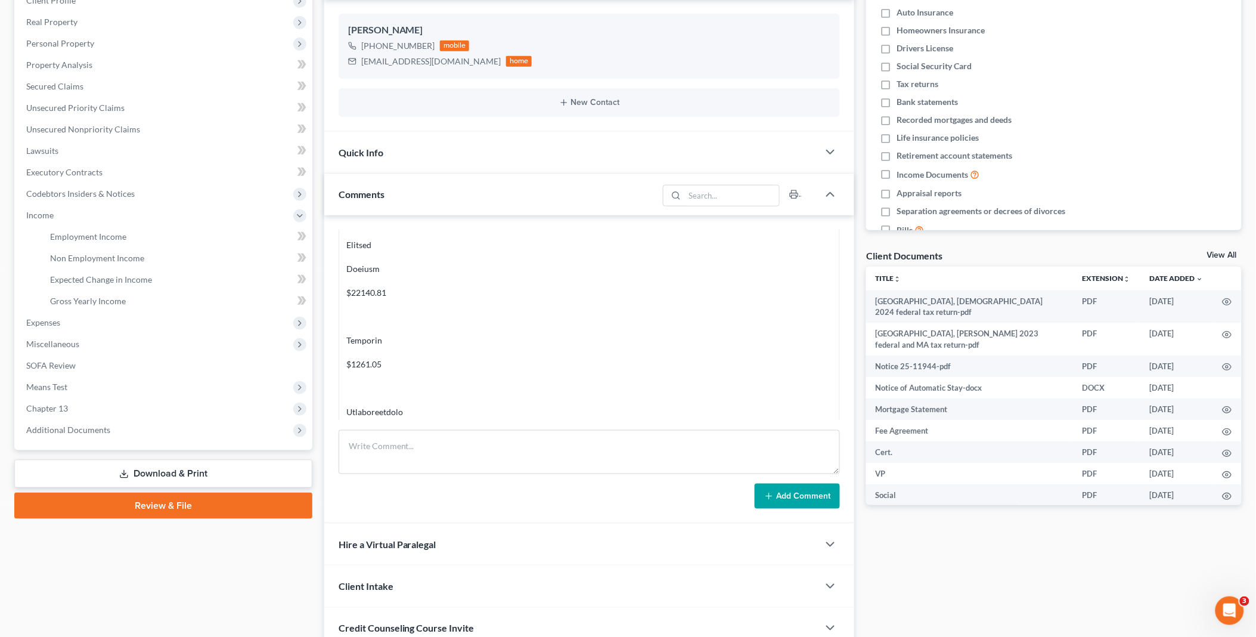
click at [157, 467] on link "Download & Print" at bounding box center [163, 474] width 298 height 28
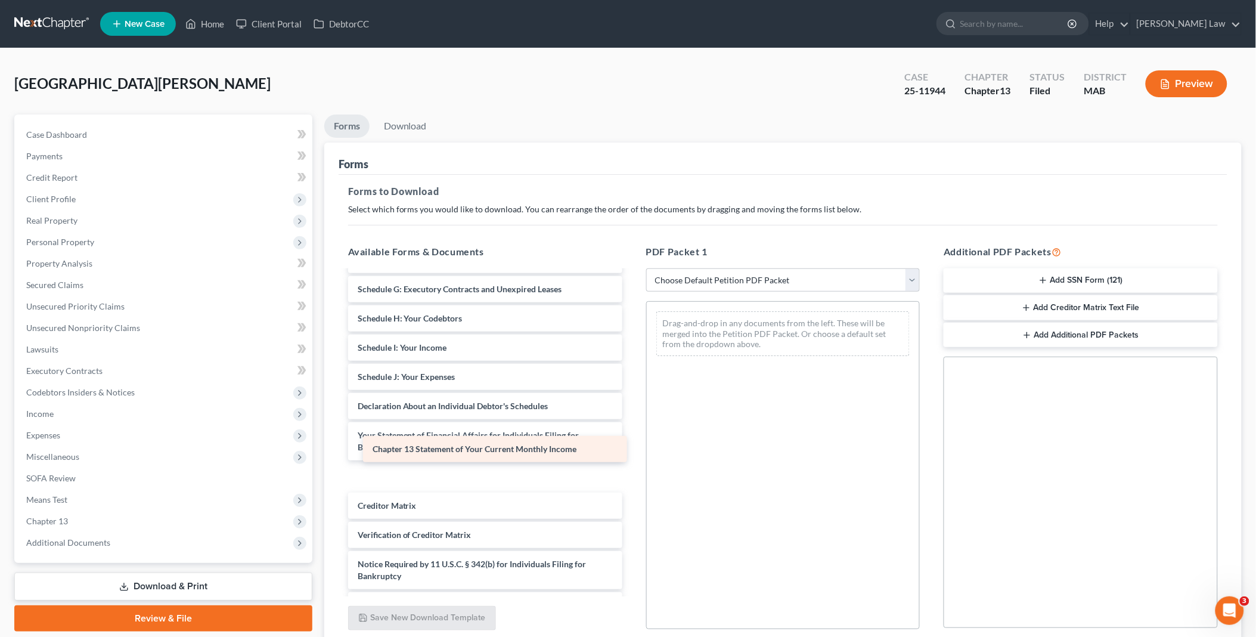
scroll to position [1042, 0]
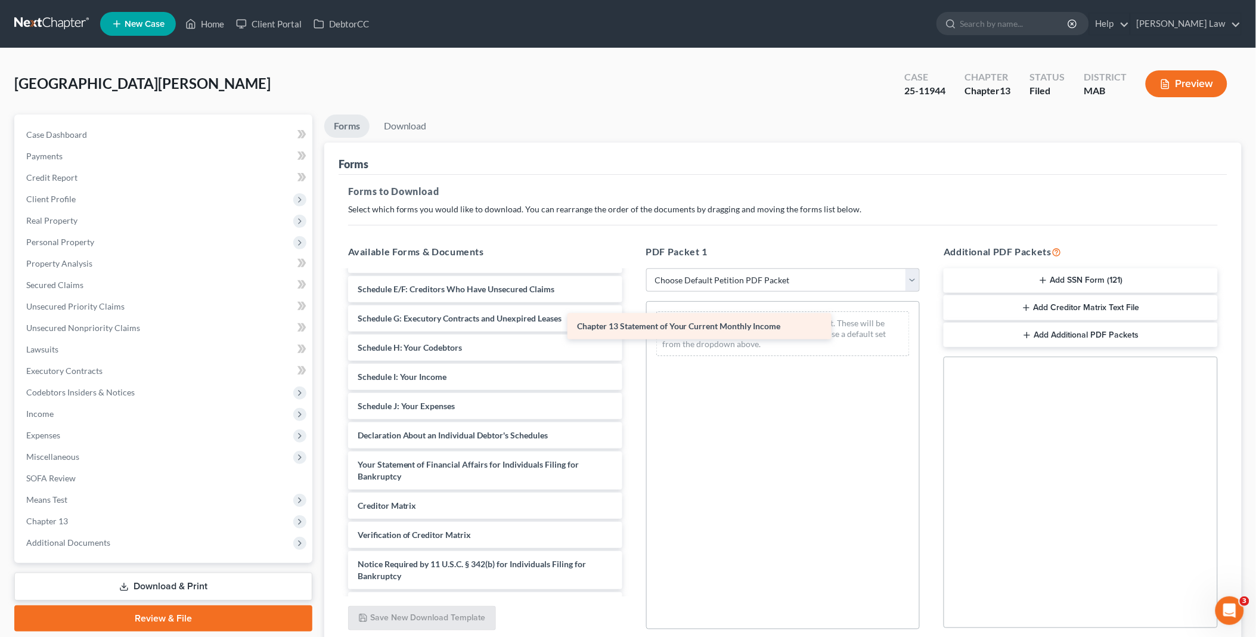
drag, startPoint x: 489, startPoint y: 445, endPoint x: 711, endPoint y: 318, distance: 255.3
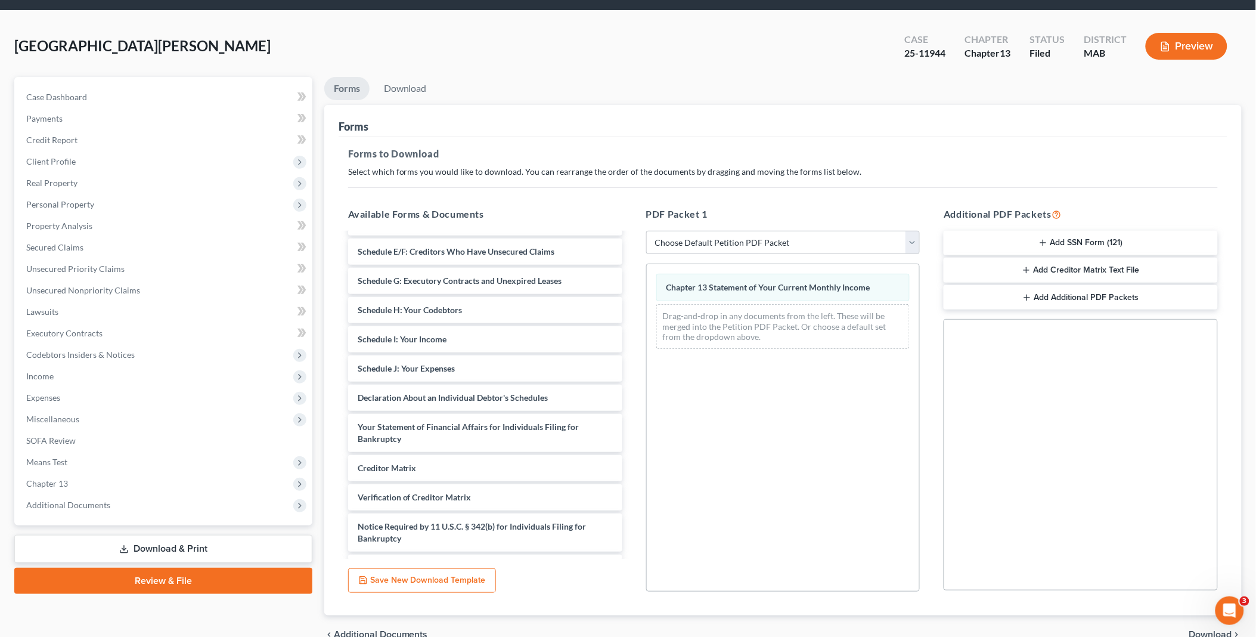
scroll to position [99, 0]
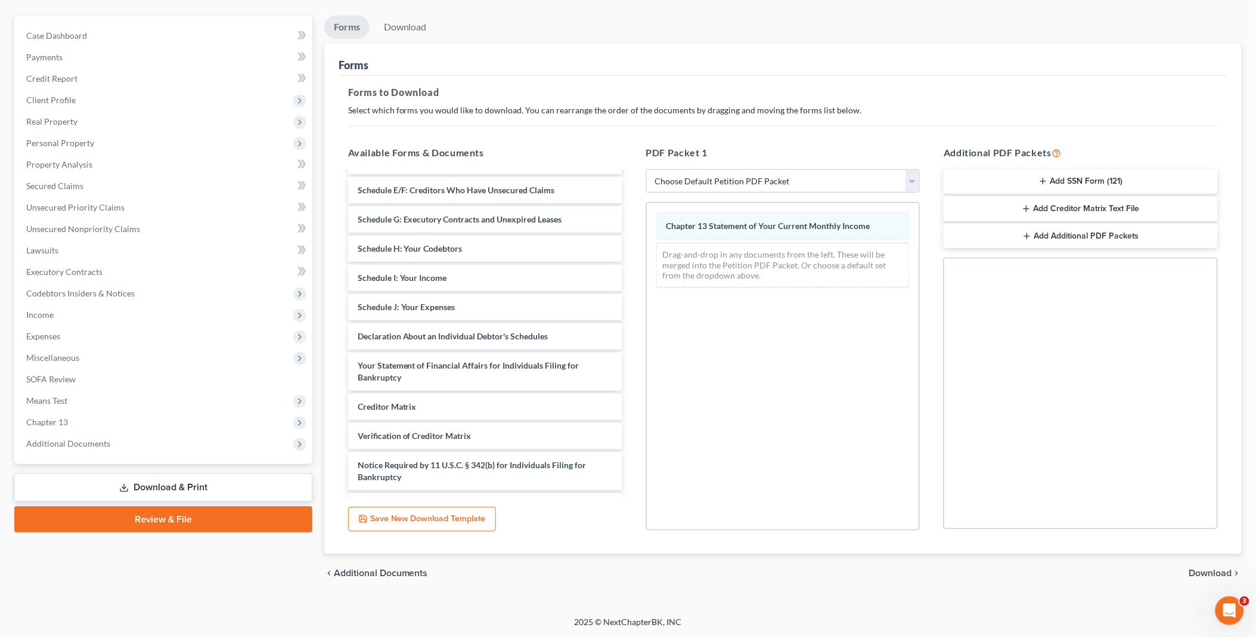
click at [1211, 571] on span "Download" at bounding box center [1210, 573] width 43 height 10
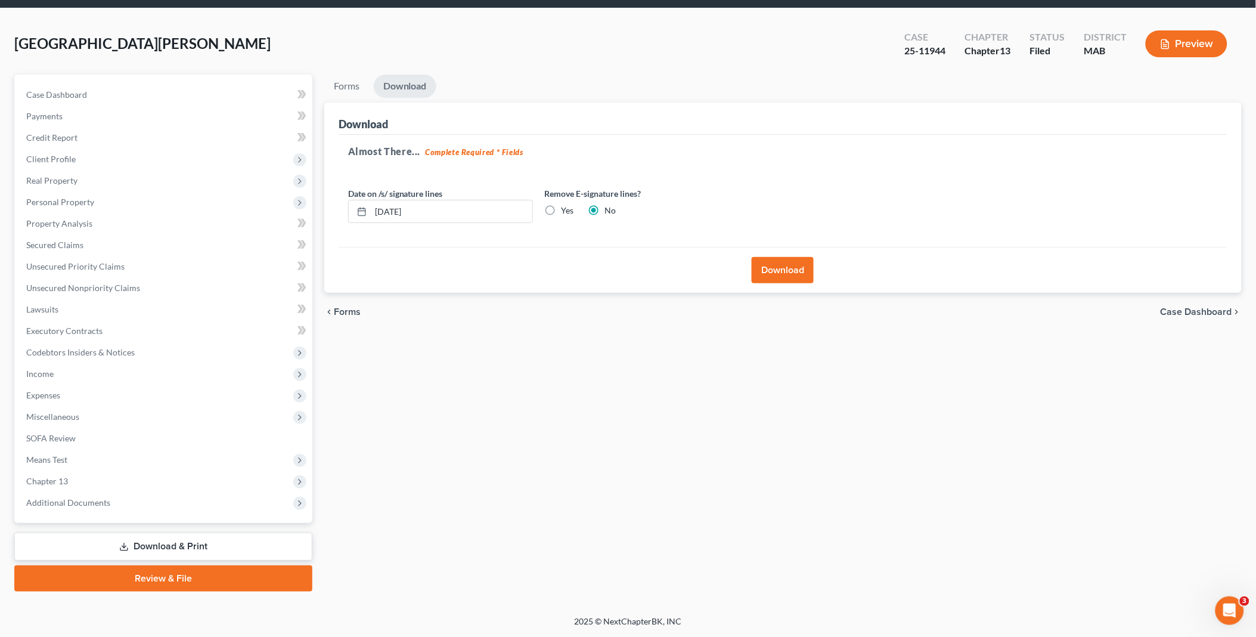
scroll to position [38, 0]
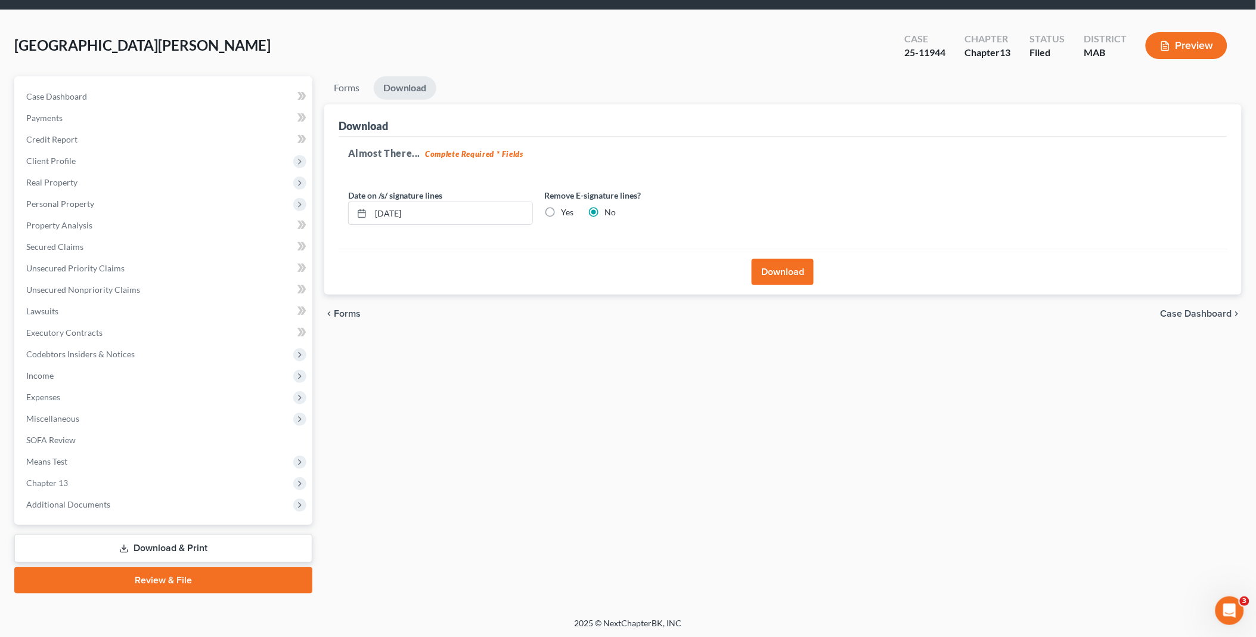
click at [779, 267] on button "Download" at bounding box center [783, 272] width 62 height 26
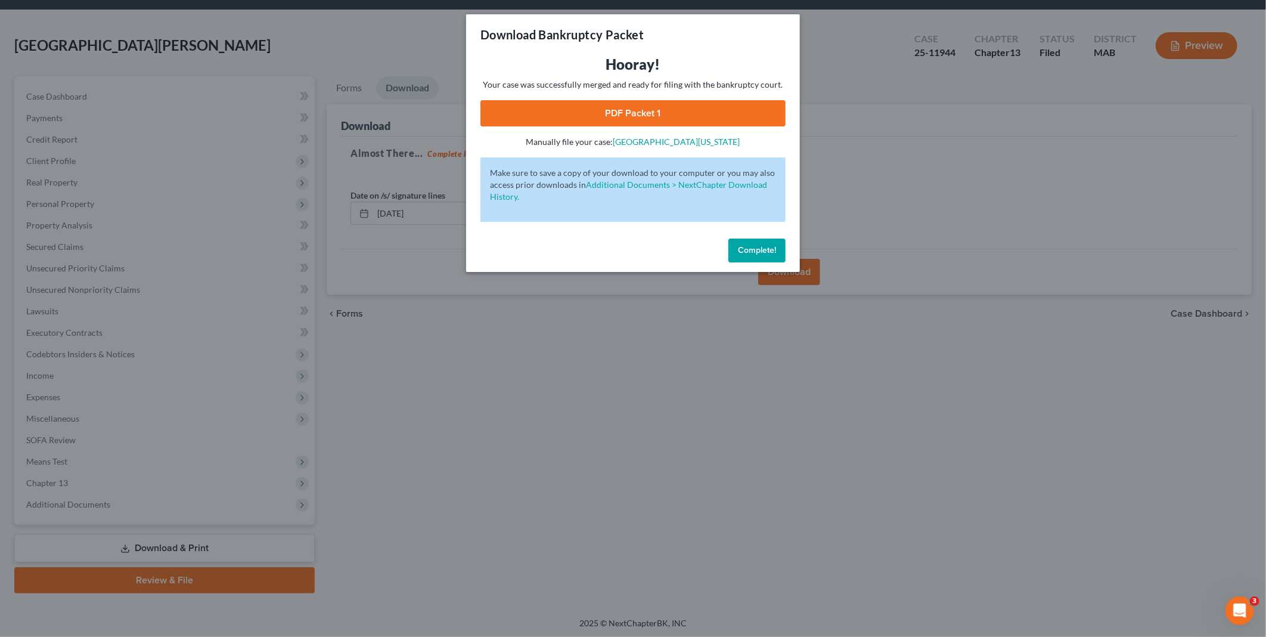
click at [657, 107] on link "PDF Packet 1" at bounding box center [633, 113] width 305 height 26
click at [752, 248] on span "Complete!" at bounding box center [757, 250] width 38 height 10
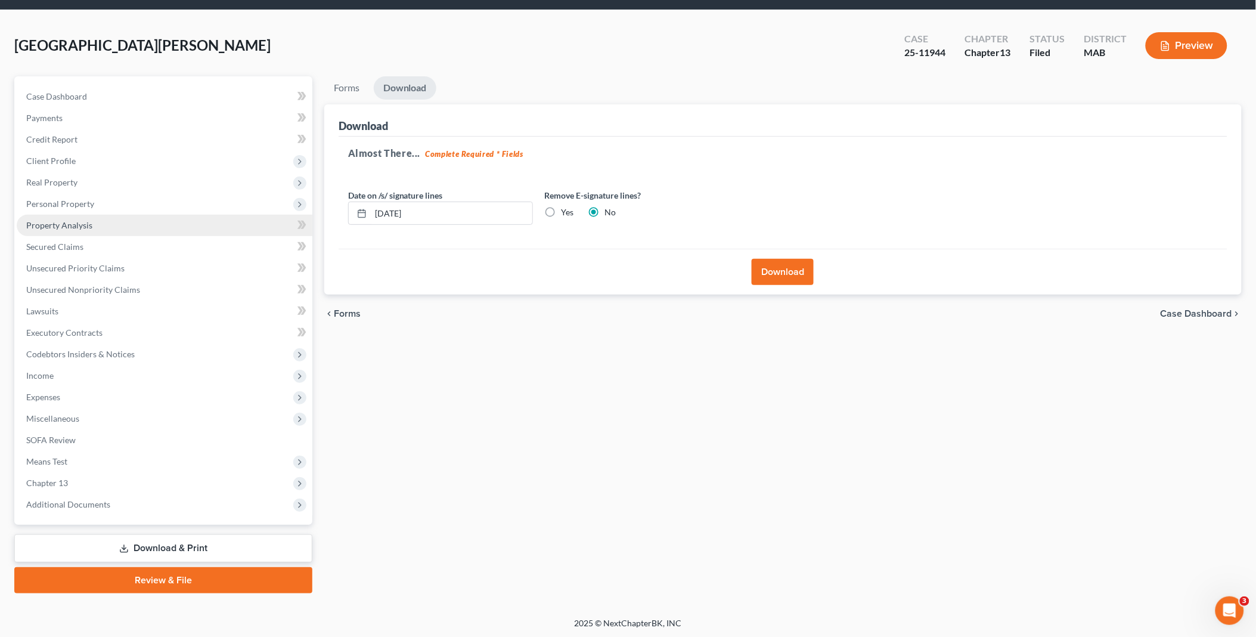
click at [69, 215] on link "Property Analysis" at bounding box center [165, 225] width 296 height 21
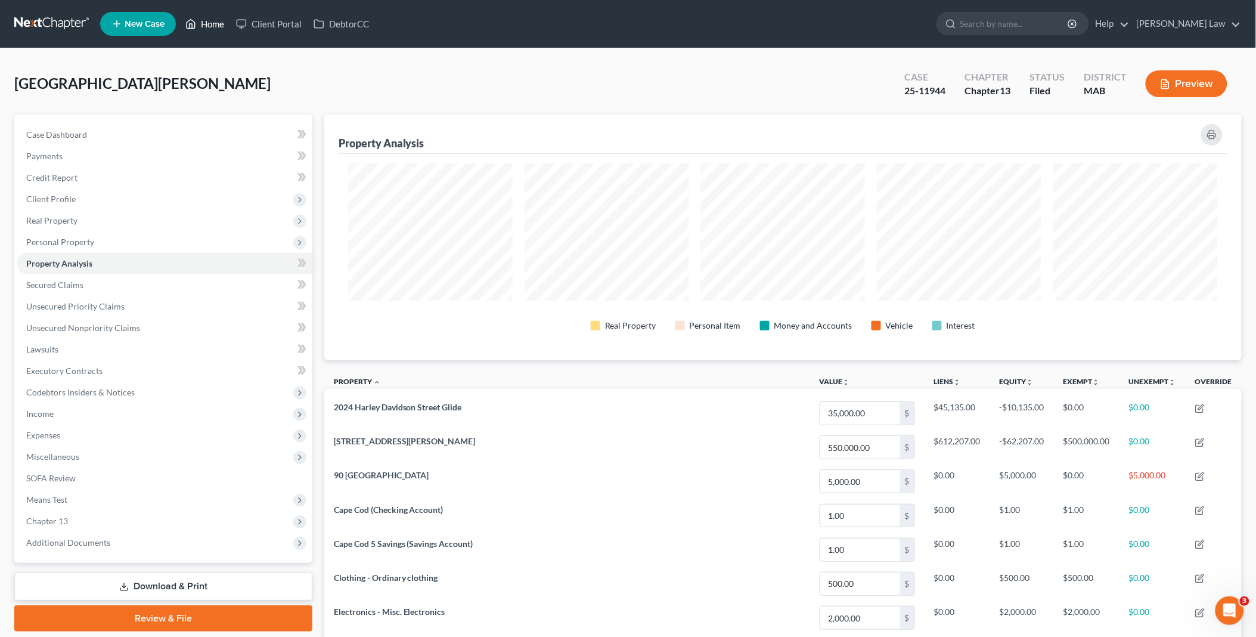
drag, startPoint x: 206, startPoint y: 20, endPoint x: 322, endPoint y: 94, distance: 137.3
click at [206, 20] on link "Home" at bounding box center [204, 23] width 51 height 21
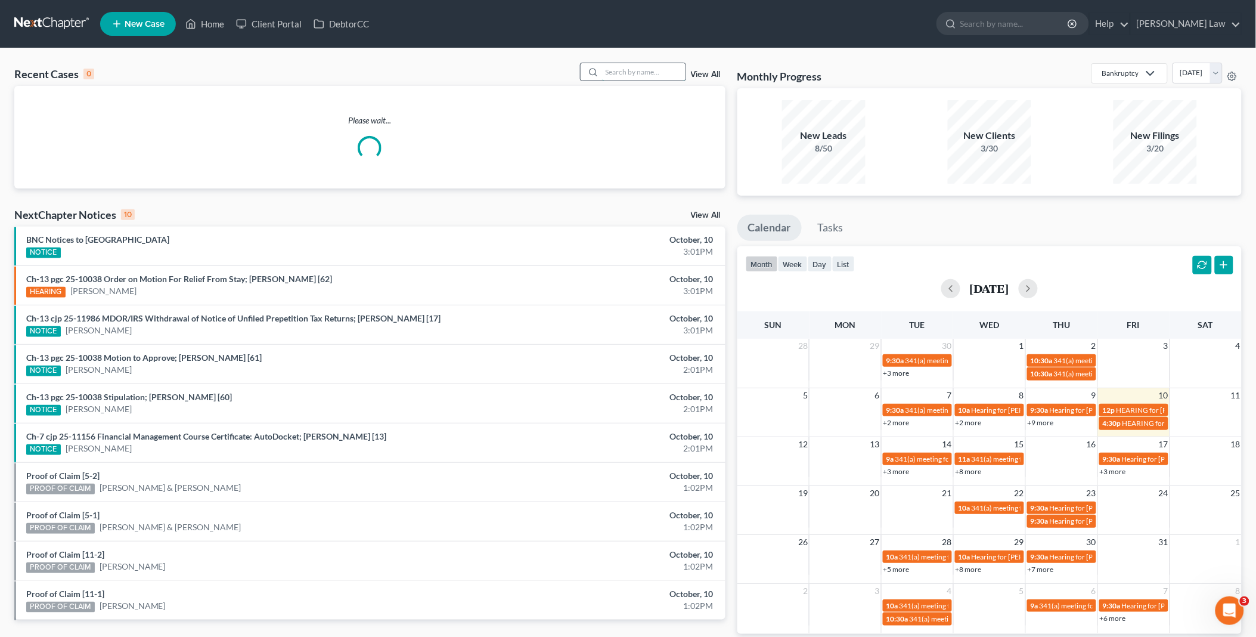
click at [639, 69] on input "search" at bounding box center [643, 71] width 83 height 17
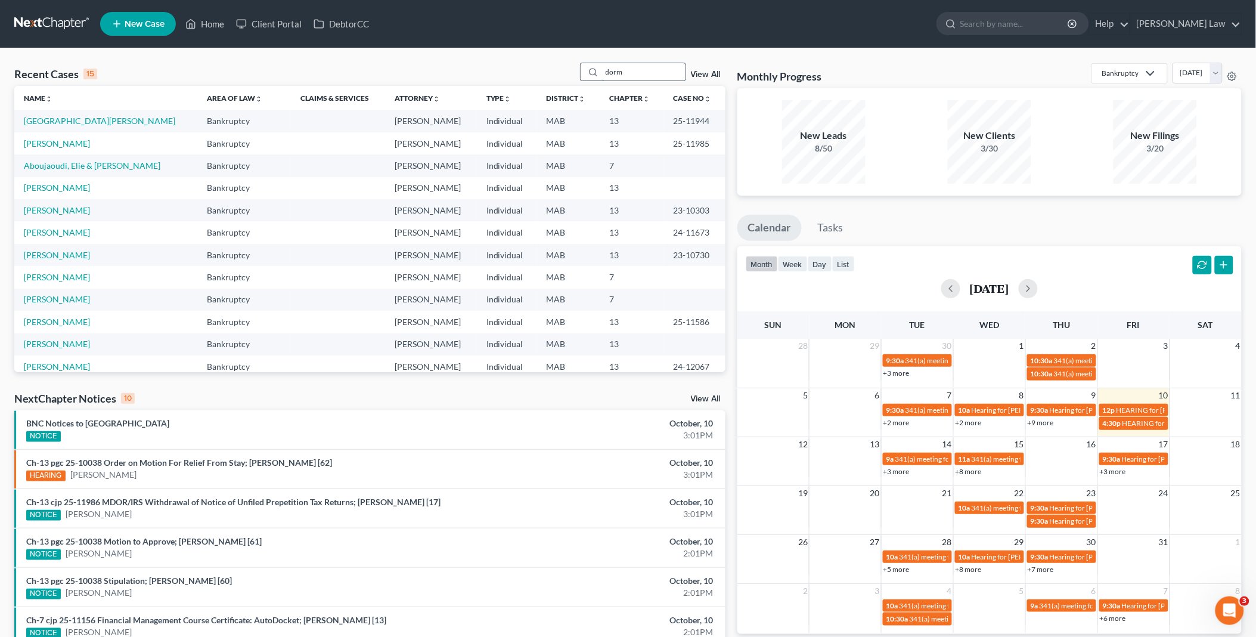
type input "dorm"
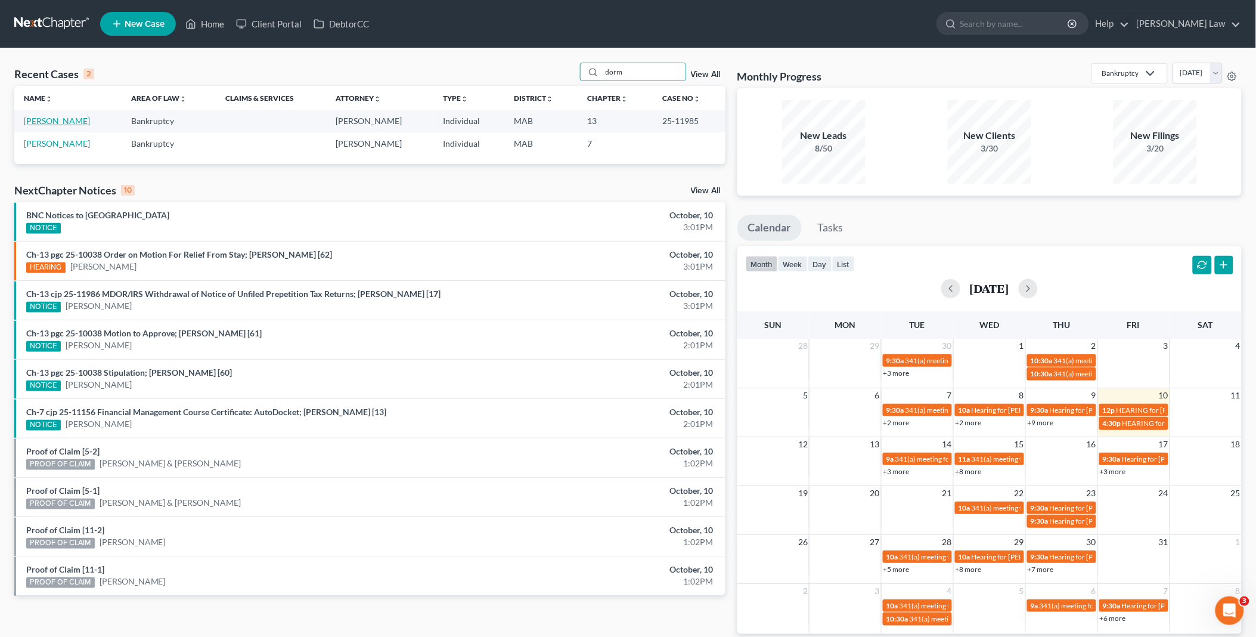
click at [50, 119] on link "[PERSON_NAME]" at bounding box center [57, 121] width 66 height 10
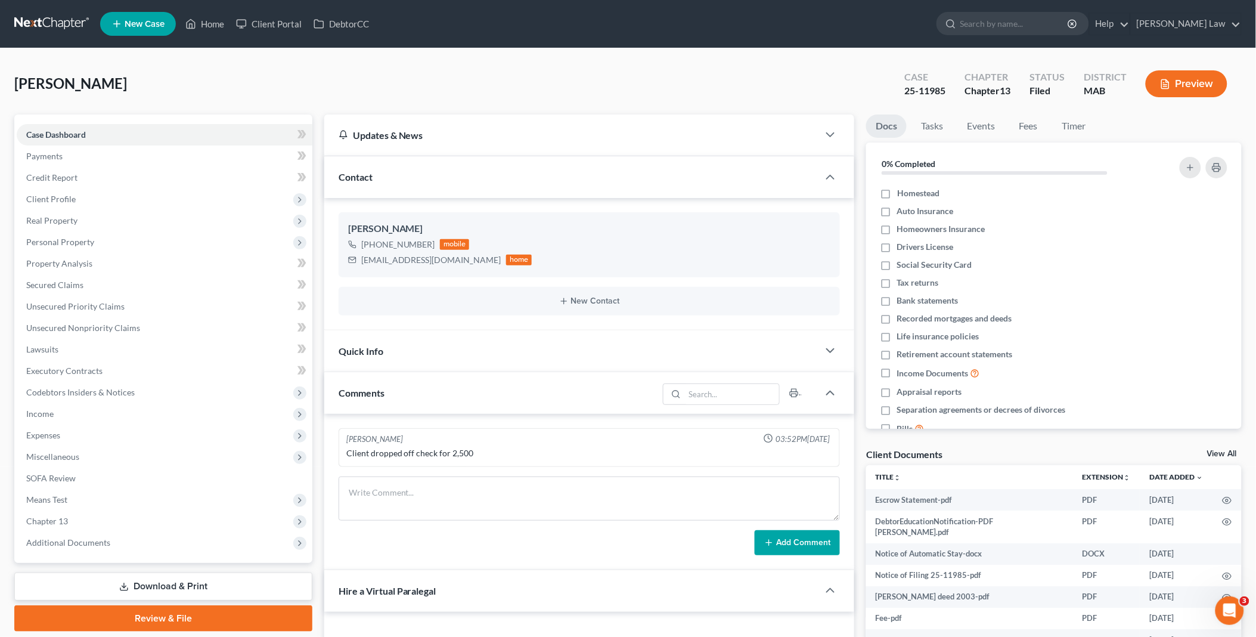
click at [140, 582] on link "Download & Print" at bounding box center [163, 586] width 298 height 28
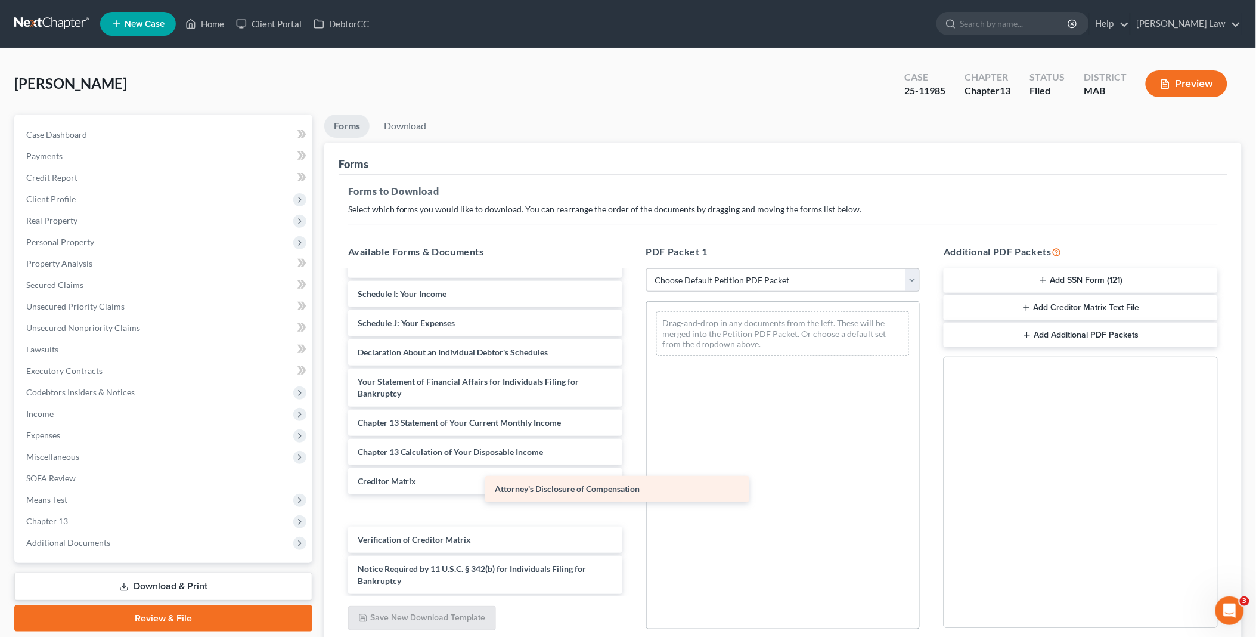
scroll to position [896, 0]
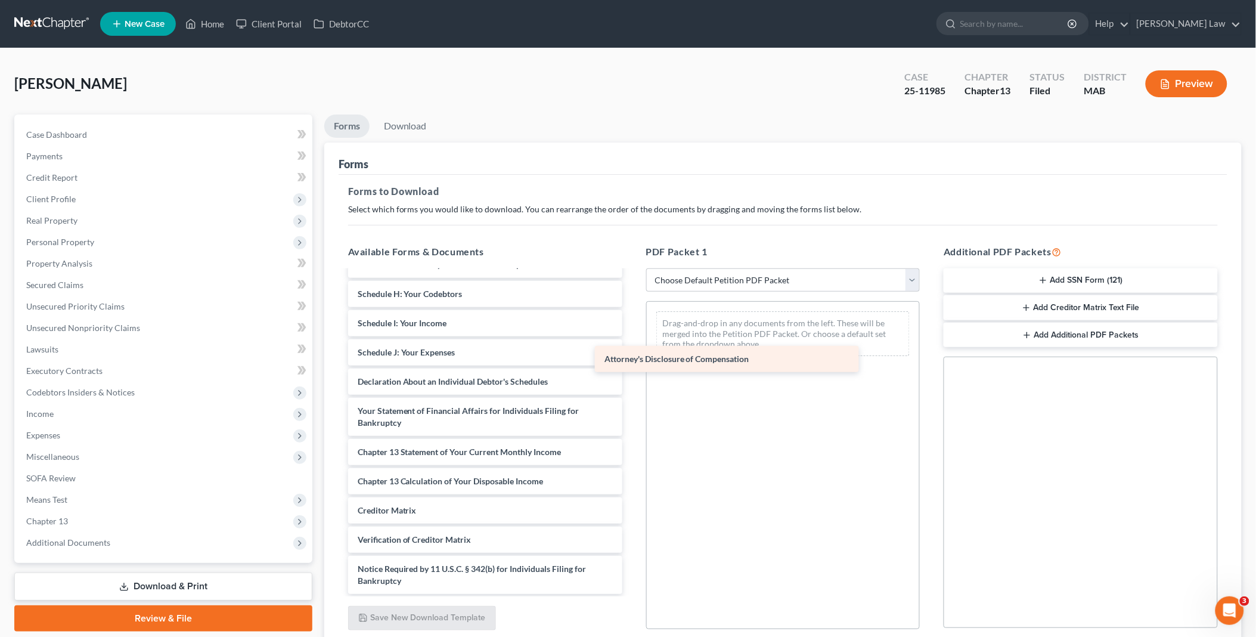
drag, startPoint x: 419, startPoint y: 577, endPoint x: 704, endPoint y: 324, distance: 381.0
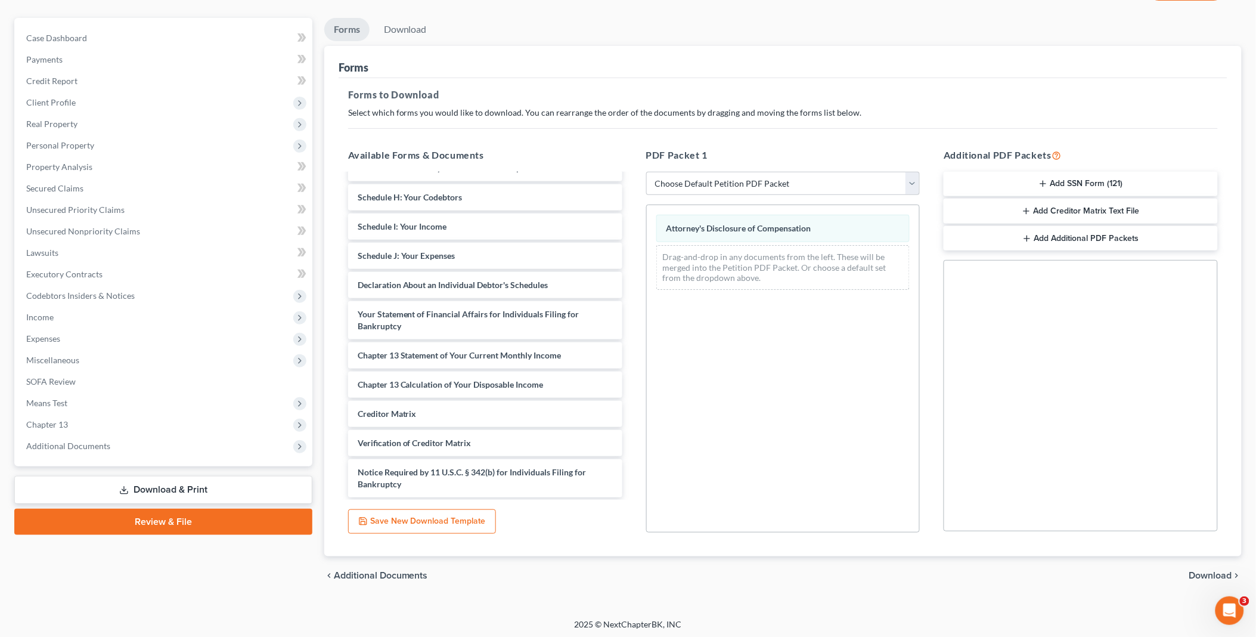
scroll to position [99, 0]
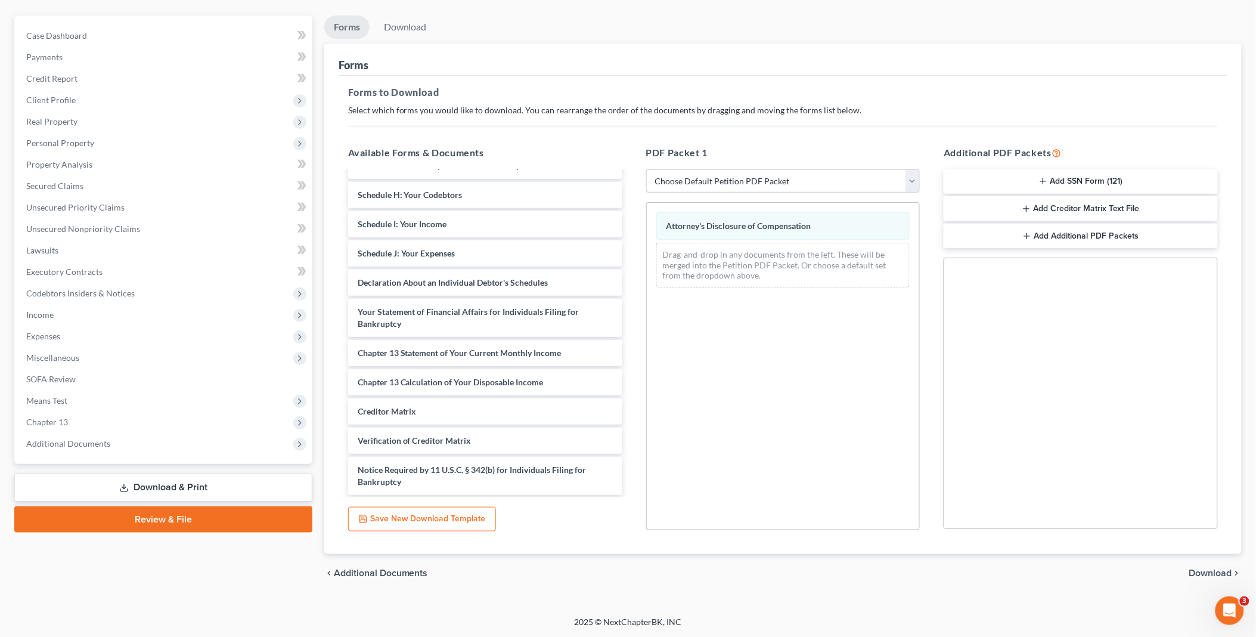
click at [1220, 570] on span "Download" at bounding box center [1210, 573] width 43 height 10
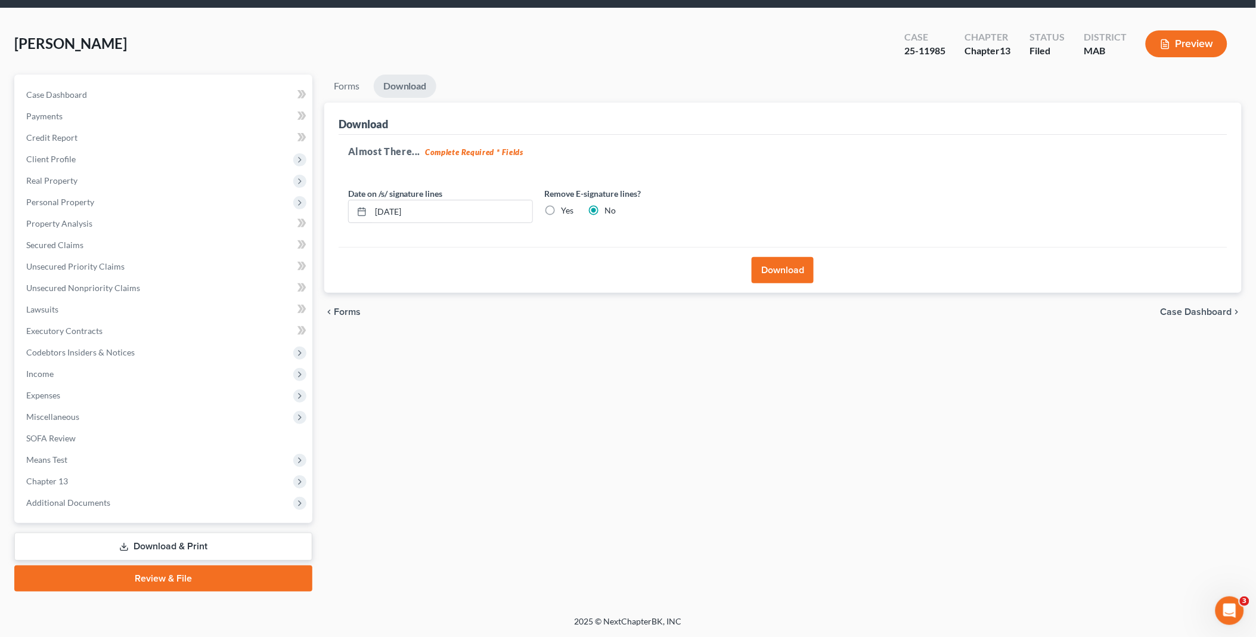
scroll to position [38, 0]
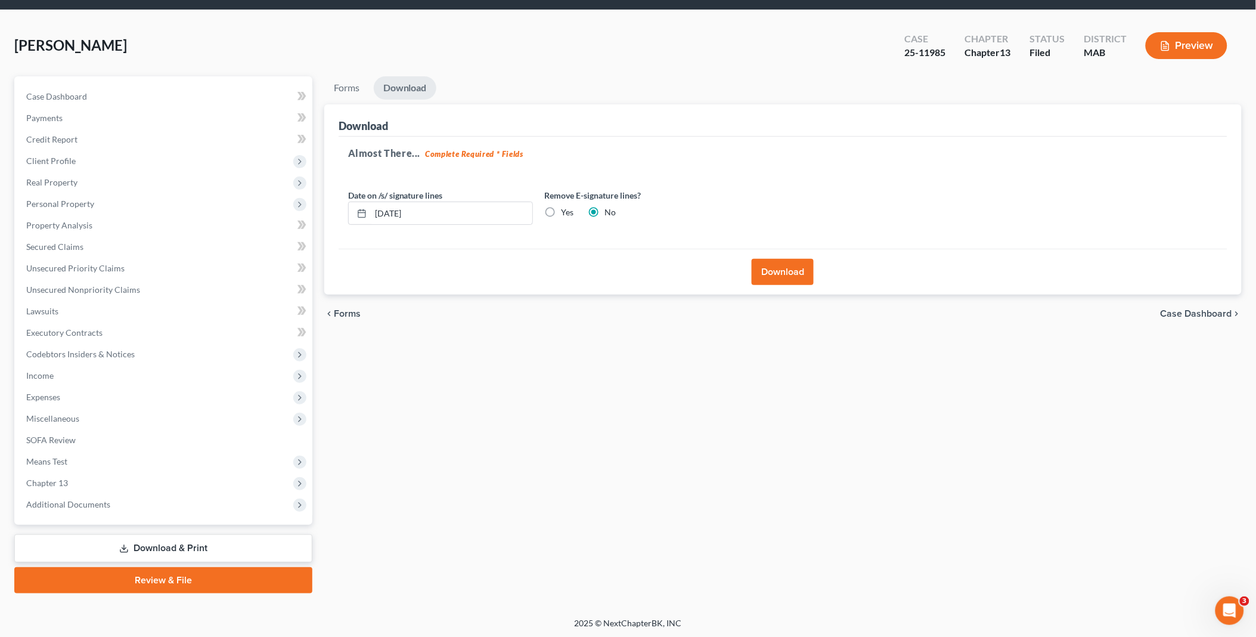
click at [783, 268] on button "Download" at bounding box center [783, 272] width 62 height 26
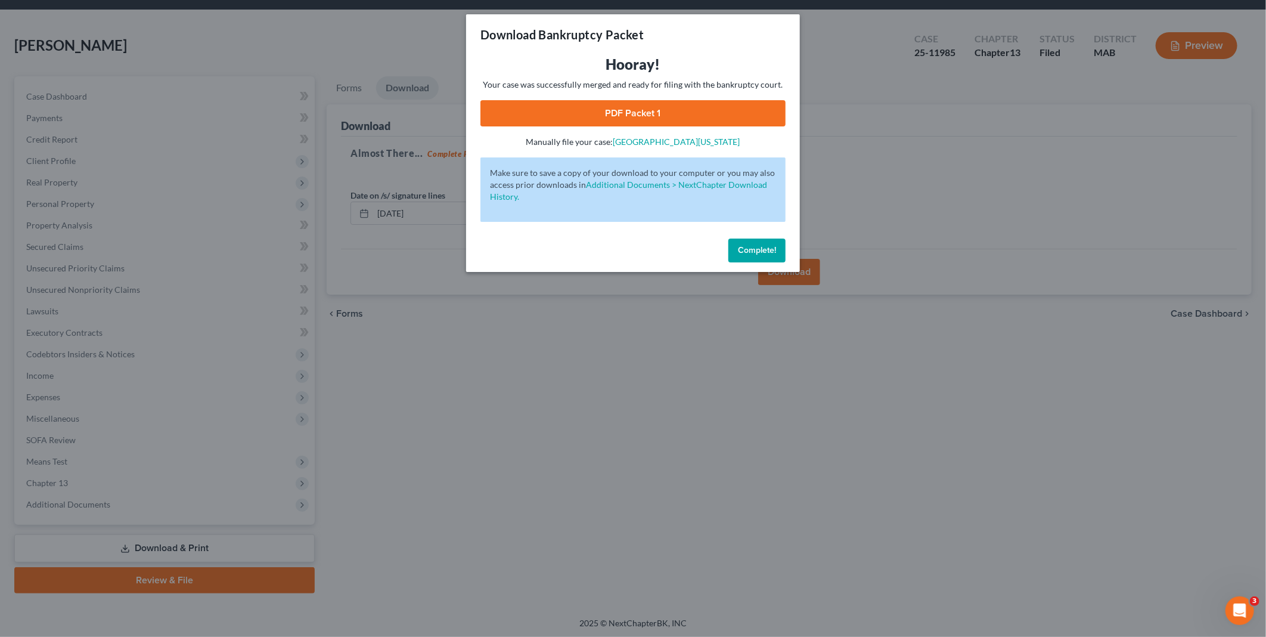
click at [623, 114] on link "PDF Packet 1" at bounding box center [633, 113] width 305 height 26
click at [770, 249] on span "Complete!" at bounding box center [757, 250] width 38 height 10
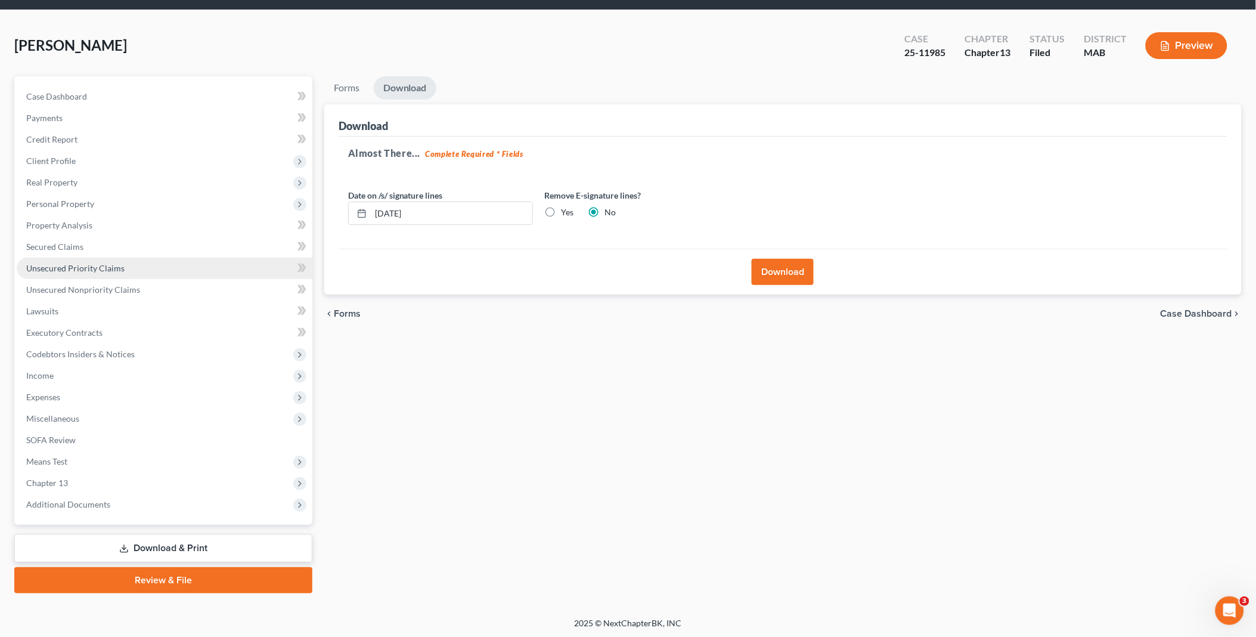
click at [84, 267] on span "Unsecured Priority Claims" at bounding box center [75, 268] width 98 height 10
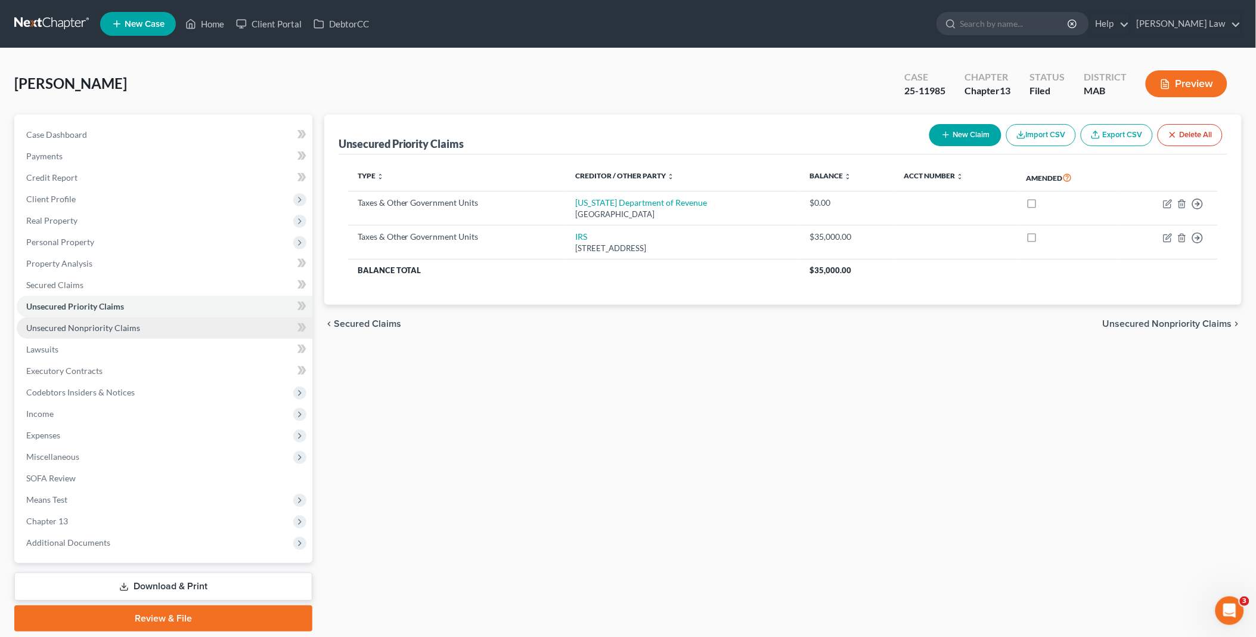
click at [99, 324] on span "Unsecured Nonpriority Claims" at bounding box center [83, 328] width 114 height 10
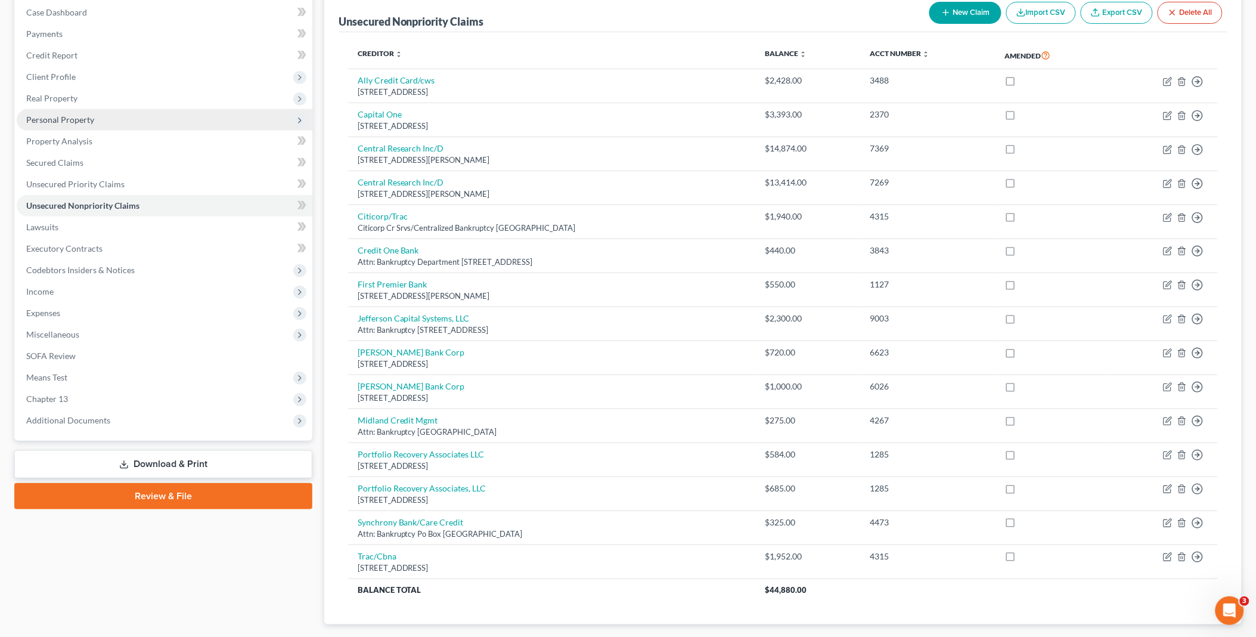
scroll to position [193, 0]
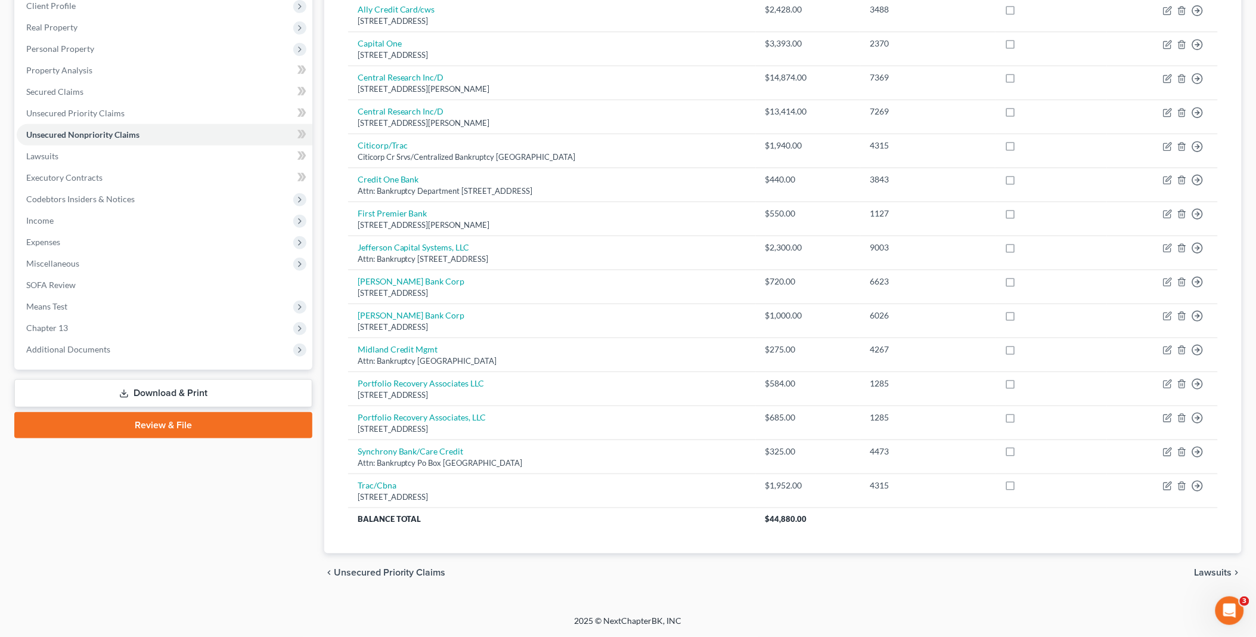
drag, startPoint x: 79, startPoint y: 348, endPoint x: 104, endPoint y: 377, distance: 38.9
click at [79, 348] on span "Additional Documents" at bounding box center [68, 349] width 84 height 10
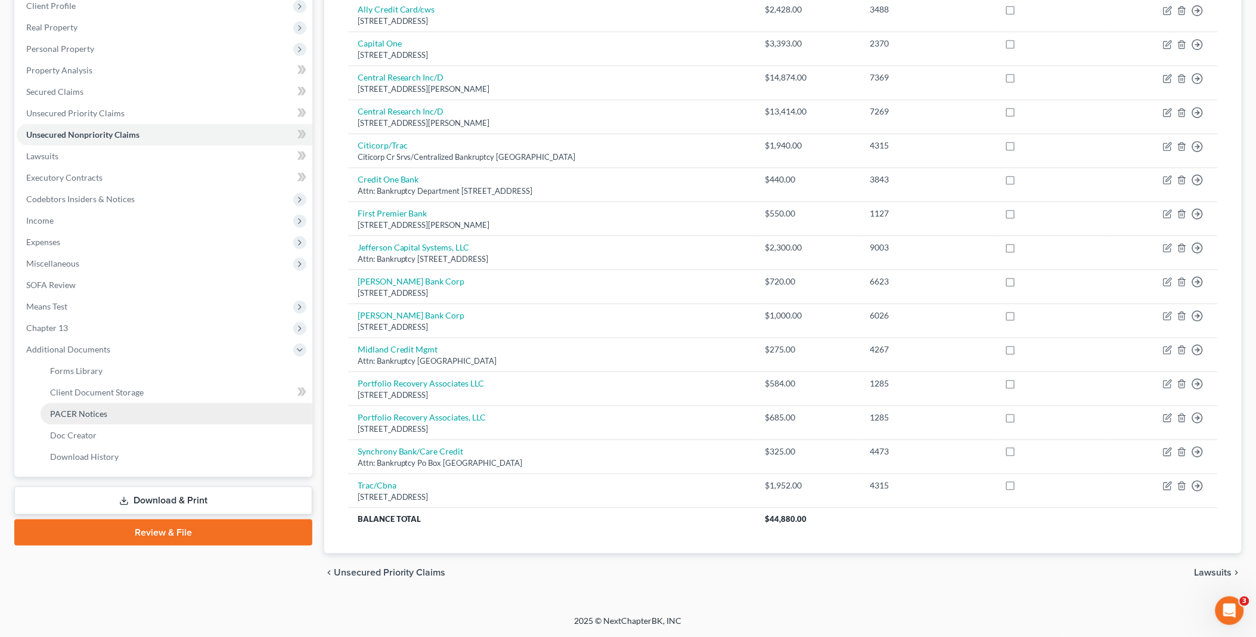
click at [98, 409] on span "PACER Notices" at bounding box center [78, 413] width 57 height 10
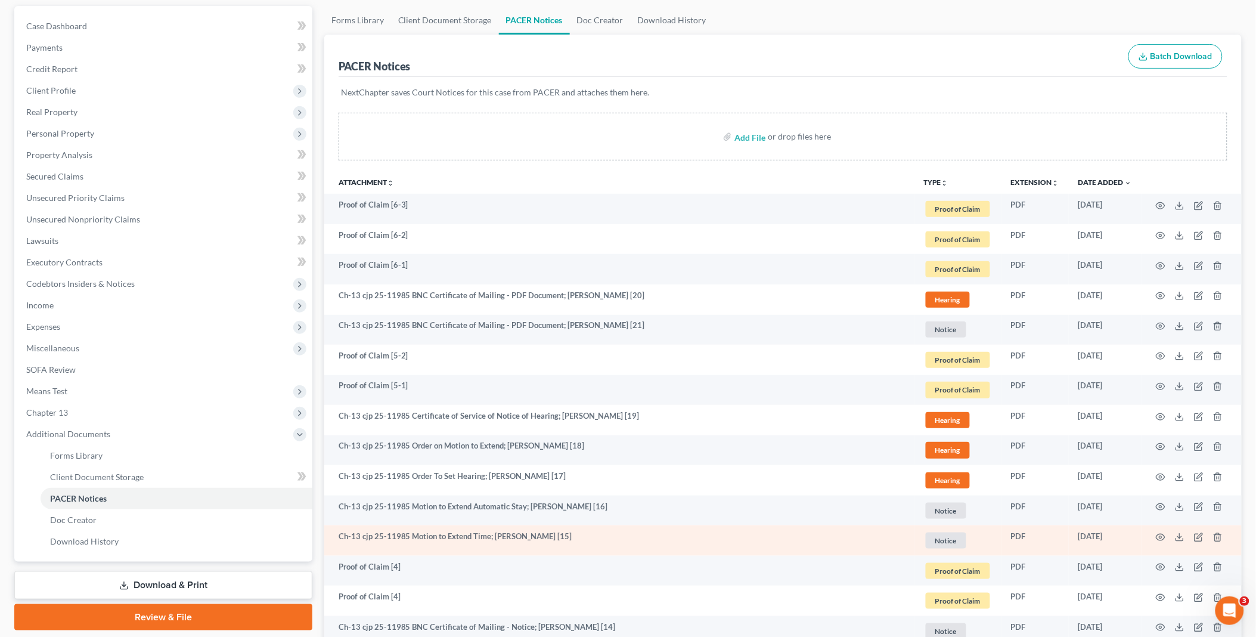
scroll to position [132, 0]
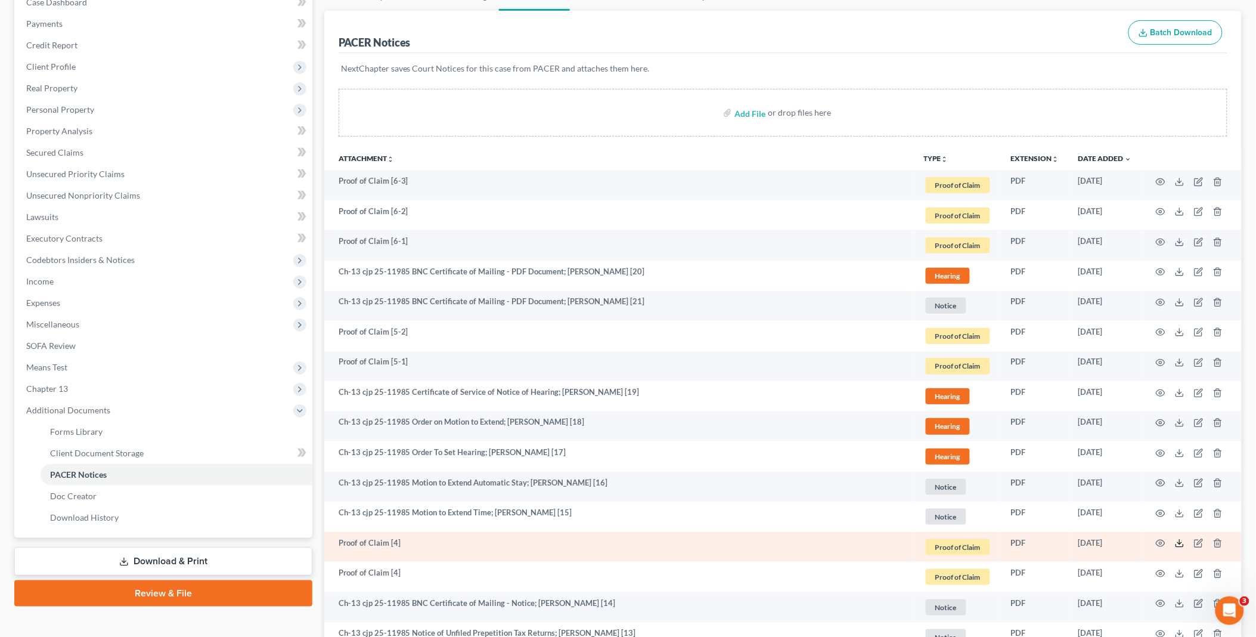
click at [1183, 541] on icon at bounding box center [1180, 543] width 10 height 10
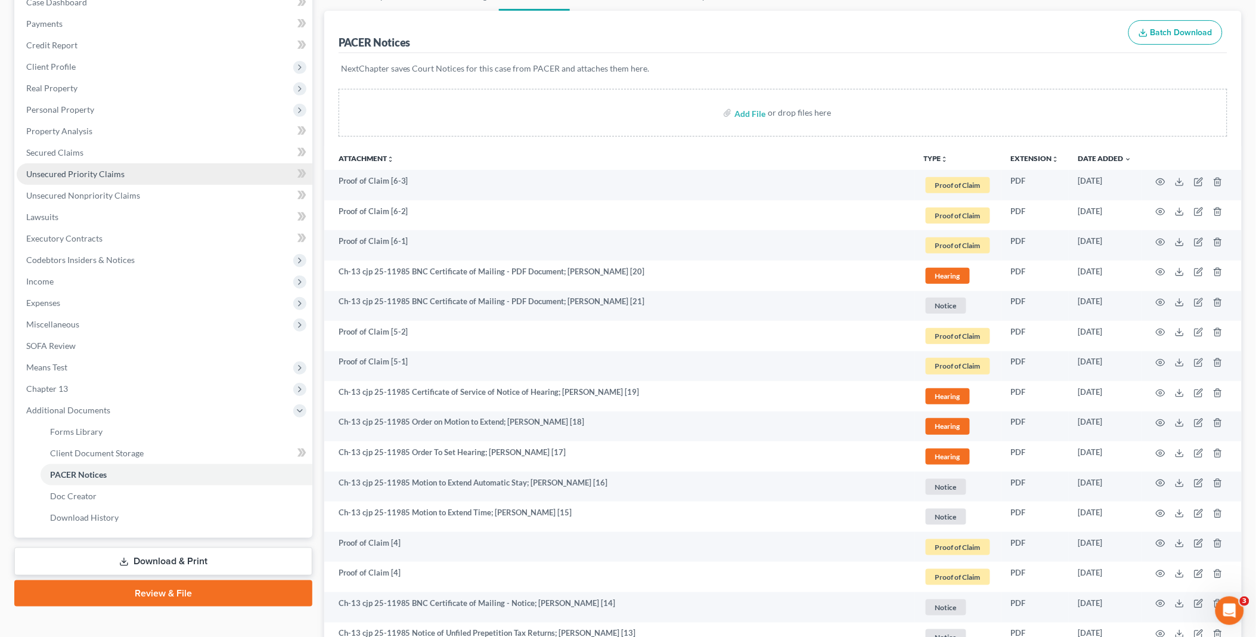
click at [69, 175] on span "Unsecured Priority Claims" at bounding box center [75, 174] width 98 height 10
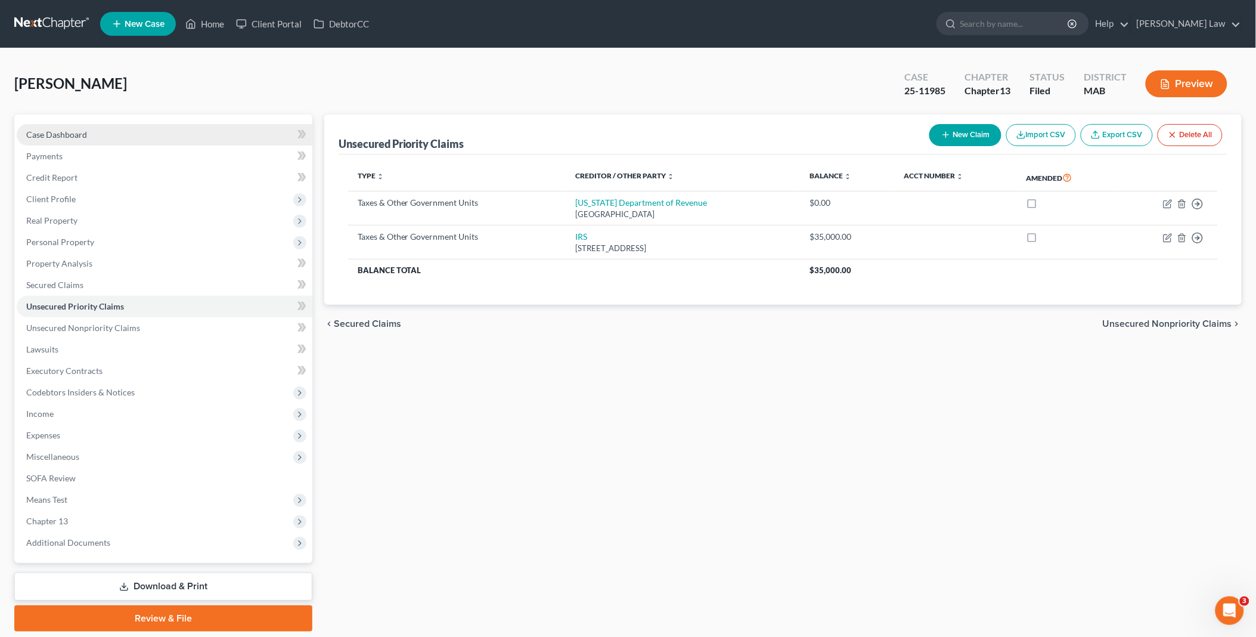
click at [132, 135] on link "Case Dashboard" at bounding box center [165, 134] width 296 height 21
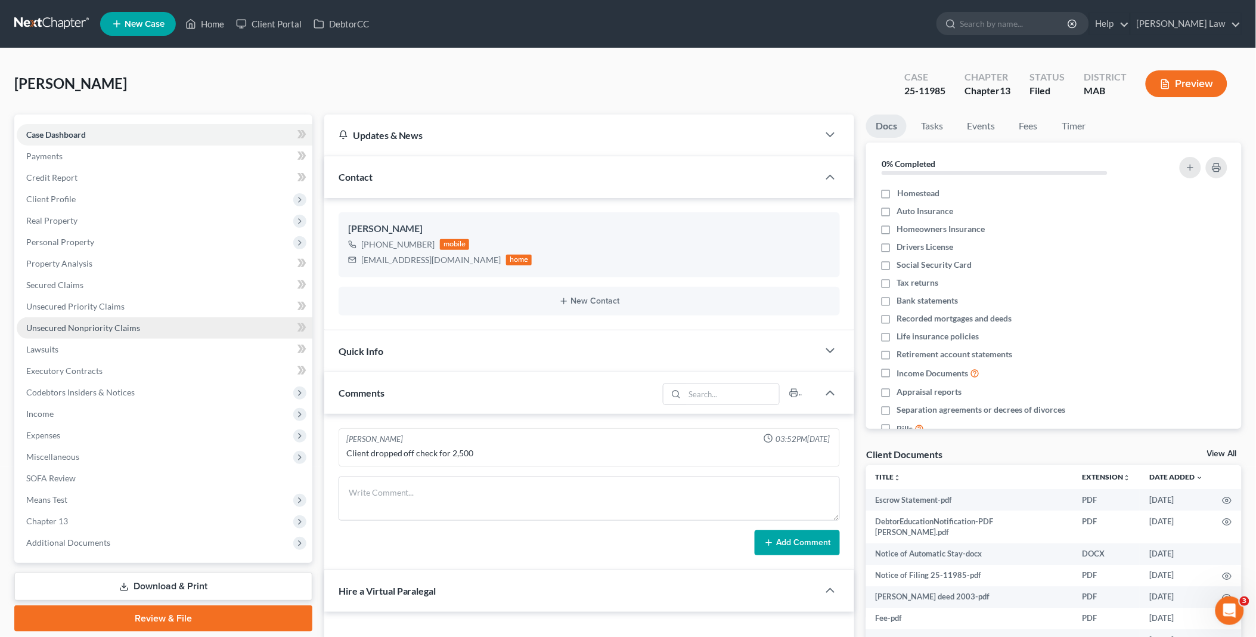
click at [103, 318] on link "Unsecured Nonpriority Claims" at bounding box center [165, 327] width 296 height 21
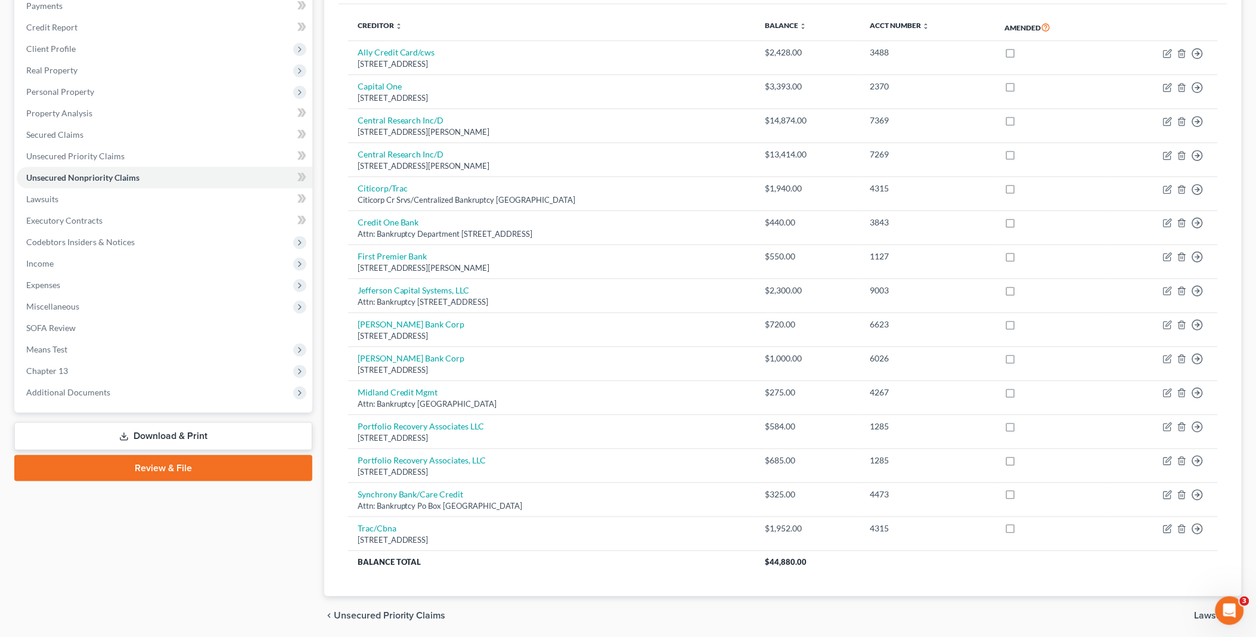
scroll to position [193, 0]
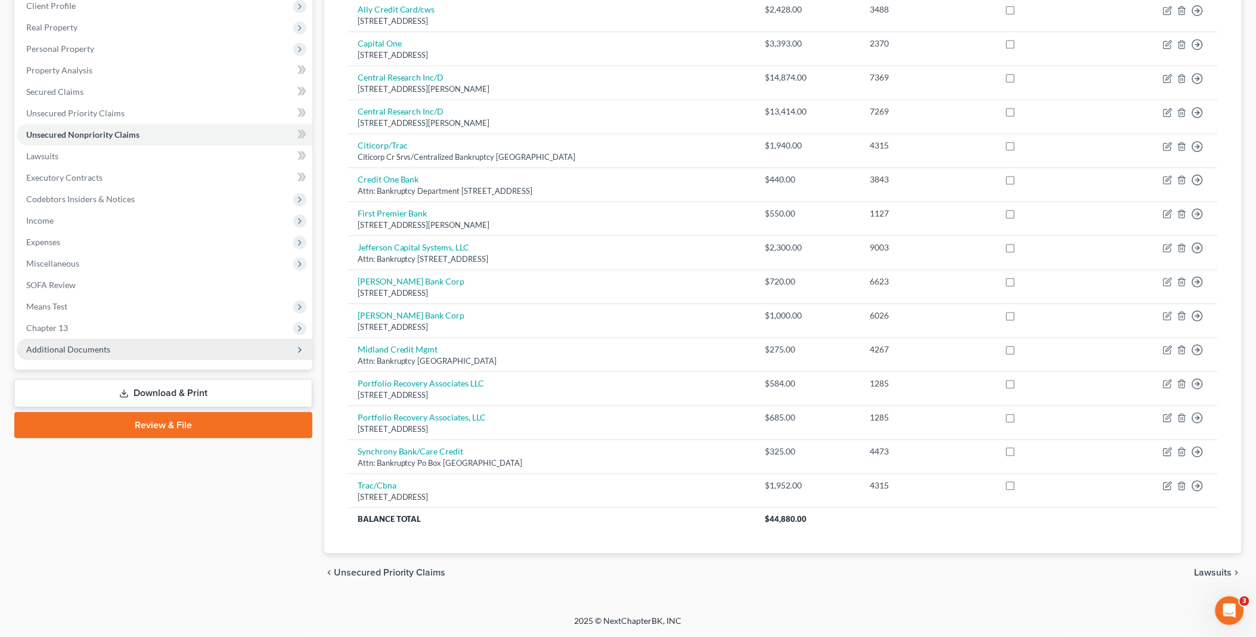
click at [174, 350] on span "Additional Documents" at bounding box center [165, 349] width 296 height 21
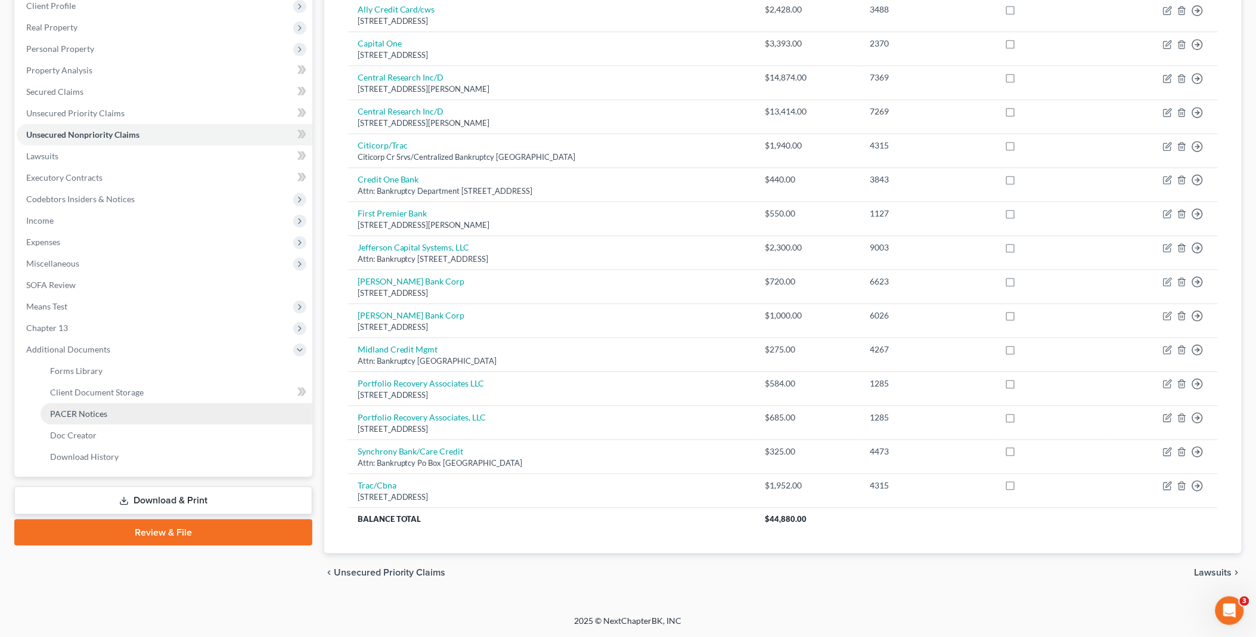
click at [156, 413] on link "PACER Notices" at bounding box center [177, 413] width 272 height 21
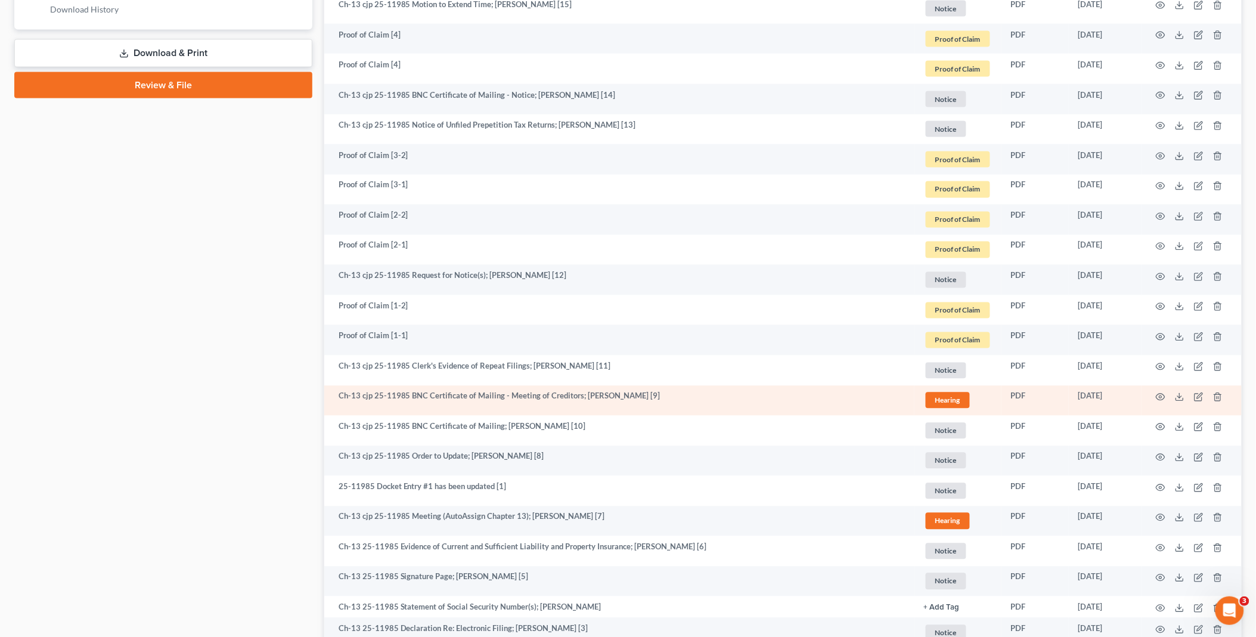
scroll to position [662, 0]
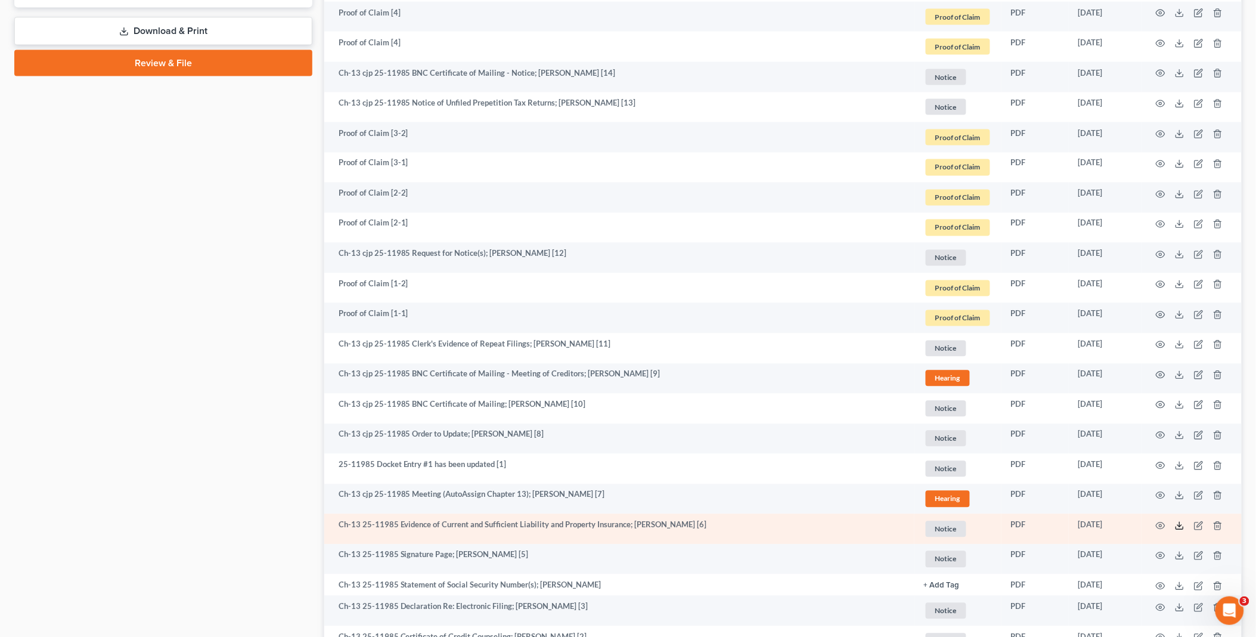
click at [1181, 526] on icon at bounding box center [1180, 526] width 10 height 10
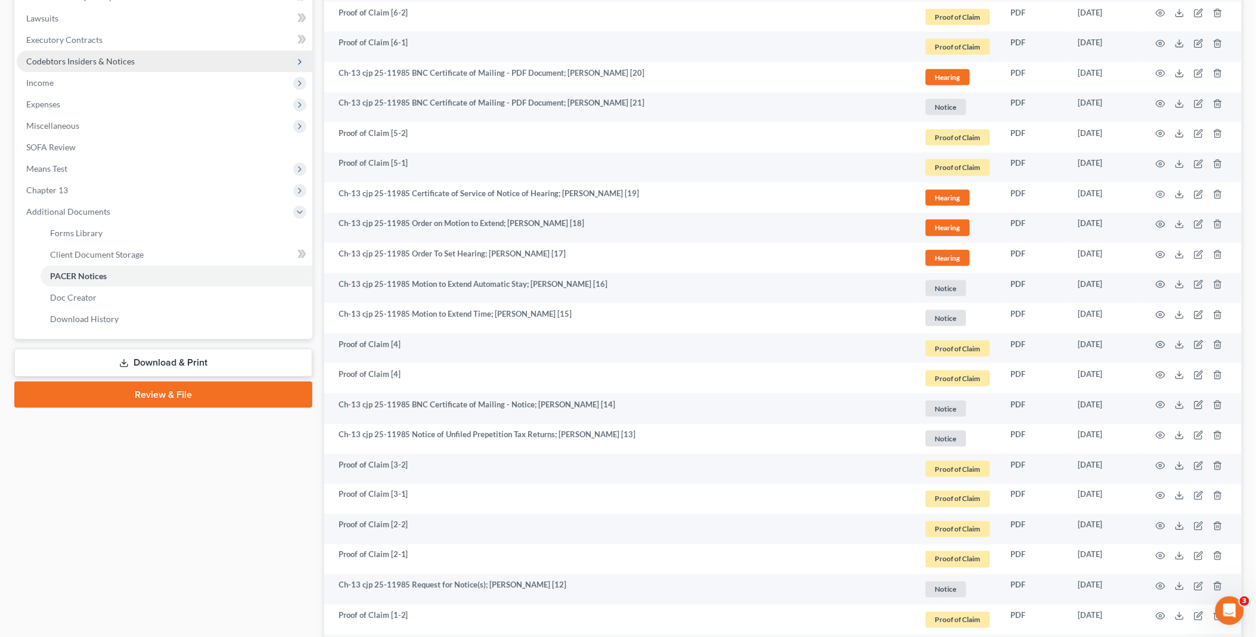
scroll to position [0, 0]
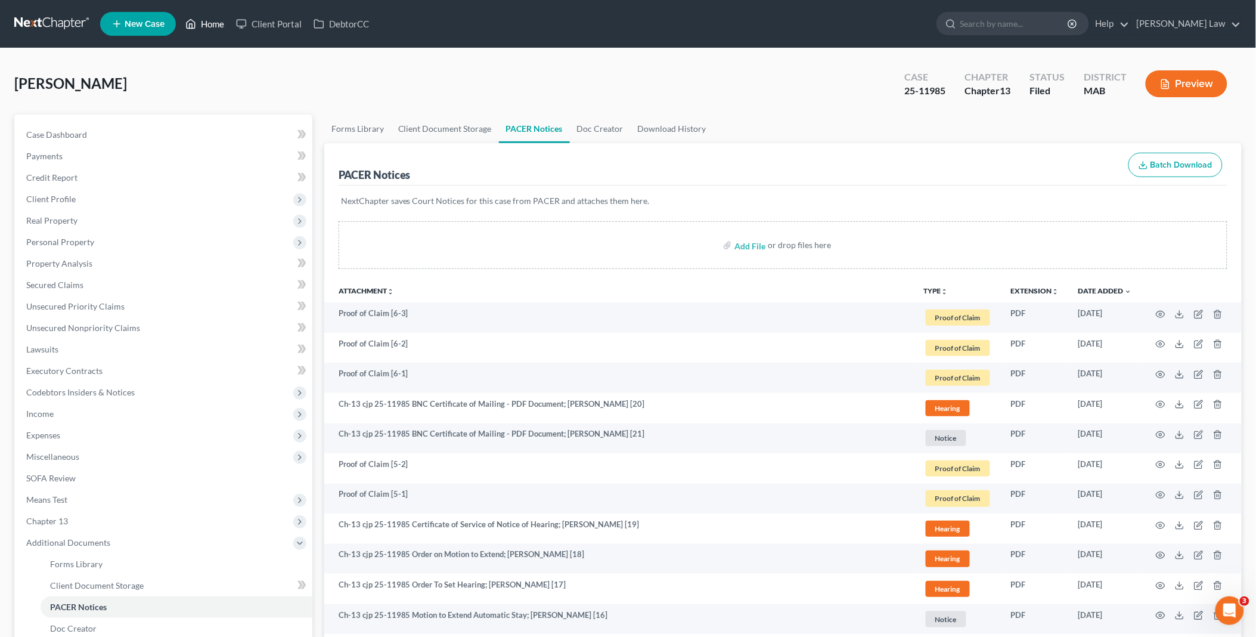
click at [207, 22] on link "Home" at bounding box center [204, 23] width 51 height 21
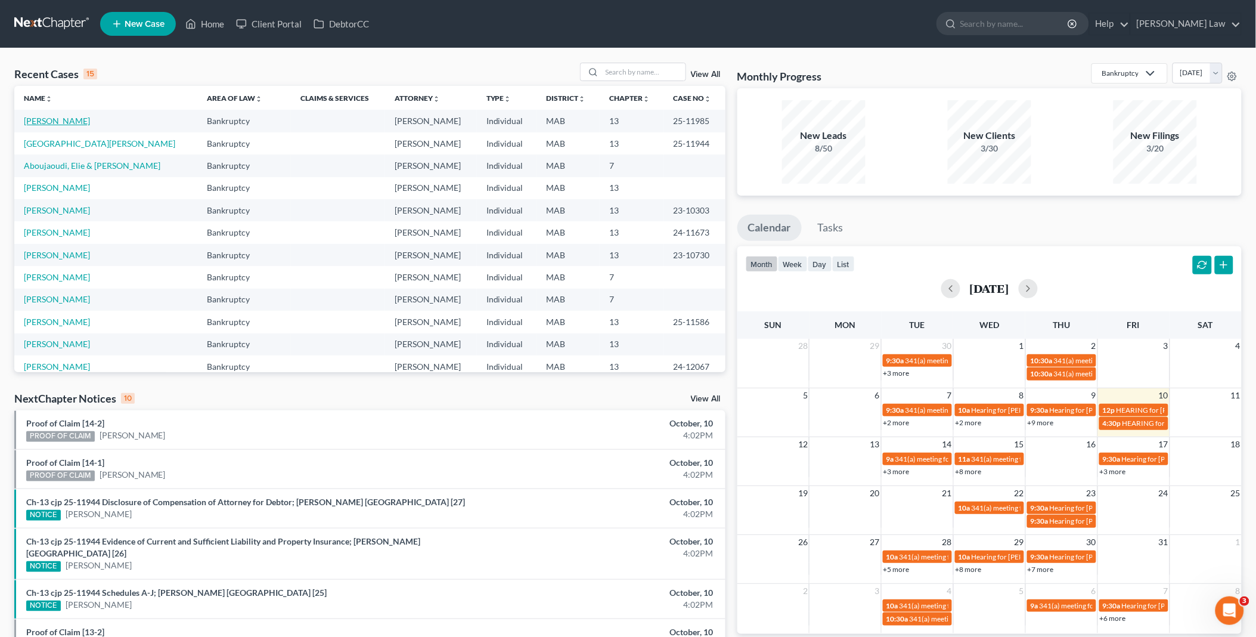
click at [57, 117] on link "[PERSON_NAME]" at bounding box center [57, 121] width 66 height 10
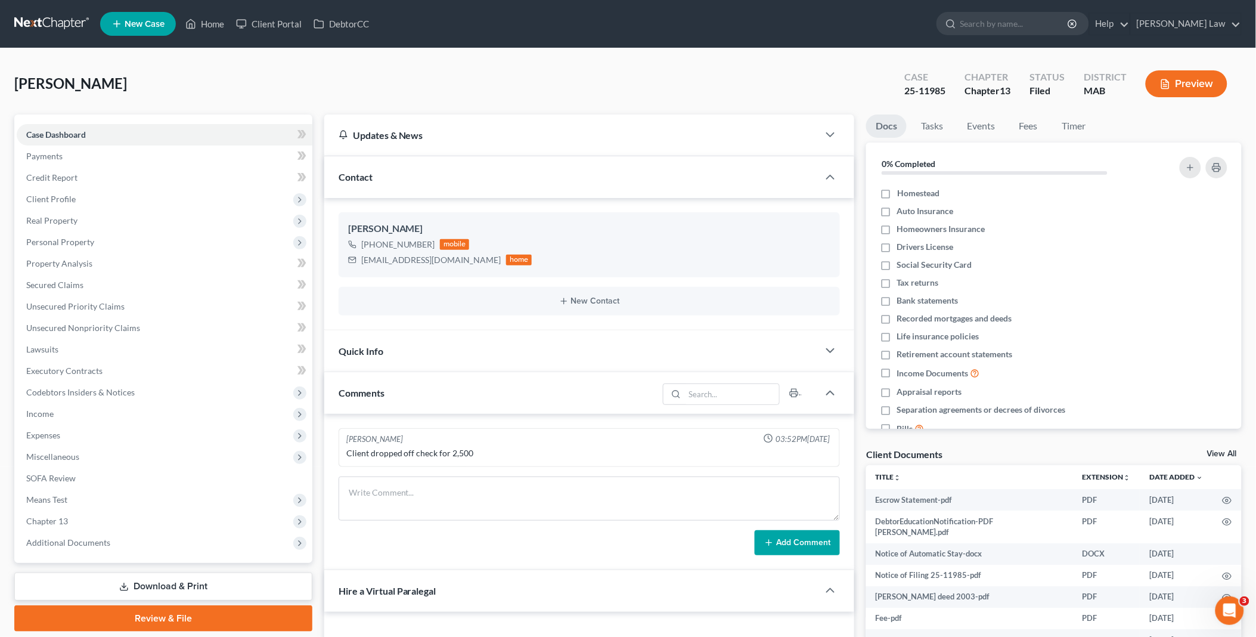
click at [1219, 453] on link "View All" at bounding box center [1222, 454] width 30 height 8
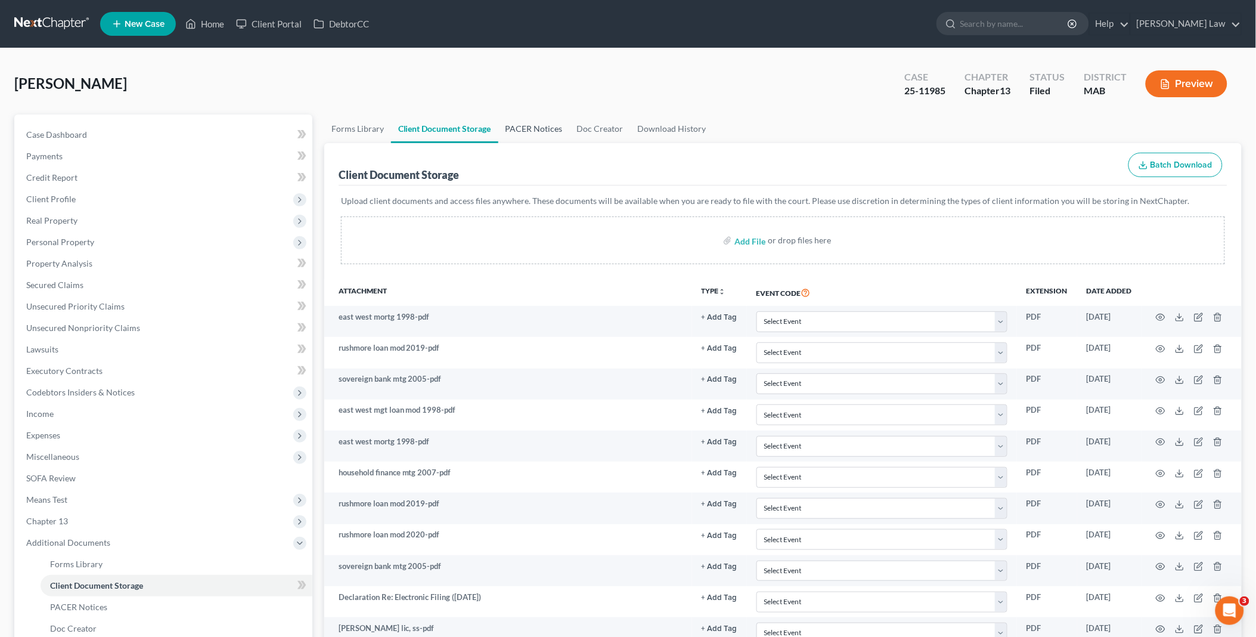
click at [526, 123] on link "PACER Notices" at bounding box center [534, 128] width 72 height 29
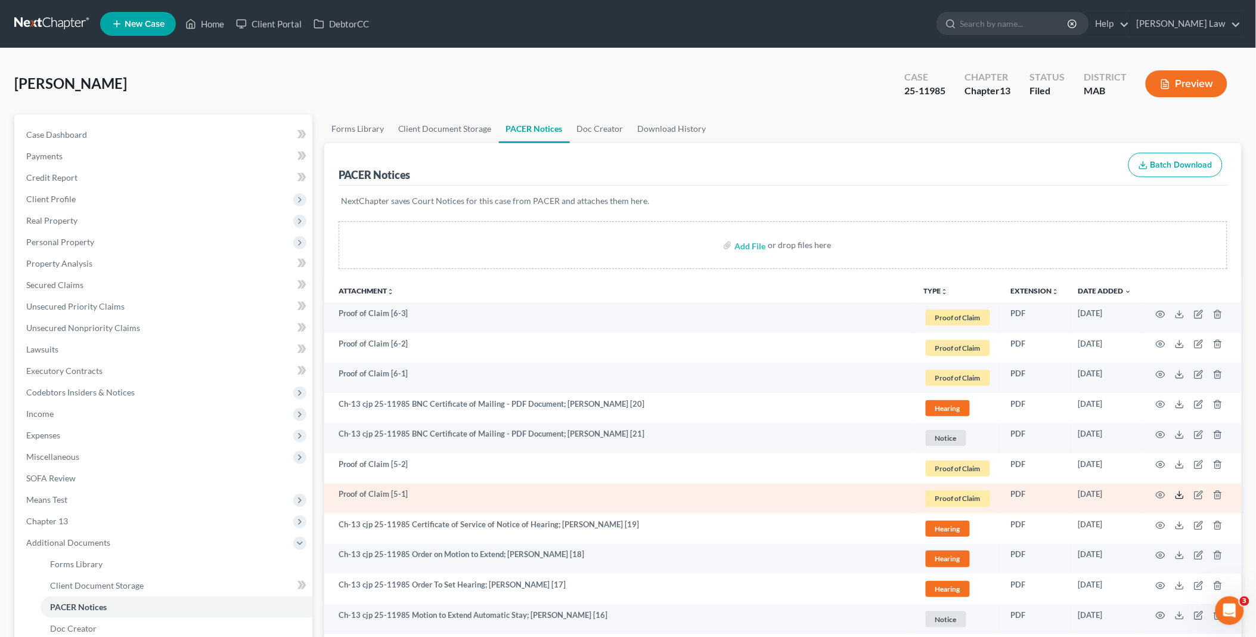
click at [1182, 495] on icon at bounding box center [1180, 495] width 10 height 10
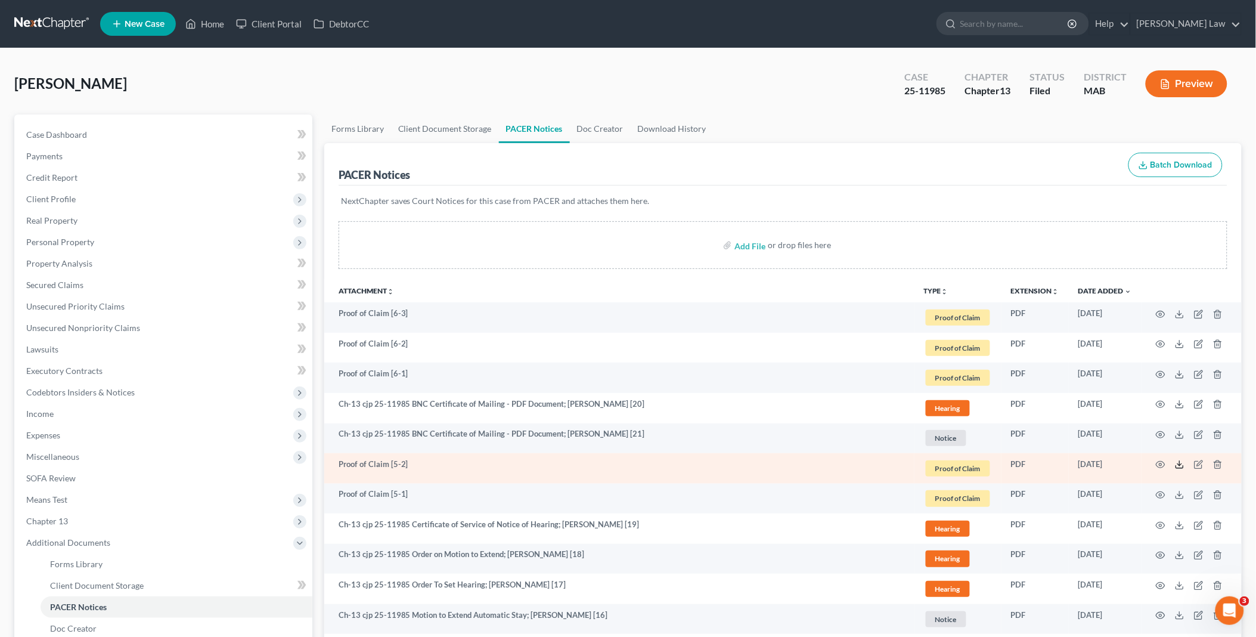
click at [1179, 466] on icon at bounding box center [1180, 465] width 10 height 10
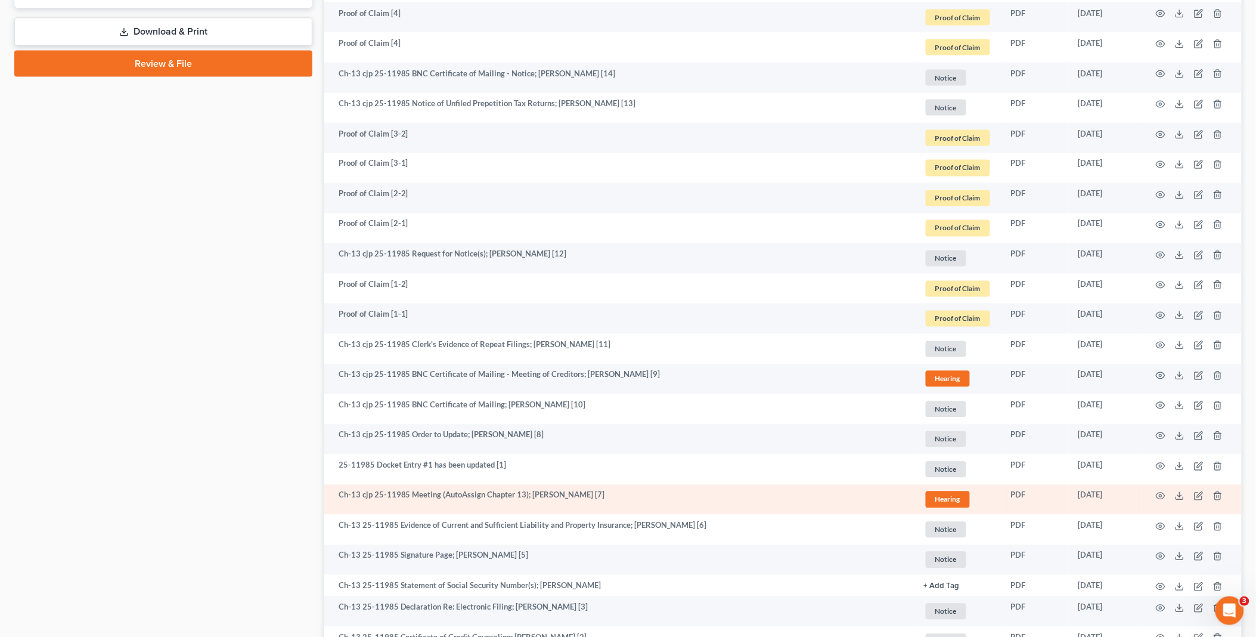
scroll to position [803, 0]
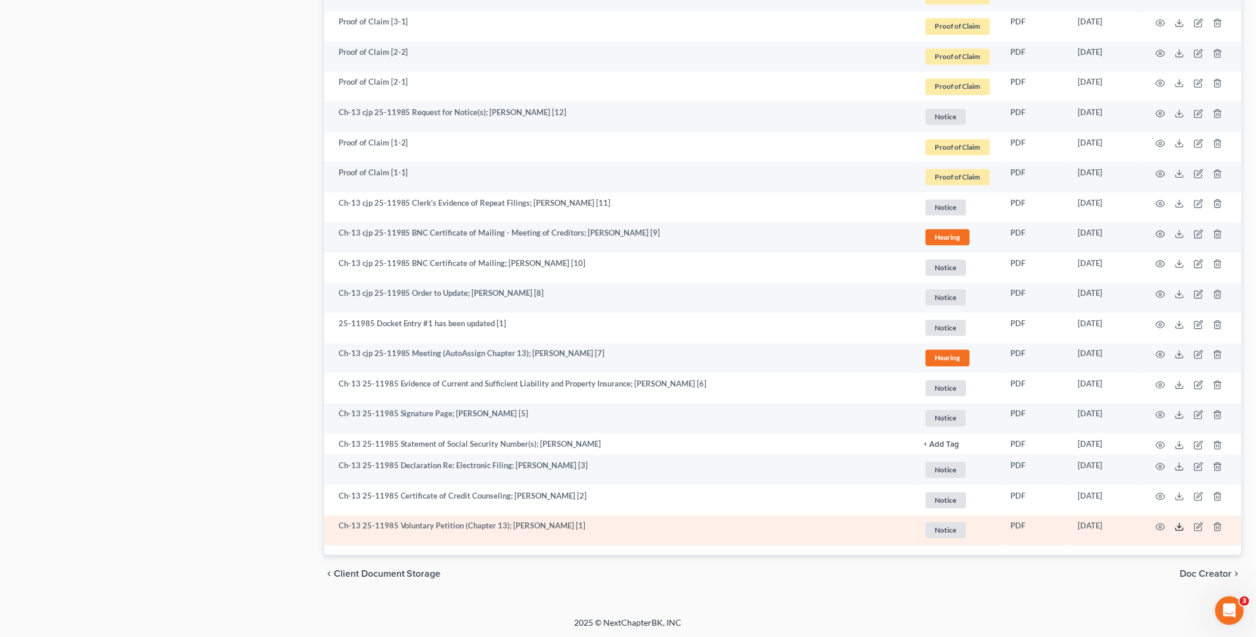
click at [1179, 525] on icon at bounding box center [1180, 527] width 10 height 10
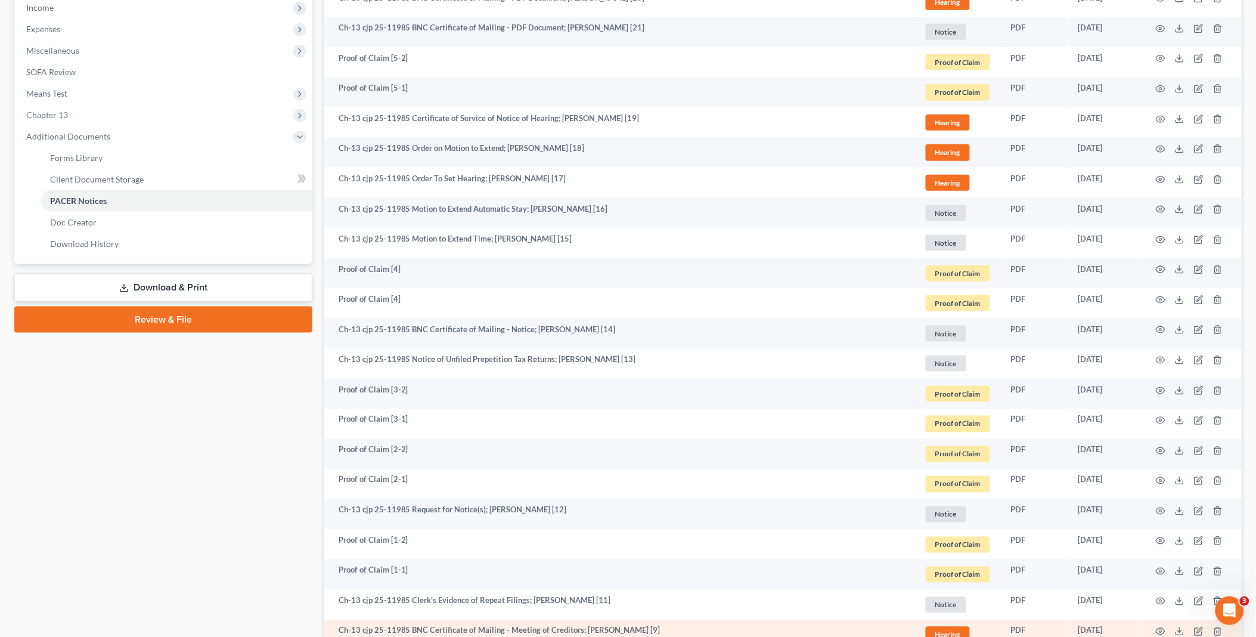
scroll to position [0, 0]
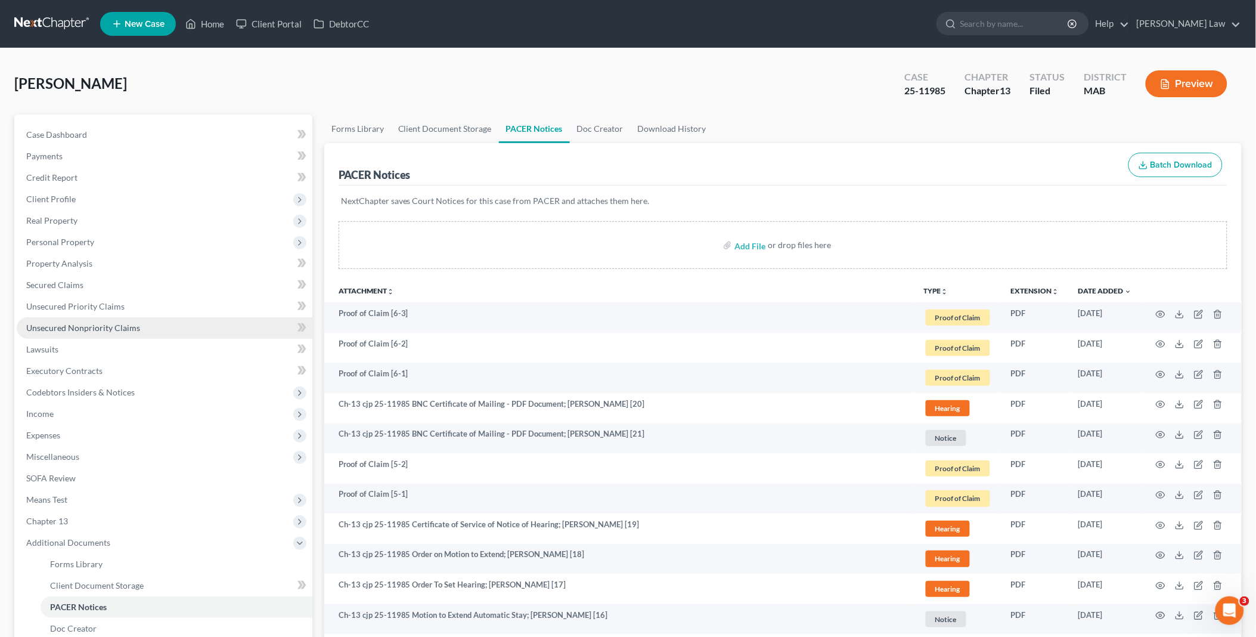
click at [75, 323] on span "Unsecured Nonpriority Claims" at bounding box center [83, 328] width 114 height 10
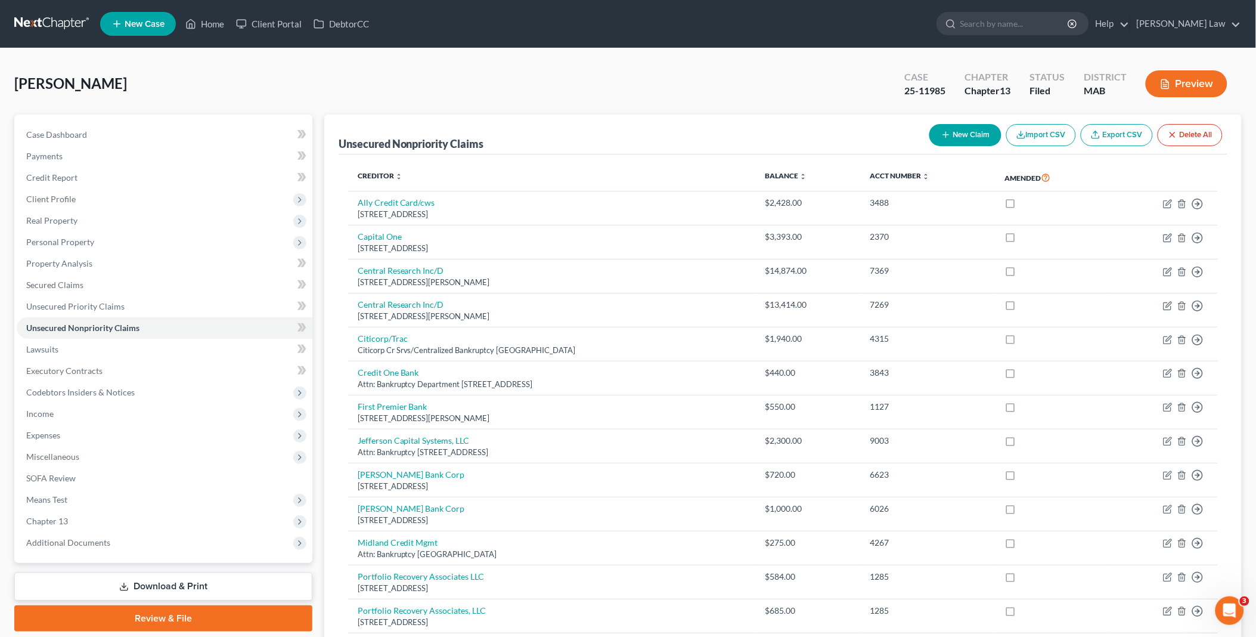
click at [976, 132] on button "New Claim" at bounding box center [965, 135] width 72 height 22
select select "0"
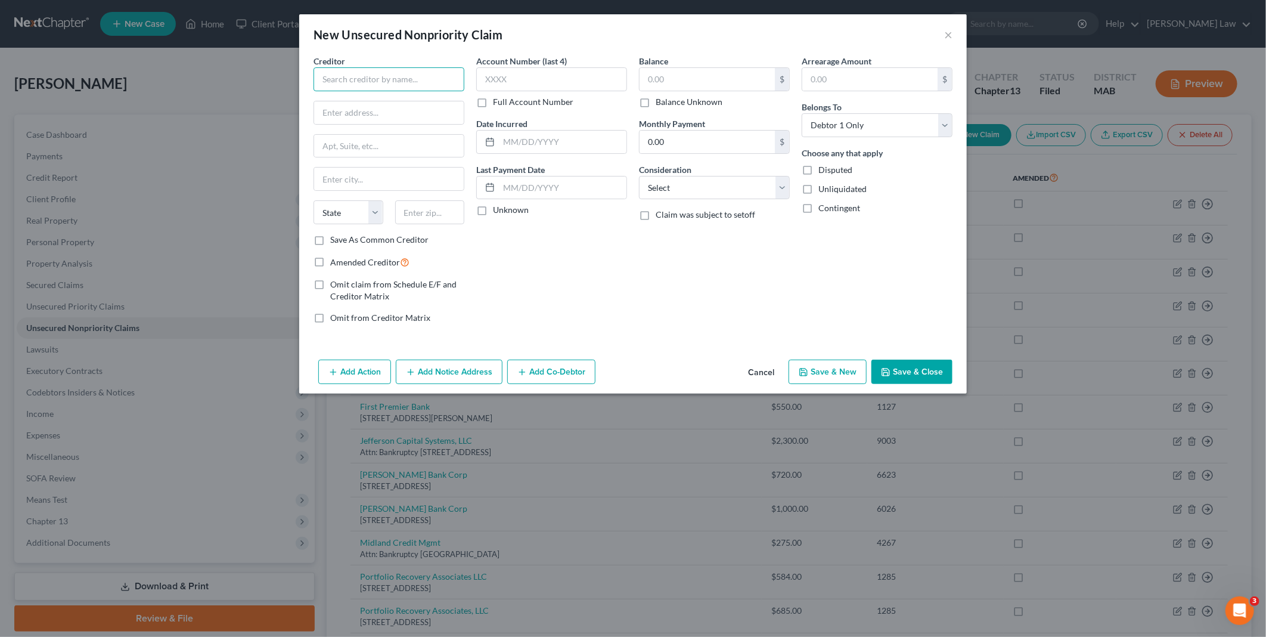
click at [360, 79] on input "text" at bounding box center [389, 79] width 151 height 24
type input "US Dept of Ed"
click at [343, 112] on input "text" at bounding box center [389, 112] width 150 height 23
type input "PO Box 82612"
type input "Lincoln"
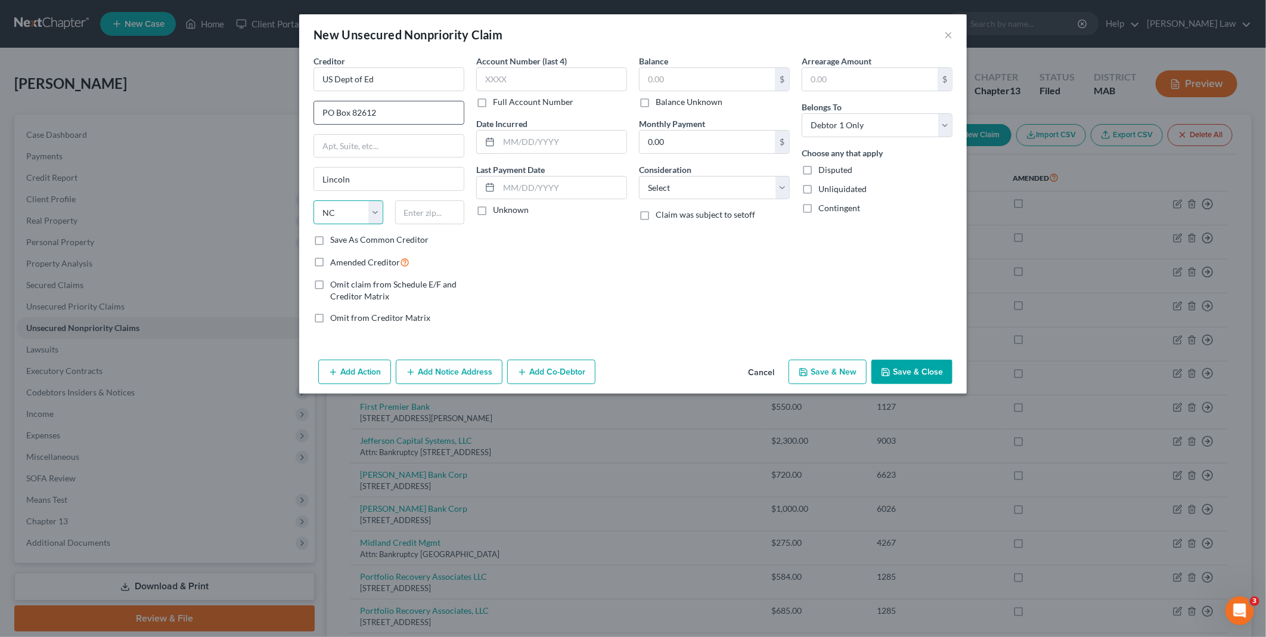
select select "30"
type input "68501"
click at [696, 80] on input "text" at bounding box center [707, 79] width 135 height 23
type input "28,379.00"
click at [529, 78] on input "text" at bounding box center [551, 79] width 151 height 24
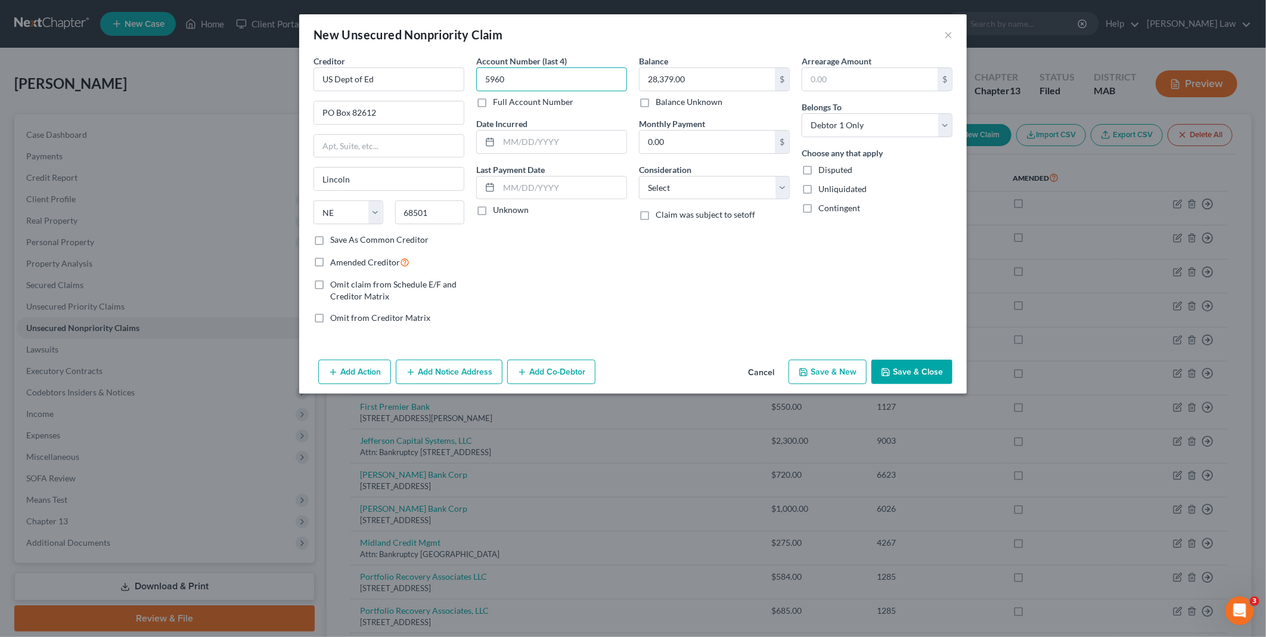
type input "5960"
click at [903, 368] on button "Save & Close" at bounding box center [912, 372] width 81 height 25
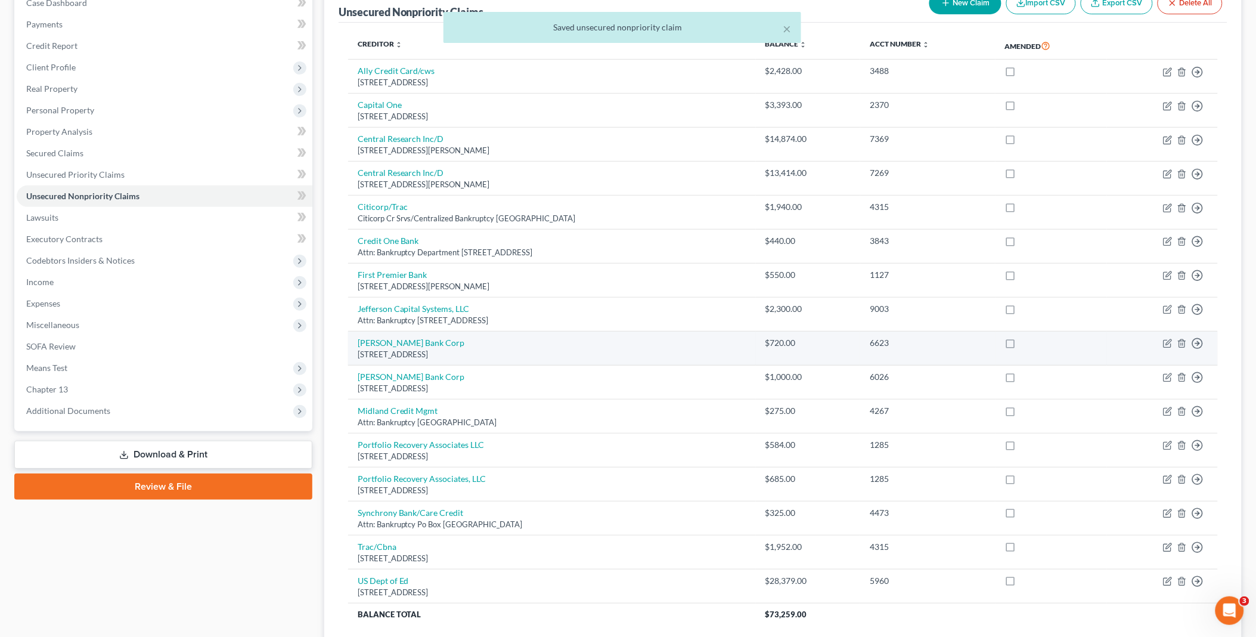
scroll to position [132, 0]
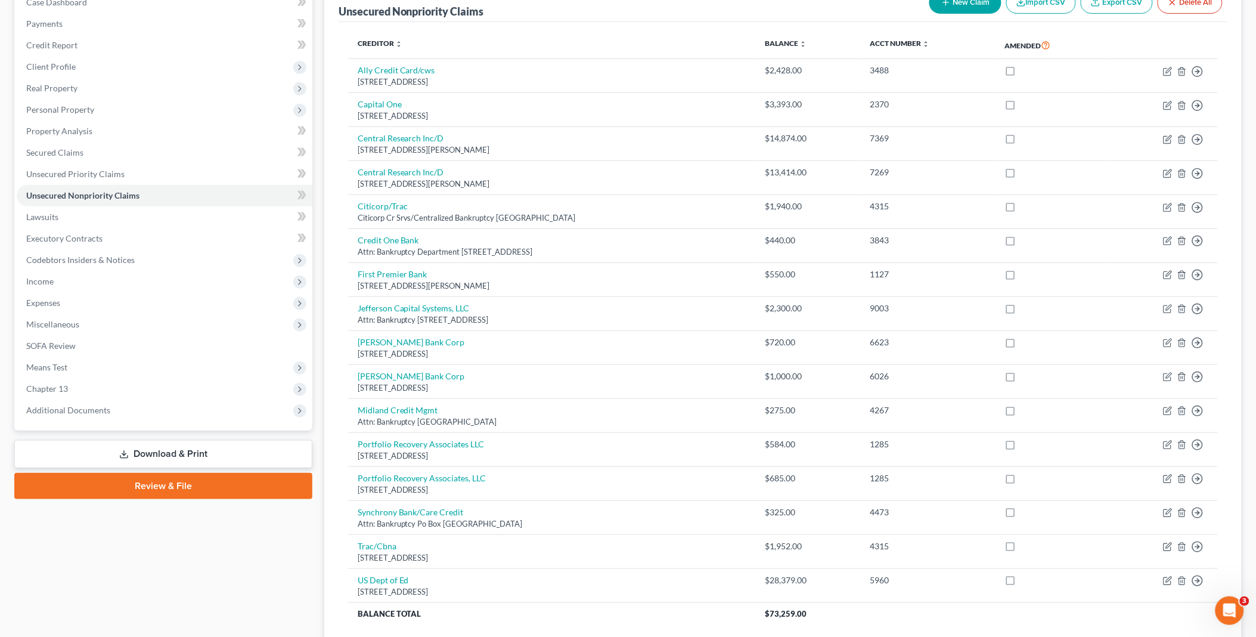
click at [156, 451] on link "Download & Print" at bounding box center [163, 454] width 298 height 28
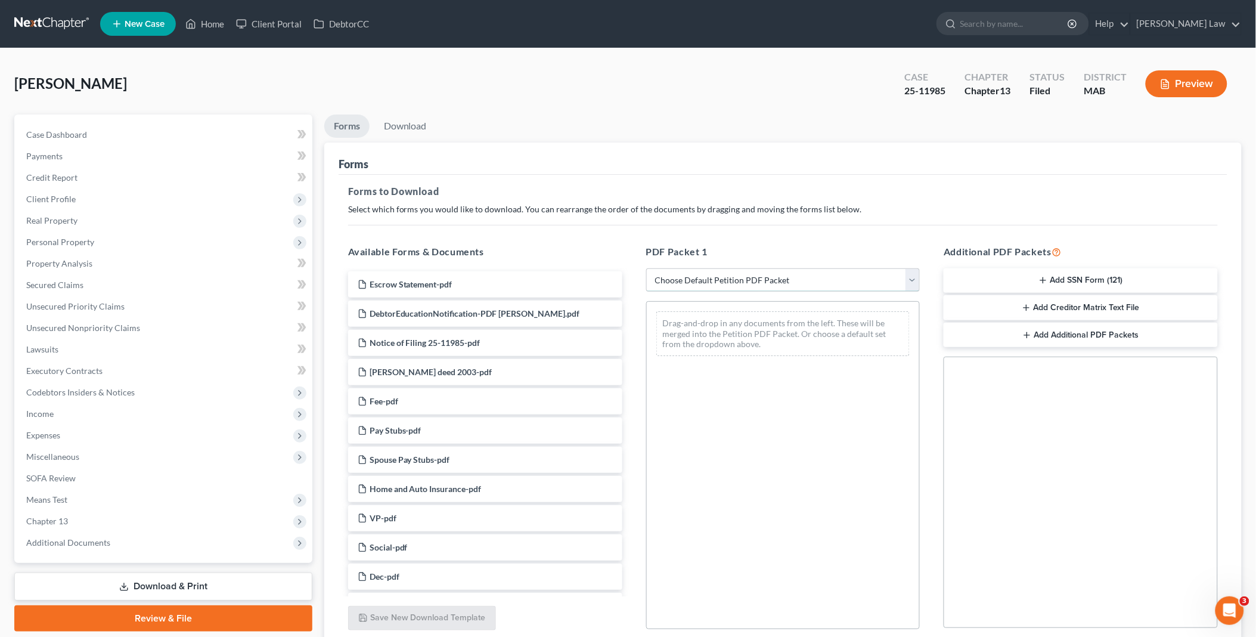
drag, startPoint x: 914, startPoint y: 280, endPoint x: 903, endPoint y: 289, distance: 14.1
click at [914, 280] on select "Choose Default Petition PDF Packet Complete Bankruptcy Petition (all forms and …" at bounding box center [783, 280] width 274 height 24
select select "2"
click at [646, 268] on select "Choose Default Petition PDF Packet Complete Bankruptcy Petition (all forms and …" at bounding box center [783, 280] width 274 height 24
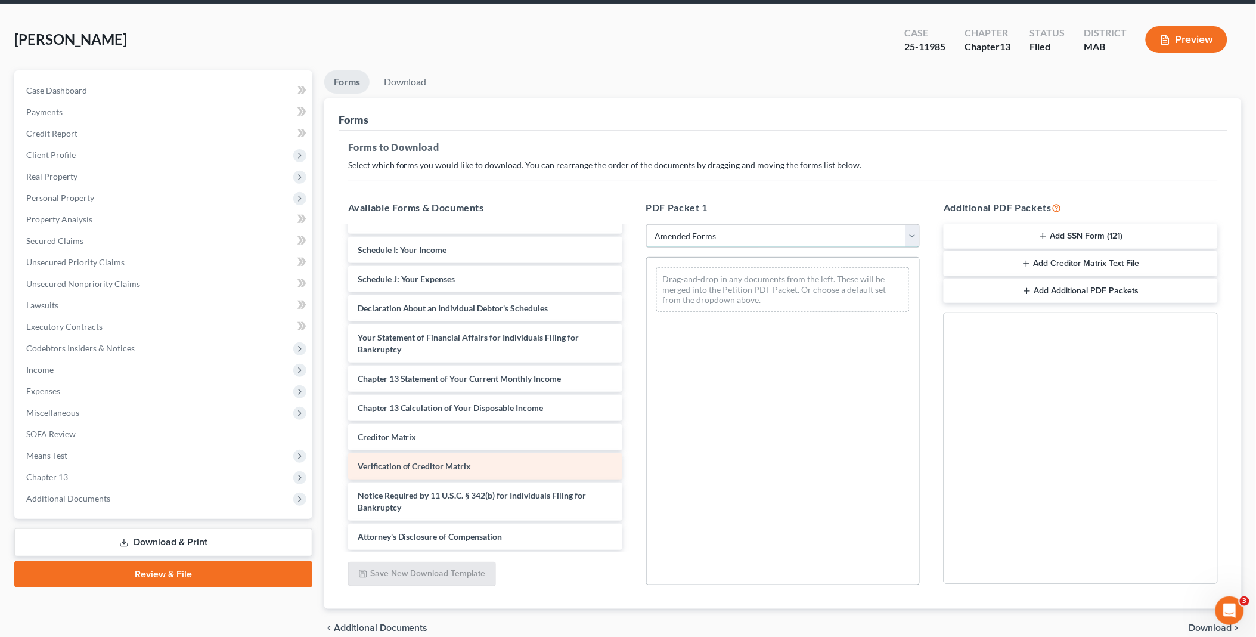
scroll to position [66, 0]
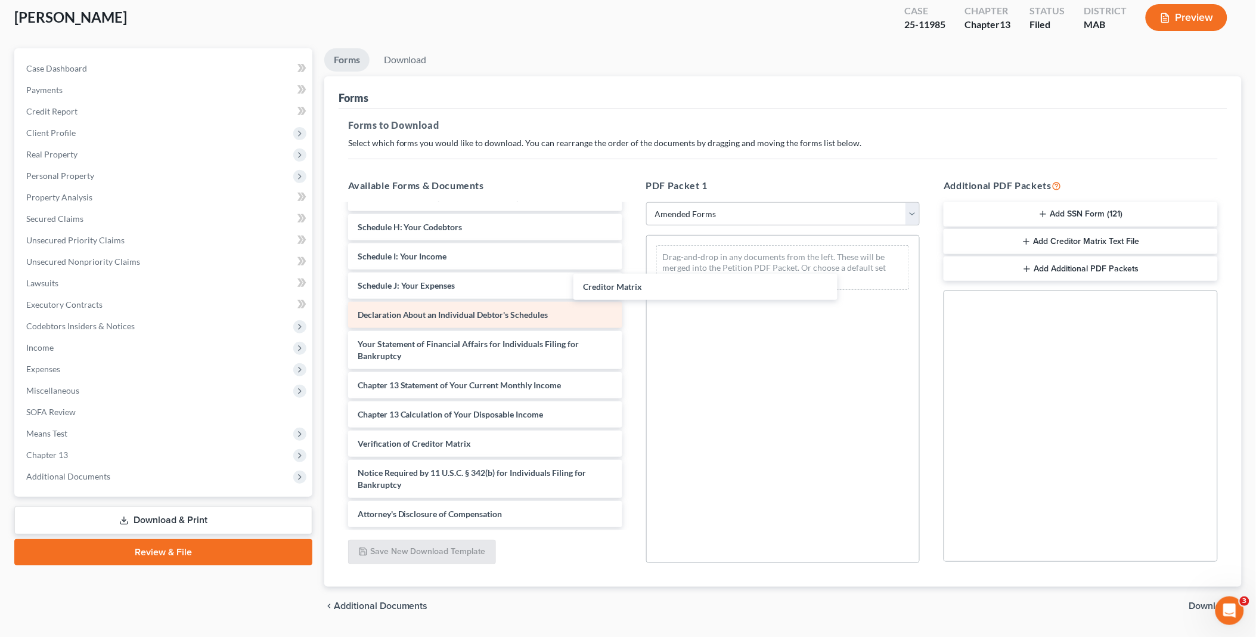
drag, startPoint x: 487, startPoint y: 374, endPoint x: 559, endPoint y: 311, distance: 95.5
click at [632, 271] on div "Creditor Matrix Voluntary Petition for Individuals Filing for Bankruptcy Summar…" at bounding box center [485, 269] width 293 height 518
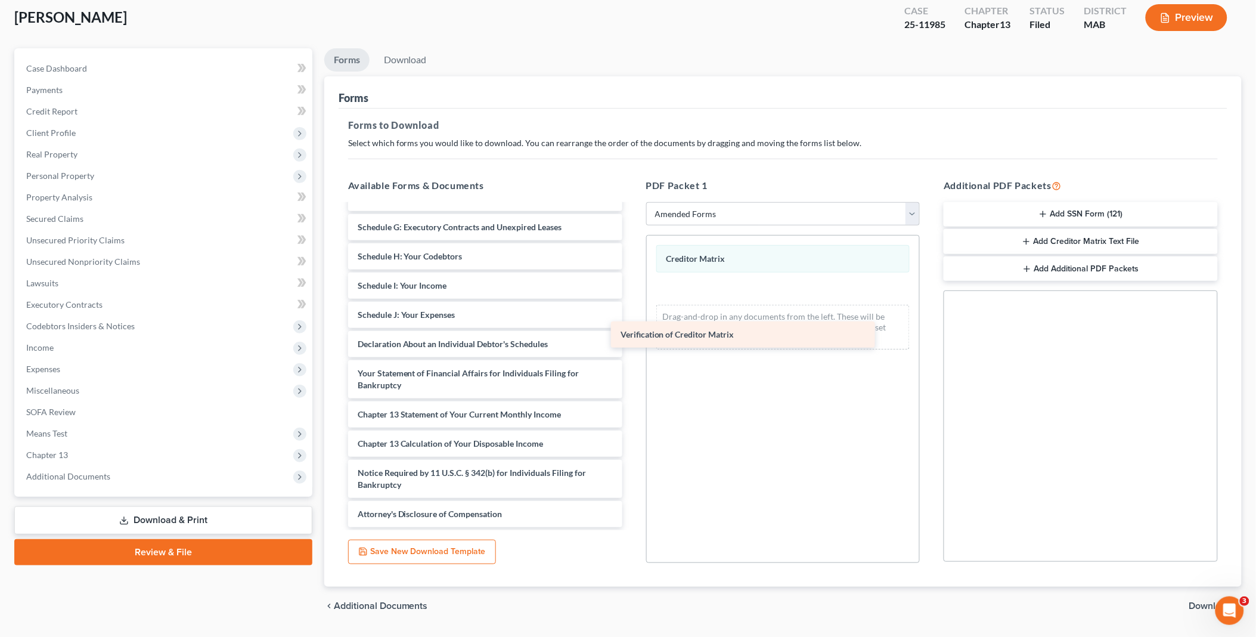
scroll to position [166, 0]
drag, startPoint x: 395, startPoint y: 444, endPoint x: 842, endPoint y: 395, distance: 449.8
click at [632, 320] on div "Verification of Creditor Matrix Voluntary Petition for Individuals Filing for B…" at bounding box center [485, 283] width 293 height 488
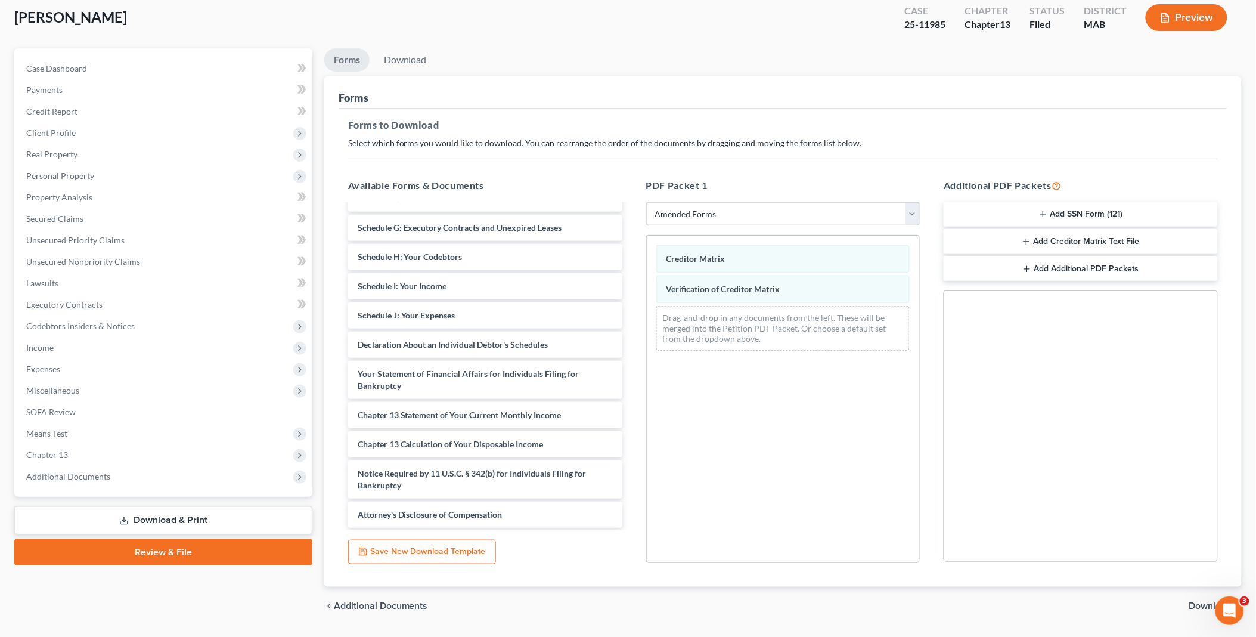
click at [1200, 602] on span "Download" at bounding box center [1210, 606] width 43 height 10
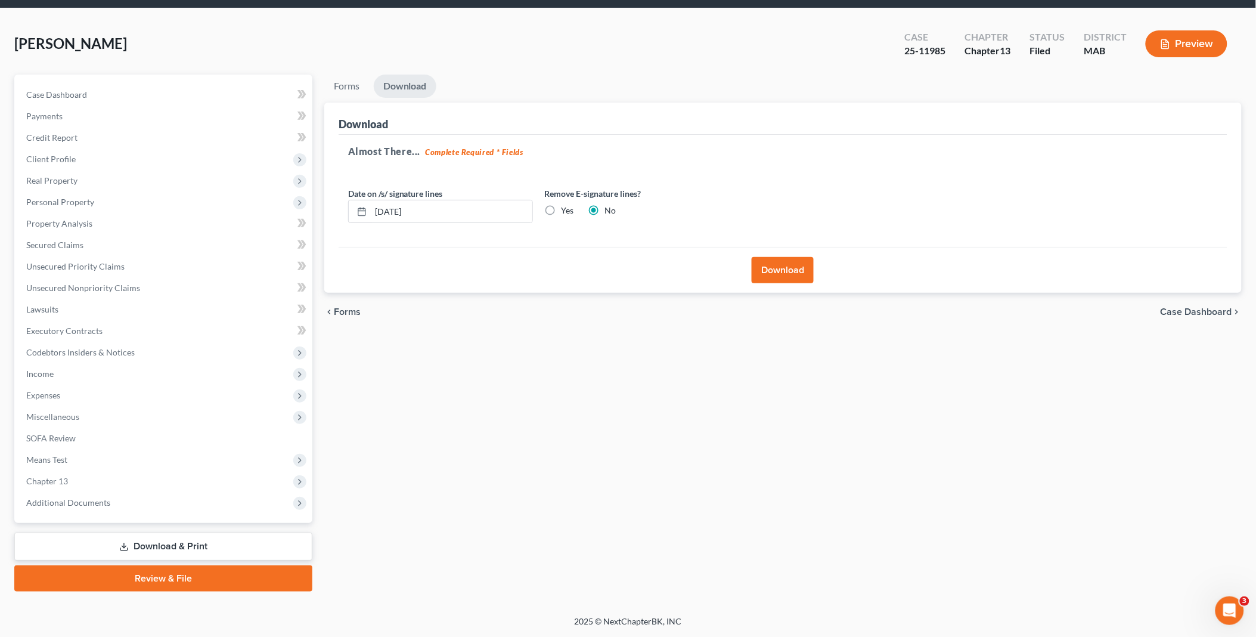
scroll to position [38, 0]
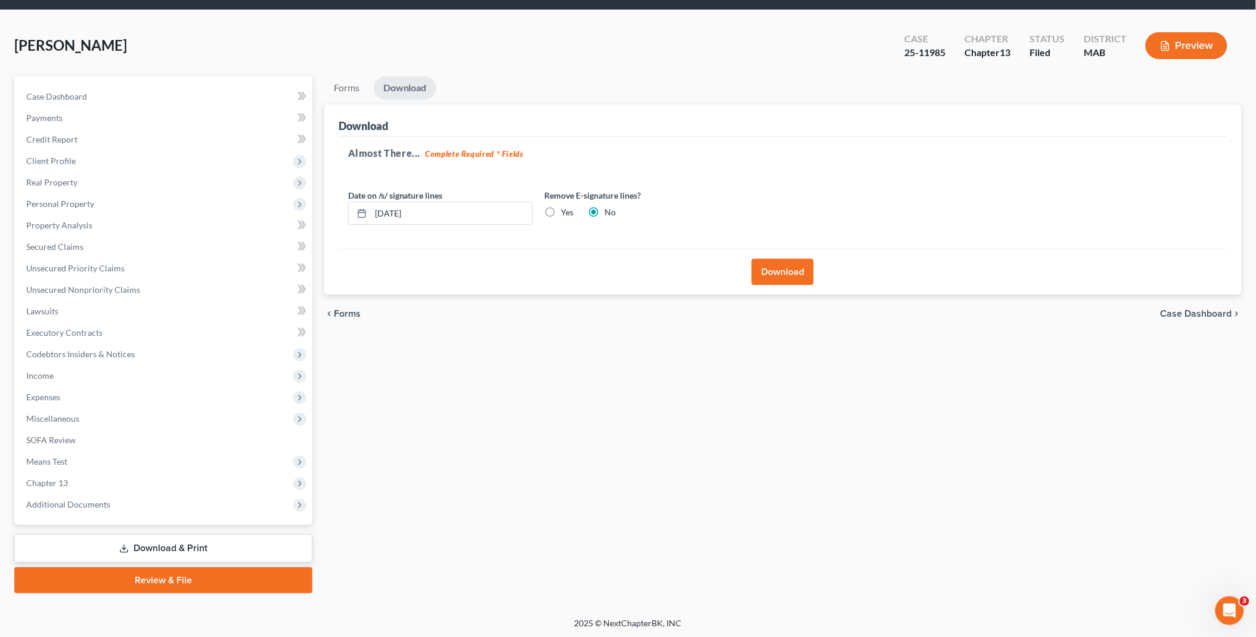
click at [788, 272] on button "Download" at bounding box center [783, 272] width 62 height 26
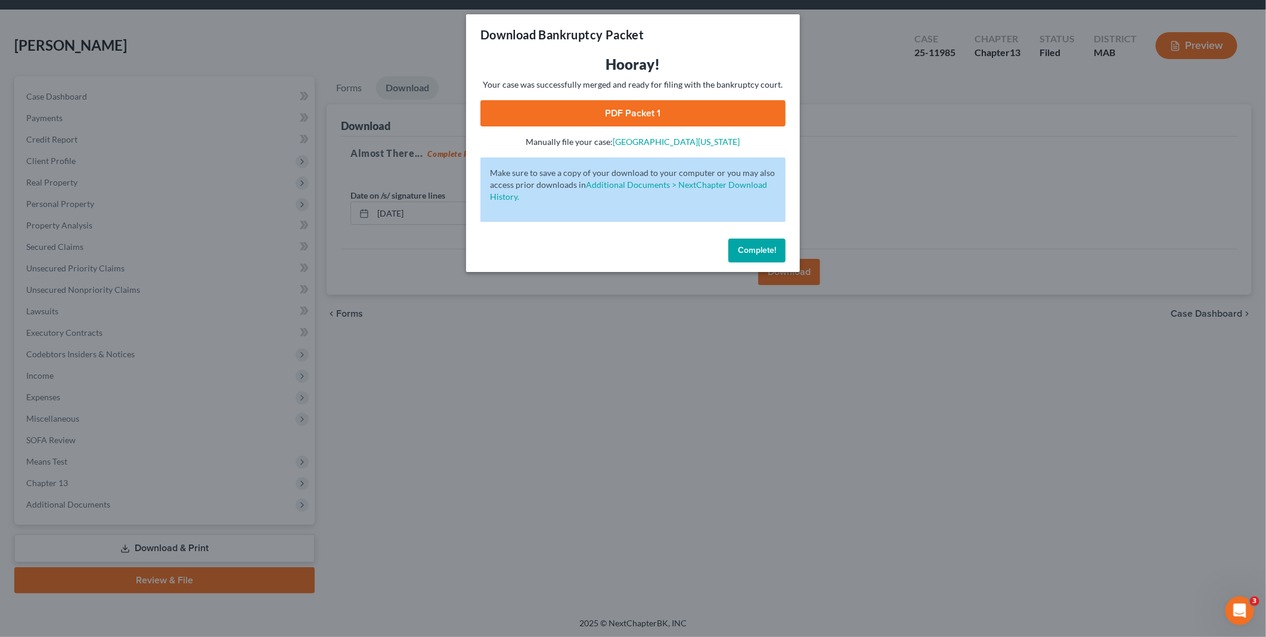
click at [591, 113] on link "PDF Packet 1" at bounding box center [633, 113] width 305 height 26
click at [746, 245] on span "Complete!" at bounding box center [757, 250] width 38 height 10
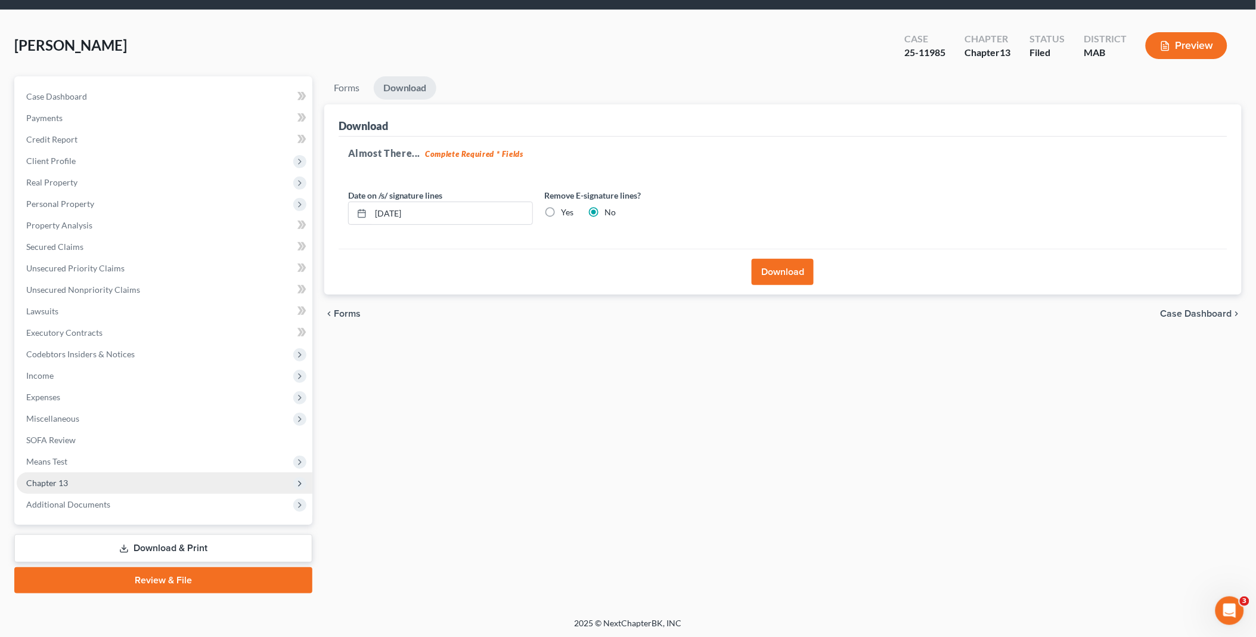
click at [60, 479] on span "Chapter 13" at bounding box center [47, 483] width 42 height 10
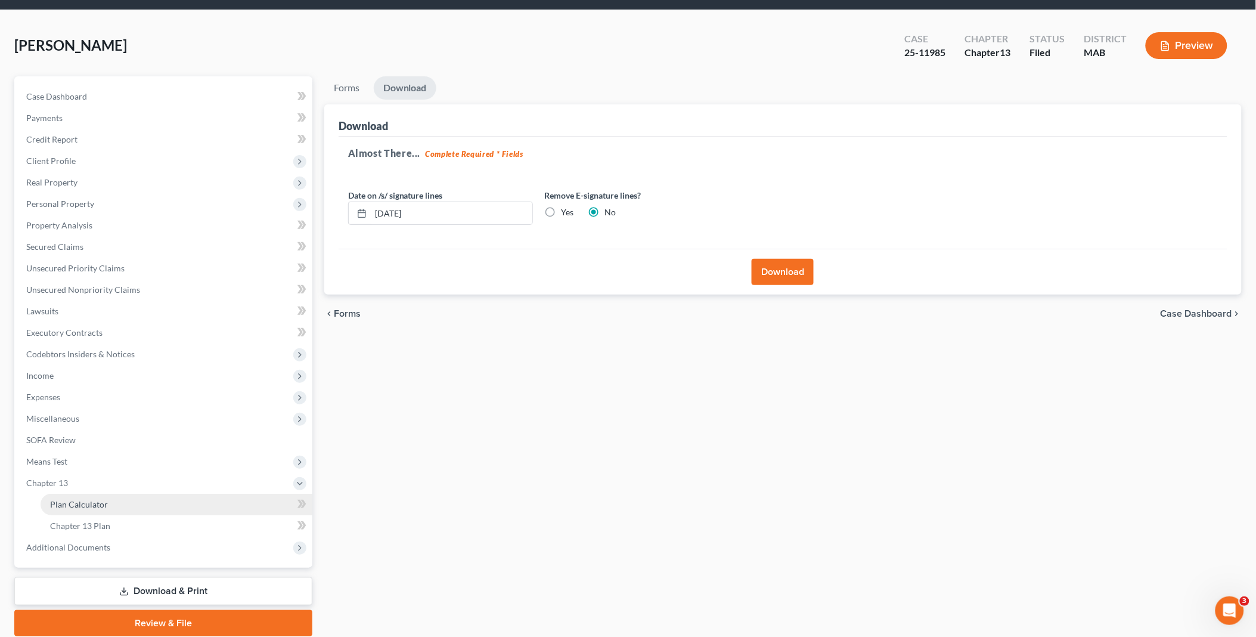
click at [93, 501] on span "Plan Calculator" at bounding box center [79, 504] width 58 height 10
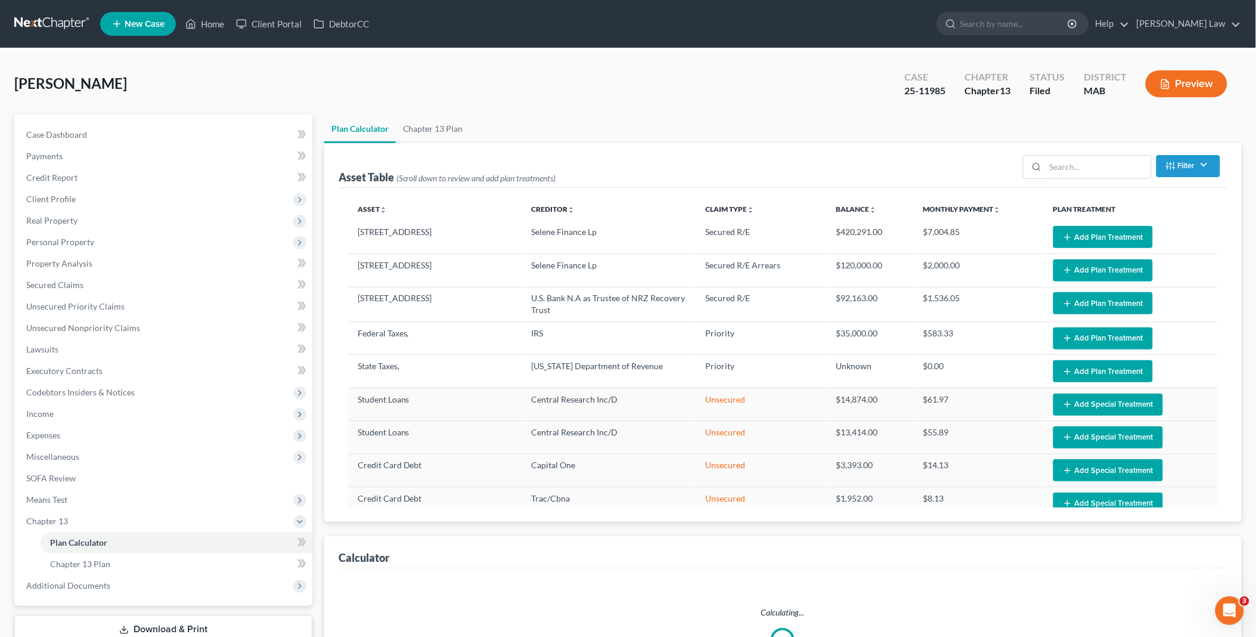
select select "59"
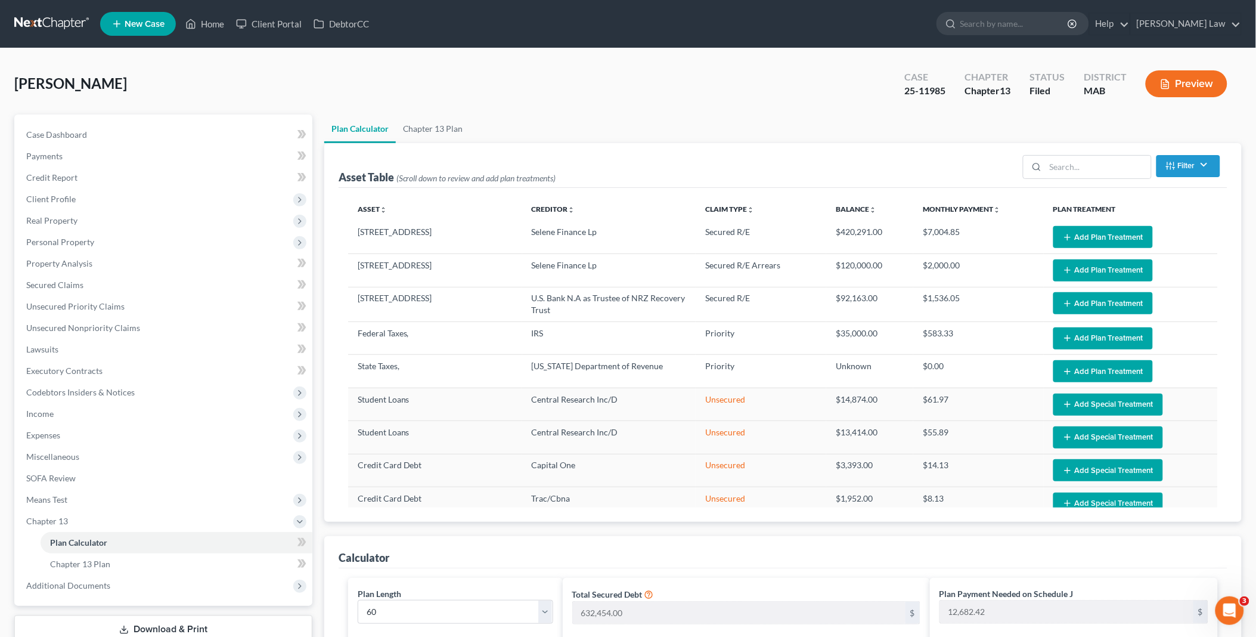
click at [1074, 234] on button "Add Plan Treatment" at bounding box center [1103, 237] width 100 height 22
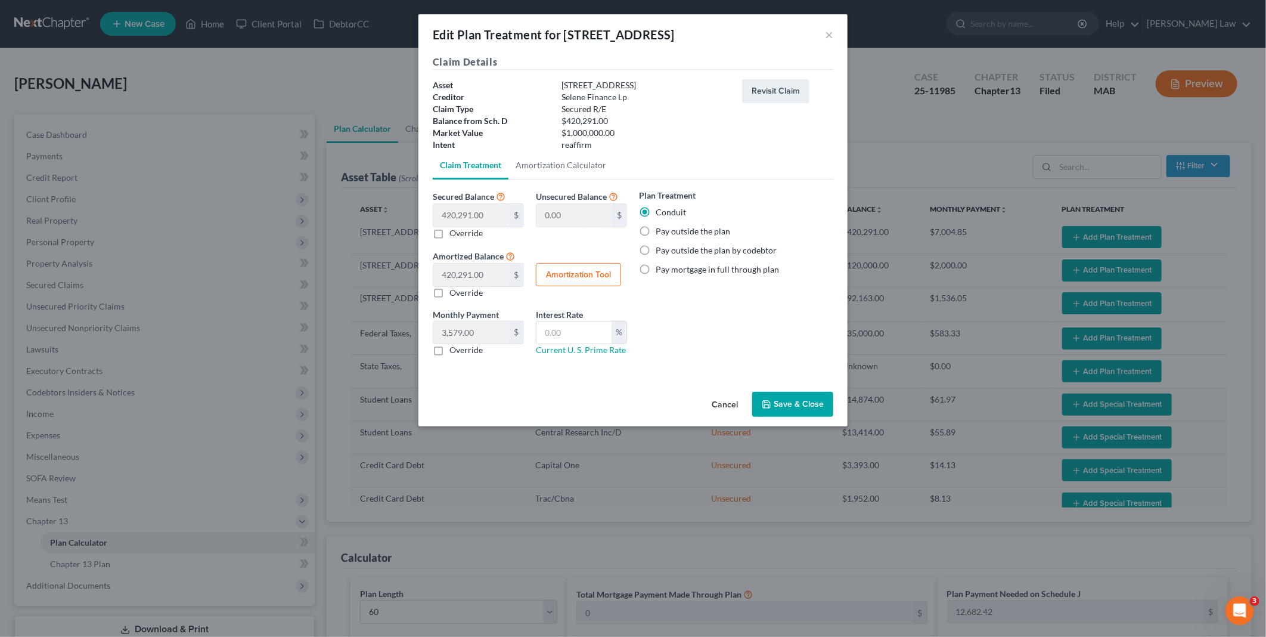
click at [656, 230] on label "Pay outside the plan" at bounding box center [693, 231] width 75 height 12
click at [661, 230] on input "Pay outside the plan" at bounding box center [665, 229] width 8 height 8
radio input "true"
click at [783, 402] on button "Save & Close" at bounding box center [792, 404] width 81 height 25
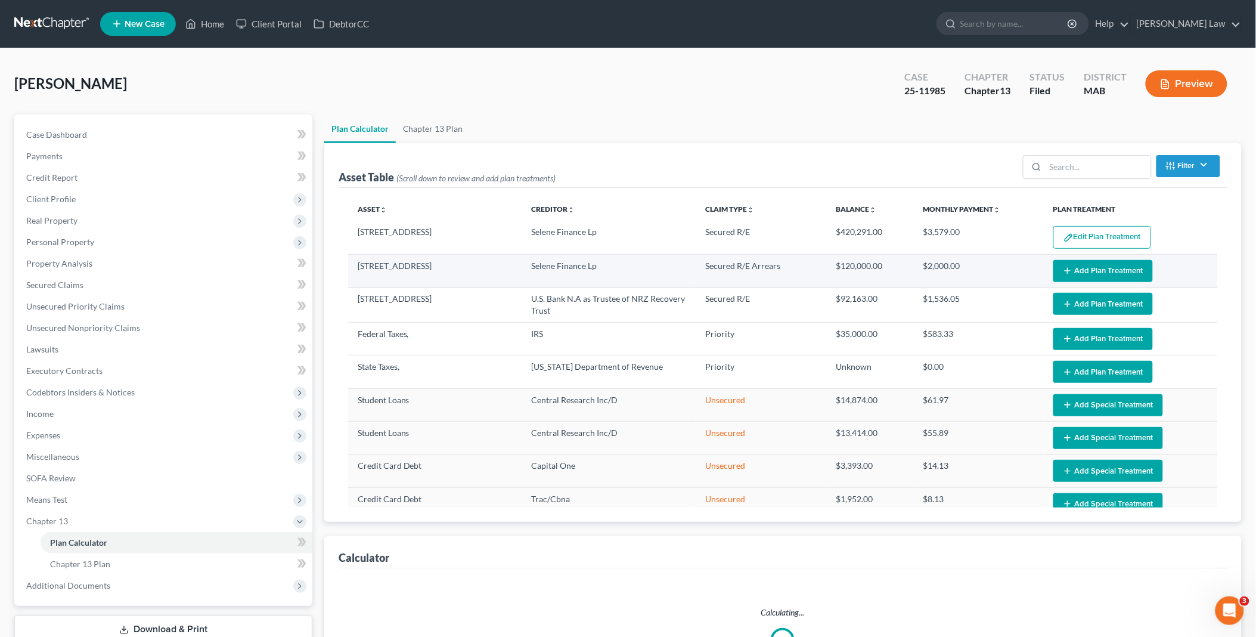
click at [1098, 267] on button "Add Plan Treatment" at bounding box center [1103, 271] width 100 height 22
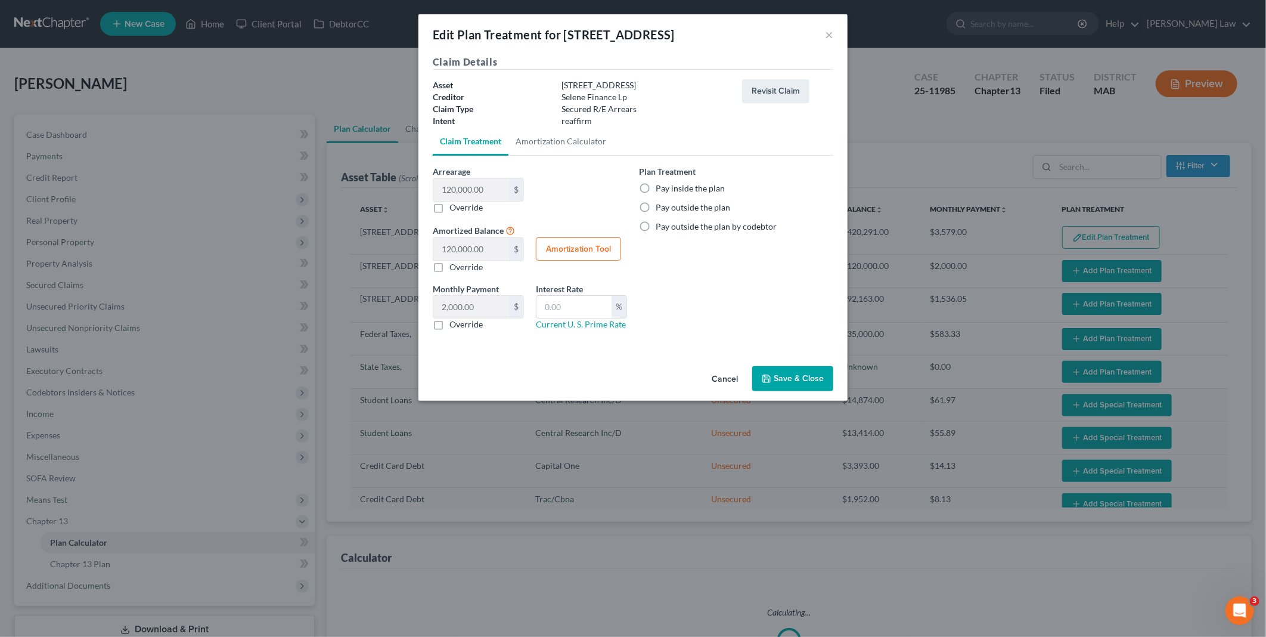
select select "59"
click at [656, 188] on label "Pay inside the plan" at bounding box center [690, 188] width 69 height 12
click at [661, 188] on input "Pay inside the plan" at bounding box center [665, 186] width 8 height 8
radio input "true"
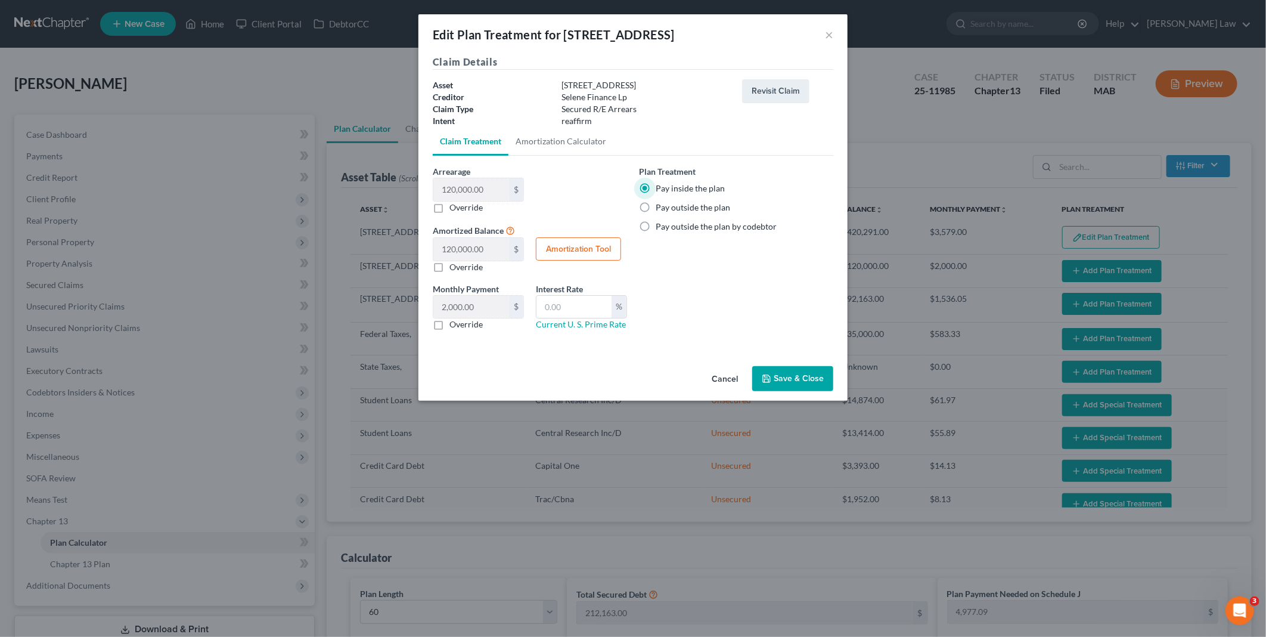
click at [783, 380] on button "Save & Close" at bounding box center [792, 378] width 81 height 25
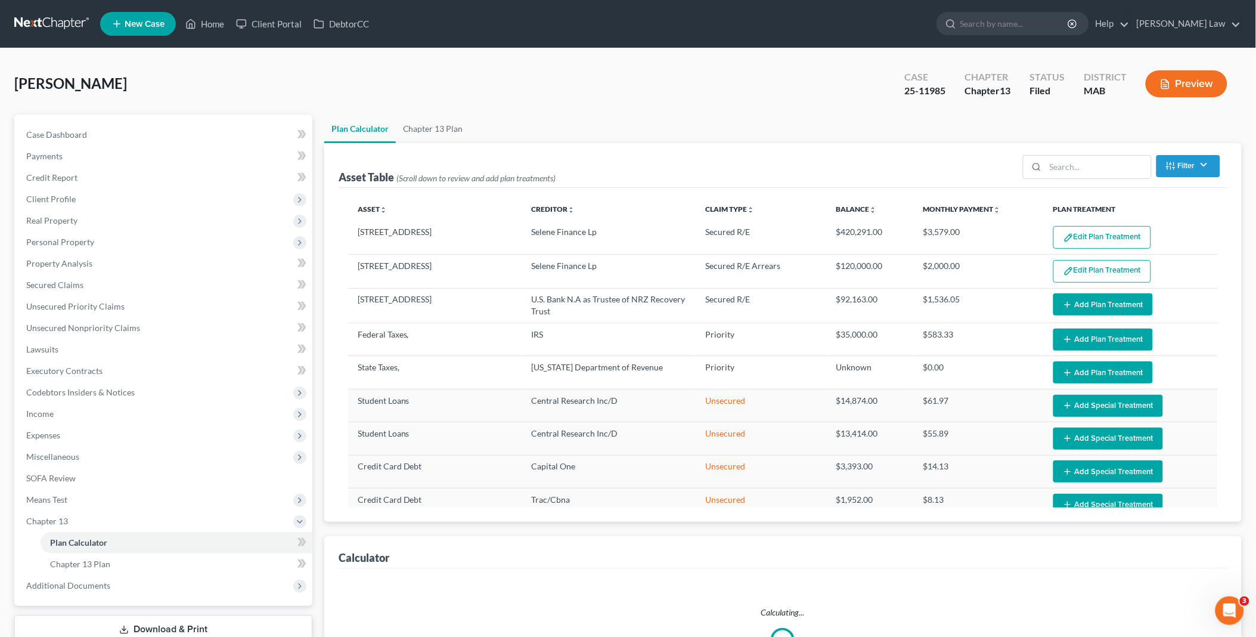
select select "59"
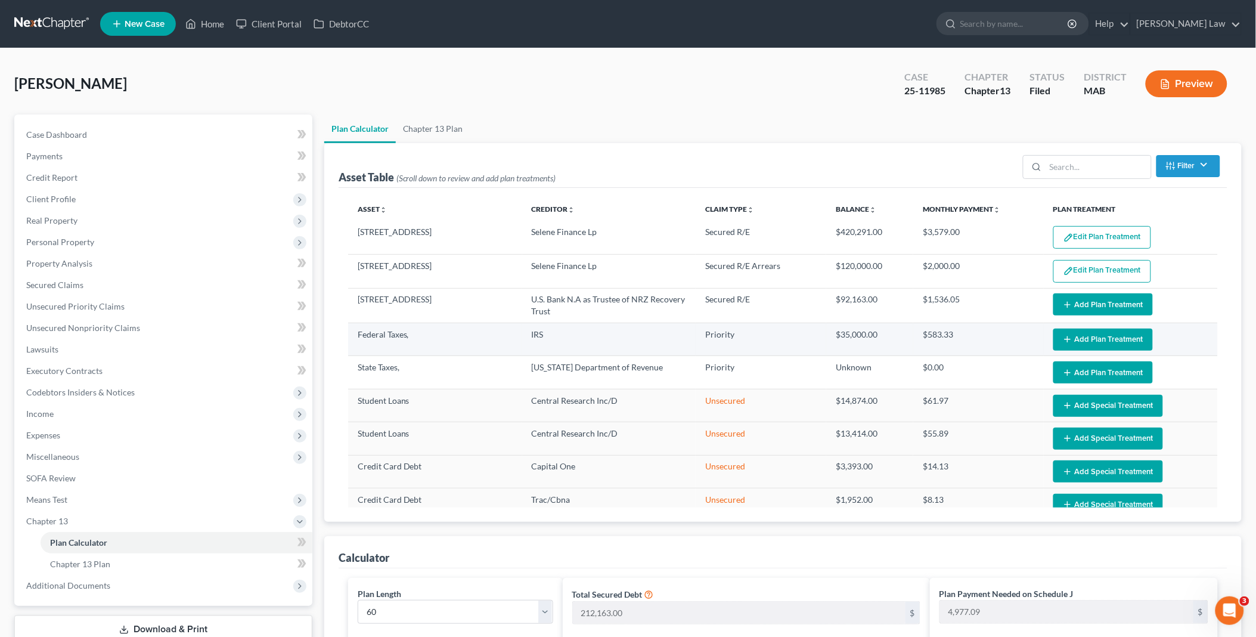
click at [1064, 336] on icon "button" at bounding box center [1068, 339] width 10 height 10
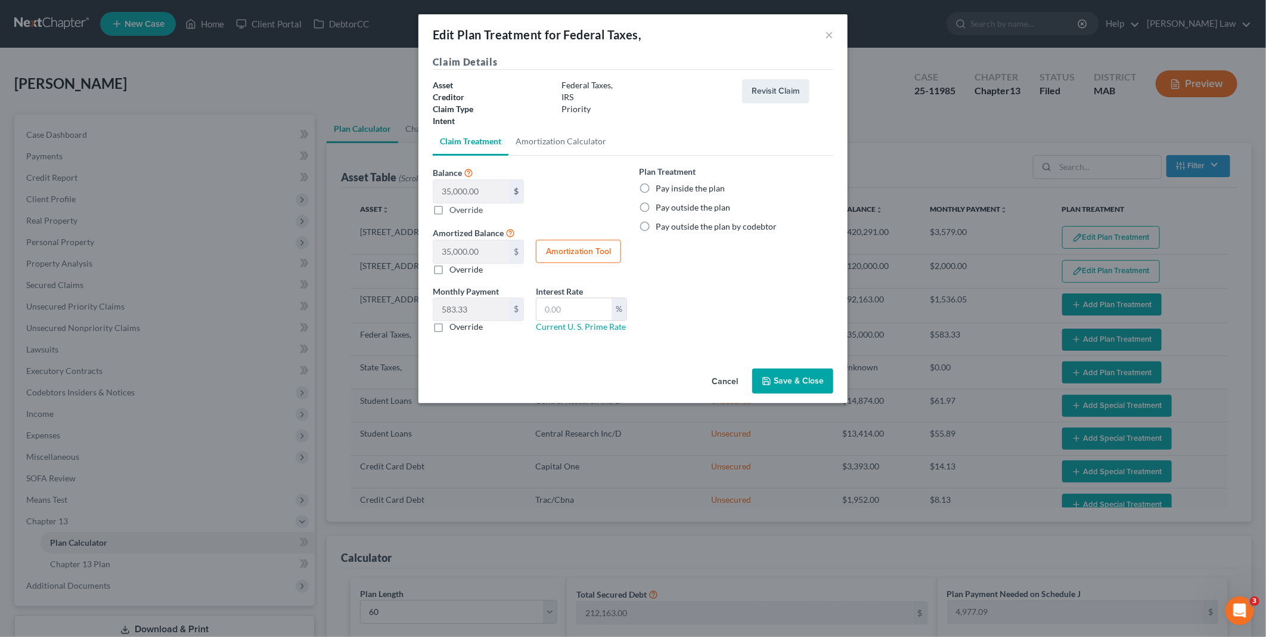
click at [656, 186] on label "Pay inside the plan" at bounding box center [690, 188] width 69 height 12
click at [661, 186] on input "Pay inside the plan" at bounding box center [665, 186] width 8 height 8
radio input "true"
click at [802, 383] on button "Save & Close" at bounding box center [792, 380] width 81 height 25
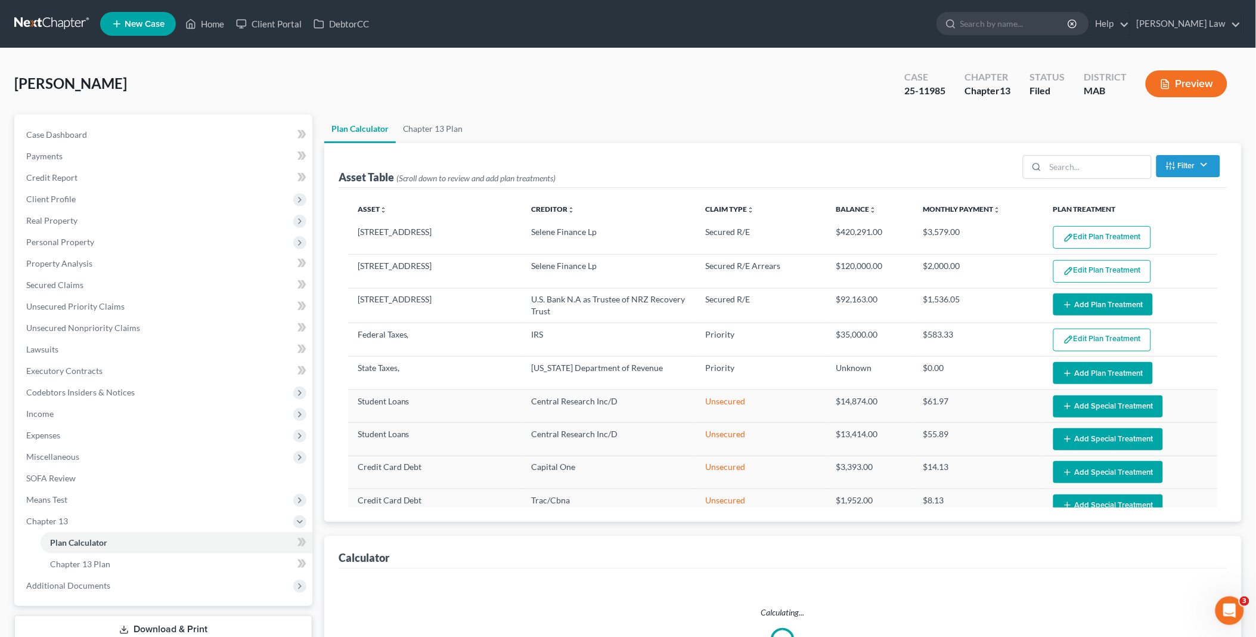
select select "59"
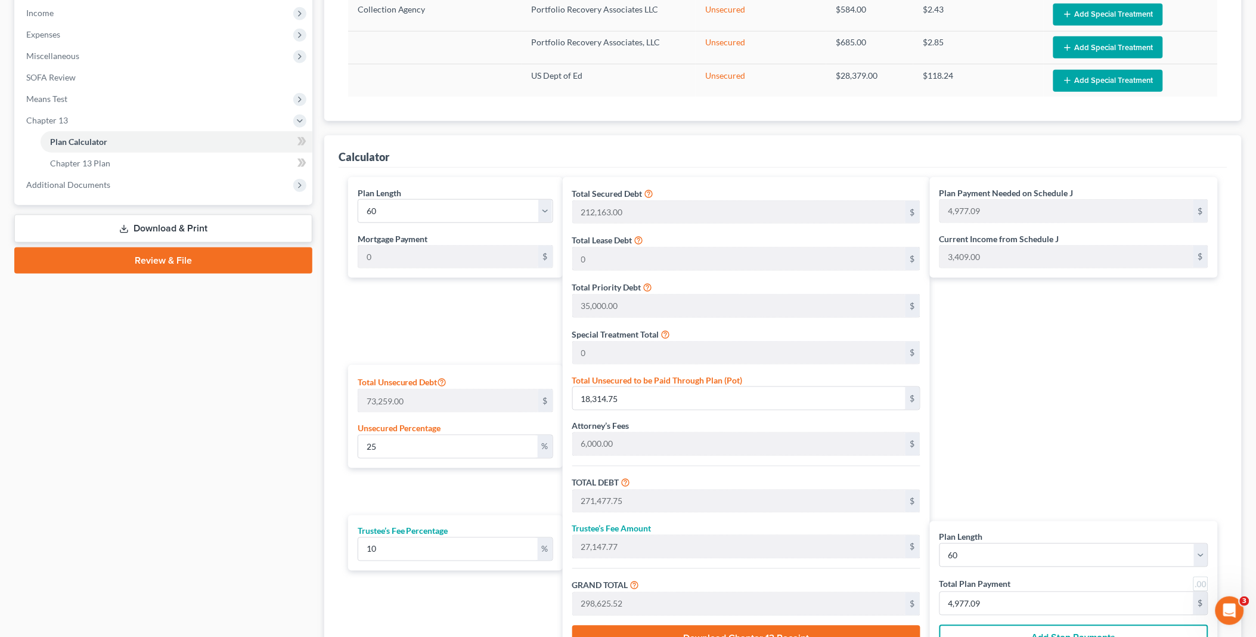
scroll to position [525, 0]
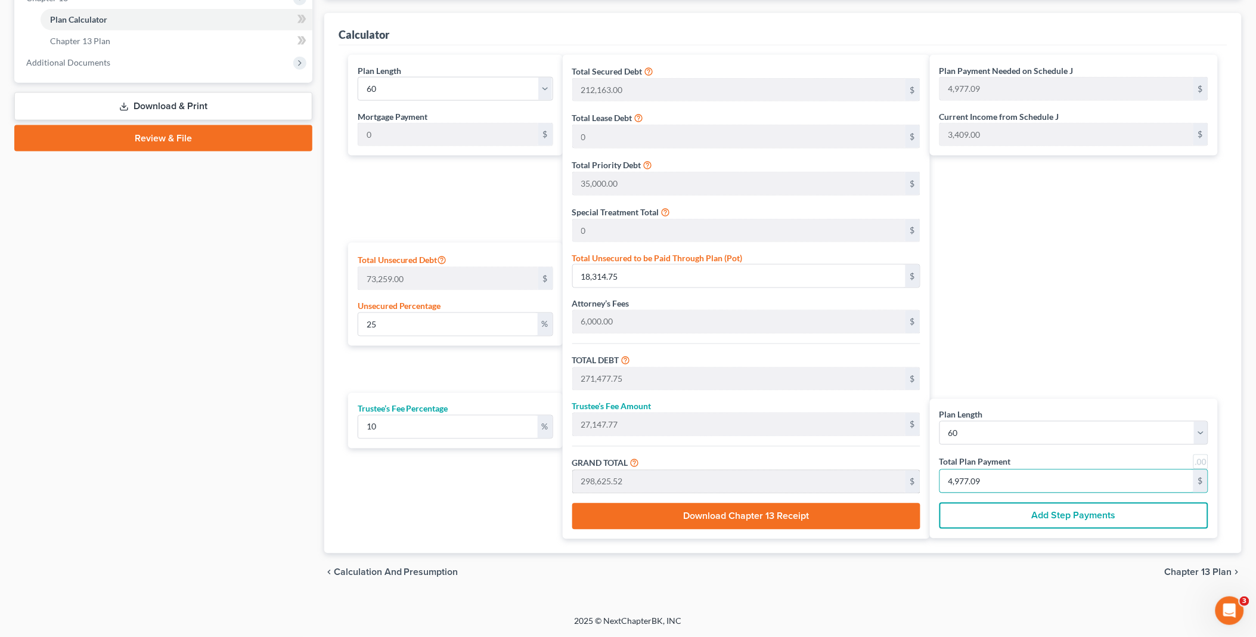
type input "0"
type input "109.09"
type input "10.90"
type input "120.00"
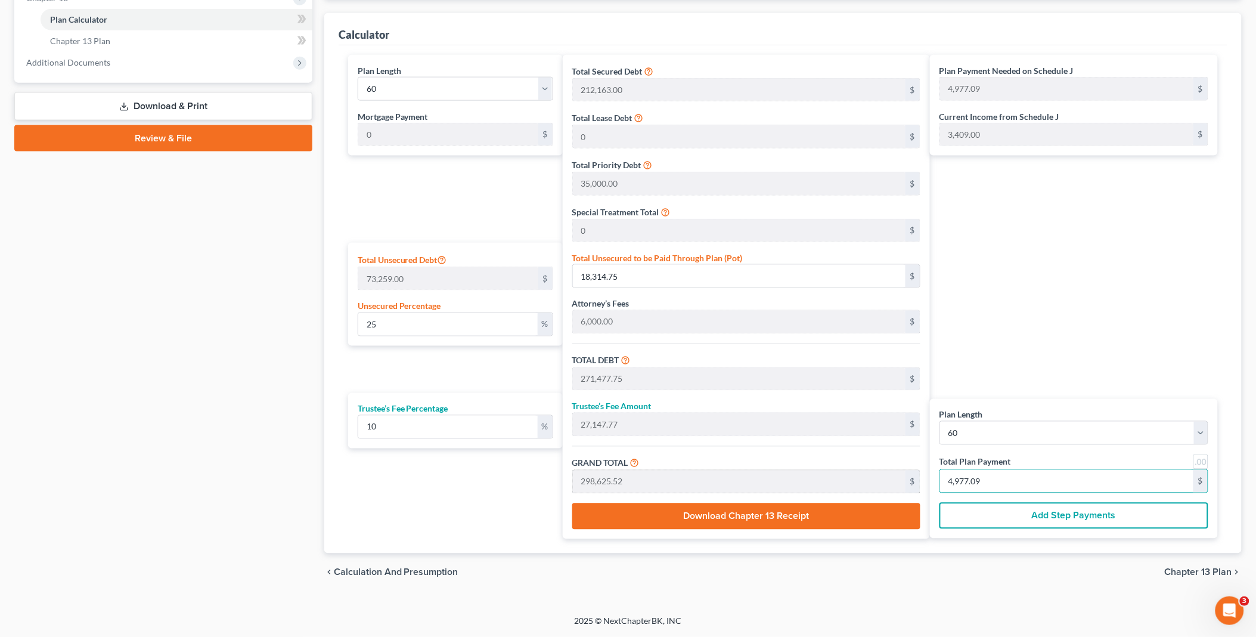
type input "2"
type input "1,363.63"
type input "136.36"
type input "1,500.00"
type input "25"
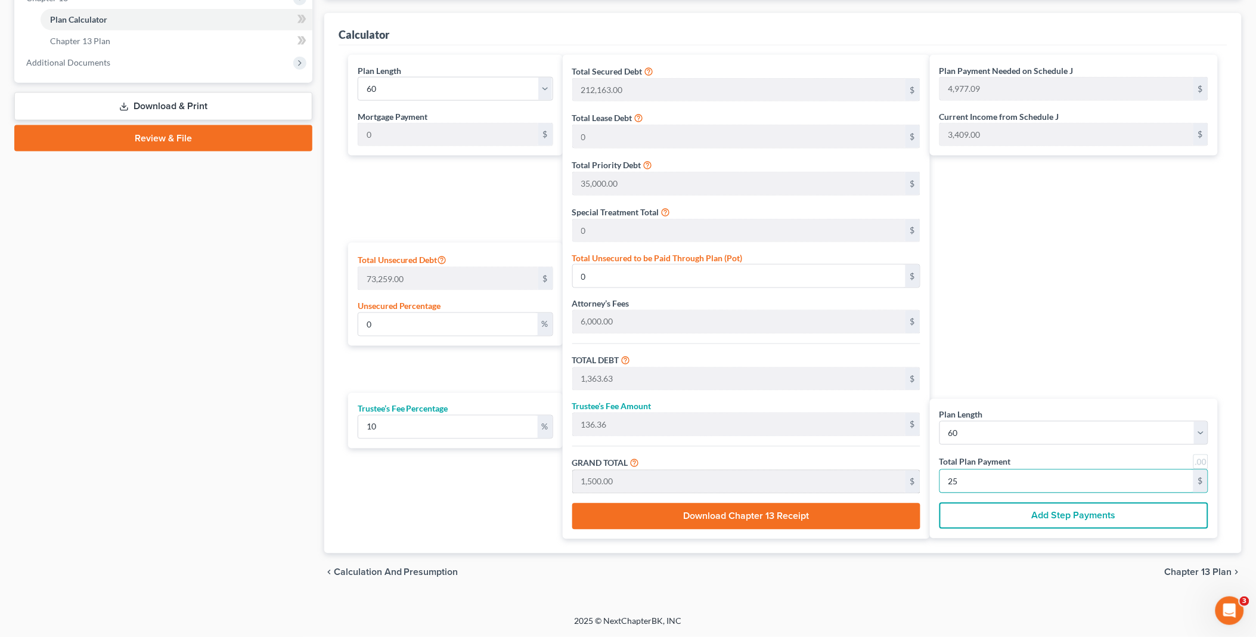
type input "13,636.36"
type input "1,363.63"
type input "15,000.00"
type input "250"
type input "136,363.63"
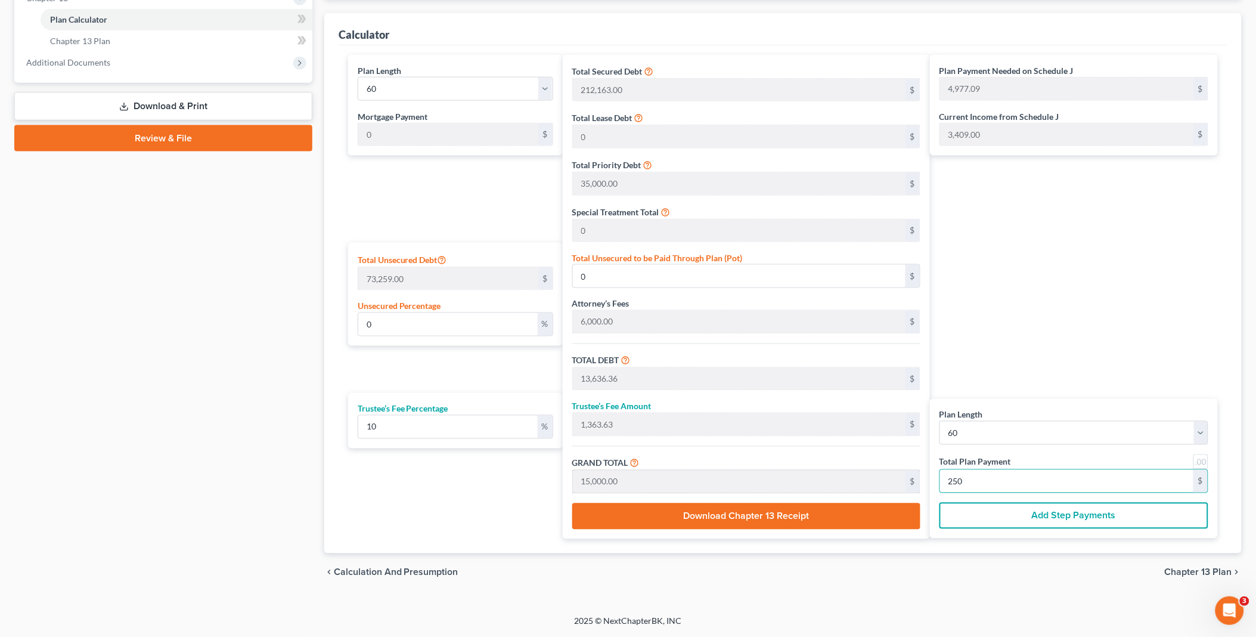
type input "13,636.36"
type input "150,000.00"
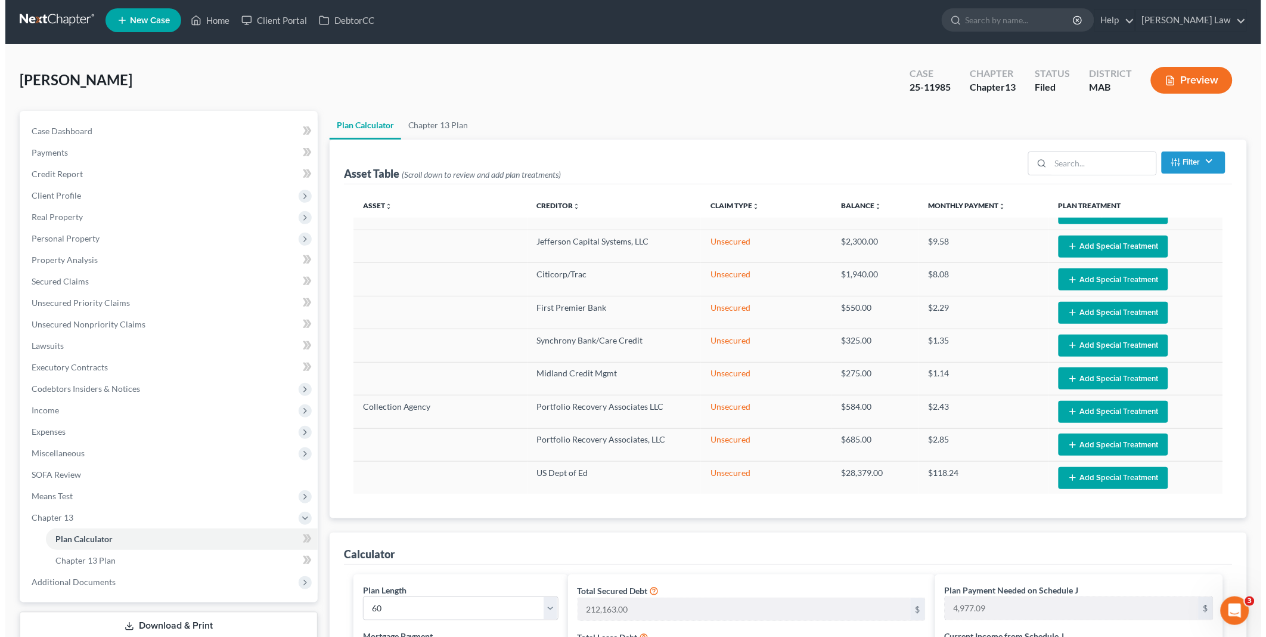
scroll to position [0, 0]
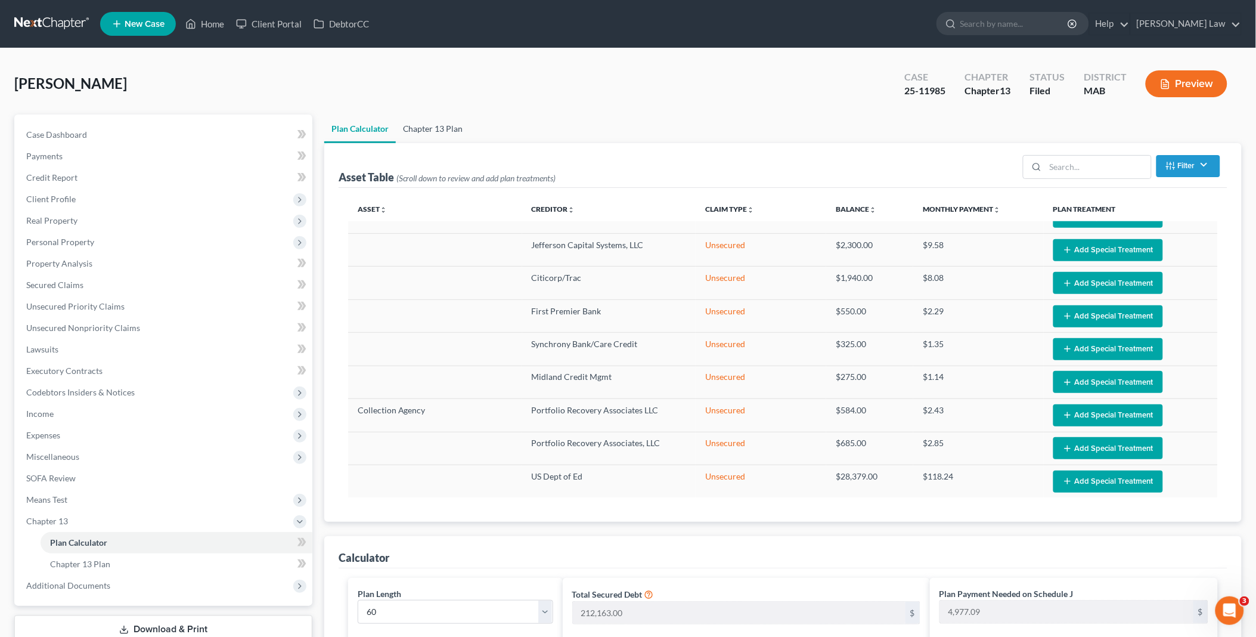
type input "2,500.00"
click at [439, 120] on link "Chapter 13 Plan" at bounding box center [433, 128] width 75 height 29
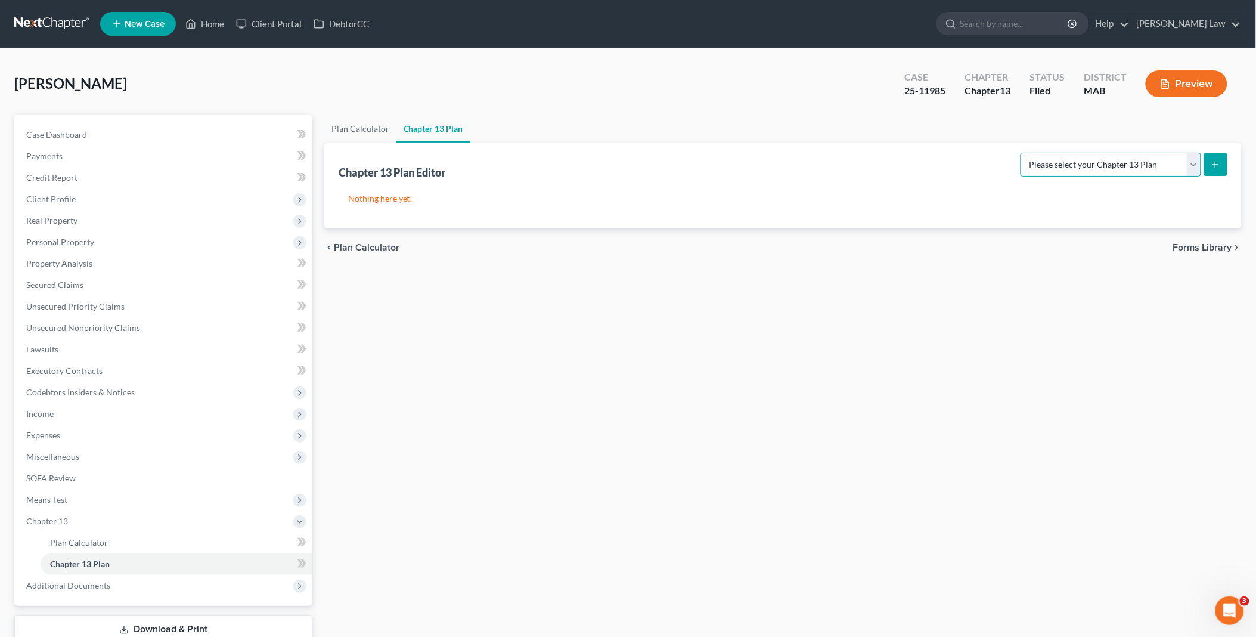
drag, startPoint x: 1195, startPoint y: 169, endPoint x: 1192, endPoint y: 177, distance: 8.3
click at [1195, 169] on select "Please select your Chapter 13 Plan District of [US_STATE] - Effective [DATE] Na…" at bounding box center [1111, 165] width 181 height 24
select select "0"
click at [1021, 153] on select "Please select your Chapter 13 Plan District of [US_STATE] - Effective [DATE] Na…" at bounding box center [1111, 165] width 181 height 24
click at [1212, 161] on icon "submit" at bounding box center [1216, 165] width 10 height 10
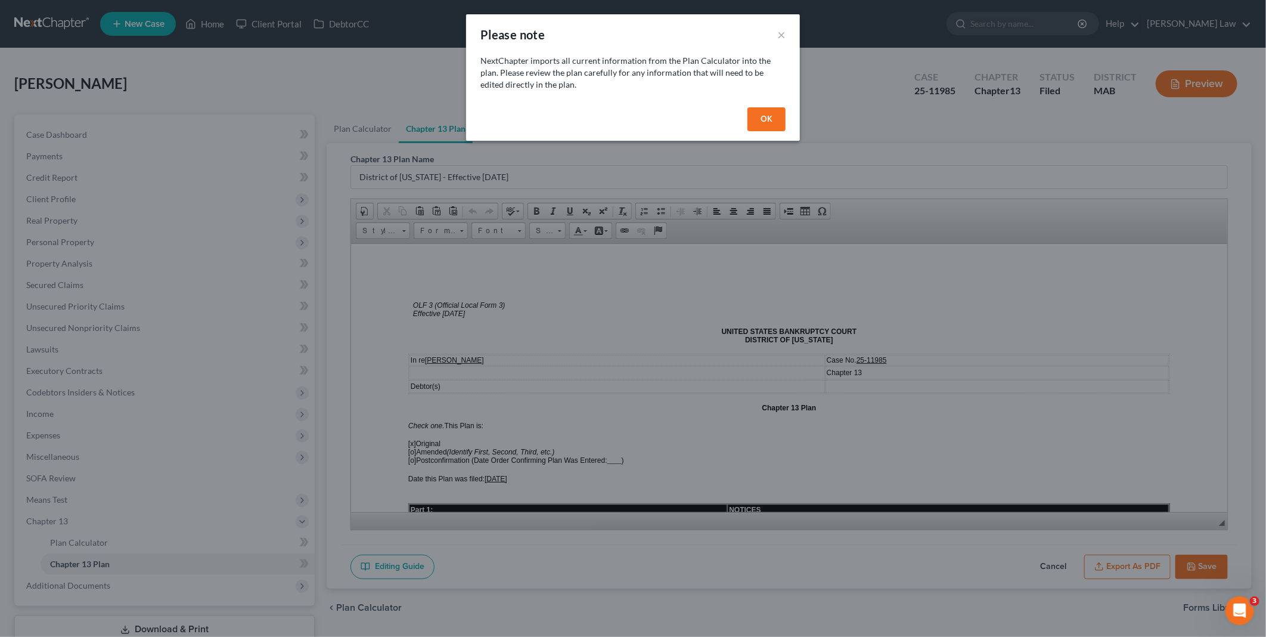
click at [764, 116] on button "OK" at bounding box center [767, 119] width 38 height 24
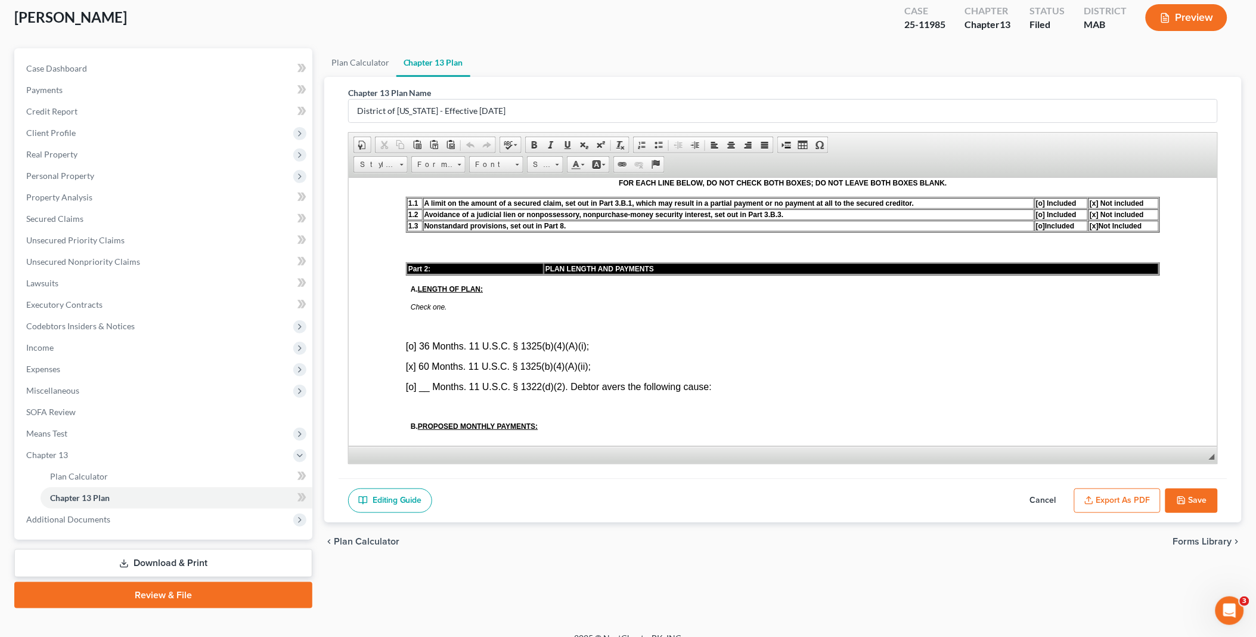
scroll to position [861, 0]
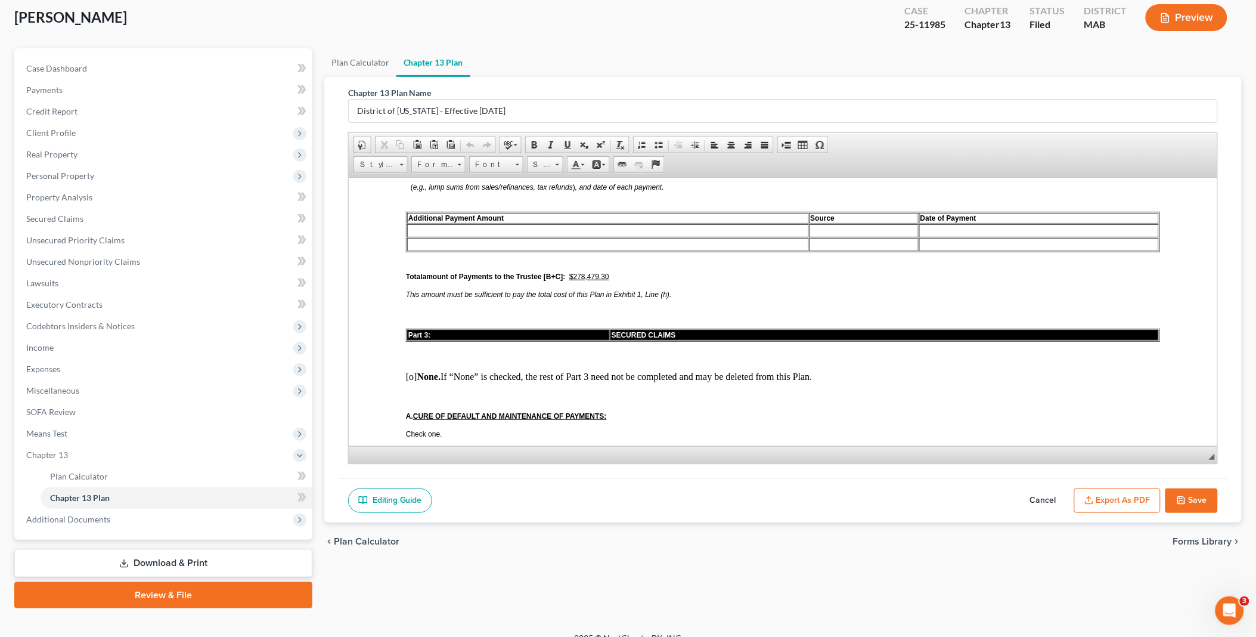
click at [1033, 495] on button "Cancel" at bounding box center [1043, 500] width 52 height 25
select select "0"
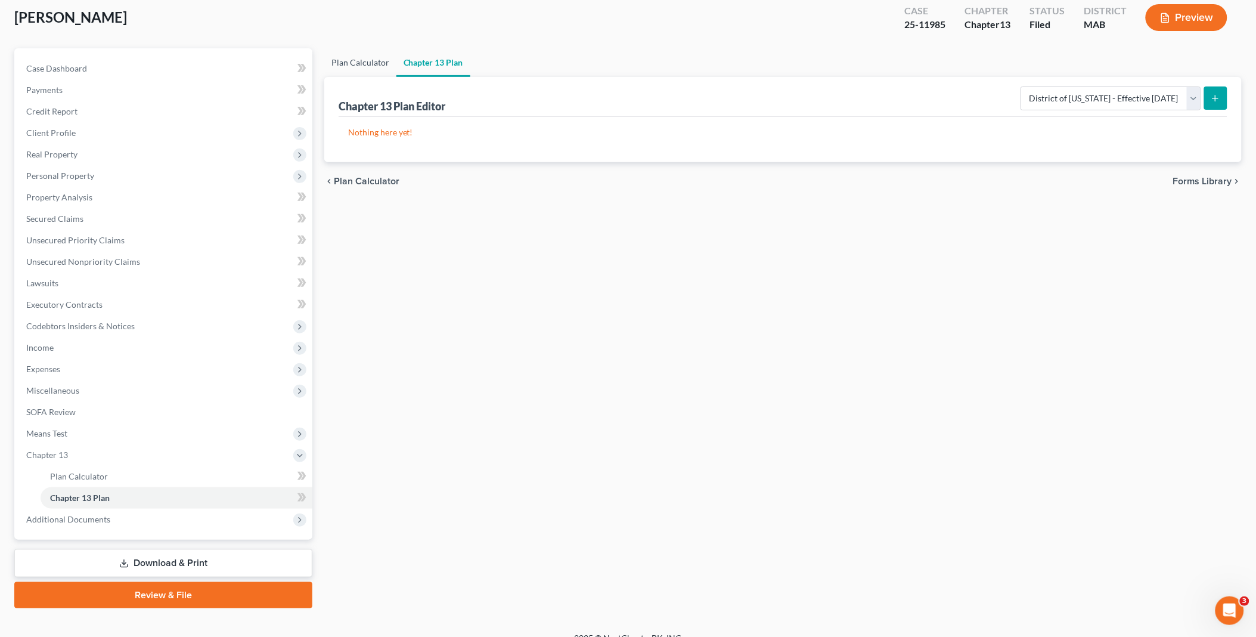
click at [370, 60] on link "Plan Calculator" at bounding box center [360, 62] width 72 height 29
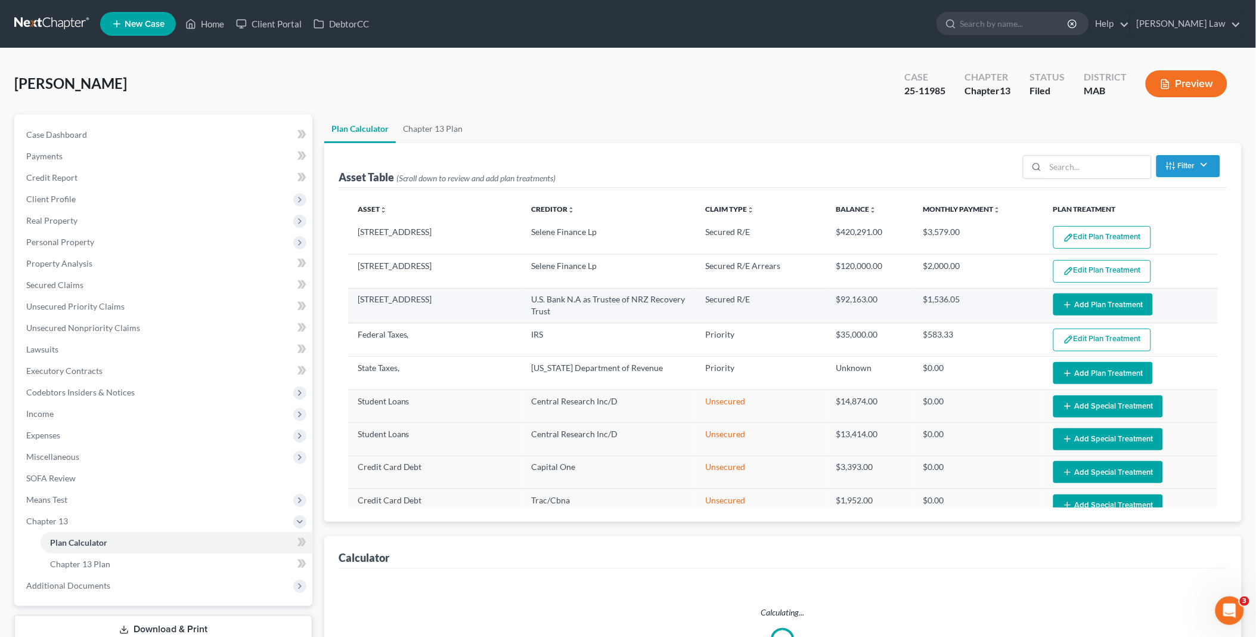
select select "59"
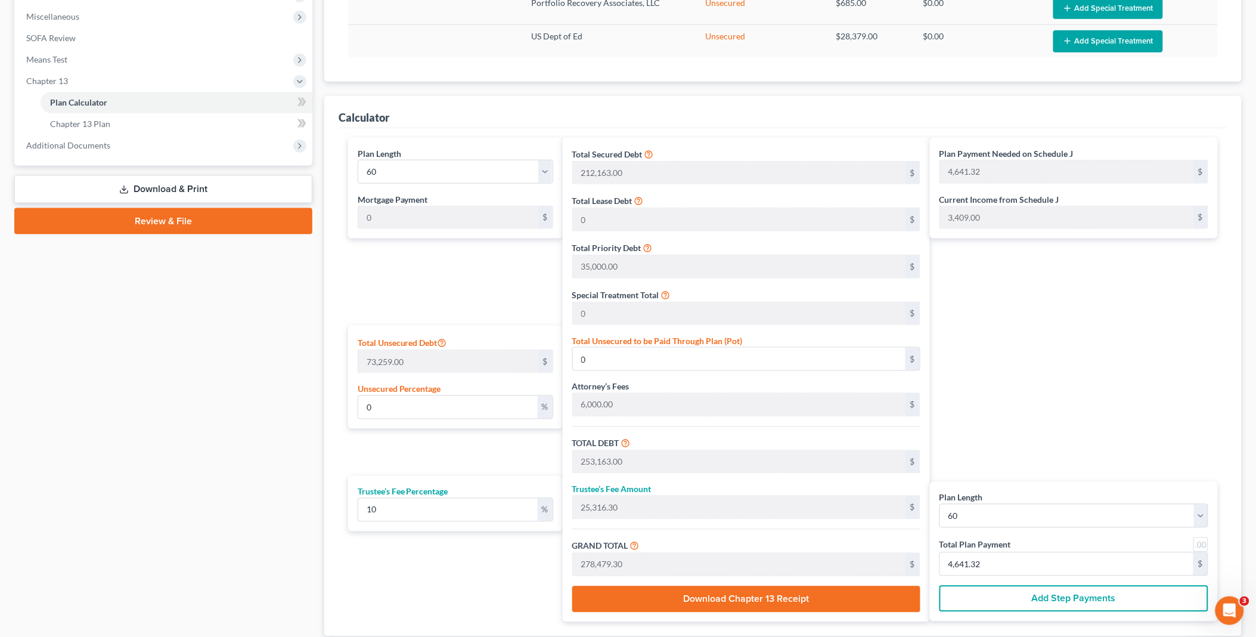
scroll to position [463, 0]
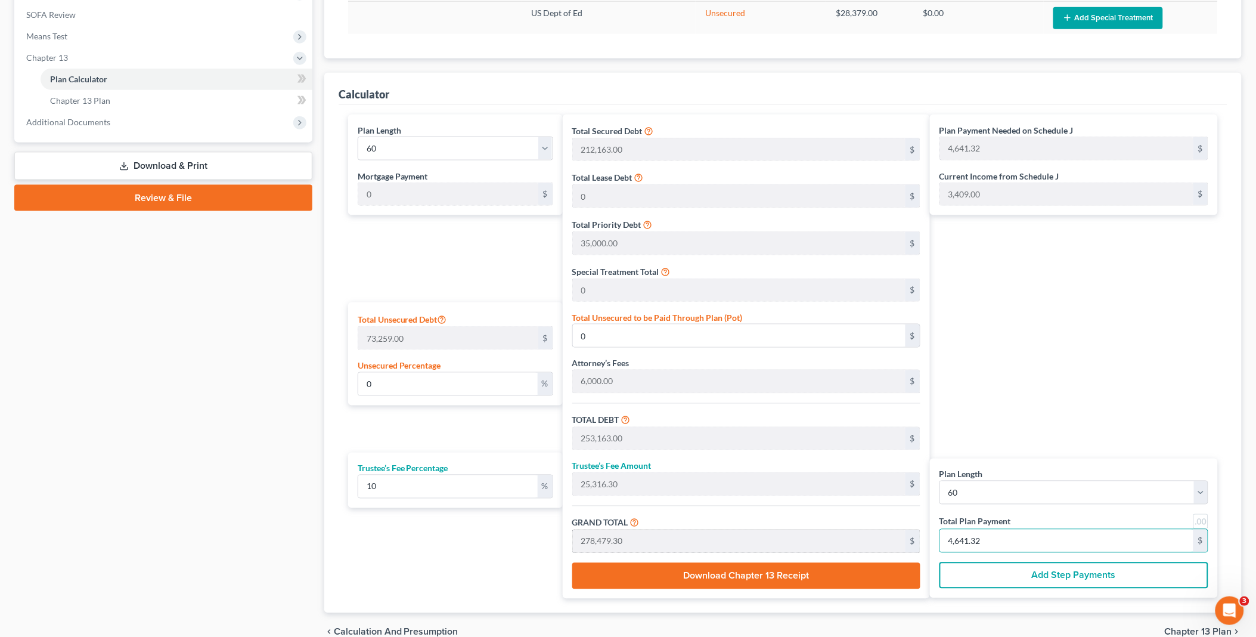
type input "218.18"
type input "21.81"
type input "240.00"
type input "4"
type input "2,345.45"
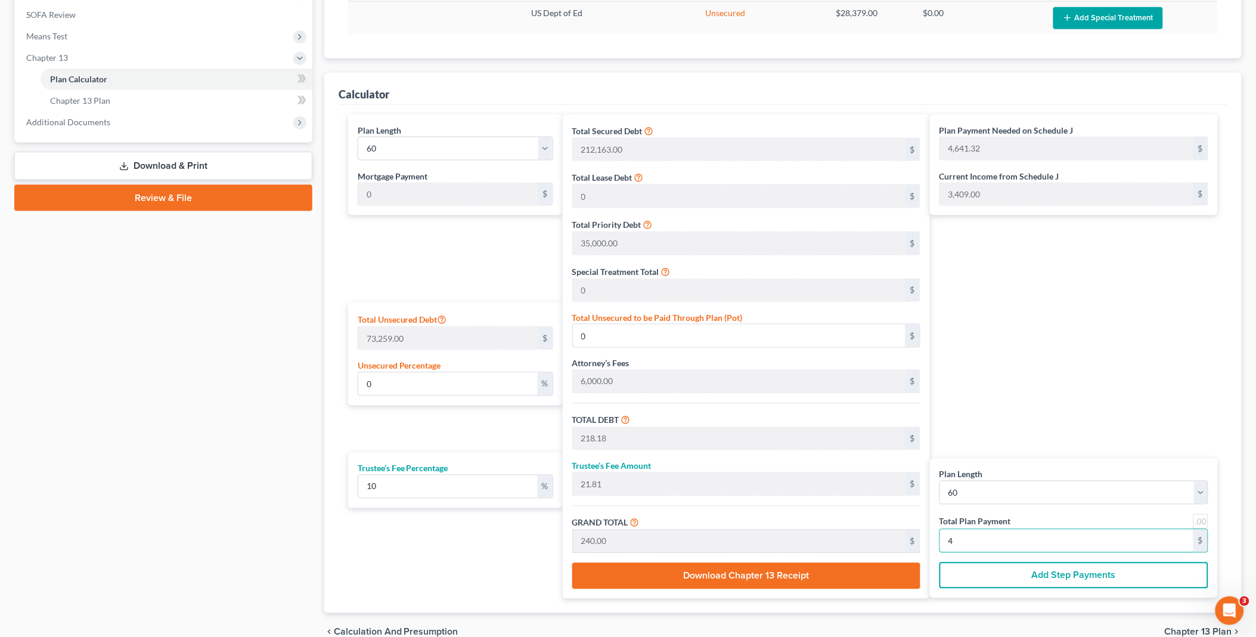
type input "234.54"
type input "2,580.00"
type input "43"
type input "23,618.18"
type input "2,361.81"
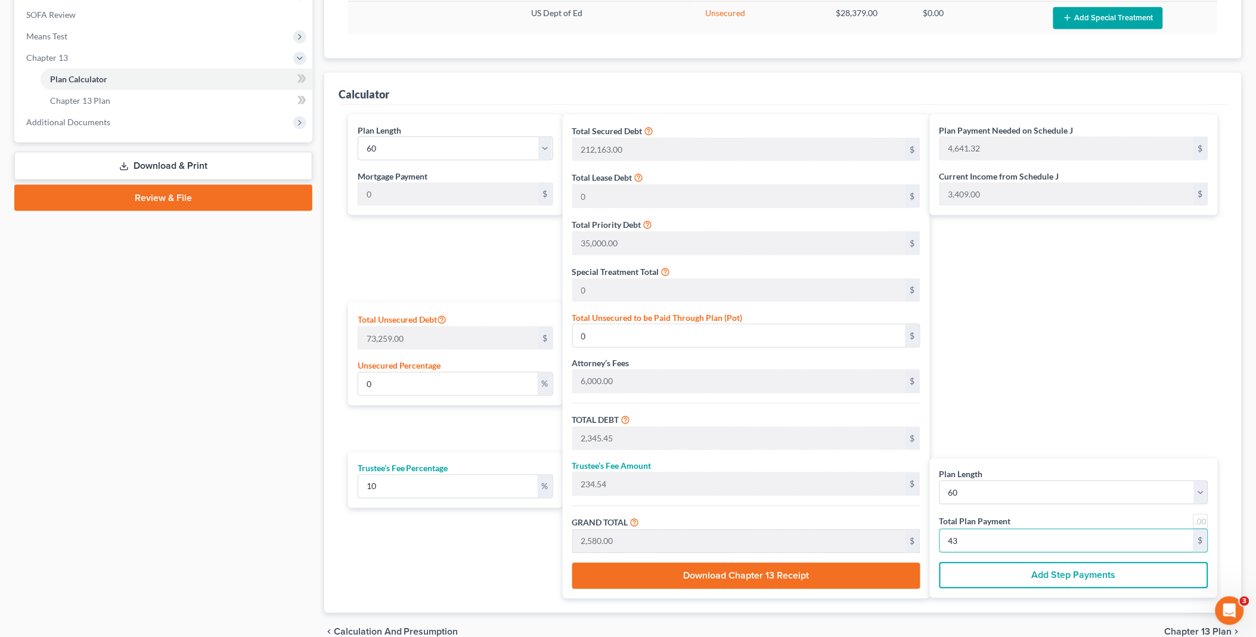
type input "25,980.00"
type input "433"
type input "236,672.72"
type input "23,667.27"
type input "260,340.00"
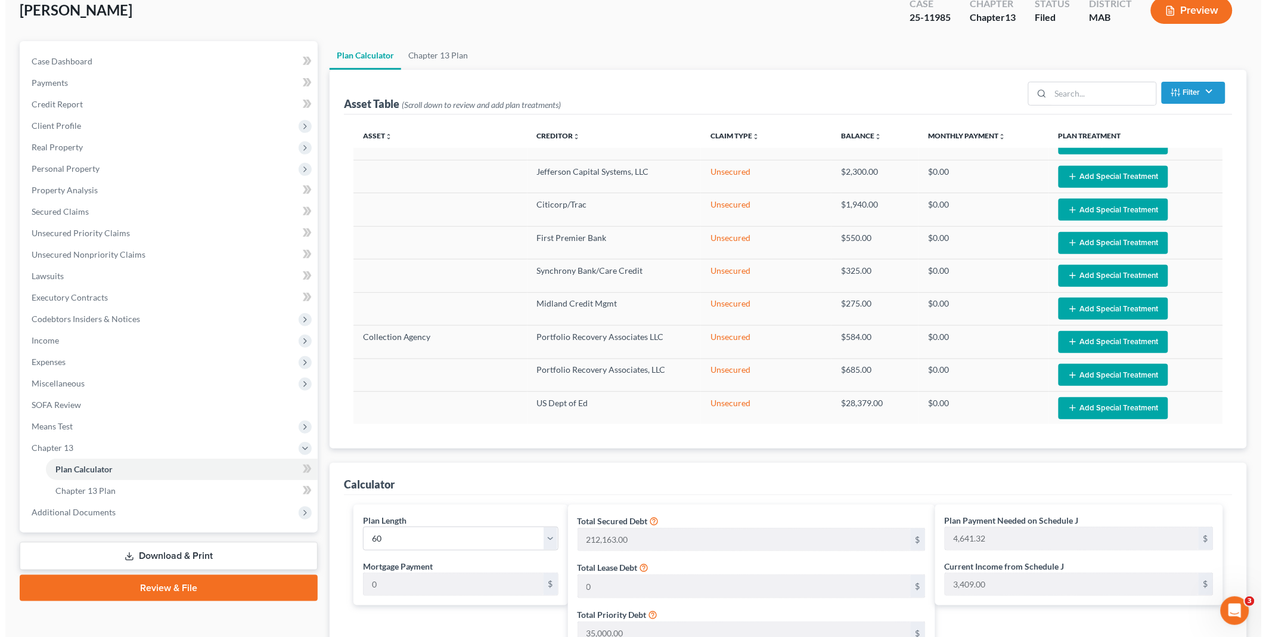
scroll to position [0, 0]
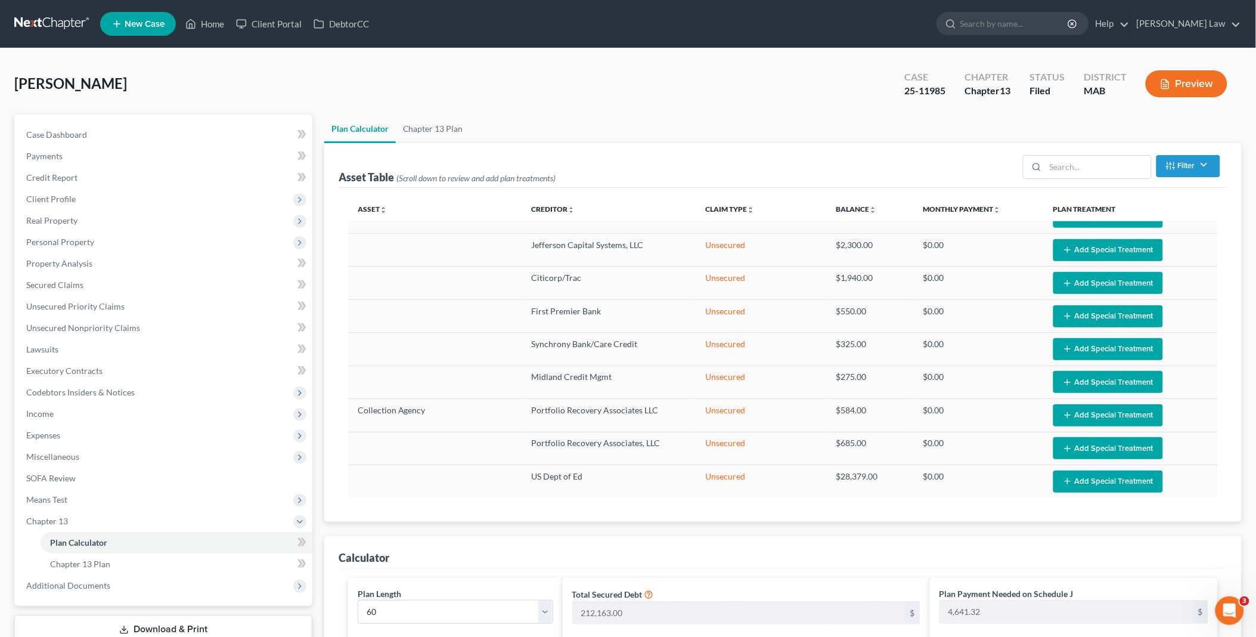
type input "4,339.00"
click at [428, 132] on link "Chapter 13 Plan" at bounding box center [433, 128] width 75 height 29
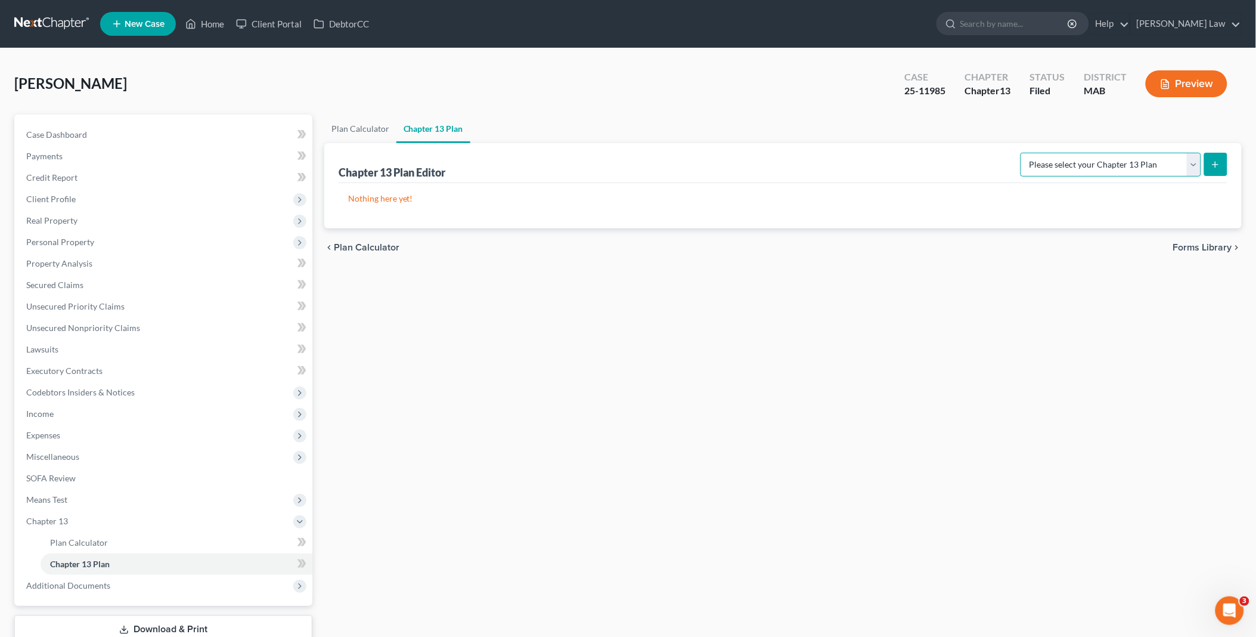
drag, startPoint x: 1191, startPoint y: 166, endPoint x: 1183, endPoint y: 178, distance: 14.2
click at [1191, 166] on select "Please select your Chapter 13 Plan District of [US_STATE] - Effective [DATE] Na…" at bounding box center [1111, 165] width 181 height 24
select select "0"
click at [1021, 153] on select "Please select your Chapter 13 Plan District of [US_STATE] - Effective [DATE] Na…" at bounding box center [1111, 165] width 181 height 24
click at [1214, 165] on icon "submit" at bounding box center [1216, 165] width 10 height 10
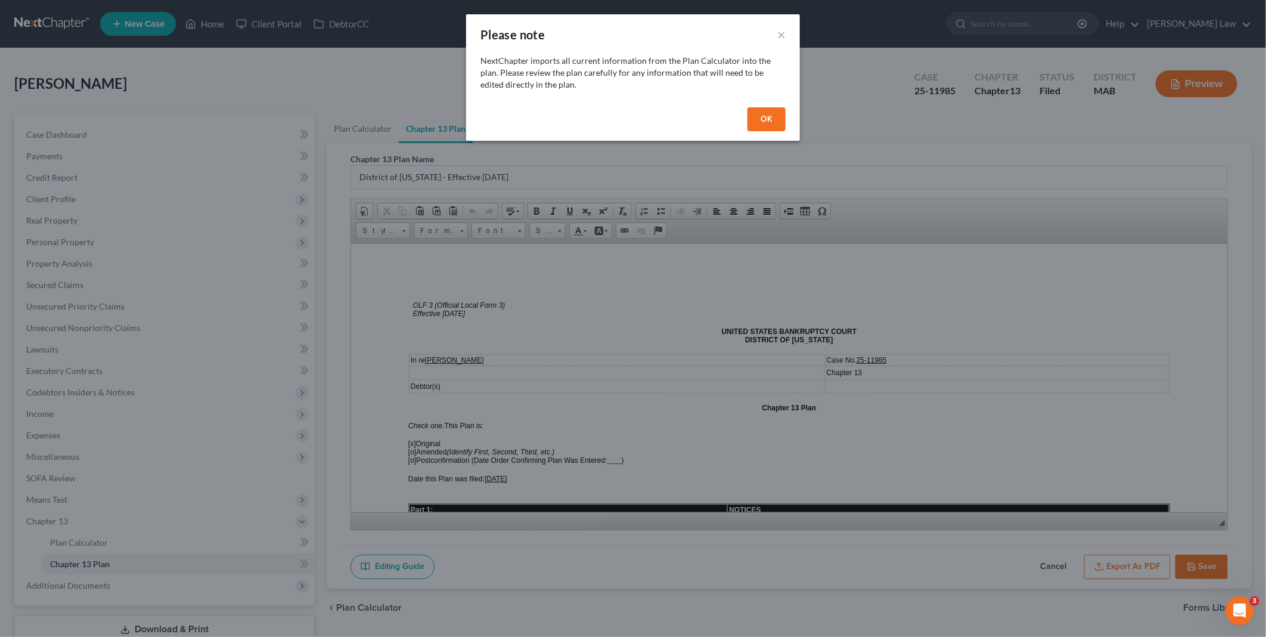
click at [767, 115] on button "OK" at bounding box center [767, 119] width 38 height 24
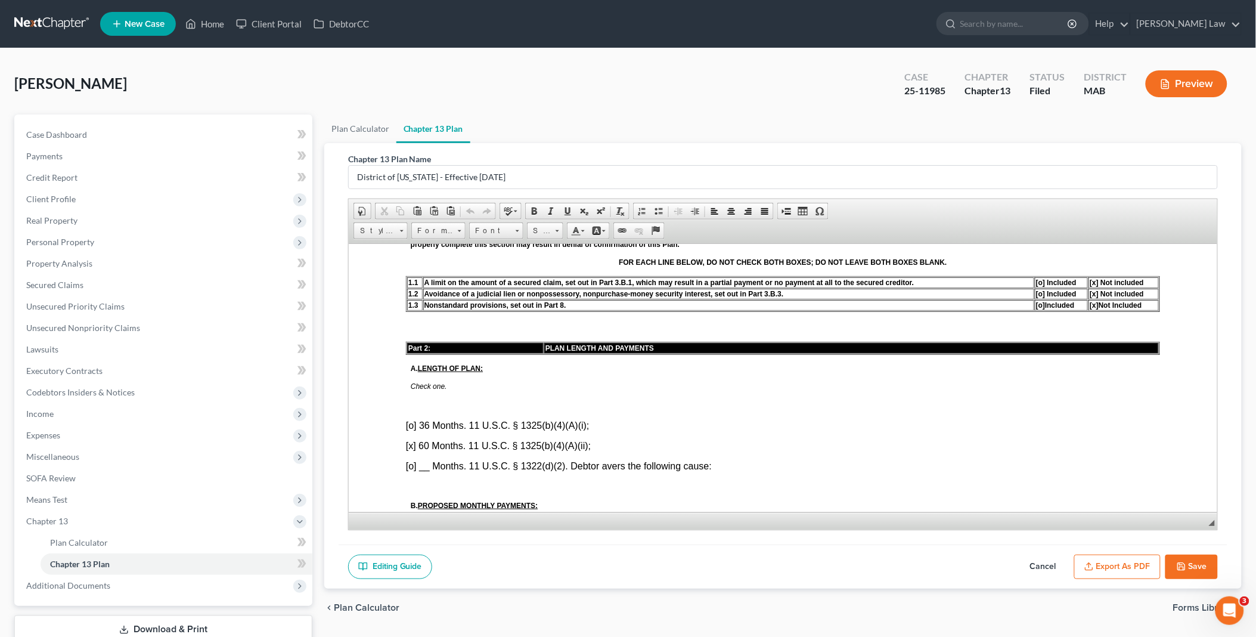
scroll to position [529, 0]
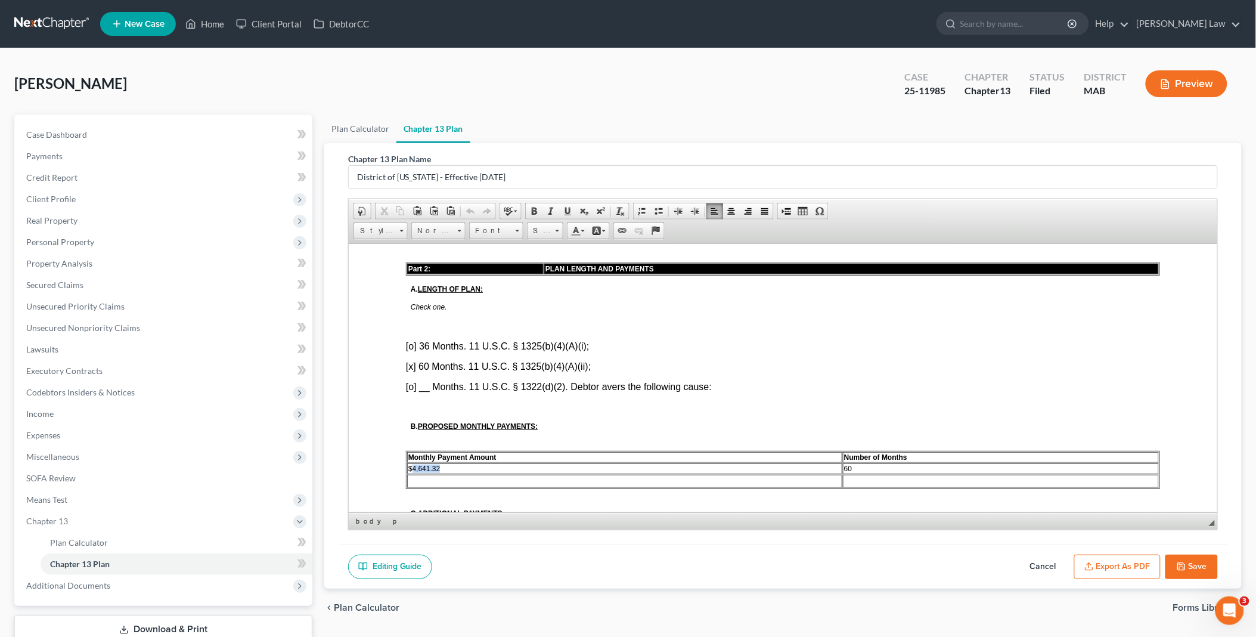
drag, startPoint x: 410, startPoint y: 448, endPoint x: 483, endPoint y: 454, distance: 73.0
click at [482, 463] on td "$4,641.32" at bounding box center [624, 468] width 435 height 11
click at [416, 464] on span "$4339.00" at bounding box center [423, 468] width 30 height 8
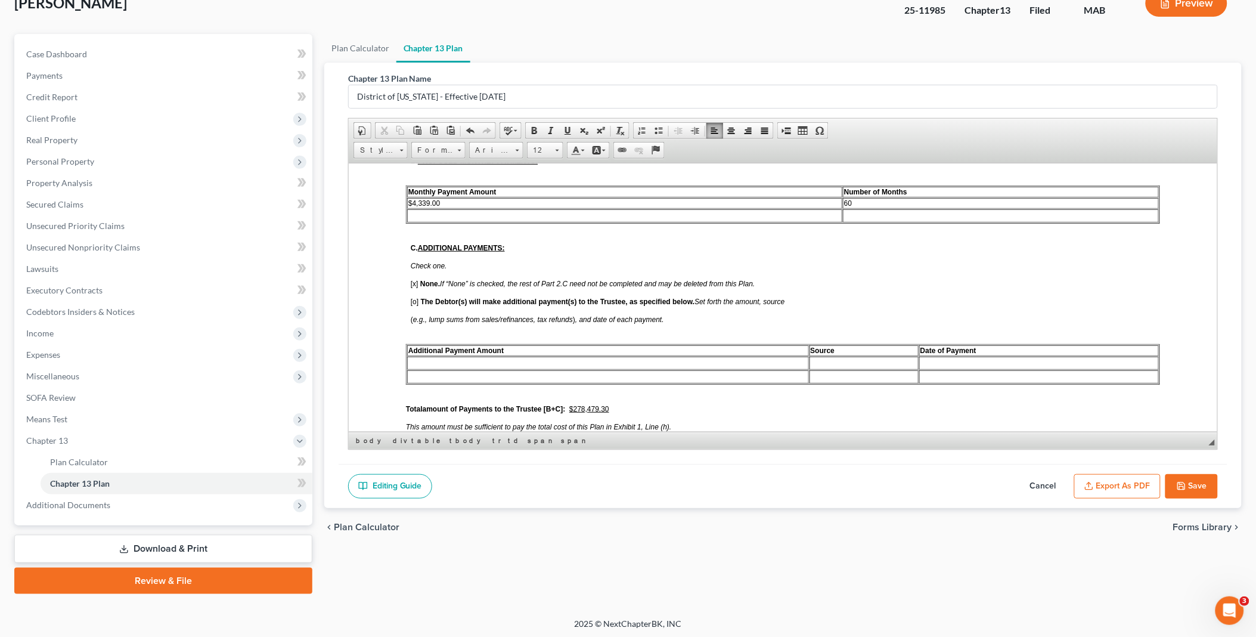
scroll to position [729, 0]
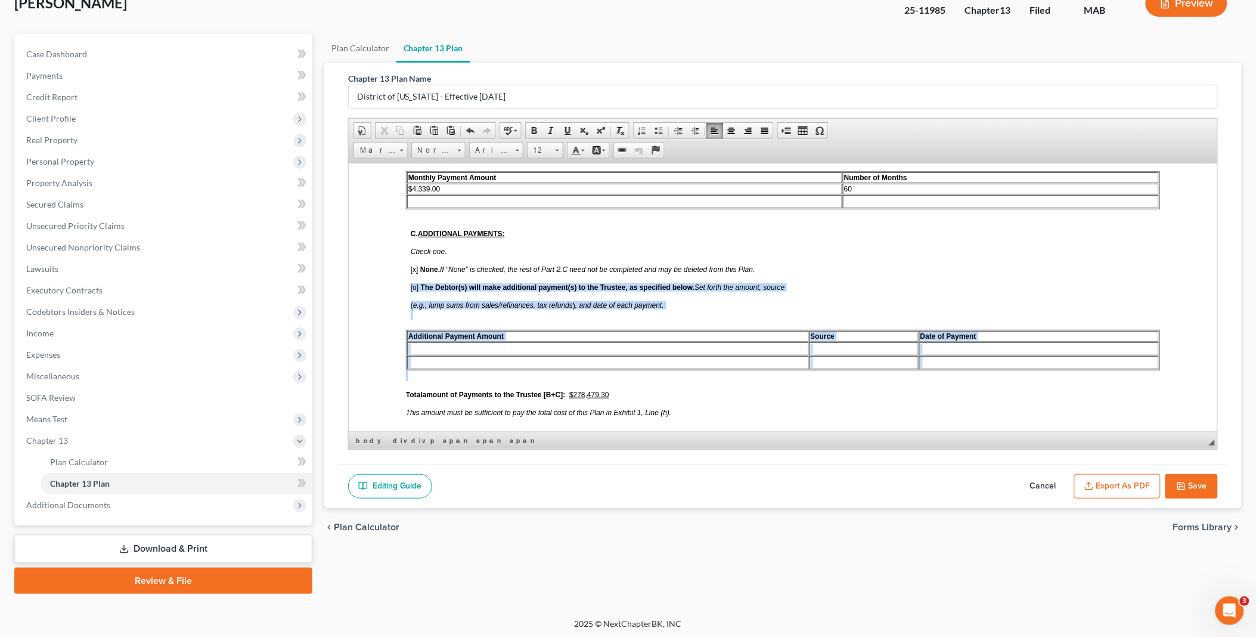
drag, startPoint x: 400, startPoint y: 263, endPoint x: 423, endPoint y: 352, distance: 91.8
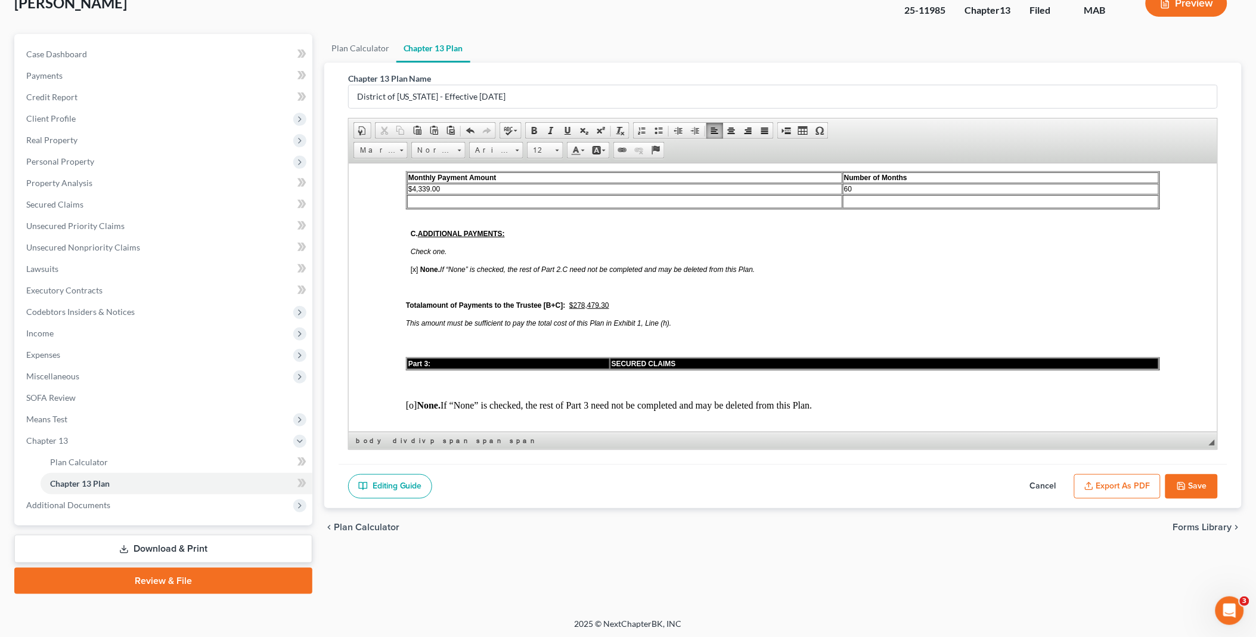
click at [579, 300] on u "$278,479.30" at bounding box center [589, 304] width 40 height 8
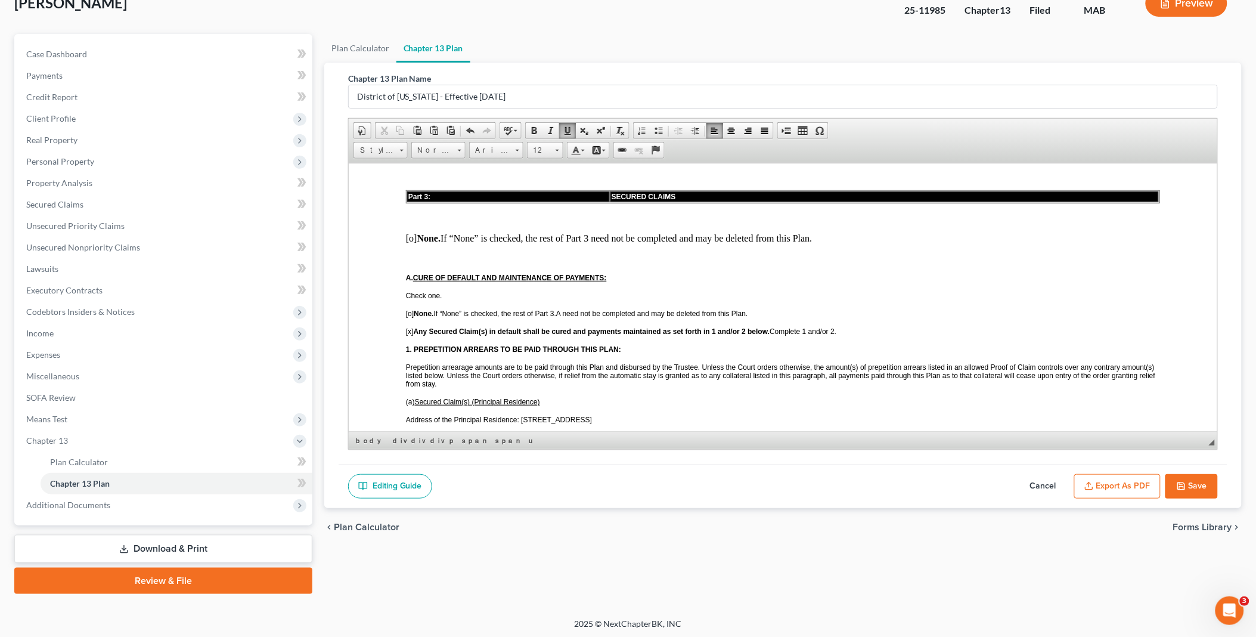
scroll to position [927, 0]
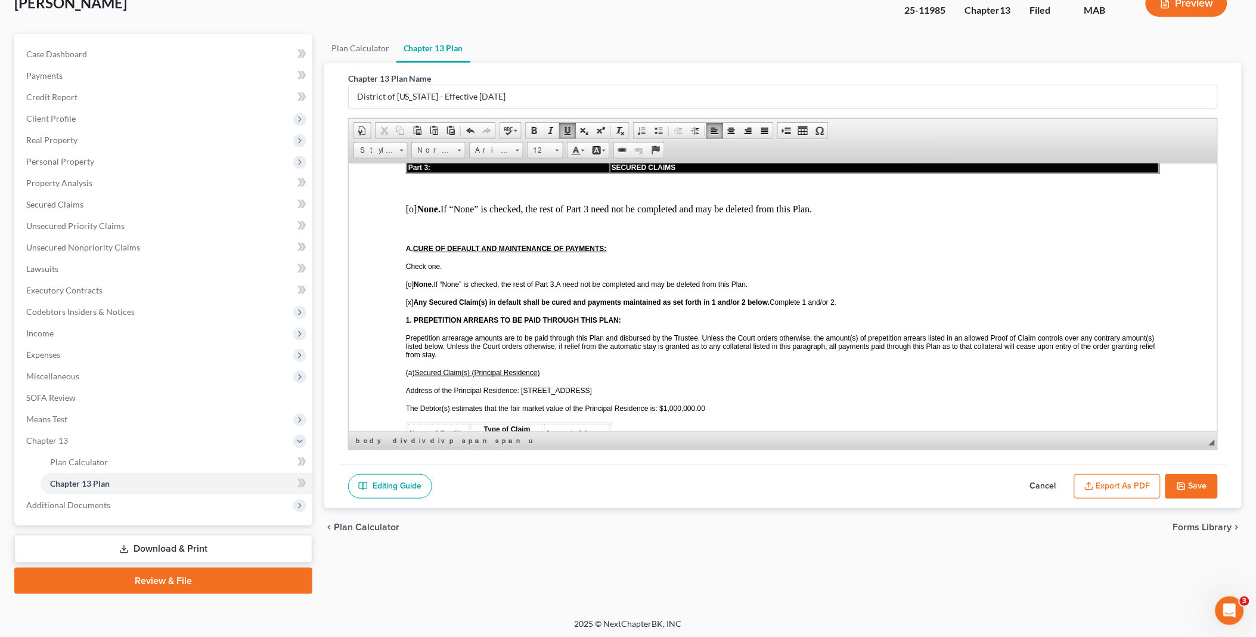
click at [584, 386] on p "Address of the Principal Residence: [STREET_ADDRESS]" at bounding box center [782, 390] width 754 height 8
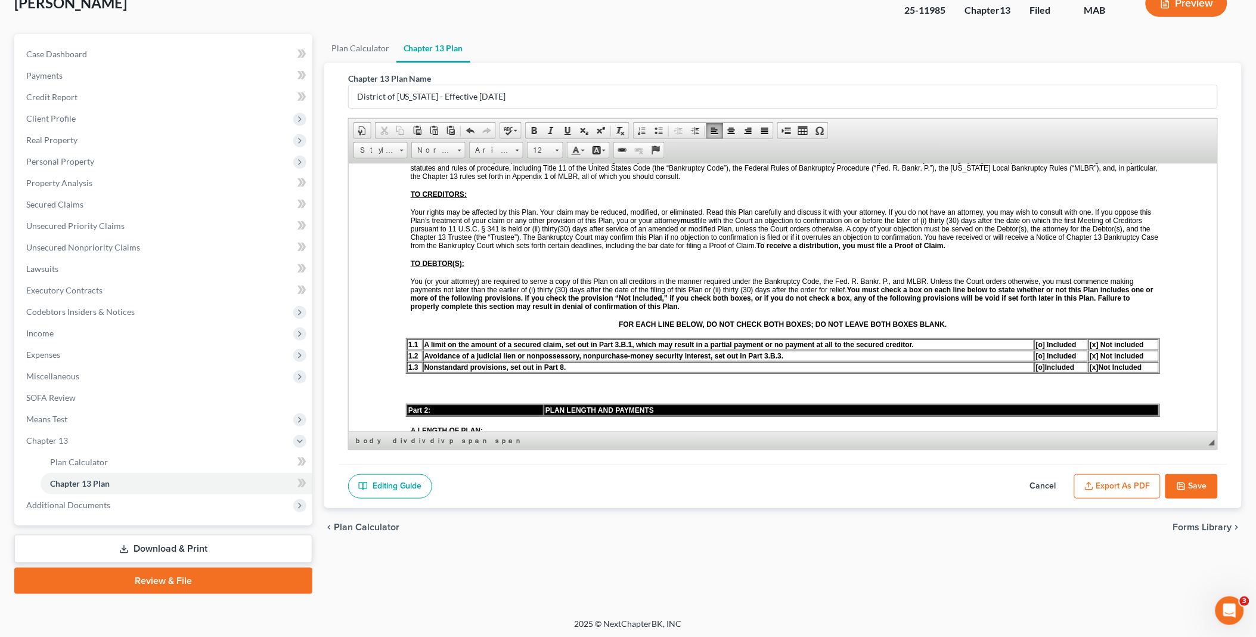
scroll to position [331, 0]
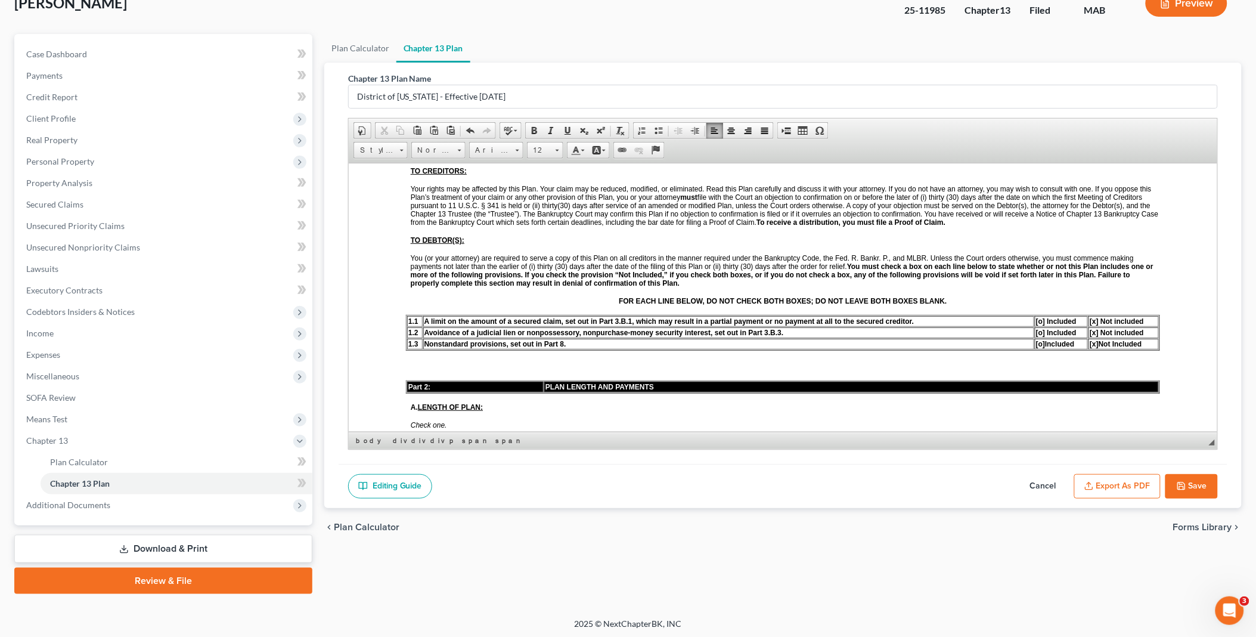
click at [1036, 339] on span "[o]" at bounding box center [1040, 343] width 9 height 8
click at [1089, 339] on span "[x]" at bounding box center [1093, 343] width 9 height 8
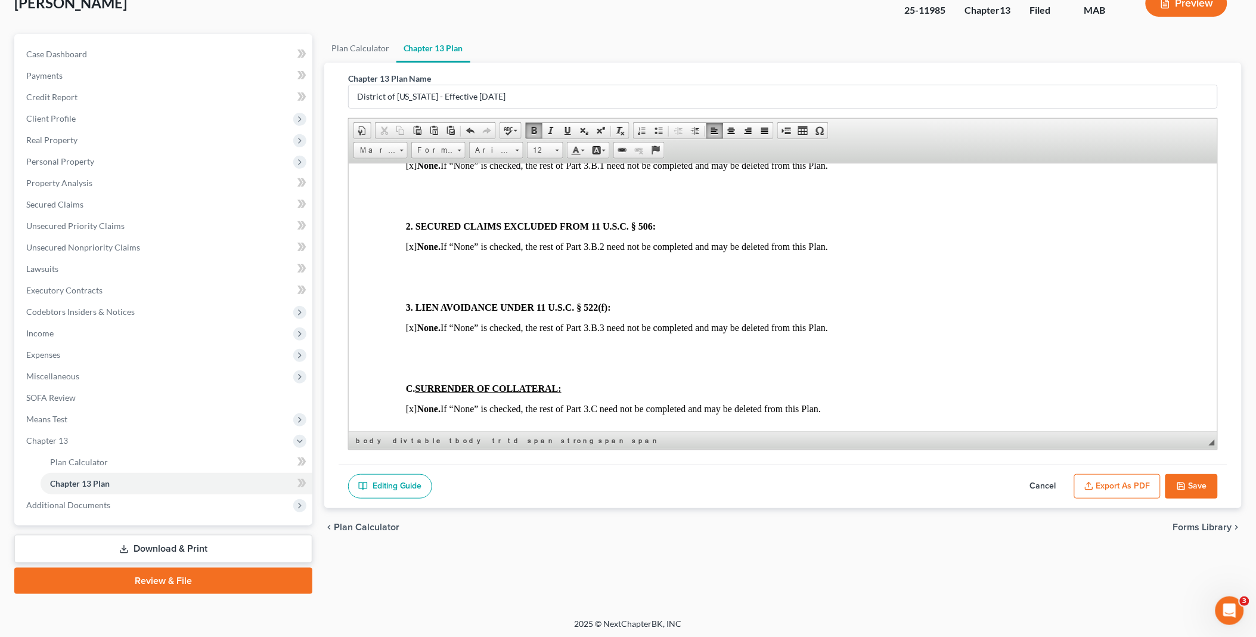
scroll to position [1391, 0]
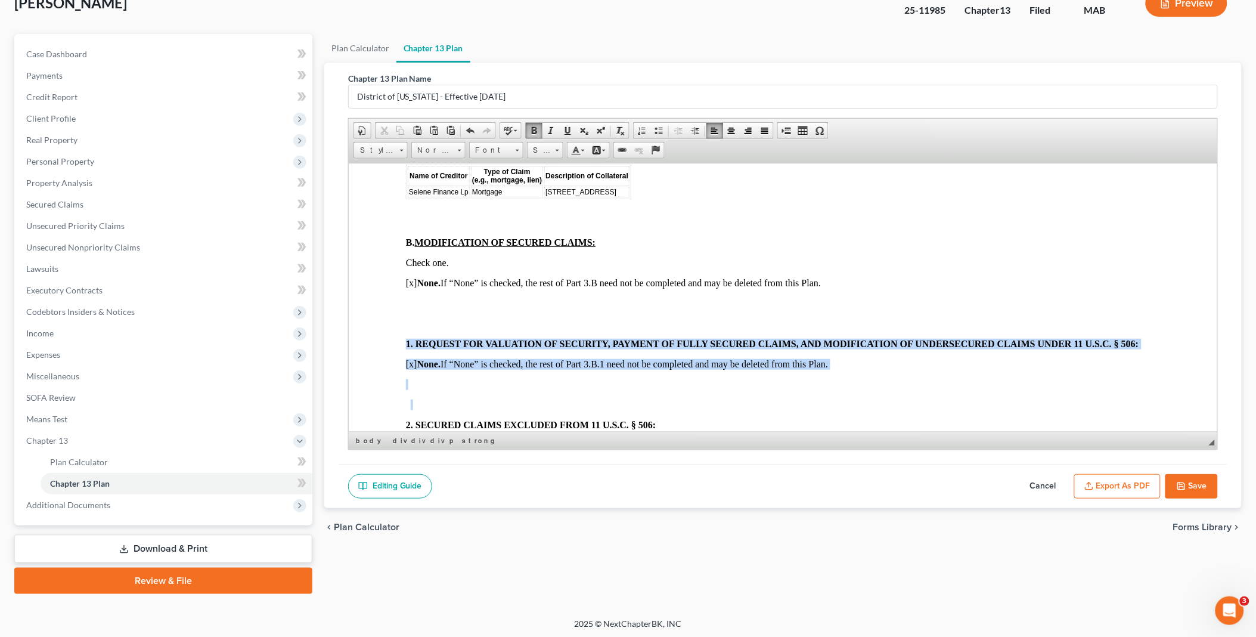
drag, startPoint x: 396, startPoint y: 318, endPoint x: 398, endPoint y: 362, distance: 44.2
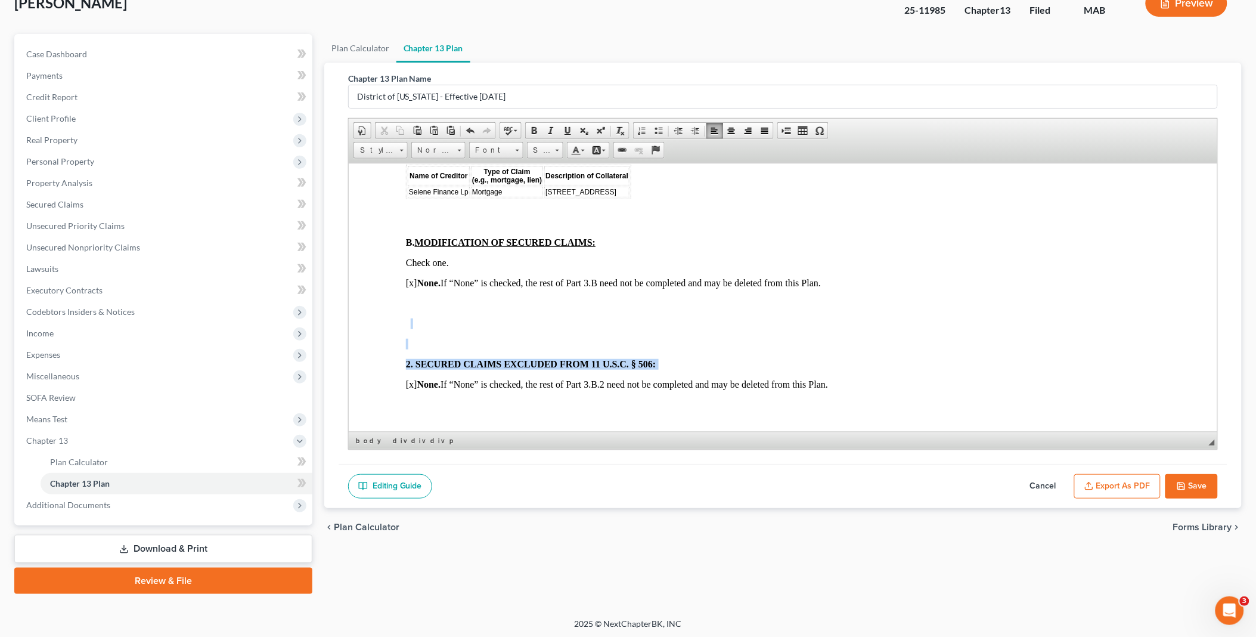
drag, startPoint x: 373, startPoint y: 289, endPoint x: 376, endPoint y: 360, distance: 71.6
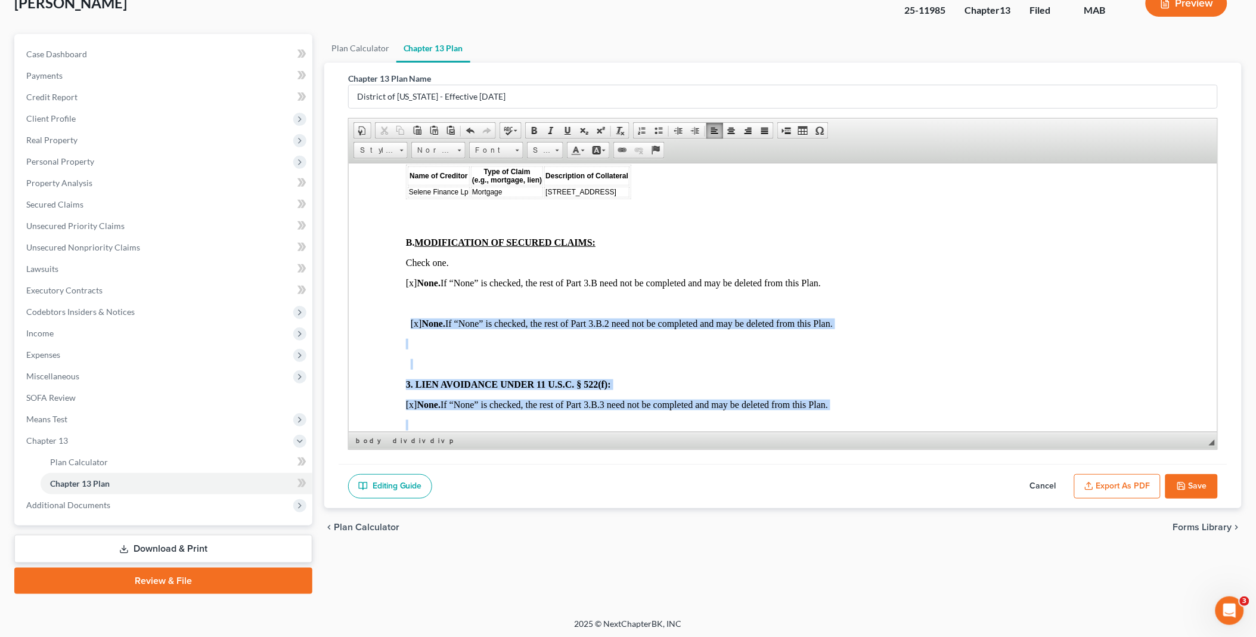
drag, startPoint x: 373, startPoint y: 292, endPoint x: 385, endPoint y: 391, distance: 99.2
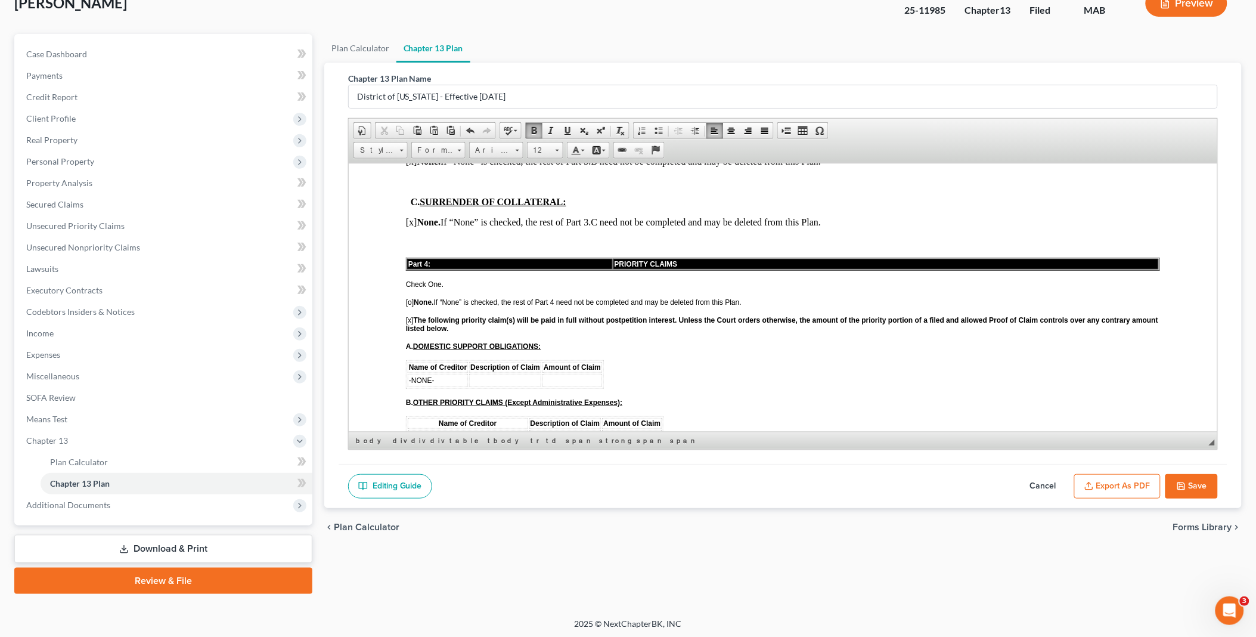
scroll to position [1523, 0]
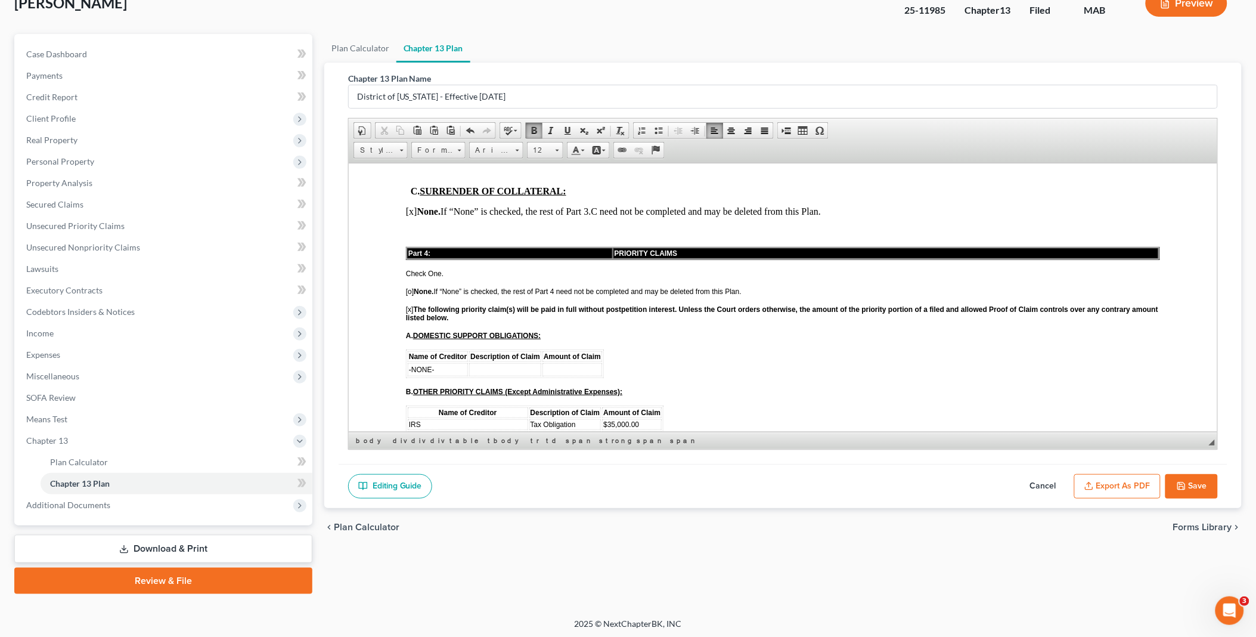
click at [444, 432] on span "[US_STATE] Department of Revenue" at bounding box center [467, 436] width 118 height 8
click at [476, 434] on span "Row" at bounding box center [487, 436] width 58 height 15
click at [553, 468] on span "Delete Rows" at bounding box center [571, 467] width 69 height 15
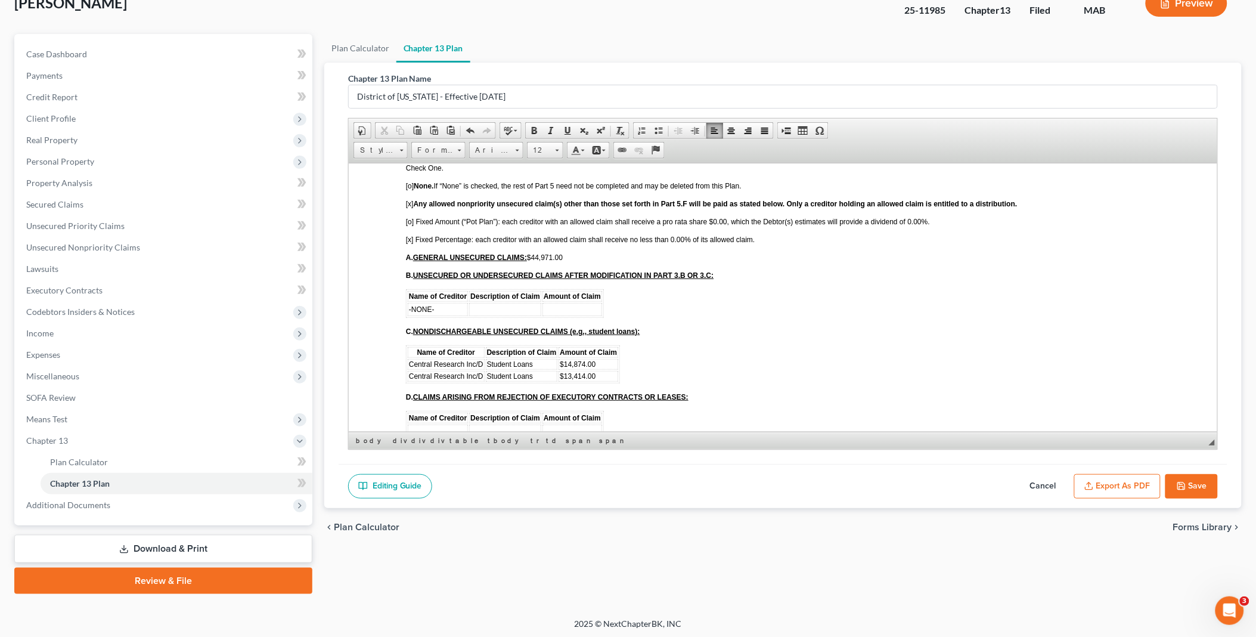
scroll to position [2120, 0]
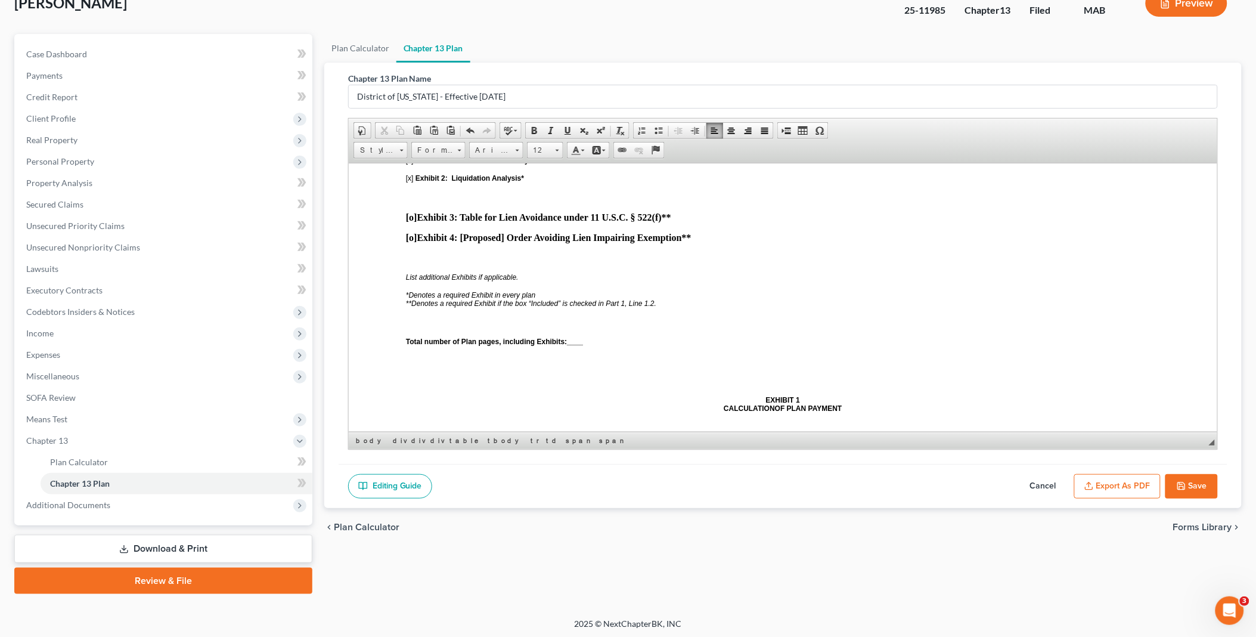
scroll to position [3047, 0]
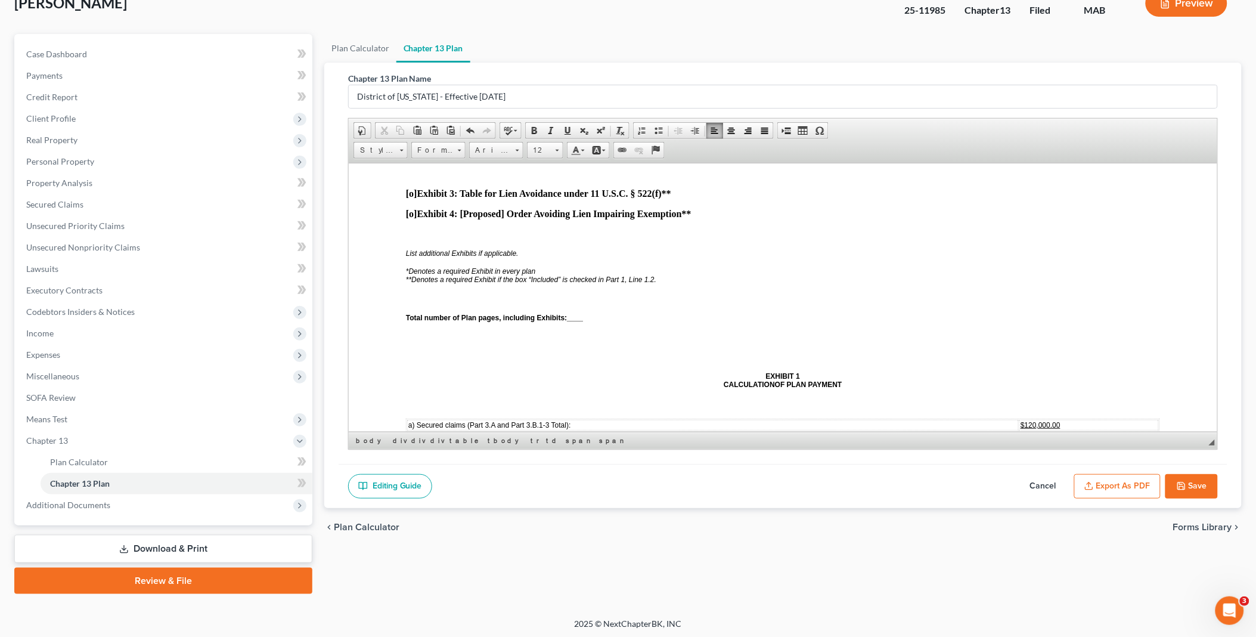
click at [570, 313] on span "____" at bounding box center [574, 317] width 16 height 8
click at [408, 351] on p at bounding box center [782, 356] width 754 height 11
click at [783, 129] on span at bounding box center [787, 131] width 10 height 10
click at [1020, 448] on span "$0.00" at bounding box center [1029, 452] width 18 height 8
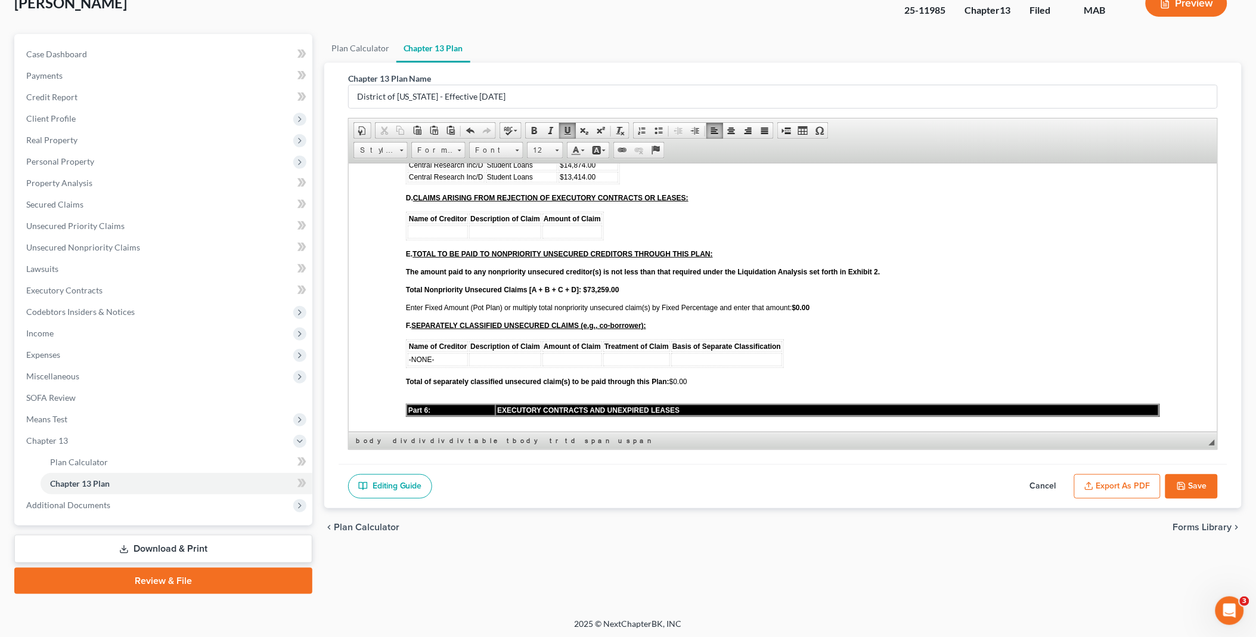
scroll to position [2252, 0]
click at [1191, 485] on button "Save" at bounding box center [1192, 486] width 52 height 25
select select "0"
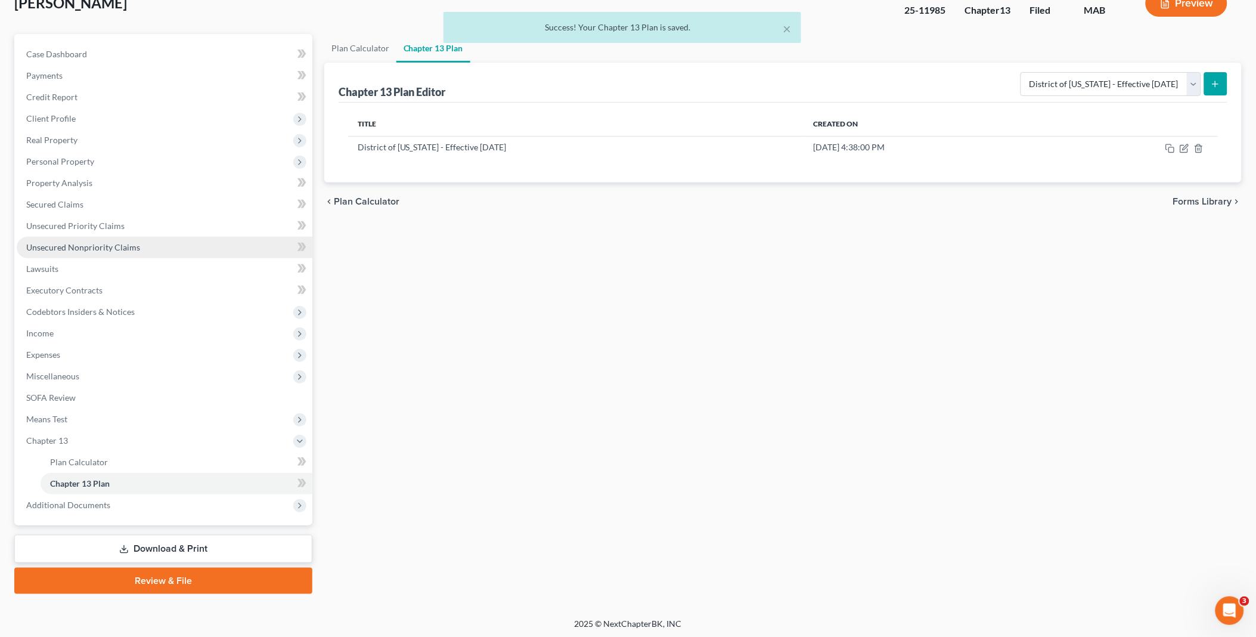
click at [98, 243] on span "Unsecured Nonpriority Claims" at bounding box center [83, 247] width 114 height 10
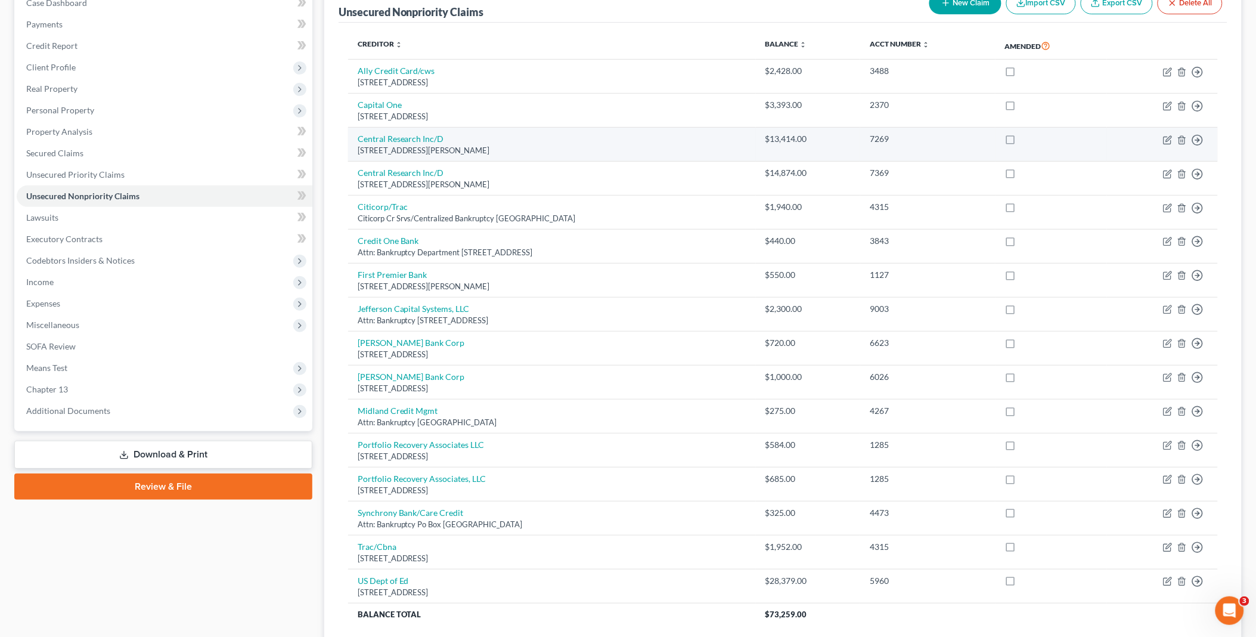
scroll to position [132, 0]
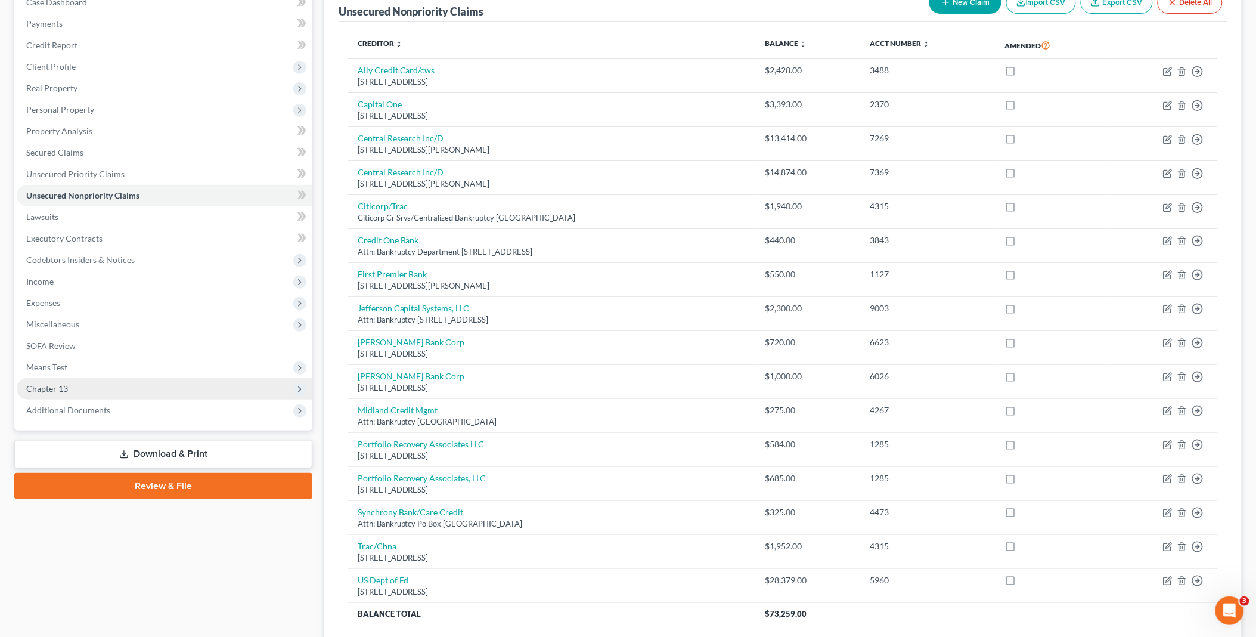
click at [100, 386] on span "Chapter 13" at bounding box center [165, 388] width 296 height 21
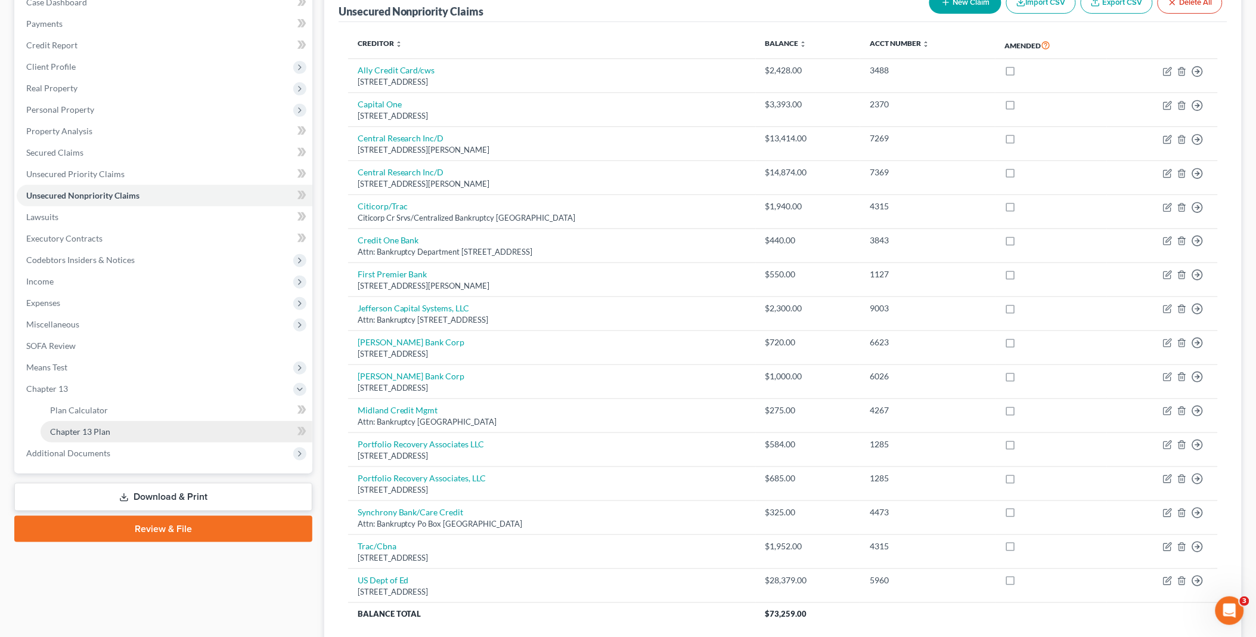
click at [128, 432] on link "Chapter 13 Plan" at bounding box center [177, 431] width 272 height 21
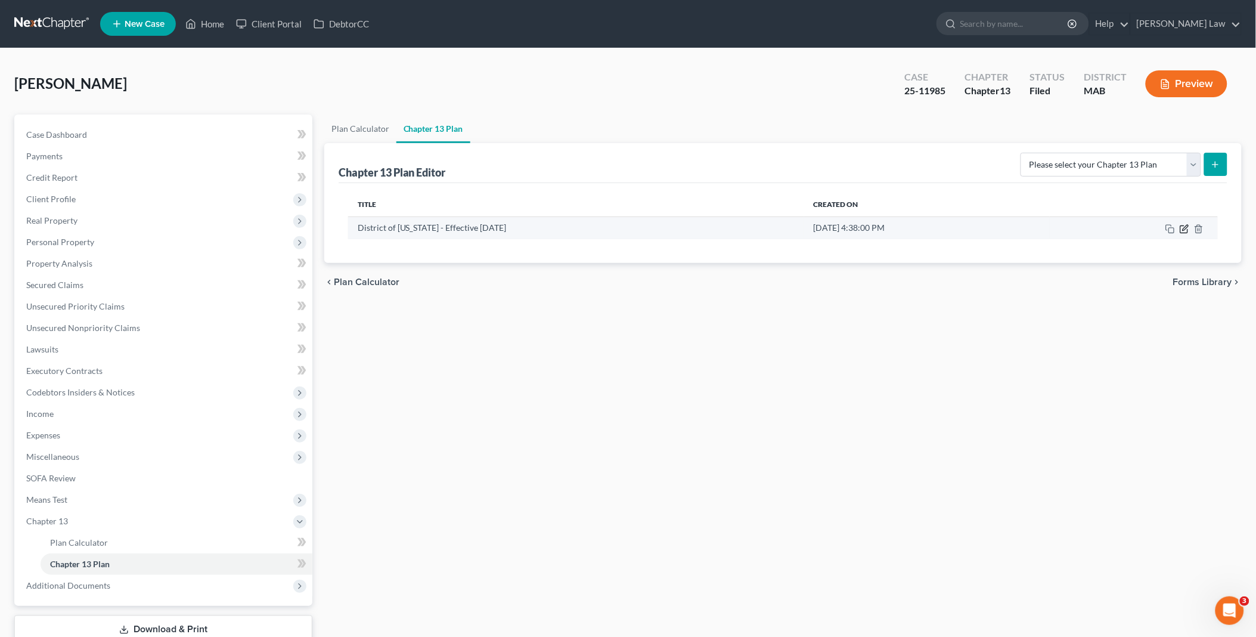
click at [1184, 230] on icon "button" at bounding box center [1185, 229] width 10 height 10
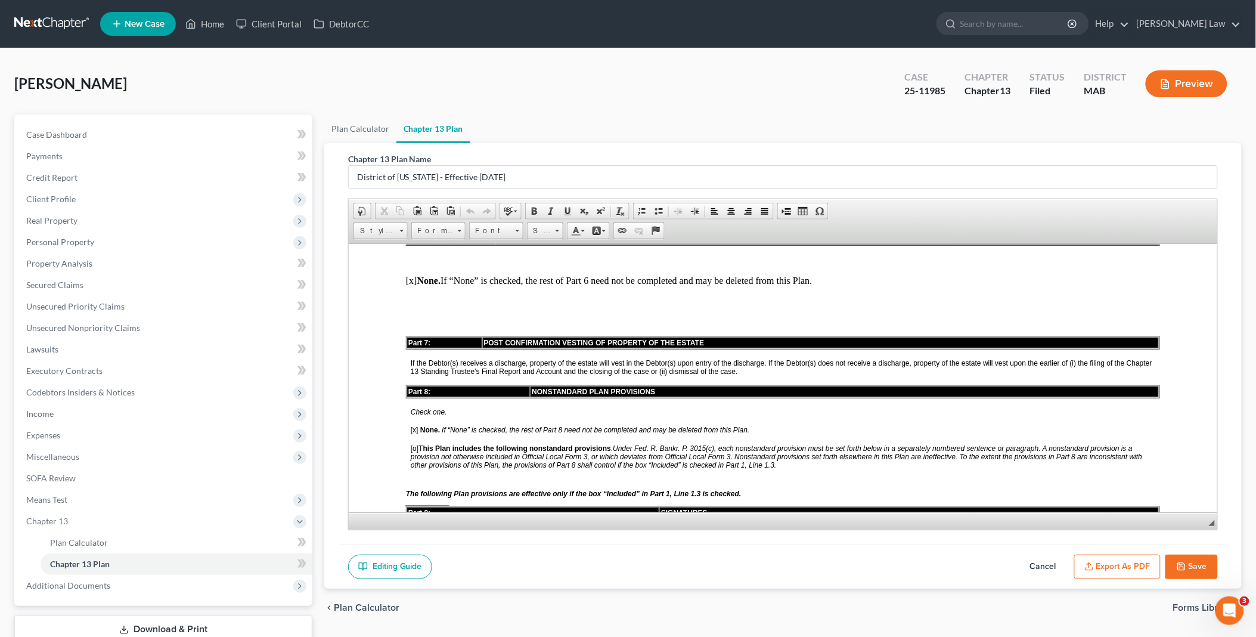
scroll to position [2517, 0]
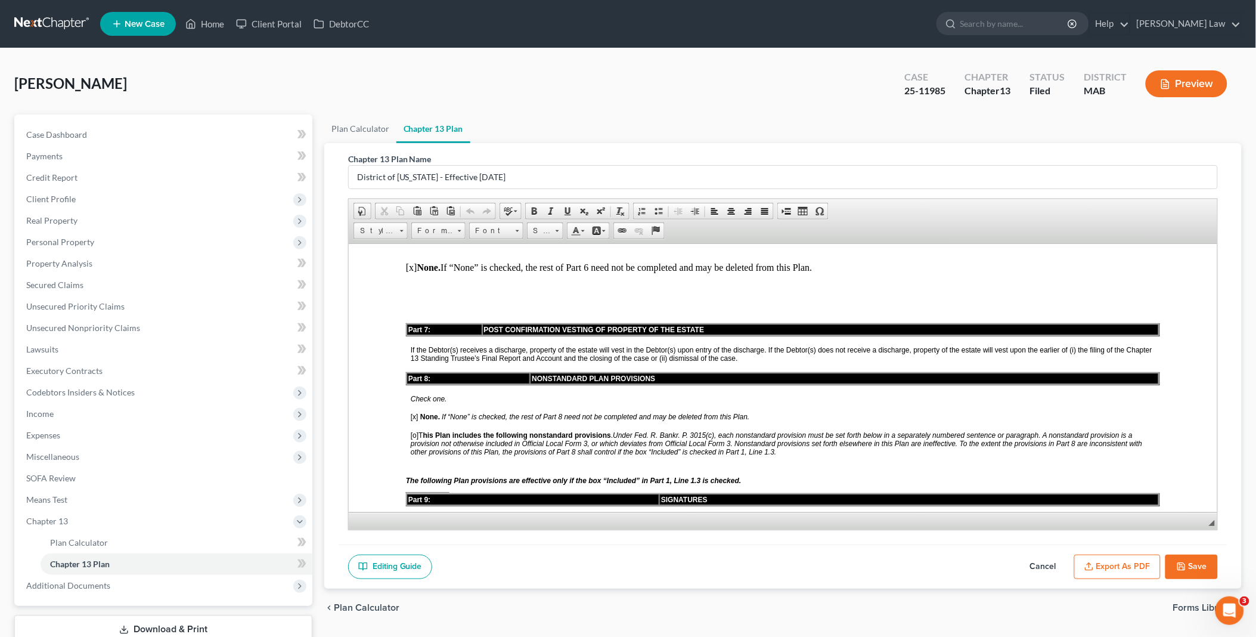
click at [411, 412] on span "[x]" at bounding box center [414, 416] width 8 height 8
click at [413, 430] on span "[o]" at bounding box center [414, 434] width 8 height 8
click at [783, 476] on div "The following Plan provisions are effective only if the box “Included” in Part …" at bounding box center [782, 480] width 754 height 8
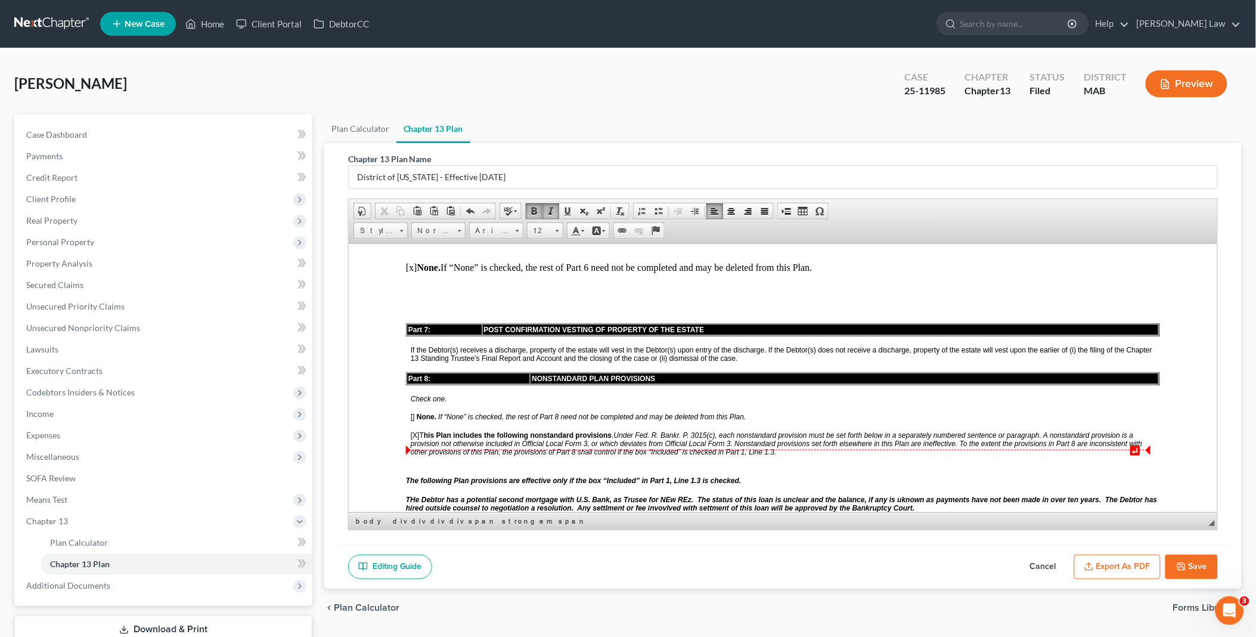
click at [729, 495] on span "THe Debtor has a potential second mortgage with U.S. Bank, as Trusee for NEw RE…" at bounding box center [781, 503] width 752 height 17
click at [638, 495] on span "THe Debtor has a potential second mortgage with U.S. Bank, as Trusee for NEw RE…" at bounding box center [781, 503] width 752 height 17
click at [661, 495] on span "THe Debtor has a potential second mortgage with U.S. Bank, as Trusee for NEw RE…" at bounding box center [781, 503] width 752 height 17
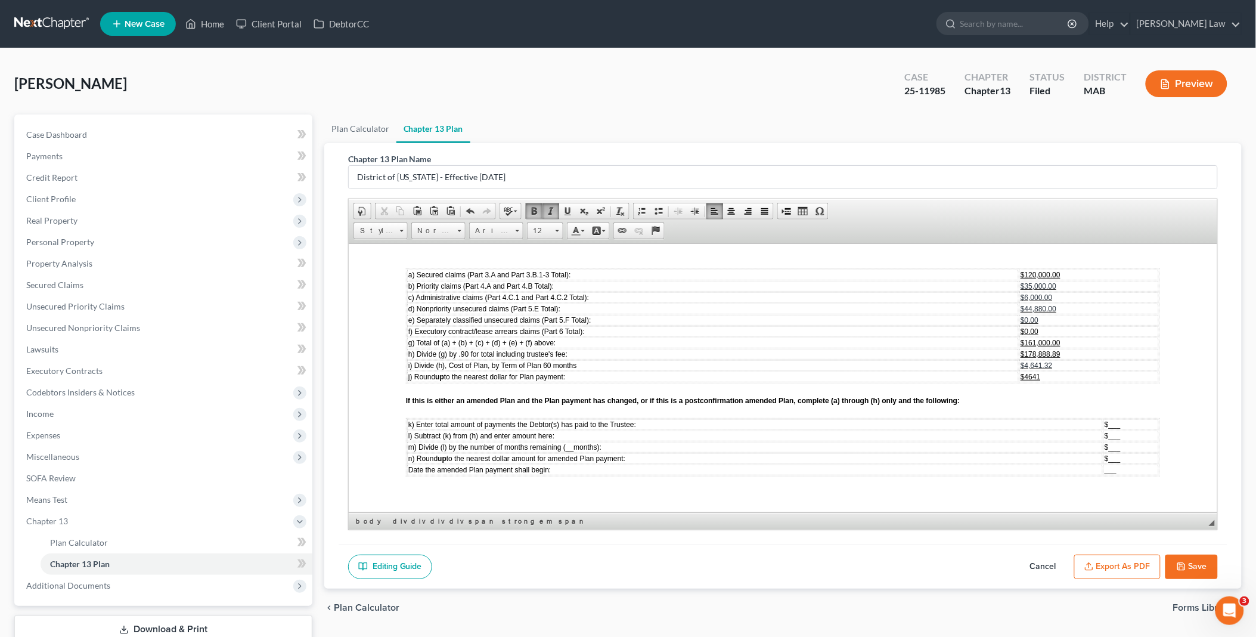
scroll to position [3312, 0]
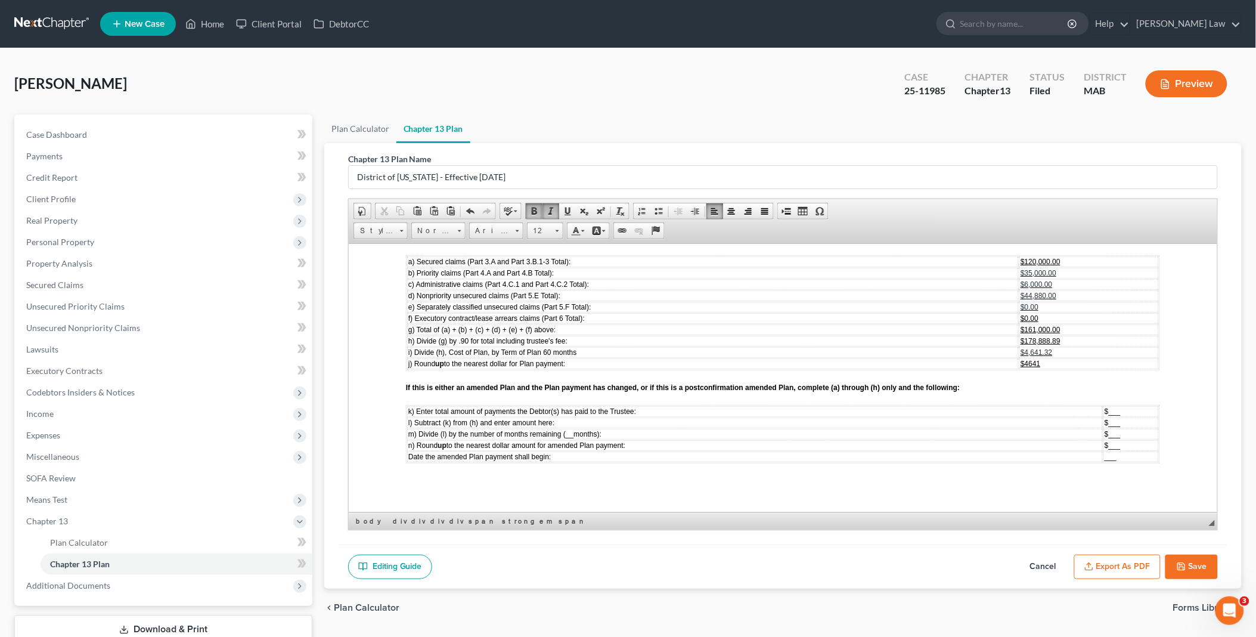
click at [405, 513] on p "EXHIBIT 2 LIQUIDATION ANALYSIS" at bounding box center [782, 521] width 754 height 17
click at [789, 211] on span at bounding box center [787, 211] width 10 height 10
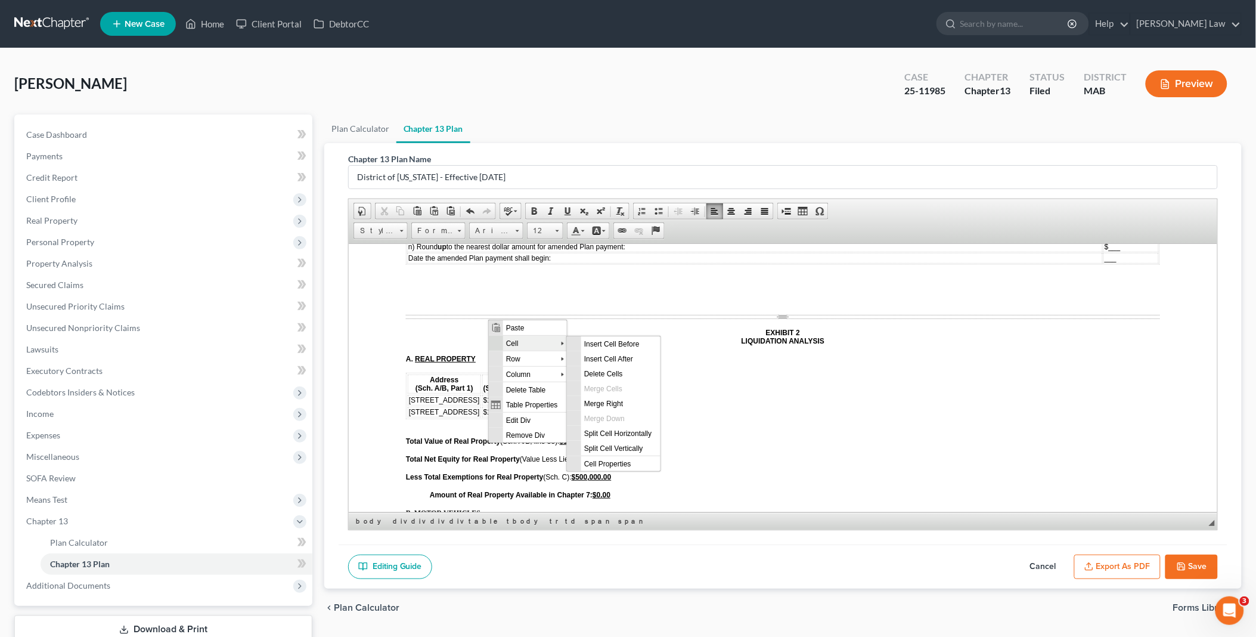
scroll to position [0, 0]
click at [533, 355] on span "Row" at bounding box center [532, 358] width 58 height 15
click at [614, 384] on span "Delete Rows" at bounding box center [615, 388] width 69 height 15
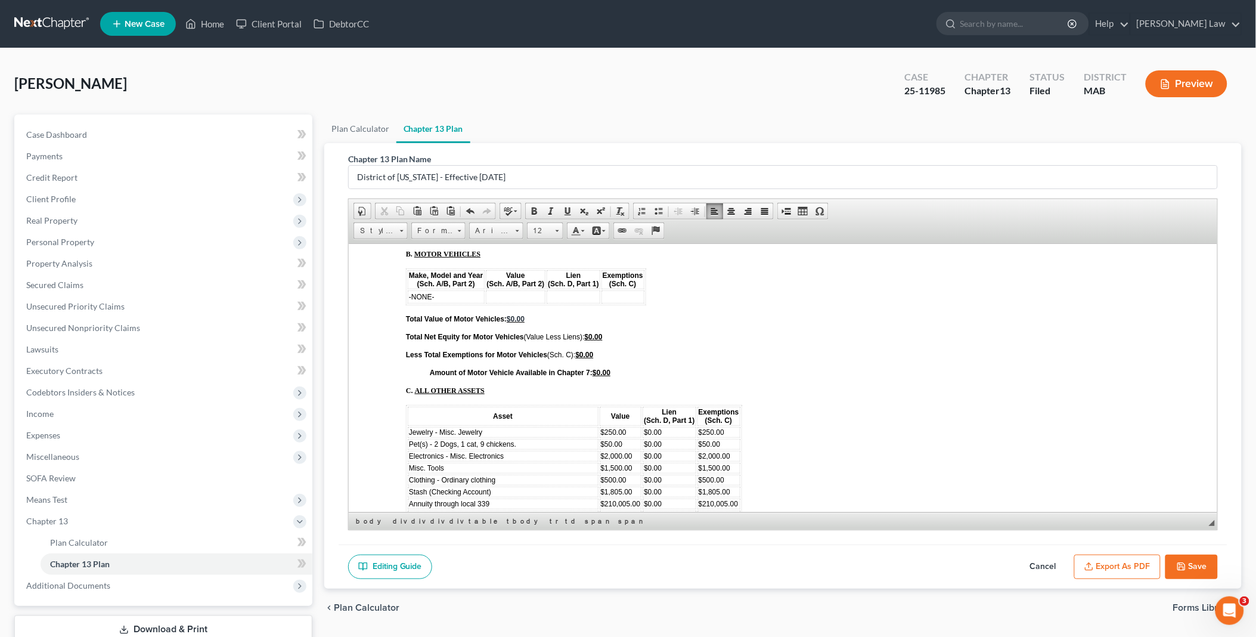
scroll to position [3741, 0]
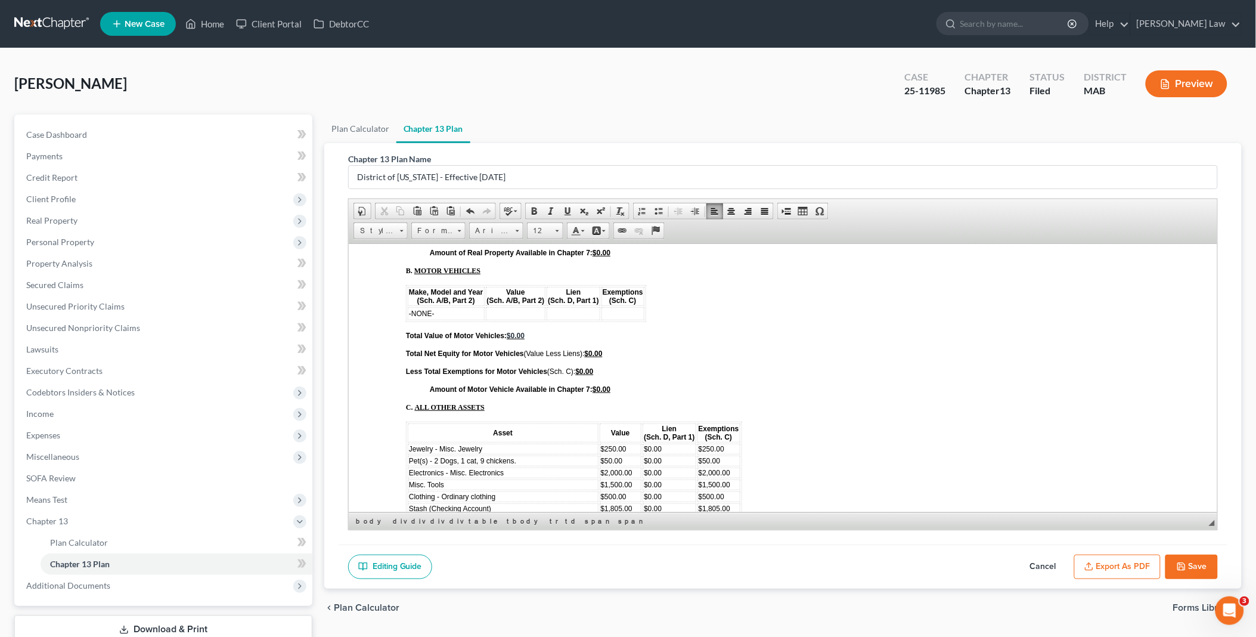
click at [1186, 563] on icon "button" at bounding box center [1182, 567] width 10 height 10
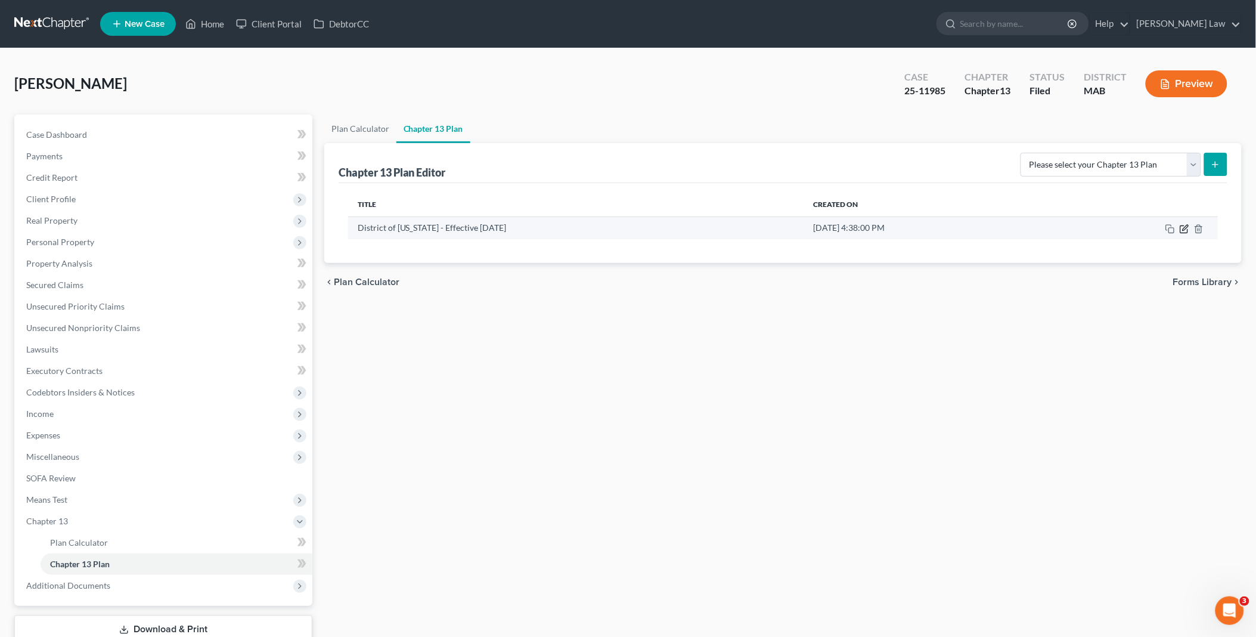
click at [1183, 230] on icon "button" at bounding box center [1185, 227] width 5 height 5
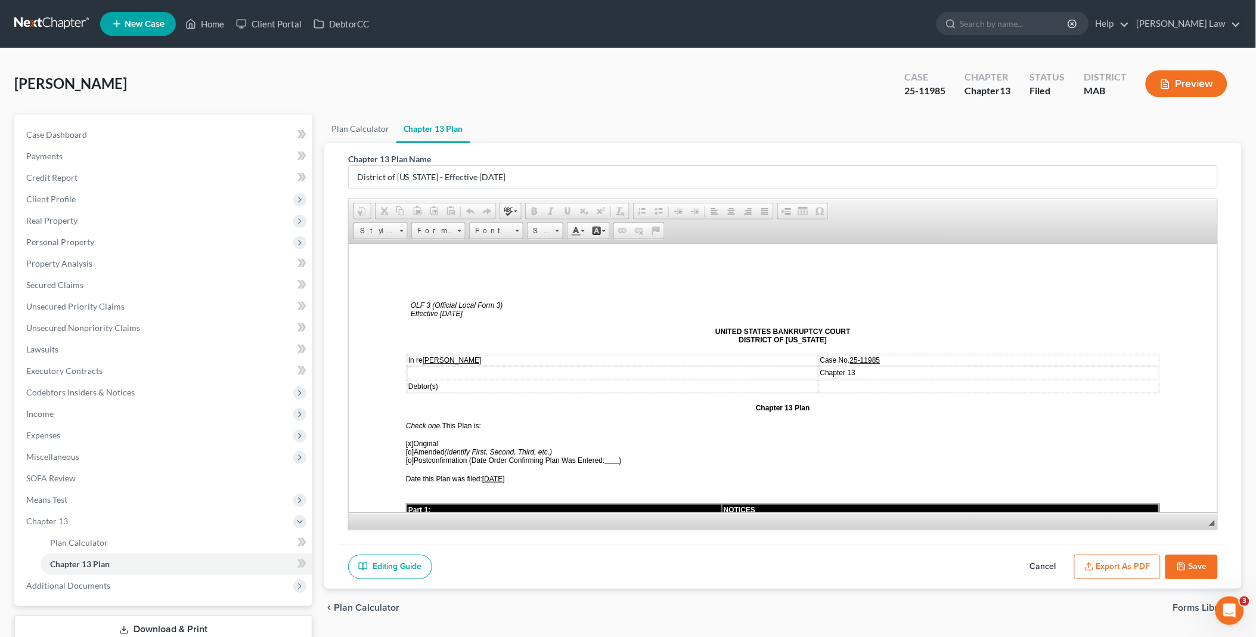
scroll to position [0, 0]
click at [1126, 564] on button "Export as PDF" at bounding box center [1117, 566] width 86 height 25
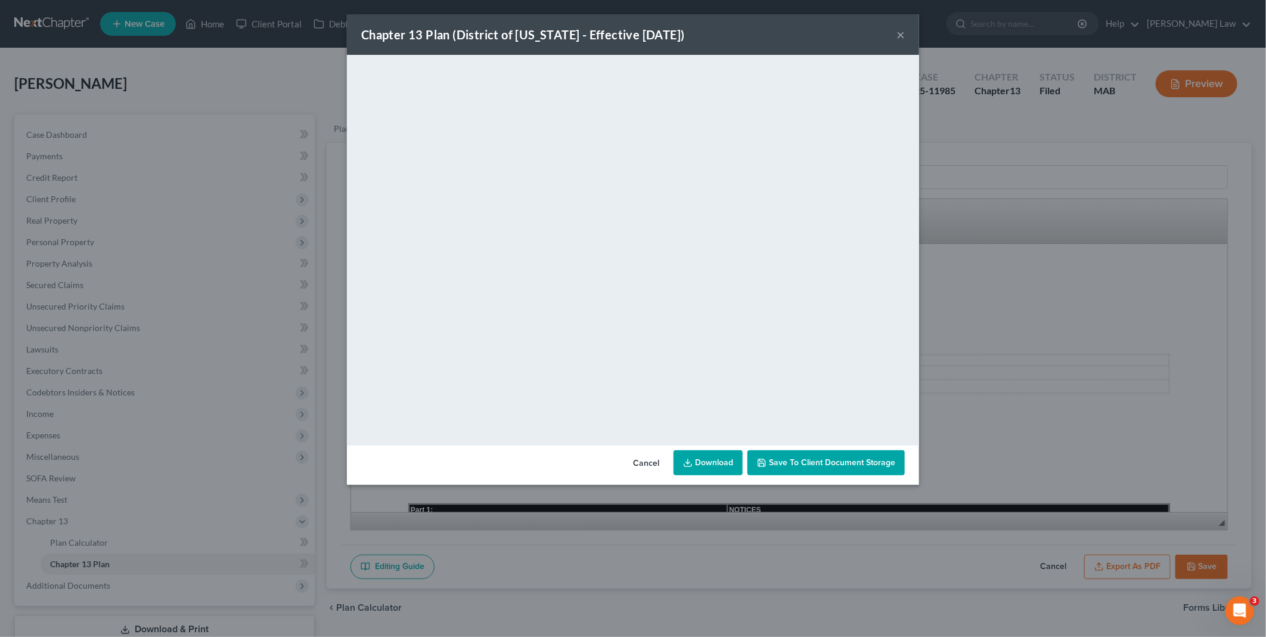
click at [712, 457] on link "Download" at bounding box center [708, 462] width 69 height 25
click at [650, 461] on button "Cancel" at bounding box center [646, 463] width 45 height 24
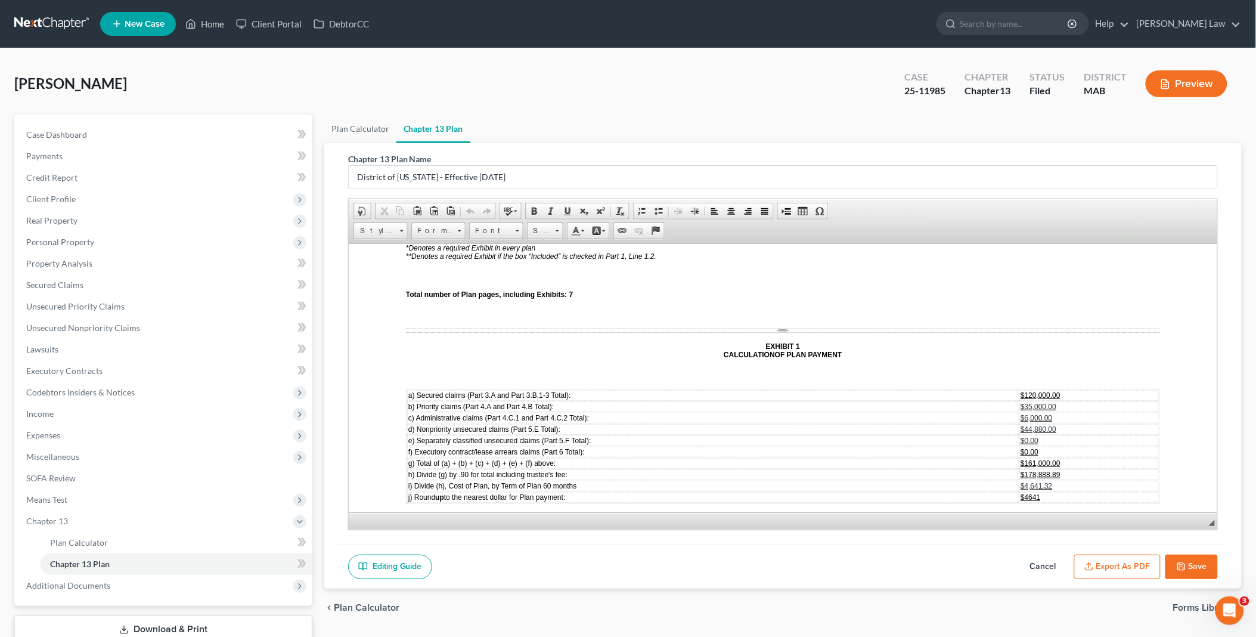
scroll to position [3180, 0]
click at [1024, 412] on span "$6,000.00" at bounding box center [1036, 416] width 32 height 8
drag, startPoint x: 1017, startPoint y: 383, endPoint x: 1064, endPoint y: 385, distance: 47.2
click at [1064, 456] on td "$161,000.00" at bounding box center [1089, 461] width 140 height 11
click at [1020, 469] on span "$178,888.89" at bounding box center [1040, 473] width 40 height 8
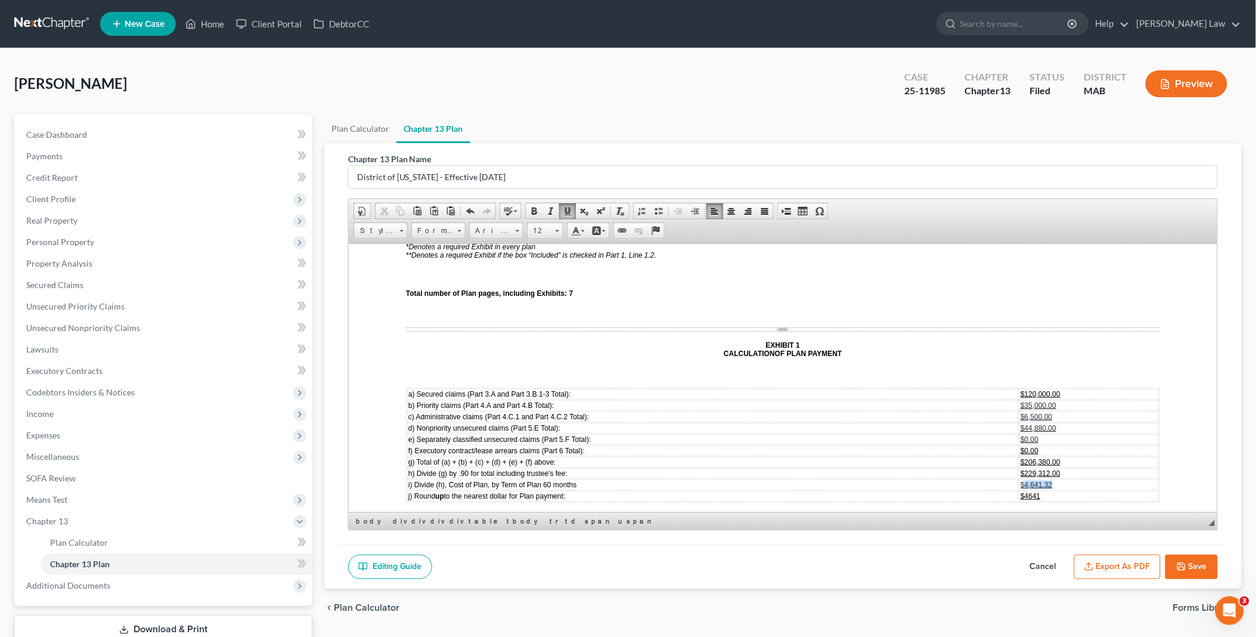
drag, startPoint x: 1016, startPoint y: 405, endPoint x: 1043, endPoint y: 408, distance: 27.6
click at [1043, 480] on span "$4,641.32" at bounding box center [1036, 484] width 32 height 8
click at [1020, 491] on span "$4641" at bounding box center [1030, 495] width 20 height 8
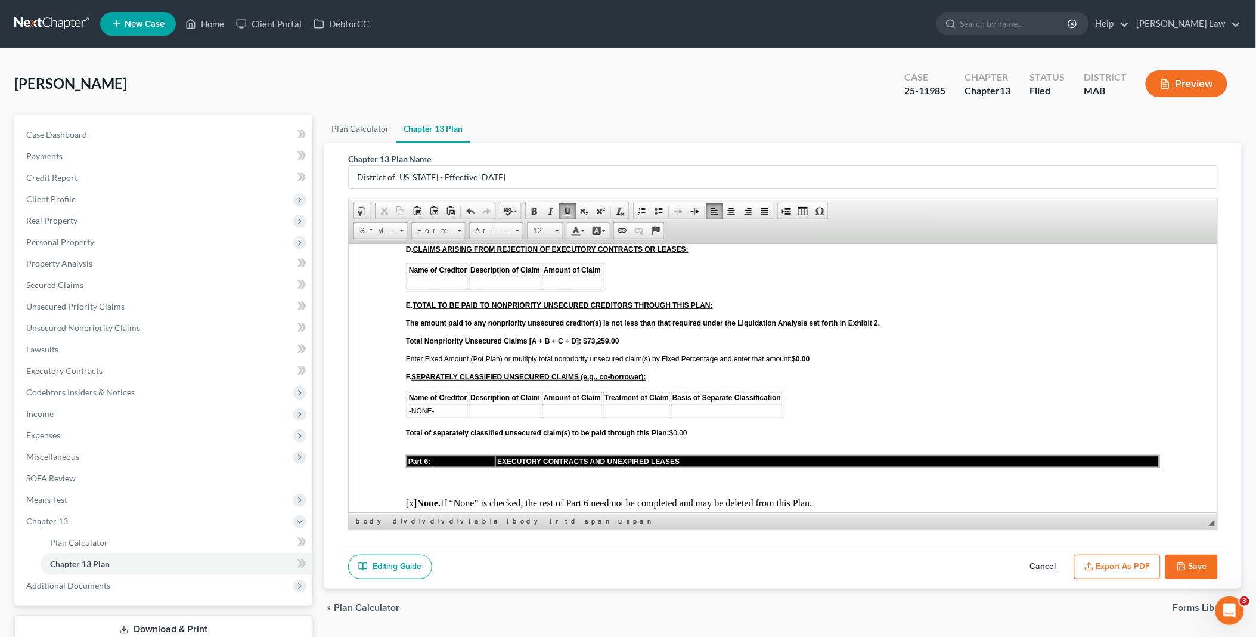
scroll to position [2252, 0]
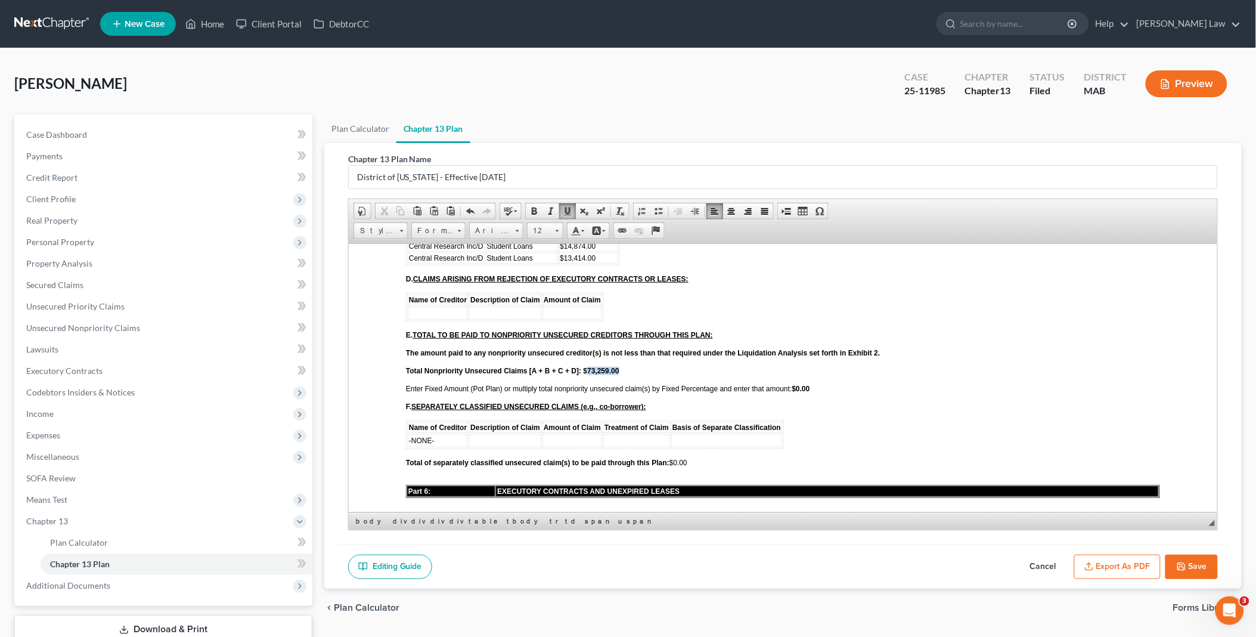
drag, startPoint x: 587, startPoint y: 316, endPoint x: 633, endPoint y: 319, distance: 46.0
click at [633, 366] on p "Total Nonpriority Unsecured Claims [A + B + C + D]: $73,259.00" at bounding box center [782, 370] width 754 height 8
click at [799, 384] on strong "$0.00" at bounding box center [801, 388] width 18 height 8
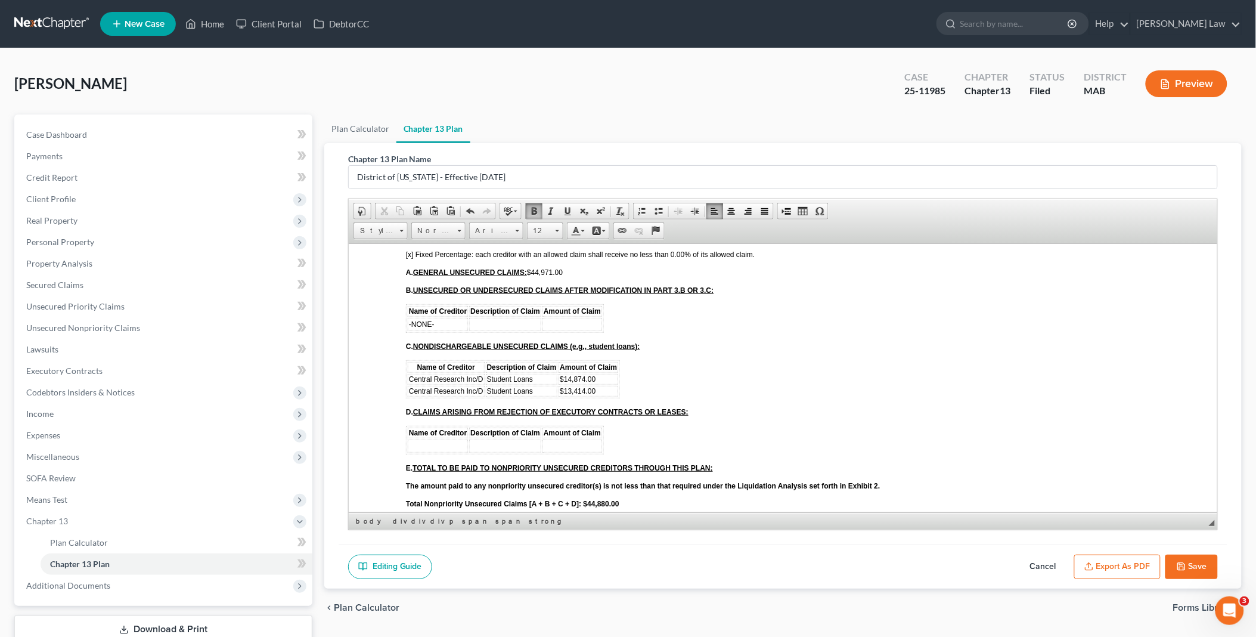
scroll to position [2053, 0]
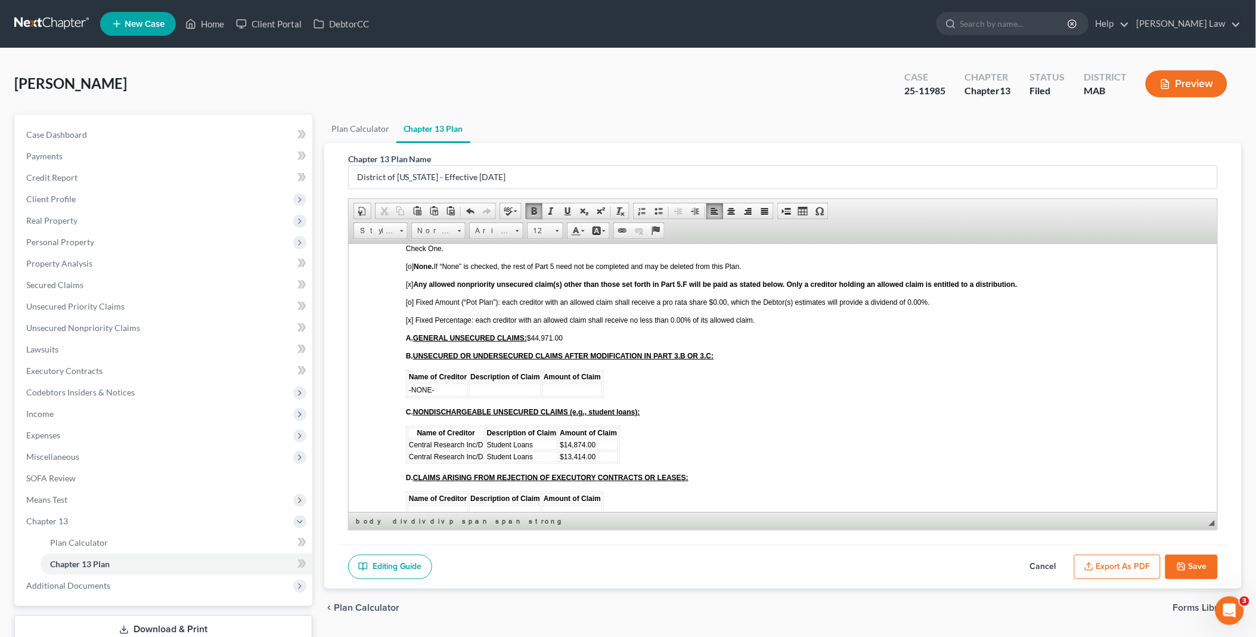
click at [535, 333] on span "A. GENERAL UNSECURED CLAIMS: $44,971.00" at bounding box center [483, 337] width 157 height 8
click at [669, 315] on span "[x] Fixed Percentage: each creditor with an allowed claim shall receive no less…" at bounding box center [579, 319] width 349 height 8
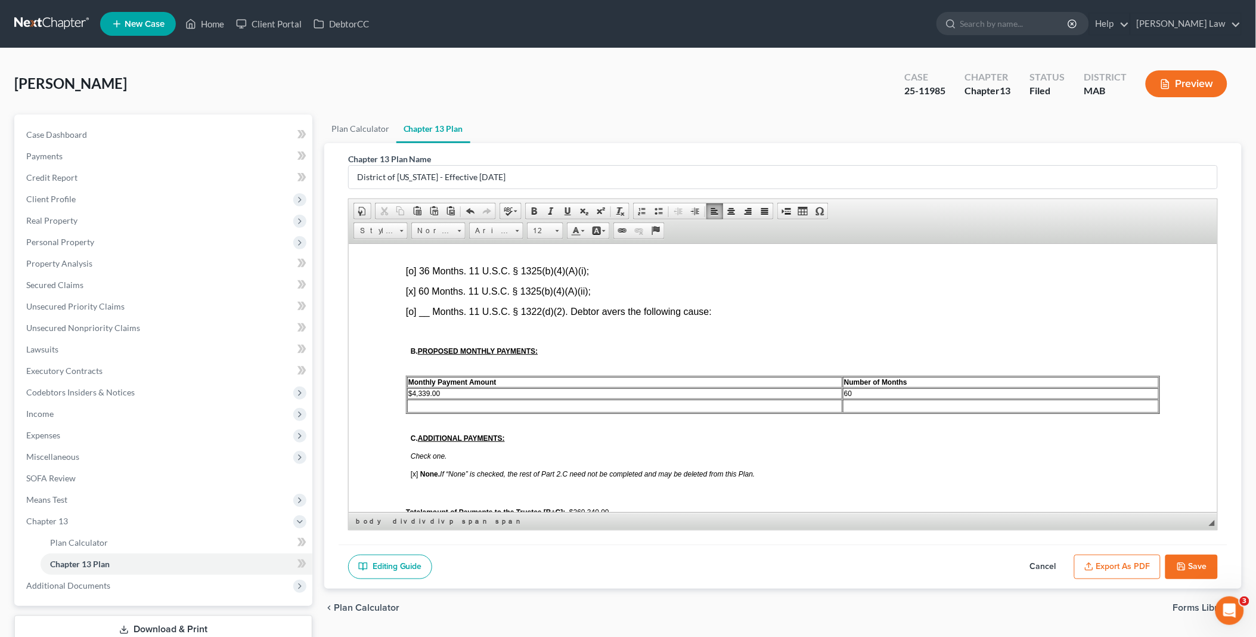
scroll to position [596, 0]
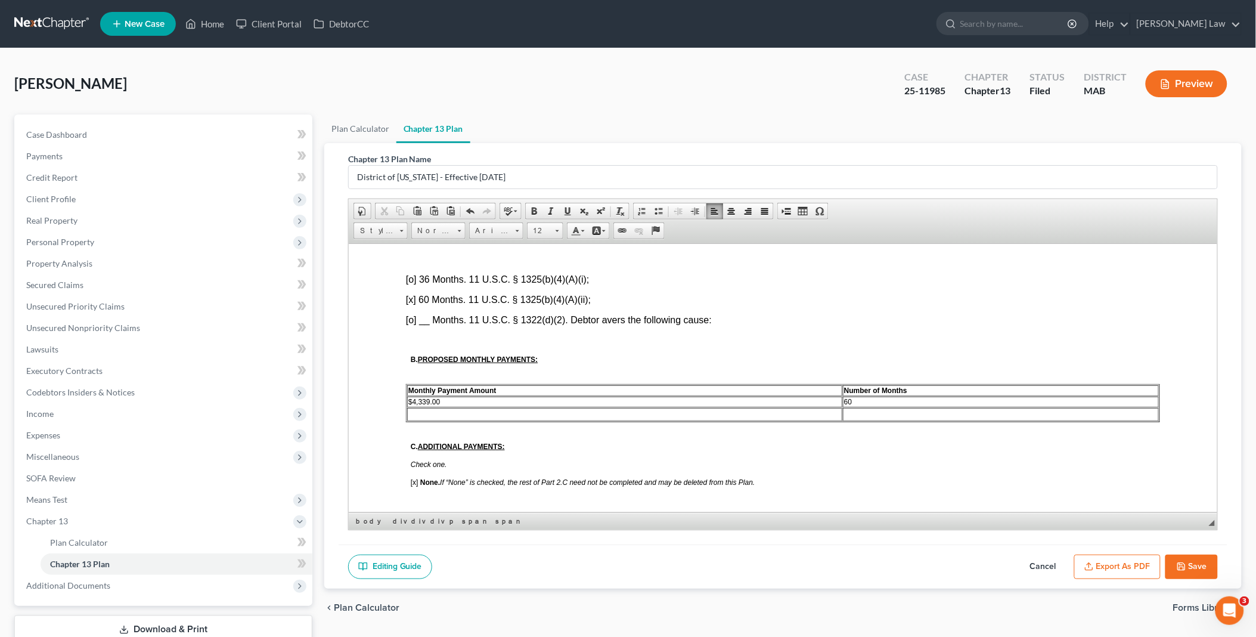
click at [408, 397] on span "$4,339.00" at bounding box center [424, 401] width 32 height 8
drag, startPoint x: 412, startPoint y: 383, endPoint x: 487, endPoint y: 383, distance: 75.1
click at [486, 396] on td "$4,339.00" at bounding box center [624, 401] width 435 height 11
click at [574, 516] on u "$260,340.00" at bounding box center [589, 520] width 40 height 8
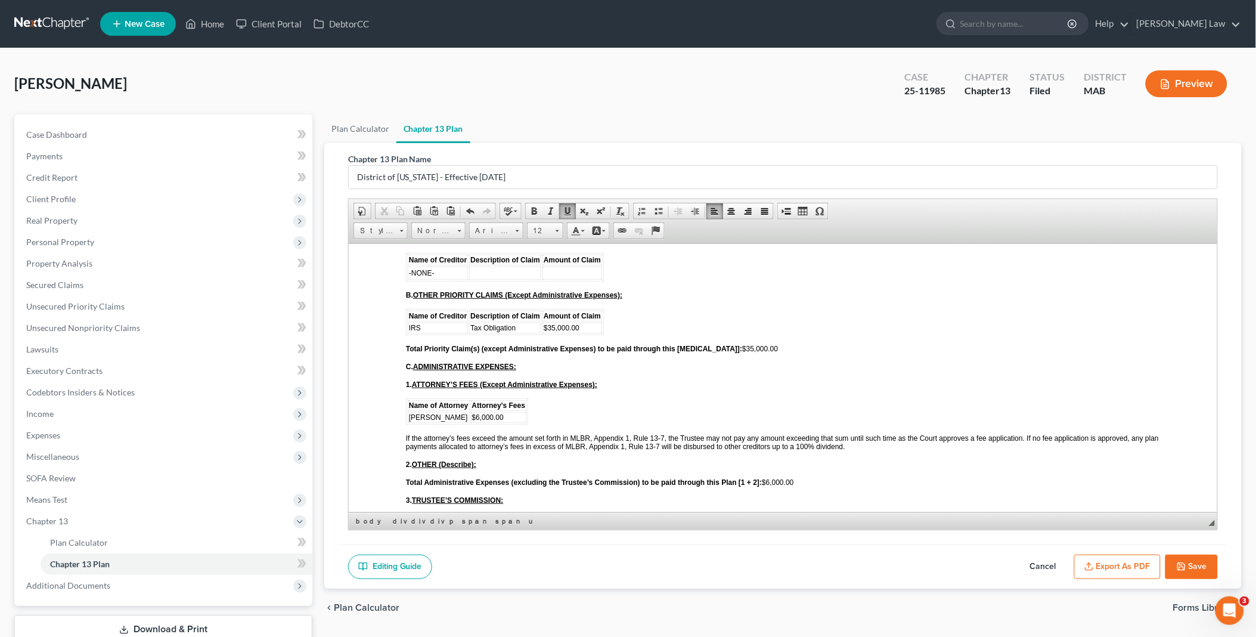
scroll to position [1722, 0]
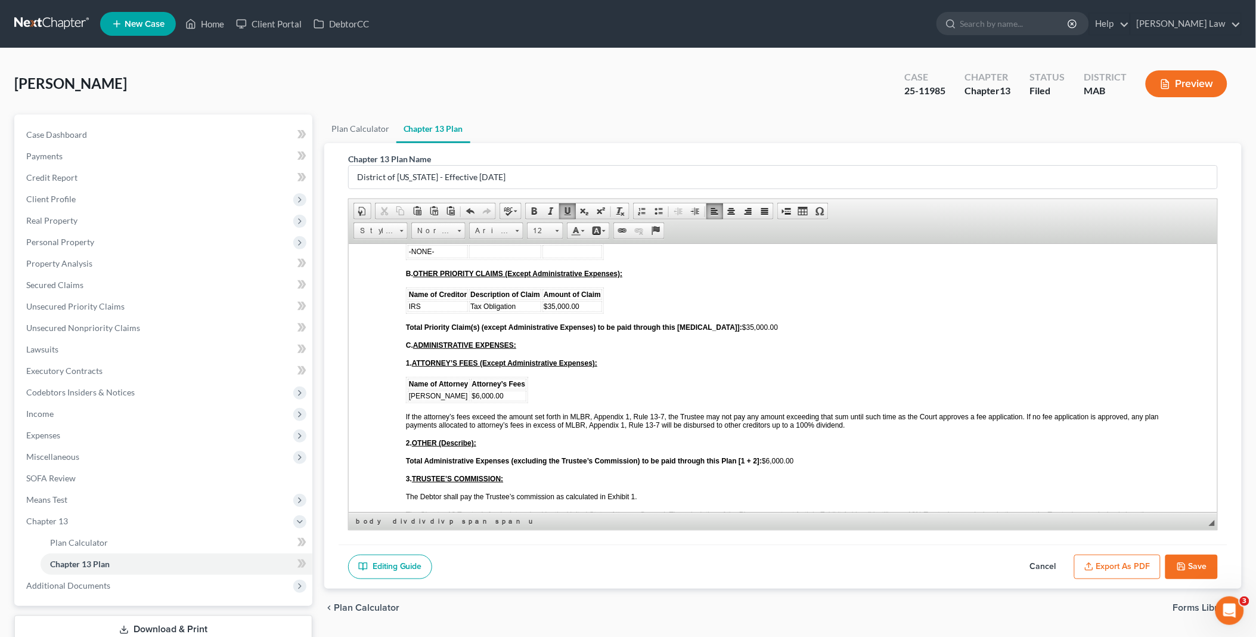
click at [482, 391] on span "$6,000.00" at bounding box center [488, 395] width 32 height 8
click at [774, 456] on span "Total Administrative Expenses (excluding the Trustee’s Commission) to be paid t…" at bounding box center [599, 460] width 388 height 8
click at [1191, 559] on button "Save" at bounding box center [1192, 566] width 52 height 25
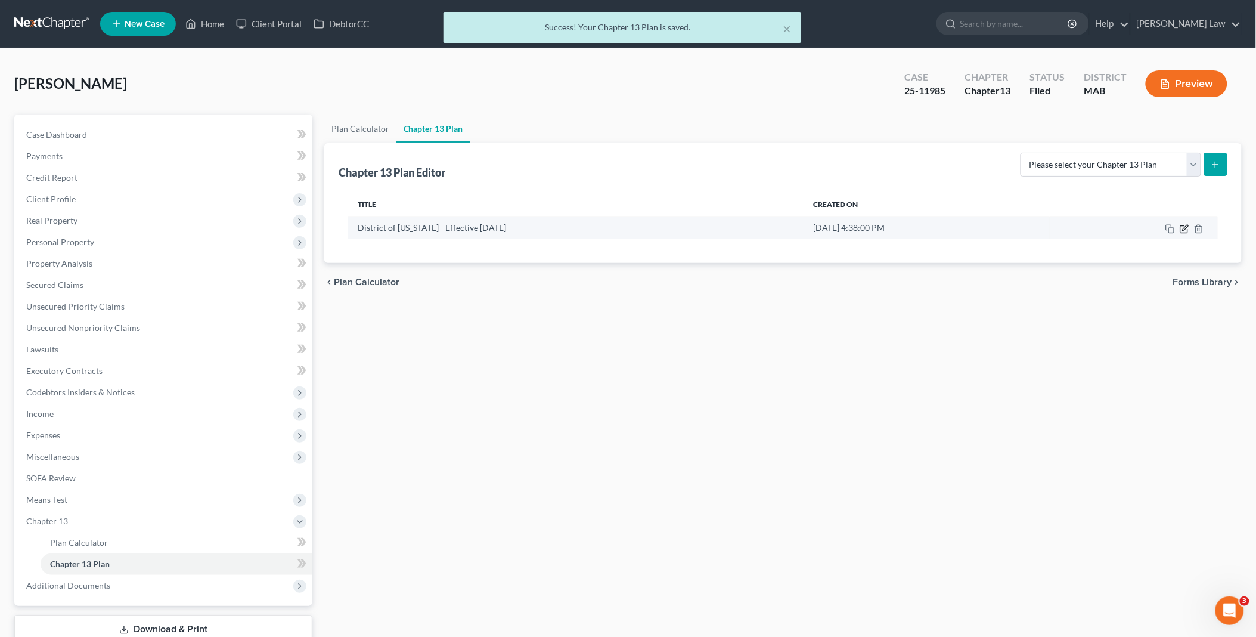
click at [1185, 225] on icon "button" at bounding box center [1183, 228] width 7 height 7
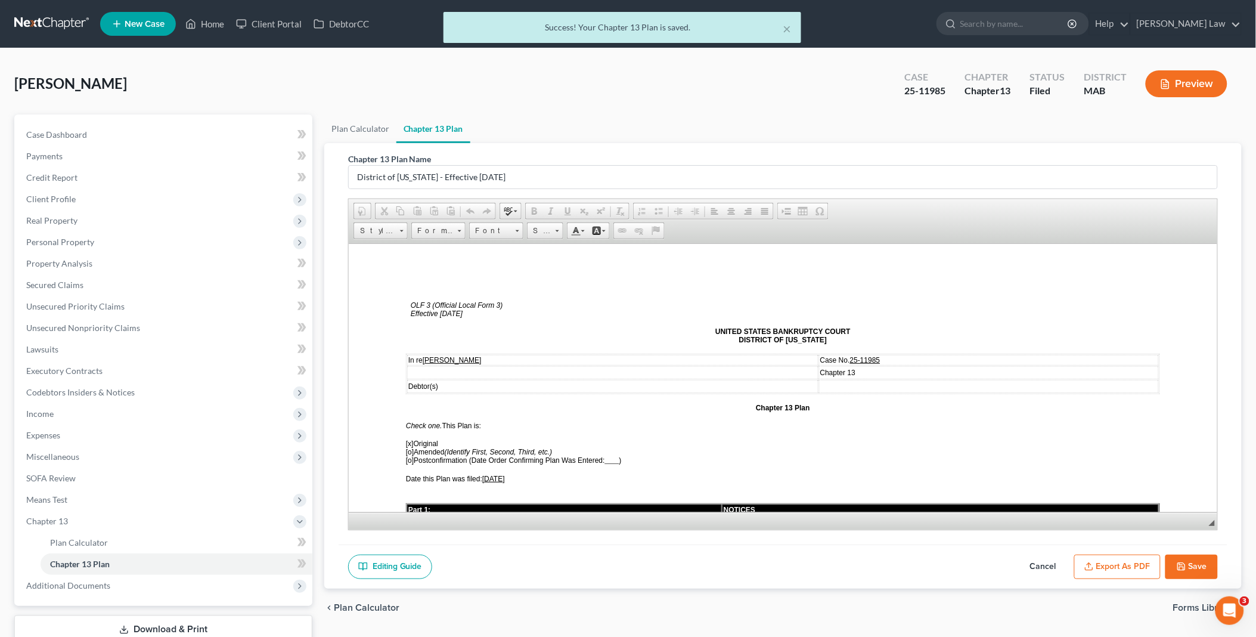
scroll to position [0, 0]
click at [1117, 564] on button "Export as PDF" at bounding box center [1117, 566] width 86 height 25
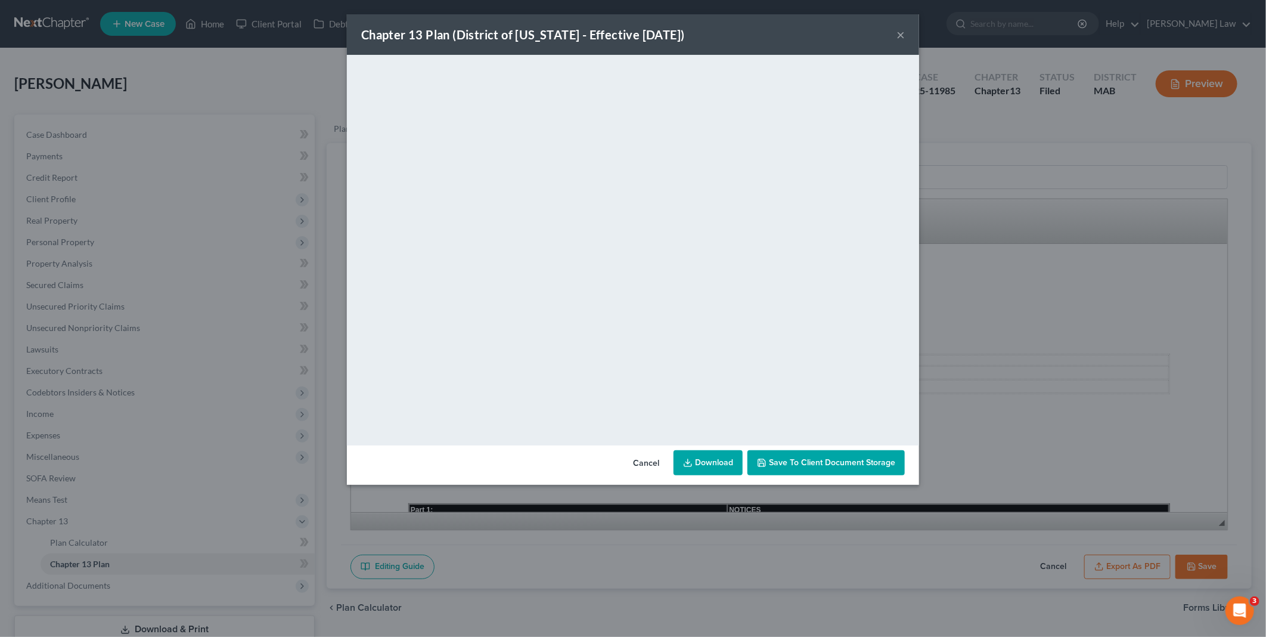
click at [707, 465] on link "Download" at bounding box center [708, 462] width 69 height 25
click at [653, 459] on button "Cancel" at bounding box center [646, 463] width 45 height 24
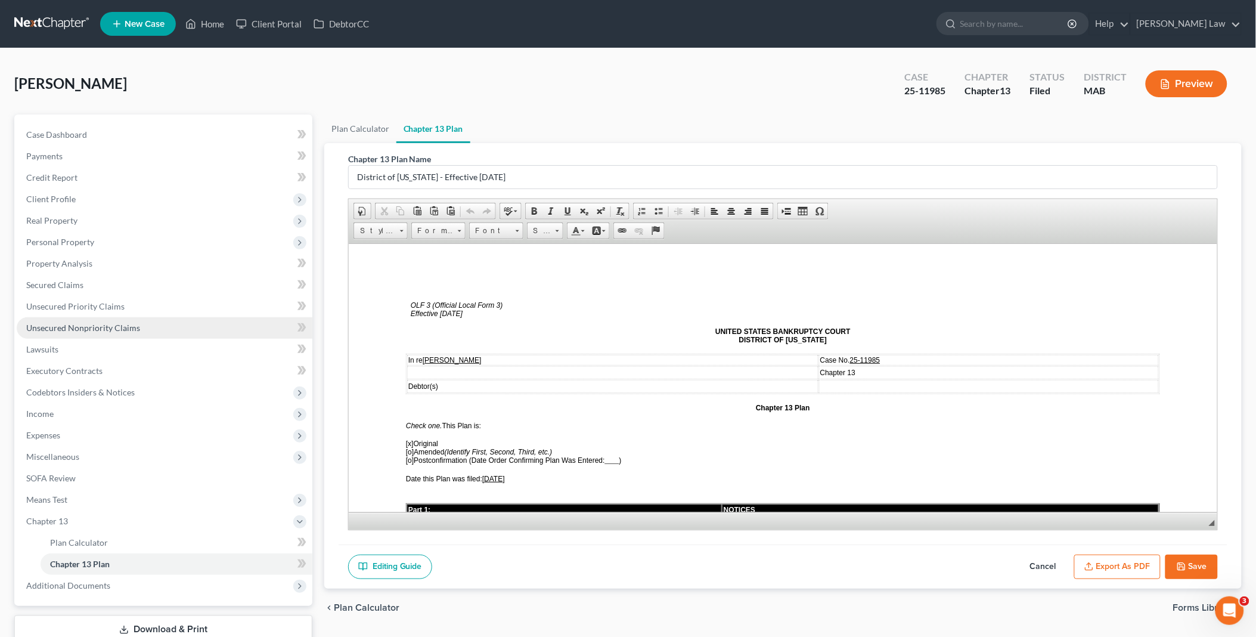
click at [93, 323] on span "Unsecured Nonpriority Claims" at bounding box center [83, 328] width 114 height 10
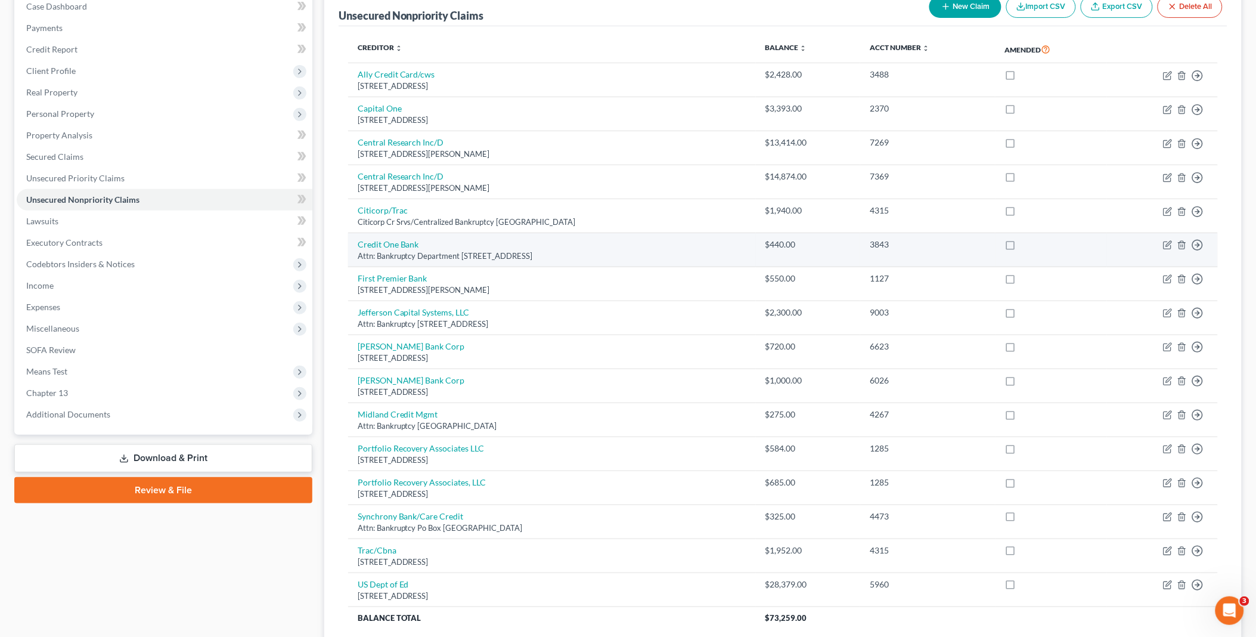
scroll to position [227, 0]
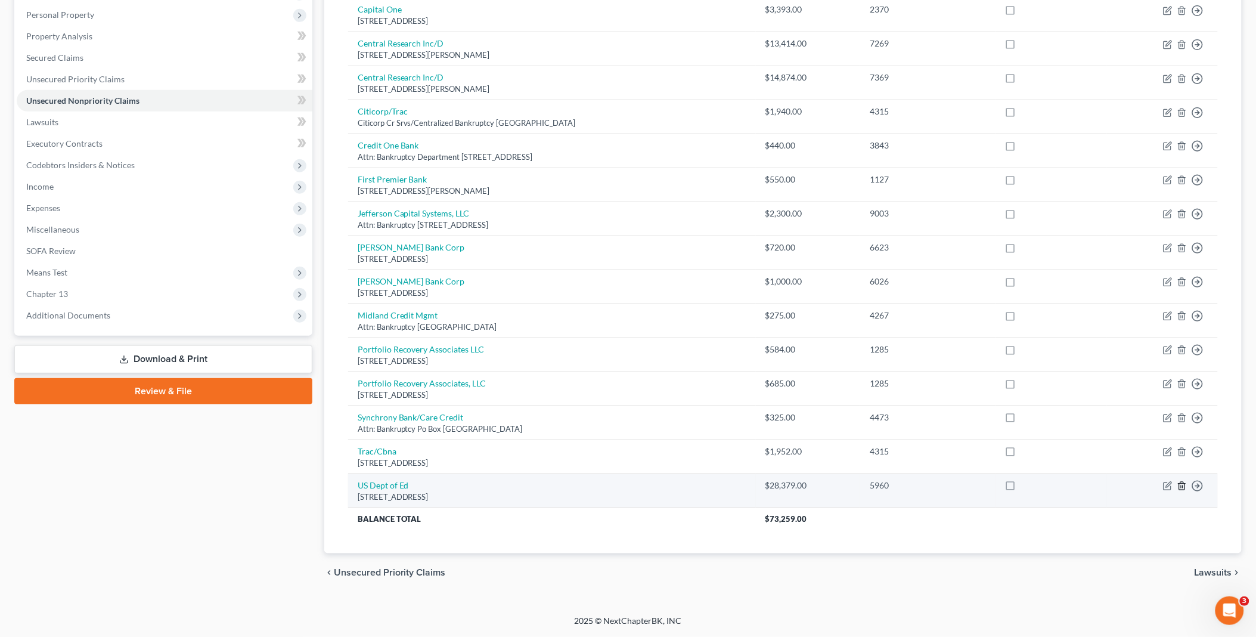
click at [1183, 487] on line "button" at bounding box center [1183, 486] width 0 height 2
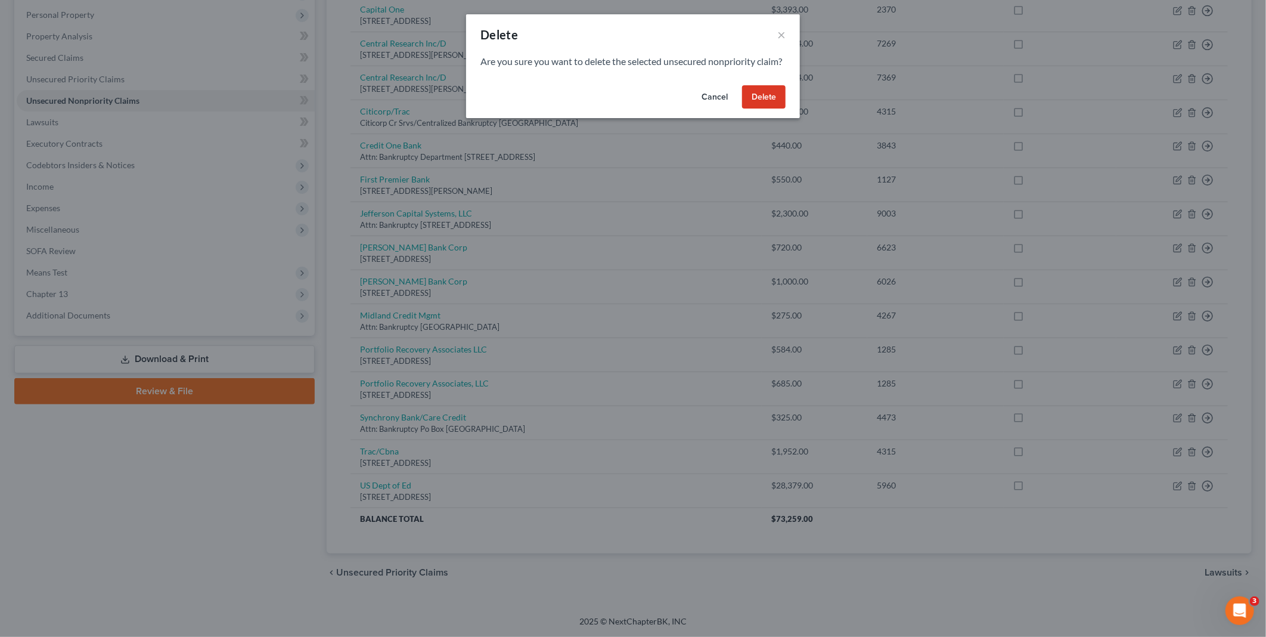
drag, startPoint x: 757, startPoint y: 106, endPoint x: 700, endPoint y: 275, distance: 178.2
click at [757, 106] on button "Delete" at bounding box center [764, 97] width 44 height 24
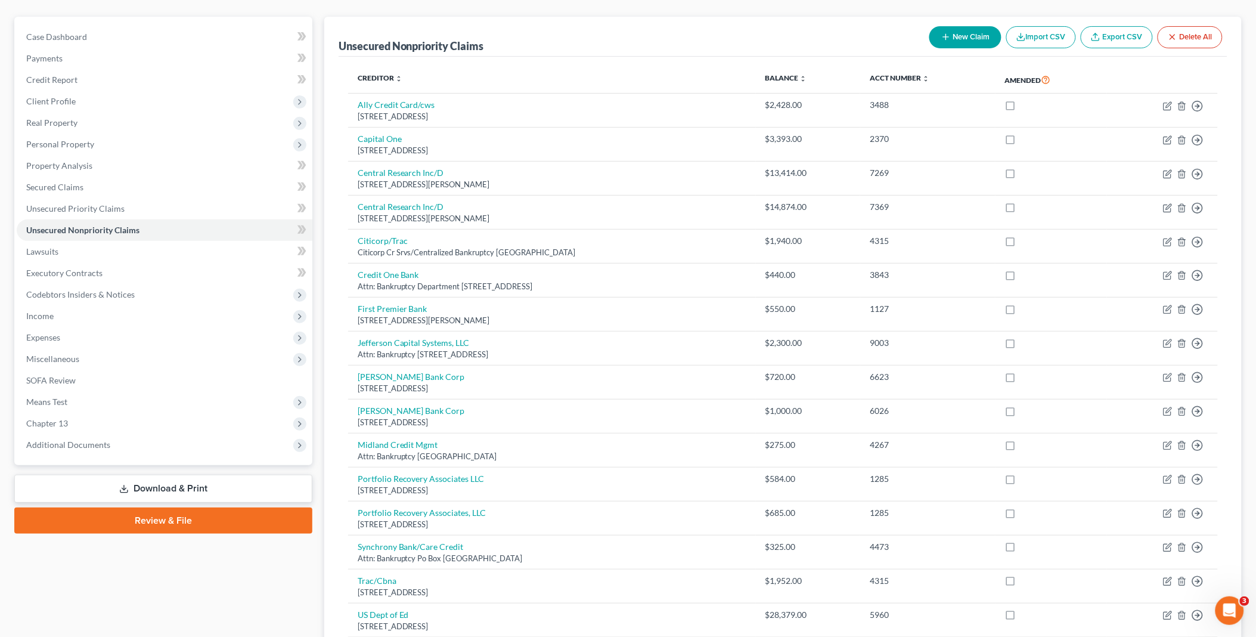
scroll to position [0, 0]
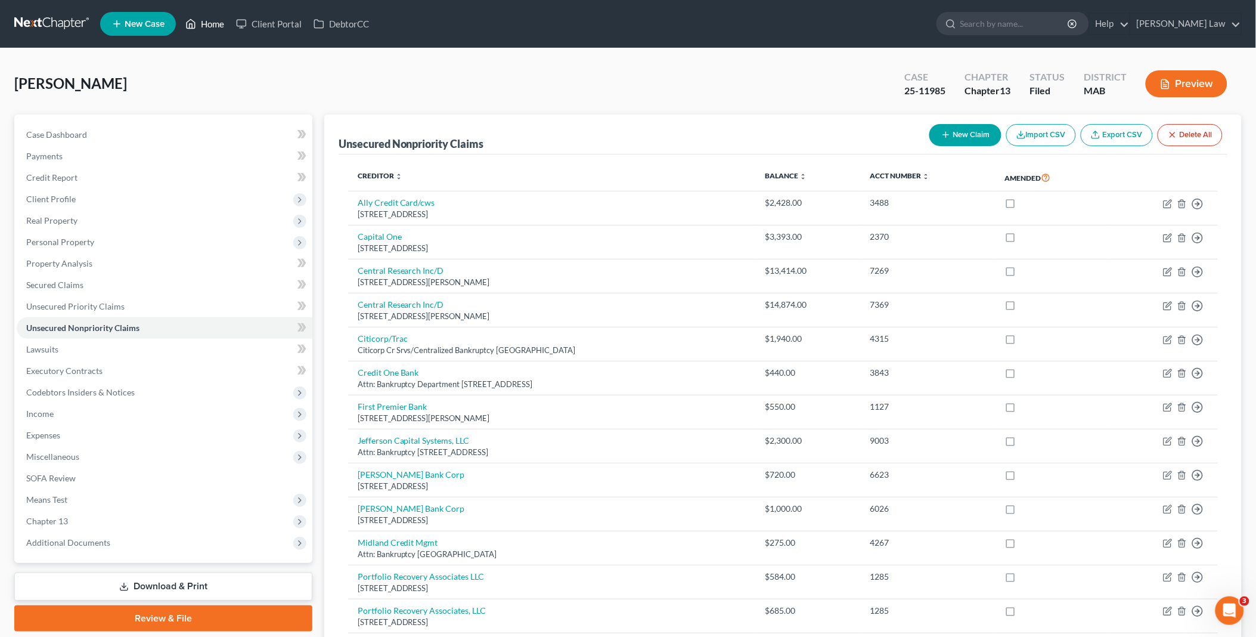
click at [212, 25] on link "Home" at bounding box center [204, 23] width 51 height 21
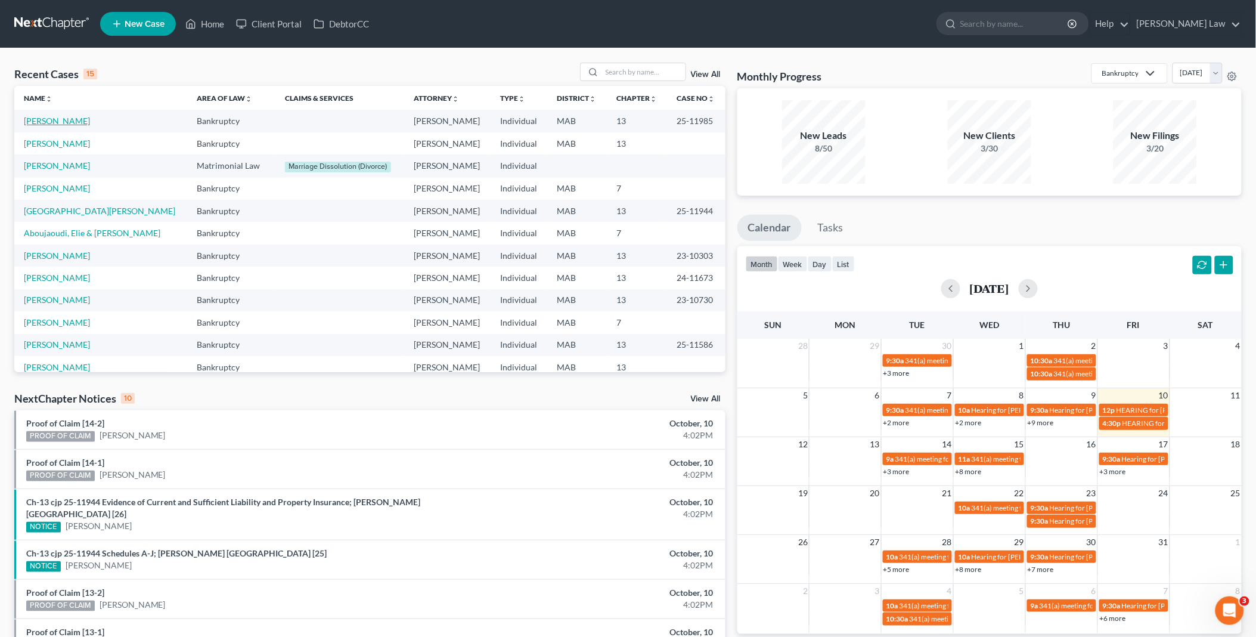
click at [61, 123] on link "[PERSON_NAME]" at bounding box center [57, 121] width 66 height 10
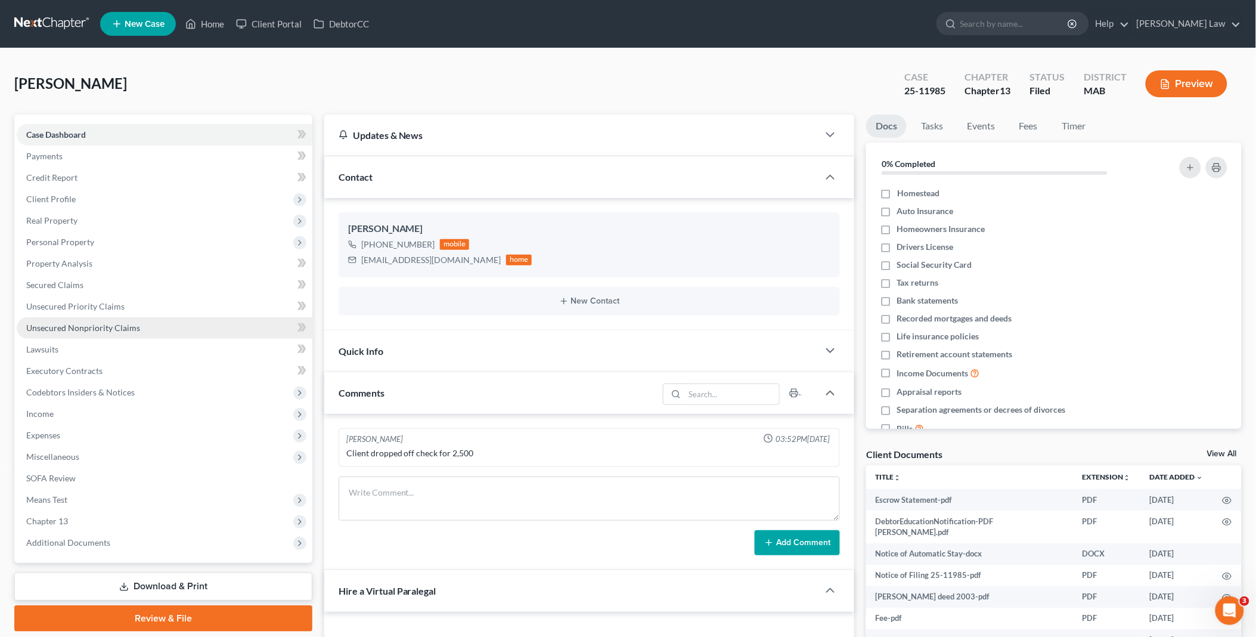
click at [79, 326] on span "Unsecured Nonpriority Claims" at bounding box center [83, 328] width 114 height 10
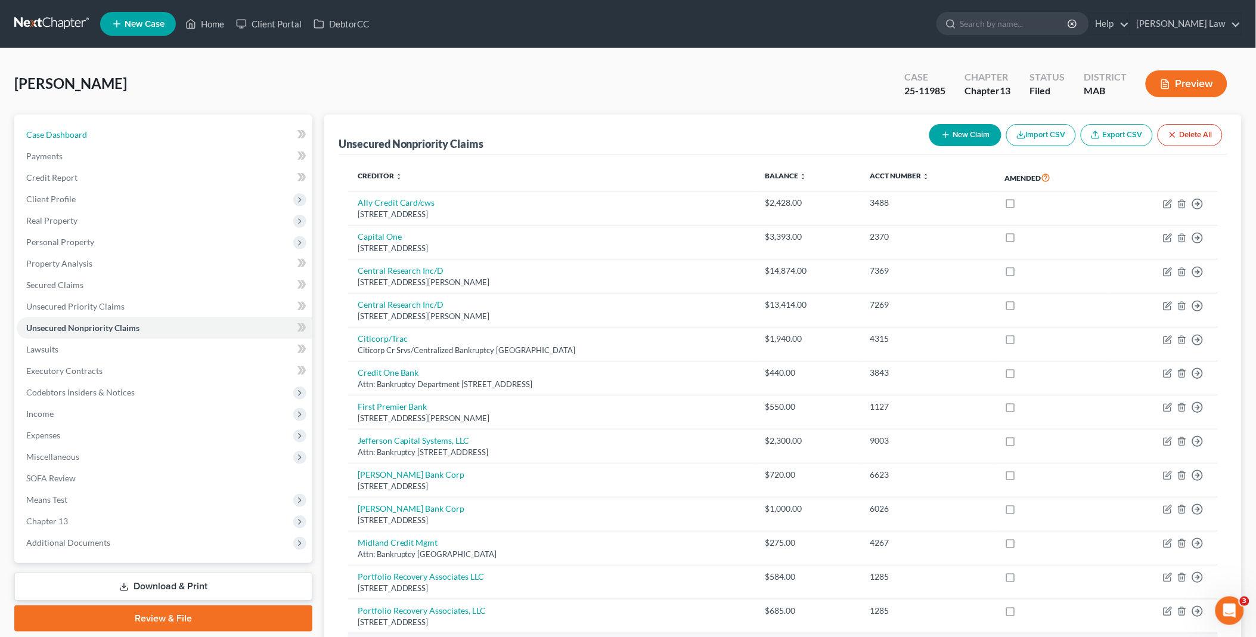
drag, startPoint x: 94, startPoint y: 132, endPoint x: 380, endPoint y: 636, distance: 579.6
click at [94, 132] on link "Case Dashboard" at bounding box center [165, 134] width 296 height 21
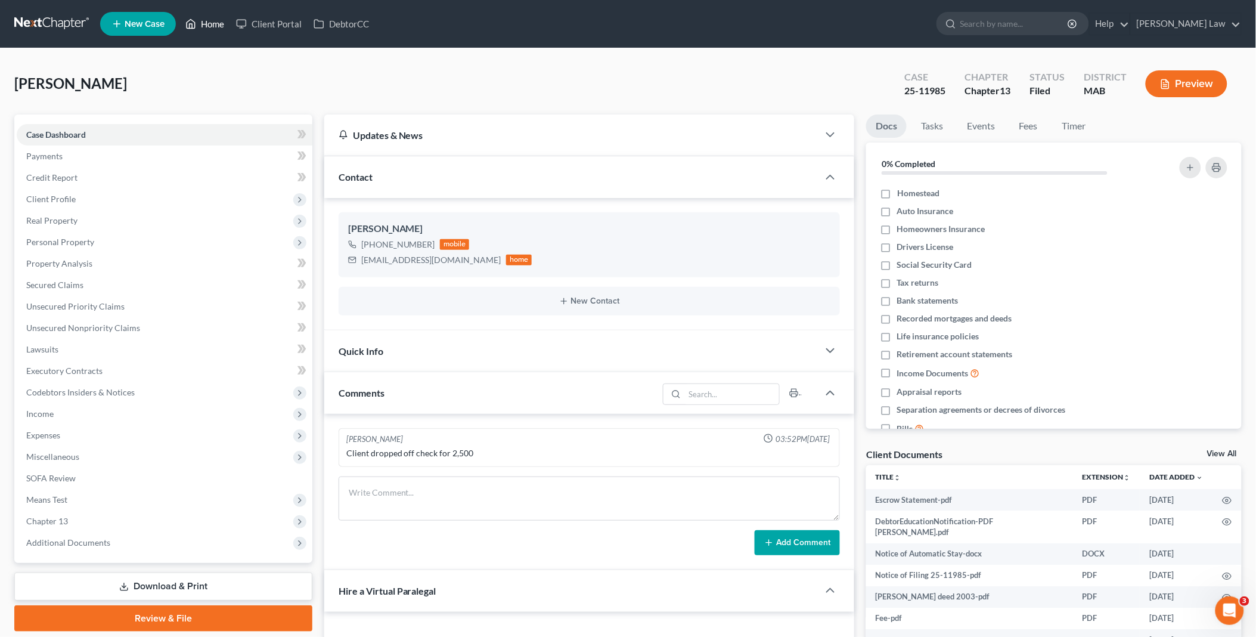
drag, startPoint x: 210, startPoint y: 20, endPoint x: 289, endPoint y: 576, distance: 561.8
click at [210, 20] on link "Home" at bounding box center [204, 23] width 51 height 21
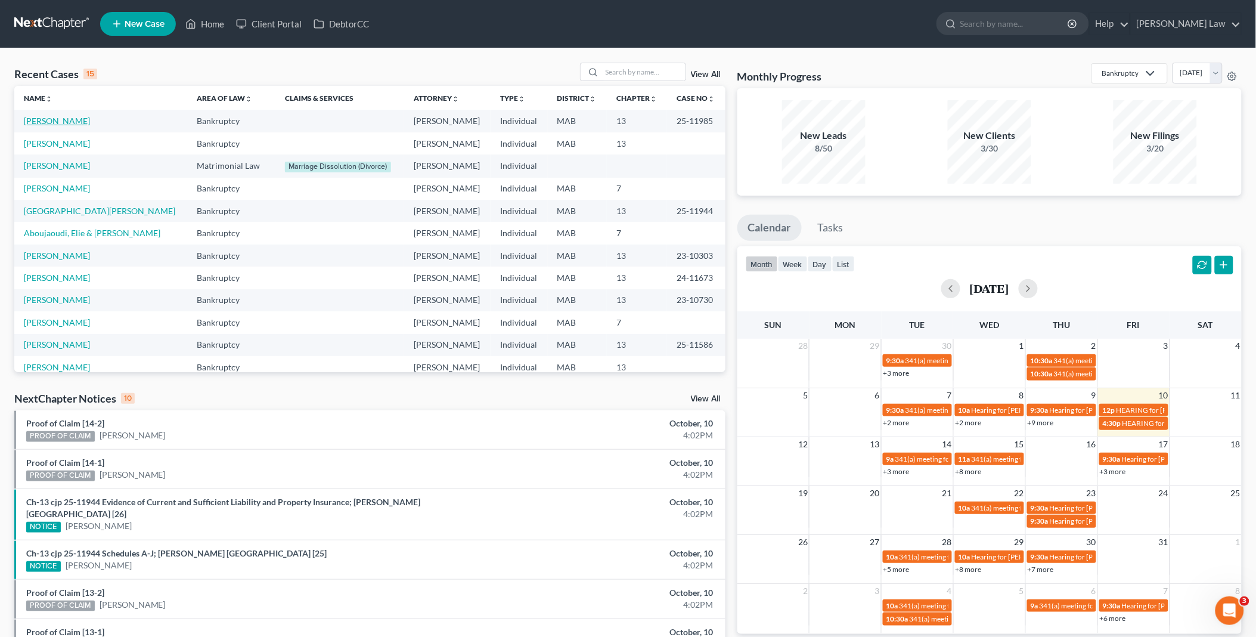
click at [45, 123] on link "[PERSON_NAME]" at bounding box center [57, 121] width 66 height 10
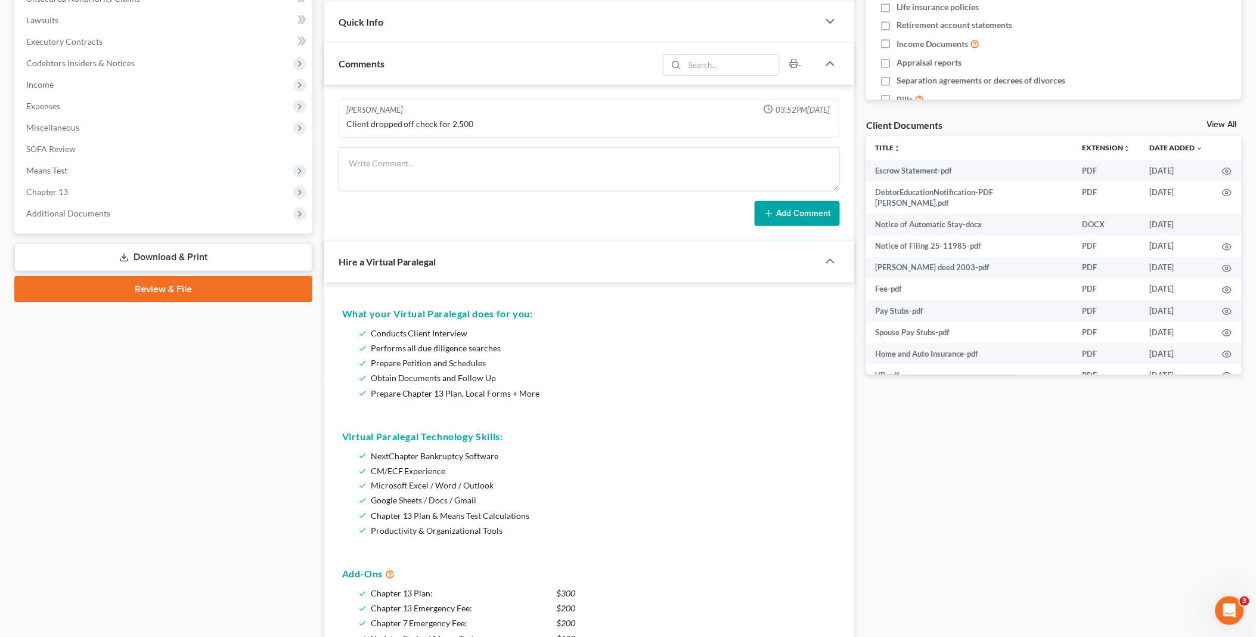
scroll to position [331, 0]
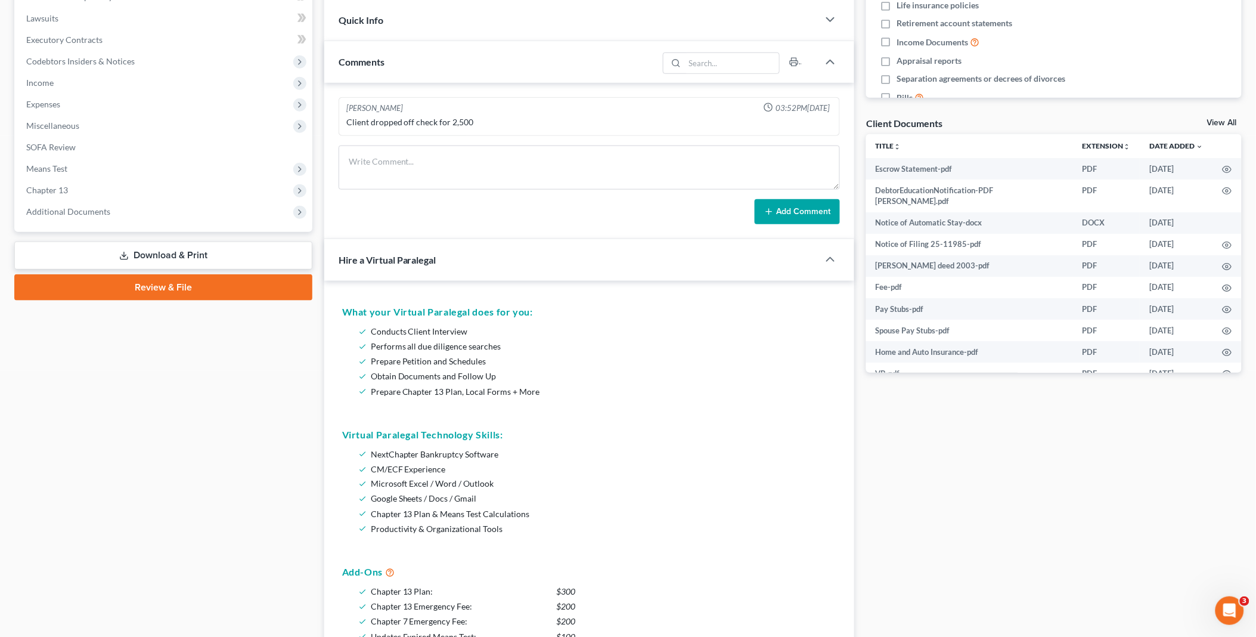
click at [181, 251] on link "Download & Print" at bounding box center [163, 255] width 298 height 28
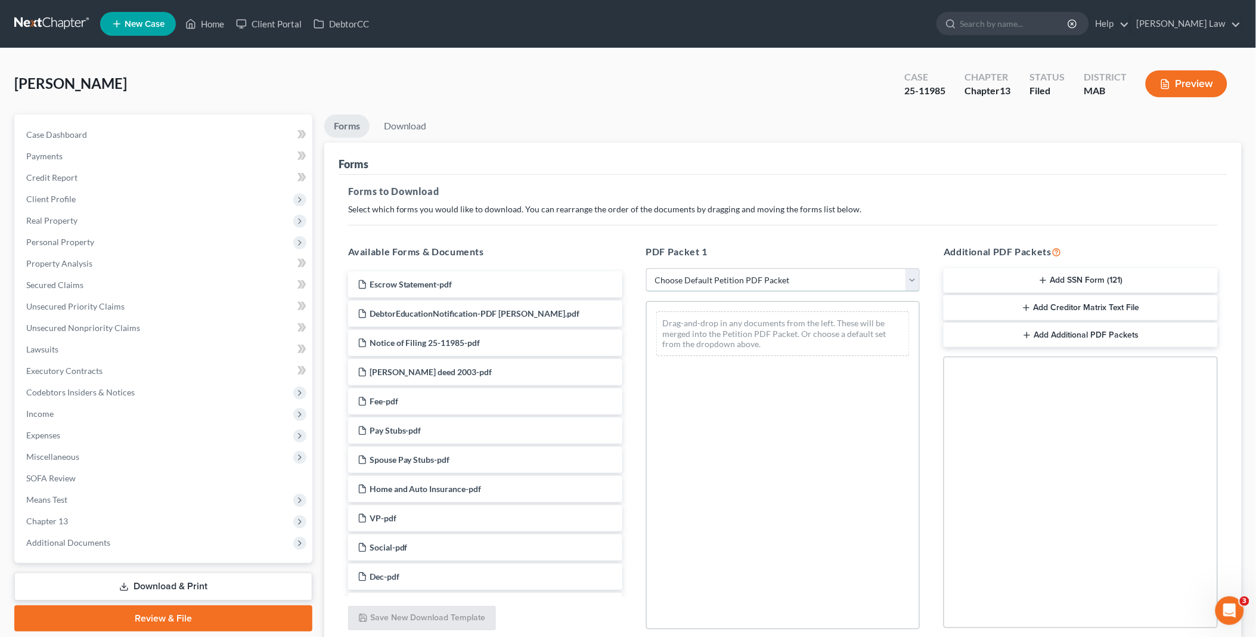
click at [913, 281] on select "Choose Default Petition PDF Packet Complete Bankruptcy Petition (all forms and …" at bounding box center [783, 280] width 274 height 24
select select "0"
click at [646, 268] on select "Choose Default Petition PDF Packet Complete Bankruptcy Petition (all forms and …" at bounding box center [783, 280] width 274 height 24
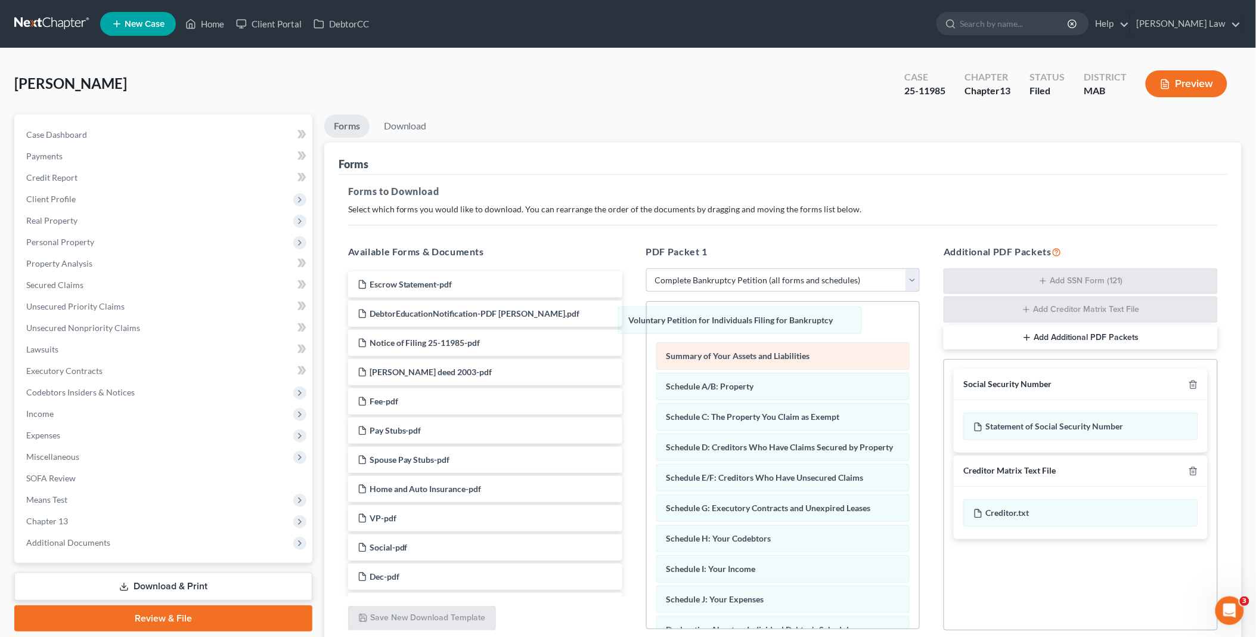
drag, startPoint x: 740, startPoint y: 324, endPoint x: 712, endPoint y: 334, distance: 29.6
click at [647, 306] on div "Voluntary Petition for Individuals Filing for Bankruptcy Voluntary Petition for…" at bounding box center [783, 619] width 273 height 635
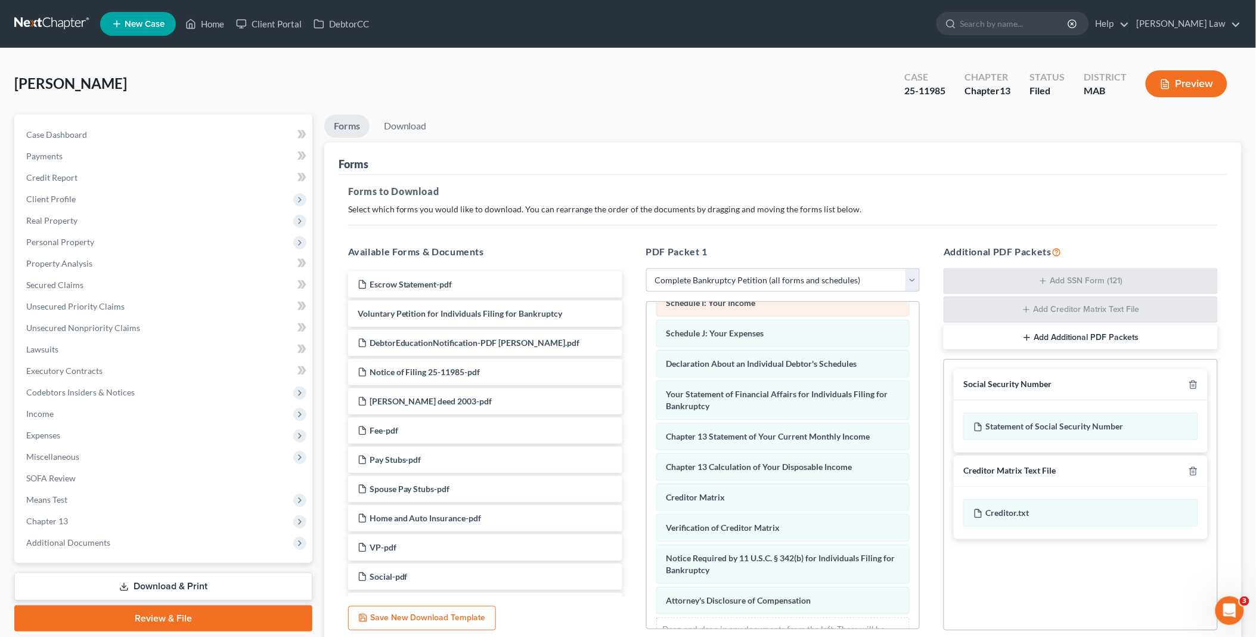
scroll to position [291, 0]
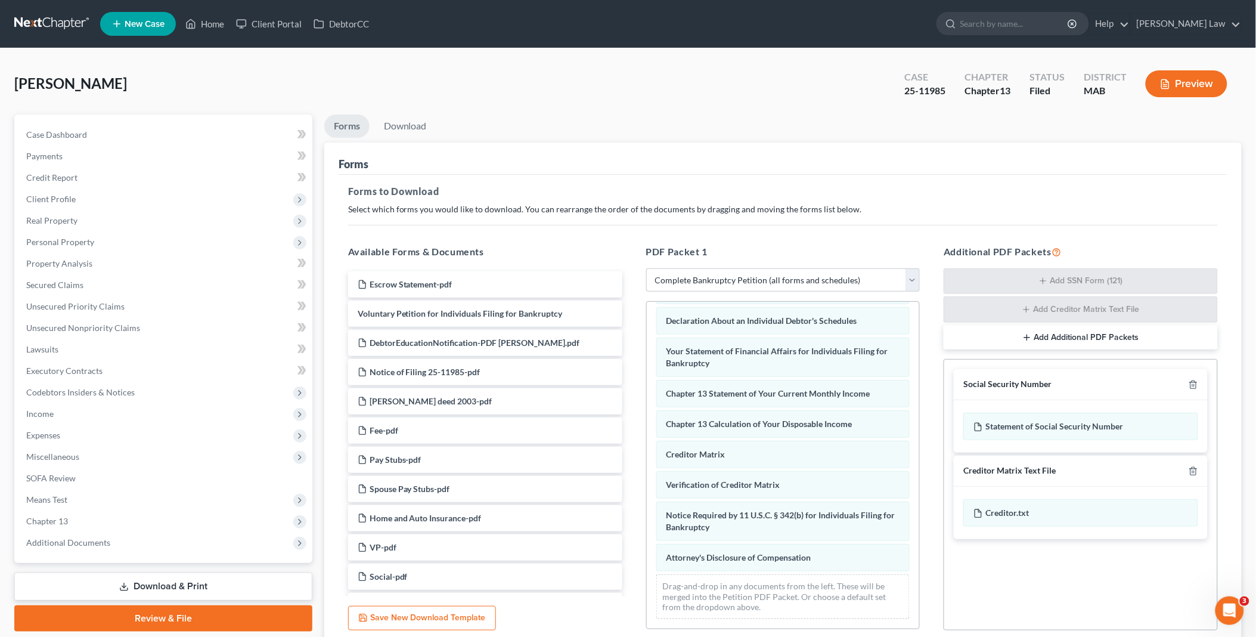
click at [647, 467] on div "Summary of Your Assets and Liabilities Schedule A/B: Property Schedule C: The P…" at bounding box center [783, 326] width 273 height 605
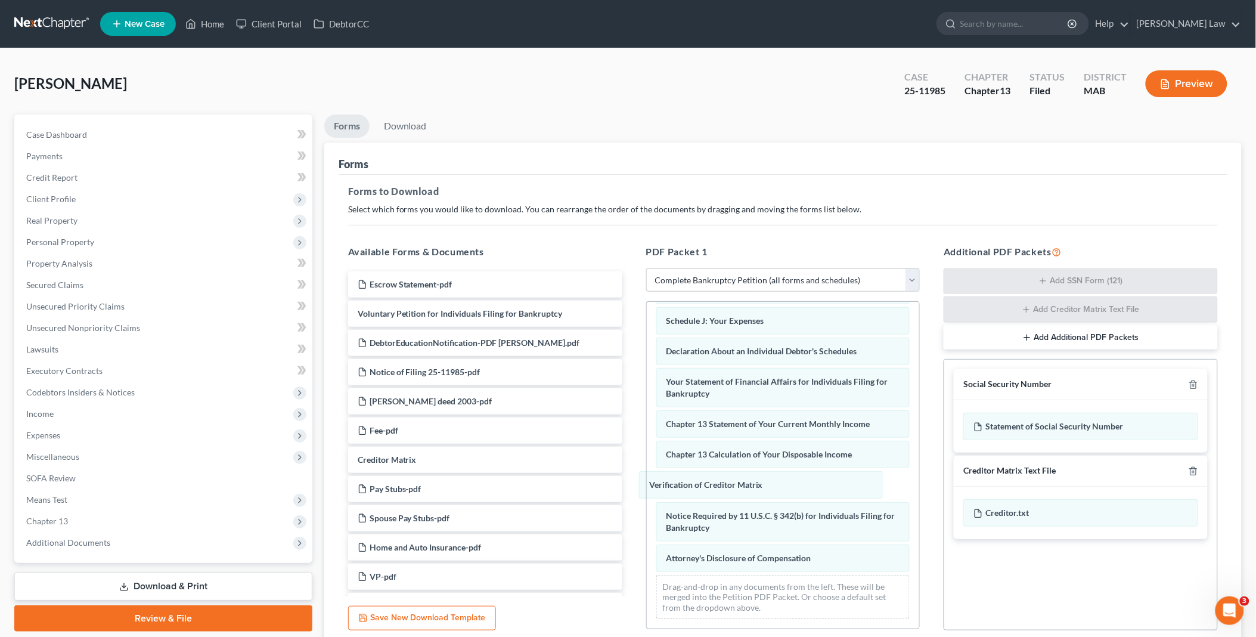
drag, startPoint x: 730, startPoint y: 481, endPoint x: 650, endPoint y: 516, distance: 88.1
click at [647, 485] on div "Verification of Creditor Matrix Summary of Your Assets and Liabilities Schedule…" at bounding box center [783, 341] width 273 height 574
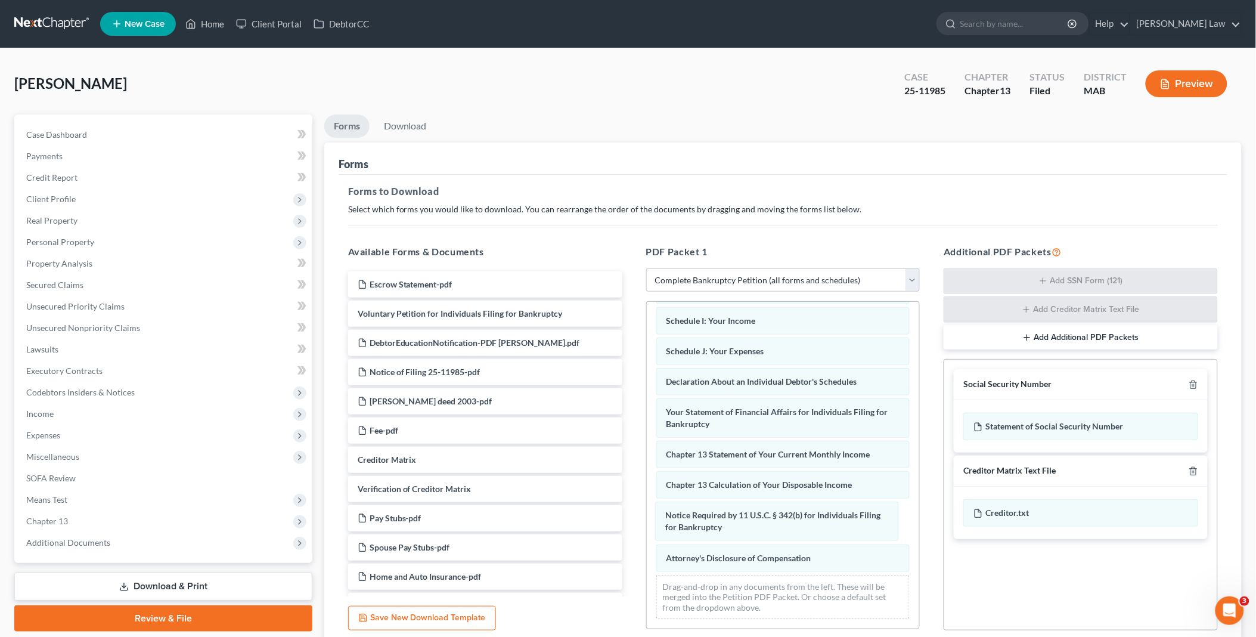
drag, startPoint x: 696, startPoint y: 512, endPoint x: 651, endPoint y: 575, distance: 78.2
click at [647, 535] on div "Notice Required by 11 U.S.C. § 342(b) for Individuals Filing for Bankruptcy Sum…" at bounding box center [783, 357] width 273 height 544
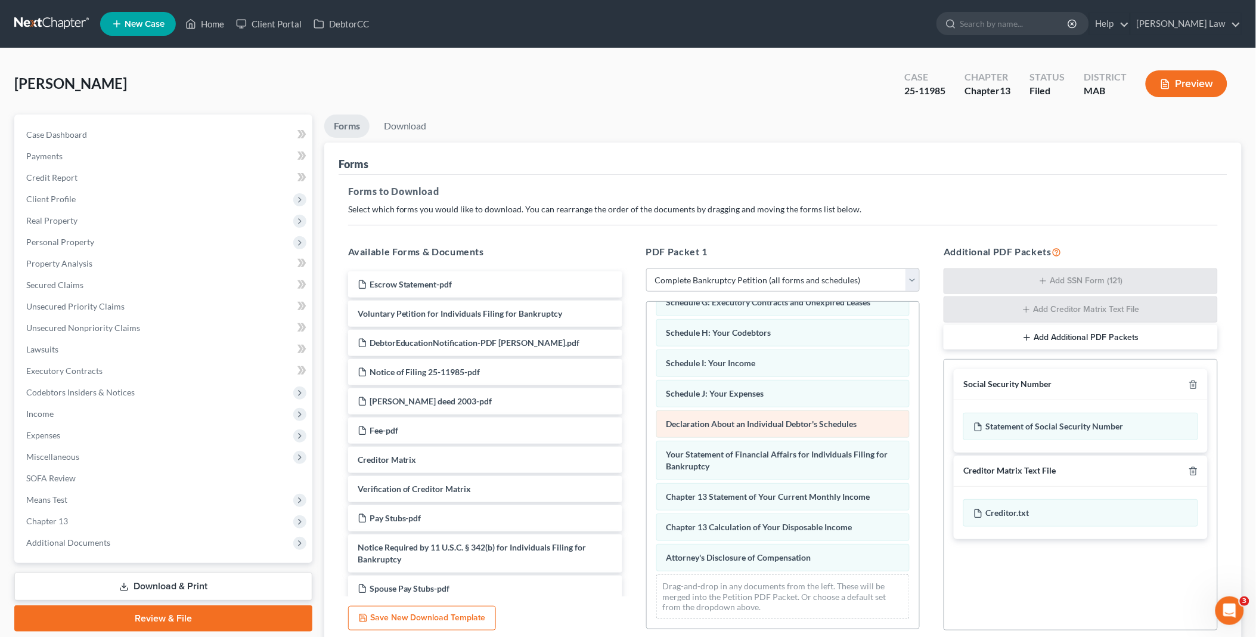
click at [647, 566] on div "Summary of Your Assets and Liabilities Schedule A/B: Property Schedule C: The P…" at bounding box center [783, 377] width 273 height 501
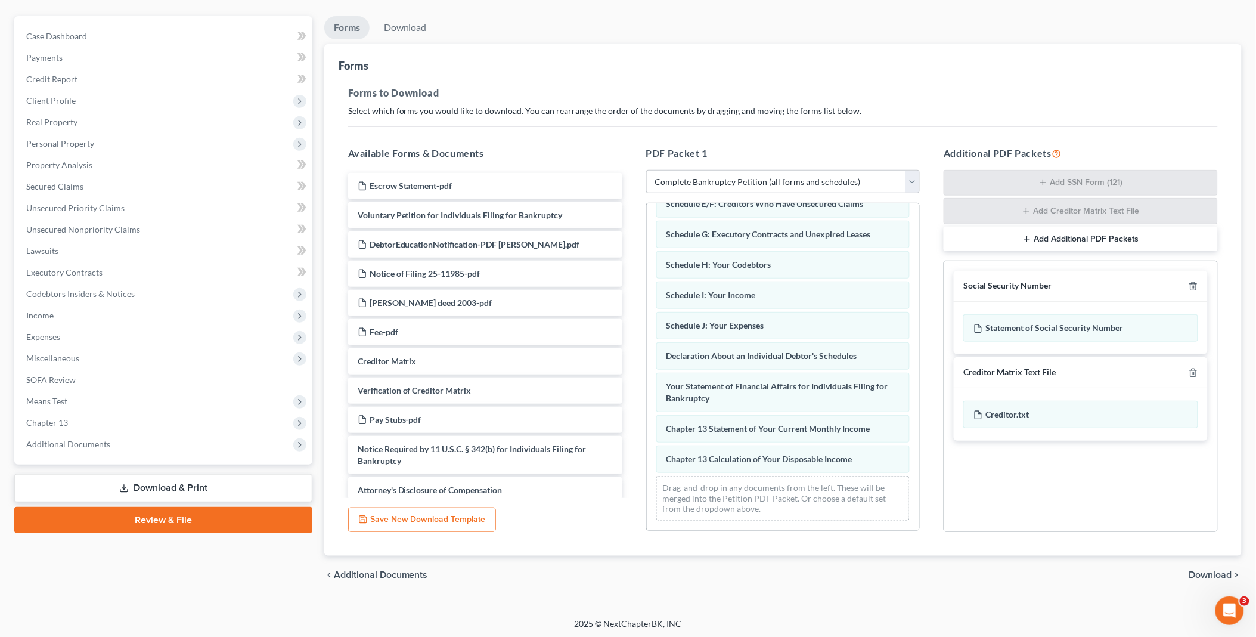
scroll to position [100, 0]
click at [1209, 568] on span "Download" at bounding box center [1210, 573] width 43 height 10
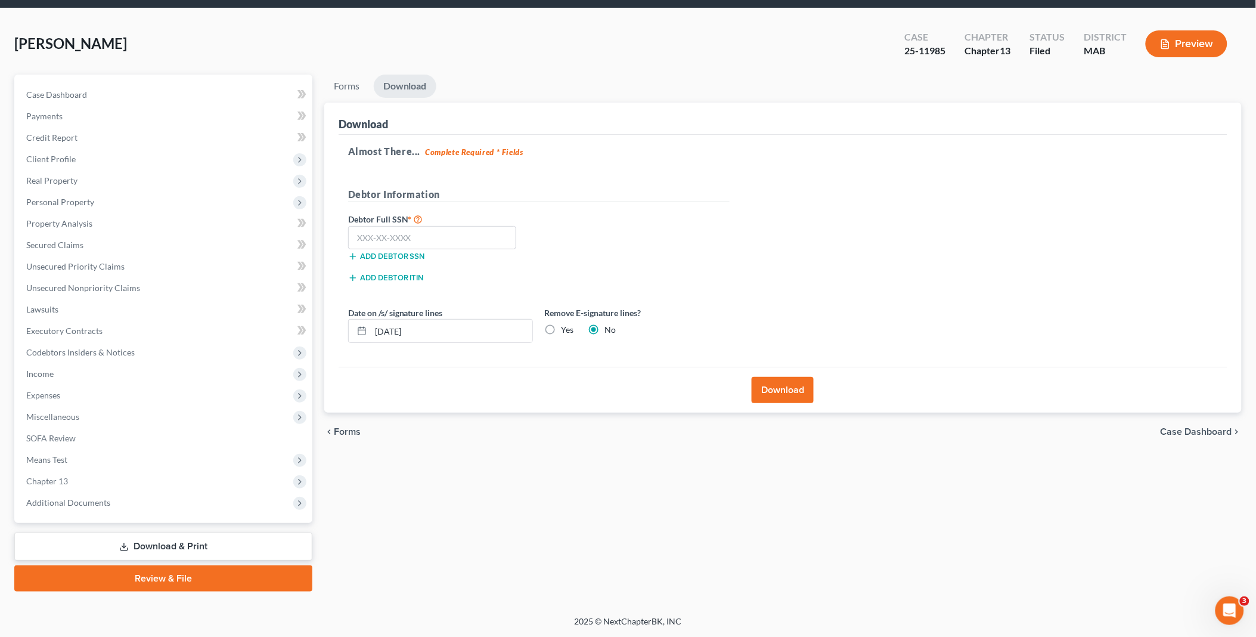
scroll to position [38, 0]
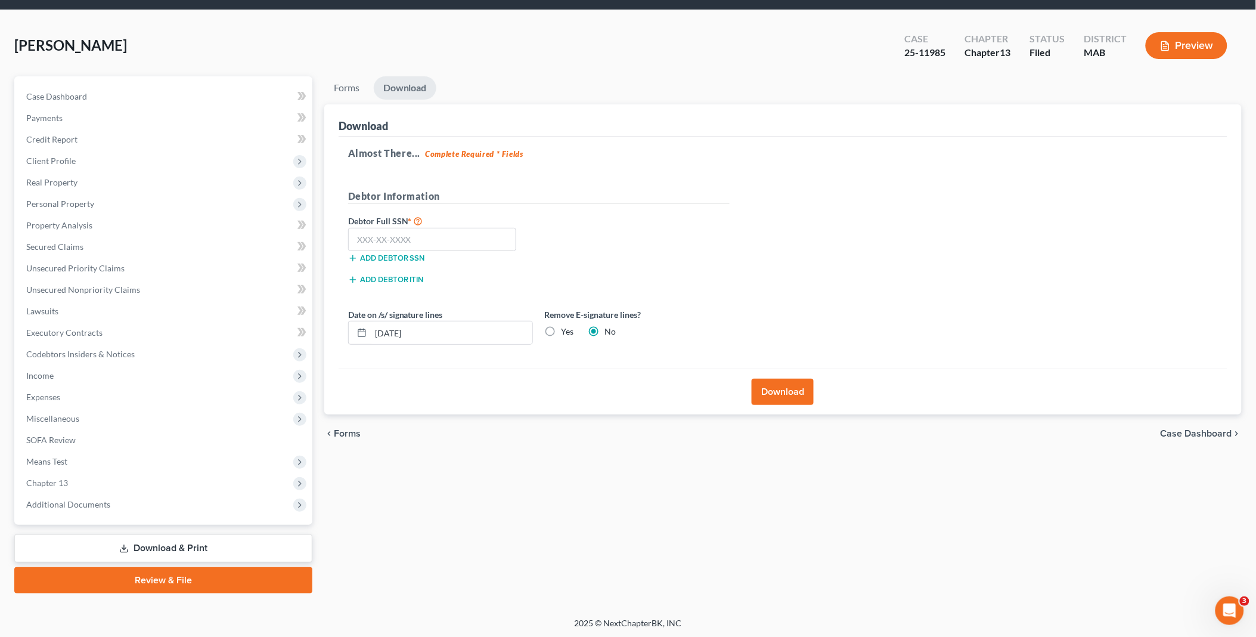
drag, startPoint x: 788, startPoint y: 388, endPoint x: 795, endPoint y: 388, distance: 7.2
click at [795, 388] on button "Download" at bounding box center [783, 392] width 62 height 26
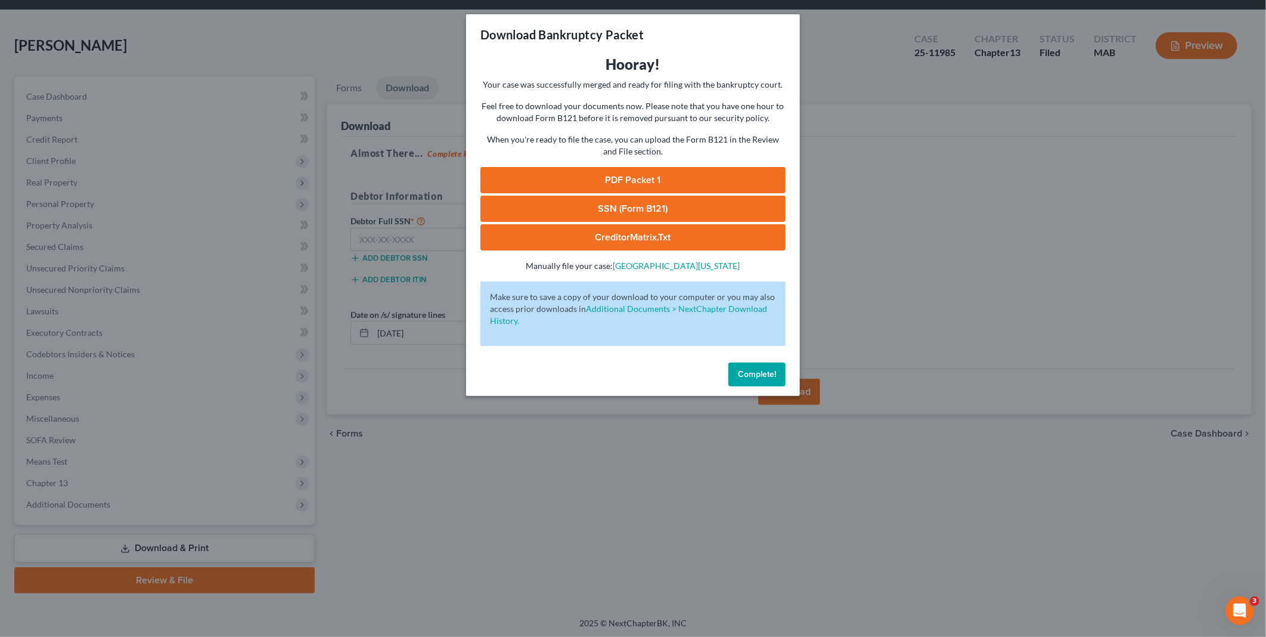
click at [641, 173] on link "PDF Packet 1" at bounding box center [633, 180] width 305 height 26
drag, startPoint x: 760, startPoint y: 371, endPoint x: 318, endPoint y: 354, distance: 442.2
click at [760, 371] on span "Complete!" at bounding box center [757, 374] width 38 height 10
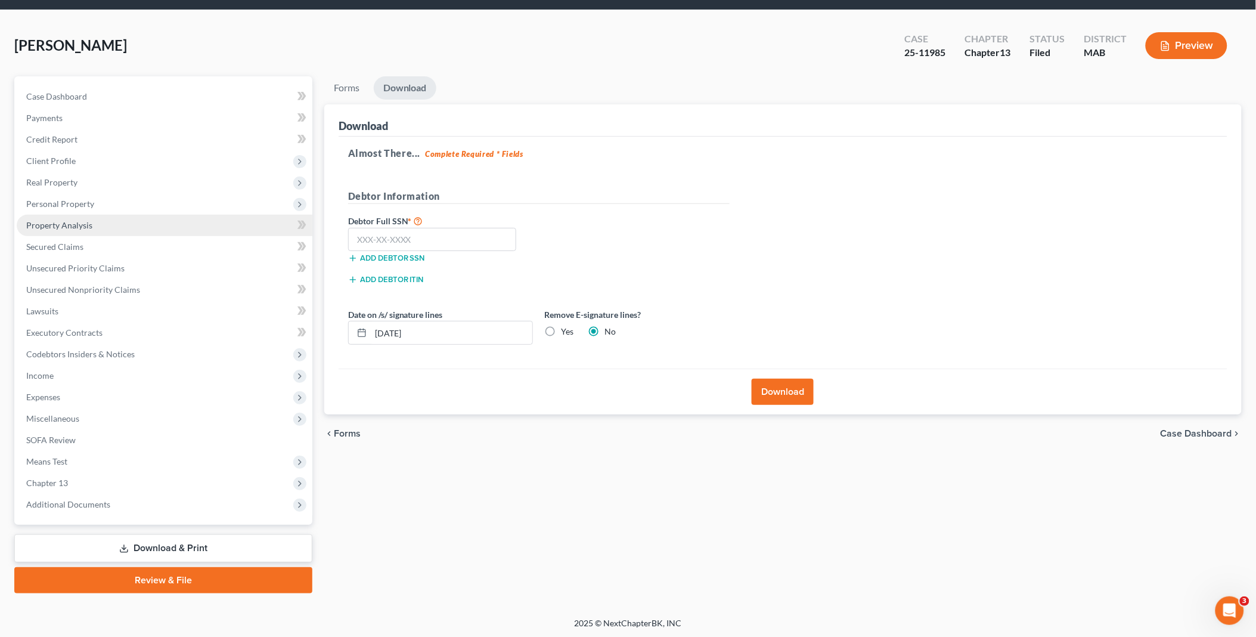
click at [85, 220] on span "Property Analysis" at bounding box center [59, 225] width 66 height 10
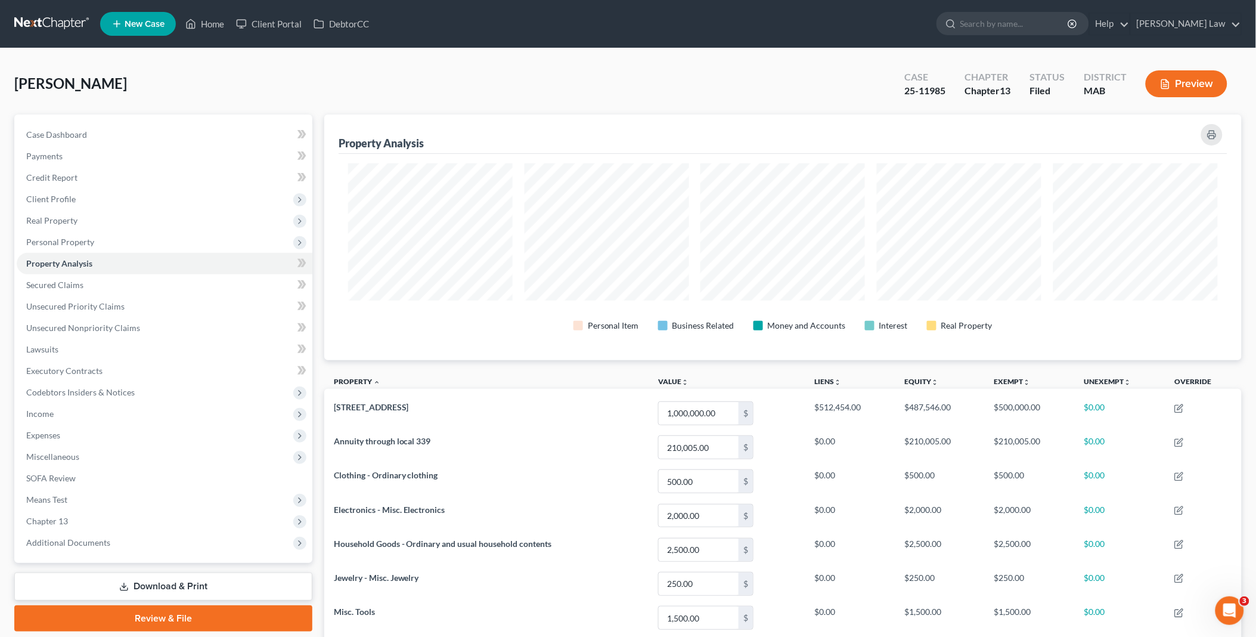
drag, startPoint x: 157, startPoint y: 581, endPoint x: 159, endPoint y: 573, distance: 8.5
click at [157, 581] on link "Download & Print" at bounding box center [163, 586] width 298 height 28
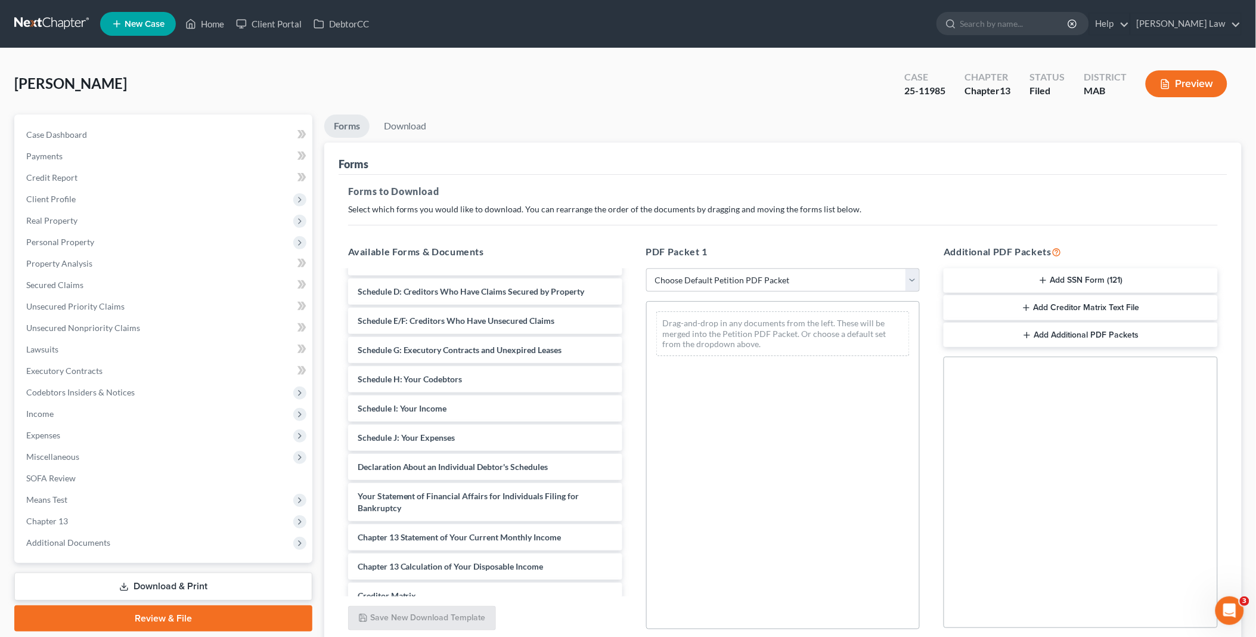
scroll to position [925, 0]
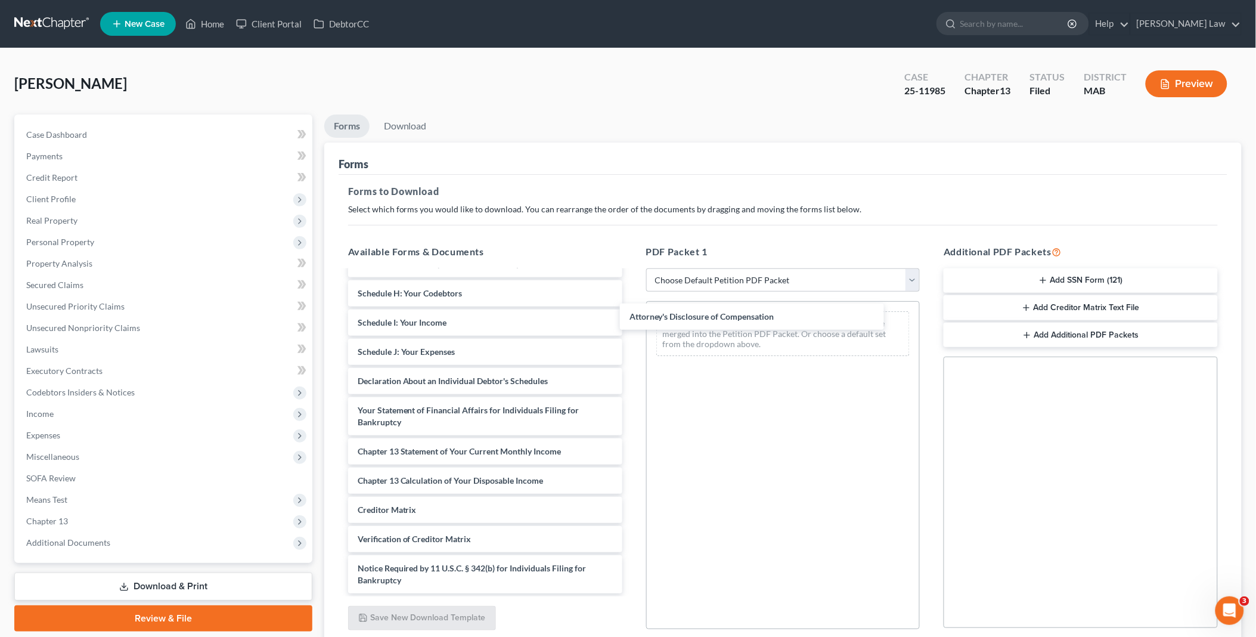
drag, startPoint x: 463, startPoint y: 581, endPoint x: 903, endPoint y: 421, distance: 468.9
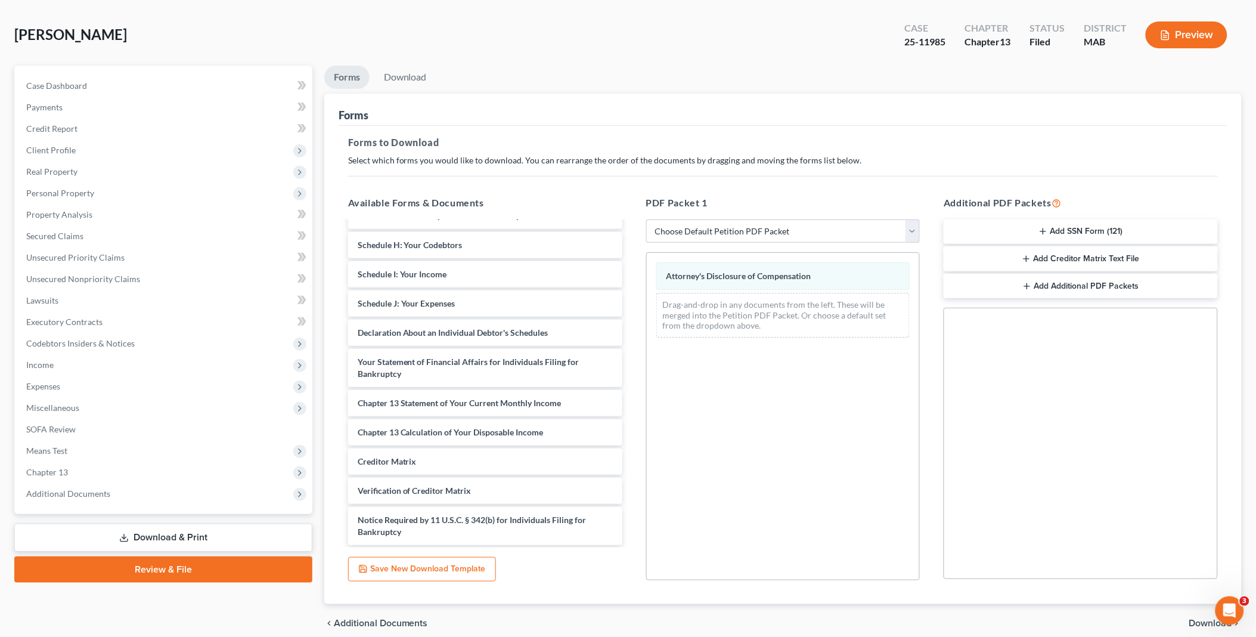
scroll to position [99, 0]
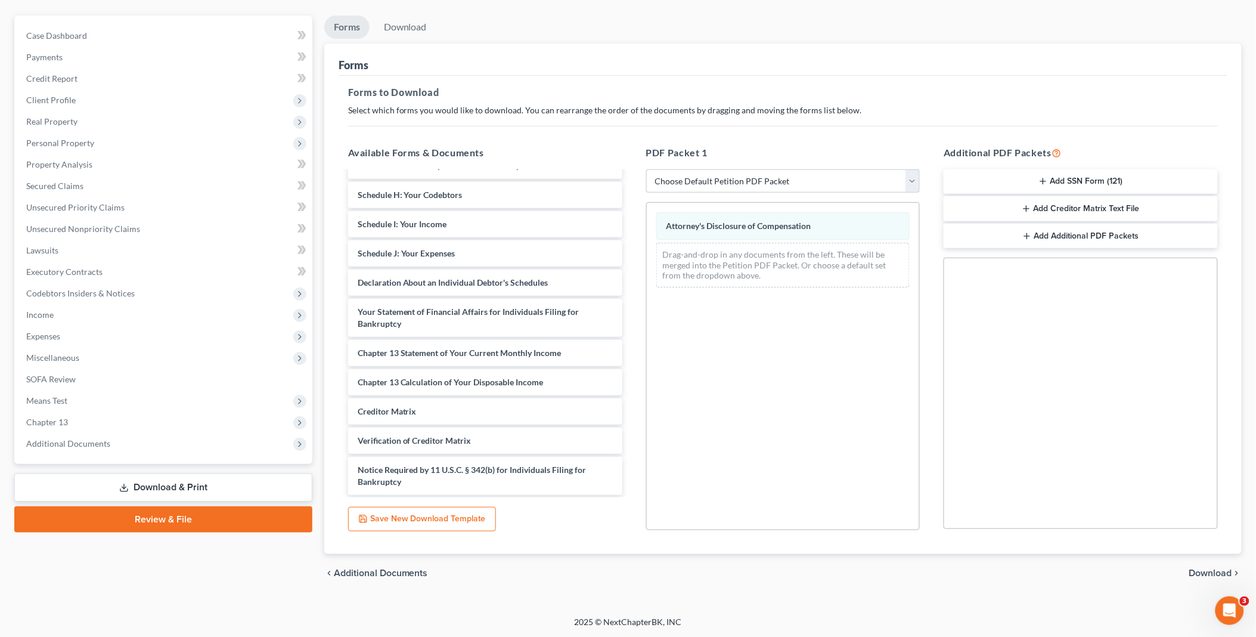
click at [1220, 569] on span "Download" at bounding box center [1210, 573] width 43 height 10
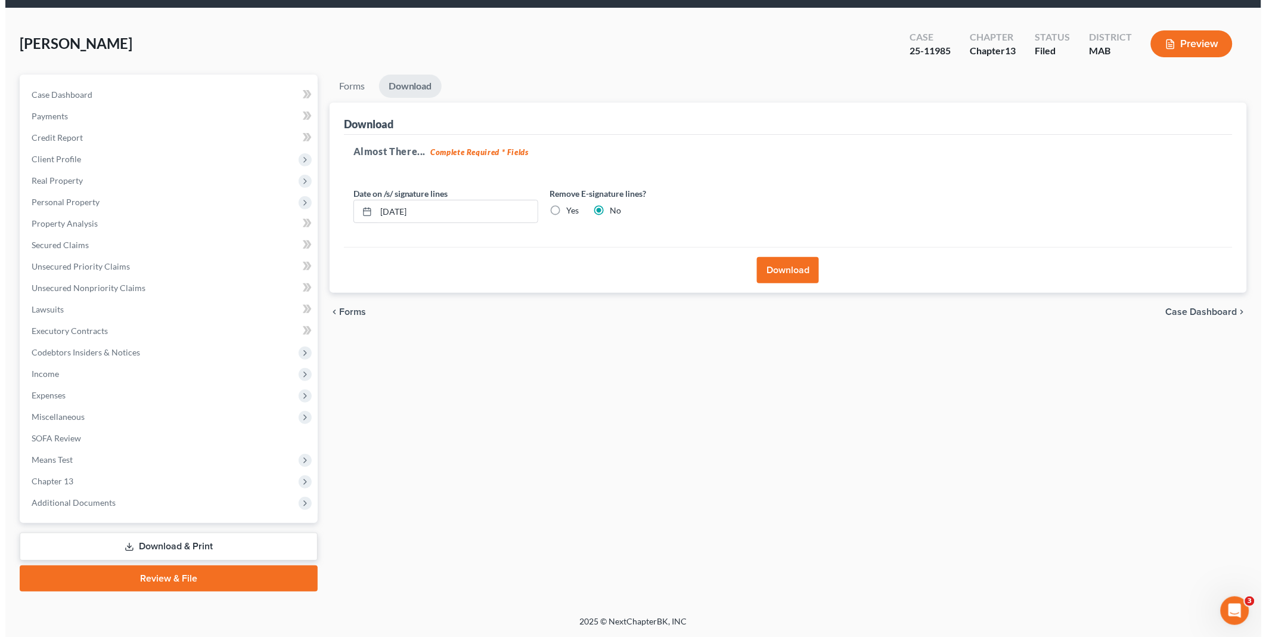
scroll to position [38, 0]
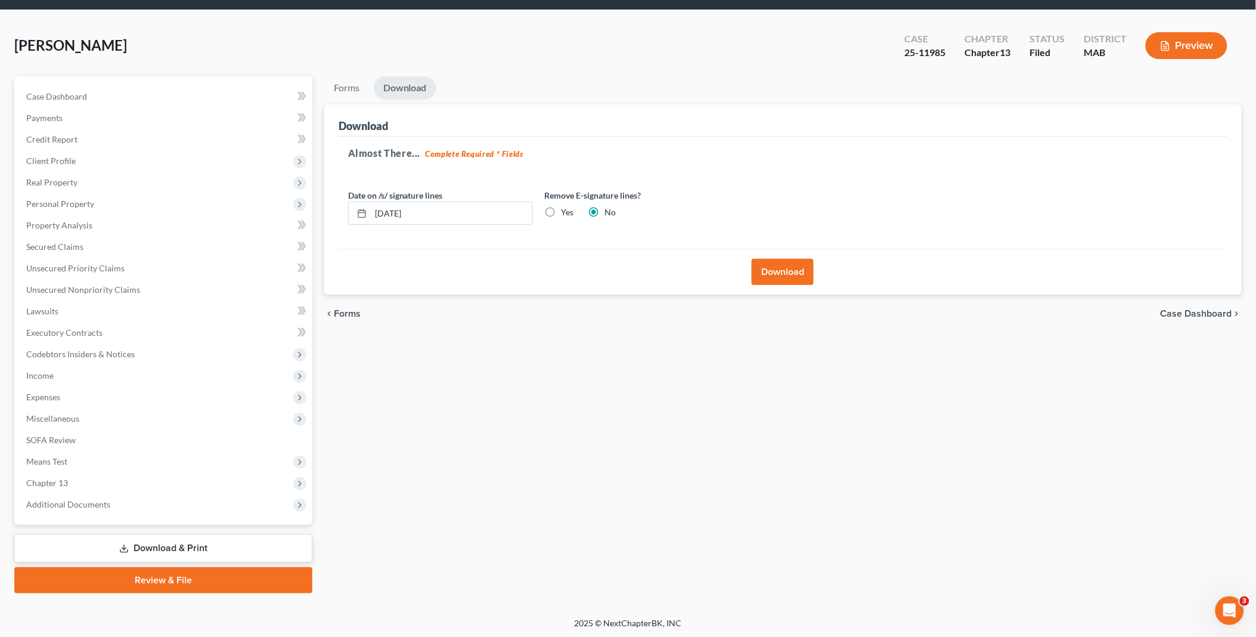
click at [791, 265] on button "Download" at bounding box center [783, 272] width 62 height 26
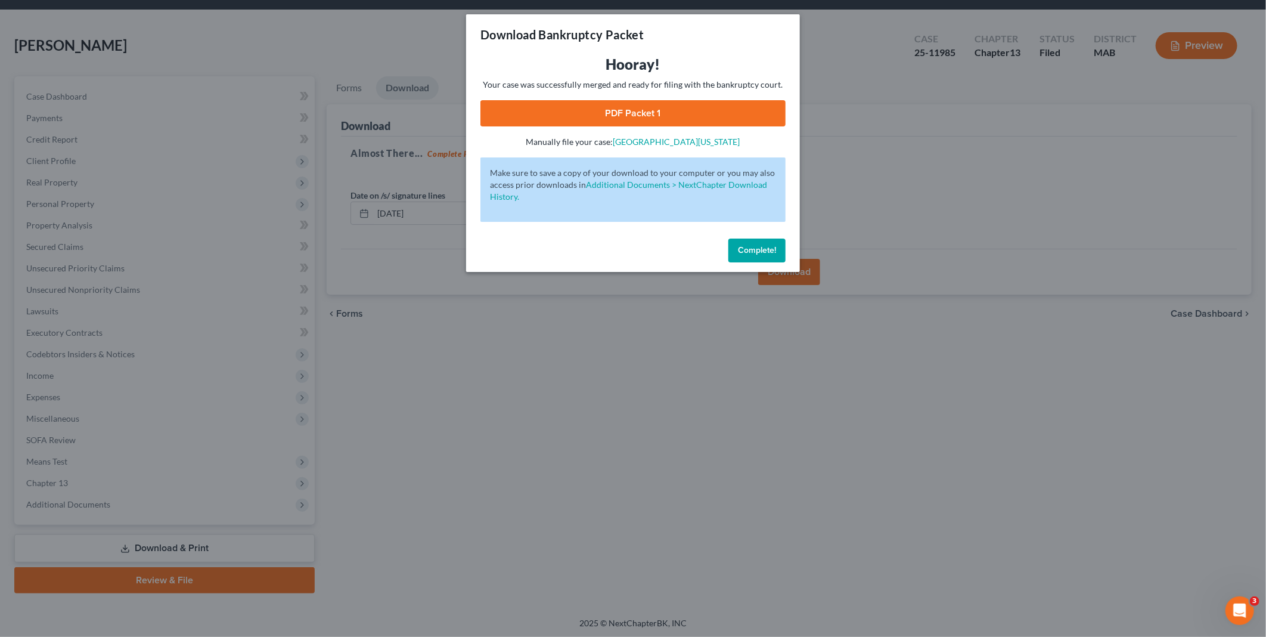
click at [677, 113] on link "PDF Packet 1" at bounding box center [633, 113] width 305 height 26
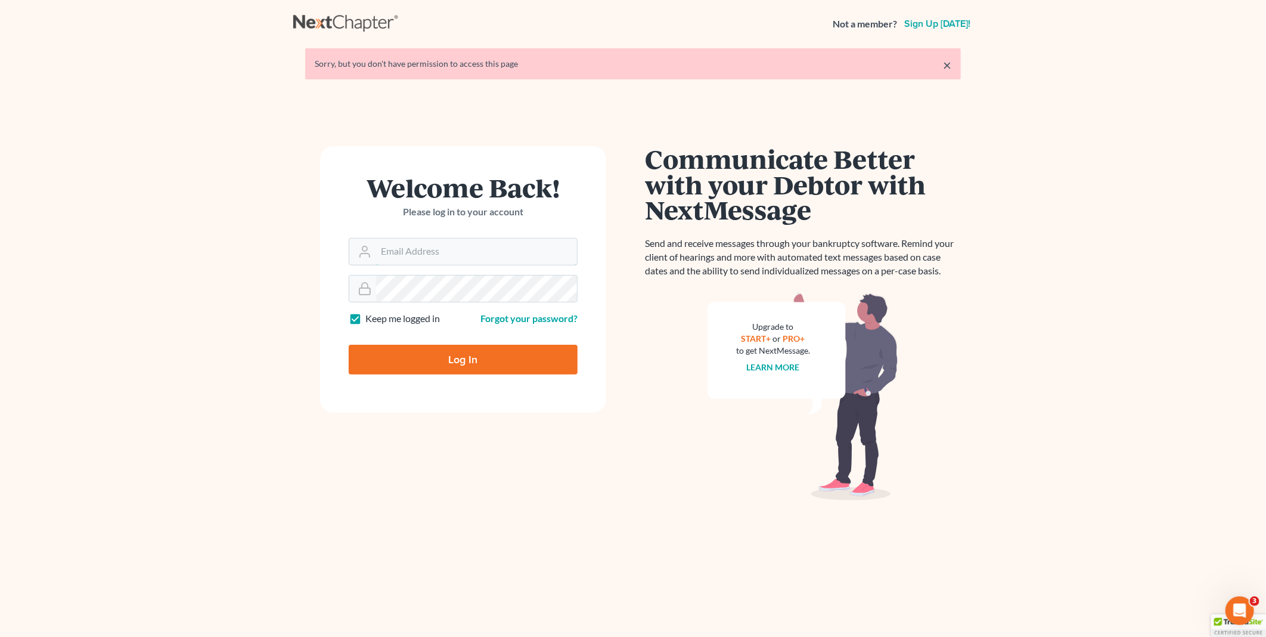
type input "PDonegan@tbennerlaw.com"
click at [459, 364] on input "Log In" at bounding box center [463, 360] width 229 height 30
type input "Thinking..."
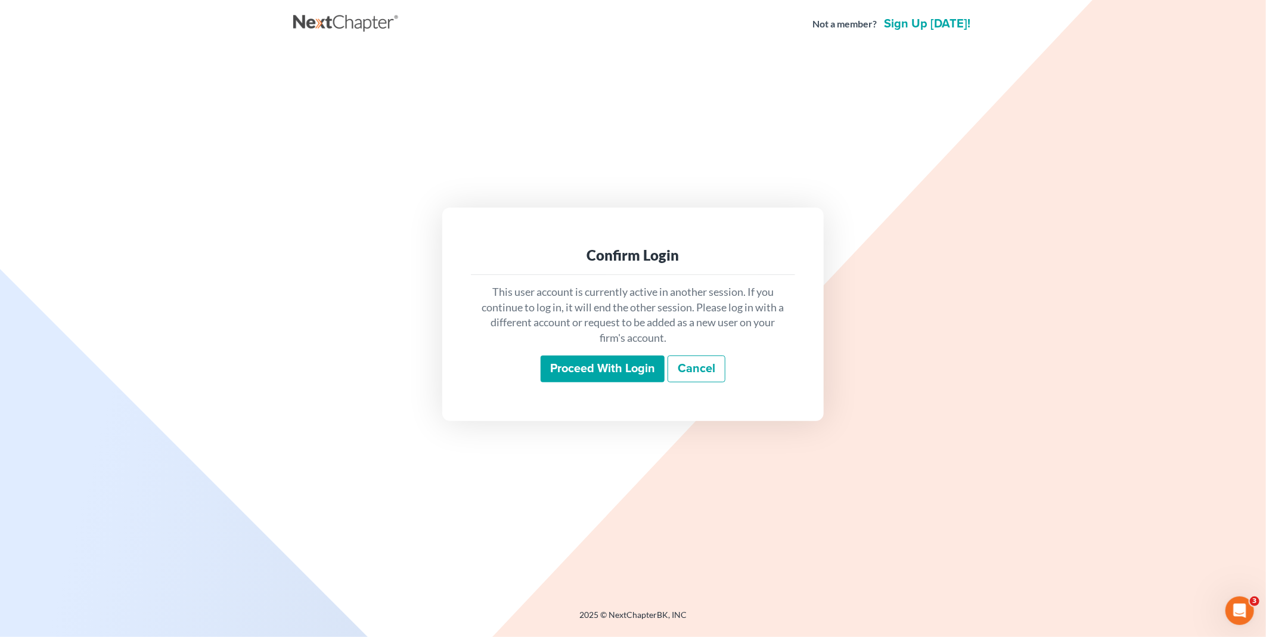
click at [606, 371] on input "Proceed with login" at bounding box center [603, 368] width 124 height 27
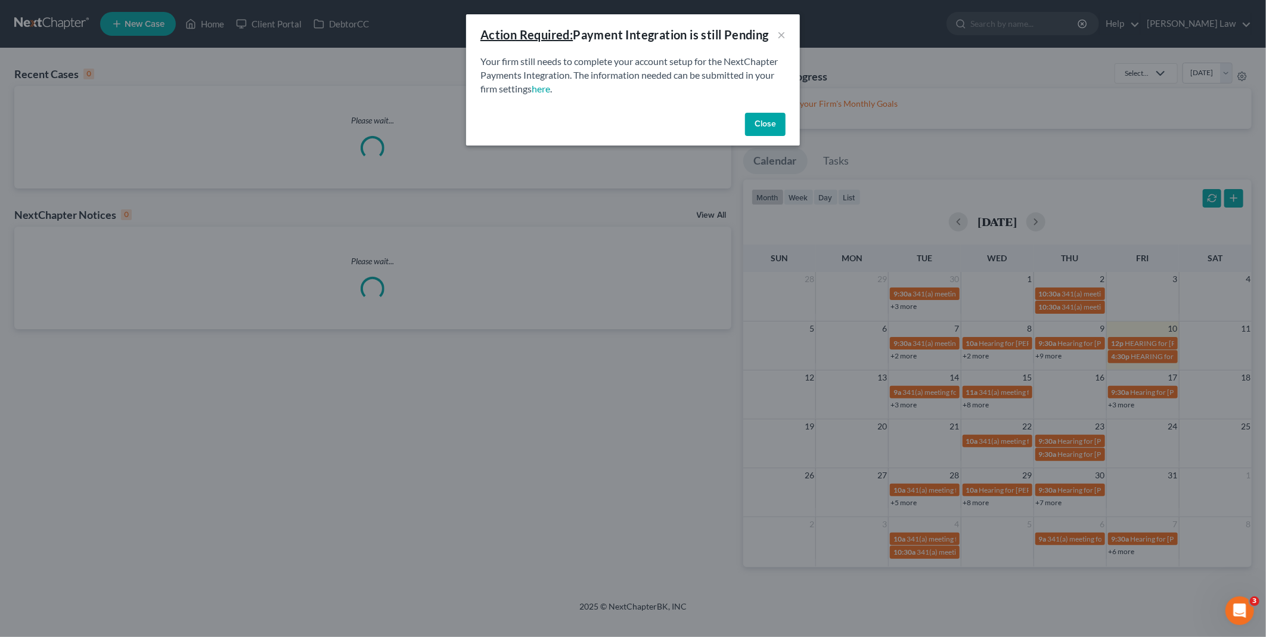
click at [765, 117] on button "Close" at bounding box center [765, 125] width 41 height 24
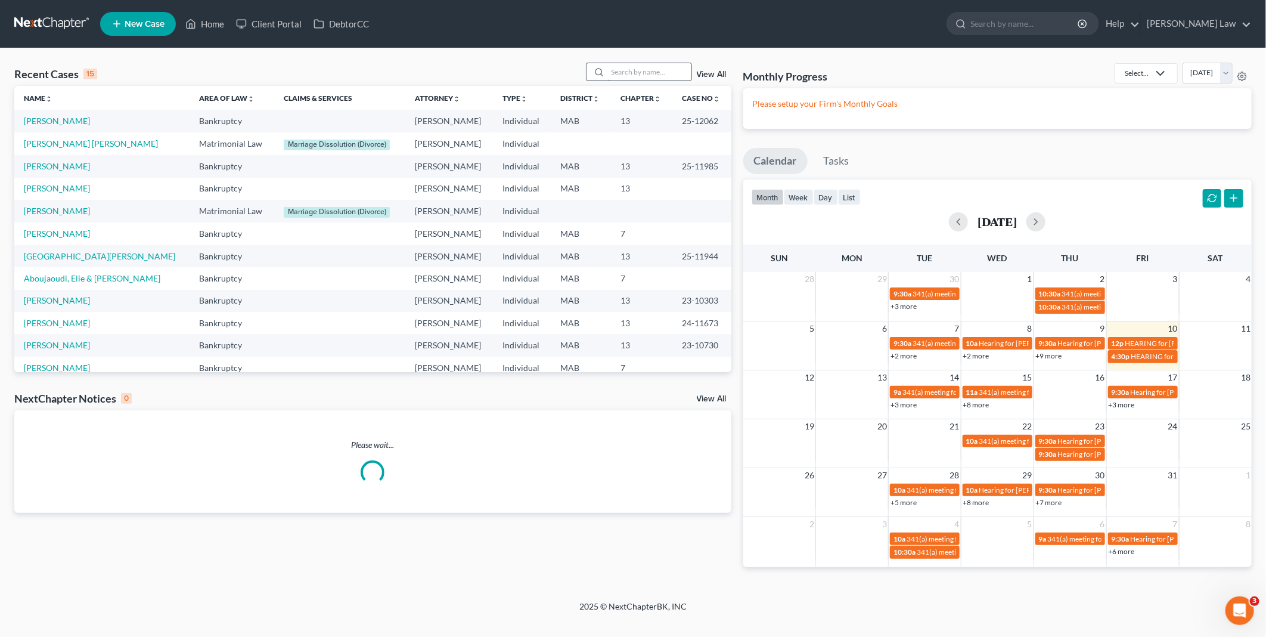
click at [658, 72] on input "search" at bounding box center [649, 71] width 83 height 17
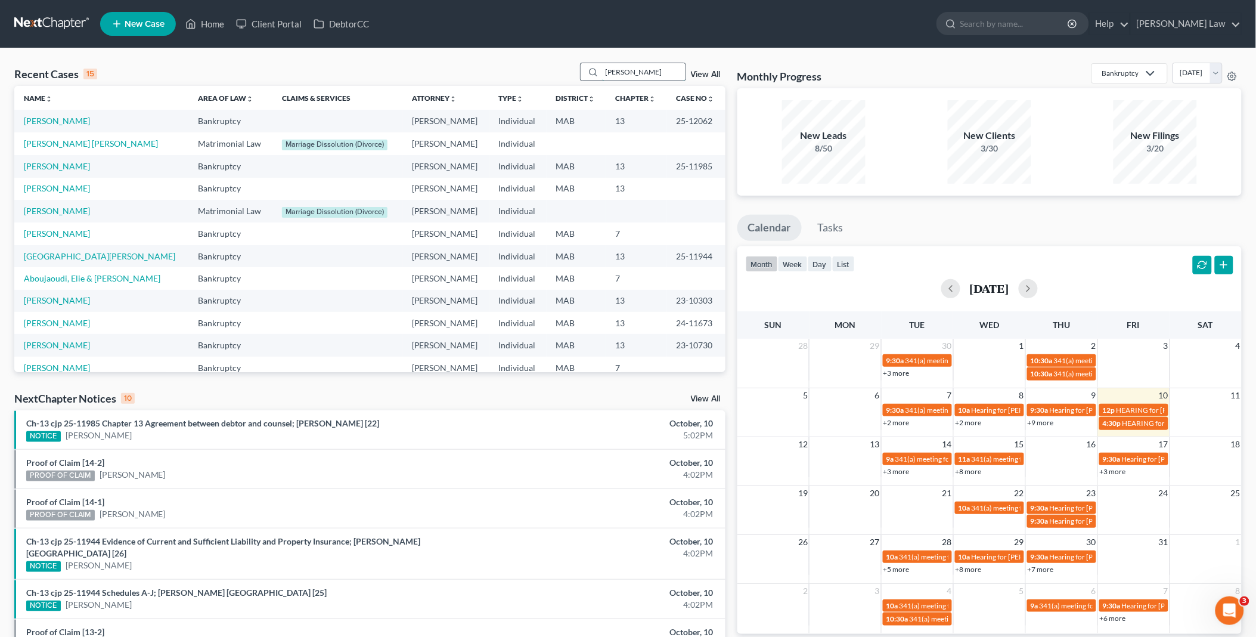
type input "[PERSON_NAME]"
